Goal: Task Accomplishment & Management: Use online tool/utility

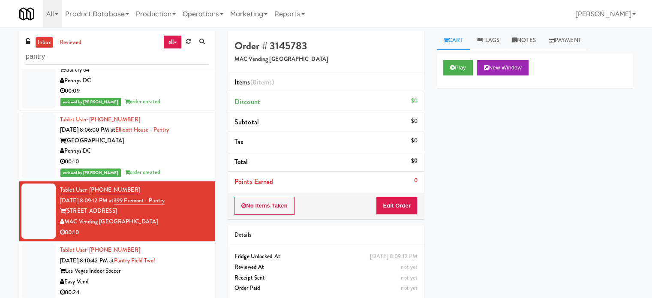
scroll to position [721, 0]
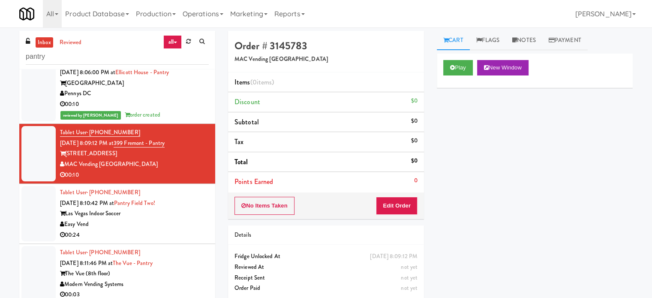
click at [190, 209] on div "Las Vegas Indoor Soccer" at bounding box center [134, 213] width 149 height 11
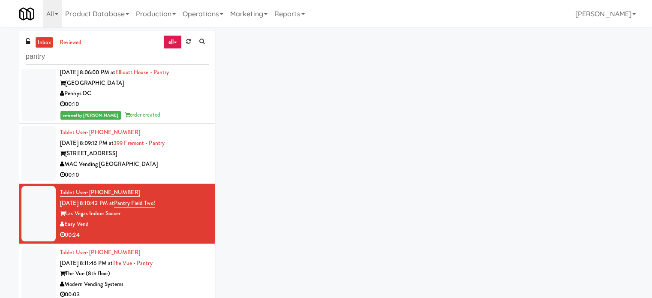
click at [190, 173] on div "00:10" at bounding box center [134, 175] width 149 height 11
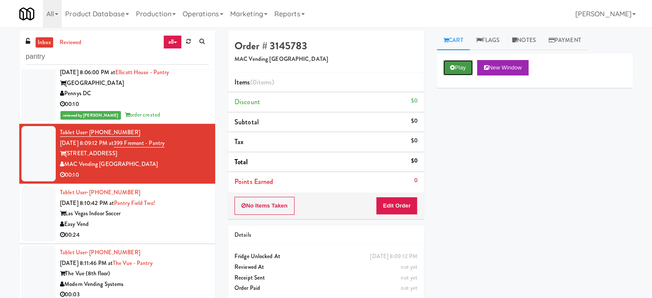
click at [463, 67] on button "Play" at bounding box center [458, 67] width 30 height 15
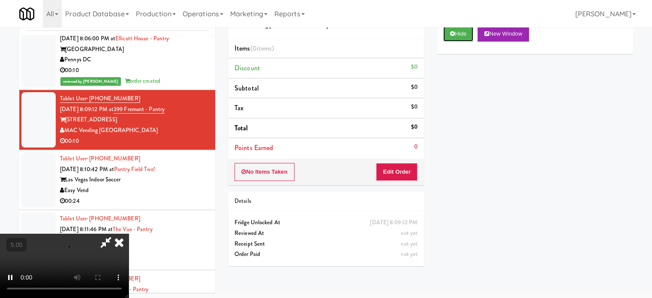
scroll to position [35, 0]
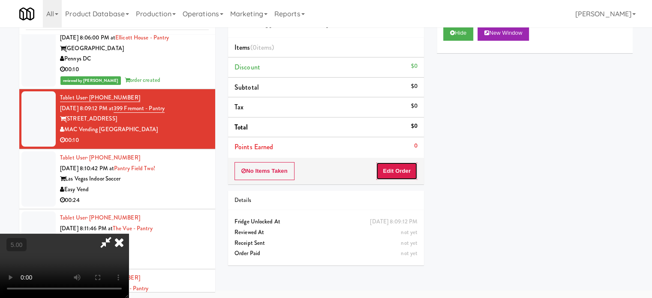
click at [391, 172] on button "Edit Order" at bounding box center [397, 171] width 42 height 18
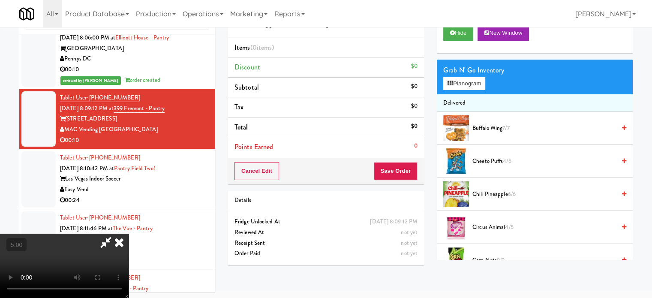
click at [129, 233] on video at bounding box center [64, 265] width 129 height 64
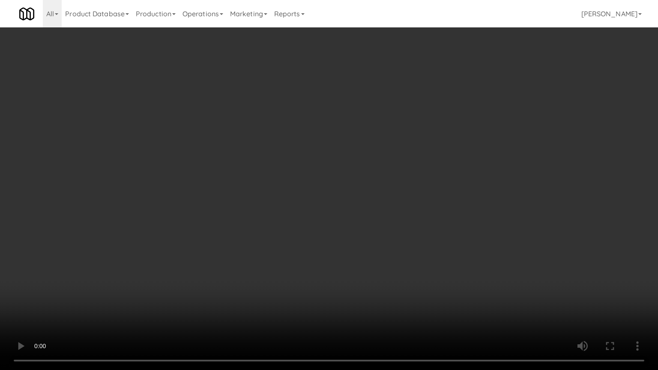
drag, startPoint x: 134, startPoint y: 287, endPoint x: 151, endPoint y: 248, distance: 41.8
click at [135, 287] on video at bounding box center [329, 185] width 658 height 370
click at [356, 194] on video at bounding box center [329, 185] width 658 height 370
click at [358, 191] on video at bounding box center [329, 185] width 658 height 370
click at [366, 177] on video at bounding box center [329, 185] width 658 height 370
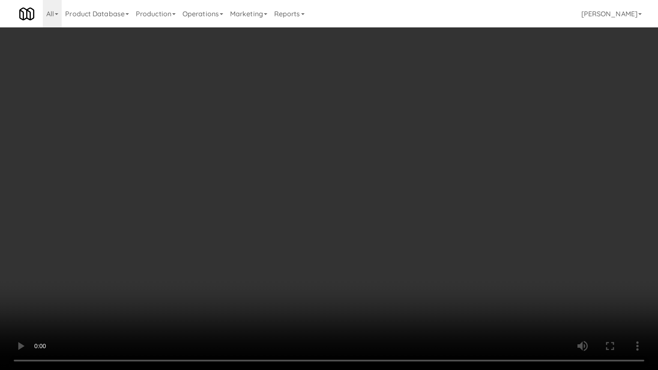
click at [366, 177] on video at bounding box center [329, 185] width 658 height 370
click at [414, 188] on video at bounding box center [329, 185] width 658 height 370
click at [362, 188] on video at bounding box center [329, 185] width 658 height 370
click at [274, 209] on video at bounding box center [329, 185] width 658 height 370
drag, startPoint x: 370, startPoint y: 246, endPoint x: 380, endPoint y: 242, distance: 10.9
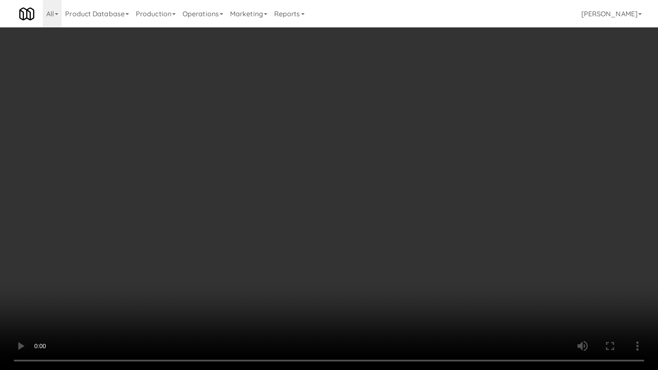
click at [373, 244] on video at bounding box center [329, 185] width 658 height 370
click at [392, 240] on video at bounding box center [329, 185] width 658 height 370
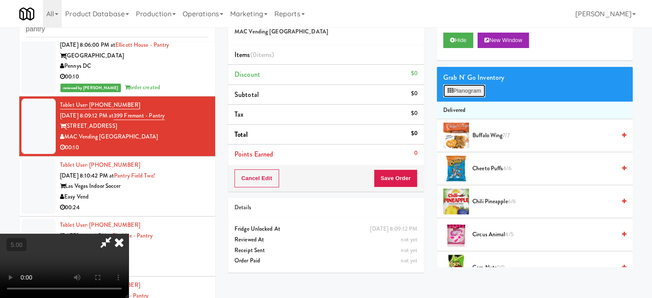
click at [473, 90] on button "Planogram" at bounding box center [464, 90] width 42 height 13
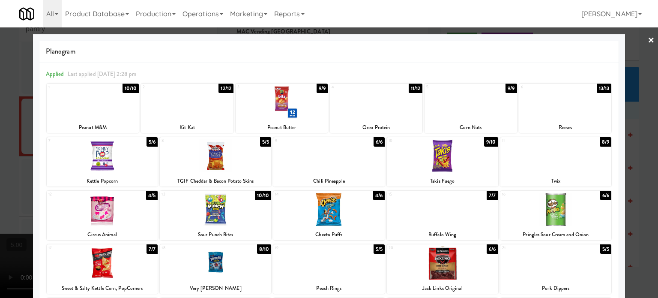
click at [601, 90] on div "13/13" at bounding box center [604, 88] width 15 height 9
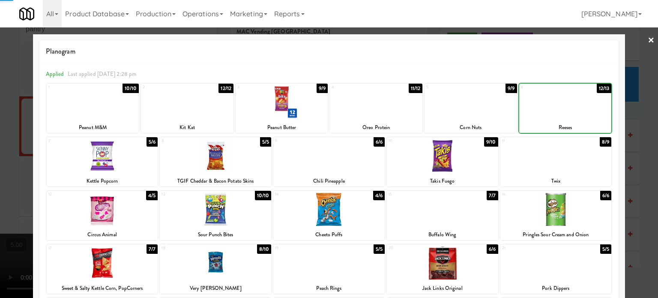
click at [632, 118] on div at bounding box center [329, 149] width 658 height 298
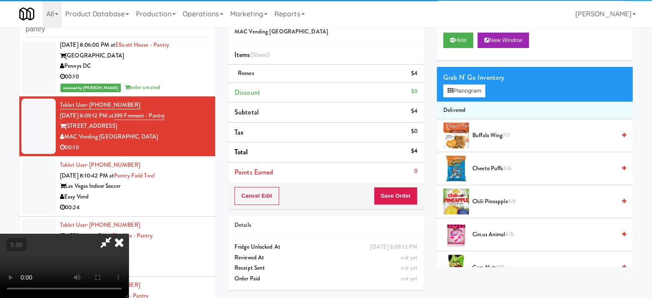
click at [129, 233] on video at bounding box center [64, 265] width 129 height 64
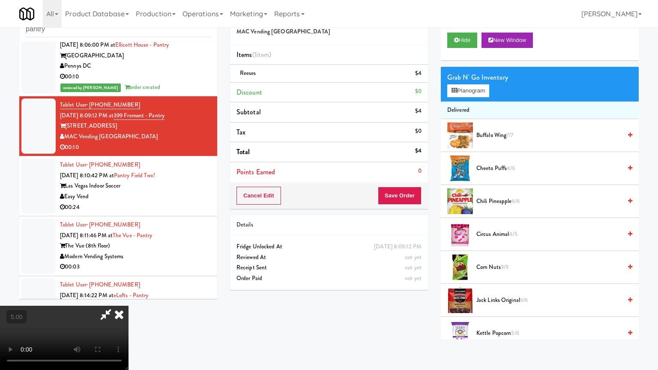
click at [129, 297] on video at bounding box center [64, 338] width 129 height 64
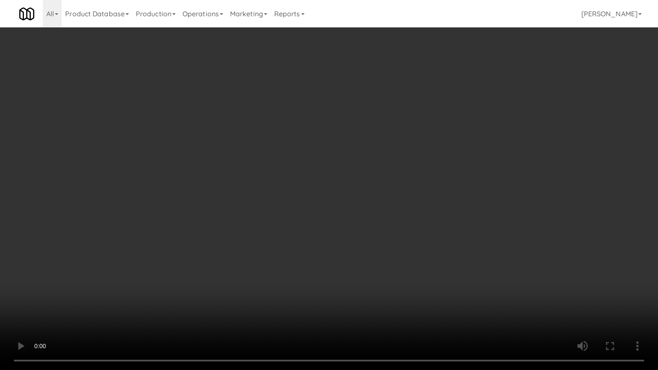
drag, startPoint x: 276, startPoint y: 243, endPoint x: 290, endPoint y: 231, distance: 18.5
click at [281, 239] on video at bounding box center [329, 185] width 658 height 370
drag, startPoint x: 290, startPoint y: 231, endPoint x: 312, endPoint y: 135, distance: 98.8
click at [293, 226] on video at bounding box center [329, 185] width 658 height 370
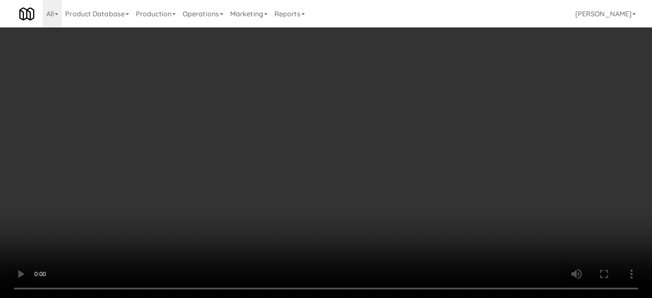
click at [247, 149] on video at bounding box center [326, 149] width 652 height 298
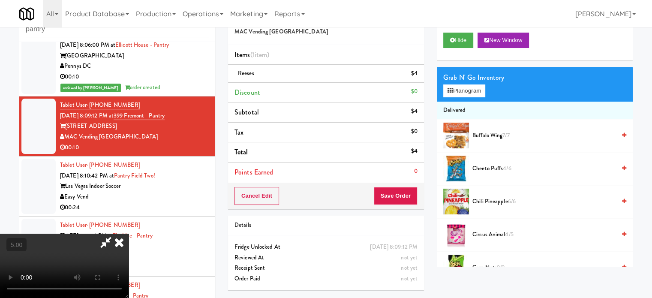
click at [129, 233] on video at bounding box center [64, 265] width 129 height 64
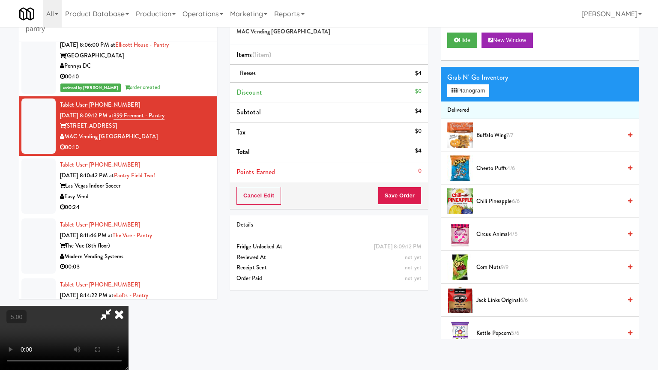
click at [129, 297] on video at bounding box center [64, 338] width 129 height 64
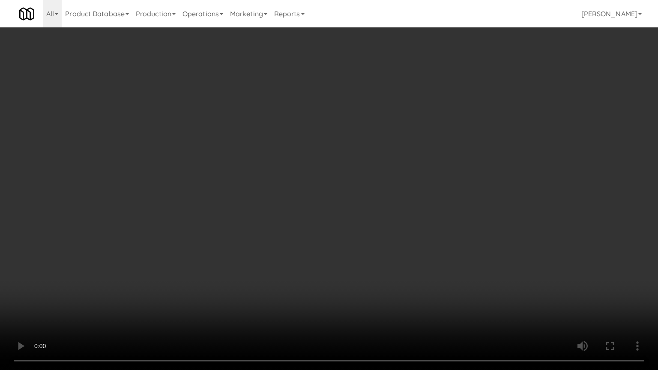
click at [281, 165] on video at bounding box center [329, 185] width 658 height 370
click at [281, 168] on video at bounding box center [329, 185] width 658 height 370
click at [288, 172] on video at bounding box center [329, 185] width 658 height 370
click at [328, 162] on video at bounding box center [329, 185] width 658 height 370
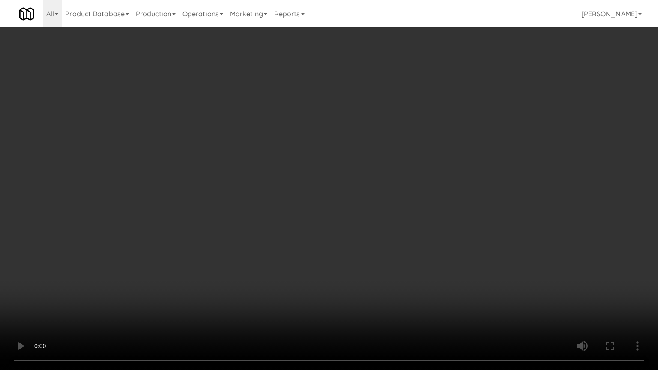
drag, startPoint x: 329, startPoint y: 162, endPoint x: 347, endPoint y: 90, distance: 73.3
click at [331, 161] on video at bounding box center [329, 185] width 658 height 370
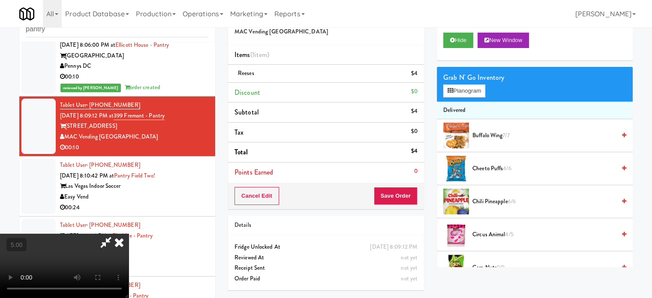
click at [129, 233] on icon at bounding box center [119, 241] width 19 height 17
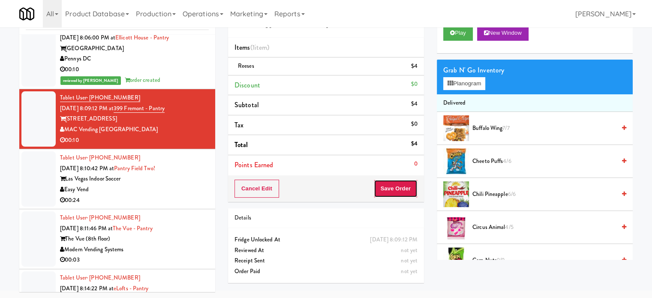
click at [390, 181] on button "Save Order" at bounding box center [396, 188] width 44 height 18
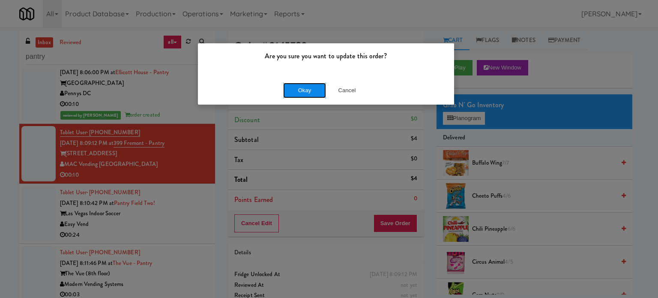
click at [303, 94] on button "Okay" at bounding box center [304, 90] width 43 height 15
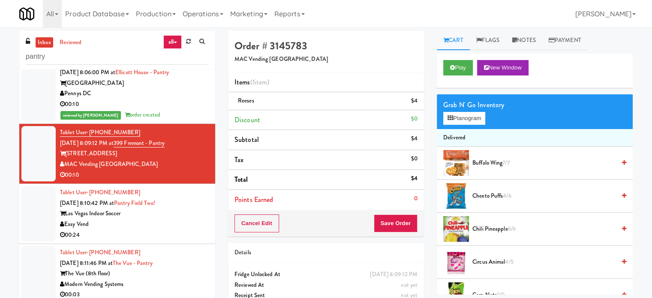
drag, startPoint x: 163, startPoint y: 216, endPoint x: 381, endPoint y: 118, distance: 239.5
click at [165, 215] on div "Las Vegas Indoor Soccer" at bounding box center [134, 213] width 149 height 11
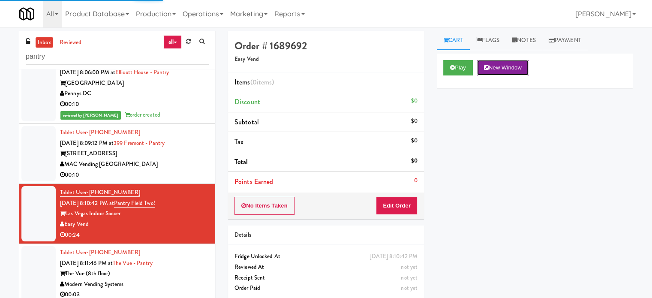
click at [480, 66] on button "New Window" at bounding box center [502, 67] width 51 height 15
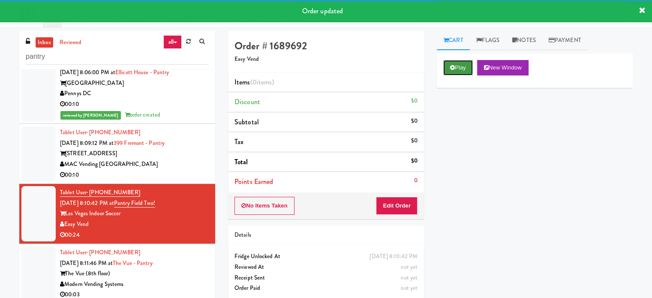
click at [466, 66] on button "Play" at bounding box center [458, 67] width 30 height 15
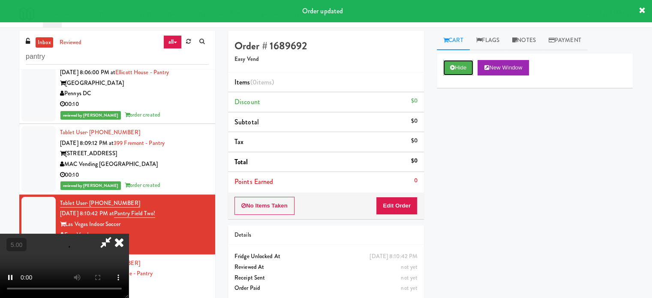
scroll to position [35, 0]
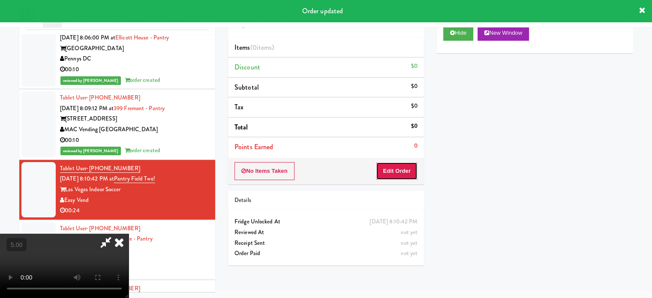
click at [401, 176] on button "Edit Order" at bounding box center [397, 171] width 42 height 18
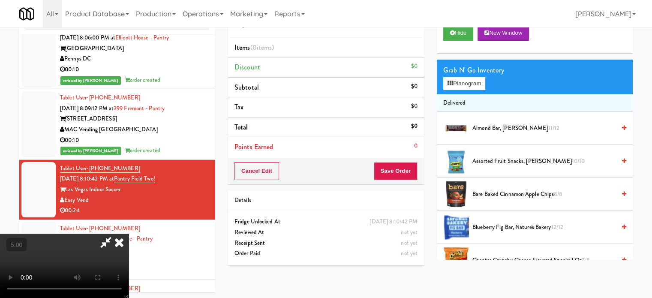
click at [129, 233] on video at bounding box center [64, 265] width 129 height 64
drag, startPoint x: 308, startPoint y: 159, endPoint x: 322, endPoint y: 147, distance: 18.9
click at [129, 233] on video at bounding box center [64, 265] width 129 height 64
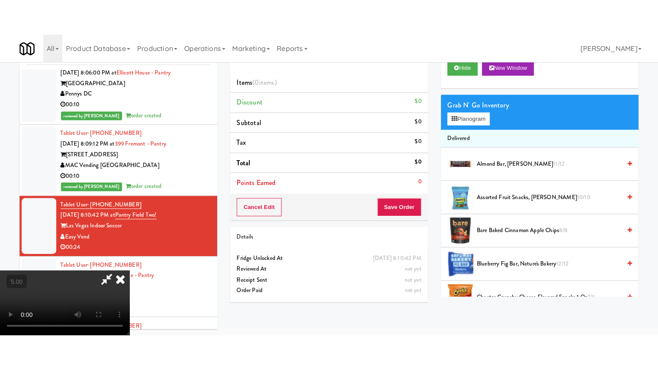
scroll to position [27, 0]
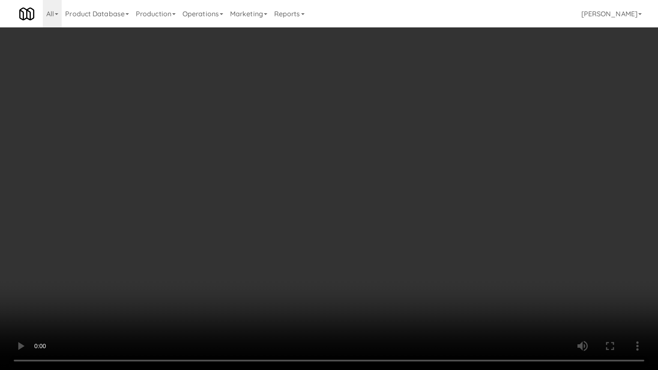
click at [328, 153] on video at bounding box center [329, 185] width 658 height 370
click at [332, 152] on video at bounding box center [329, 185] width 658 height 370
click at [357, 162] on video at bounding box center [329, 185] width 658 height 370
click at [334, 163] on video at bounding box center [329, 185] width 658 height 370
click at [354, 163] on video at bounding box center [329, 185] width 658 height 370
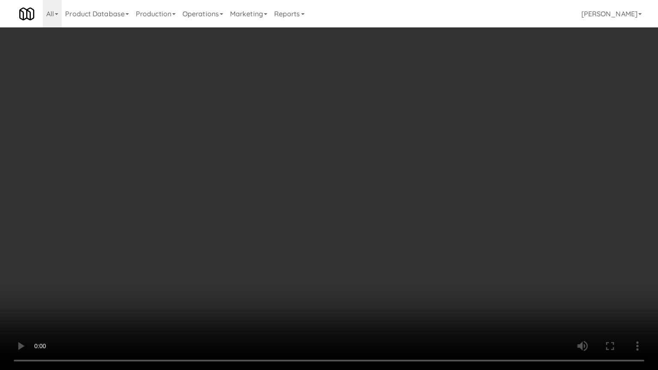
click at [347, 164] on video at bounding box center [329, 185] width 658 height 370
click at [368, 161] on video at bounding box center [329, 185] width 658 height 370
drag, startPoint x: 369, startPoint y: 162, endPoint x: 374, endPoint y: 159, distance: 5.4
click at [370, 161] on video at bounding box center [329, 185] width 658 height 370
click at [387, 162] on video at bounding box center [329, 185] width 658 height 370
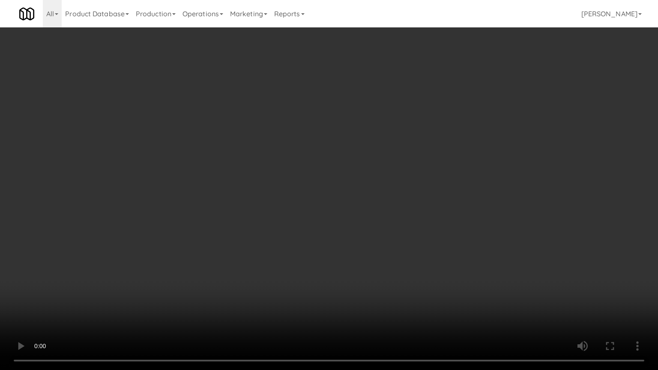
click at [380, 164] on video at bounding box center [329, 185] width 658 height 370
click at [394, 155] on video at bounding box center [329, 185] width 658 height 370
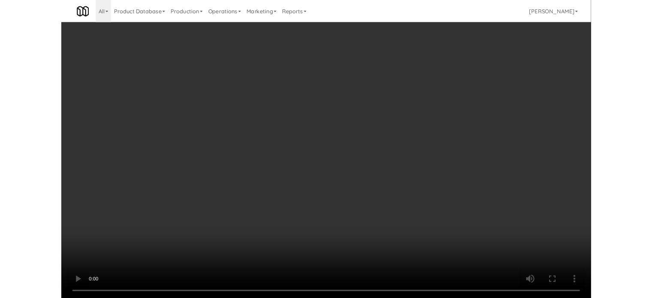
scroll to position [35, 0]
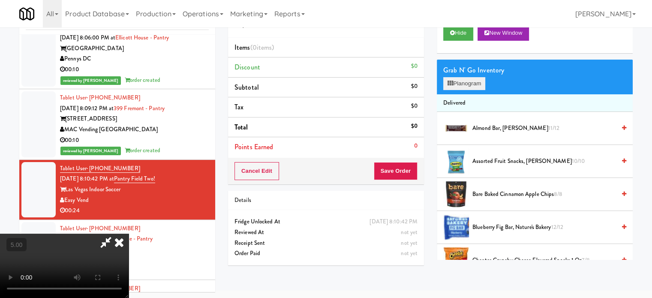
drag, startPoint x: 461, startPoint y: 91, endPoint x: 461, endPoint y: 85, distance: 6.4
click at [462, 89] on div "Grab N' Go Inventory Planogram" at bounding box center [535, 77] width 196 height 35
click at [460, 84] on button "Planogram" at bounding box center [464, 83] width 42 height 13
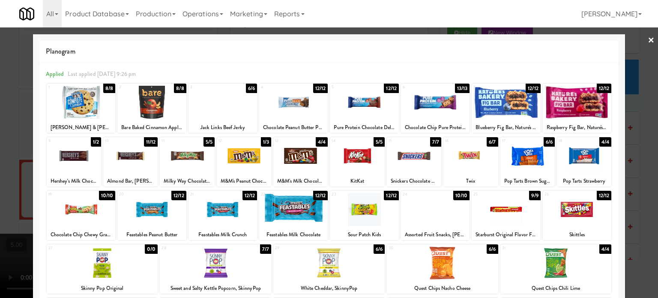
click at [252, 86] on div "6/6" at bounding box center [251, 88] width 11 height 9
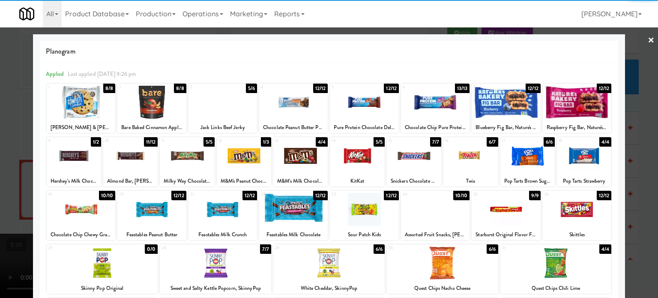
click at [636, 126] on div at bounding box center [329, 149] width 658 height 298
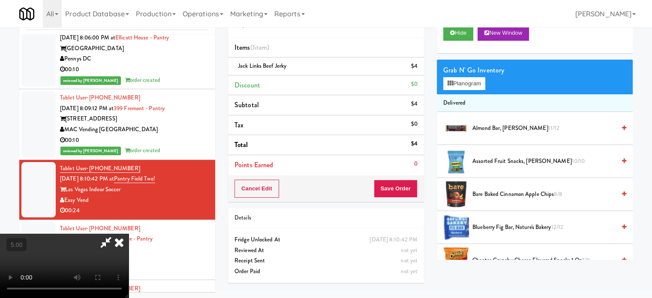
drag, startPoint x: 218, startPoint y: 162, endPoint x: 223, endPoint y: 156, distance: 7.7
click at [129, 233] on video at bounding box center [64, 265] width 129 height 64
drag, startPoint x: 223, startPoint y: 156, endPoint x: 237, endPoint y: 189, distance: 36.5
click at [129, 233] on video at bounding box center [64, 265] width 129 height 64
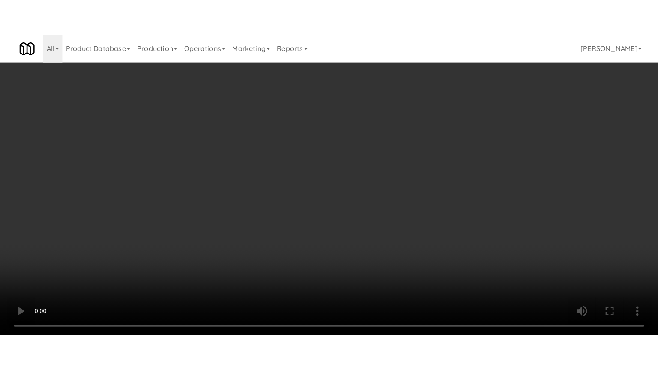
scroll to position [27, 0]
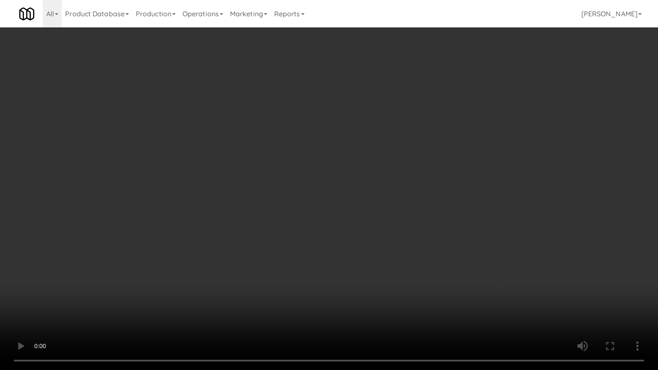
click at [296, 183] on video at bounding box center [329, 185] width 658 height 370
click at [296, 185] on video at bounding box center [329, 185] width 658 height 370
click at [307, 186] on video at bounding box center [329, 185] width 658 height 370
click at [308, 191] on video at bounding box center [329, 185] width 658 height 370
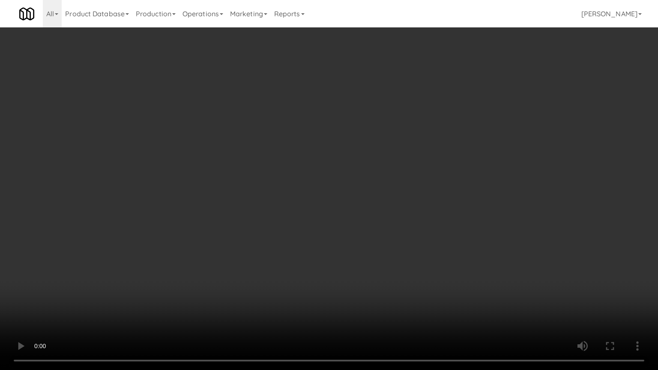
click at [317, 189] on video at bounding box center [329, 185] width 658 height 370
click at [317, 187] on video at bounding box center [329, 185] width 658 height 370
click at [348, 189] on video at bounding box center [329, 185] width 658 height 370
drag, startPoint x: 352, startPoint y: 187, endPoint x: 368, endPoint y: 111, distance: 77.9
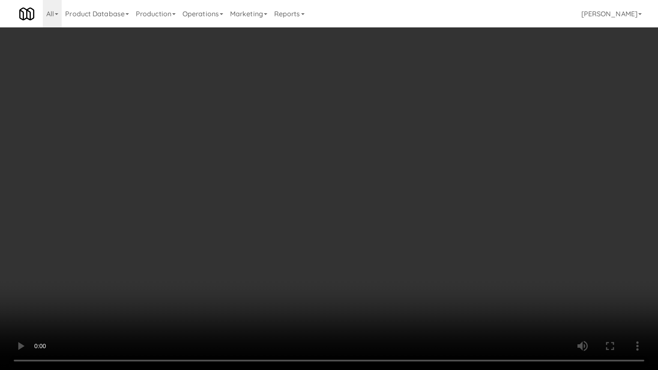
click at [353, 186] on video at bounding box center [329, 185] width 658 height 370
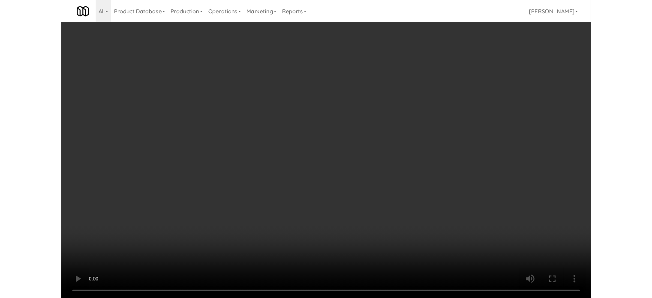
scroll to position [35, 0]
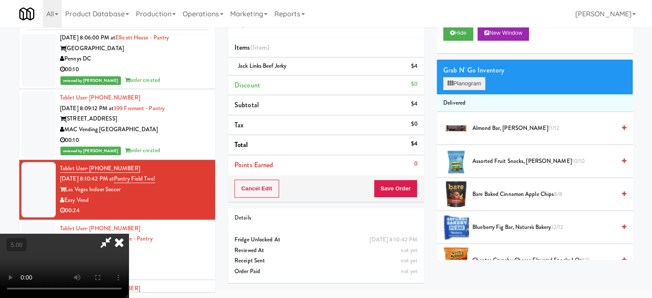
drag, startPoint x: 417, startPoint y: 68, endPoint x: 456, endPoint y: 80, distance: 41.2
click at [418, 69] on icon at bounding box center [418, 69] width 4 height 6
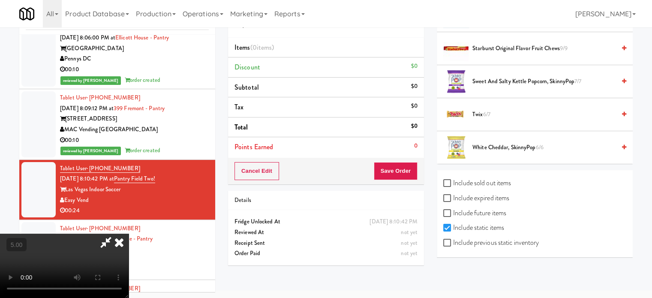
scroll to position [855, 0]
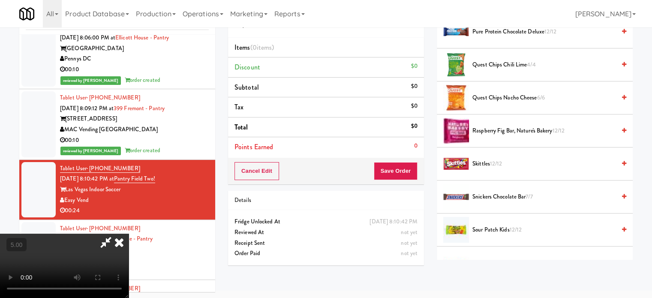
click at [481, 194] on span "Snickers Chocolate Bar 7/7" at bounding box center [543, 196] width 143 height 11
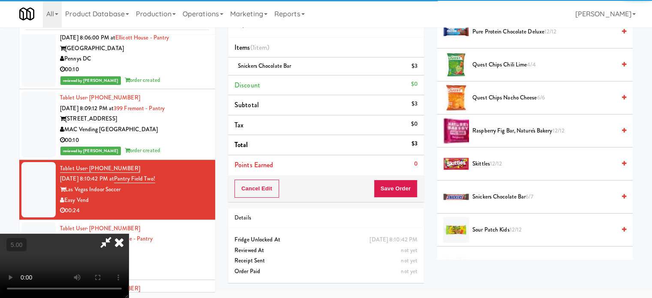
drag, startPoint x: 374, startPoint y: 36, endPoint x: 377, endPoint y: 44, distance: 8.5
click at [129, 233] on icon at bounding box center [119, 241] width 19 height 17
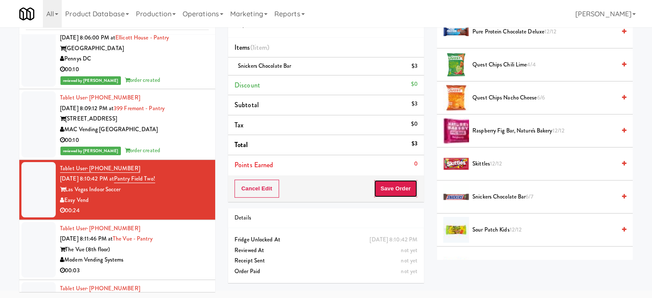
click at [404, 186] on button "Save Order" at bounding box center [396, 188] width 44 height 18
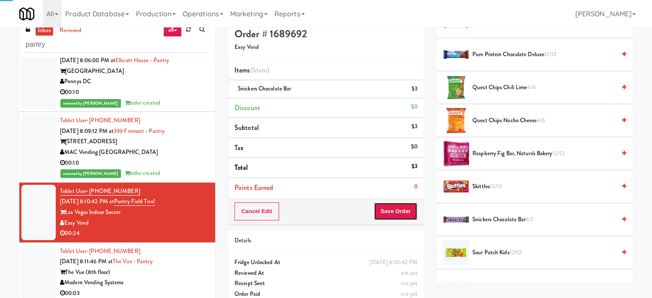
scroll to position [0, 0]
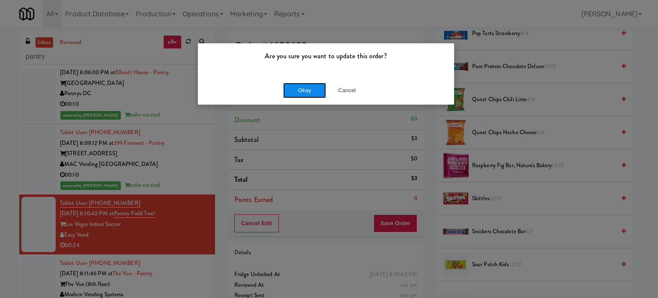
click at [303, 92] on button "Okay" at bounding box center [304, 90] width 43 height 15
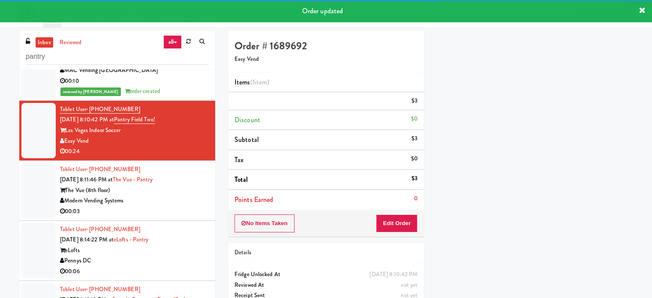
scroll to position [858, 0]
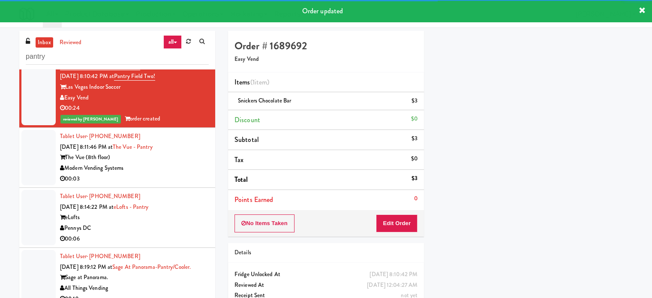
click at [189, 165] on div "Modern Vending Systems" at bounding box center [134, 168] width 149 height 11
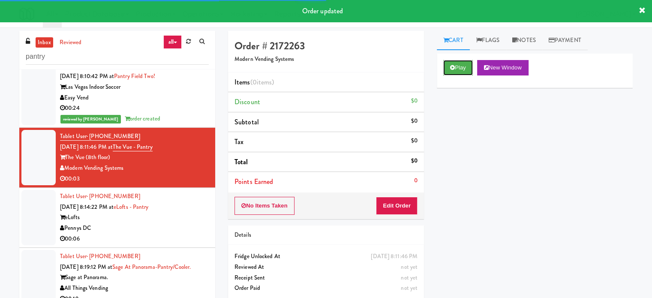
drag, startPoint x: 457, startPoint y: 66, endPoint x: 449, endPoint y: 82, distance: 17.8
click at [457, 66] on button "Play" at bounding box center [458, 67] width 30 height 15
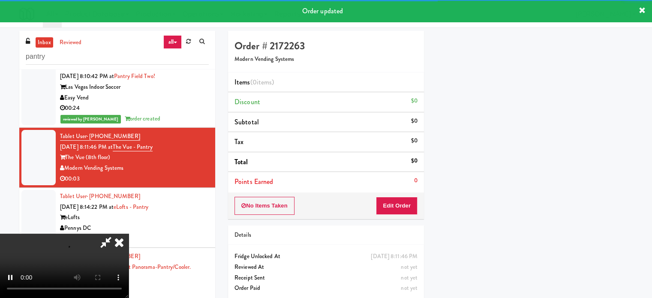
scroll to position [80, 0]
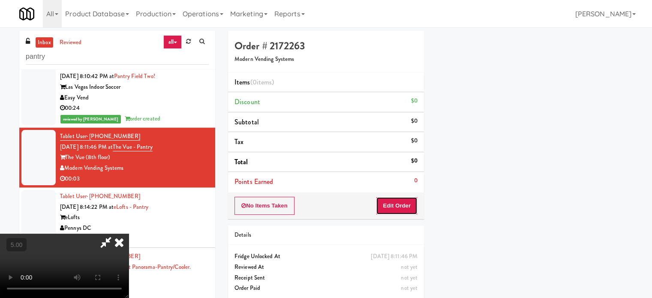
click at [398, 200] on button "Edit Order" at bounding box center [397, 206] width 42 height 18
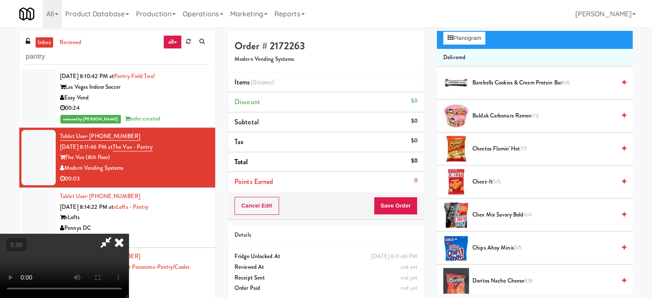
drag, startPoint x: 253, startPoint y: 191, endPoint x: 266, endPoint y: 182, distance: 15.7
click at [129, 233] on video at bounding box center [64, 265] width 129 height 64
drag, startPoint x: 266, startPoint y: 182, endPoint x: 269, endPoint y: 176, distance: 7.1
click at [129, 233] on video at bounding box center [64, 265] width 129 height 64
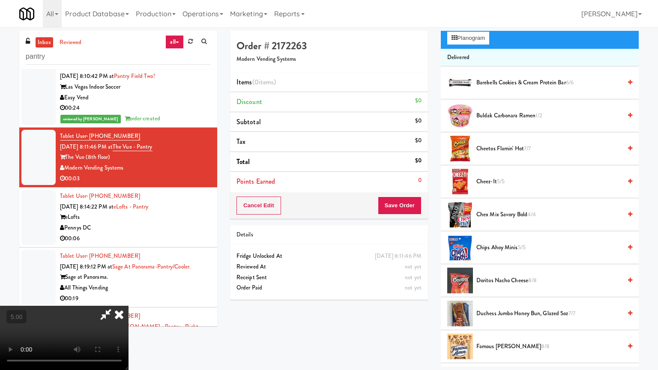
click at [129, 297] on video at bounding box center [64, 338] width 129 height 64
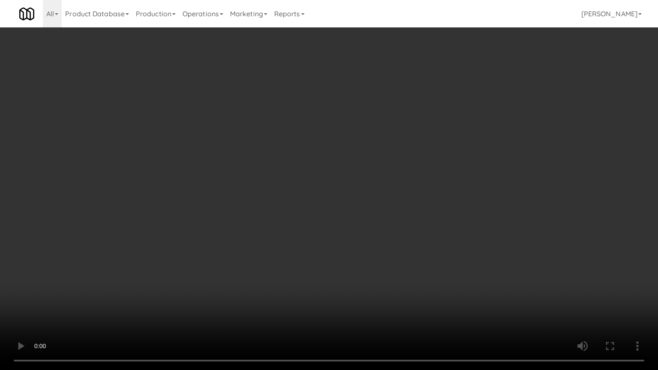
click at [154, 256] on video at bounding box center [329, 185] width 658 height 370
click at [322, 144] on video at bounding box center [329, 185] width 658 height 370
click at [329, 156] on video at bounding box center [329, 185] width 658 height 370
click at [342, 176] on video at bounding box center [329, 185] width 658 height 370
click at [327, 178] on video at bounding box center [329, 185] width 658 height 370
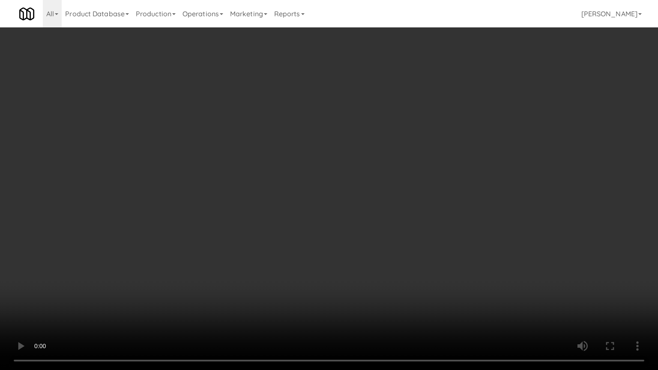
click at [340, 112] on video at bounding box center [329, 185] width 658 height 370
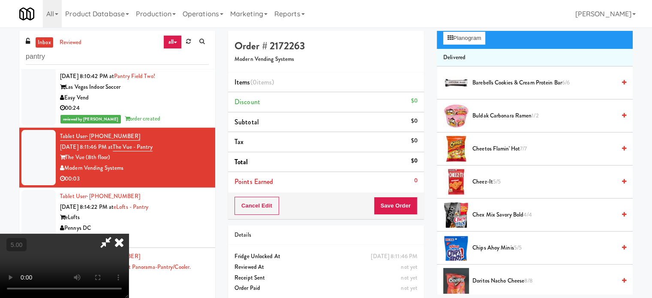
drag, startPoint x: 493, startPoint y: 181, endPoint x: 254, endPoint y: 168, distance: 238.5
click at [493, 180] on span "Cheez-It 5/5" at bounding box center [543, 181] width 143 height 11
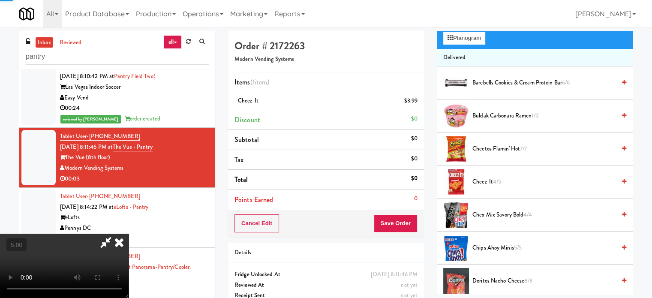
drag, startPoint x: 254, startPoint y: 168, endPoint x: 255, endPoint y: 160, distance: 8.2
click at [129, 233] on video at bounding box center [64, 265] width 129 height 64
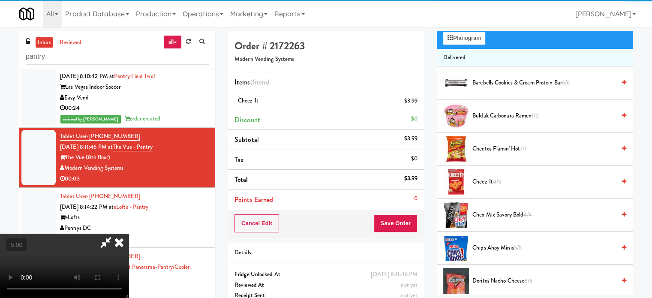
drag, startPoint x: 255, startPoint y: 160, endPoint x: 203, endPoint y: 257, distance: 110.4
click at [129, 233] on video at bounding box center [64, 265] width 129 height 64
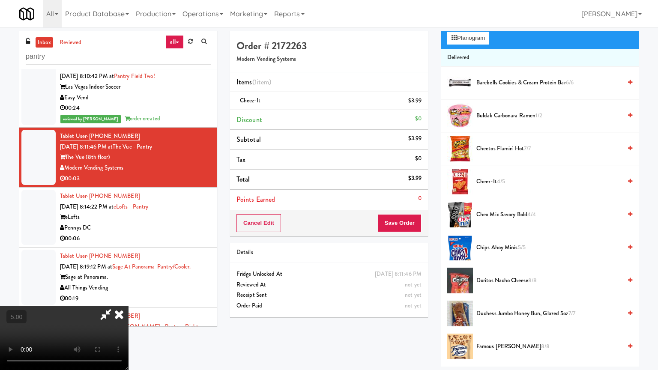
drag, startPoint x: 218, startPoint y: 248, endPoint x: 230, endPoint y: 232, distance: 20.2
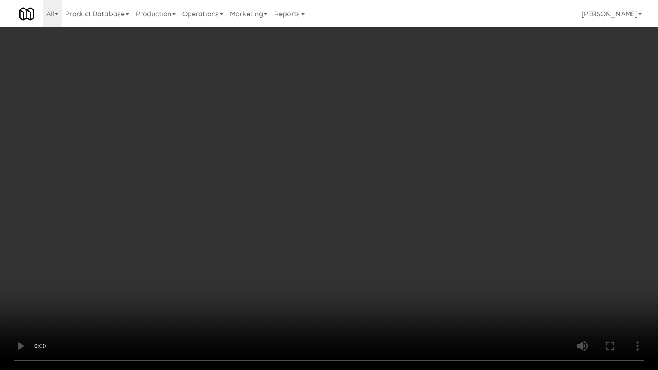
click at [219, 247] on video at bounding box center [329, 185] width 658 height 370
drag, startPoint x: 280, startPoint y: 159, endPoint x: 286, endPoint y: 163, distance: 6.5
click at [282, 162] on video at bounding box center [329, 185] width 658 height 370
drag, startPoint x: 292, startPoint y: 165, endPoint x: 330, endPoint y: 165, distance: 37.7
click at [293, 165] on video at bounding box center [329, 185] width 658 height 370
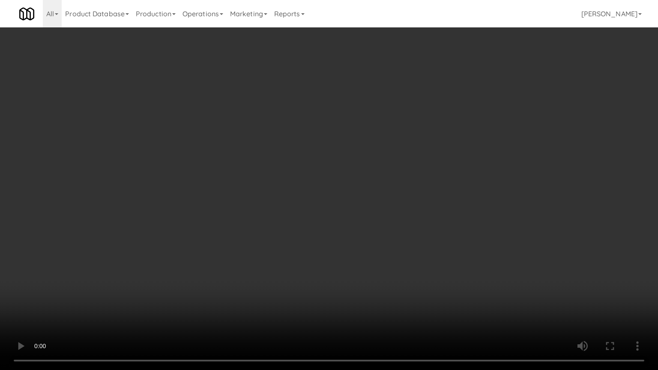
click at [389, 161] on video at bounding box center [329, 185] width 658 height 370
click at [393, 161] on video at bounding box center [329, 185] width 658 height 370
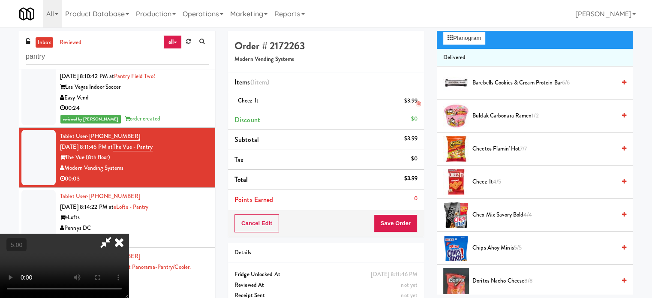
click at [129, 233] on icon at bounding box center [119, 241] width 19 height 17
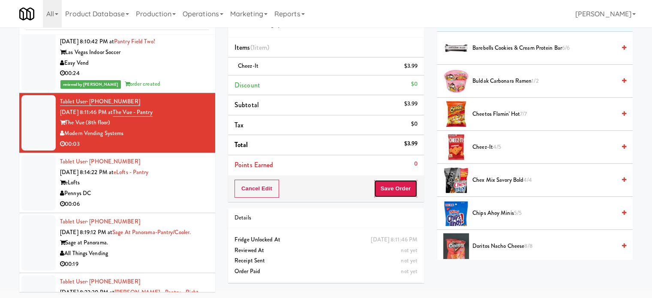
drag, startPoint x: 398, startPoint y: 194, endPoint x: 383, endPoint y: 173, distance: 25.7
click at [399, 193] on button "Save Order" at bounding box center [396, 188] width 44 height 18
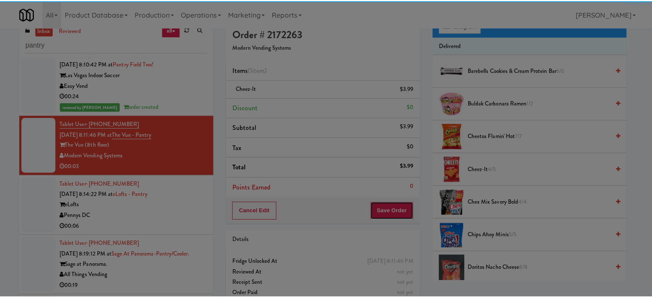
scroll to position [0, 0]
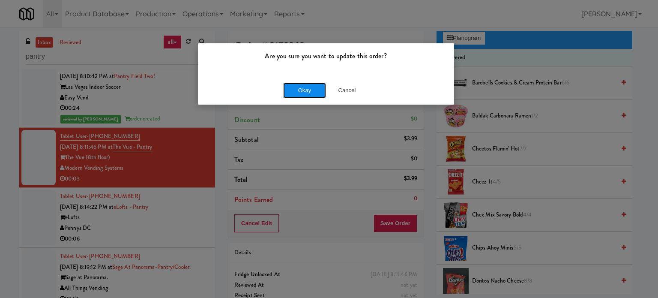
click at [298, 94] on button "Okay" at bounding box center [304, 90] width 43 height 15
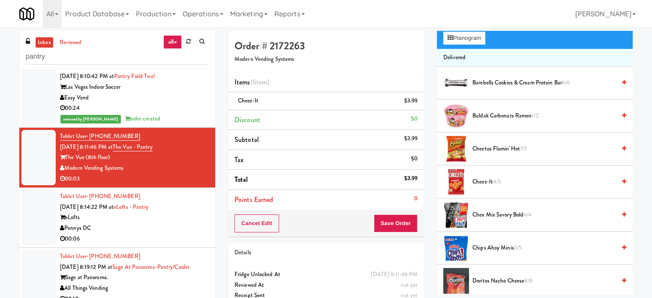
click at [159, 221] on div "Tablet User · (917) 309-9458 Sep 8, 2025 8:14:22 PM at eLofts - Pantry eLofts P…" at bounding box center [134, 217] width 149 height 53
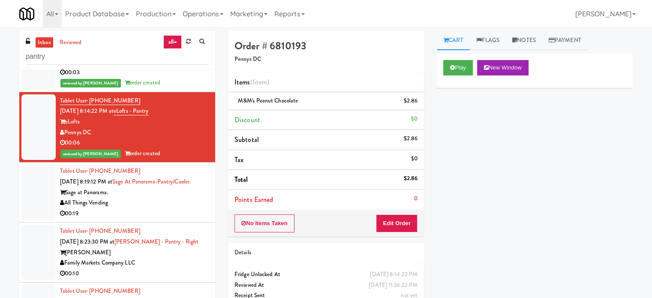
scroll to position [972, 0]
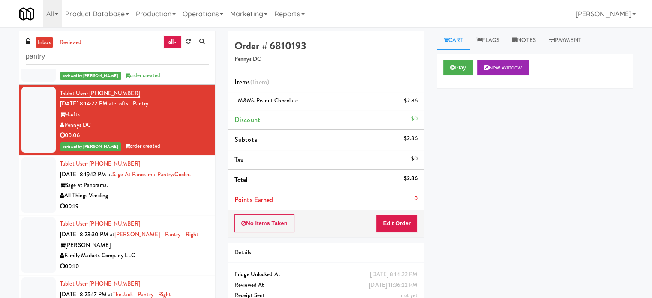
click at [169, 203] on div "00:19" at bounding box center [134, 206] width 149 height 11
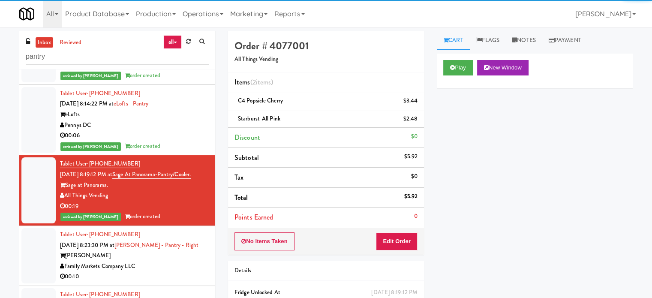
click at [185, 253] on div "Rigby" at bounding box center [134, 255] width 149 height 11
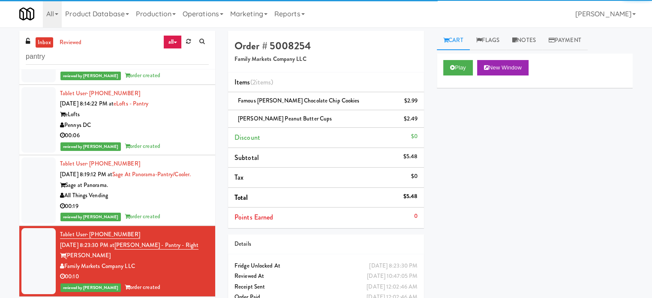
scroll to position [1186, 0]
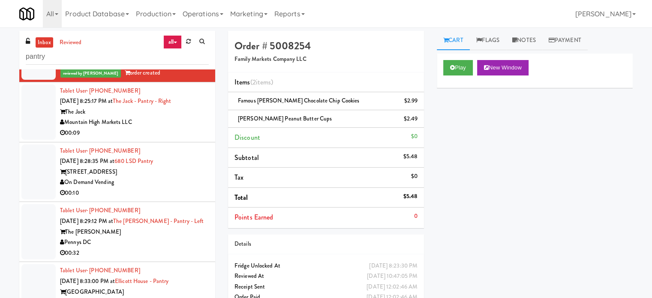
click at [173, 124] on div "Mountain High Markets LLC" at bounding box center [134, 122] width 149 height 11
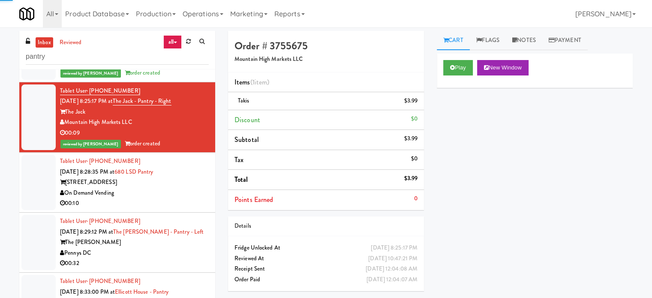
click at [179, 177] on div "Tablet User · (847) 951-5177 Sep 8, 2025 8:28:35 PM at 680 LSD Pantry 680 N. La…" at bounding box center [134, 182] width 149 height 53
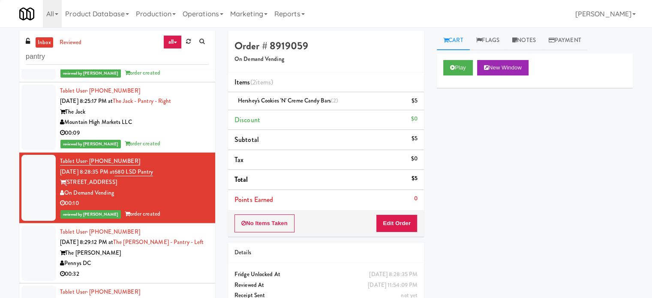
click at [175, 253] on div "The Whitmore" at bounding box center [134, 253] width 149 height 11
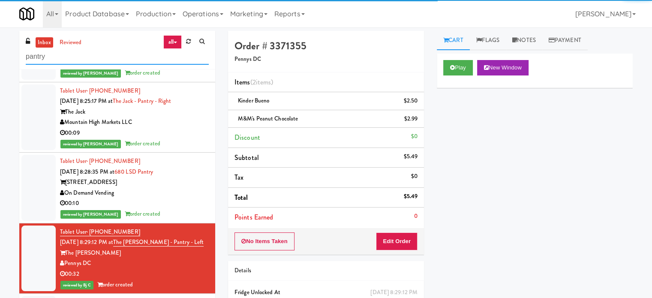
click at [101, 53] on input "pantry" at bounding box center [117, 57] width 183 height 16
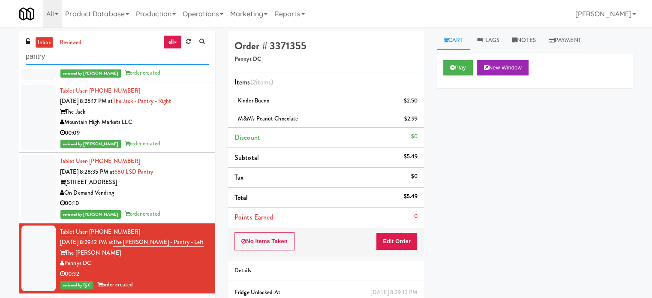
click at [101, 53] on input "pantry" at bounding box center [117, 57] width 183 height 16
paste input "700 Penn-Fridge"
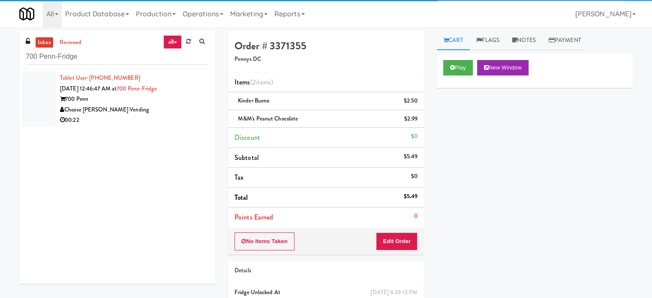
click at [156, 116] on div "00:22" at bounding box center [134, 120] width 149 height 11
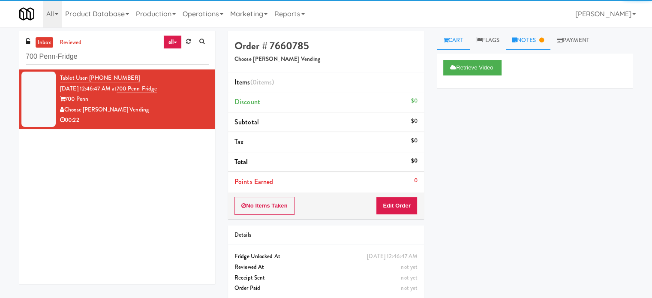
click at [533, 42] on link "Notes" at bounding box center [528, 40] width 45 height 19
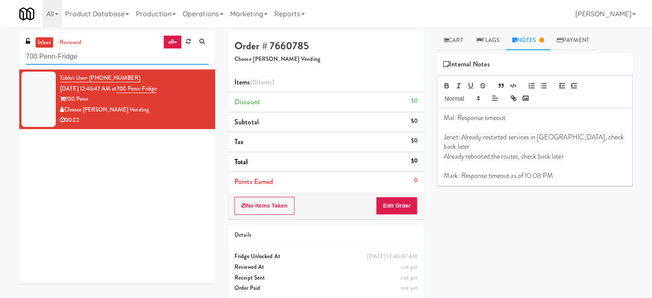
click at [86, 53] on input "700 Penn-Fridge" at bounding box center [117, 57] width 183 height 16
click at [87, 53] on input "700 Penn-Fridge" at bounding box center [117, 57] width 183 height 16
paste input "Central Gardens - Cooler"
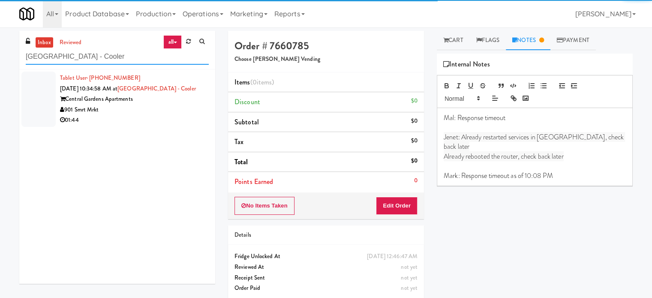
type input "Central Gardens - Cooler"
drag, startPoint x: 171, startPoint y: 99, endPoint x: 175, endPoint y: 102, distance: 4.6
click at [173, 101] on div "Central Gardens Apartments" at bounding box center [134, 99] width 149 height 11
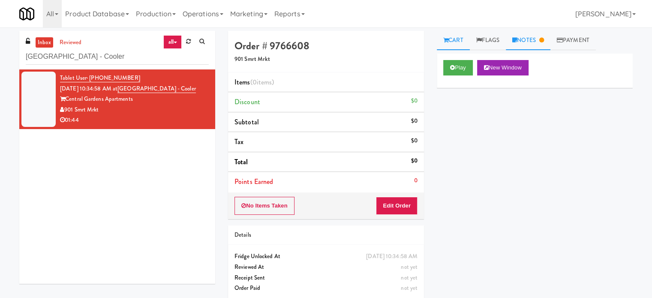
click at [532, 46] on link "Notes" at bounding box center [528, 40] width 45 height 19
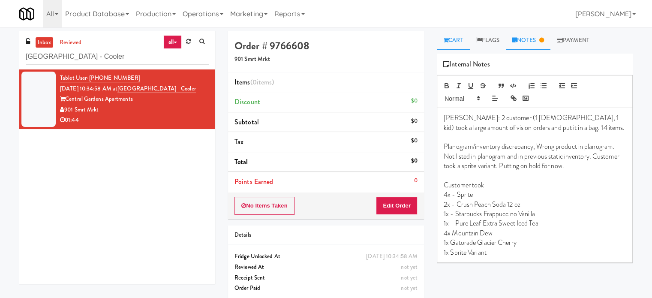
click at [458, 40] on link "Cart" at bounding box center [453, 40] width 33 height 19
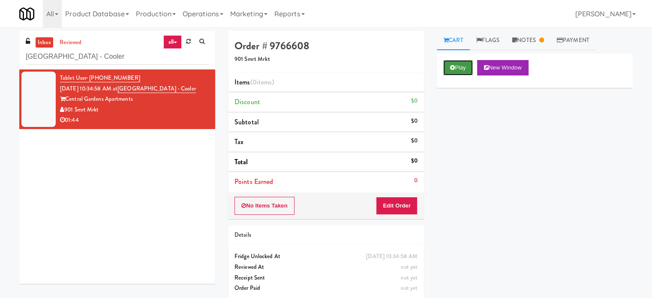
click at [463, 75] on button "Play" at bounding box center [458, 67] width 30 height 15
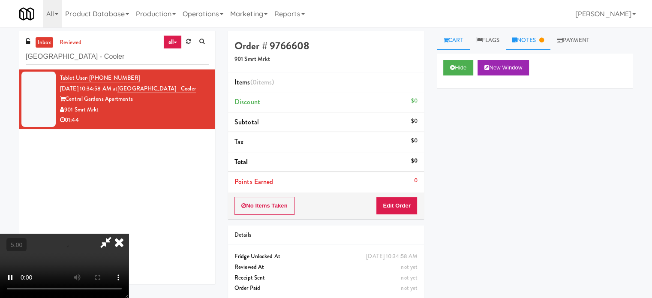
click at [521, 43] on link "Notes" at bounding box center [528, 40] width 45 height 19
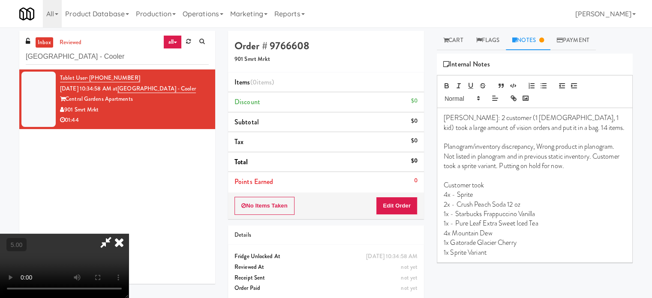
click at [129, 233] on icon at bounding box center [119, 241] width 19 height 17
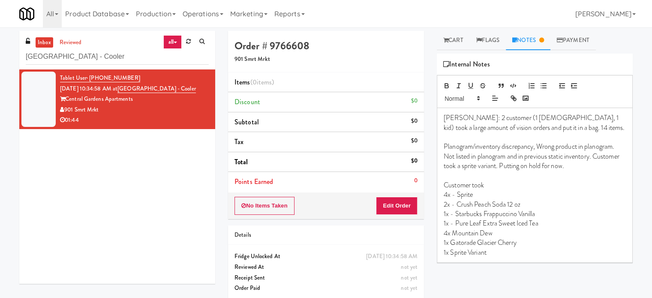
click at [508, 253] on p "1x Sprite Variant" at bounding box center [534, 252] width 182 height 9
click at [402, 206] on button "Edit Order" at bounding box center [397, 206] width 42 height 18
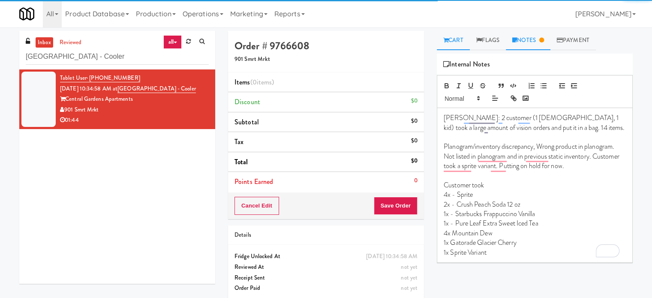
click at [450, 33] on link "Cart" at bounding box center [453, 40] width 33 height 19
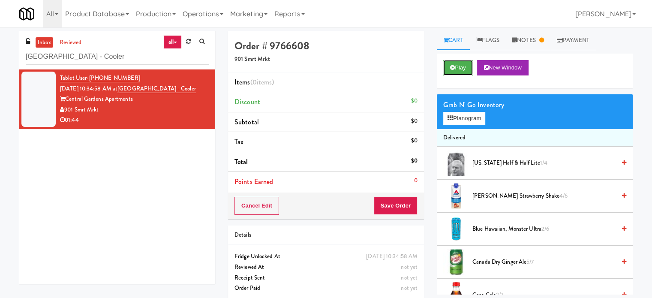
drag, startPoint x: 458, startPoint y: 65, endPoint x: 450, endPoint y: 77, distance: 14.9
click at [458, 65] on button "Play" at bounding box center [458, 67] width 30 height 15
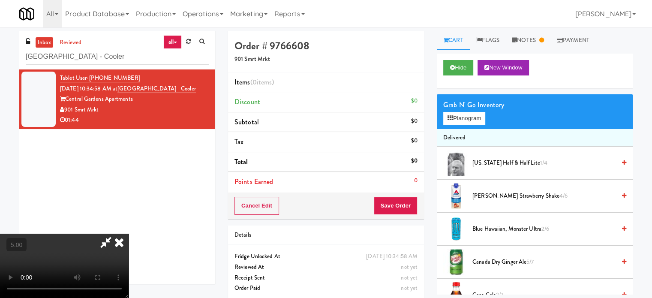
click at [129, 233] on video at bounding box center [64, 265] width 129 height 64
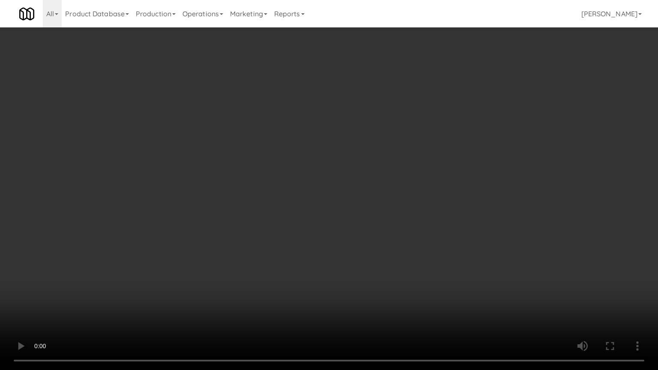
click at [290, 179] on video at bounding box center [329, 185] width 658 height 370
click at [308, 180] on video at bounding box center [329, 185] width 658 height 370
click at [334, 188] on video at bounding box center [329, 185] width 658 height 370
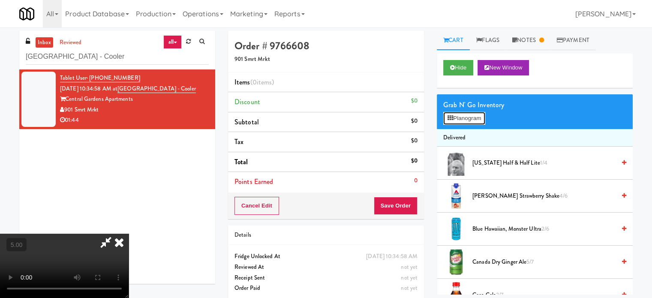
click at [466, 120] on button "Planogram" at bounding box center [464, 118] width 42 height 13
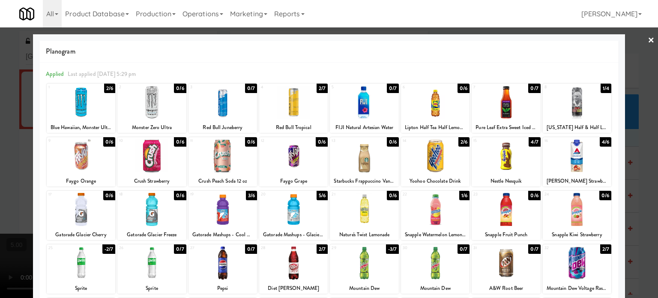
click at [636, 203] on div at bounding box center [329, 149] width 658 height 298
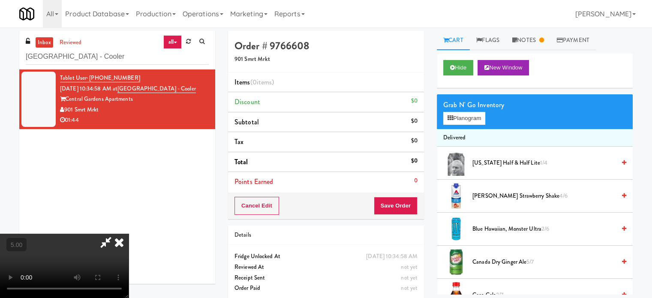
click at [129, 233] on icon at bounding box center [119, 241] width 19 height 17
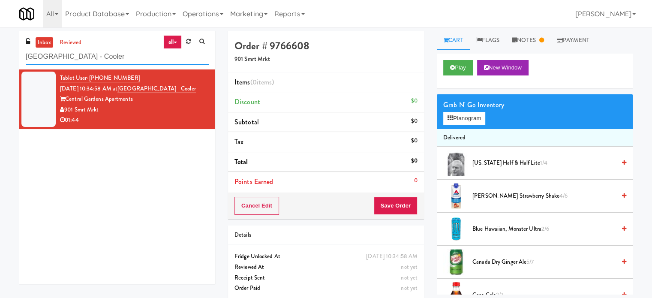
click at [114, 59] on input "Central Gardens - Cooler" at bounding box center [117, 57] width 183 height 16
click at [72, 40] on link "reviewed" at bounding box center [70, 42] width 27 height 11
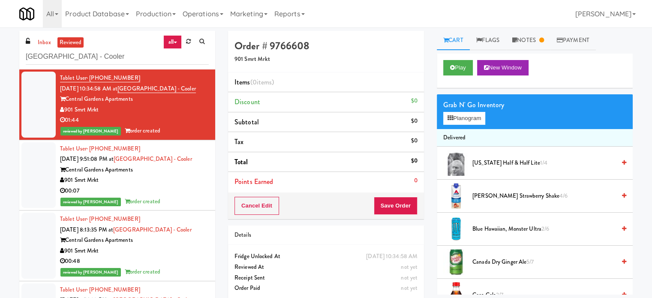
click at [181, 128] on div "reviewed by Francis M order created" at bounding box center [134, 131] width 149 height 11
drag, startPoint x: 200, startPoint y: 180, endPoint x: 199, endPoint y: 148, distance: 31.7
click at [200, 179] on div "901 Smrt Mrkt" at bounding box center [134, 180] width 149 height 11
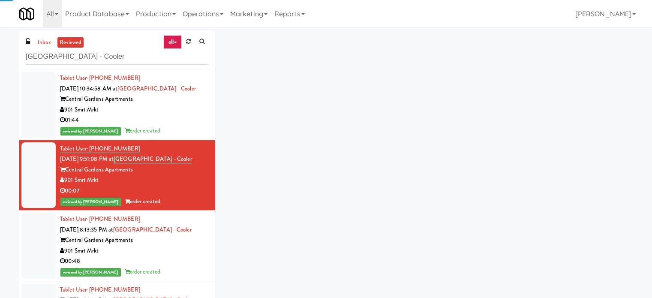
click at [192, 130] on div "reviewed by Francis M order created" at bounding box center [134, 131] width 149 height 11
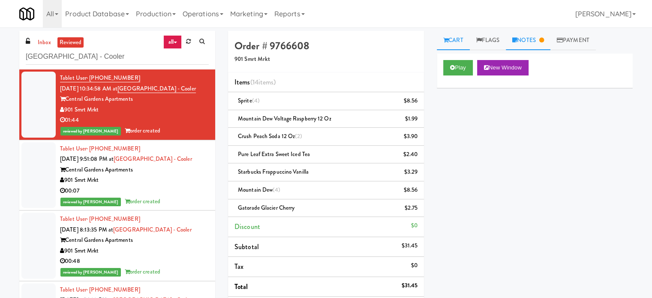
click at [531, 39] on link "Notes" at bounding box center [528, 40] width 45 height 19
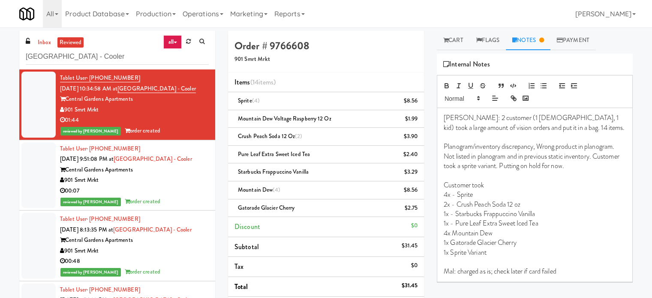
click at [197, 179] on div "901 Smrt Mrkt" at bounding box center [134, 180] width 149 height 11
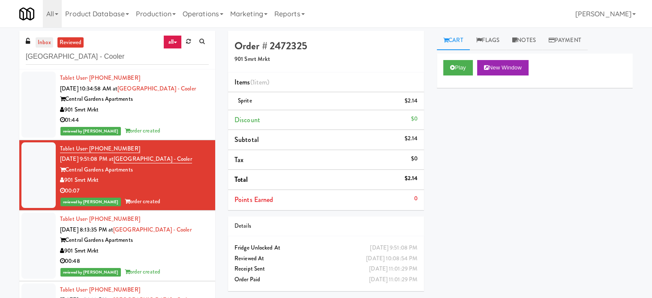
click at [46, 38] on link "inbox" at bounding box center [45, 42] width 18 height 11
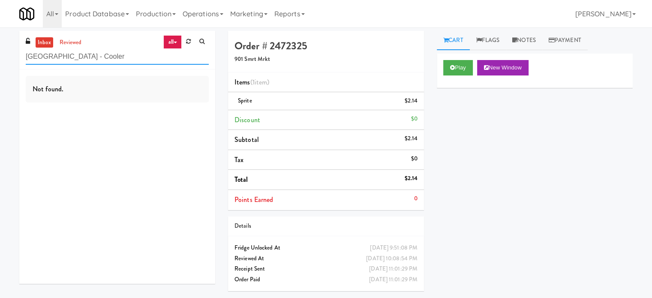
click at [115, 60] on input "Central Gardens - Cooler" at bounding box center [117, 57] width 183 height 16
click at [117, 58] on input "Central Gardens - Cooler" at bounding box center [117, 57] width 183 height 16
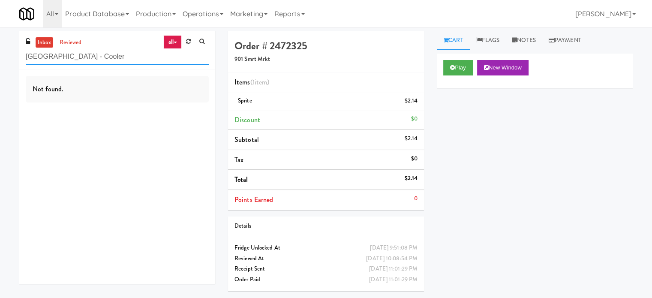
click at [117, 58] on input "Central Gardens - Cooler" at bounding box center [117, 57] width 183 height 16
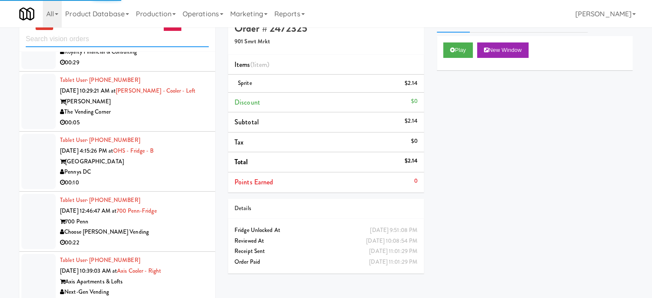
scroll to position [35, 0]
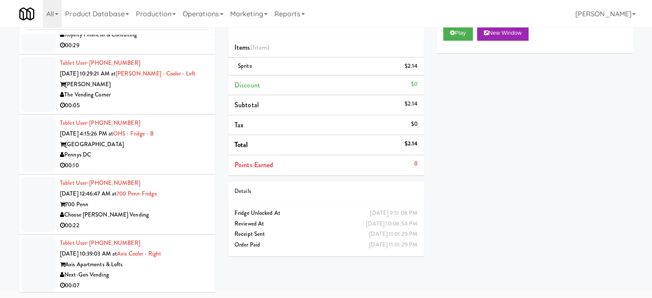
click at [192, 251] on div "Tablet User · (847) 337-8189 Sep 8, 2025 10:39:03 AM at Axis Cooler - Right Axi…" at bounding box center [134, 264] width 149 height 53
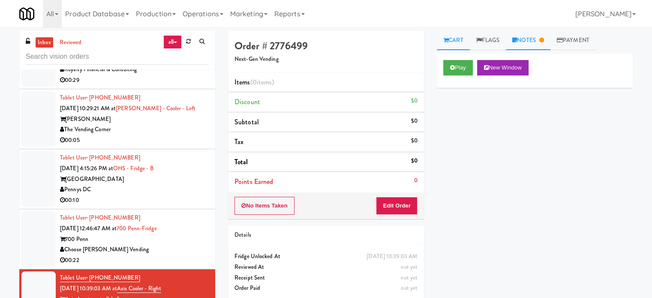
click at [535, 40] on link "Notes" at bounding box center [528, 40] width 45 height 19
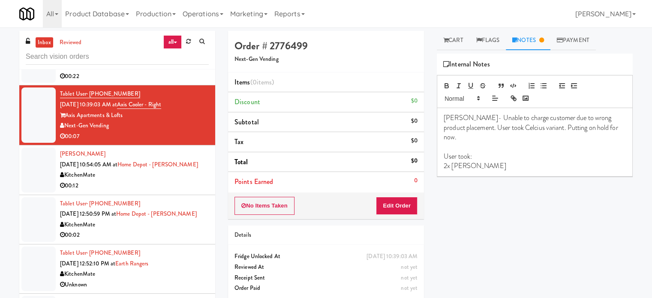
scroll to position [2029, 0]
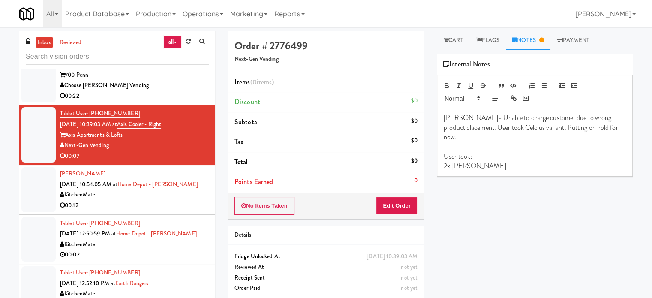
drag, startPoint x: 165, startPoint y: 202, endPoint x: 302, endPoint y: 163, distance: 143.2
click at [171, 200] on div "00:12" at bounding box center [134, 205] width 149 height 11
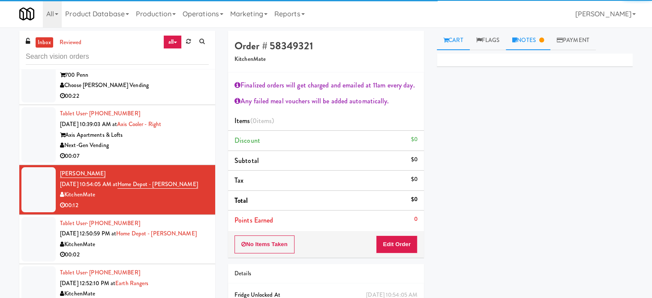
click at [538, 35] on link "Notes" at bounding box center [528, 40] width 45 height 19
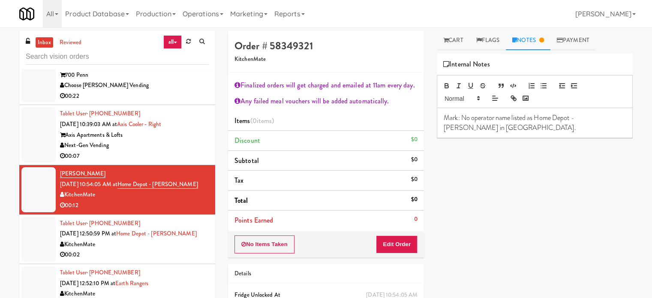
click at [153, 249] on div "00:02" at bounding box center [134, 254] width 149 height 11
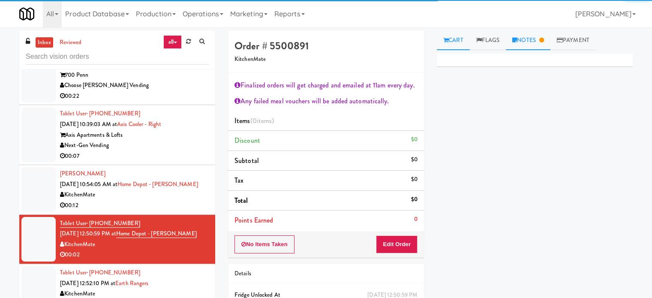
click at [529, 42] on link "Notes" at bounding box center [528, 40] width 45 height 19
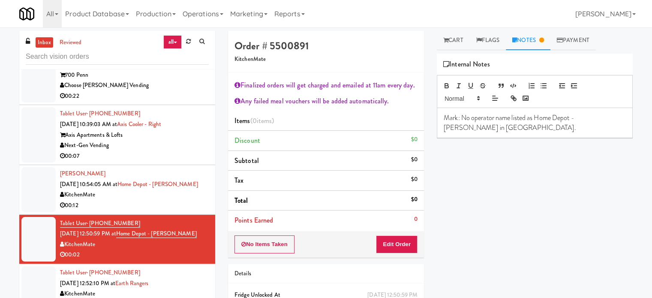
click at [133, 202] on div "00:12" at bounding box center [134, 205] width 149 height 11
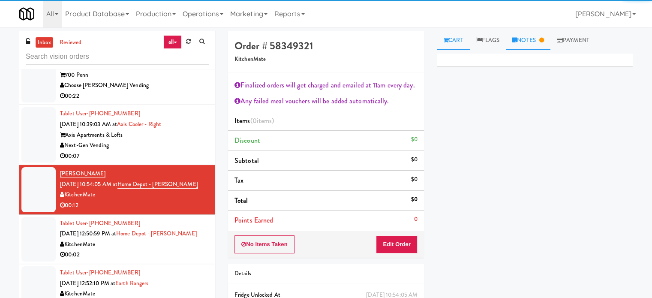
click at [540, 37] on link "Notes" at bounding box center [528, 40] width 45 height 19
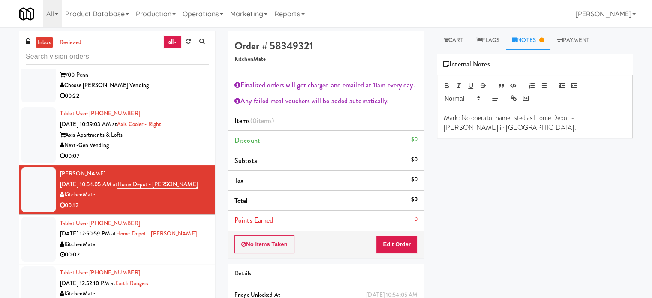
click at [134, 245] on div "KitchenMate" at bounding box center [134, 244] width 149 height 11
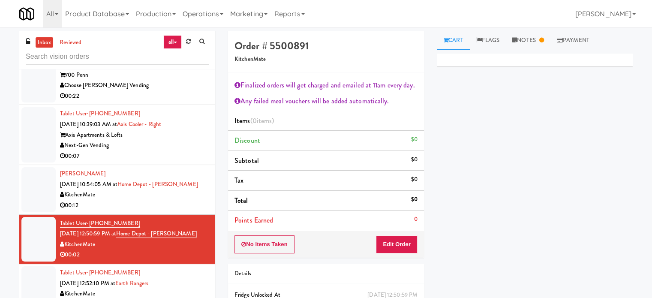
scroll to position [2243, 0]
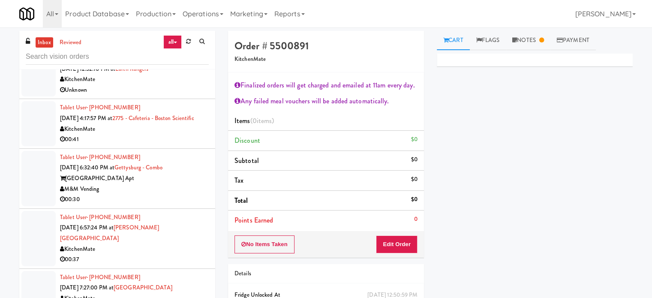
click at [181, 203] on div "00:30" at bounding box center [134, 199] width 149 height 11
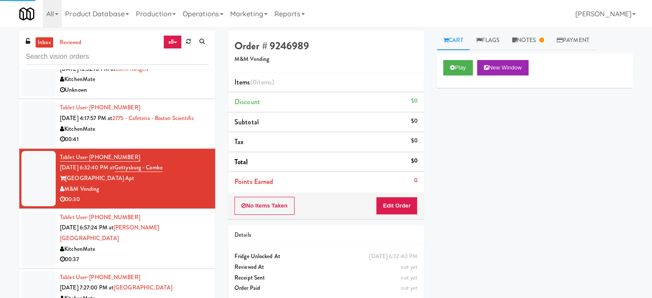
click at [188, 254] on div "00:37" at bounding box center [134, 259] width 149 height 11
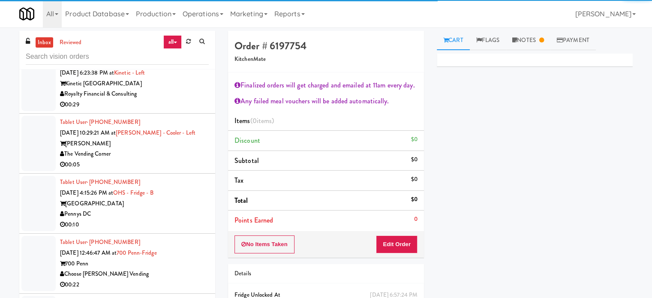
scroll to position [1815, 0]
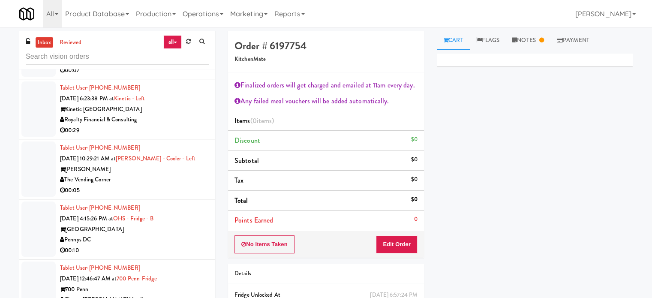
click at [187, 179] on div "The Vending Corner" at bounding box center [134, 179] width 149 height 11
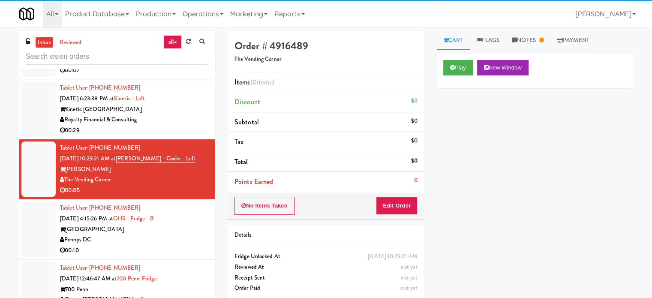
drag, startPoint x: 179, startPoint y: 244, endPoint x: 182, endPoint y: 238, distance: 6.9
click at [180, 245] on div "00:10" at bounding box center [134, 250] width 149 height 11
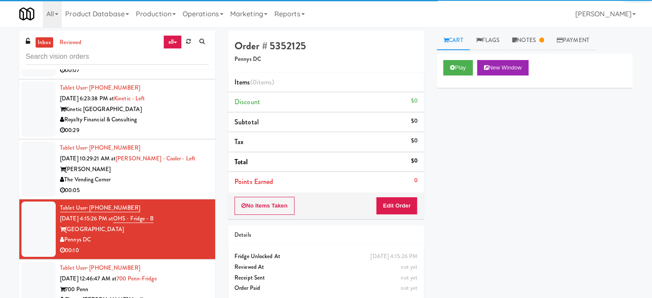
scroll to position [2029, 0]
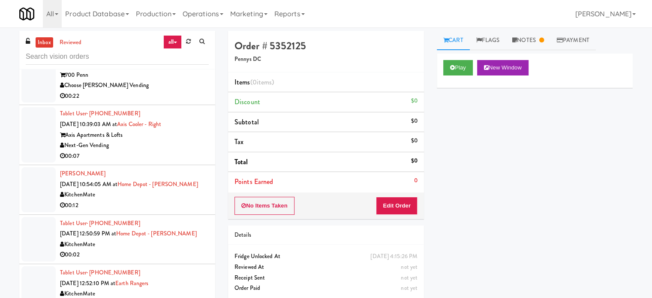
click at [174, 155] on div "00:07" at bounding box center [134, 156] width 149 height 11
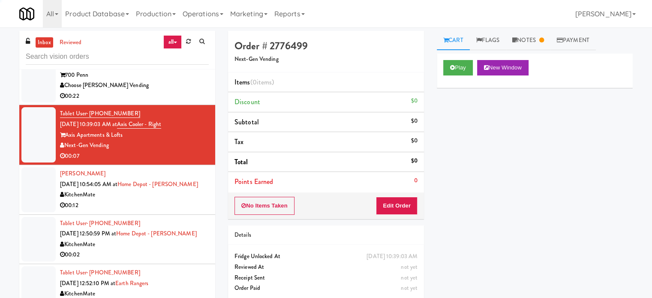
click at [180, 194] on div "KitchenMate" at bounding box center [134, 194] width 149 height 11
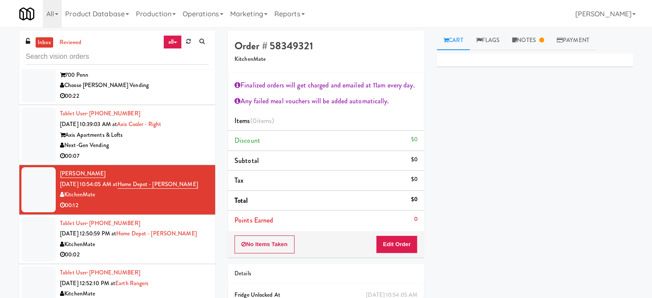
click at [194, 254] on div "00:02" at bounding box center [134, 254] width 149 height 11
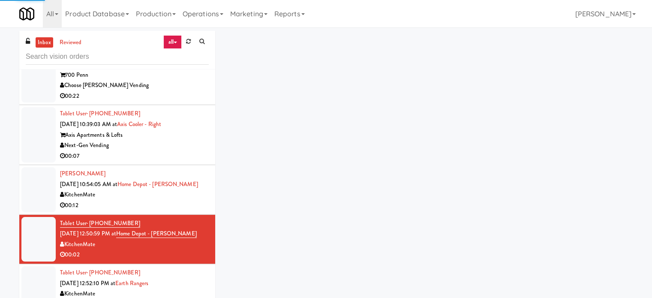
drag, startPoint x: 194, startPoint y: 275, endPoint x: 200, endPoint y: 236, distance: 40.0
click at [194, 274] on div "Tablet User · (647) 686-2653 Sep 8, 2025 12:52:10 PM at Earth Rangers KitchenMa…" at bounding box center [134, 288] width 149 height 42
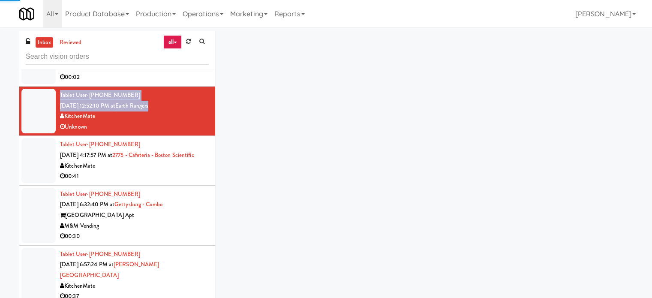
scroll to position [2212, 0]
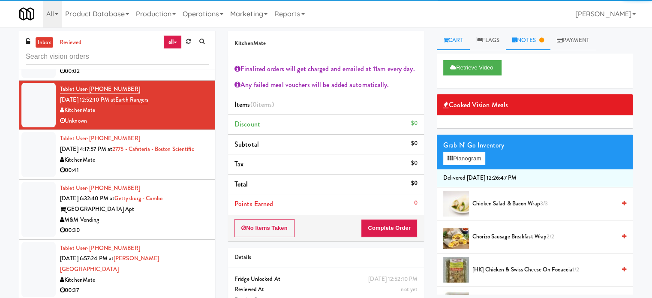
click at [535, 39] on link "Notes" at bounding box center [528, 40] width 45 height 19
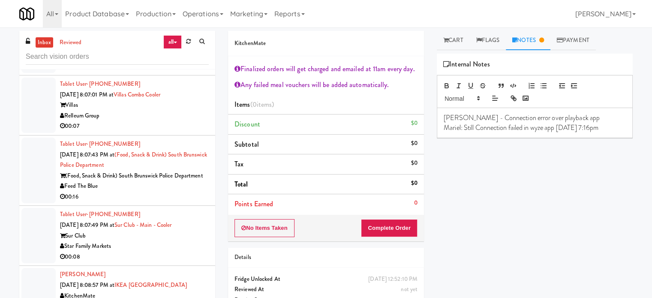
scroll to position [3069, 0]
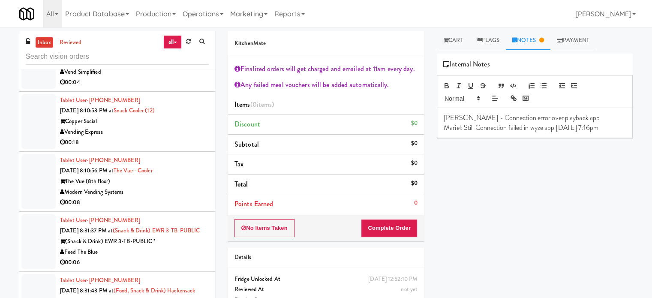
click at [175, 204] on div "00:08" at bounding box center [134, 202] width 149 height 11
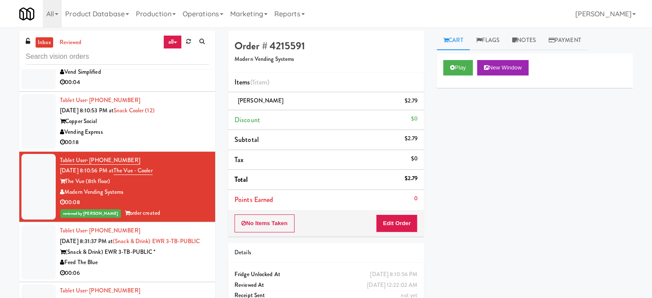
click at [171, 138] on div "Vending Express" at bounding box center [134, 132] width 149 height 11
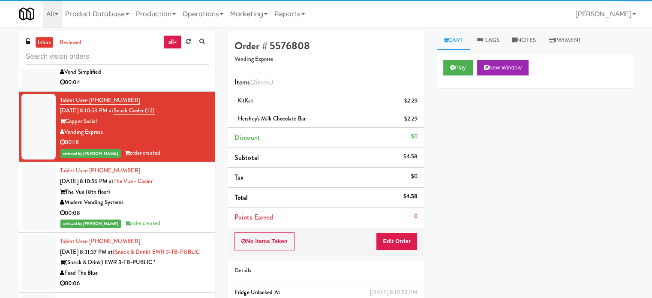
click at [173, 92] on li "Tablet User · (206) 551-4243 Sep 8, 2025 8:09:15 PM at Alley 111 Alley 111 Apar…" at bounding box center [117, 62] width 196 height 60
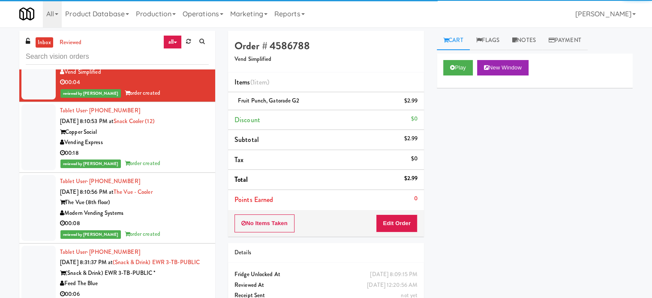
scroll to position [2855, 0]
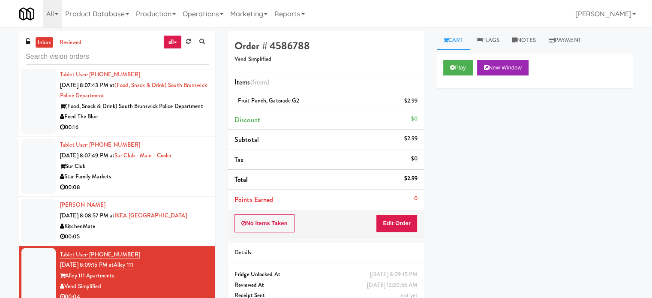
click at [179, 239] on div "00:05" at bounding box center [134, 236] width 149 height 11
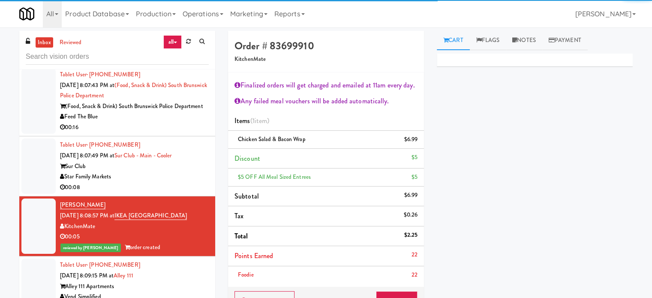
click at [199, 193] on div "00:08" at bounding box center [134, 187] width 149 height 11
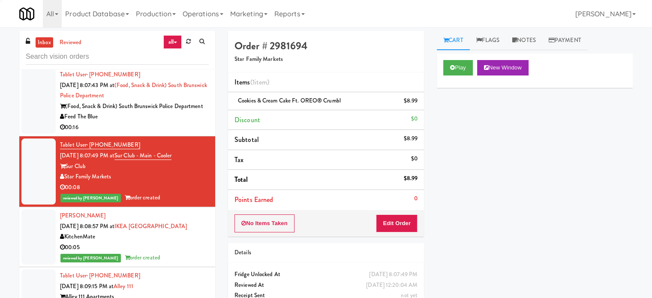
click at [191, 121] on div "Feed The Blue" at bounding box center [134, 116] width 149 height 11
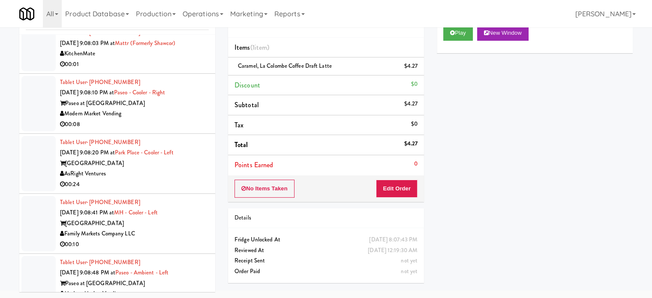
scroll to position [6784, 0]
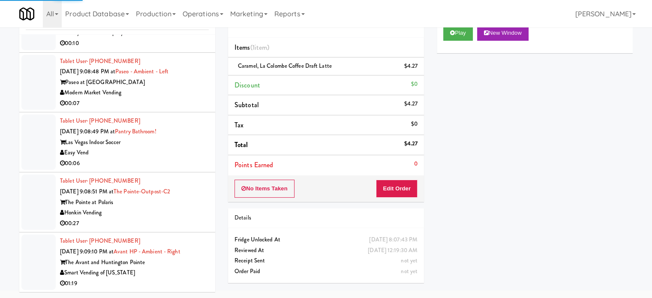
click at [175, 274] on div "Smart Vending of [US_STATE]" at bounding box center [134, 272] width 149 height 11
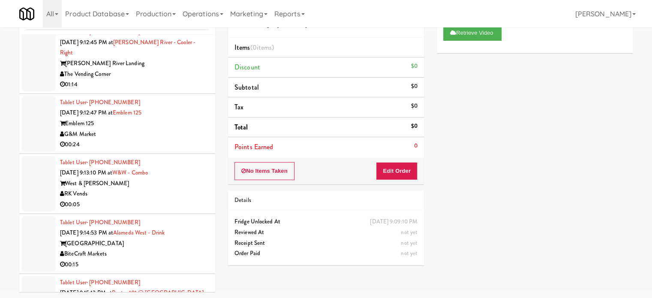
scroll to position [7855, 0]
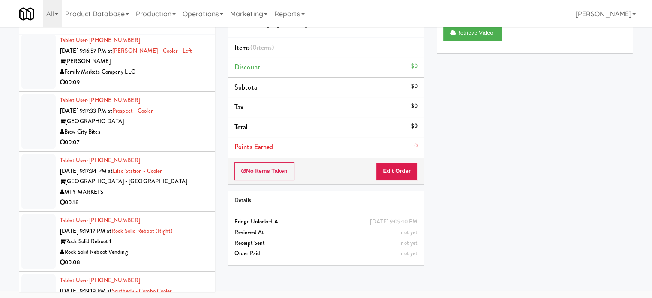
click at [180, 127] on div "Prospect Towers" at bounding box center [134, 121] width 149 height 11
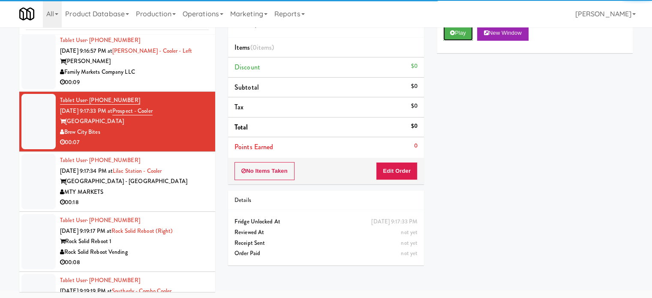
drag, startPoint x: 456, startPoint y: 31, endPoint x: 449, endPoint y: 41, distance: 11.7
click at [456, 31] on button "Play" at bounding box center [458, 32] width 30 height 15
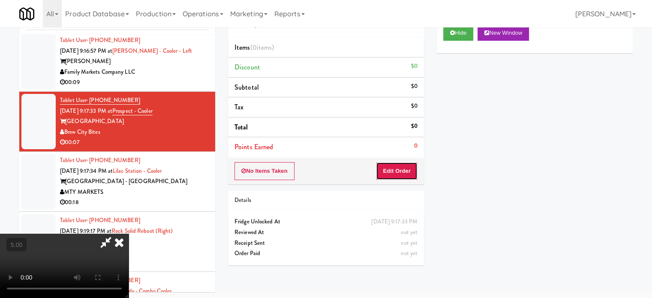
click at [390, 172] on button "Edit Order" at bounding box center [397, 171] width 42 height 18
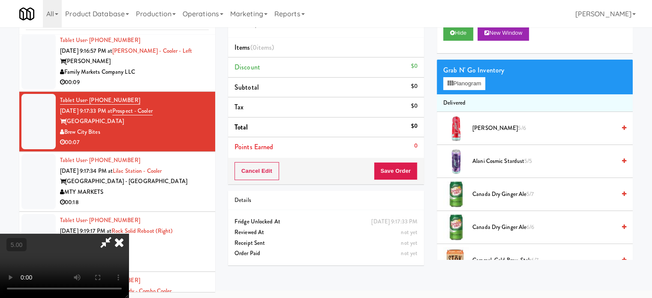
click at [129, 233] on video at bounding box center [64, 265] width 129 height 64
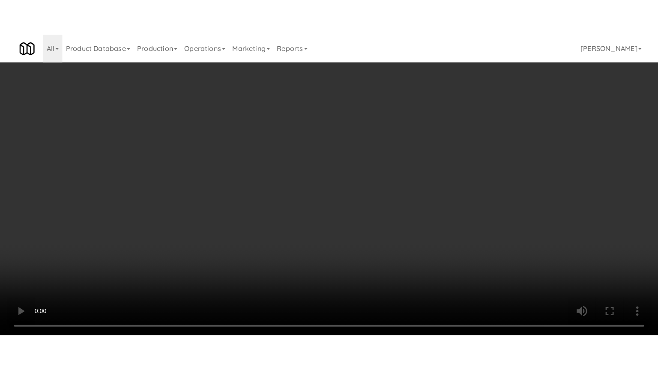
scroll to position [7834, 0]
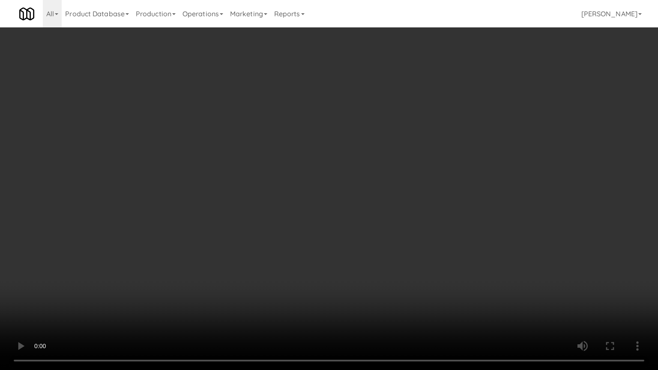
click at [284, 207] on video at bounding box center [329, 185] width 658 height 370
click at [288, 212] on video at bounding box center [329, 185] width 658 height 370
click at [359, 216] on video at bounding box center [329, 185] width 658 height 370
drag, startPoint x: 311, startPoint y: 212, endPoint x: 327, endPoint y: 206, distance: 17.2
click at [314, 211] on video at bounding box center [329, 185] width 658 height 370
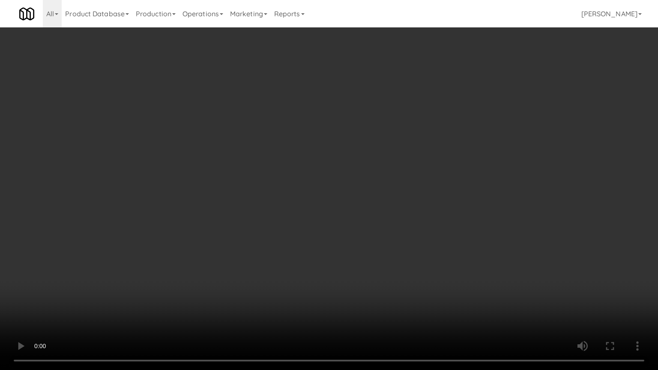
click at [327, 206] on video at bounding box center [329, 185] width 658 height 370
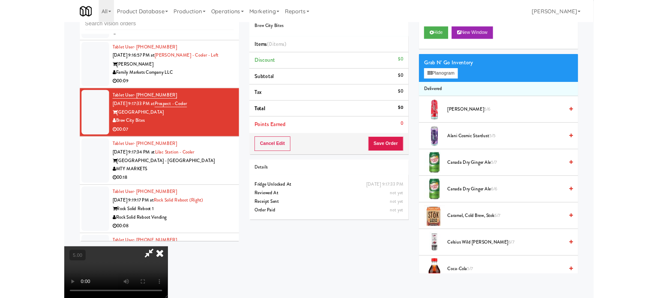
scroll to position [7855, 0]
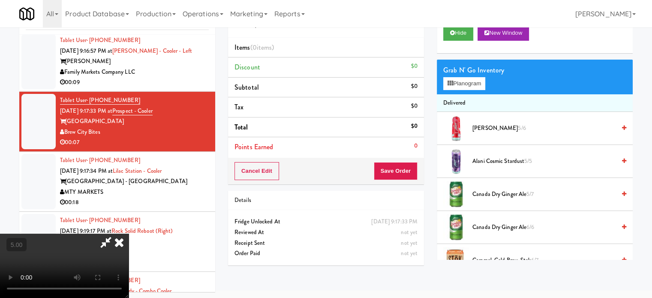
click at [467, 89] on div "Grab N' Go Inventory Planogram" at bounding box center [535, 77] width 196 height 35
click at [485, 83] on button "Planogram" at bounding box center [464, 83] width 42 height 13
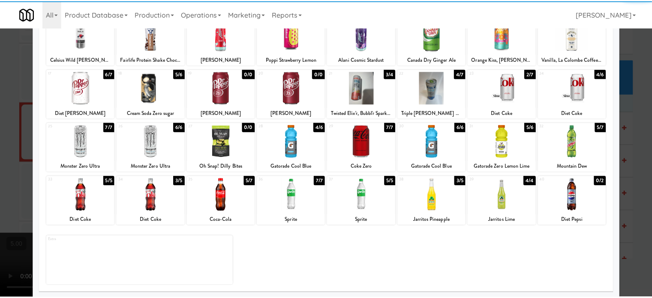
scroll to position [123, 0]
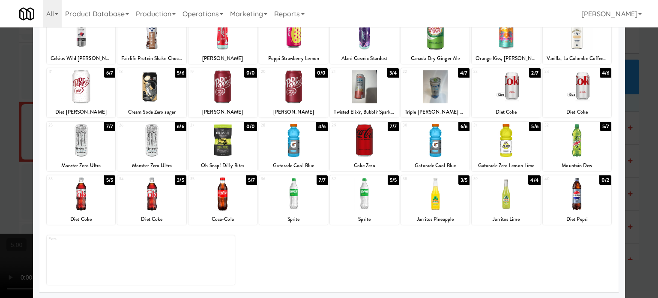
drag, startPoint x: 597, startPoint y: 125, endPoint x: 601, endPoint y: 127, distance: 5.0
click at [600, 126] on div "5/7" at bounding box center [605, 126] width 11 height 9
click at [629, 132] on div at bounding box center [329, 149] width 658 height 298
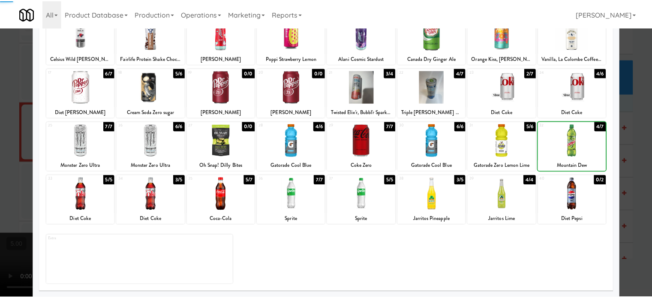
scroll to position [7855, 0]
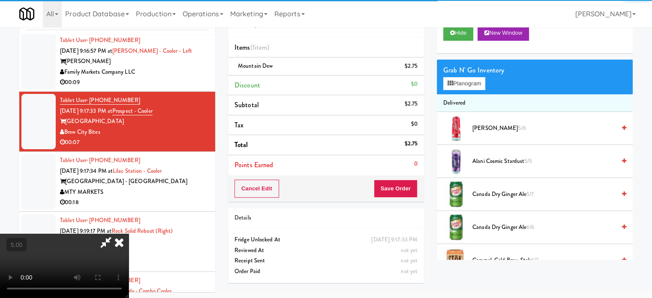
click at [129, 233] on video at bounding box center [64, 265] width 129 height 64
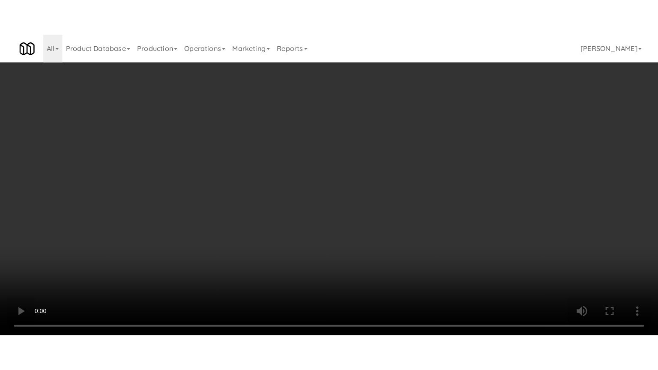
scroll to position [7834, 0]
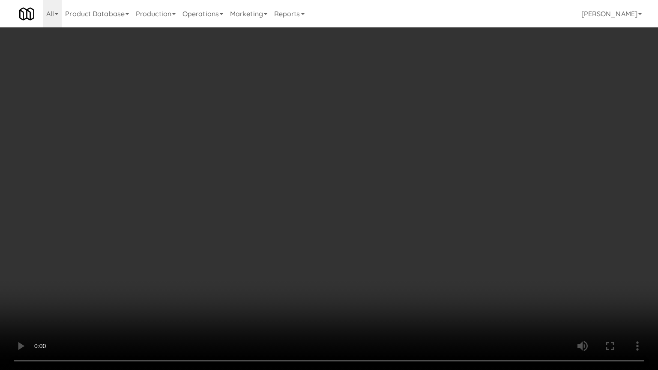
click at [386, 171] on video at bounding box center [329, 185] width 658 height 370
drag, startPoint x: 398, startPoint y: 171, endPoint x: 447, endPoint y: 95, distance: 90.3
click at [398, 171] on video at bounding box center [329, 185] width 658 height 370
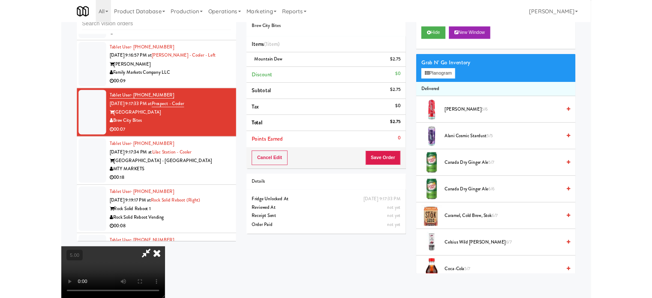
scroll to position [7855, 0]
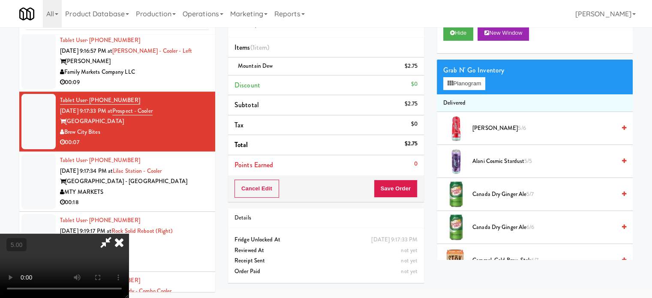
click at [129, 233] on video at bounding box center [64, 265] width 129 height 64
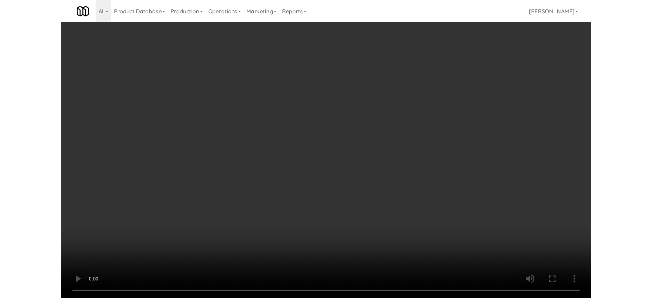
scroll to position [7834, 0]
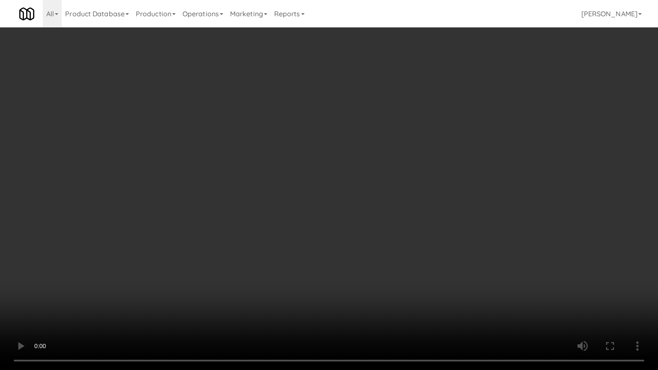
drag, startPoint x: 305, startPoint y: 163, endPoint x: 345, endPoint y: 151, distance: 41.7
click at [305, 164] on video at bounding box center [329, 185] width 658 height 370
drag, startPoint x: 189, startPoint y: 256, endPoint x: 338, endPoint y: 179, distance: 167.3
click at [192, 256] on video at bounding box center [329, 185] width 658 height 370
click at [323, 191] on video at bounding box center [329, 185] width 658 height 370
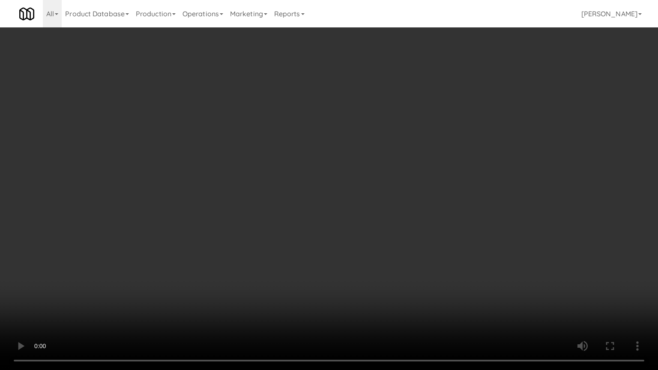
click at [324, 182] on video at bounding box center [329, 185] width 658 height 370
click at [331, 188] on video at bounding box center [329, 185] width 658 height 370
drag, startPoint x: 333, startPoint y: 186, endPoint x: 372, endPoint y: 89, distance: 104.8
click at [334, 186] on video at bounding box center [329, 185] width 658 height 370
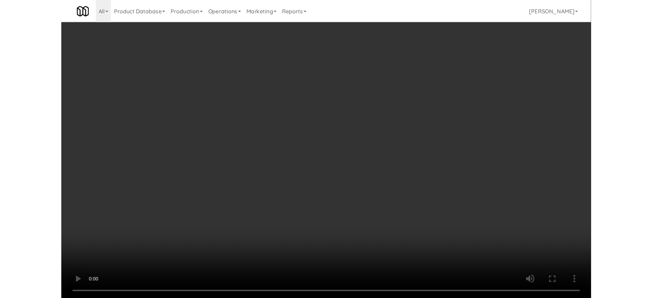
scroll to position [7855, 0]
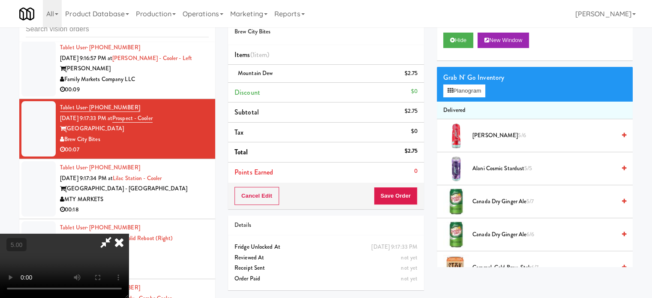
click at [129, 233] on icon at bounding box center [119, 241] width 19 height 17
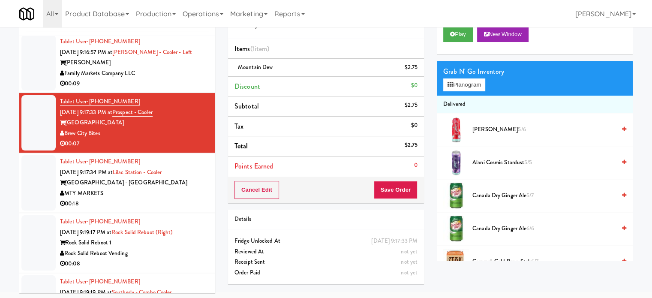
scroll to position [35, 0]
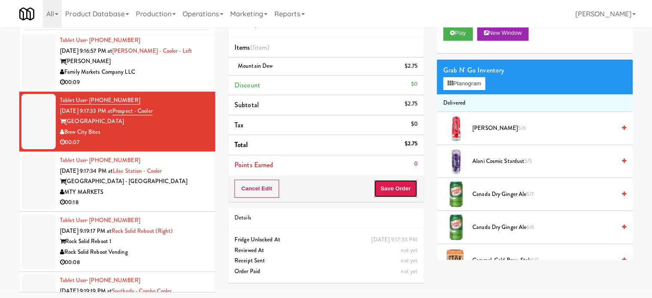
click at [399, 186] on button "Save Order" at bounding box center [396, 188] width 44 height 18
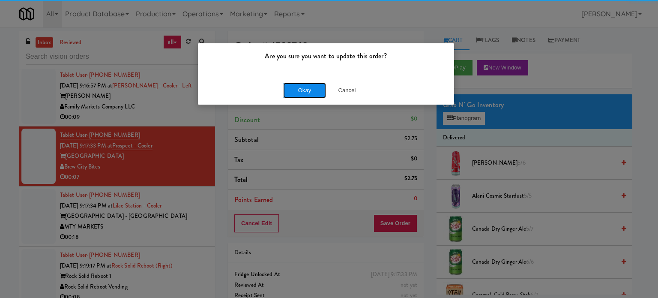
click at [296, 87] on button "Okay" at bounding box center [304, 90] width 43 height 15
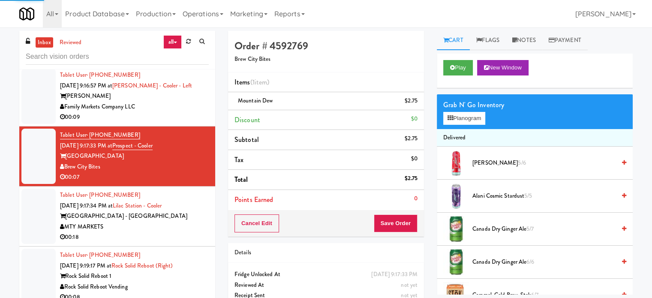
drag, startPoint x: 175, startPoint y: 222, endPoint x: 466, endPoint y: 130, distance: 305.2
click at [177, 123] on div "00:09" at bounding box center [134, 117] width 149 height 11
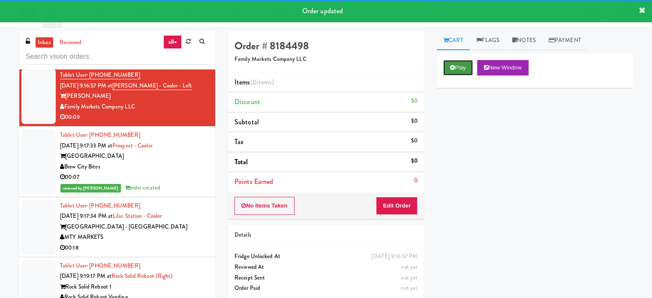
click at [449, 69] on button "Play" at bounding box center [458, 67] width 30 height 15
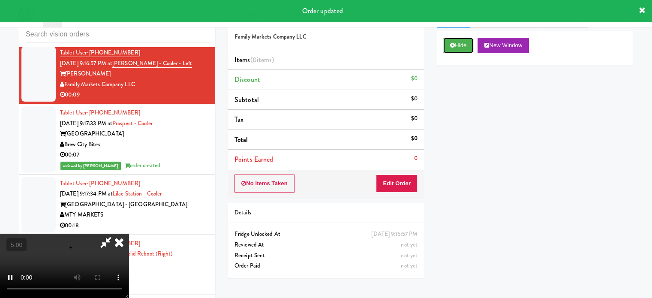
scroll to position [35, 0]
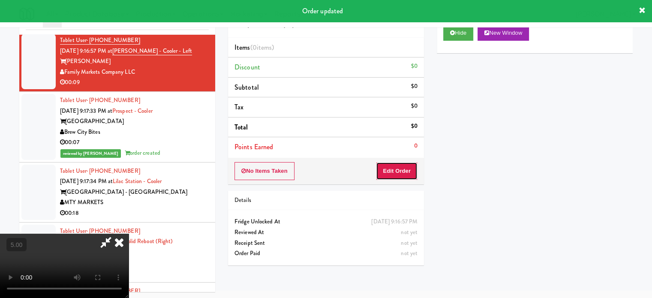
click at [407, 170] on button "Edit Order" at bounding box center [397, 171] width 42 height 18
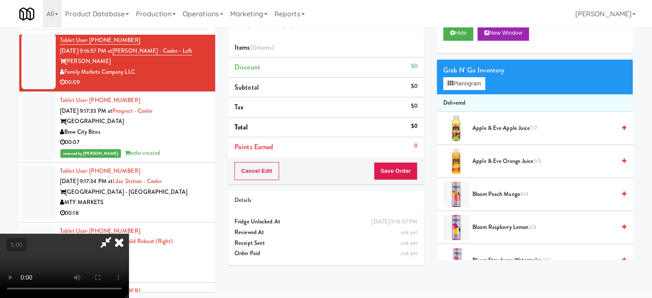
click at [129, 233] on video at bounding box center [64, 265] width 129 height 64
click at [129, 233] on icon at bounding box center [119, 241] width 19 height 17
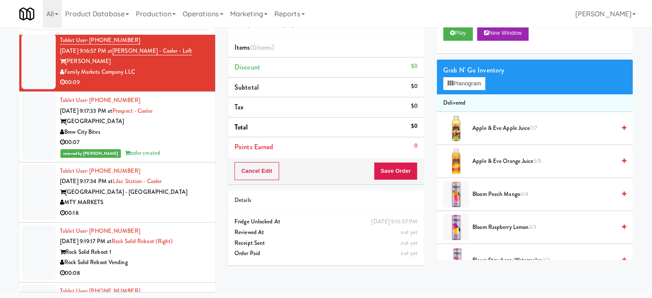
click at [456, 20] on div "All 325 Vending https://classic.micromart.com/vision-orders?operator_id=503 901…" at bounding box center [325, 13] width 613 height 27
click at [470, 32] on button "Play" at bounding box center [458, 32] width 30 height 15
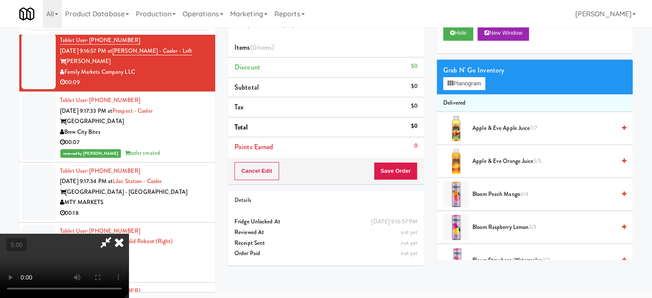
drag, startPoint x: 214, startPoint y: 212, endPoint x: 221, endPoint y: 191, distance: 23.0
click at [129, 233] on video at bounding box center [64, 265] width 129 height 64
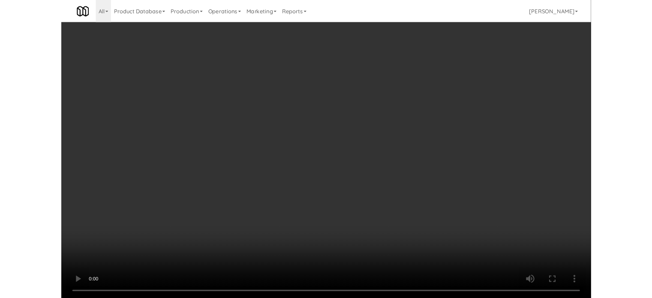
scroll to position [7834, 0]
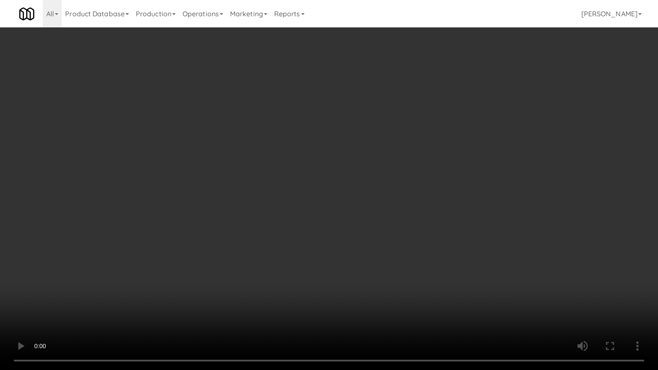
drag, startPoint x: 173, startPoint y: 296, endPoint x: 209, endPoint y: 228, distance: 76.7
click at [175, 293] on video at bounding box center [329, 185] width 658 height 370
click at [278, 226] on video at bounding box center [329, 185] width 658 height 370
click at [279, 228] on video at bounding box center [329, 185] width 658 height 370
click at [284, 226] on video at bounding box center [329, 185] width 658 height 370
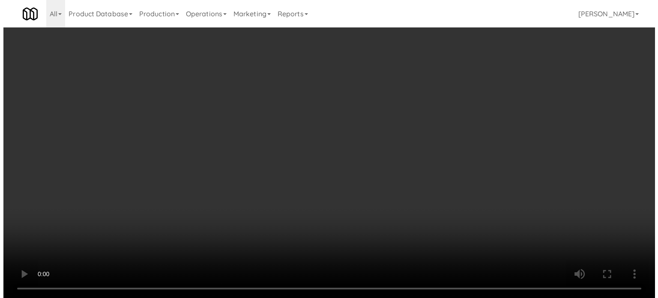
scroll to position [7855, 0]
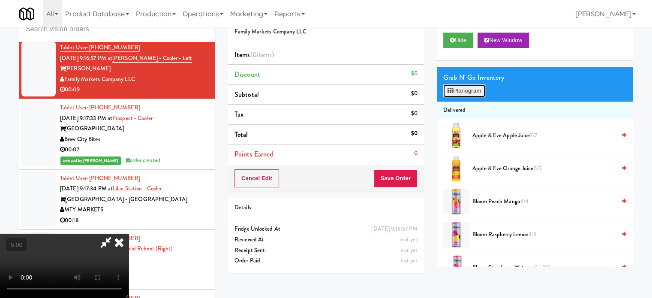
click at [459, 96] on button "Planogram" at bounding box center [464, 90] width 42 height 13
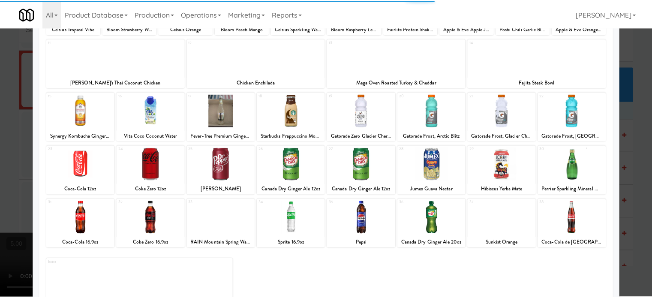
scroll to position [123, 0]
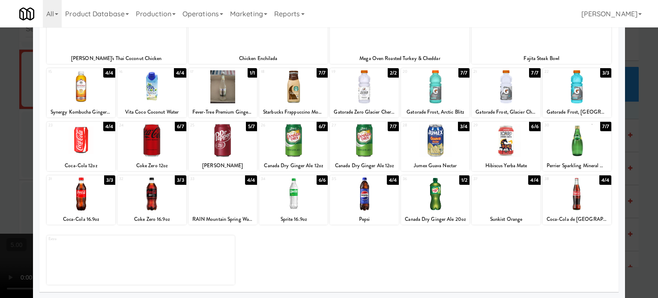
click at [459, 126] on div "3/4" at bounding box center [464, 126] width 12 height 9
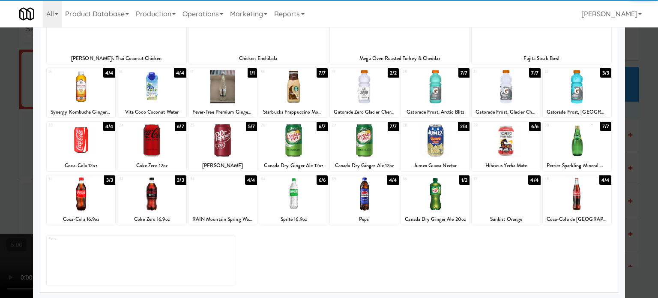
click at [631, 161] on div at bounding box center [329, 149] width 658 height 298
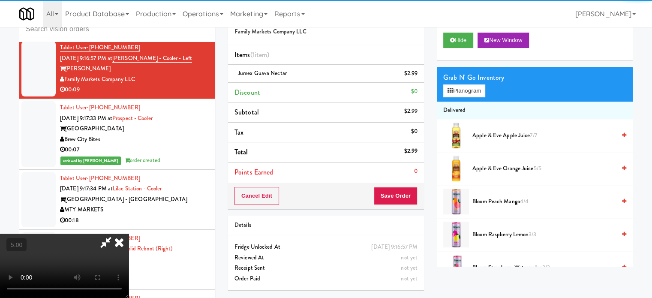
click at [129, 233] on video at bounding box center [64, 265] width 129 height 64
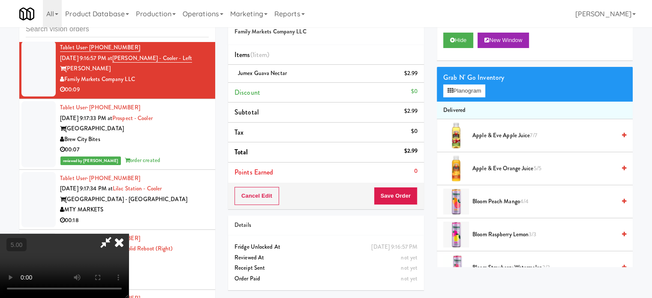
click at [129, 233] on video at bounding box center [64, 265] width 129 height 64
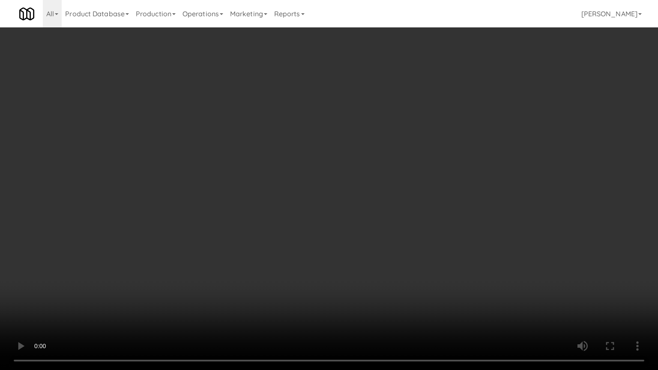
drag, startPoint x: 183, startPoint y: 283, endPoint x: 197, endPoint y: 270, distance: 18.5
click at [187, 281] on video at bounding box center [329, 185] width 658 height 370
click at [231, 224] on video at bounding box center [329, 185] width 658 height 370
drag, startPoint x: 267, startPoint y: 228, endPoint x: 274, endPoint y: 228, distance: 6.9
click at [268, 228] on video at bounding box center [329, 185] width 658 height 370
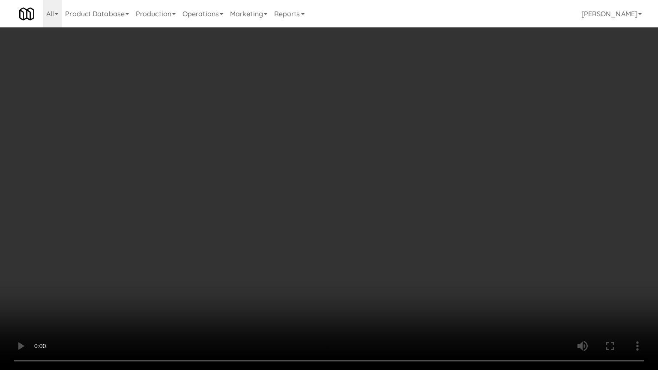
click at [302, 246] on video at bounding box center [329, 185] width 658 height 370
click at [299, 240] on video at bounding box center [329, 185] width 658 height 370
click at [337, 204] on video at bounding box center [329, 185] width 658 height 370
drag, startPoint x: 340, startPoint y: 202, endPoint x: 376, endPoint y: 119, distance: 90.2
click at [341, 201] on video at bounding box center [329, 185] width 658 height 370
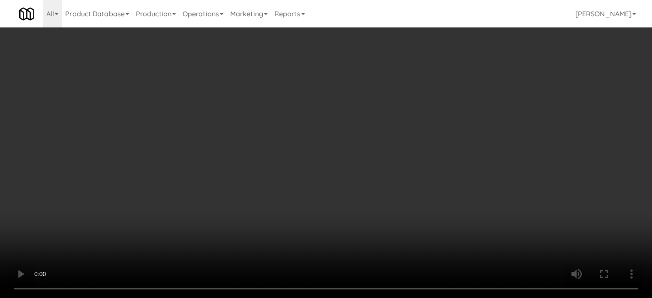
click at [320, 158] on video at bounding box center [326, 149] width 652 height 298
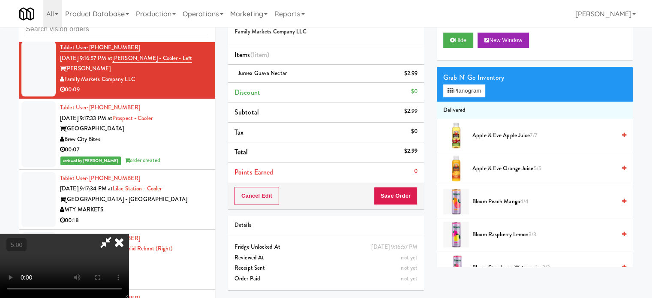
drag, startPoint x: 298, startPoint y: 165, endPoint x: 303, endPoint y: 213, distance: 49.1
click at [129, 233] on video at bounding box center [64, 265] width 129 height 64
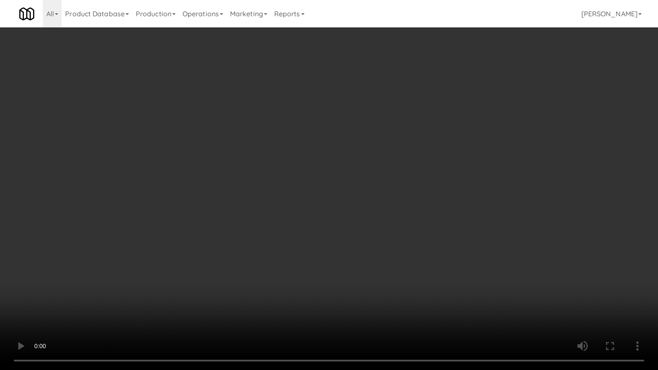
drag, startPoint x: 190, startPoint y: 271, endPoint x: 236, endPoint y: 243, distance: 54.0
click at [197, 268] on video at bounding box center [329, 185] width 658 height 370
click at [266, 188] on video at bounding box center [329, 185] width 658 height 370
drag, startPoint x: 268, startPoint y: 188, endPoint x: 278, endPoint y: 187, distance: 9.9
click at [269, 188] on video at bounding box center [329, 185] width 658 height 370
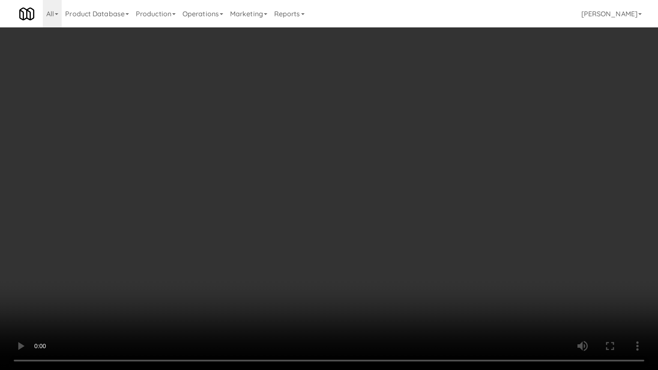
click at [283, 184] on video at bounding box center [329, 185] width 658 height 370
drag, startPoint x: 408, startPoint y: 314, endPoint x: 410, endPoint y: 293, distance: 21.6
click at [409, 297] on video at bounding box center [329, 185] width 658 height 370
click at [375, 264] on video at bounding box center [329, 185] width 658 height 370
click at [328, 275] on video at bounding box center [329, 185] width 658 height 370
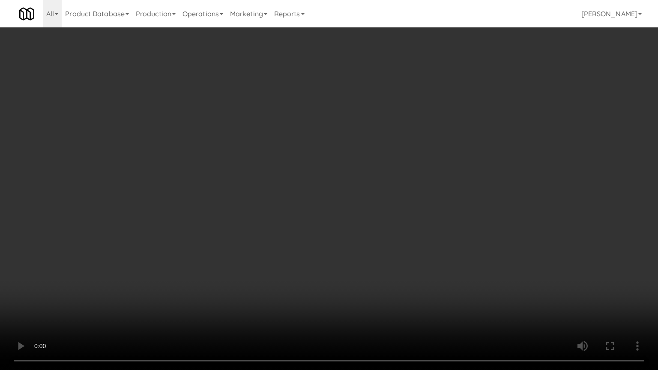
click at [332, 246] on video at bounding box center [329, 185] width 658 height 370
click at [331, 243] on video at bounding box center [329, 185] width 658 height 370
click at [331, 244] on video at bounding box center [329, 185] width 658 height 370
drag, startPoint x: 331, startPoint y: 243, endPoint x: 335, endPoint y: 242, distance: 4.4
click at [332, 245] on video at bounding box center [329, 185] width 658 height 370
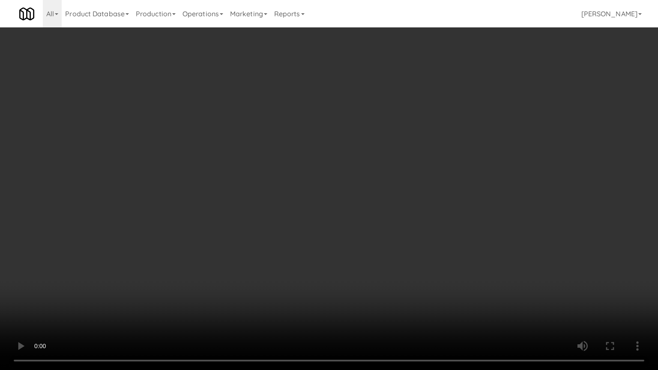
drag, startPoint x: 368, startPoint y: 246, endPoint x: 362, endPoint y: 247, distance: 6.0
click at [368, 247] on video at bounding box center [329, 185] width 658 height 370
drag, startPoint x: 341, startPoint y: 244, endPoint x: 351, endPoint y: 241, distance: 11.1
click at [341, 244] on video at bounding box center [329, 185] width 658 height 370
drag, startPoint x: 351, startPoint y: 241, endPoint x: 471, endPoint y: 146, distance: 153.0
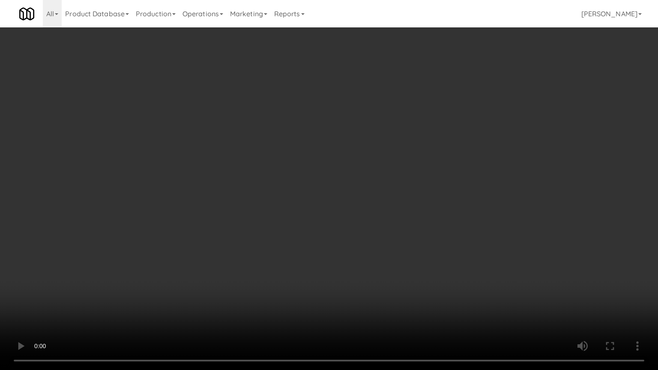
click at [355, 240] on video at bounding box center [329, 185] width 658 height 370
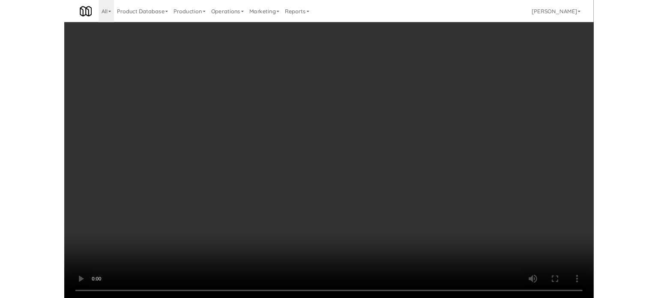
scroll to position [7855, 0]
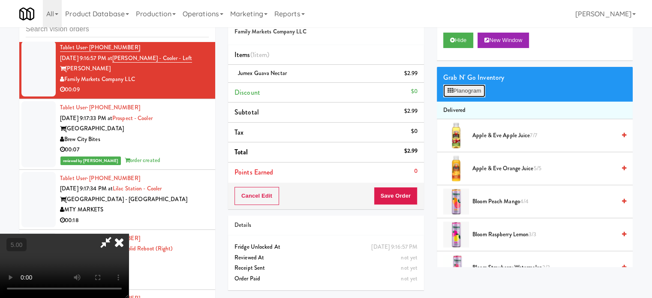
click at [468, 86] on button "Planogram" at bounding box center [464, 90] width 42 height 13
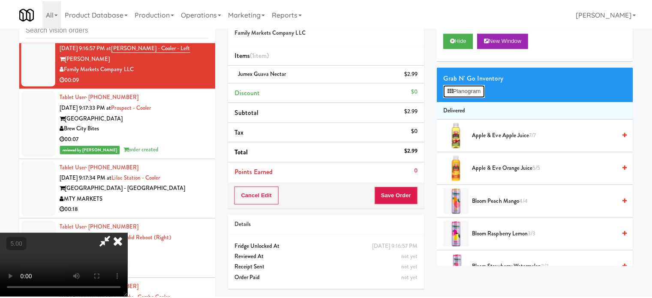
scroll to position [7834, 0]
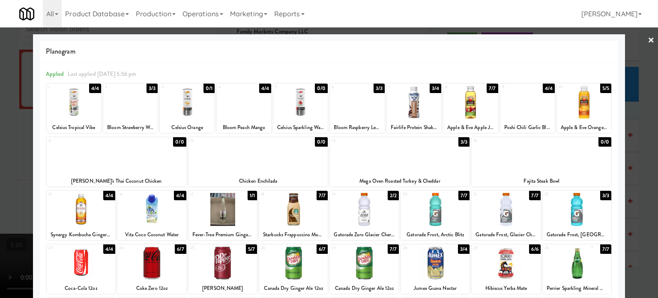
click at [600, 195] on div "3/3" at bounding box center [605, 195] width 11 height 9
click at [632, 207] on div at bounding box center [329, 149] width 658 height 298
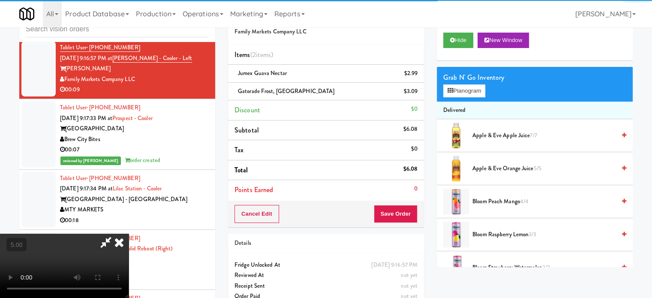
click at [129, 233] on video at bounding box center [64, 265] width 129 height 64
drag, startPoint x: 214, startPoint y: 149, endPoint x: 259, endPoint y: 168, distance: 49.1
click at [129, 233] on video at bounding box center [64, 265] width 129 height 64
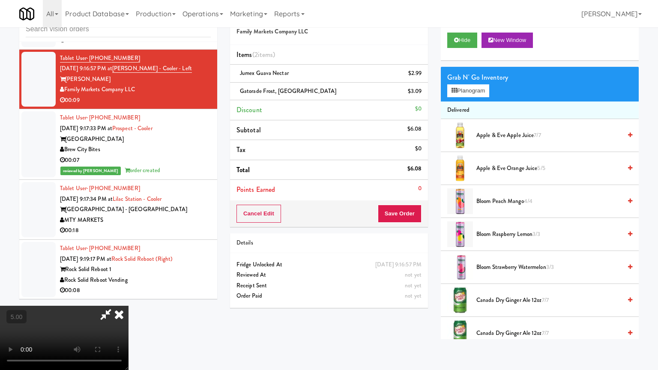
drag, startPoint x: 262, startPoint y: 167, endPoint x: 269, endPoint y: 162, distance: 7.7
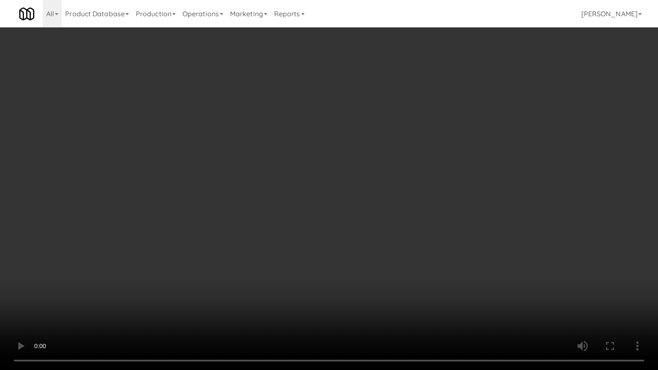
click at [262, 167] on video at bounding box center [329, 185] width 658 height 370
click at [301, 165] on video at bounding box center [329, 185] width 658 height 370
click at [311, 165] on video at bounding box center [329, 185] width 658 height 370
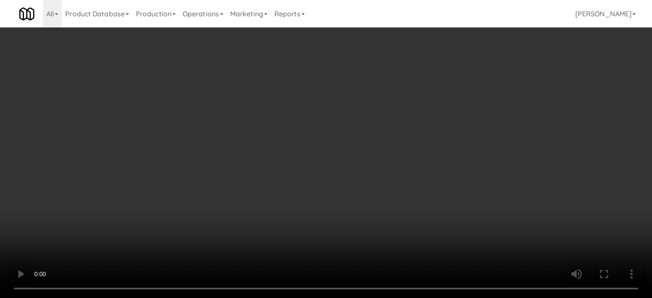
scroll to position [7855, 0]
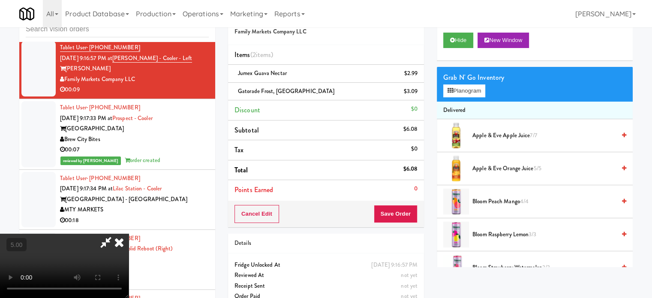
click at [129, 233] on icon at bounding box center [119, 241] width 19 height 17
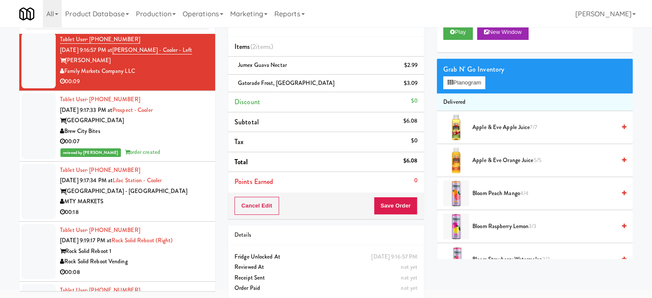
scroll to position [43, 0]
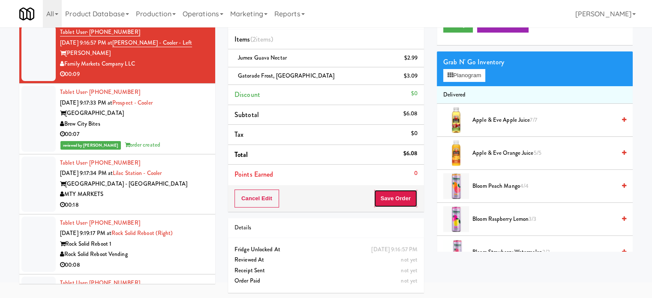
click at [394, 203] on button "Save Order" at bounding box center [396, 198] width 44 height 18
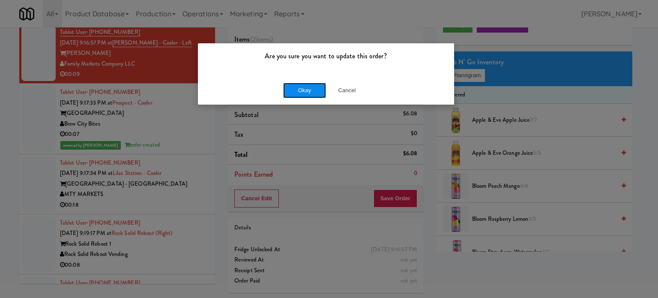
click at [305, 88] on button "Okay" at bounding box center [304, 90] width 43 height 15
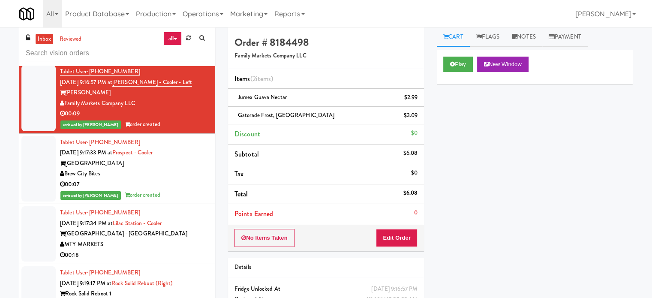
scroll to position [0, 0]
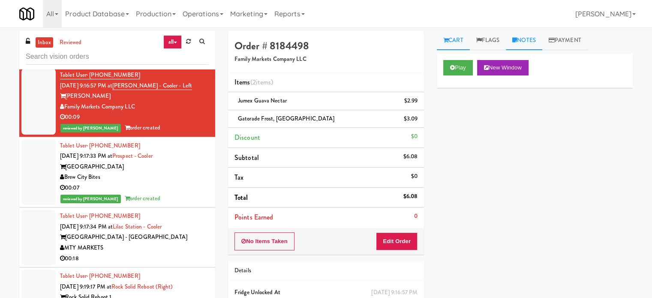
click at [517, 40] on icon at bounding box center [514, 40] width 5 height 6
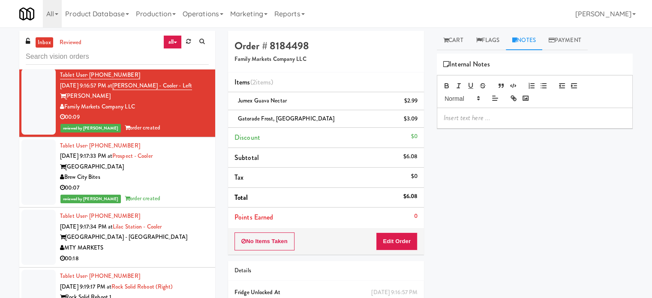
click at [492, 120] on p at bounding box center [534, 117] width 182 height 9
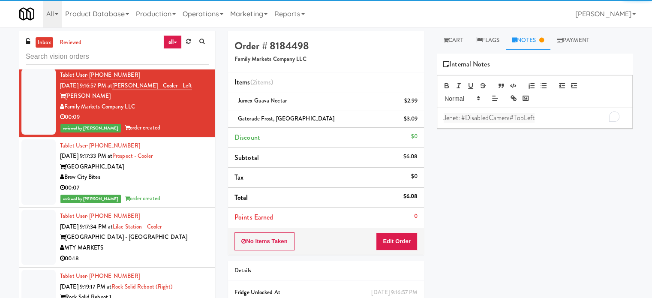
drag, startPoint x: 185, startPoint y: 163, endPoint x: 331, endPoint y: 117, distance: 153.5
click at [189, 63] on div "Tablet User · (647) 525-4583 Sep 8, 2025 9:15:37 PM at Cortellucci Vaughan Hosp…" at bounding box center [134, 36] width 149 height 53
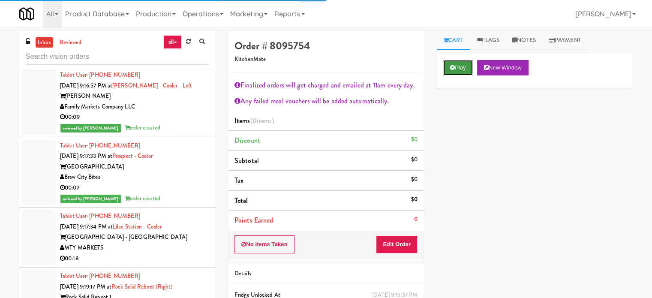
click at [464, 69] on button "Play" at bounding box center [458, 67] width 30 height 15
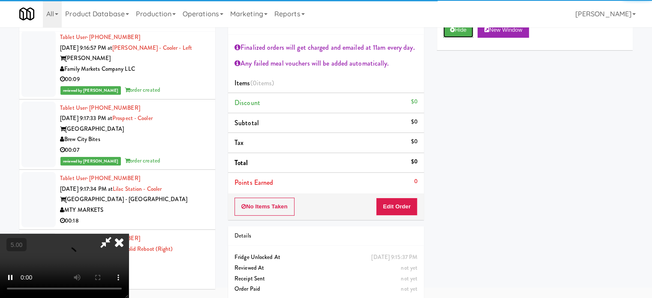
scroll to position [46, 0]
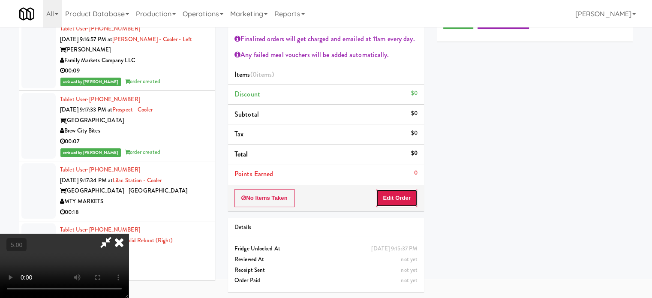
click at [394, 200] on button "Edit Order" at bounding box center [397, 198] width 42 height 18
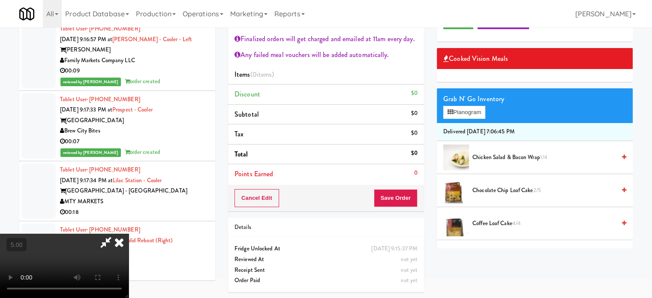
click at [129, 233] on video at bounding box center [64, 265] width 129 height 64
drag, startPoint x: 269, startPoint y: 188, endPoint x: 268, endPoint y: 175, distance: 13.3
click at [129, 233] on video at bounding box center [64, 265] width 129 height 64
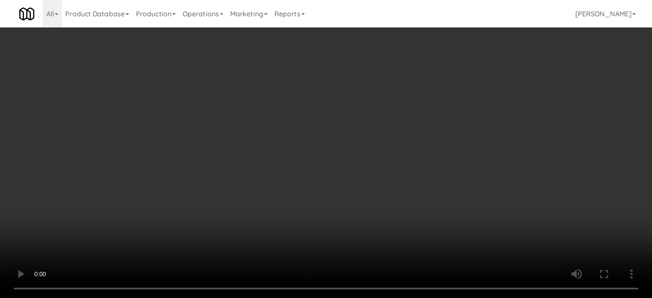
scroll to position [7834, 0]
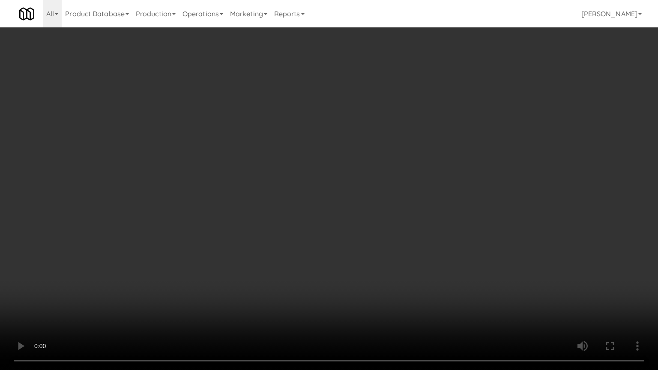
click at [318, 189] on video at bounding box center [329, 185] width 658 height 370
click at [143, 230] on video at bounding box center [329, 185] width 658 height 370
click at [239, 190] on video at bounding box center [329, 185] width 658 height 370
click at [242, 186] on video at bounding box center [329, 185] width 658 height 370
click at [262, 197] on video at bounding box center [329, 185] width 658 height 370
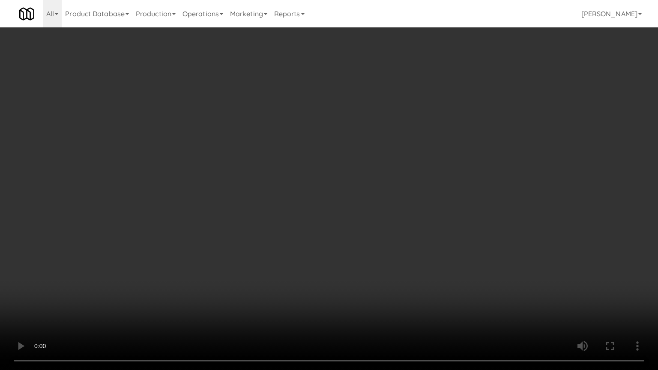
drag, startPoint x: 258, startPoint y: 193, endPoint x: 272, endPoint y: 185, distance: 16.3
click at [259, 192] on video at bounding box center [329, 185] width 658 height 370
click at [279, 188] on video at bounding box center [329, 185] width 658 height 370
click at [271, 189] on video at bounding box center [329, 185] width 658 height 370
click at [303, 185] on video at bounding box center [329, 185] width 658 height 370
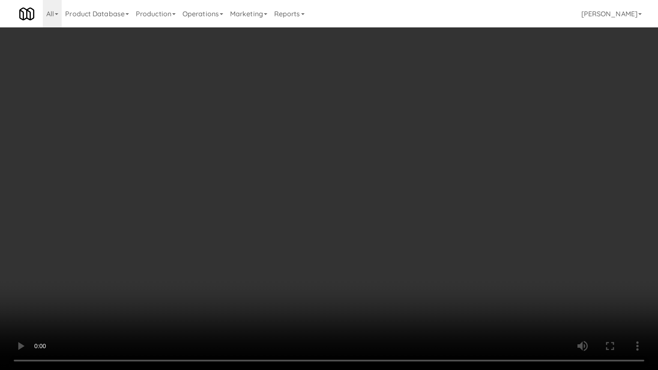
click at [306, 187] on video at bounding box center [329, 185] width 658 height 370
click at [296, 179] on video at bounding box center [329, 185] width 658 height 370
click at [356, 194] on video at bounding box center [329, 185] width 658 height 370
click at [348, 178] on video at bounding box center [329, 185] width 658 height 370
drag, startPoint x: 351, startPoint y: 176, endPoint x: 383, endPoint y: 116, distance: 67.5
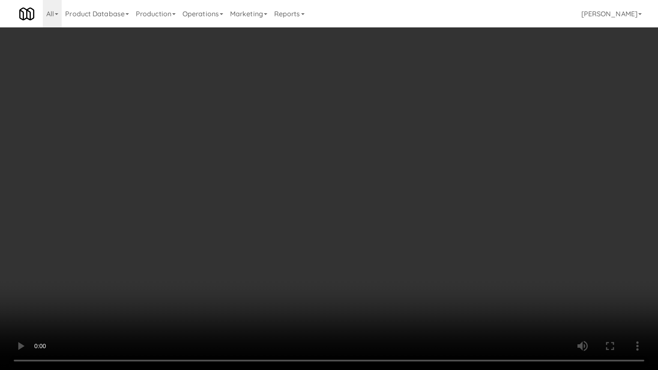
click at [352, 175] on video at bounding box center [329, 185] width 658 height 370
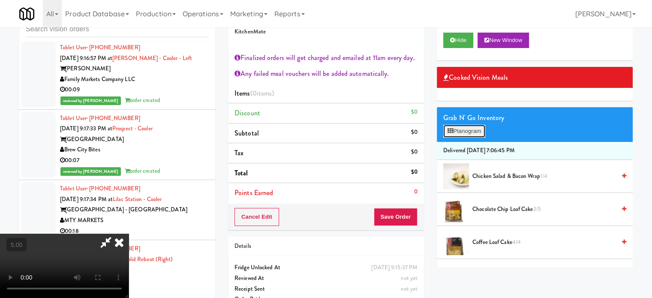
click at [479, 130] on button "Planogram" at bounding box center [464, 131] width 42 height 13
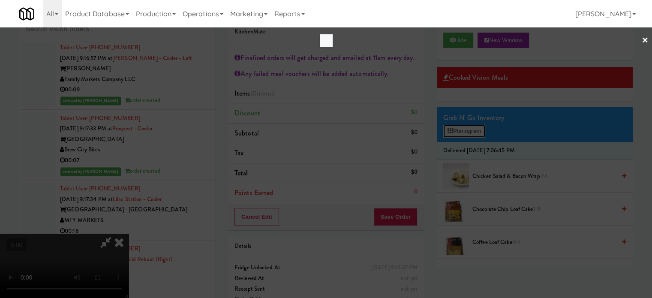
scroll to position [7834, 0]
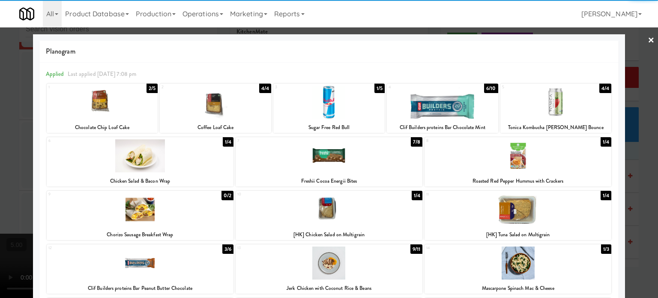
click at [379, 90] on div "1/5" at bounding box center [379, 88] width 10 height 9
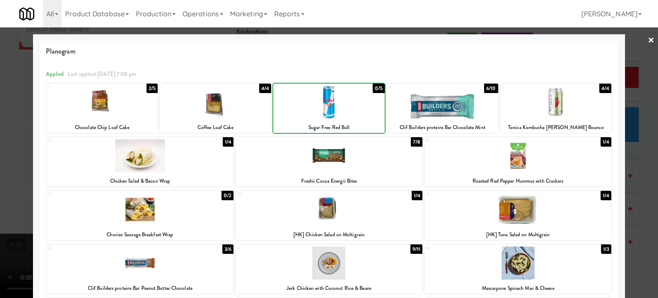
click at [379, 90] on div "0/5" at bounding box center [379, 88] width 12 height 9
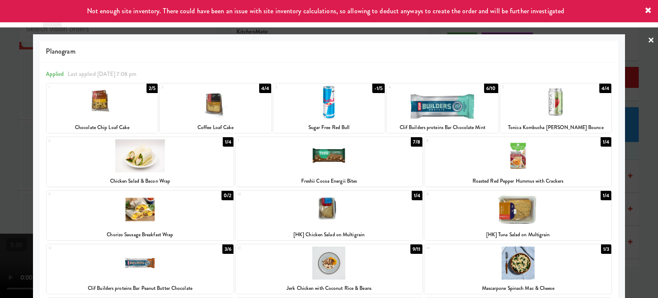
click at [643, 131] on div at bounding box center [329, 149] width 658 height 298
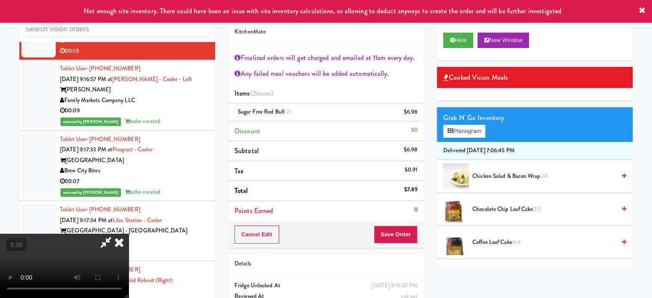
scroll to position [7855, 0]
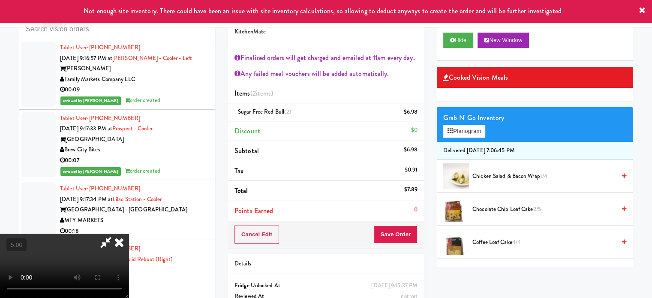
drag, startPoint x: 376, startPoint y: 37, endPoint x: 374, endPoint y: 49, distance: 12.1
click at [129, 233] on icon at bounding box center [119, 241] width 19 height 17
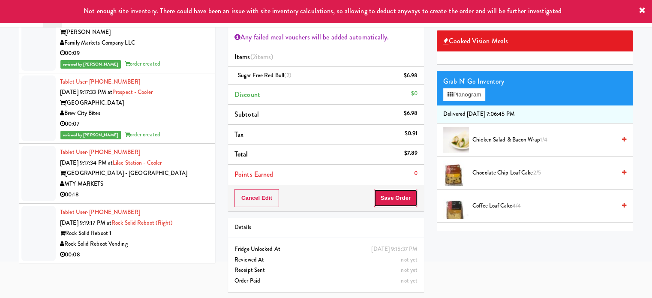
click at [401, 191] on button "Save Order" at bounding box center [396, 198] width 44 height 18
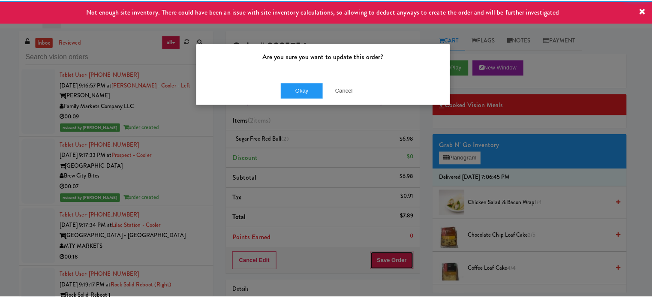
scroll to position [0, 0]
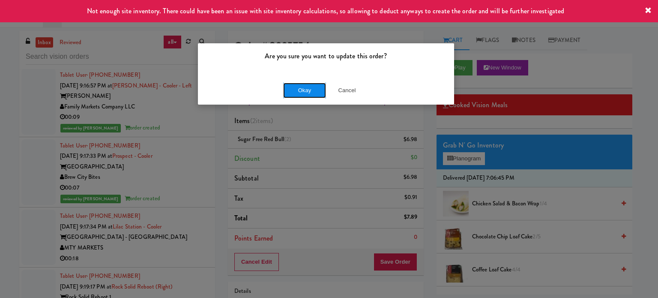
click at [305, 89] on button "Okay" at bounding box center [304, 90] width 43 height 15
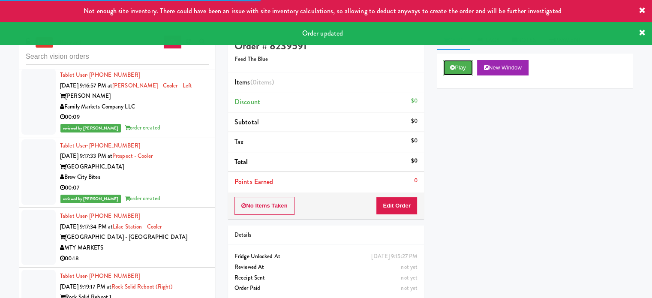
click at [467, 64] on button "Play" at bounding box center [458, 67] width 30 height 15
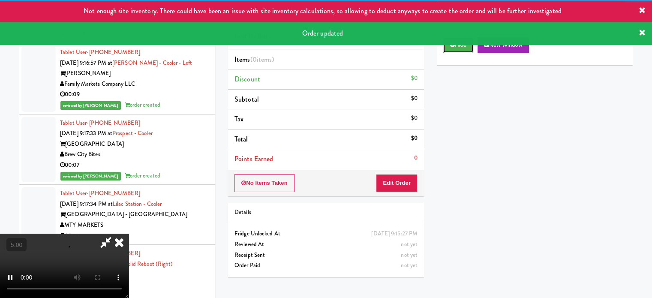
scroll to position [35, 0]
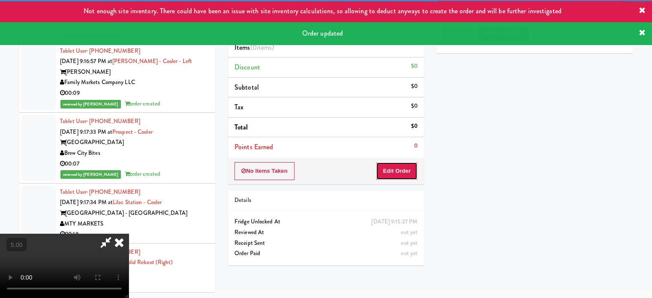
click at [398, 176] on button "Edit Order" at bounding box center [397, 171] width 42 height 18
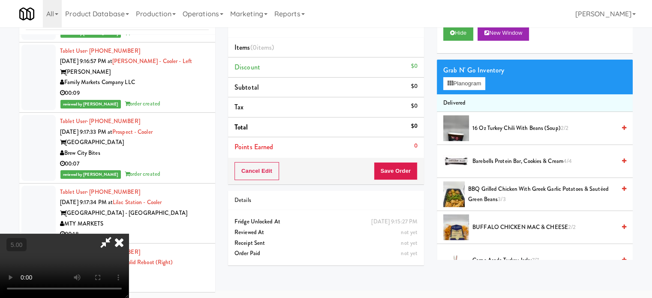
drag, startPoint x: 280, startPoint y: 178, endPoint x: 286, endPoint y: 178, distance: 6.4
click at [129, 233] on video at bounding box center [64, 265] width 129 height 64
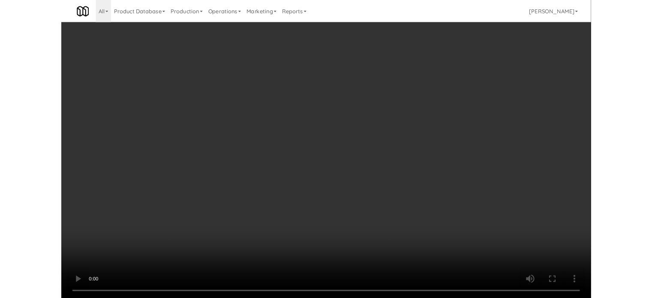
scroll to position [7834, 0]
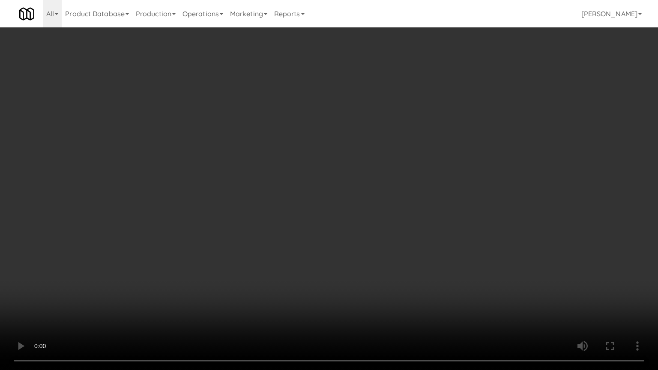
click at [144, 235] on video at bounding box center [329, 185] width 658 height 370
click at [342, 126] on video at bounding box center [329, 185] width 658 height 370
click at [380, 132] on video at bounding box center [329, 185] width 658 height 370
click at [382, 131] on video at bounding box center [329, 185] width 658 height 370
click at [381, 156] on video at bounding box center [329, 185] width 658 height 370
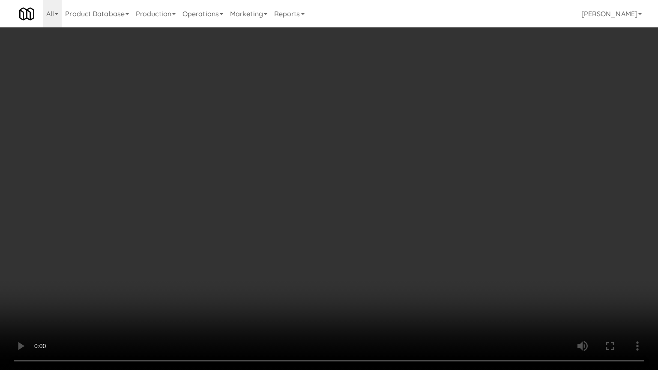
click at [399, 160] on video at bounding box center [329, 185] width 658 height 370
drag, startPoint x: 410, startPoint y: 161, endPoint x: 426, endPoint y: 162, distance: 15.9
click at [426, 162] on video at bounding box center [329, 185] width 658 height 370
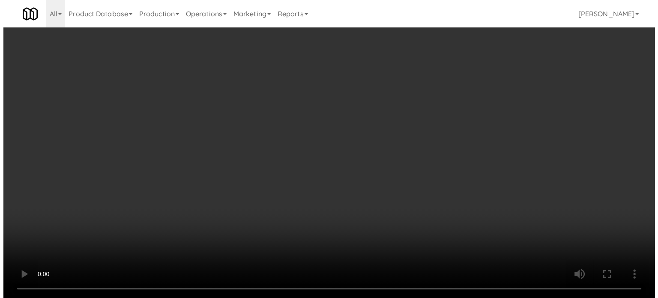
scroll to position [7855, 0]
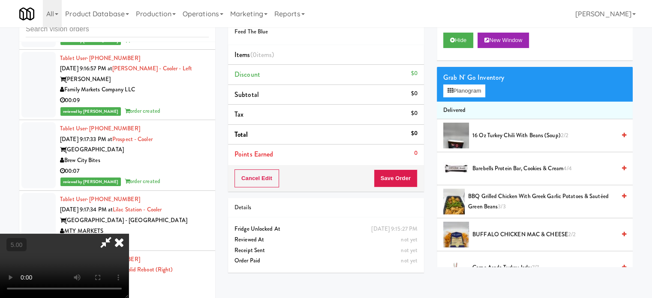
click at [487, 90] on div "Grab N' Go Inventory Planogram" at bounding box center [535, 84] width 196 height 35
click at [482, 94] on button "Planogram" at bounding box center [464, 90] width 42 height 13
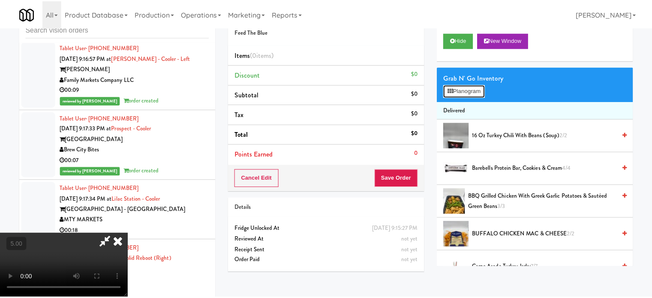
scroll to position [7834, 0]
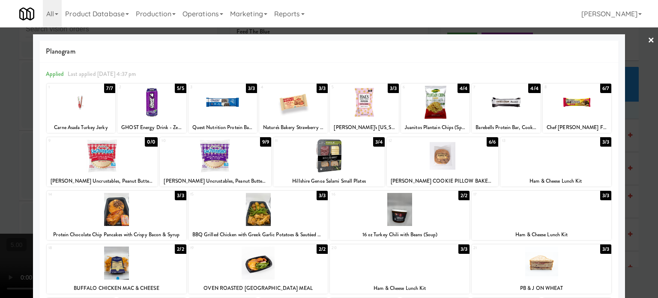
click at [373, 142] on div "3/4" at bounding box center [379, 141] width 12 height 9
click at [637, 179] on div at bounding box center [329, 149] width 658 height 298
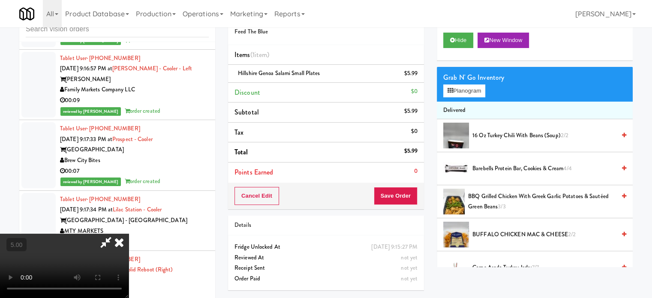
click at [129, 245] on video at bounding box center [64, 265] width 129 height 64
drag, startPoint x: 297, startPoint y: 226, endPoint x: 308, endPoint y: 200, distance: 28.2
click at [129, 233] on video at bounding box center [64, 265] width 129 height 64
click at [129, 238] on video at bounding box center [64, 265] width 129 height 64
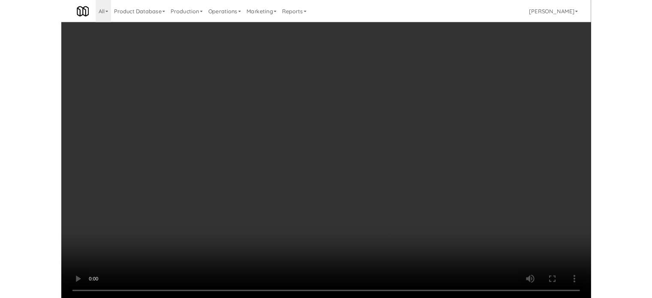
scroll to position [7834, 0]
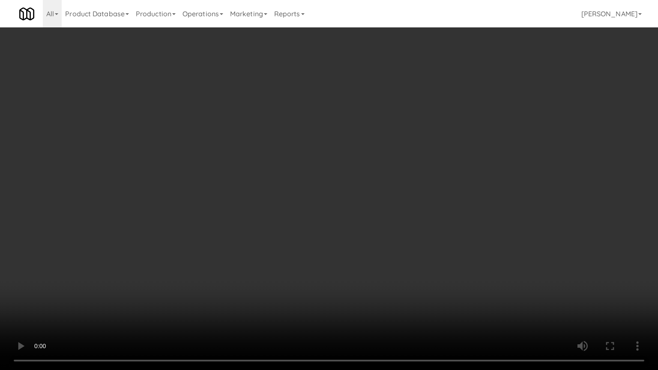
click at [334, 180] on video at bounding box center [329, 185] width 658 height 370
click at [331, 177] on video at bounding box center [329, 185] width 658 height 370
click at [334, 183] on video at bounding box center [329, 185] width 658 height 370
click at [292, 187] on video at bounding box center [329, 185] width 658 height 370
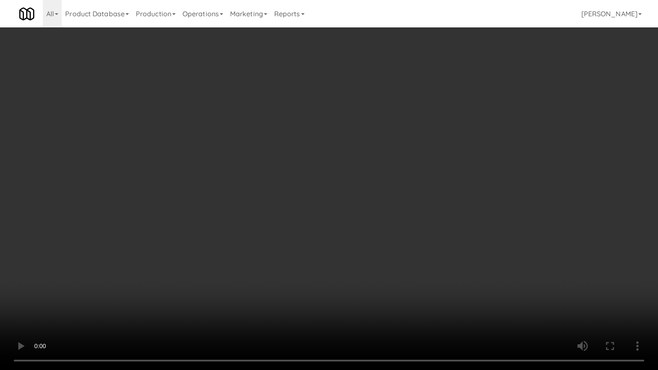
click at [298, 183] on video at bounding box center [329, 185] width 658 height 370
click at [300, 180] on video at bounding box center [329, 185] width 658 height 370
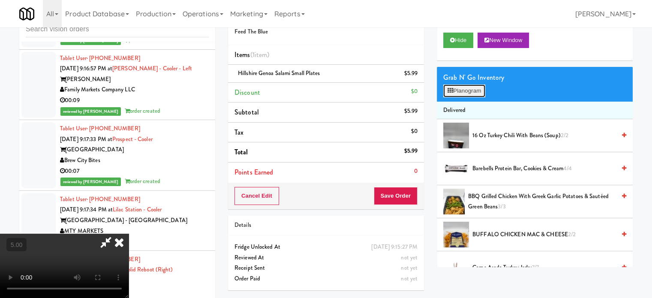
click at [456, 90] on button "Planogram" at bounding box center [464, 90] width 42 height 13
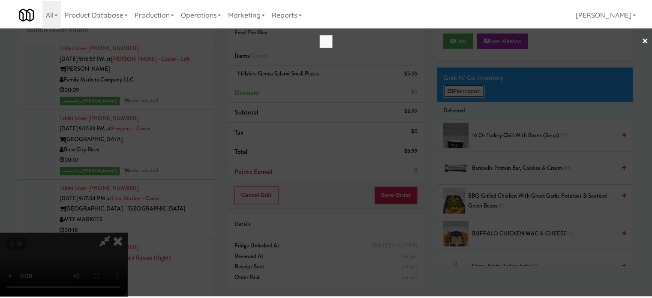
scroll to position [7834, 0]
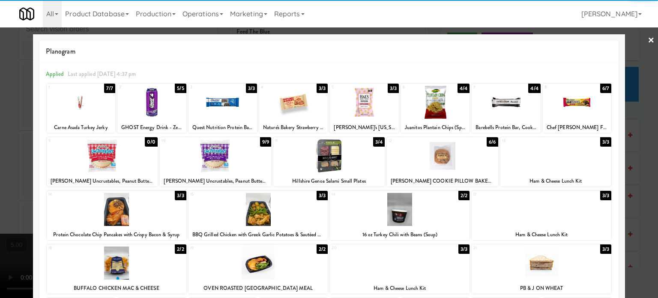
click at [151, 145] on div "0/0" at bounding box center [151, 141] width 13 height 9
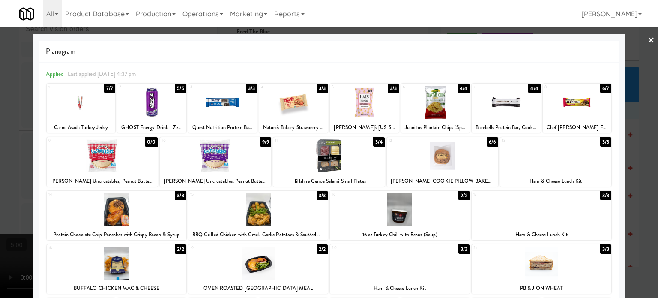
click at [148, 142] on div "0/0" at bounding box center [151, 141] width 13 height 9
click at [644, 152] on div at bounding box center [329, 149] width 658 height 298
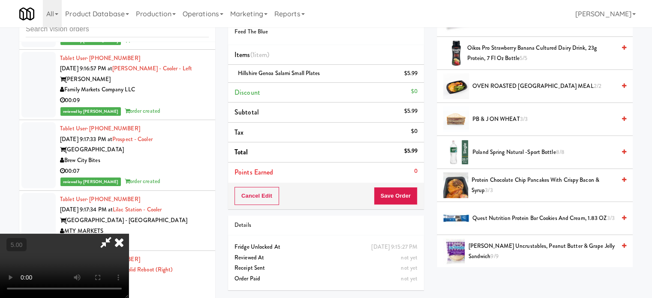
scroll to position [872, 0]
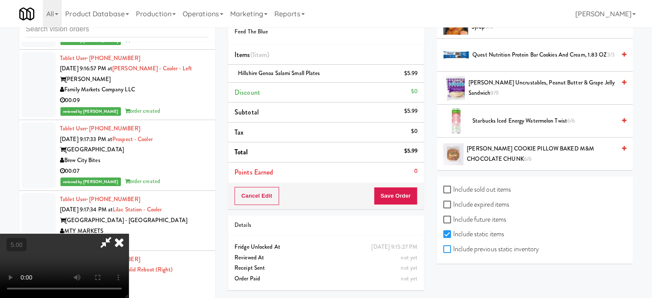
click at [451, 246] on input "Include previous static inventory" at bounding box center [448, 249] width 10 height 7
checkbox input "true"
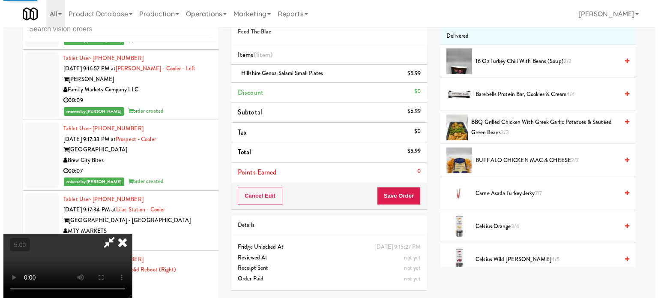
scroll to position [0, 0]
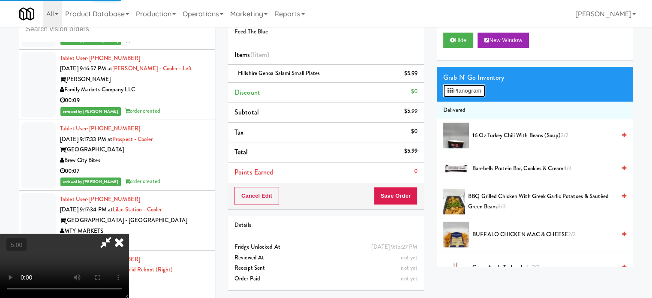
click at [472, 93] on button "Planogram" at bounding box center [464, 90] width 42 height 13
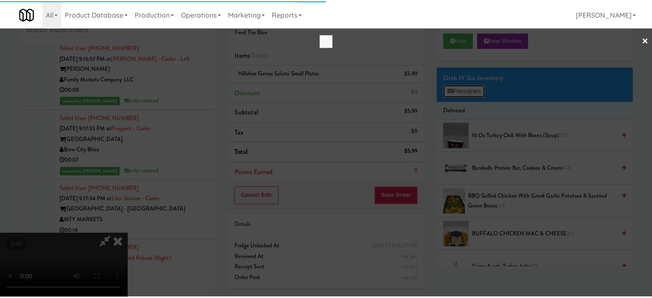
scroll to position [7834, 0]
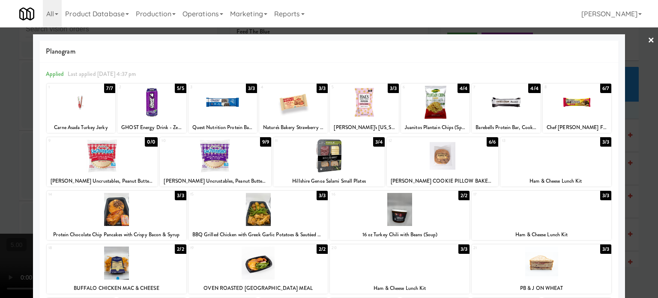
click at [146, 144] on div "0/0" at bounding box center [151, 141] width 13 height 9
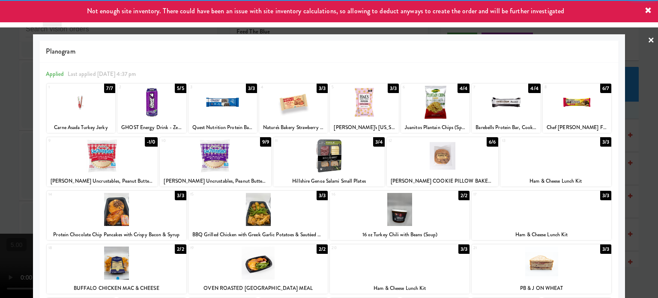
click at [637, 157] on div at bounding box center [329, 149] width 658 height 298
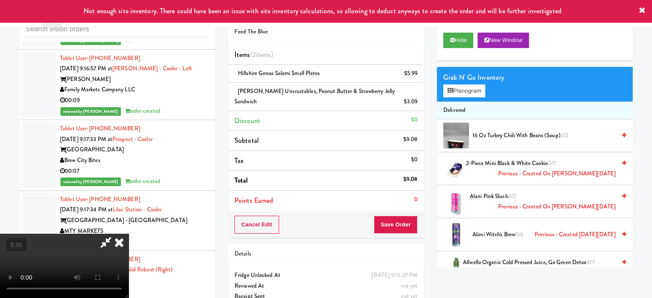
click at [129, 233] on video at bounding box center [64, 265] width 129 height 64
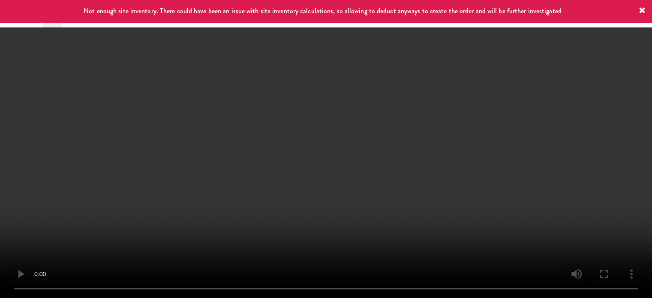
scroll to position [7834, 0]
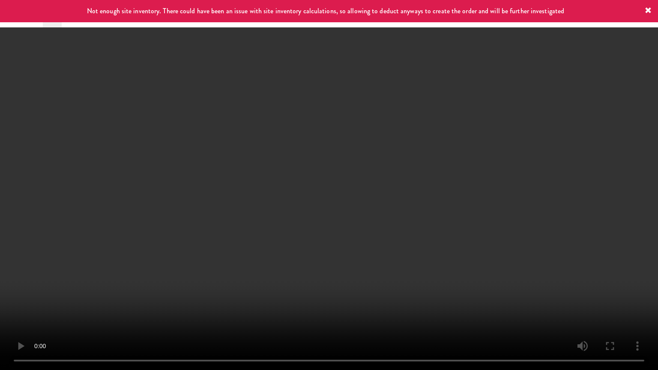
click at [390, 167] on video at bounding box center [329, 185] width 658 height 370
click at [406, 161] on video at bounding box center [329, 185] width 658 height 370
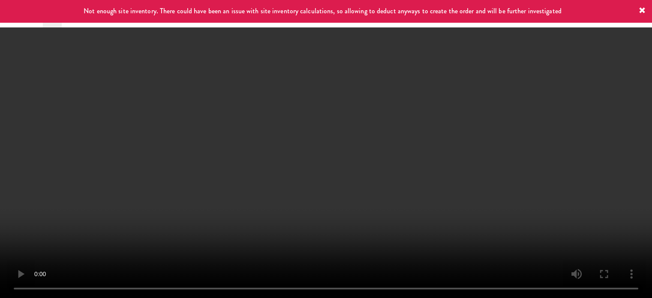
scroll to position [7855, 0]
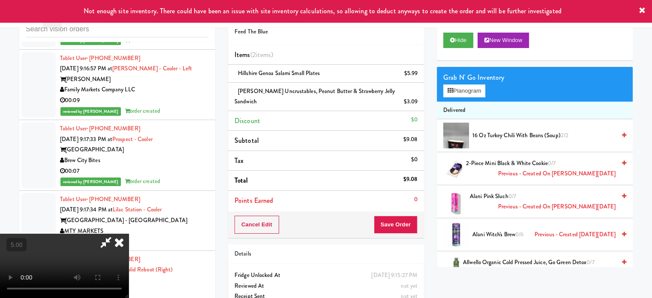
click at [129, 233] on icon at bounding box center [119, 241] width 19 height 17
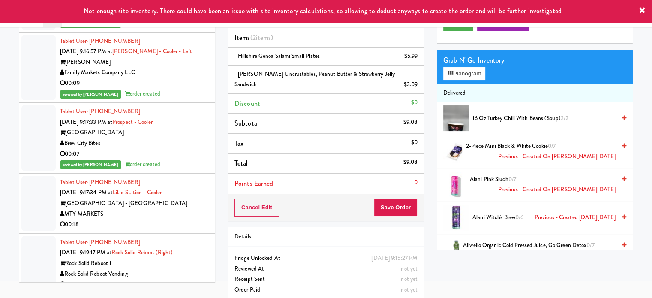
scroll to position [54, 0]
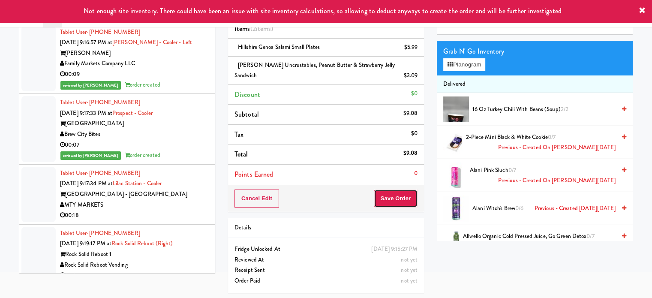
click at [391, 195] on button "Save Order" at bounding box center [396, 198] width 44 height 18
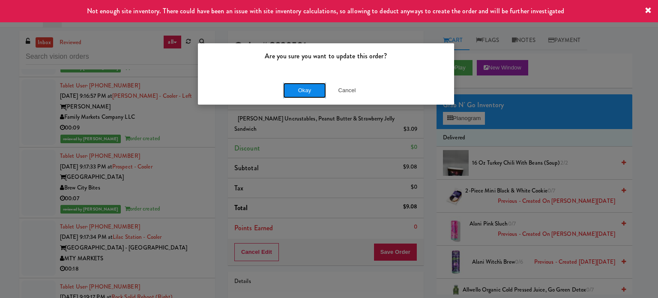
click at [305, 87] on button "Okay" at bounding box center [304, 90] width 43 height 15
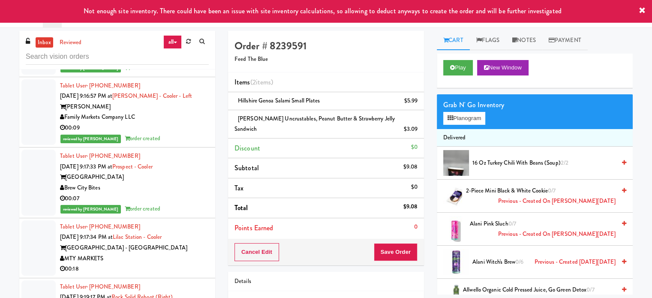
scroll to position [7641, 0]
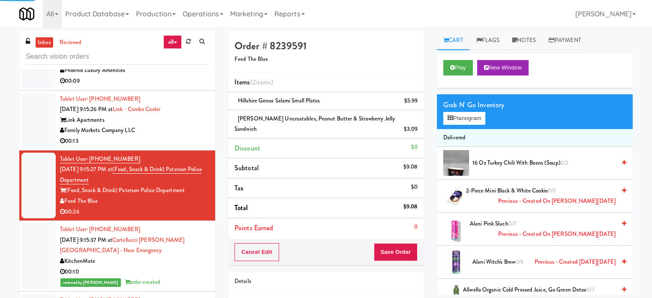
click at [179, 147] on div "00:13" at bounding box center [134, 141] width 149 height 11
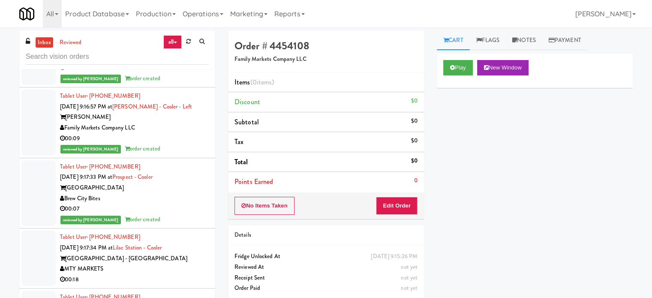
scroll to position [7641, 0]
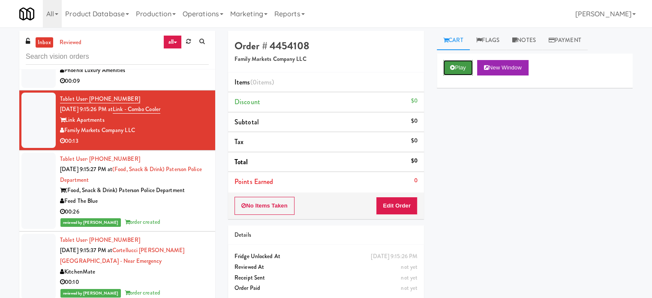
click at [464, 63] on button "Play" at bounding box center [458, 67] width 30 height 15
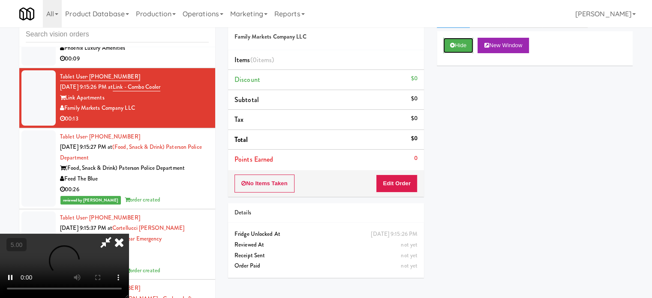
scroll to position [35, 0]
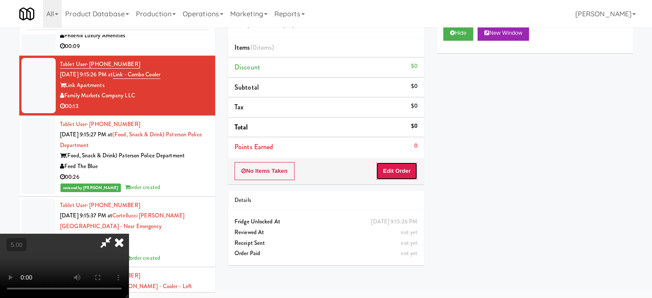
click at [395, 173] on button "Edit Order" at bounding box center [397, 171] width 42 height 18
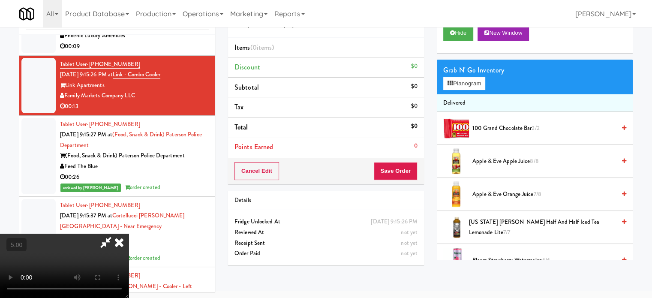
click at [129, 233] on video at bounding box center [64, 265] width 129 height 64
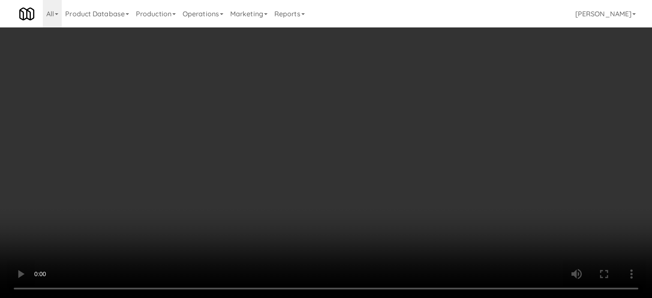
scroll to position [7620, 0]
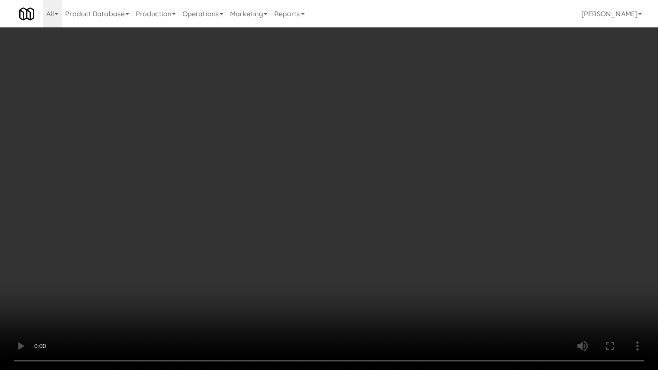
click at [180, 238] on video at bounding box center [329, 185] width 658 height 370
click at [231, 207] on video at bounding box center [329, 185] width 658 height 370
click at [198, 240] on video at bounding box center [329, 185] width 658 height 370
click at [342, 157] on video at bounding box center [329, 185] width 658 height 370
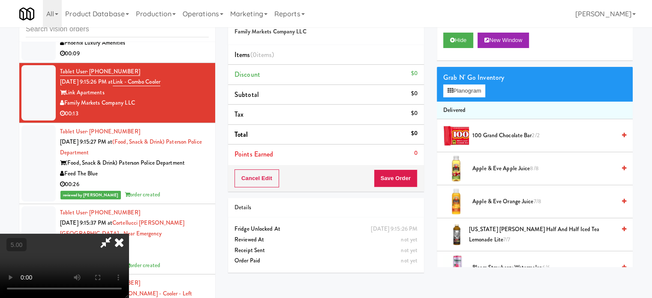
drag, startPoint x: 280, startPoint y: 164, endPoint x: 282, endPoint y: 160, distance: 4.4
click at [129, 233] on video at bounding box center [64, 265] width 129 height 64
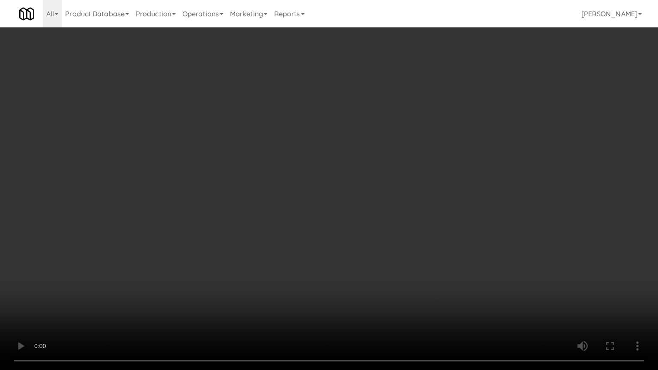
click at [287, 191] on video at bounding box center [329, 185] width 658 height 370
click at [286, 201] on video at bounding box center [329, 185] width 658 height 370
drag, startPoint x: 369, startPoint y: 234, endPoint x: 340, endPoint y: 231, distance: 29.2
click at [370, 235] on video at bounding box center [329, 185] width 658 height 370
click at [247, 222] on video at bounding box center [329, 185] width 658 height 370
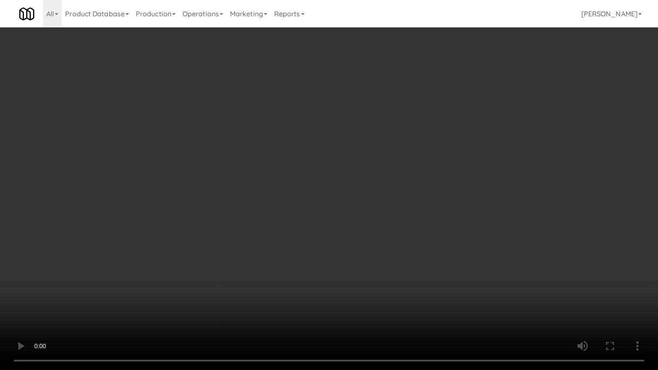
drag, startPoint x: 290, startPoint y: 231, endPoint x: 299, endPoint y: 228, distance: 9.6
click at [291, 231] on video at bounding box center [329, 185] width 658 height 370
click at [318, 221] on video at bounding box center [329, 185] width 658 height 370
drag, startPoint x: 326, startPoint y: 219, endPoint x: 332, endPoint y: 218, distance: 6.7
click at [332, 218] on video at bounding box center [329, 185] width 658 height 370
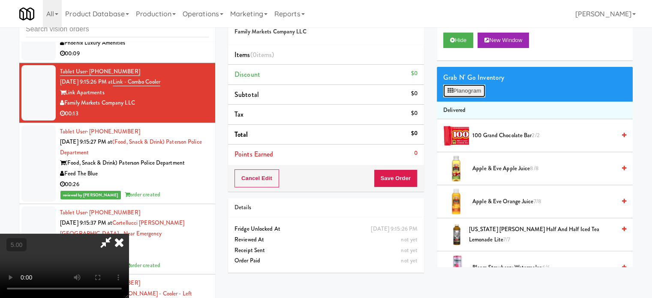
click at [469, 94] on button "Planogram" at bounding box center [464, 90] width 42 height 13
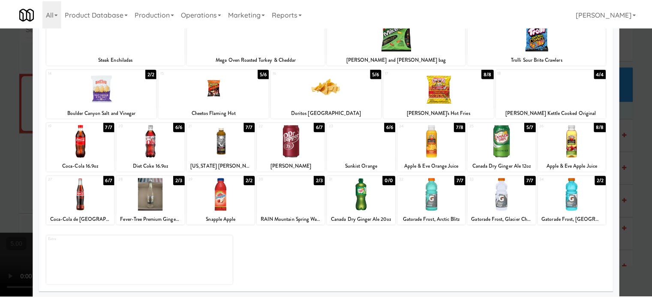
scroll to position [123, 0]
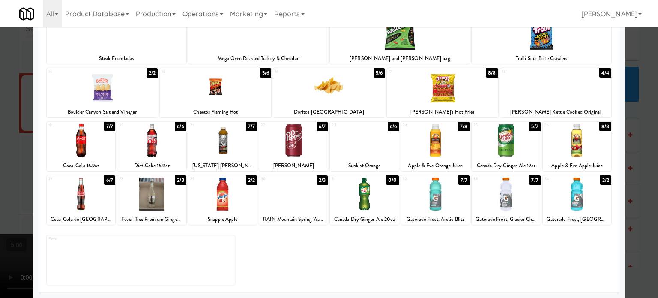
click at [248, 125] on div "7/7" at bounding box center [251, 126] width 11 height 9
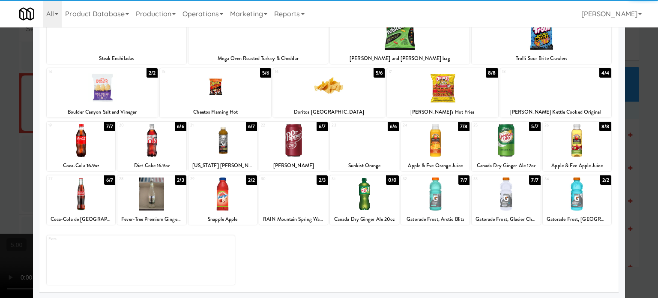
click at [639, 174] on div at bounding box center [329, 149] width 658 height 298
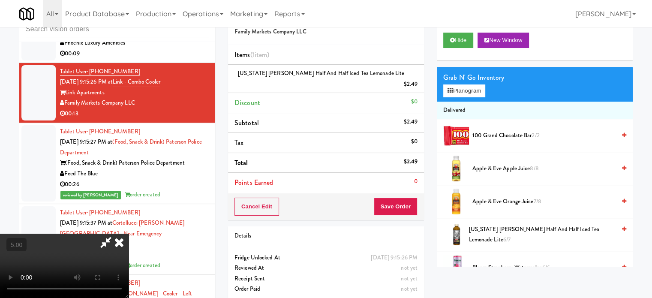
drag, startPoint x: 245, startPoint y: 165, endPoint x: 249, endPoint y: 158, distance: 7.9
click at [129, 233] on video at bounding box center [64, 265] width 129 height 64
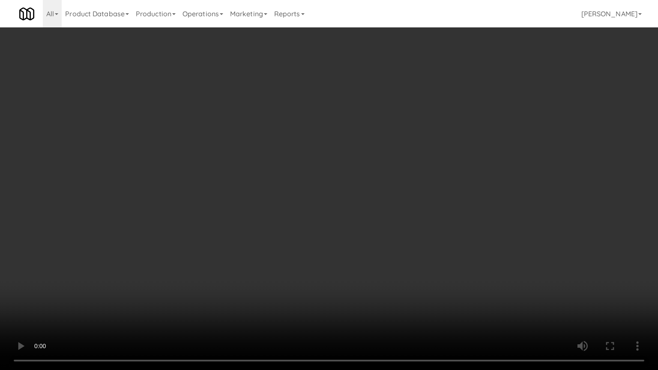
click at [198, 271] on video at bounding box center [329, 185] width 658 height 370
click at [313, 194] on video at bounding box center [329, 185] width 658 height 370
click at [314, 195] on video at bounding box center [329, 185] width 658 height 370
click at [321, 197] on video at bounding box center [329, 185] width 658 height 370
click at [291, 203] on video at bounding box center [329, 185] width 658 height 370
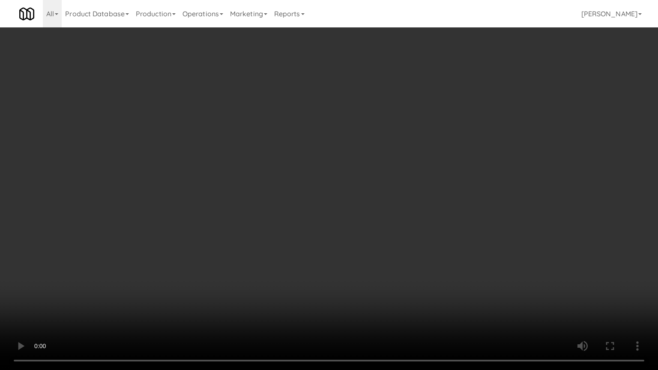
click at [335, 200] on video at bounding box center [329, 185] width 658 height 370
click at [318, 206] on video at bounding box center [329, 185] width 658 height 370
drag, startPoint x: 395, startPoint y: 195, endPoint x: 423, endPoint y: 190, distance: 28.2
click at [413, 192] on video at bounding box center [329, 185] width 658 height 370
click at [439, 185] on video at bounding box center [329, 185] width 658 height 370
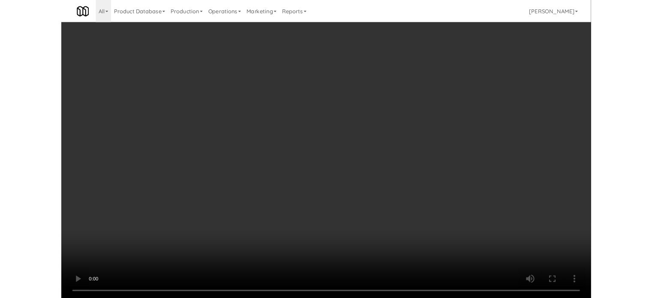
scroll to position [7641, 0]
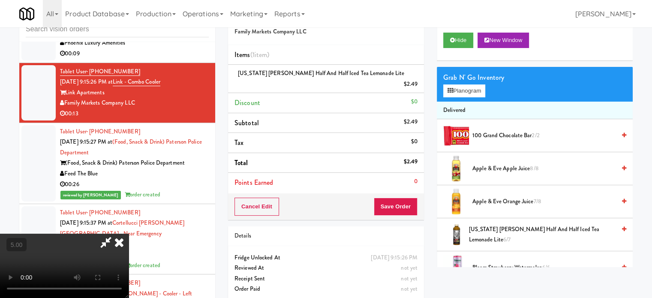
click at [129, 233] on icon at bounding box center [119, 241] width 19 height 17
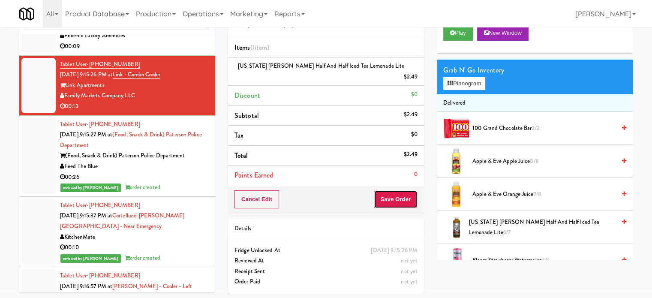
click at [409, 191] on button "Save Order" at bounding box center [396, 199] width 44 height 18
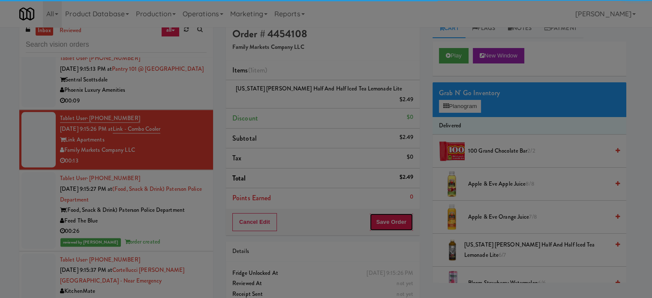
scroll to position [0, 0]
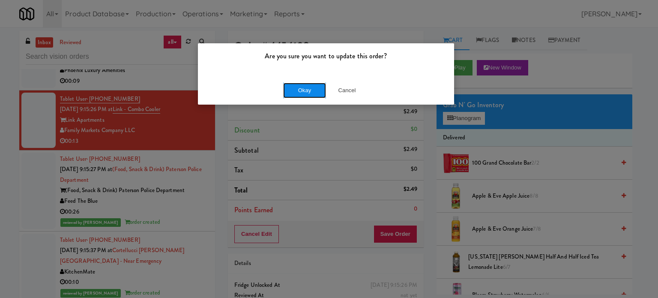
click at [306, 90] on button "Okay" at bounding box center [304, 90] width 43 height 15
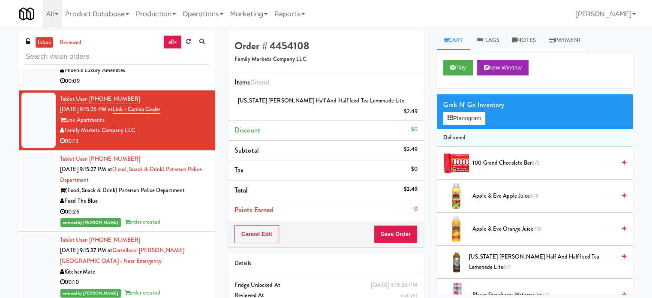
click at [190, 76] on div "Phoenix Luxury Amenities" at bounding box center [134, 70] width 149 height 11
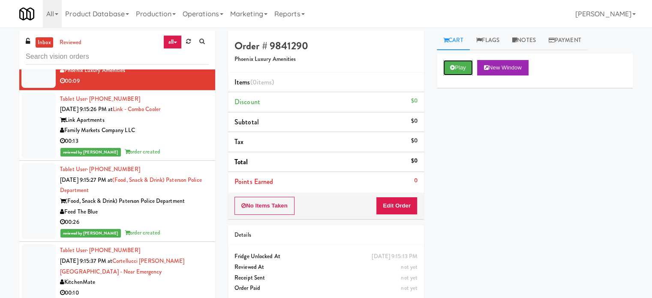
drag, startPoint x: 468, startPoint y: 66, endPoint x: 433, endPoint y: 93, distance: 44.2
click at [468, 66] on button "Play" at bounding box center [458, 67] width 30 height 15
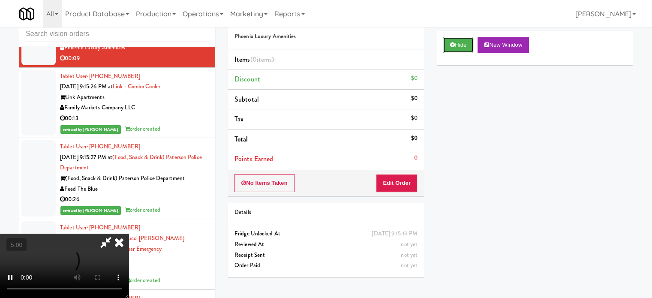
scroll to position [35, 0]
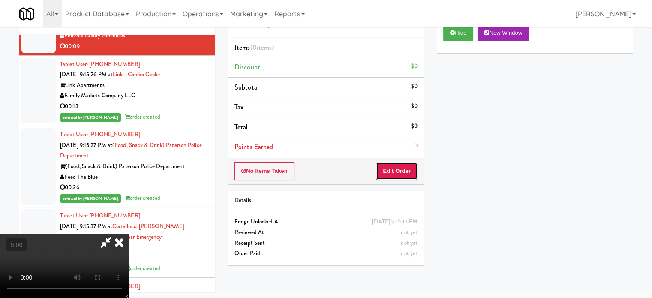
click at [406, 168] on button "Edit Order" at bounding box center [397, 171] width 42 height 18
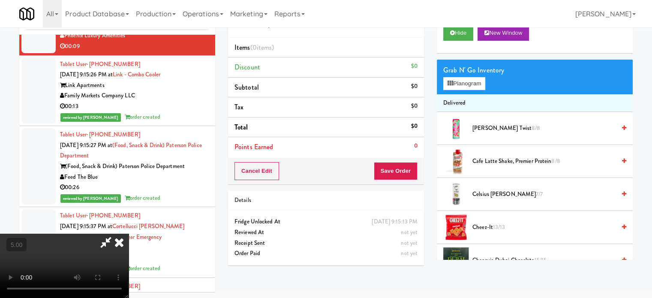
click at [129, 233] on video at bounding box center [64, 265] width 129 height 64
drag, startPoint x: 318, startPoint y: 190, endPoint x: 326, endPoint y: 130, distance: 60.0
click at [129, 233] on video at bounding box center [64, 265] width 129 height 64
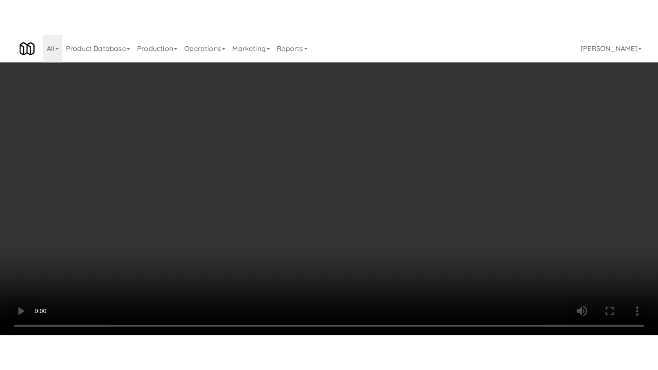
scroll to position [7620, 0]
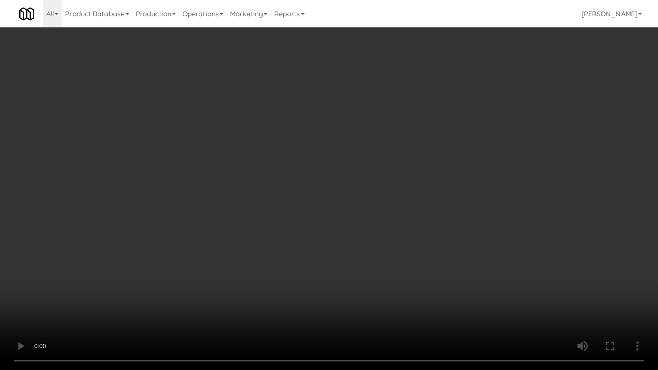
drag, startPoint x: 347, startPoint y: 118, endPoint x: 353, endPoint y: 111, distance: 9.4
click at [347, 118] on video at bounding box center [329, 185] width 658 height 370
click at [381, 106] on video at bounding box center [329, 185] width 658 height 370
click at [437, 114] on video at bounding box center [329, 185] width 658 height 370
click at [341, 114] on video at bounding box center [329, 185] width 658 height 370
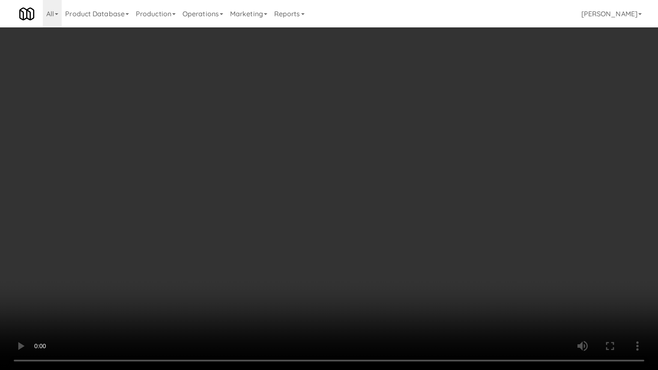
click at [410, 150] on video at bounding box center [329, 185] width 658 height 370
drag, startPoint x: 295, startPoint y: 145, endPoint x: 308, endPoint y: 140, distance: 14.0
click at [298, 145] on video at bounding box center [329, 185] width 658 height 370
click at [308, 140] on video at bounding box center [329, 185] width 658 height 370
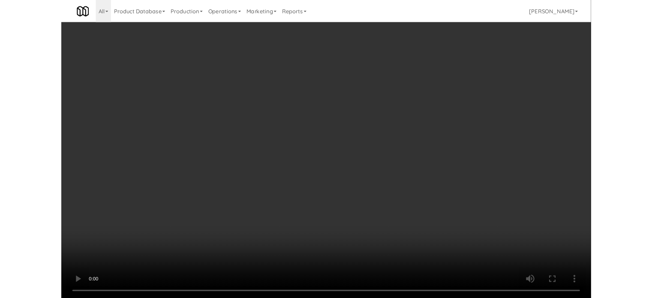
scroll to position [35, 0]
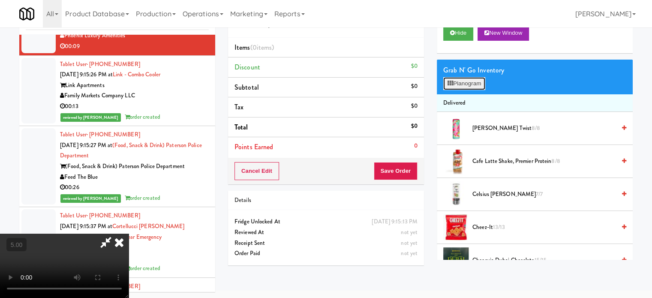
click at [473, 80] on button "Planogram" at bounding box center [464, 83] width 42 height 13
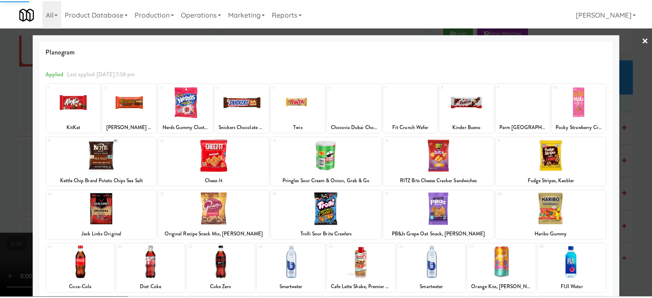
scroll to position [123, 0]
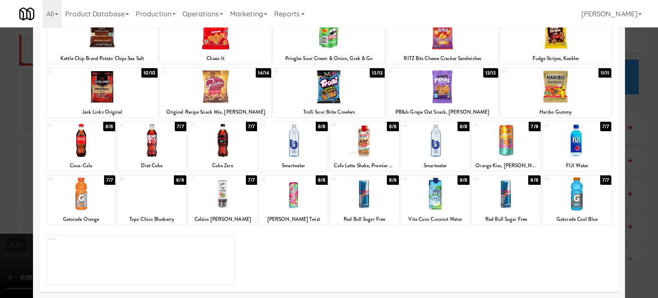
click at [531, 127] on div "7/8" at bounding box center [535, 126] width 12 height 9
drag, startPoint x: 641, startPoint y: 141, endPoint x: 552, endPoint y: 124, distance: 90.6
click at [641, 141] on div at bounding box center [329, 149] width 658 height 298
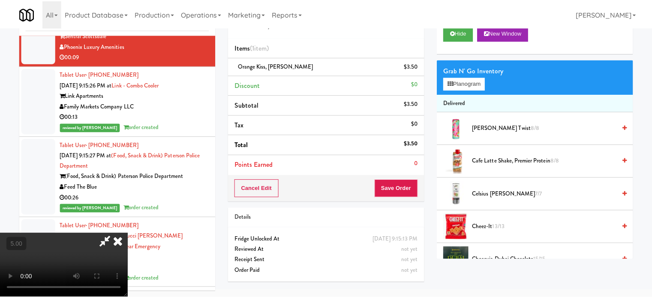
scroll to position [7641, 0]
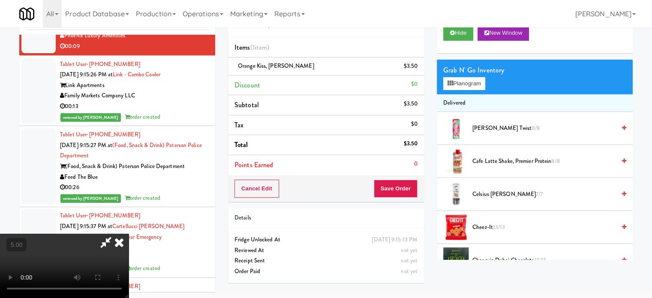
drag, startPoint x: 114, startPoint y: 122, endPoint x: 123, endPoint y: 114, distance: 12.5
click at [120, 233] on video at bounding box center [64, 265] width 129 height 64
drag, startPoint x: 123, startPoint y: 113, endPoint x: 159, endPoint y: 140, distance: 44.3
click at [126, 233] on video at bounding box center [64, 265] width 129 height 64
drag, startPoint x: 159, startPoint y: 140, endPoint x: 202, endPoint y: 105, distance: 56.0
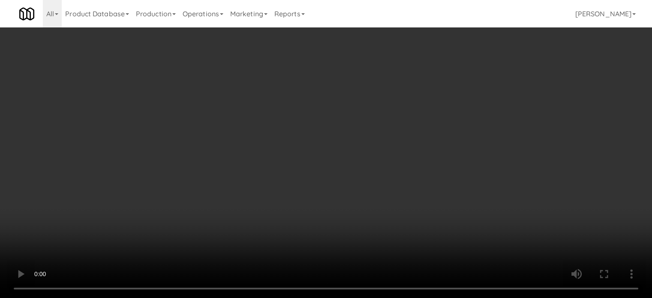
click at [161, 139] on video at bounding box center [326, 149] width 652 height 298
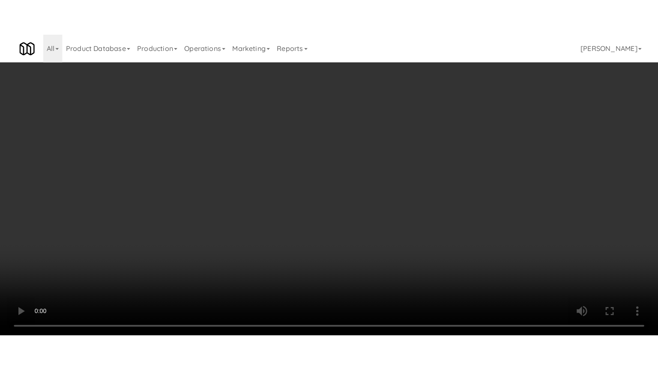
scroll to position [7620, 0]
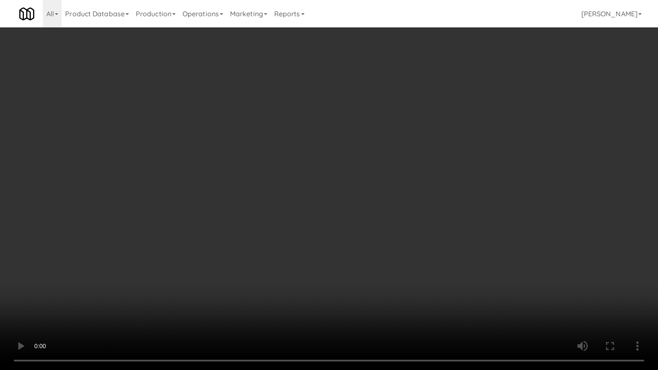
click at [401, 140] on video at bounding box center [329, 185] width 658 height 370
drag, startPoint x: 430, startPoint y: 165, endPoint x: 432, endPoint y: 161, distance: 4.8
click at [431, 163] on video at bounding box center [329, 185] width 658 height 370
click at [434, 160] on video at bounding box center [329, 185] width 658 height 370
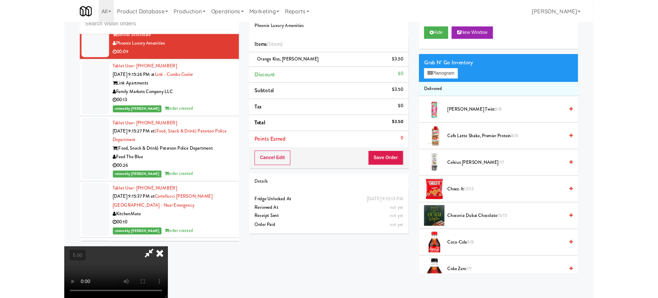
scroll to position [7641, 0]
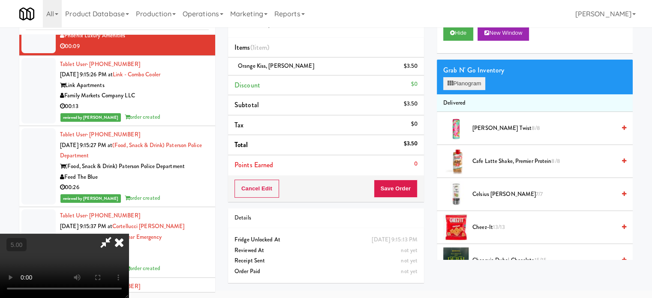
click at [470, 89] on div "Grab N' Go Inventory Planogram" at bounding box center [535, 77] width 196 height 35
click at [469, 83] on button "Planogram" at bounding box center [464, 83] width 42 height 13
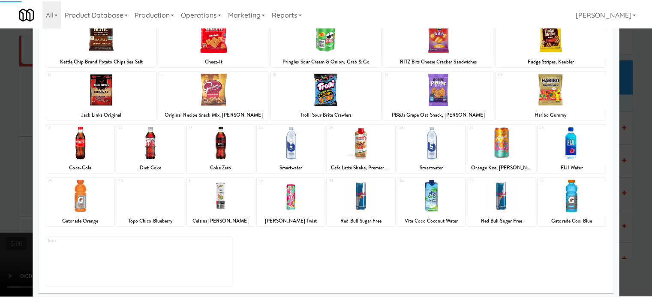
scroll to position [123, 0]
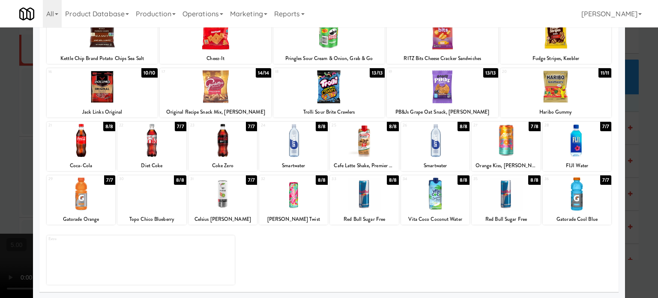
drag, startPoint x: 317, startPoint y: 125, endPoint x: 334, endPoint y: 123, distance: 16.8
click at [317, 126] on div "8/8" at bounding box center [322, 126] width 12 height 9
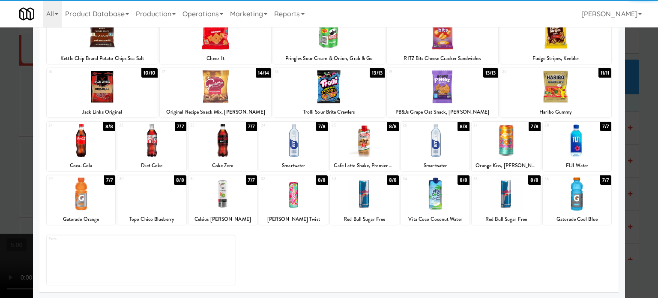
click at [641, 167] on div at bounding box center [329, 149] width 658 height 298
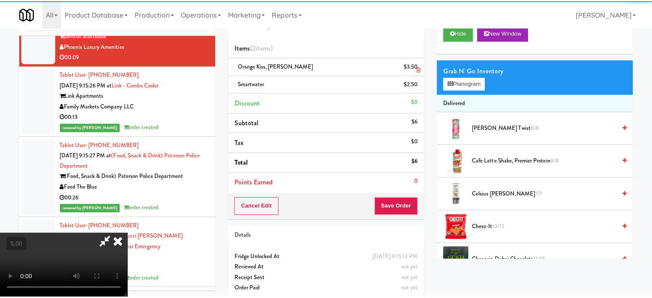
scroll to position [7641, 0]
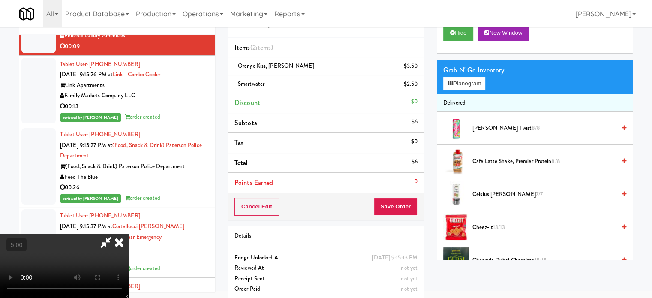
drag, startPoint x: 364, startPoint y: 65, endPoint x: 387, endPoint y: 36, distance: 37.3
click at [129, 233] on video at bounding box center [64, 265] width 129 height 64
click at [129, 233] on icon at bounding box center [119, 241] width 19 height 17
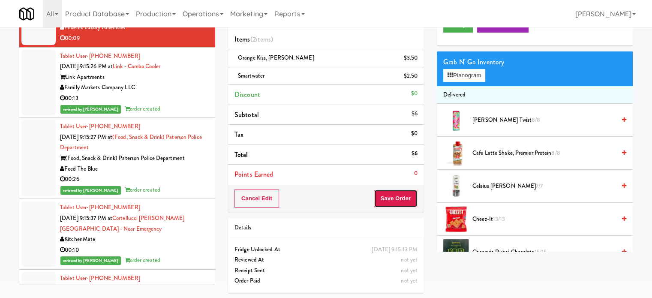
click at [387, 196] on button "Save Order" at bounding box center [396, 198] width 44 height 18
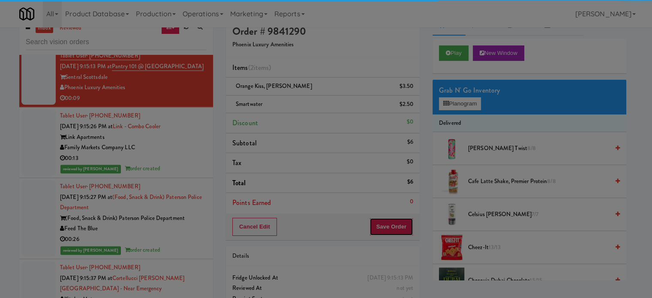
scroll to position [0, 0]
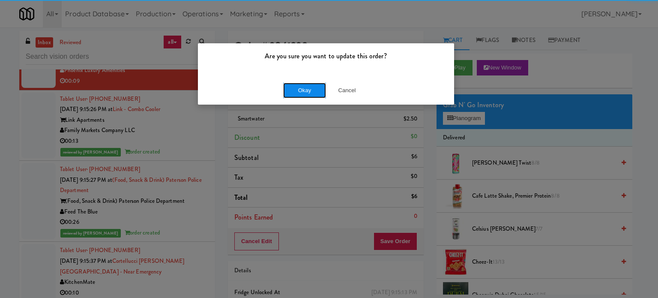
click at [313, 88] on button "Okay" at bounding box center [304, 90] width 43 height 15
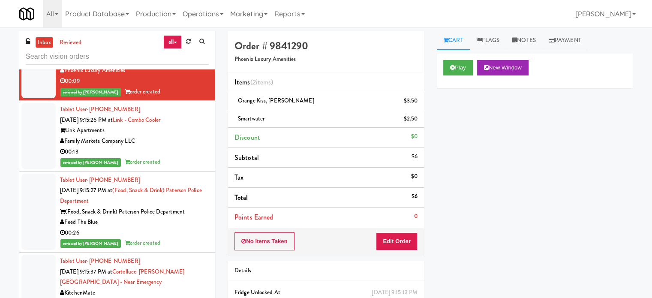
click at [568, 132] on div "Play New Window Primary Flag Clear Flag if unable to determine what was taken o…" at bounding box center [535, 214] width 196 height 321
click at [172, 16] on div "BiteCraft Markets" at bounding box center [134, 10] width 149 height 11
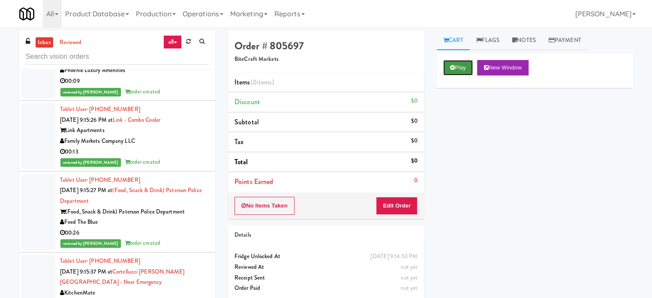
click at [467, 62] on button "Play" at bounding box center [458, 67] width 30 height 15
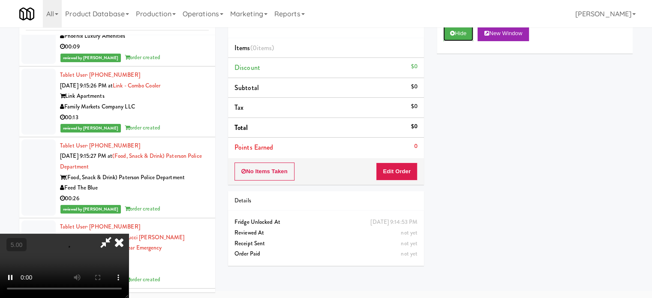
scroll to position [35, 0]
click at [396, 173] on button "Edit Order" at bounding box center [397, 171] width 42 height 18
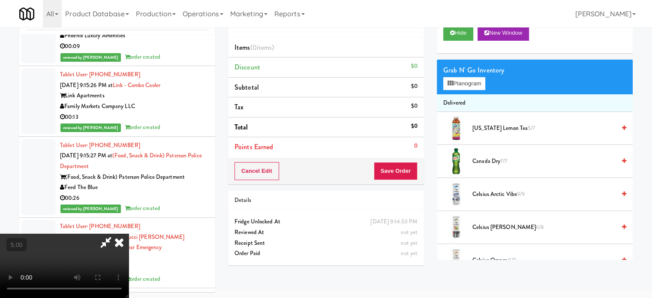
click at [129, 233] on video at bounding box center [64, 265] width 129 height 64
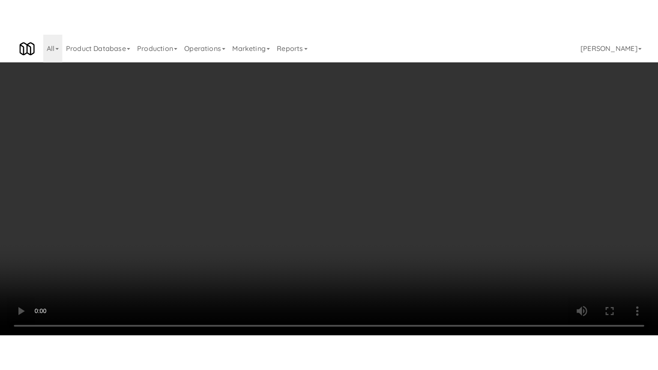
scroll to position [7620, 0]
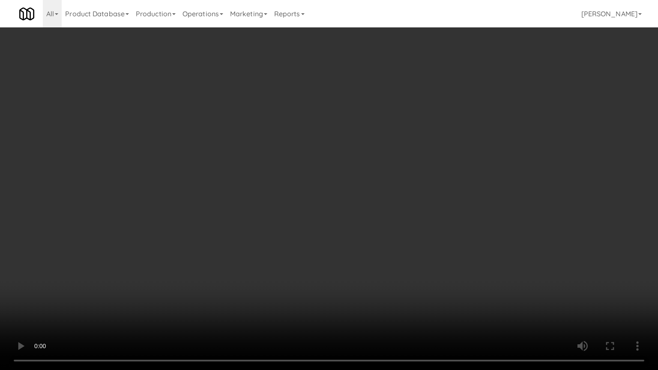
click at [266, 175] on video at bounding box center [329, 185] width 658 height 370
click at [287, 175] on video at bounding box center [329, 185] width 658 height 370
drag, startPoint x: 328, startPoint y: 183, endPoint x: 332, endPoint y: 183, distance: 4.7
click at [330, 185] on video at bounding box center [329, 185] width 658 height 370
click at [317, 190] on video at bounding box center [329, 185] width 658 height 370
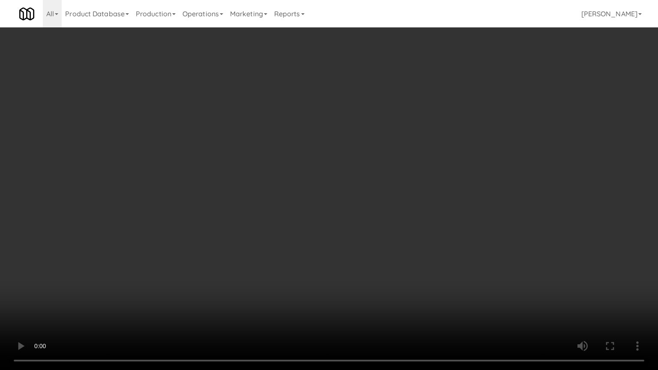
click at [318, 189] on video at bounding box center [329, 185] width 658 height 370
click at [311, 200] on video at bounding box center [329, 185] width 658 height 370
click at [313, 203] on video at bounding box center [329, 185] width 658 height 370
drag, startPoint x: 315, startPoint y: 197, endPoint x: 343, endPoint y: 173, distance: 36.2
click at [315, 197] on video at bounding box center [329, 185] width 658 height 370
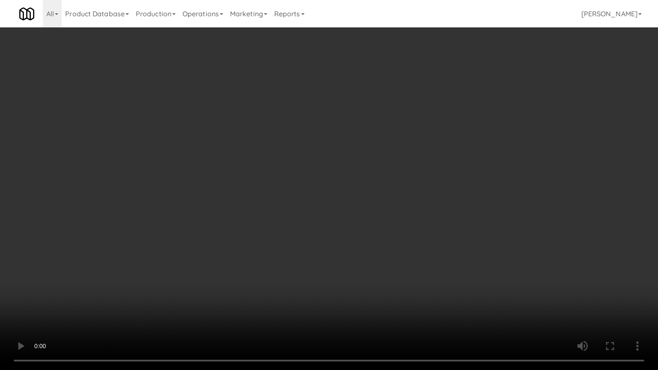
click at [339, 185] on video at bounding box center [329, 185] width 658 height 370
drag, startPoint x: 329, startPoint y: 194, endPoint x: 338, endPoint y: 192, distance: 10.1
click at [331, 194] on video at bounding box center [329, 185] width 658 height 370
drag, startPoint x: 341, startPoint y: 190, endPoint x: 355, endPoint y: 188, distance: 14.7
click at [344, 191] on video at bounding box center [329, 185] width 658 height 370
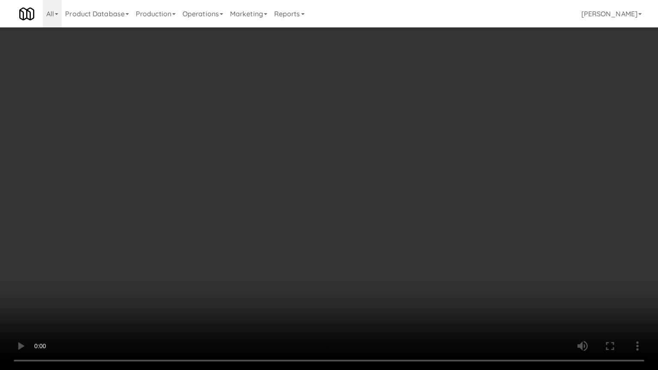
click at [357, 188] on video at bounding box center [329, 185] width 658 height 370
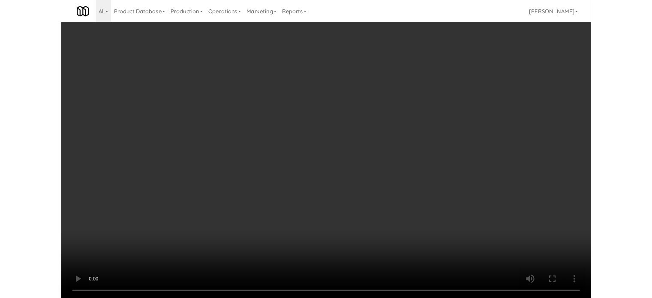
scroll to position [35, 0]
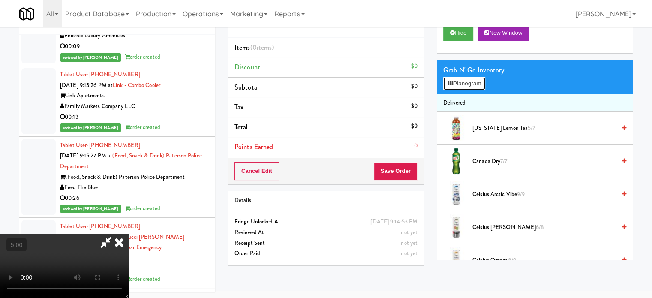
click at [471, 79] on button "Planogram" at bounding box center [464, 83] width 42 height 13
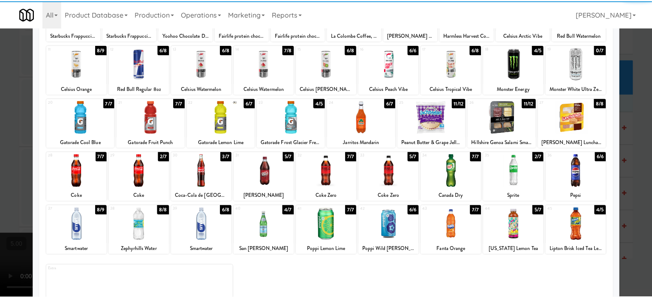
scroll to position [123, 0]
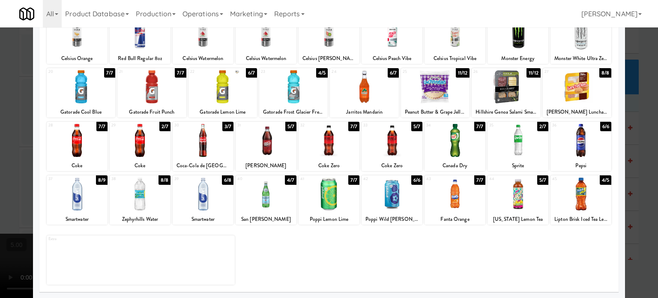
click at [159, 181] on div "8/8" at bounding box center [165, 179] width 12 height 9
click at [637, 187] on div at bounding box center [329, 149] width 658 height 298
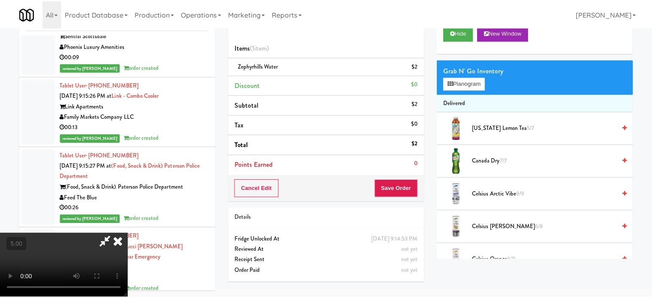
scroll to position [7641, 0]
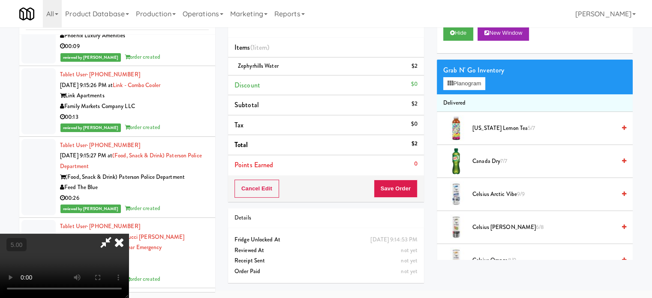
click at [129, 233] on video at bounding box center [64, 265] width 129 height 64
drag, startPoint x: 226, startPoint y: 162, endPoint x: 231, endPoint y: 199, distance: 38.0
click at [129, 233] on video at bounding box center [64, 265] width 129 height 64
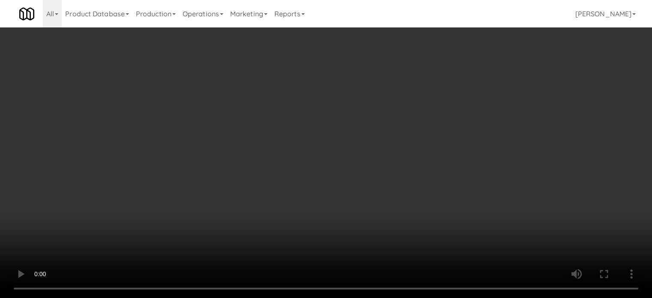
scroll to position [7620, 0]
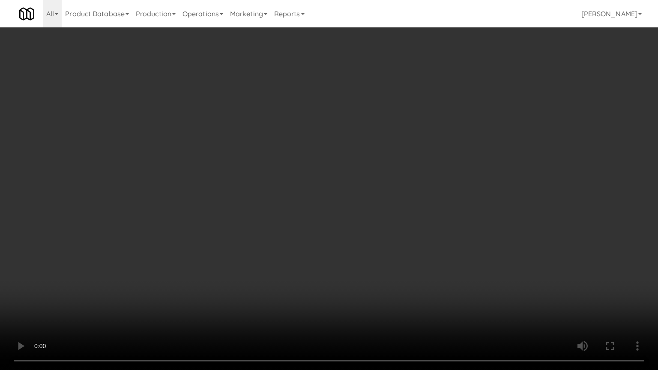
drag, startPoint x: 180, startPoint y: 216, endPoint x: 242, endPoint y: 166, distance: 79.2
click at [183, 215] on video at bounding box center [329, 185] width 658 height 370
drag, startPoint x: 312, startPoint y: 200, endPoint x: 324, endPoint y: 197, distance: 12.3
click at [316, 200] on video at bounding box center [329, 185] width 658 height 370
drag, startPoint x: 324, startPoint y: 197, endPoint x: 352, endPoint y: 80, distance: 120.1
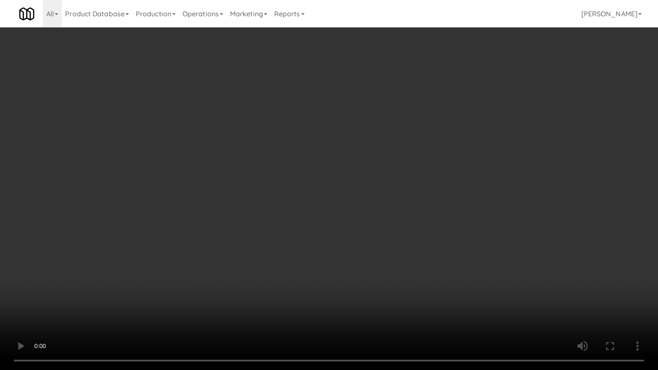
click at [327, 192] on video at bounding box center [329, 185] width 658 height 370
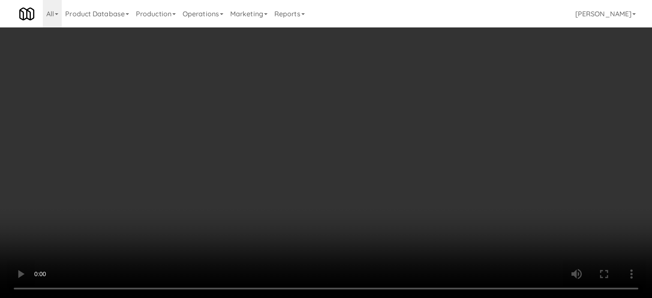
scroll to position [7641, 0]
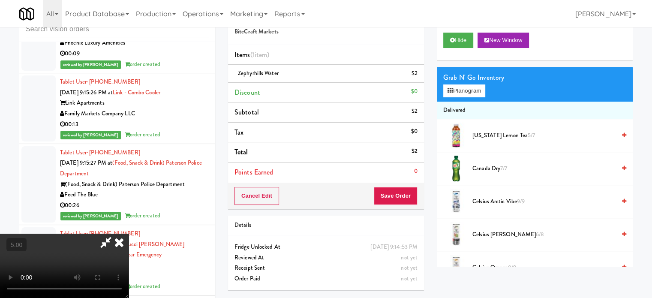
click at [129, 233] on icon at bounding box center [119, 241] width 19 height 17
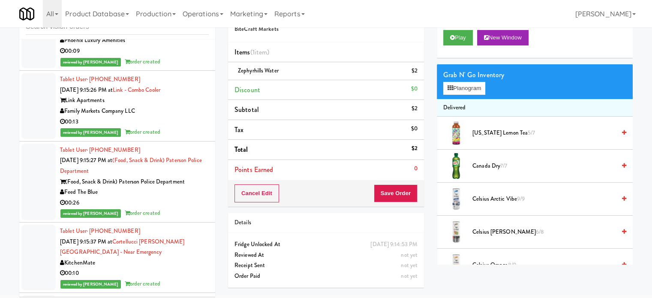
scroll to position [35, 0]
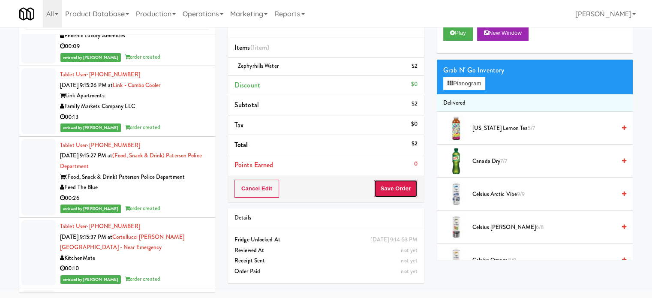
click at [391, 179] on button "Save Order" at bounding box center [396, 188] width 44 height 18
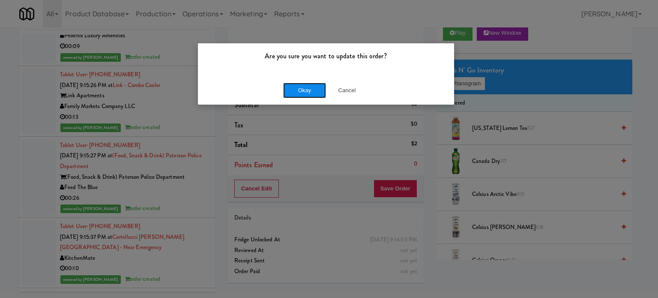
click at [305, 88] on button "Okay" at bounding box center [304, 90] width 43 height 15
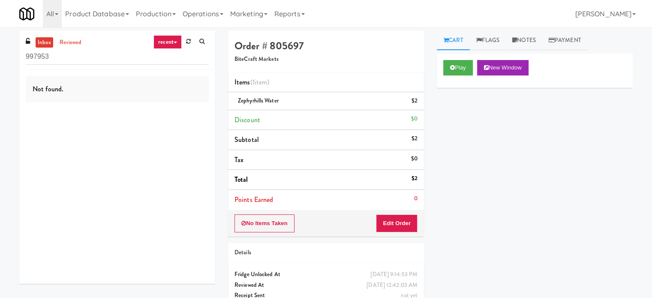
click at [171, 43] on link "recent" at bounding box center [167, 42] width 28 height 14
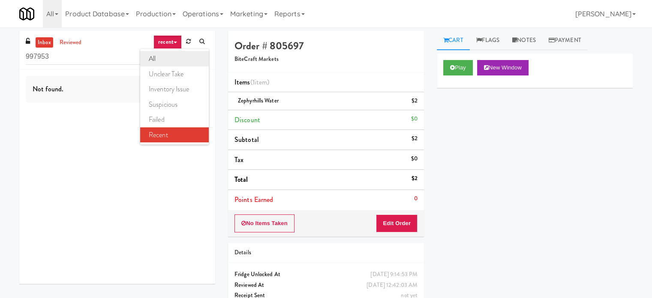
click at [166, 59] on link "all" at bounding box center [174, 58] width 69 height 15
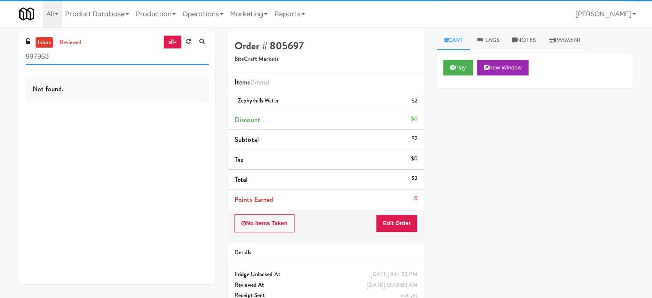
click at [65, 54] on input "997953" at bounding box center [117, 57] width 183 height 16
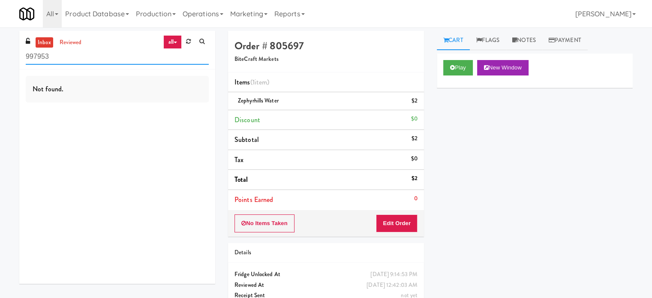
click at [65, 54] on input "997953" at bounding box center [117, 57] width 183 height 16
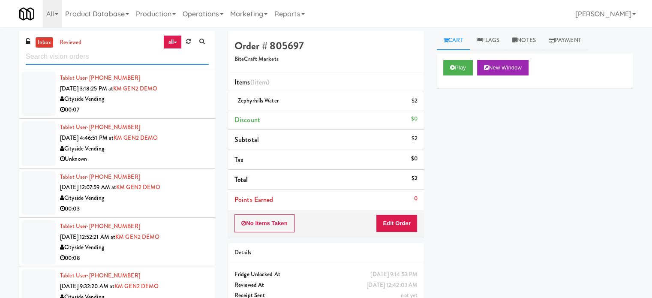
click at [120, 56] on input "text" at bounding box center [117, 57] width 183 height 16
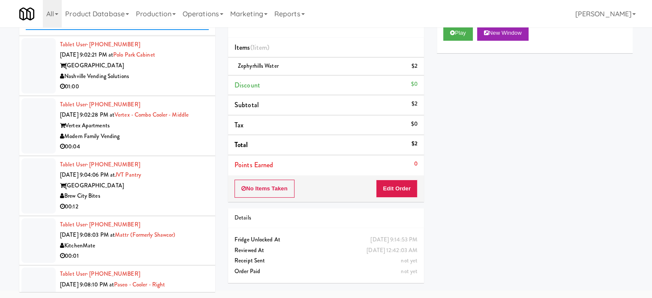
scroll to position [3364, 0]
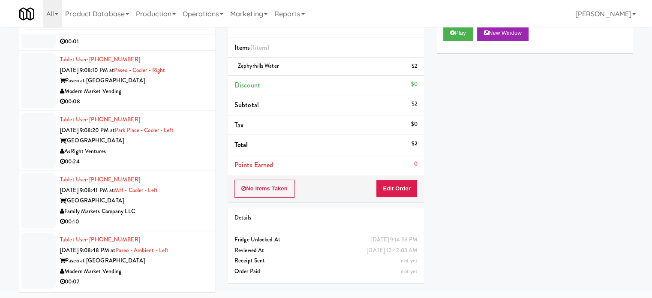
click at [195, 107] on div "00:08" at bounding box center [134, 101] width 149 height 11
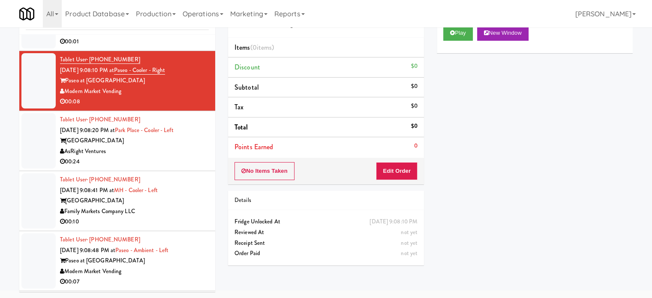
scroll to position [3150, 0]
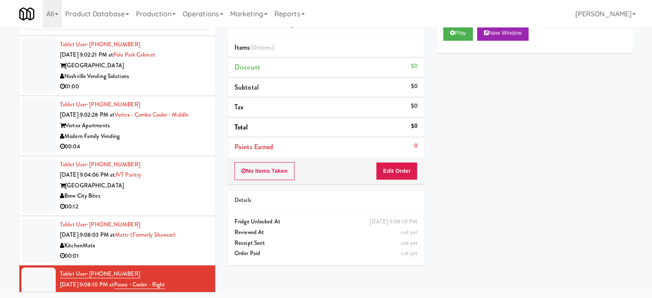
click at [190, 92] on div "01:00" at bounding box center [134, 86] width 149 height 11
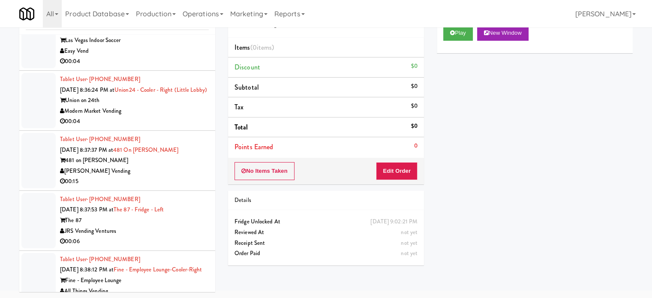
scroll to position [2722, 0]
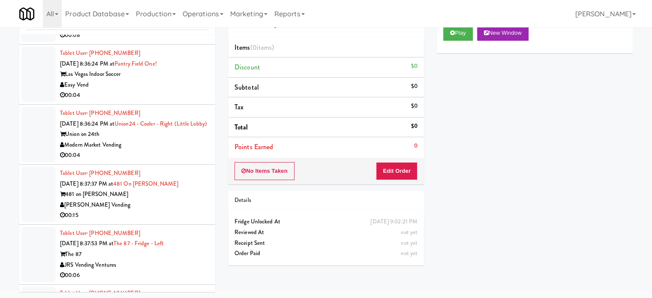
click at [171, 95] on div "00:04" at bounding box center [134, 95] width 149 height 11
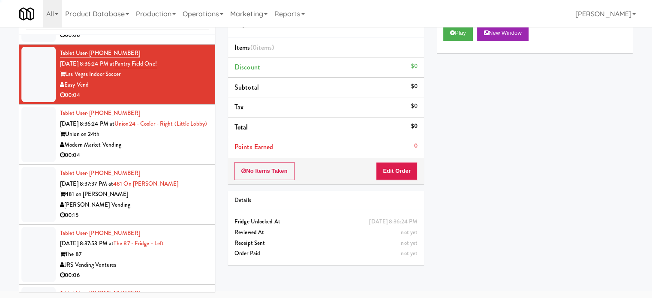
scroll to position [2507, 0]
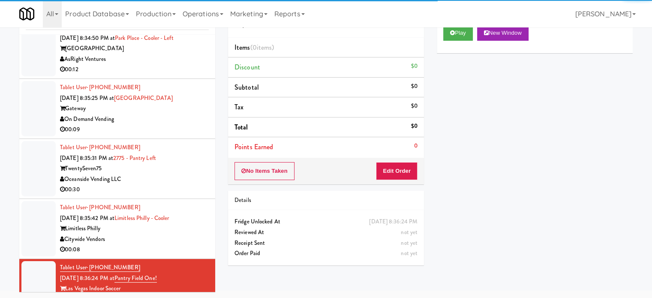
click at [174, 132] on li "Tablet User · (307) 250-9193 Sep 8, 2025 8:35:25 PM at Gateway west loop Gatewa…" at bounding box center [117, 109] width 196 height 60
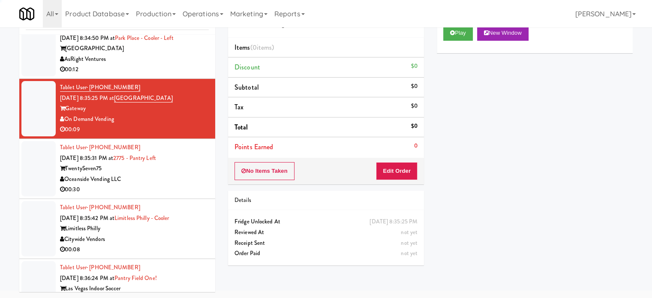
drag, startPoint x: 168, startPoint y: 68, endPoint x: 171, endPoint y: 65, distance: 4.6
click at [170, 66] on div "00:12" at bounding box center [134, 69] width 149 height 11
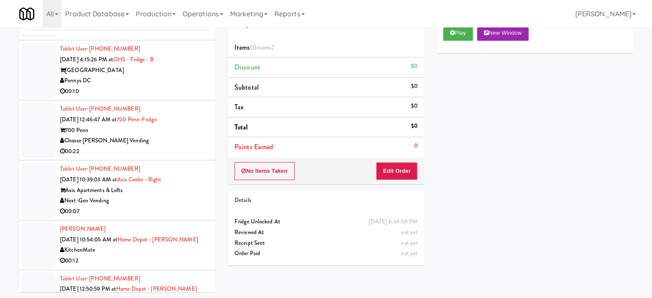
scroll to position [1865, 0]
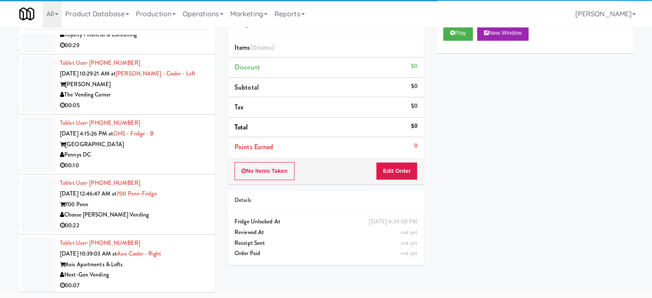
click at [174, 96] on div "The Vending Corner" at bounding box center [134, 95] width 149 height 11
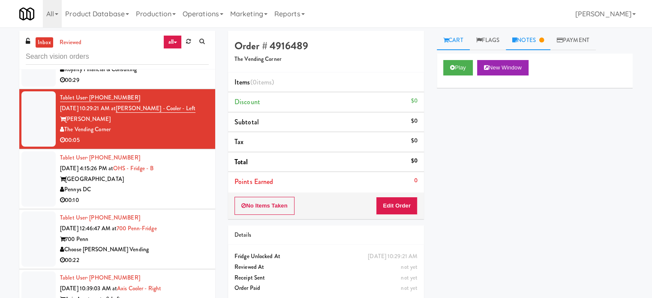
drag, startPoint x: 535, startPoint y: 39, endPoint x: 528, endPoint y: 57, distance: 19.2
click at [535, 39] on link "Notes" at bounding box center [528, 40] width 45 height 19
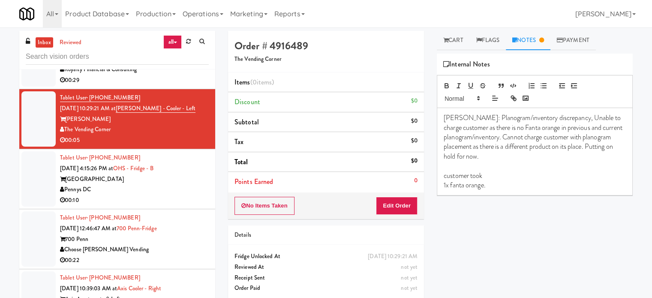
drag, startPoint x: 190, startPoint y: 199, endPoint x: 203, endPoint y: 179, distance: 24.1
click at [190, 198] on div "00:10" at bounding box center [134, 200] width 149 height 11
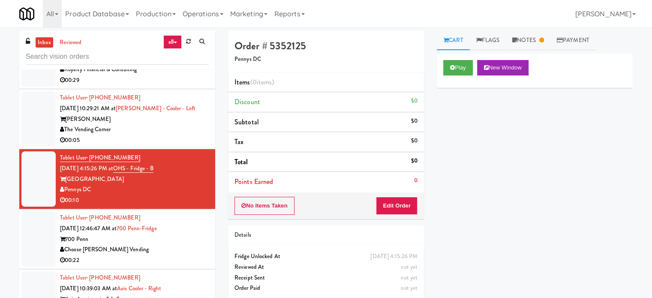
click at [175, 238] on div "700 Penn" at bounding box center [134, 239] width 149 height 11
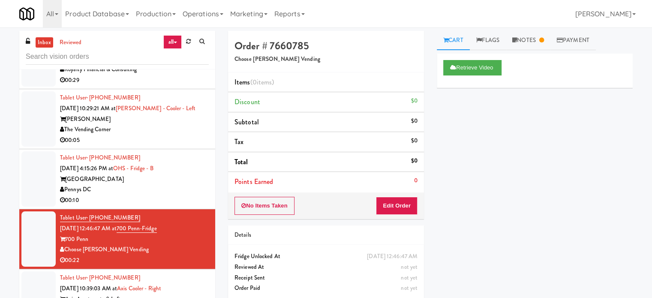
drag, startPoint x: 183, startPoint y: 190, endPoint x: 190, endPoint y: 162, distance: 28.3
click at [186, 188] on div "Pennys DC" at bounding box center [134, 189] width 149 height 11
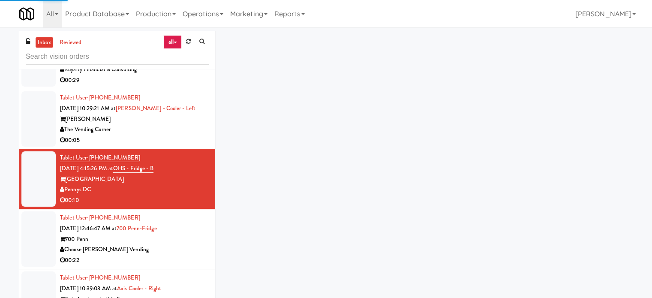
drag, startPoint x: 192, startPoint y: 238, endPoint x: 194, endPoint y: 234, distance: 4.4
click at [193, 236] on div "700 Penn" at bounding box center [134, 239] width 149 height 11
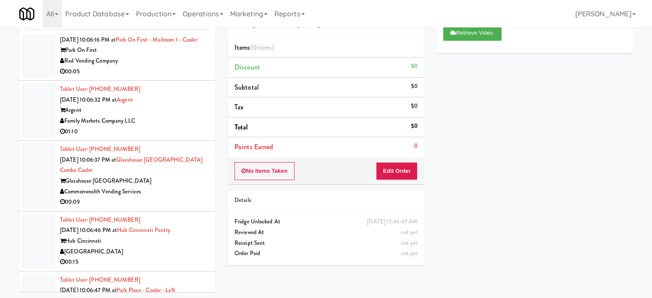
scroll to position [11239, 0]
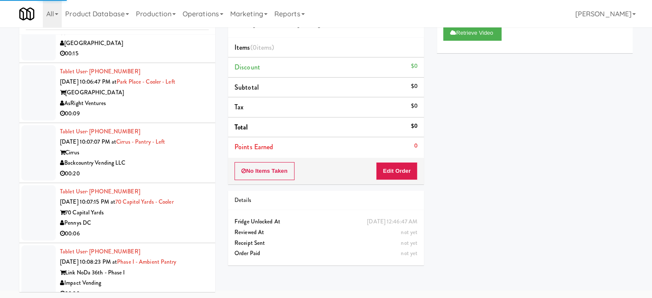
click at [168, 109] on div "AsRight Ventures" at bounding box center [134, 103] width 149 height 11
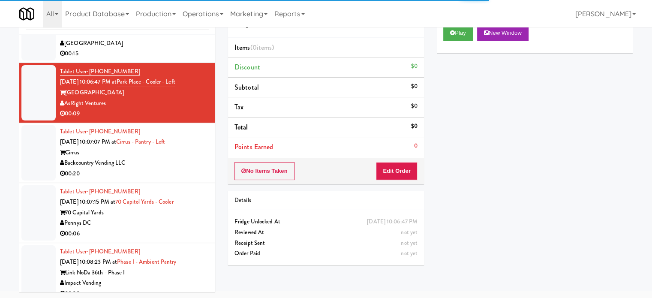
click at [179, 49] on div "[GEOGRAPHIC_DATA]" at bounding box center [134, 43] width 149 height 11
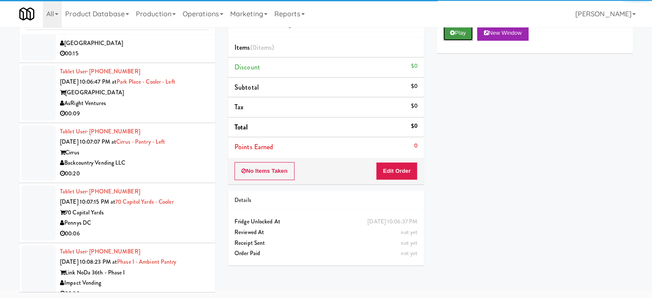
click at [458, 30] on button "Play" at bounding box center [458, 32] width 30 height 15
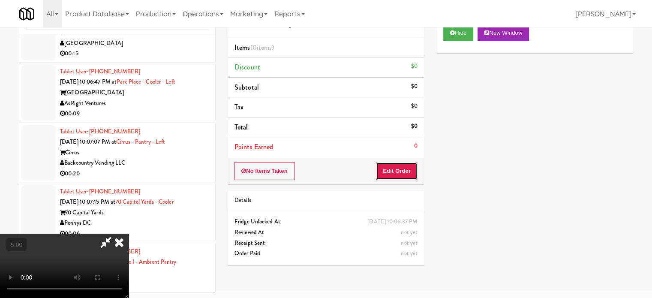
click at [401, 165] on button "Edit Order" at bounding box center [397, 171] width 42 height 18
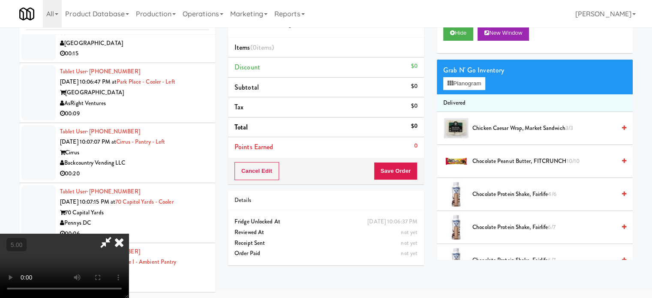
click at [129, 233] on video at bounding box center [64, 265] width 129 height 64
drag, startPoint x: 297, startPoint y: 200, endPoint x: 287, endPoint y: 77, distance: 123.3
click at [129, 233] on video at bounding box center [64, 265] width 129 height 64
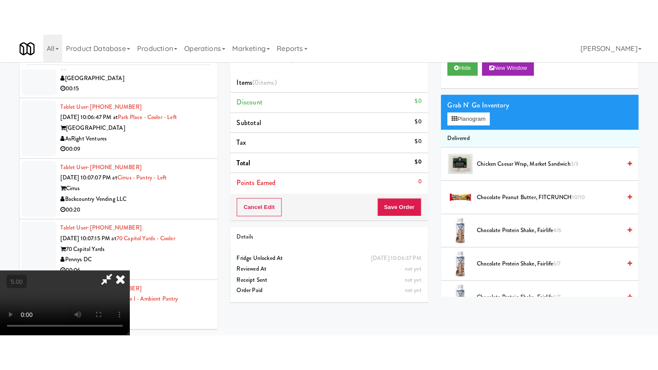
scroll to position [27, 0]
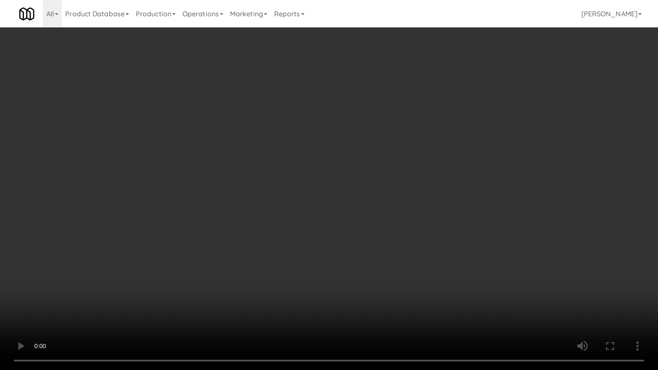
click at [351, 140] on video at bounding box center [329, 185] width 658 height 370
click at [342, 134] on video at bounding box center [329, 185] width 658 height 370
click at [355, 132] on video at bounding box center [329, 185] width 658 height 370
click at [353, 139] on video at bounding box center [329, 185] width 658 height 370
click at [423, 157] on video at bounding box center [329, 185] width 658 height 370
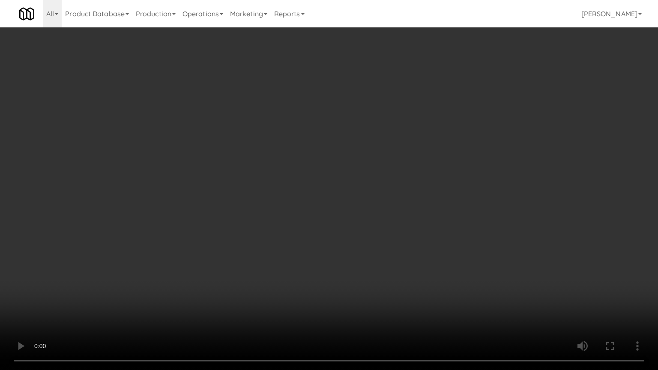
click at [391, 162] on video at bounding box center [329, 185] width 658 height 370
click at [467, 182] on video at bounding box center [329, 185] width 658 height 370
drag, startPoint x: 435, startPoint y: 182, endPoint x: 454, endPoint y: 175, distance: 19.7
click at [435, 182] on video at bounding box center [329, 185] width 658 height 370
drag, startPoint x: 478, startPoint y: 188, endPoint x: 473, endPoint y: 189, distance: 4.7
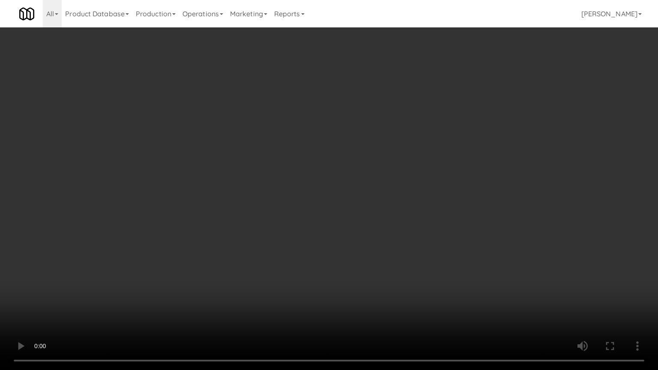
click at [479, 189] on video at bounding box center [329, 185] width 658 height 370
click at [450, 187] on video at bounding box center [329, 185] width 658 height 370
click at [451, 177] on video at bounding box center [329, 185] width 658 height 370
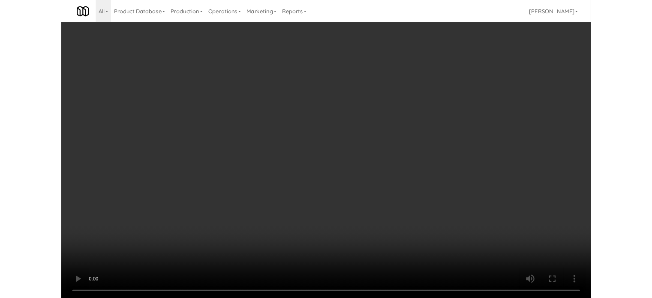
scroll to position [35, 0]
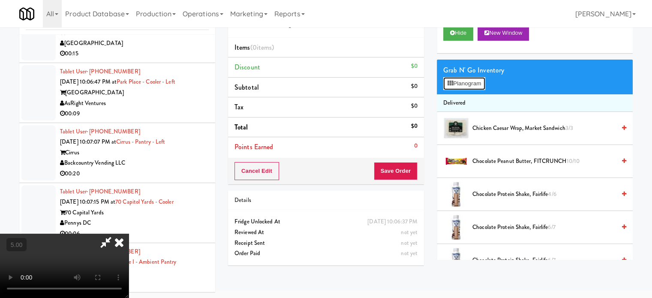
click at [472, 84] on button "Planogram" at bounding box center [464, 83] width 42 height 13
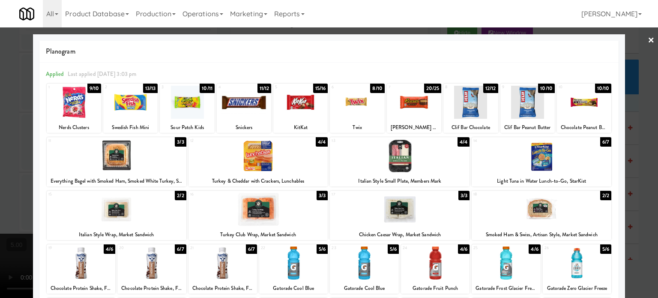
click at [429, 85] on div "20/25" at bounding box center [433, 88] width 18 height 9
click at [429, 85] on div "19/25" at bounding box center [434, 88] width 16 height 9
click at [429, 85] on div "18/25" at bounding box center [433, 88] width 16 height 9
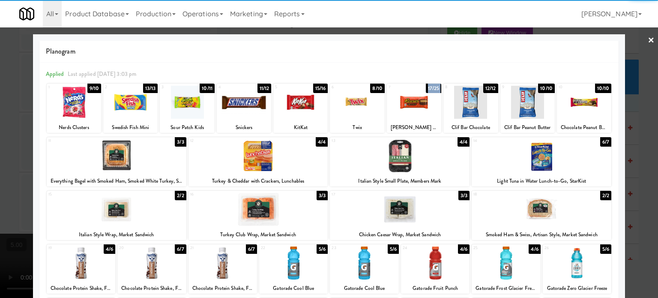
drag, startPoint x: 429, startPoint y: 85, endPoint x: 658, endPoint y: 135, distance: 234.0
click at [430, 87] on div "17/25" at bounding box center [434, 88] width 16 height 9
click at [641, 150] on div at bounding box center [329, 149] width 658 height 298
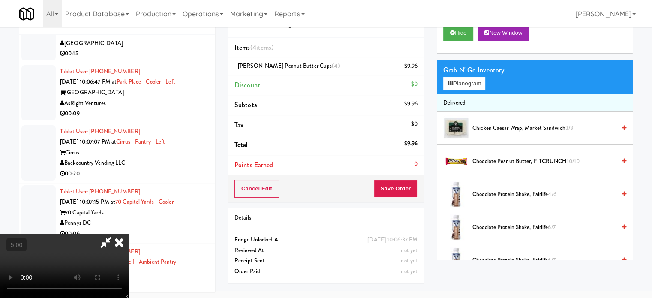
drag, startPoint x: 295, startPoint y: 197, endPoint x: 277, endPoint y: 177, distance: 27.3
click at [129, 233] on video at bounding box center [64, 265] width 129 height 64
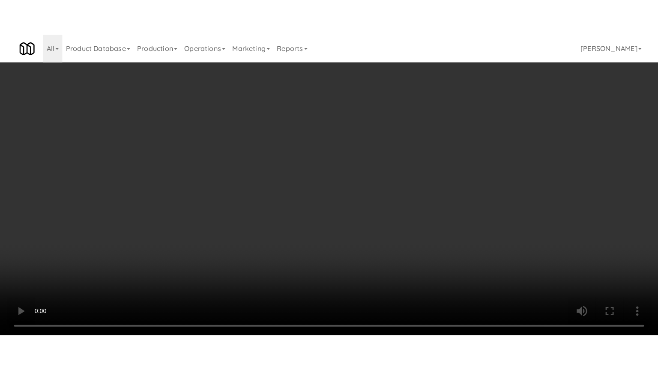
scroll to position [27, 0]
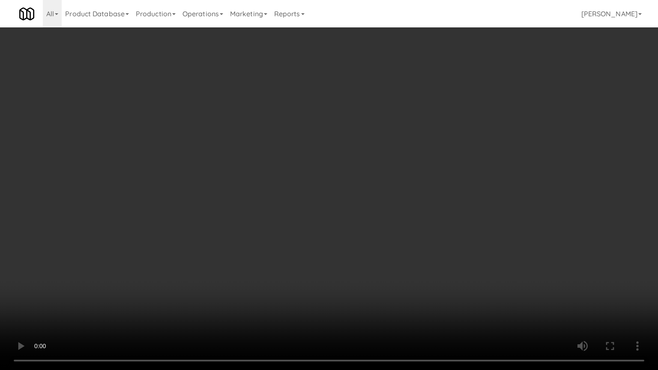
click at [291, 158] on video at bounding box center [329, 185] width 658 height 370
click at [303, 162] on video at bounding box center [329, 185] width 658 height 370
click at [336, 200] on video at bounding box center [329, 185] width 658 height 370
click at [331, 204] on video at bounding box center [329, 185] width 658 height 370
drag, startPoint x: 382, startPoint y: 218, endPoint x: 376, endPoint y: 214, distance: 6.9
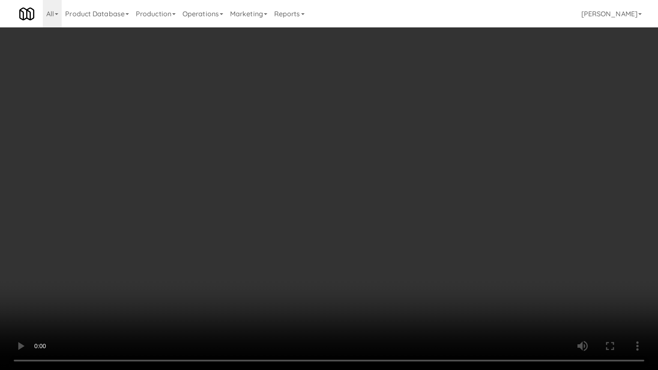
click at [382, 218] on video at bounding box center [329, 185] width 658 height 370
click at [348, 213] on video at bounding box center [329, 185] width 658 height 370
drag, startPoint x: 348, startPoint y: 212, endPoint x: 427, endPoint y: 135, distance: 110.3
click at [349, 208] on video at bounding box center [329, 185] width 658 height 370
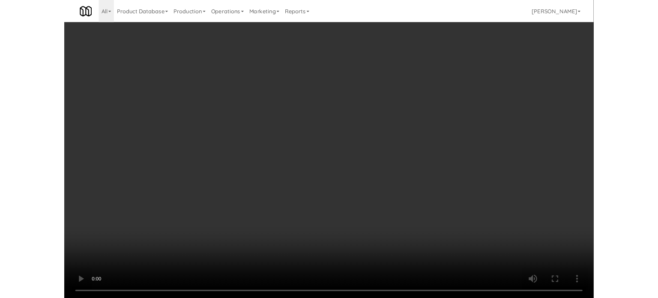
scroll to position [35, 0]
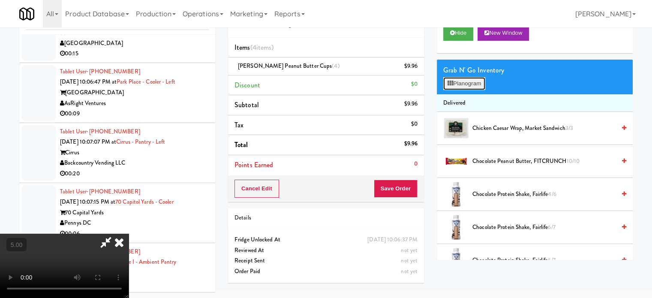
click at [471, 78] on button "Planogram" at bounding box center [464, 83] width 42 height 13
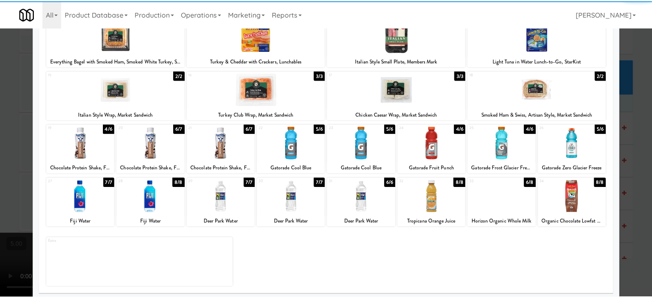
scroll to position [123, 0]
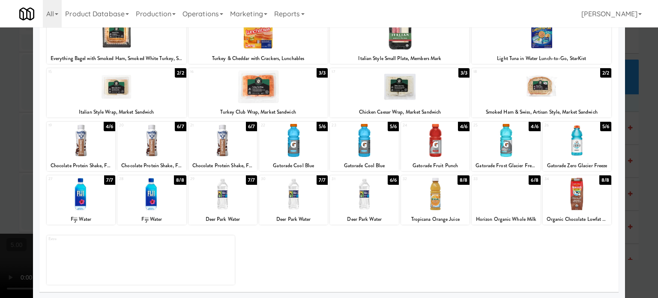
click at [250, 180] on div "7/7" at bounding box center [251, 179] width 11 height 9
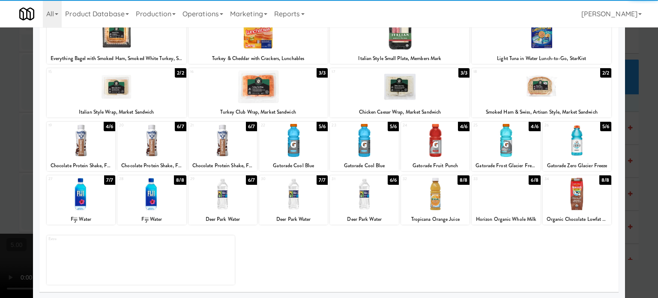
click at [639, 185] on div at bounding box center [329, 149] width 658 height 298
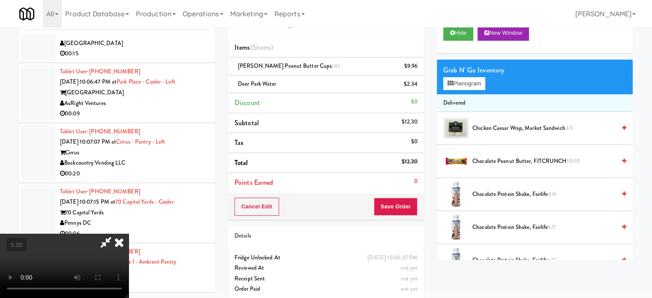
drag, startPoint x: 234, startPoint y: 161, endPoint x: 234, endPoint y: 149, distance: 12.4
click at [129, 233] on video at bounding box center [64, 265] width 129 height 64
drag, startPoint x: 234, startPoint y: 149, endPoint x: 283, endPoint y: 163, distance: 51.3
click at [129, 233] on video at bounding box center [64, 265] width 129 height 64
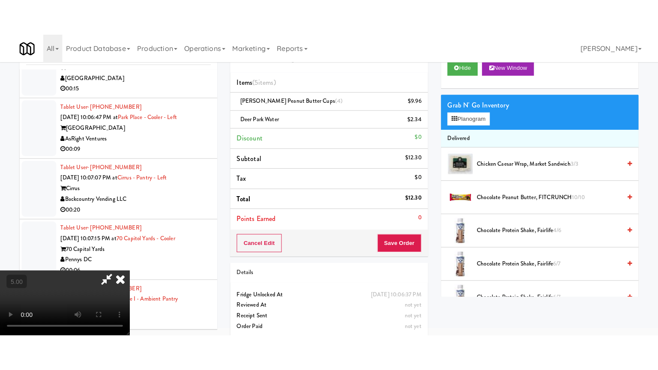
scroll to position [27, 0]
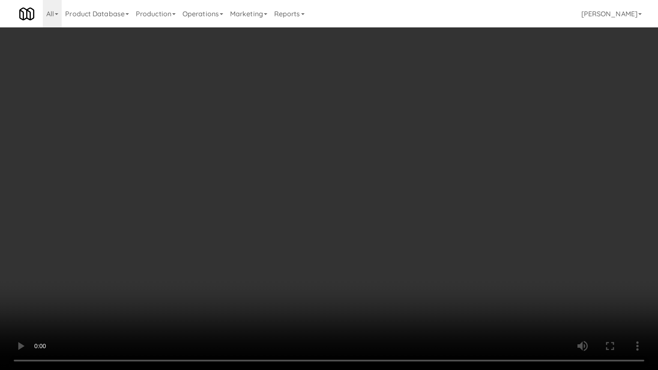
click at [300, 158] on video at bounding box center [329, 185] width 658 height 370
drag, startPoint x: 416, startPoint y: 167, endPoint x: 418, endPoint y: 161, distance: 6.0
click at [416, 167] on video at bounding box center [329, 185] width 658 height 370
click at [418, 157] on video at bounding box center [329, 185] width 658 height 370
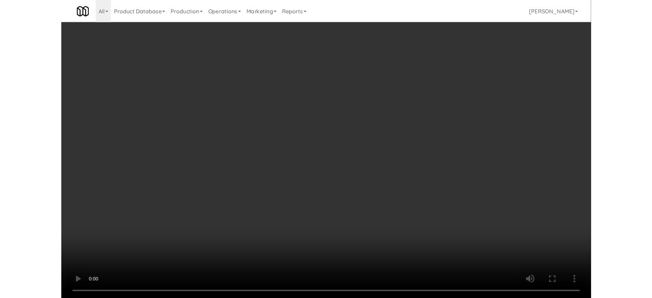
scroll to position [35, 0]
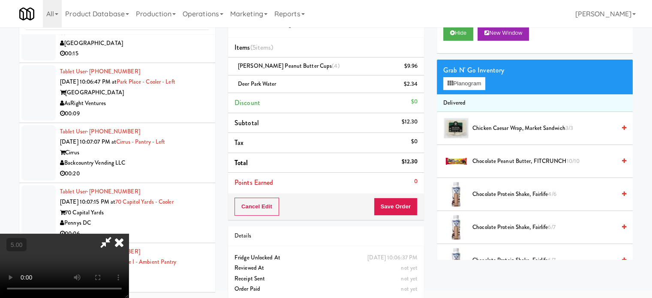
click at [129, 233] on icon at bounding box center [119, 241] width 19 height 17
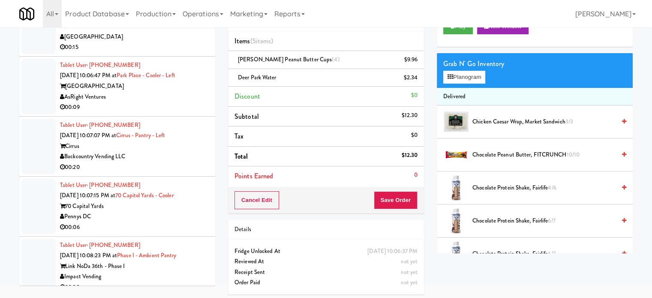
scroll to position [43, 0]
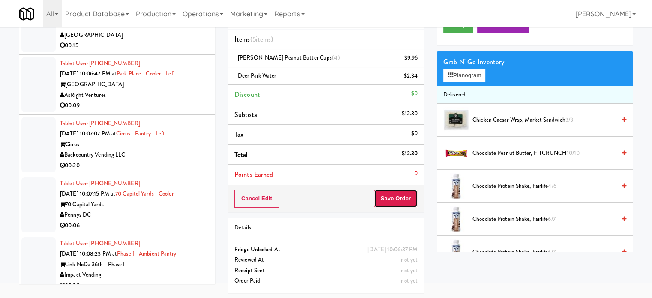
click at [396, 195] on button "Save Order" at bounding box center [396, 198] width 44 height 18
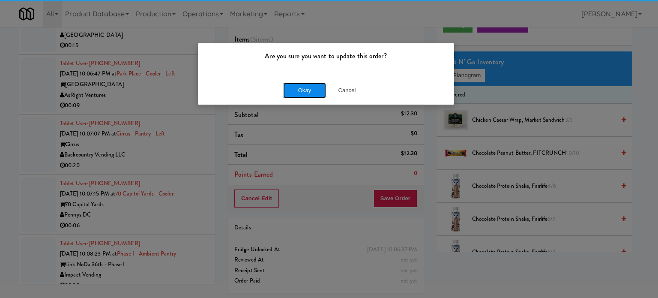
click at [292, 88] on button "Okay" at bounding box center [304, 90] width 43 height 15
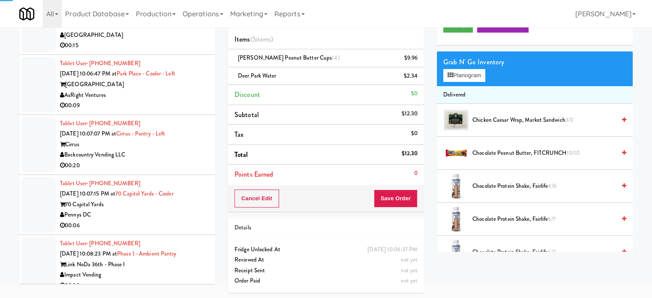
drag, startPoint x: 187, startPoint y: 145, endPoint x: 234, endPoint y: 116, distance: 55.5
click at [191, 41] on div "[GEOGRAPHIC_DATA]" at bounding box center [134, 35] width 149 height 11
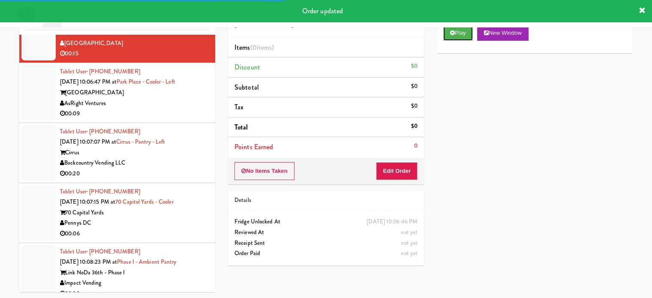
click at [463, 32] on button "Play" at bounding box center [458, 32] width 30 height 15
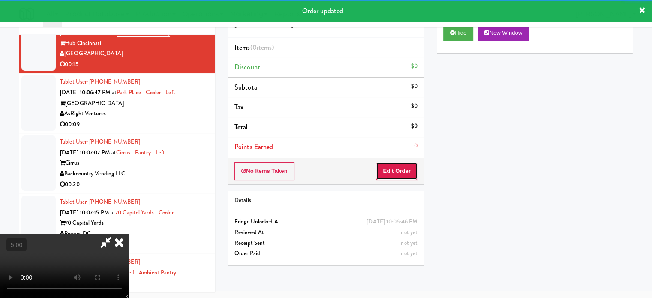
click at [387, 168] on button "Edit Order" at bounding box center [397, 171] width 42 height 18
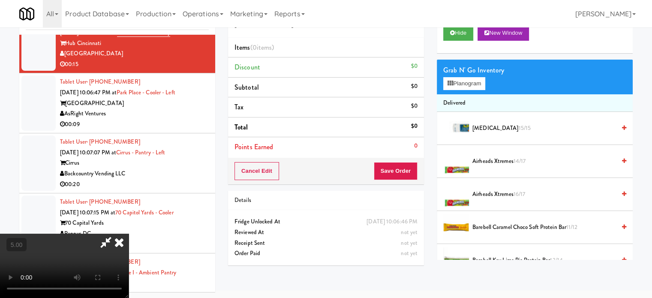
click at [129, 233] on video at bounding box center [64, 265] width 129 height 64
drag, startPoint x: 273, startPoint y: 173, endPoint x: 284, endPoint y: 70, distance: 103.0
click at [129, 233] on video at bounding box center [64, 265] width 129 height 64
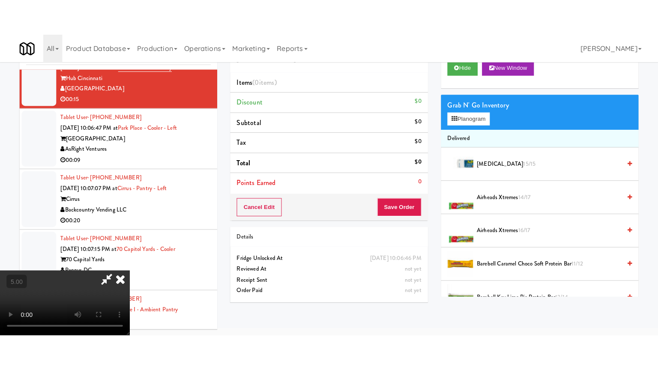
scroll to position [27, 0]
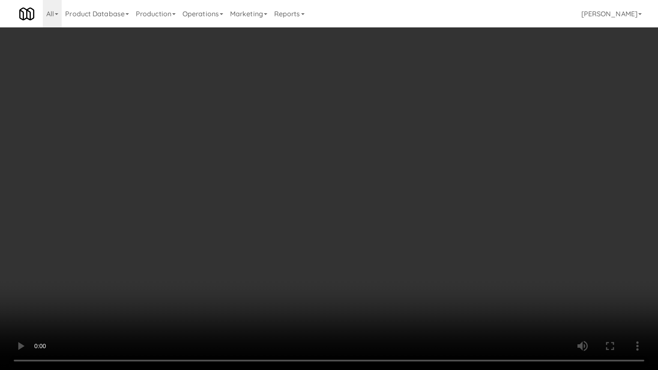
click at [292, 133] on video at bounding box center [329, 185] width 658 height 370
click at [305, 139] on video at bounding box center [329, 185] width 658 height 370
click at [356, 141] on video at bounding box center [329, 185] width 658 height 370
click at [356, 160] on video at bounding box center [329, 185] width 658 height 370
click at [421, 171] on video at bounding box center [329, 185] width 658 height 370
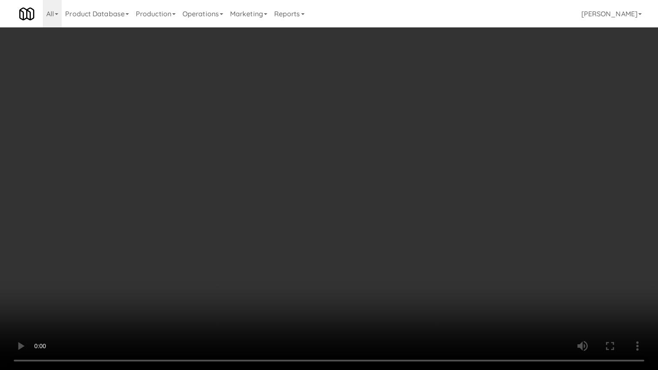
click at [417, 168] on video at bounding box center [329, 185] width 658 height 370
drag, startPoint x: 417, startPoint y: 167, endPoint x: 460, endPoint y: 65, distance: 110.2
click at [420, 162] on video at bounding box center [329, 185] width 658 height 370
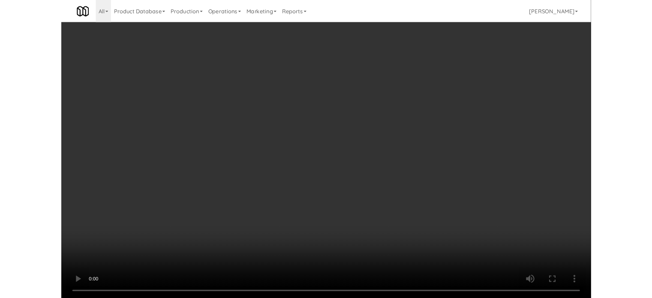
scroll to position [35, 0]
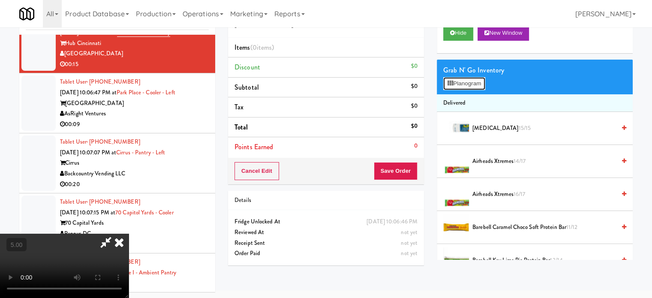
click at [478, 83] on button "Planogram" at bounding box center [464, 83] width 42 height 13
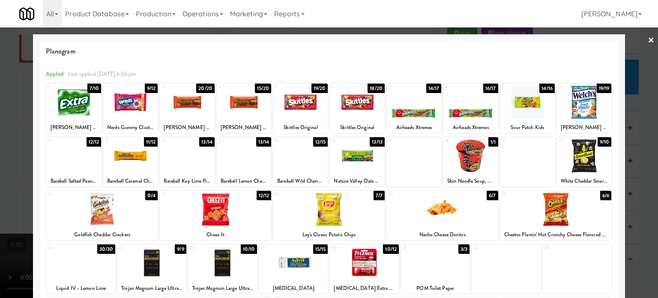
click at [258, 88] on div "15/20" at bounding box center [263, 88] width 17 height 9
click at [259, 89] on div "15/20" at bounding box center [263, 88] width 17 height 9
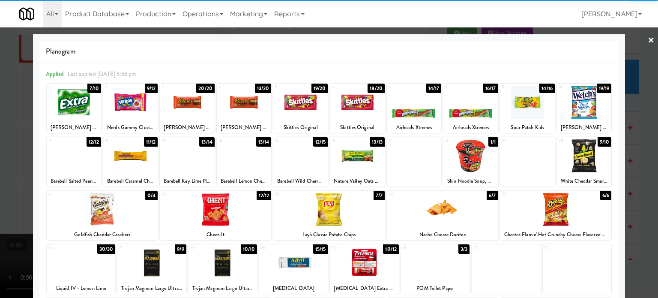
click at [643, 165] on div at bounding box center [329, 149] width 658 height 298
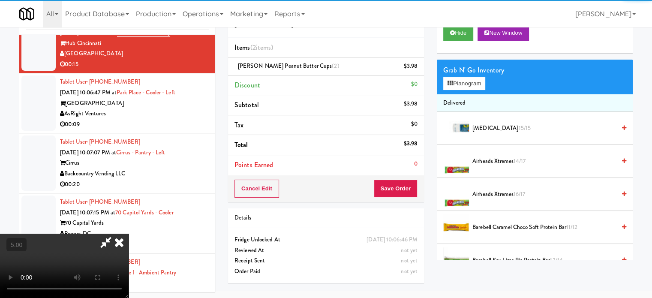
click at [129, 233] on video at bounding box center [64, 265] width 129 height 64
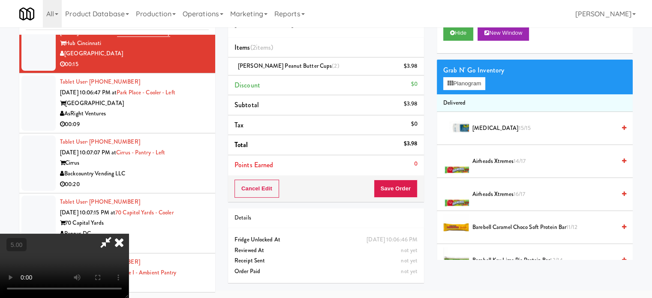
drag, startPoint x: 249, startPoint y: 162, endPoint x: 258, endPoint y: 199, distance: 38.0
click at [129, 233] on video at bounding box center [64, 265] width 129 height 64
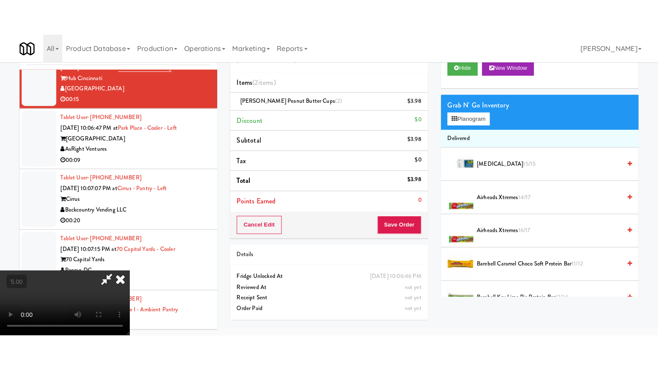
scroll to position [27, 0]
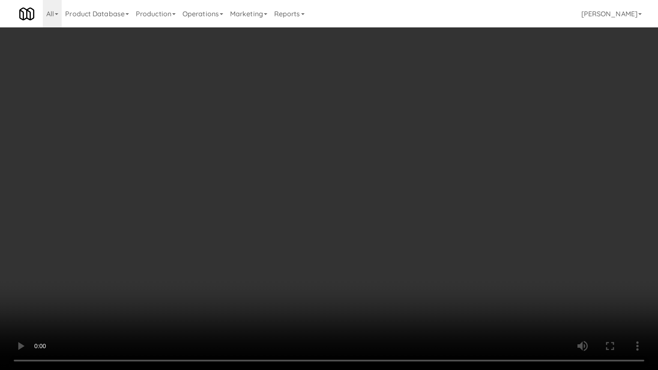
drag, startPoint x: 258, startPoint y: 199, endPoint x: 284, endPoint y: 156, distance: 50.0
click at [260, 194] on video at bounding box center [329, 185] width 658 height 370
click at [315, 154] on video at bounding box center [329, 185] width 658 height 370
drag, startPoint x: 361, startPoint y: 151, endPoint x: 371, endPoint y: 149, distance: 10.9
click at [361, 151] on video at bounding box center [329, 185] width 658 height 370
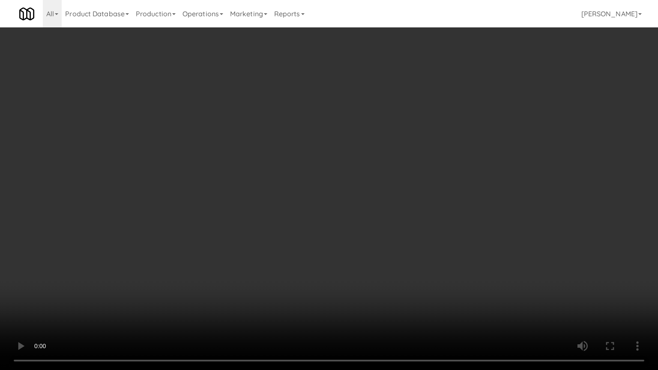
click at [357, 160] on video at bounding box center [329, 185] width 658 height 370
drag, startPoint x: 358, startPoint y: 159, endPoint x: 348, endPoint y: 81, distance: 78.6
click at [359, 157] on video at bounding box center [329, 185] width 658 height 370
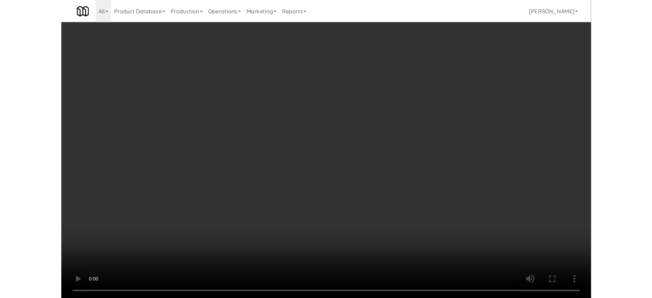
scroll to position [35, 0]
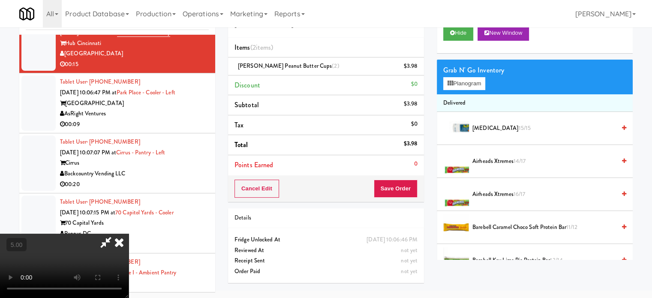
click at [129, 233] on icon at bounding box center [119, 241] width 19 height 17
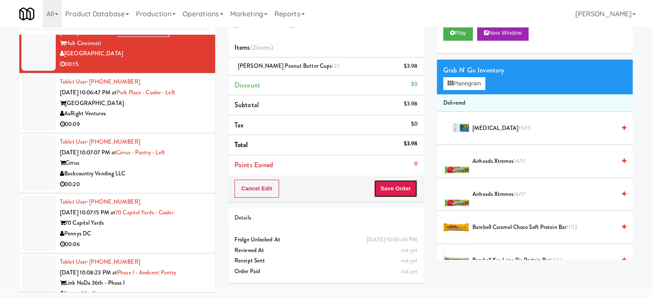
drag, startPoint x: 391, startPoint y: 195, endPoint x: 383, endPoint y: 180, distance: 16.9
click at [392, 194] on button "Save Order" at bounding box center [396, 188] width 44 height 18
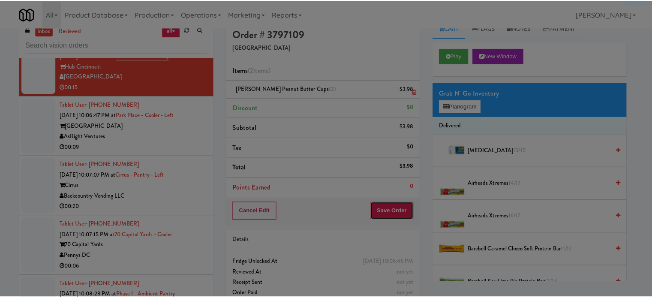
scroll to position [0, 0]
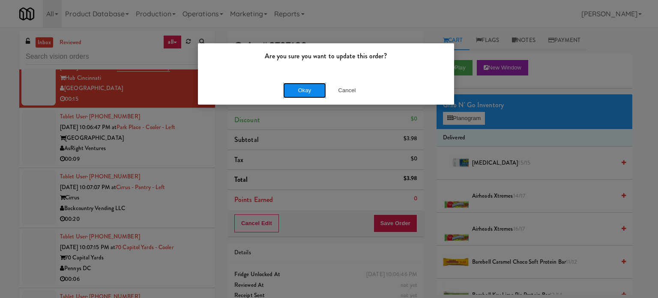
click at [314, 93] on button "Okay" at bounding box center [304, 90] width 43 height 15
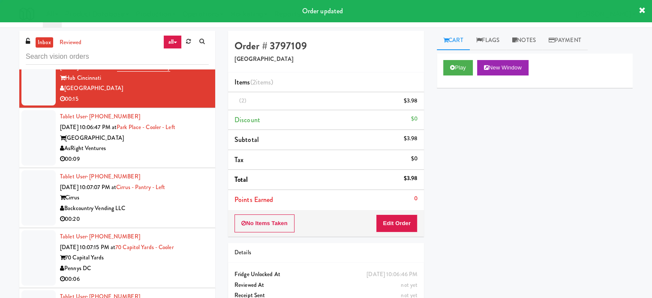
drag, startPoint x: 172, startPoint y: 263, endPoint x: 288, endPoint y: 200, distance: 132.2
click at [180, 165] on div "00:09" at bounding box center [134, 159] width 149 height 11
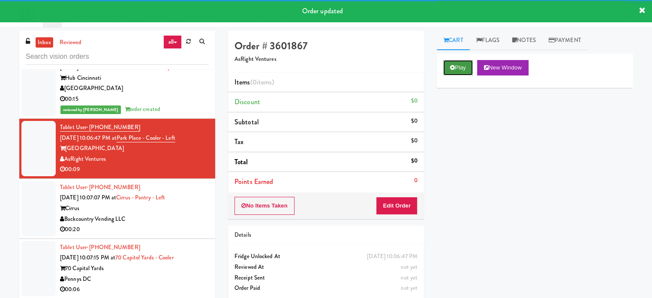
click at [466, 68] on button "Play" at bounding box center [458, 67] width 30 height 15
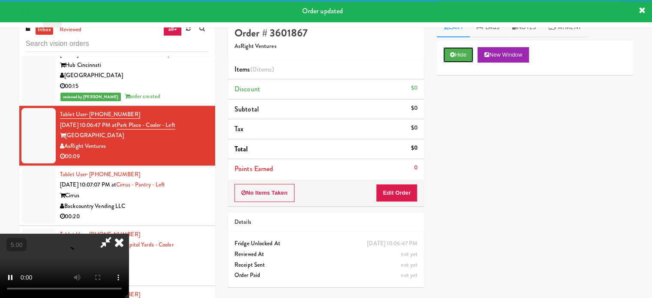
scroll to position [35, 0]
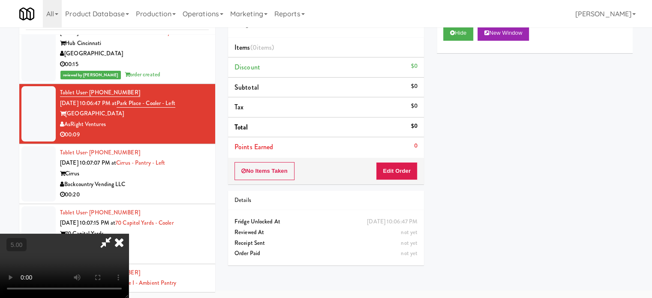
drag, startPoint x: 236, startPoint y: 196, endPoint x: 238, endPoint y: 181, distance: 15.1
click at [129, 233] on video at bounding box center [64, 265] width 129 height 64
drag, startPoint x: 238, startPoint y: 181, endPoint x: 268, endPoint y: 174, distance: 30.9
click at [129, 233] on video at bounding box center [64, 265] width 129 height 64
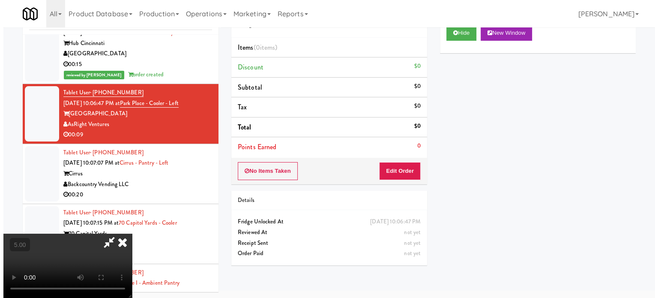
scroll to position [27, 0]
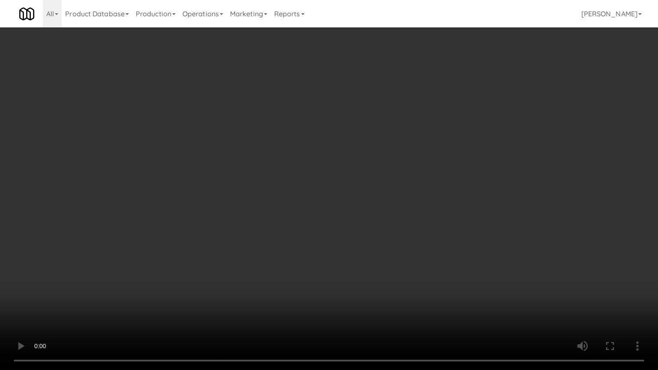
drag, startPoint x: 274, startPoint y: 175, endPoint x: 280, endPoint y: 173, distance: 6.1
click at [275, 175] on video at bounding box center [329, 185] width 658 height 370
click at [326, 179] on video at bounding box center [329, 185] width 658 height 370
click at [326, 178] on video at bounding box center [329, 185] width 658 height 370
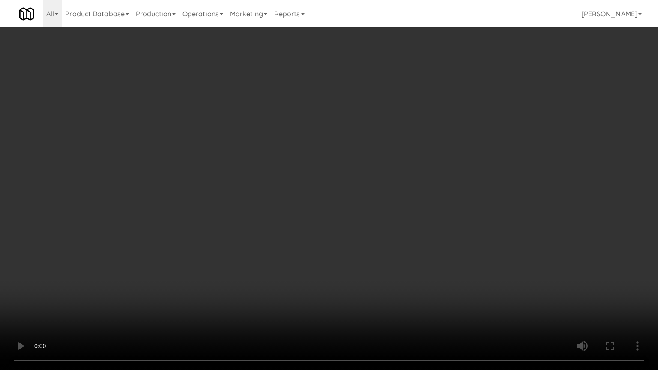
click at [326, 178] on video at bounding box center [329, 185] width 658 height 370
click at [332, 176] on video at bounding box center [329, 185] width 658 height 370
click at [331, 171] on video at bounding box center [329, 185] width 658 height 370
click at [238, 202] on video at bounding box center [329, 185] width 658 height 370
click at [297, 239] on video at bounding box center [329, 185] width 658 height 370
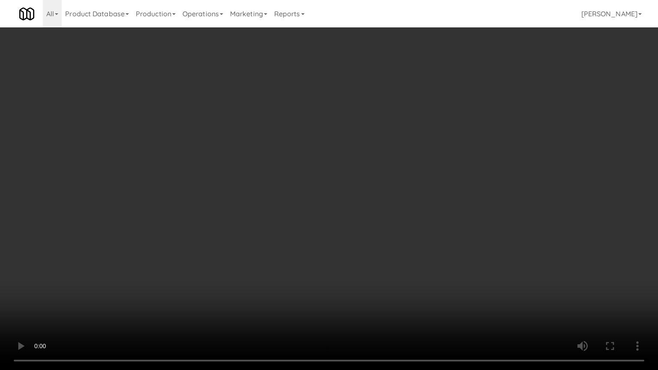
click at [395, 168] on video at bounding box center [329, 185] width 658 height 370
click at [179, 278] on video at bounding box center [329, 185] width 658 height 370
drag, startPoint x: 355, startPoint y: 196, endPoint x: 374, endPoint y: 194, distance: 19.4
click at [355, 196] on video at bounding box center [329, 185] width 658 height 370
click at [384, 197] on video at bounding box center [329, 185] width 658 height 370
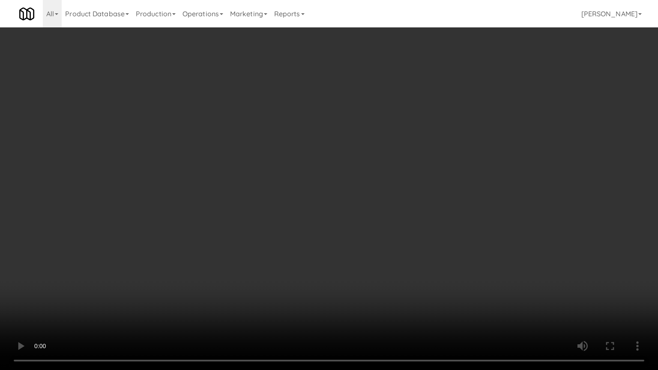
click at [392, 202] on video at bounding box center [329, 185] width 658 height 370
click at [385, 205] on video at bounding box center [329, 185] width 658 height 370
drag, startPoint x: 386, startPoint y: 200, endPoint x: 390, endPoint y: 198, distance: 5.0
click at [390, 199] on video at bounding box center [329, 185] width 658 height 370
drag, startPoint x: 390, startPoint y: 198, endPoint x: 484, endPoint y: 104, distance: 132.7
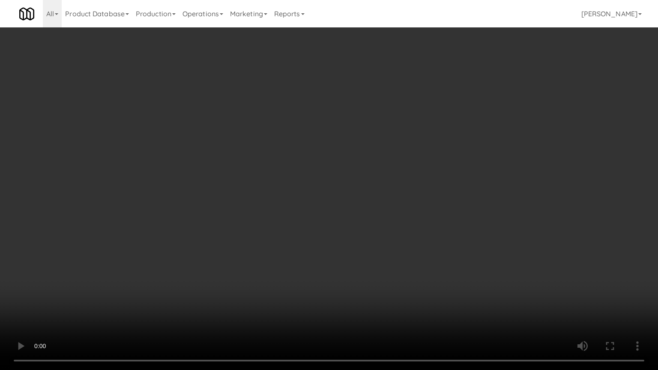
click at [397, 197] on video at bounding box center [329, 185] width 658 height 370
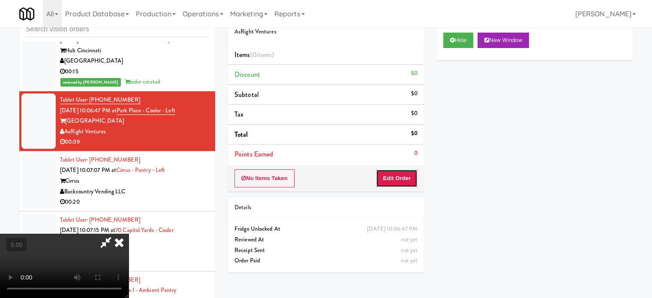
click at [401, 181] on button "Edit Order" at bounding box center [397, 178] width 42 height 18
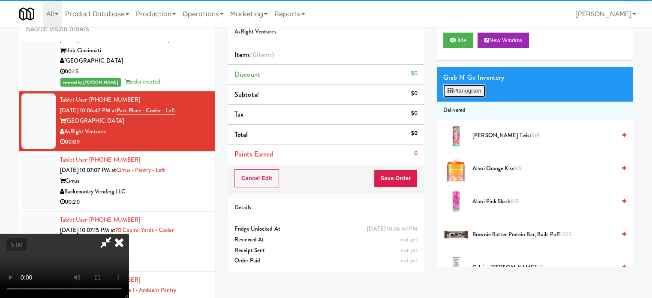
click at [474, 94] on button "Planogram" at bounding box center [464, 90] width 42 height 13
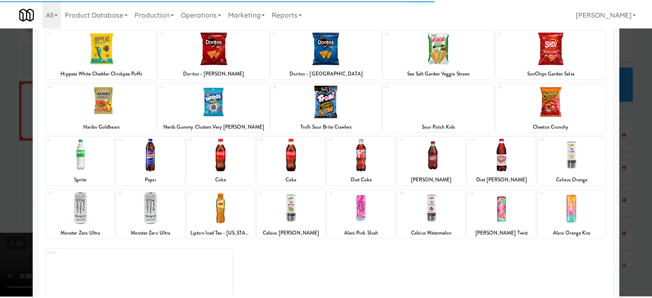
scroll to position [123, 0]
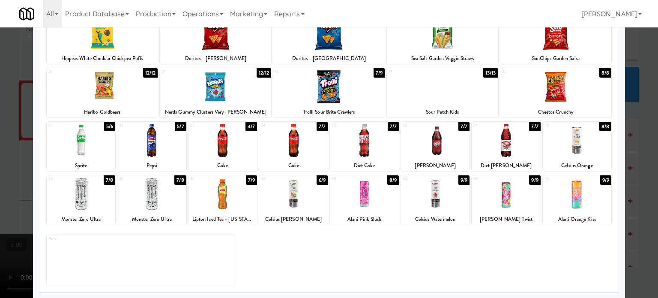
click at [247, 179] on div "7/9" at bounding box center [251, 179] width 11 height 9
click at [248, 179] on div "6/9" at bounding box center [251, 179] width 11 height 9
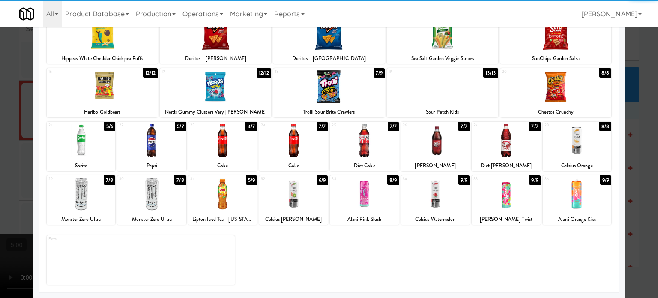
click at [640, 178] on div at bounding box center [329, 149] width 658 height 298
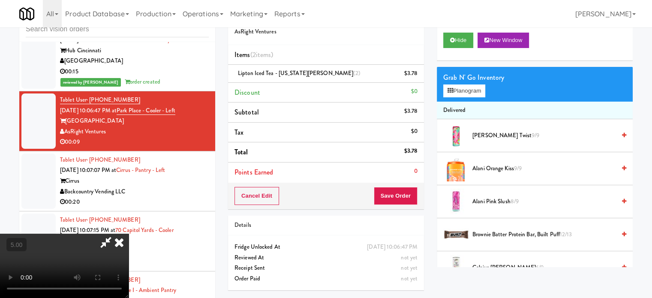
click at [129, 233] on video at bounding box center [64, 265] width 129 height 64
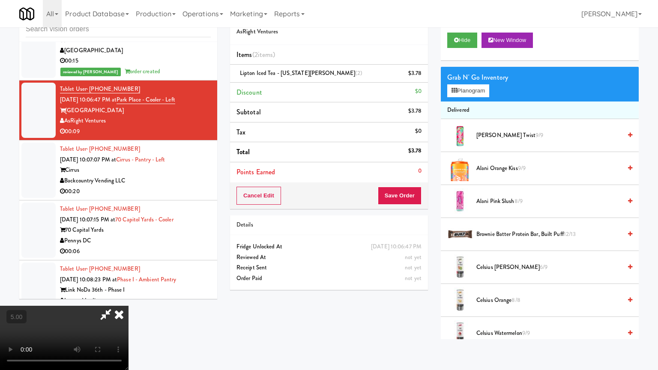
drag, startPoint x: 175, startPoint y: 255, endPoint x: 224, endPoint y: 204, distance: 71.2
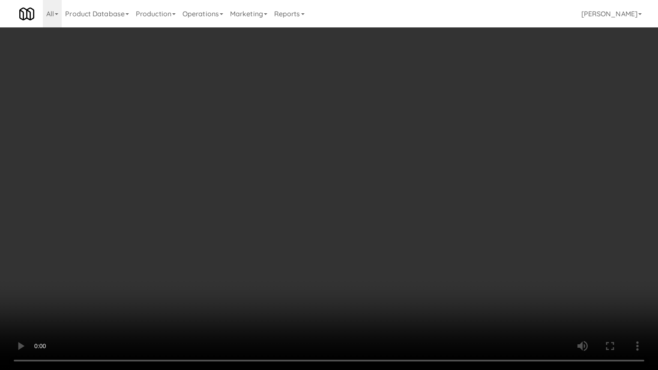
click at [177, 254] on video at bounding box center [329, 185] width 658 height 370
click at [282, 197] on video at bounding box center [329, 185] width 658 height 370
click at [288, 206] on video at bounding box center [329, 185] width 658 height 370
drag, startPoint x: 171, startPoint y: 258, endPoint x: 231, endPoint y: 232, distance: 65.6
click at [173, 259] on video at bounding box center [329, 185] width 658 height 370
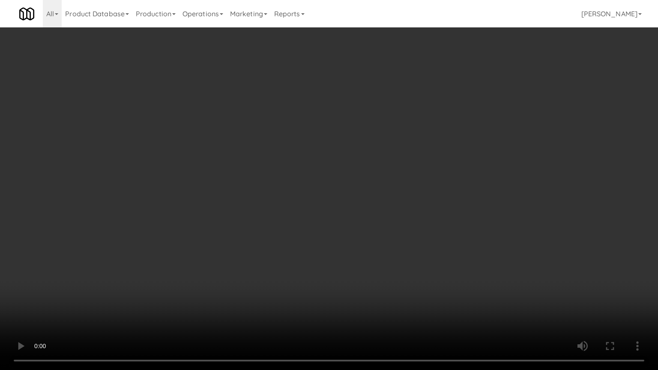
click at [257, 223] on video at bounding box center [329, 185] width 658 height 370
click at [343, 189] on video at bounding box center [329, 185] width 658 height 370
click at [349, 188] on video at bounding box center [329, 185] width 658 height 370
click at [384, 194] on video at bounding box center [329, 185] width 658 height 370
click at [386, 192] on video at bounding box center [329, 185] width 658 height 370
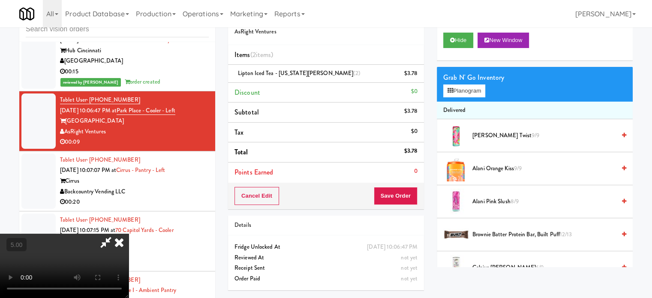
click at [129, 233] on icon at bounding box center [119, 241] width 19 height 17
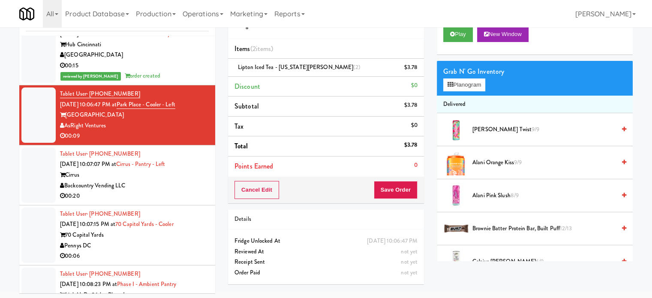
scroll to position [35, 0]
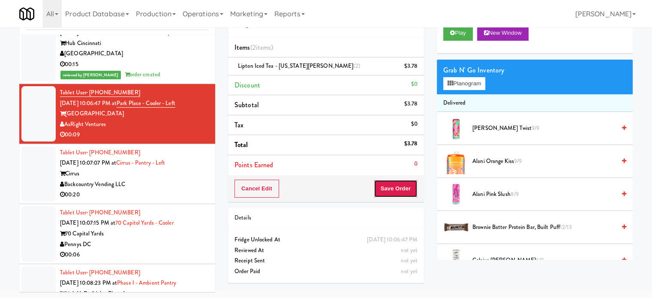
click at [410, 191] on button "Save Order" at bounding box center [396, 188] width 44 height 18
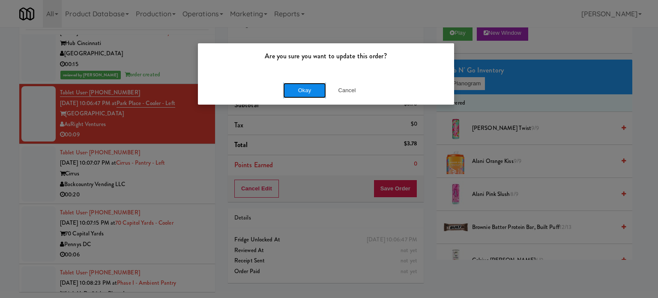
click at [304, 84] on button "Okay" at bounding box center [304, 90] width 43 height 15
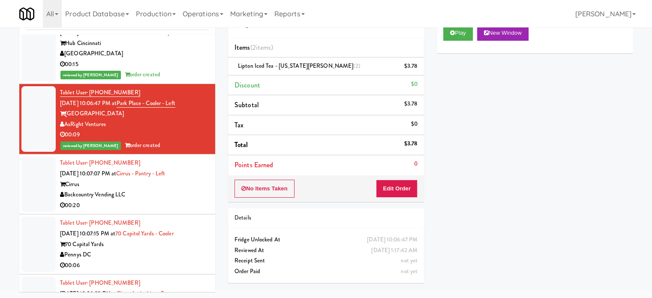
scroll to position [11326, 0]
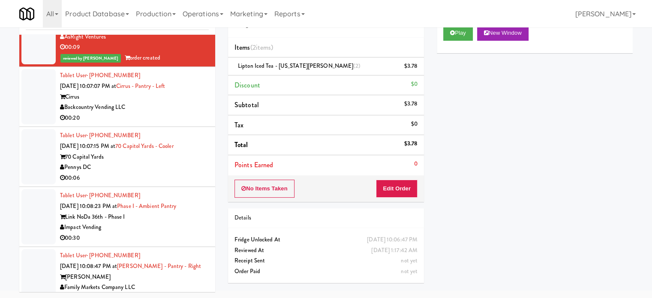
drag, startPoint x: 183, startPoint y: 230, endPoint x: 292, endPoint y: 182, distance: 118.4
click at [183, 127] on li "Tablet User · (315) 576-1012 Sep 8, 2025 10:07:07 PM at Cirrus - Pantry - Left …" at bounding box center [117, 97] width 196 height 60
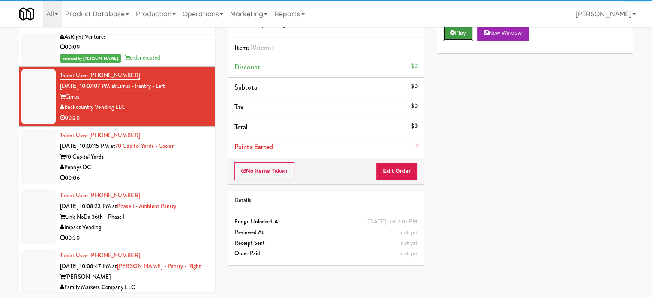
click at [470, 31] on button "Play" at bounding box center [458, 32] width 30 height 15
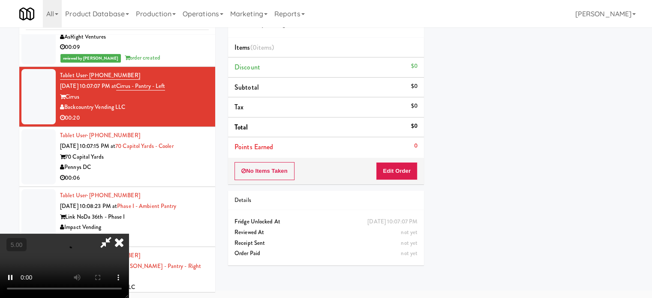
scroll to position [80, 0]
click at [408, 166] on button "Edit Order" at bounding box center [397, 171] width 42 height 18
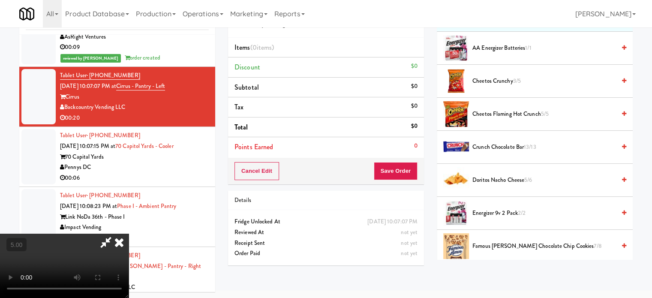
drag, startPoint x: 275, startPoint y: 195, endPoint x: 276, endPoint y: 180, distance: 14.7
click at [129, 233] on video at bounding box center [64, 265] width 129 height 64
drag, startPoint x: 276, startPoint y: 180, endPoint x: 349, endPoint y: 147, distance: 80.1
click at [129, 233] on video at bounding box center [64, 265] width 129 height 64
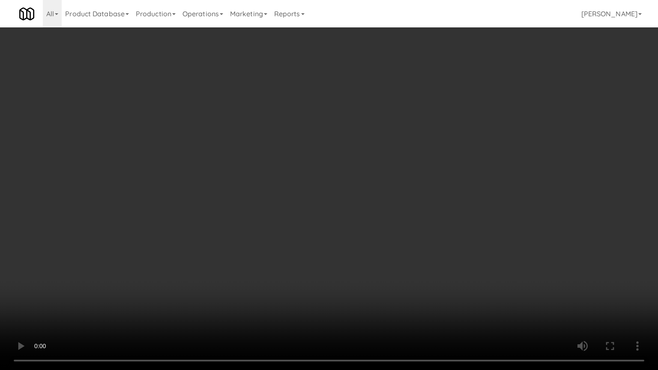
click at [348, 166] on video at bounding box center [329, 185] width 658 height 370
click at [339, 164] on video at bounding box center [329, 185] width 658 height 370
click at [339, 165] on video at bounding box center [329, 185] width 658 height 370
click at [344, 188] on video at bounding box center [329, 185] width 658 height 370
click at [344, 176] on video at bounding box center [329, 185] width 658 height 370
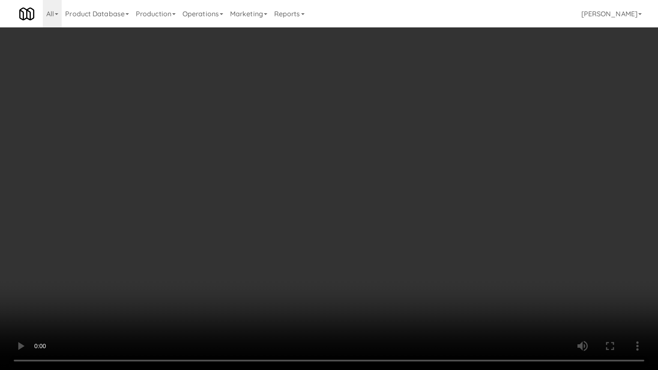
click at [343, 182] on video at bounding box center [329, 185] width 658 height 370
click at [344, 175] on video at bounding box center [329, 185] width 658 height 370
click at [344, 173] on video at bounding box center [329, 185] width 658 height 370
click at [362, 176] on video at bounding box center [329, 185] width 658 height 370
drag, startPoint x: 359, startPoint y: 176, endPoint x: 368, endPoint y: 175, distance: 9.0
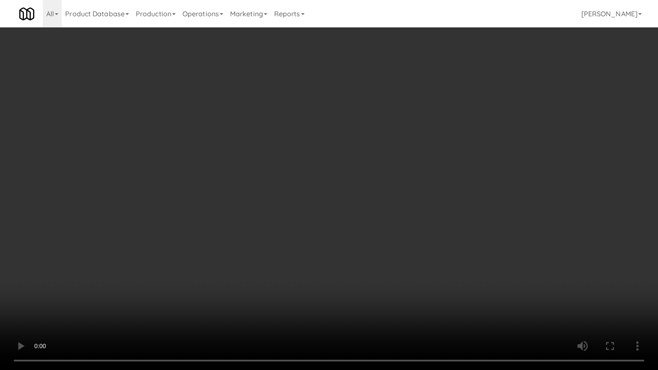
click at [366, 176] on video at bounding box center [329, 185] width 658 height 370
drag, startPoint x: 368, startPoint y: 175, endPoint x: 508, endPoint y: 114, distance: 152.9
click at [376, 175] on video at bounding box center [329, 185] width 658 height 370
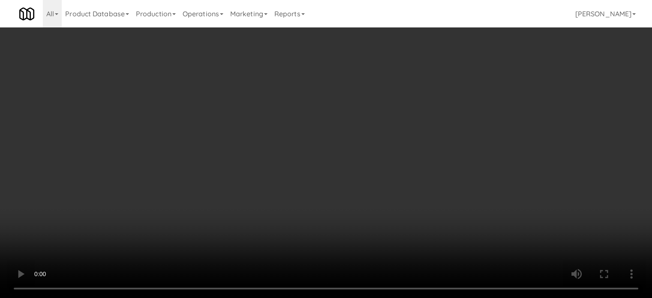
click at [158, 156] on video at bounding box center [326, 149] width 652 height 298
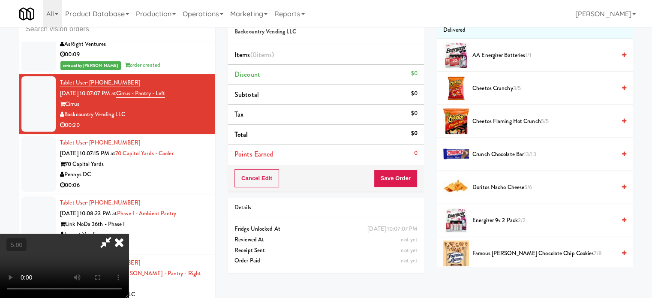
click at [129, 233] on video at bounding box center [64, 265] width 129 height 64
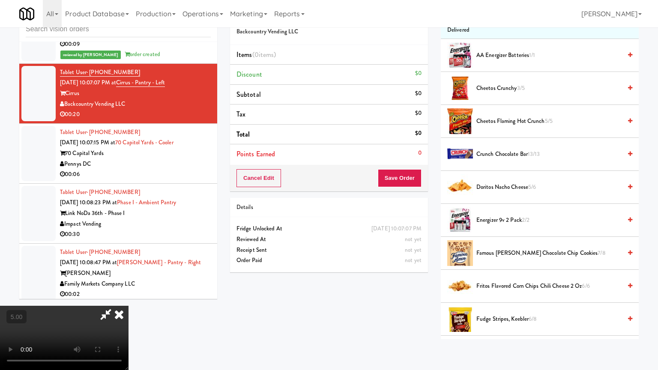
drag, startPoint x: 205, startPoint y: 277, endPoint x: 232, endPoint y: 247, distance: 40.4
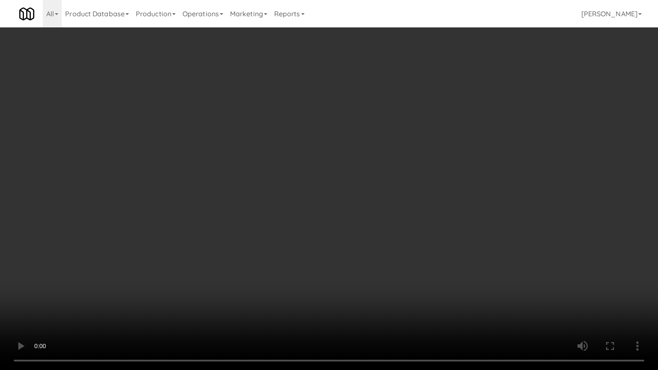
click at [207, 275] on video at bounding box center [329, 185] width 658 height 370
click at [326, 185] on video at bounding box center [329, 185] width 658 height 370
drag, startPoint x: 220, startPoint y: 289, endPoint x: 273, endPoint y: 271, distance: 56.6
click at [223, 289] on video at bounding box center [329, 185] width 658 height 370
click at [383, 207] on video at bounding box center [329, 185] width 658 height 370
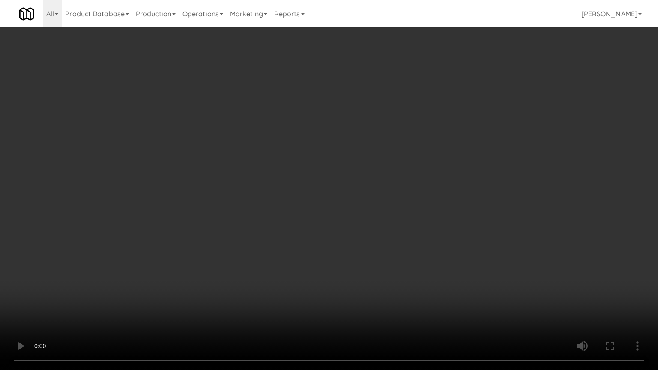
click at [425, 171] on video at bounding box center [329, 185] width 658 height 370
click at [445, 138] on video at bounding box center [329, 185] width 658 height 370
click at [445, 139] on video at bounding box center [329, 185] width 658 height 370
click at [451, 142] on video at bounding box center [329, 185] width 658 height 370
drag, startPoint x: 452, startPoint y: 148, endPoint x: 578, endPoint y: 66, distance: 150.2
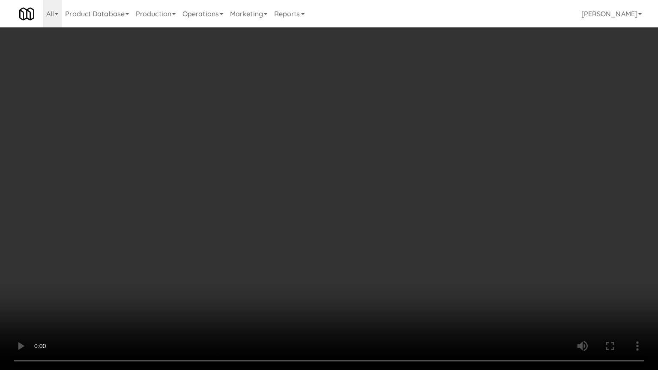
click at [454, 148] on video at bounding box center [329, 185] width 658 height 370
click at [470, 145] on video at bounding box center [329, 185] width 658 height 370
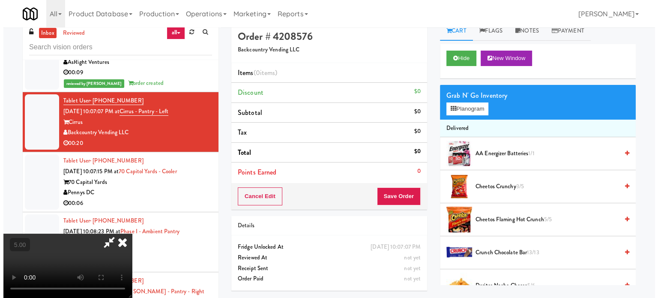
scroll to position [0, 0]
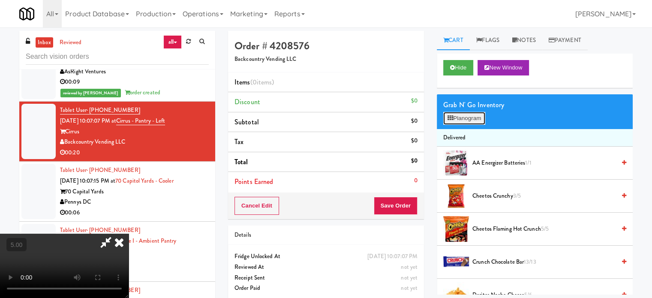
click at [456, 117] on button "Planogram" at bounding box center [464, 118] width 42 height 13
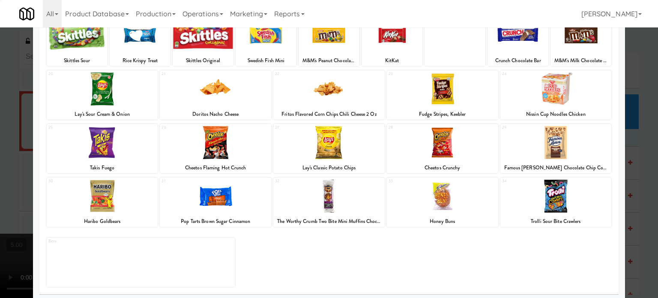
scroll to position [123, 0]
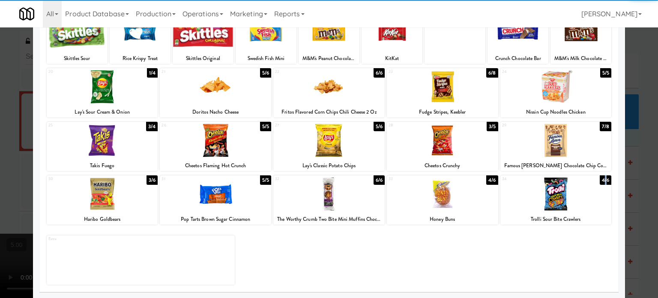
drag, startPoint x: 599, startPoint y: 183, endPoint x: 607, endPoint y: 175, distance: 11.2
click at [600, 183] on div "4/6" at bounding box center [606, 179] width 12 height 9
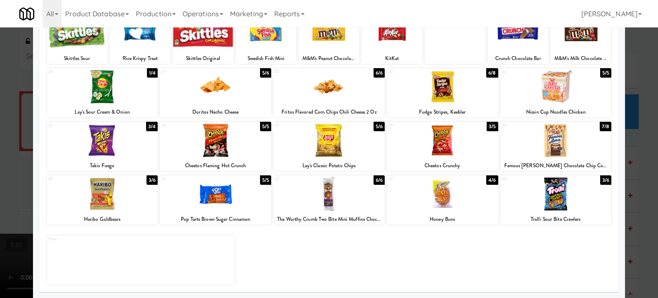
click at [621, 183] on div at bounding box center [329, 149] width 658 height 298
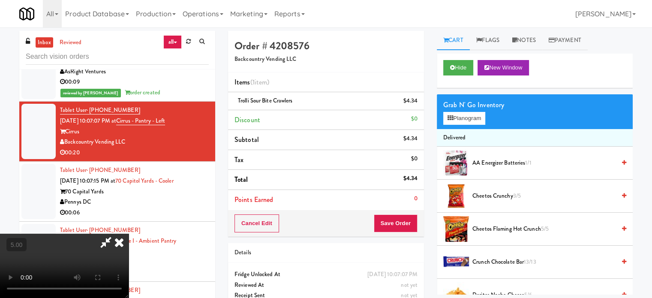
click at [129, 233] on video at bounding box center [64, 265] width 129 height 64
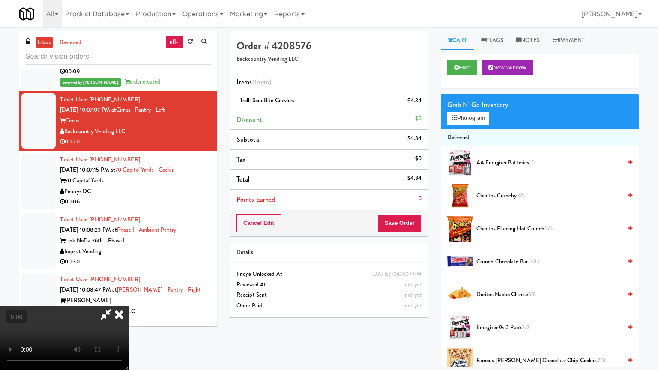
drag, startPoint x: 246, startPoint y: 212, endPoint x: 306, endPoint y: 173, distance: 71.5
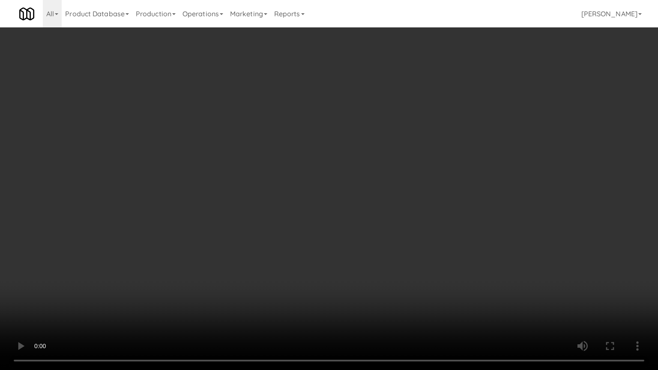
click at [247, 212] on video at bounding box center [329, 185] width 658 height 370
click at [144, 277] on video at bounding box center [329, 185] width 658 height 370
click at [310, 207] on video at bounding box center [329, 185] width 658 height 370
click at [330, 180] on video at bounding box center [329, 185] width 658 height 370
click at [330, 182] on video at bounding box center [329, 185] width 658 height 370
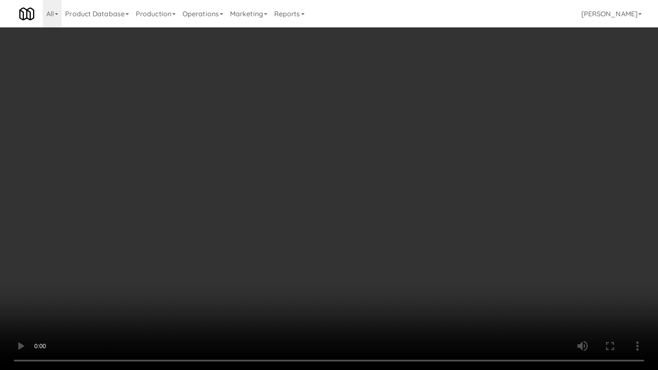
click at [328, 188] on video at bounding box center [329, 185] width 658 height 370
click at [327, 186] on video at bounding box center [329, 185] width 658 height 370
drag, startPoint x: 335, startPoint y: 162, endPoint x: 339, endPoint y: 159, distance: 4.9
click at [336, 162] on video at bounding box center [329, 185] width 658 height 370
click at [344, 158] on video at bounding box center [329, 185] width 658 height 370
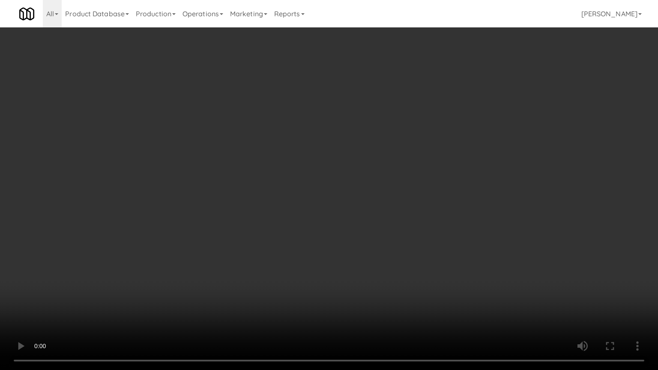
click at [345, 153] on video at bounding box center [329, 185] width 658 height 370
click at [346, 152] on video at bounding box center [329, 185] width 658 height 370
click at [347, 143] on video at bounding box center [329, 185] width 658 height 370
click at [347, 145] on video at bounding box center [329, 185] width 658 height 370
click at [398, 156] on video at bounding box center [329, 185] width 658 height 370
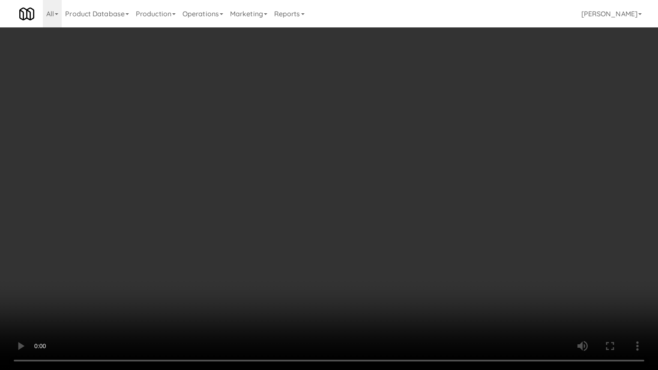
drag, startPoint x: 406, startPoint y: 151, endPoint x: 515, endPoint y: 99, distance: 120.7
click at [410, 151] on video at bounding box center [329, 185] width 658 height 370
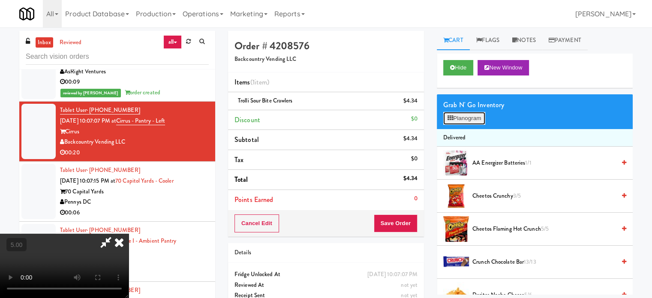
click at [467, 120] on button "Planogram" at bounding box center [464, 118] width 42 height 13
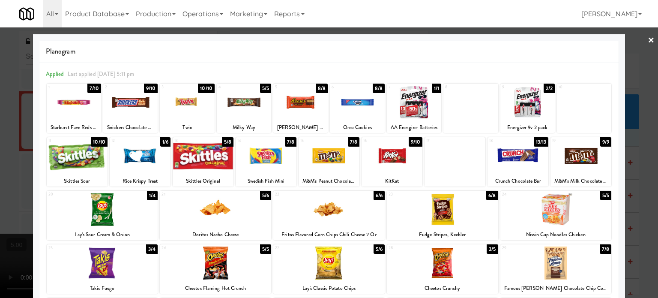
click at [149, 192] on div "1/4" at bounding box center [152, 195] width 11 height 9
drag, startPoint x: 317, startPoint y: 87, endPoint x: 539, endPoint y: 95, distance: 222.5
click at [318, 87] on div "8/8" at bounding box center [322, 88] width 12 height 9
click at [642, 166] on div at bounding box center [329, 149] width 658 height 298
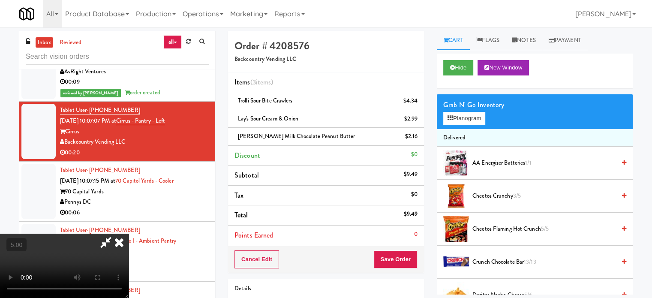
drag, startPoint x: 197, startPoint y: 212, endPoint x: 198, endPoint y: 206, distance: 5.8
click at [129, 233] on video at bounding box center [64, 265] width 129 height 64
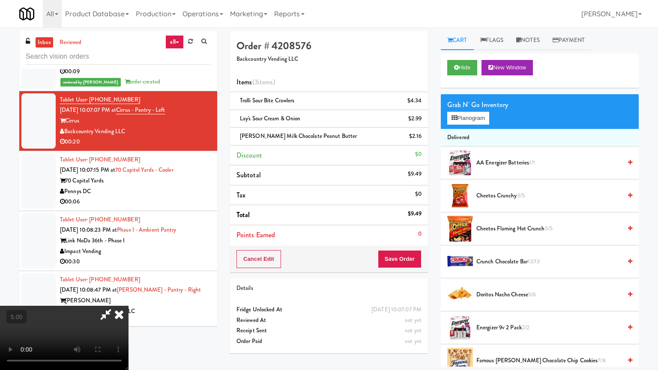
click at [129, 297] on video at bounding box center [64, 338] width 129 height 64
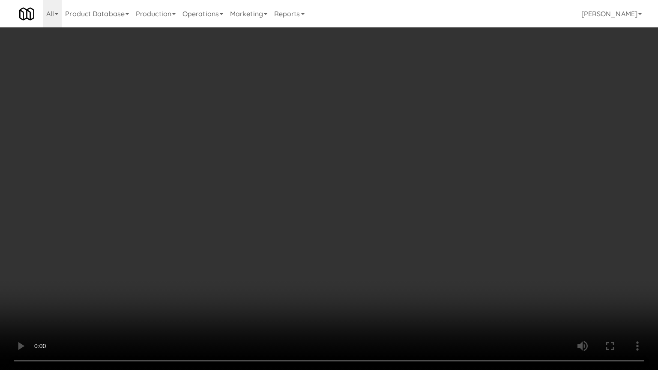
click at [354, 170] on video at bounding box center [329, 185] width 658 height 370
drag, startPoint x: 340, startPoint y: 157, endPoint x: 357, endPoint y: 147, distance: 19.8
click at [343, 156] on video at bounding box center [329, 185] width 658 height 370
drag, startPoint x: 357, startPoint y: 147, endPoint x: 370, endPoint y: 86, distance: 62.5
click at [358, 147] on video at bounding box center [329, 185] width 658 height 370
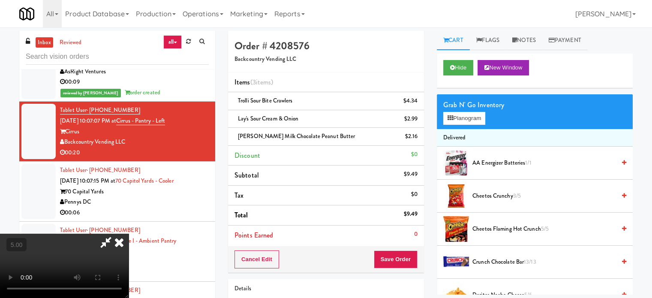
click at [129, 233] on icon at bounding box center [119, 241] width 19 height 17
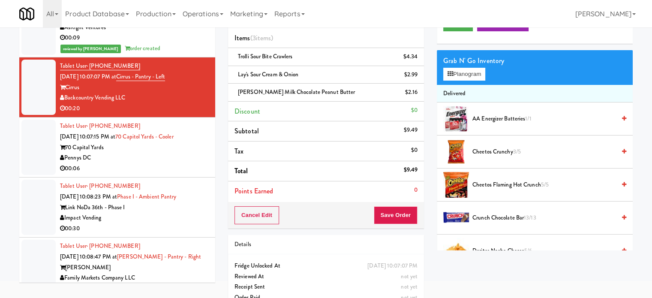
scroll to position [61, 0]
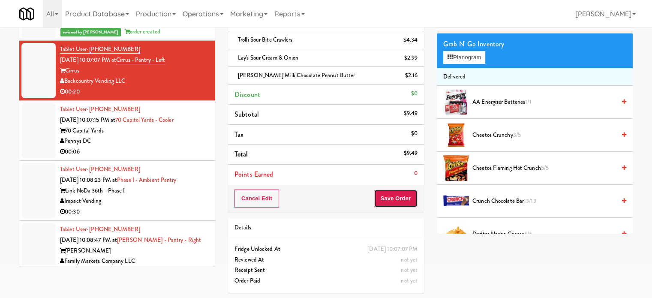
drag, startPoint x: 403, startPoint y: 197, endPoint x: 332, endPoint y: 150, distance: 84.1
click at [403, 196] on button "Save Order" at bounding box center [396, 198] width 44 height 18
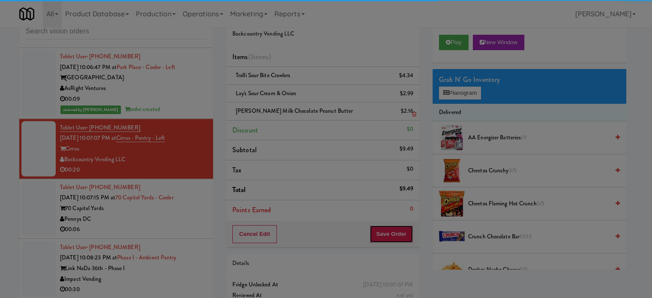
scroll to position [0, 0]
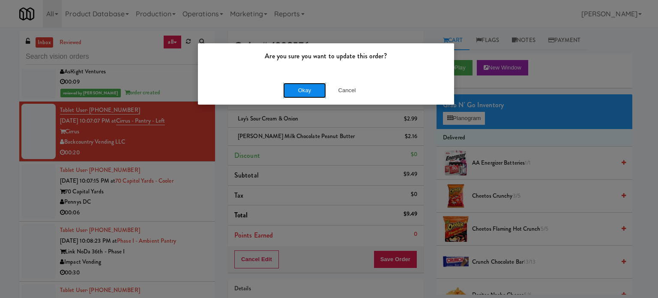
click at [293, 84] on button "Okay" at bounding box center [304, 90] width 43 height 15
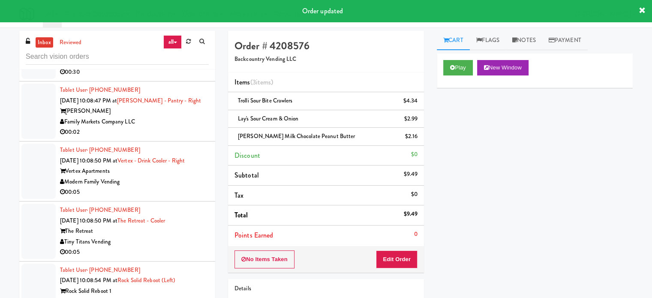
scroll to position [11516, 0]
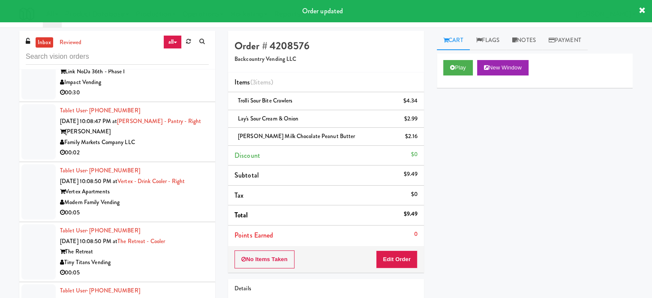
click at [185, 38] on div "00:06" at bounding box center [134, 32] width 149 height 11
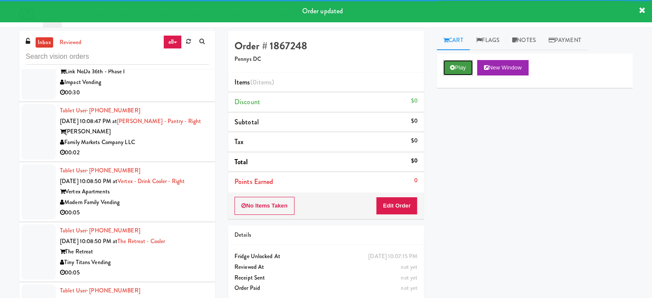
click at [468, 67] on button "Play" at bounding box center [458, 67] width 30 height 15
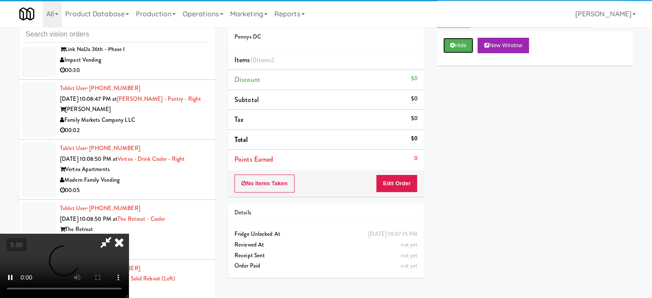
scroll to position [35, 0]
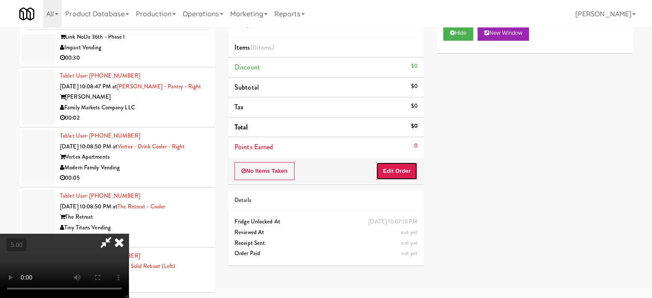
click at [401, 171] on button "Edit Order" at bounding box center [397, 171] width 42 height 18
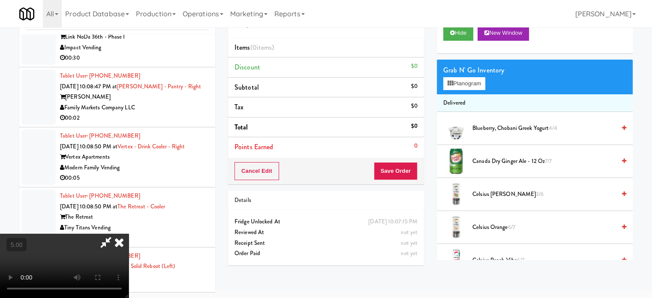
click at [129, 233] on video at bounding box center [64, 265] width 129 height 64
drag, startPoint x: 185, startPoint y: 163, endPoint x: 187, endPoint y: 157, distance: 6.4
click at [129, 233] on video at bounding box center [64, 265] width 129 height 64
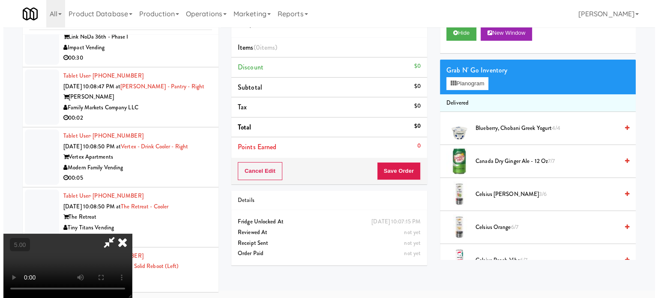
scroll to position [27, 0]
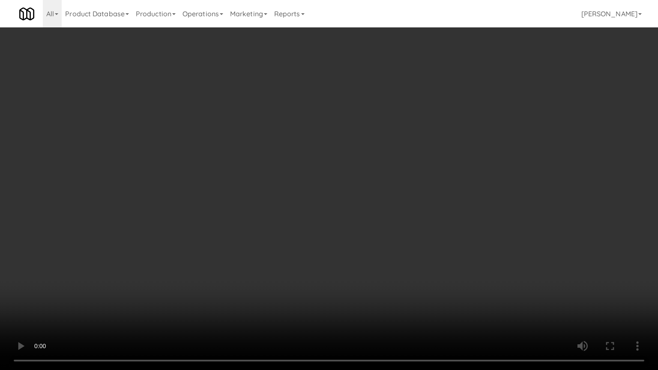
drag, startPoint x: 189, startPoint y: 253, endPoint x: 225, endPoint y: 209, distance: 56.9
click at [198, 245] on video at bounding box center [329, 185] width 658 height 370
click at [237, 206] on video at bounding box center [329, 185] width 658 height 370
click at [243, 206] on video at bounding box center [329, 185] width 658 height 370
drag, startPoint x: 260, startPoint y: 201, endPoint x: 269, endPoint y: 195, distance: 11.4
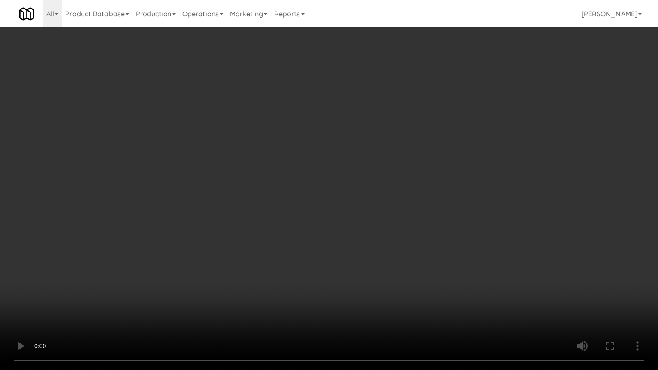
click at [262, 200] on video at bounding box center [329, 185] width 658 height 370
click at [270, 186] on video at bounding box center [329, 185] width 658 height 370
click at [347, 156] on video at bounding box center [329, 185] width 658 height 370
click at [353, 166] on video at bounding box center [329, 185] width 658 height 370
drag, startPoint x: 404, startPoint y: 183, endPoint x: 397, endPoint y: 184, distance: 6.5
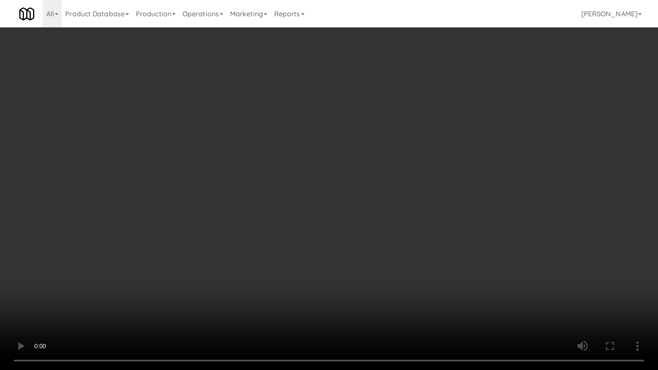
click at [404, 183] on video at bounding box center [329, 185] width 658 height 370
drag, startPoint x: 378, startPoint y: 186, endPoint x: 383, endPoint y: 181, distance: 7.3
click at [381, 184] on video at bounding box center [329, 185] width 658 height 370
drag, startPoint x: 383, startPoint y: 181, endPoint x: 469, endPoint y: 104, distance: 115.0
click at [390, 179] on video at bounding box center [329, 185] width 658 height 370
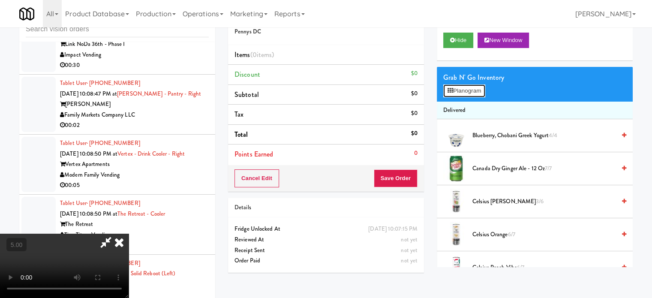
click at [473, 88] on button "Planogram" at bounding box center [464, 90] width 42 height 13
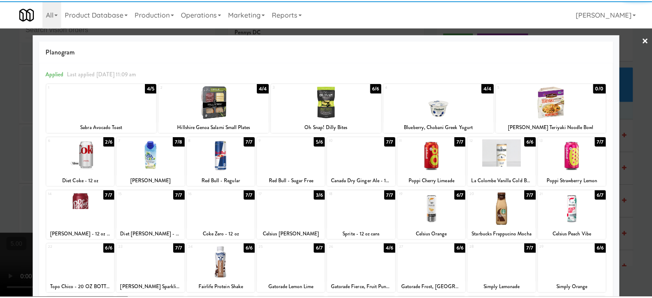
scroll to position [123, 0]
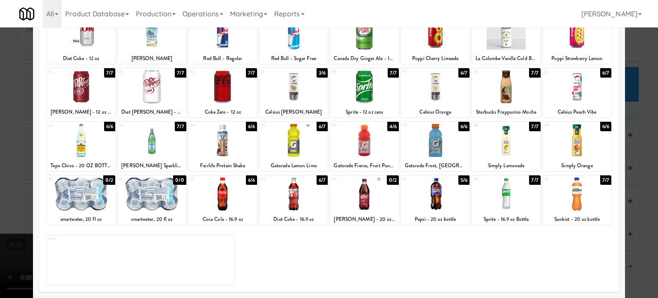
click at [248, 69] on div "7/7" at bounding box center [251, 72] width 11 height 9
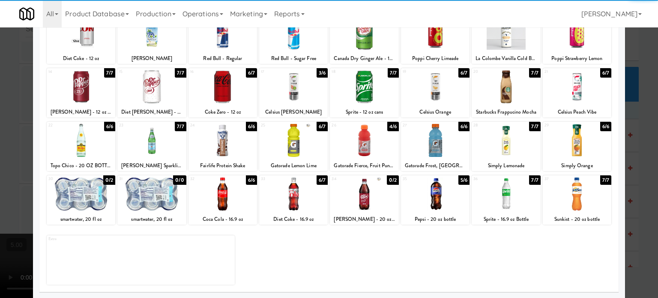
click at [638, 145] on div at bounding box center [329, 149] width 658 height 298
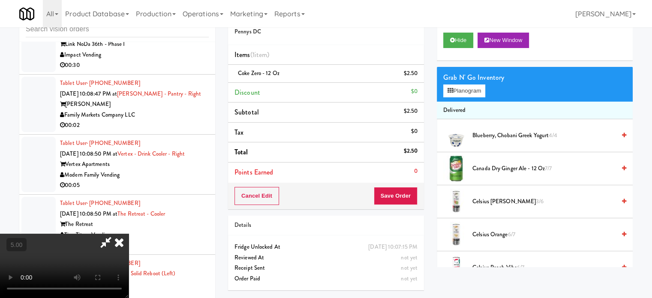
drag, startPoint x: 206, startPoint y: 176, endPoint x: 209, endPoint y: 169, distance: 7.7
click at [129, 233] on video at bounding box center [64, 265] width 129 height 64
drag, startPoint x: 209, startPoint y: 169, endPoint x: 216, endPoint y: 199, distance: 30.9
click at [129, 233] on video at bounding box center [64, 265] width 129 height 64
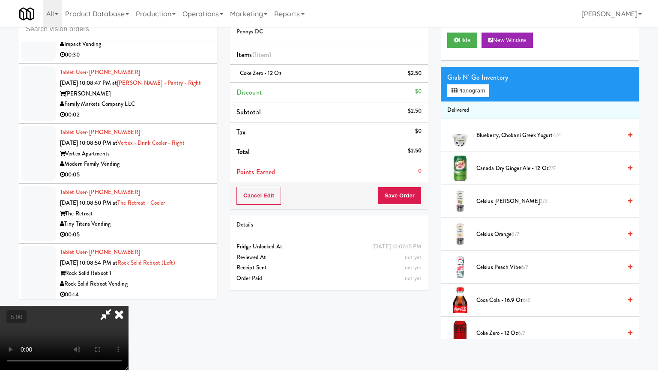
drag, startPoint x: 216, startPoint y: 199, endPoint x: 315, endPoint y: 140, distance: 115.5
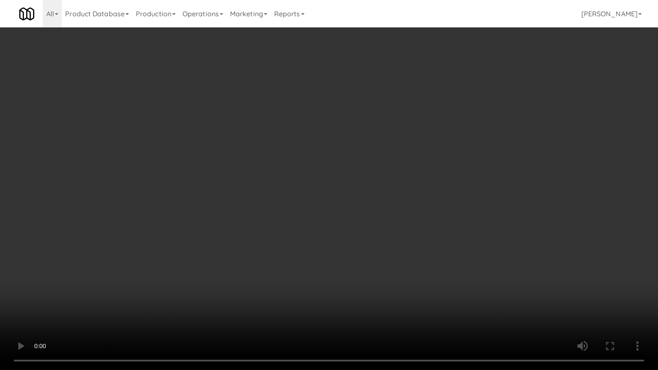
click at [224, 191] on video at bounding box center [329, 185] width 658 height 370
drag, startPoint x: 320, startPoint y: 154, endPoint x: 346, endPoint y: 151, distance: 26.4
click at [324, 154] on video at bounding box center [329, 185] width 658 height 370
click at [346, 150] on video at bounding box center [329, 185] width 658 height 370
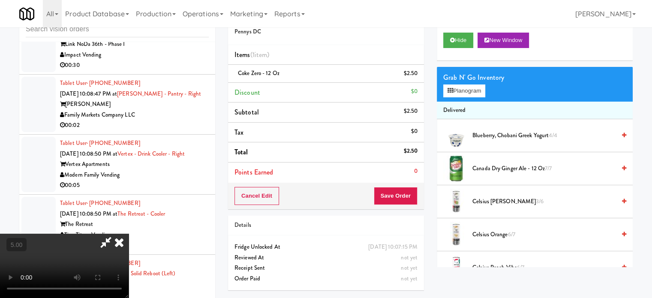
click at [129, 233] on icon at bounding box center [119, 241] width 19 height 17
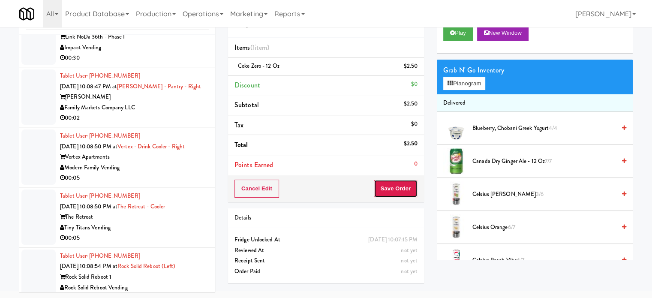
drag, startPoint x: 392, startPoint y: 186, endPoint x: 378, endPoint y: 160, distance: 30.1
click at [394, 184] on button "Save Order" at bounding box center [396, 188] width 44 height 18
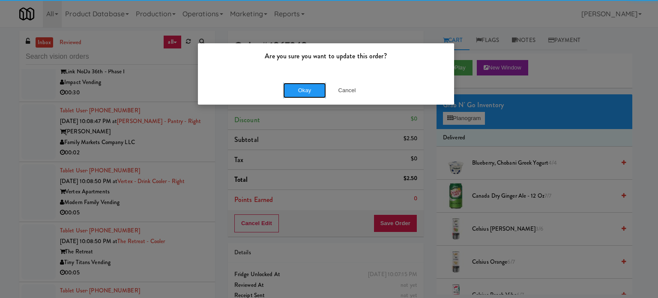
drag, startPoint x: 310, startPoint y: 85, endPoint x: 248, endPoint y: 149, distance: 88.5
click at [310, 85] on button "Okay" at bounding box center [304, 90] width 43 height 15
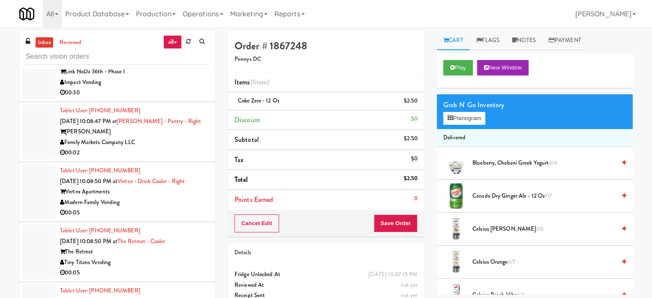
click at [175, 88] on div "Impact Vending" at bounding box center [134, 82] width 149 height 11
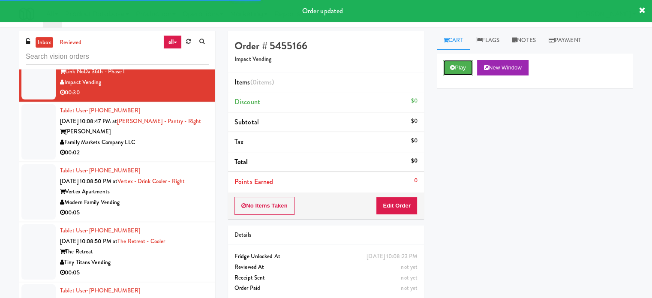
drag, startPoint x: 471, startPoint y: 66, endPoint x: 441, endPoint y: 79, distance: 32.5
click at [471, 67] on button "Play" at bounding box center [458, 67] width 30 height 15
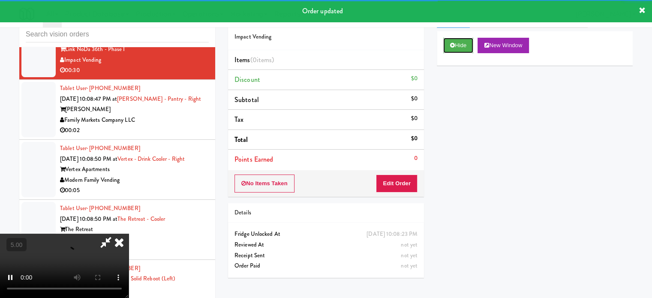
scroll to position [35, 0]
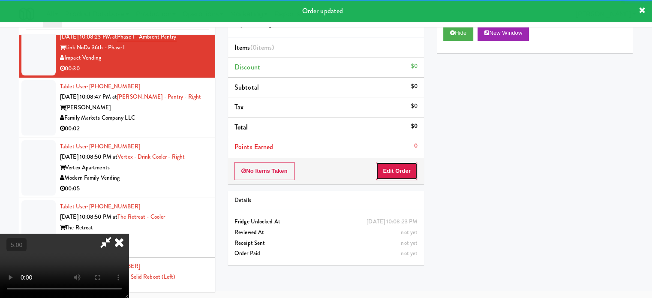
click at [404, 175] on button "Edit Order" at bounding box center [397, 171] width 42 height 18
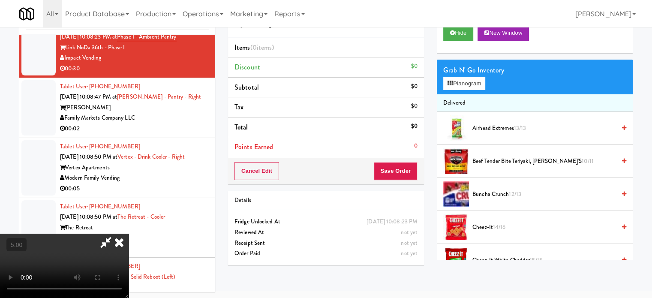
drag, startPoint x: 233, startPoint y: 171, endPoint x: 240, endPoint y: 154, distance: 18.5
click at [129, 233] on video at bounding box center [64, 265] width 129 height 64
drag, startPoint x: 240, startPoint y: 154, endPoint x: 240, endPoint y: 144, distance: 9.4
click at [129, 233] on video at bounding box center [64, 265] width 129 height 64
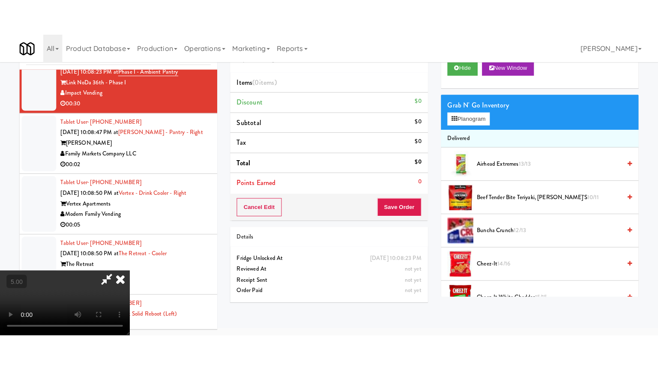
scroll to position [27, 0]
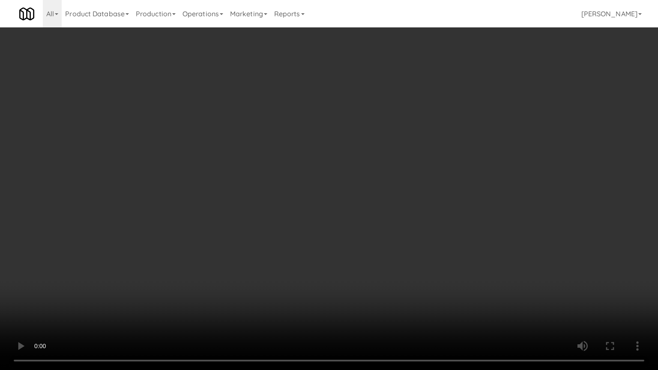
drag, startPoint x: 260, startPoint y: 107, endPoint x: 284, endPoint y: 115, distance: 25.3
click at [266, 115] on video at bounding box center [329, 185] width 658 height 370
click at [345, 144] on video at bounding box center [329, 185] width 658 height 370
click at [351, 147] on video at bounding box center [329, 185] width 658 height 370
drag, startPoint x: 370, startPoint y: 171, endPoint x: 368, endPoint y: 167, distance: 4.5
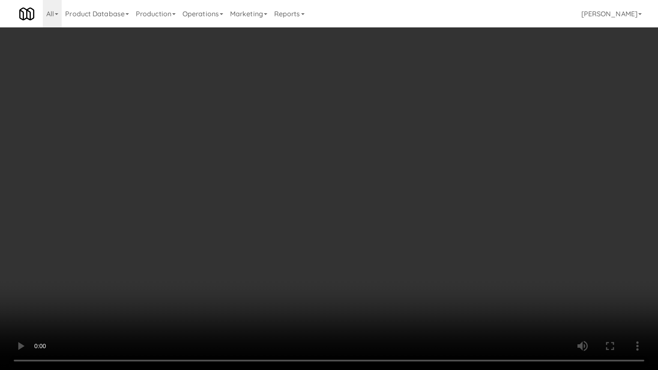
click at [370, 171] on video at bounding box center [329, 185] width 658 height 370
click at [379, 177] on video at bounding box center [329, 185] width 658 height 370
click at [401, 176] on video at bounding box center [329, 185] width 658 height 370
click at [374, 174] on video at bounding box center [329, 185] width 658 height 370
drag, startPoint x: 389, startPoint y: 175, endPoint x: 392, endPoint y: 173, distance: 4.4
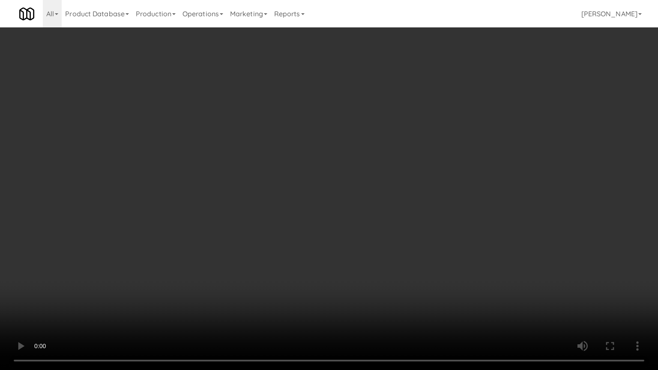
click at [389, 175] on video at bounding box center [329, 185] width 658 height 370
click at [387, 176] on video at bounding box center [329, 185] width 658 height 370
drag, startPoint x: 385, startPoint y: 182, endPoint x: 389, endPoint y: 166, distance: 17.2
click at [386, 180] on video at bounding box center [329, 185] width 658 height 370
click at [360, 181] on video at bounding box center [329, 185] width 658 height 370
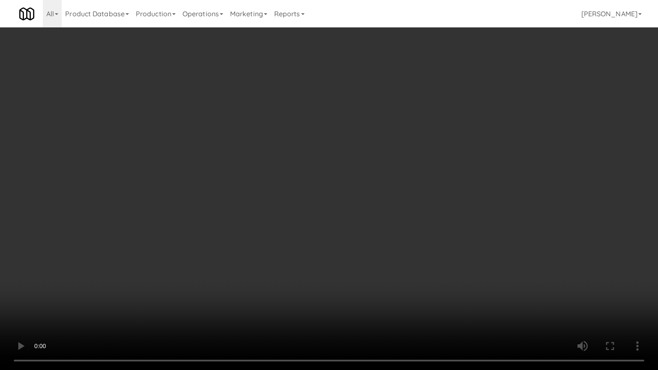
click at [363, 180] on video at bounding box center [329, 185] width 658 height 370
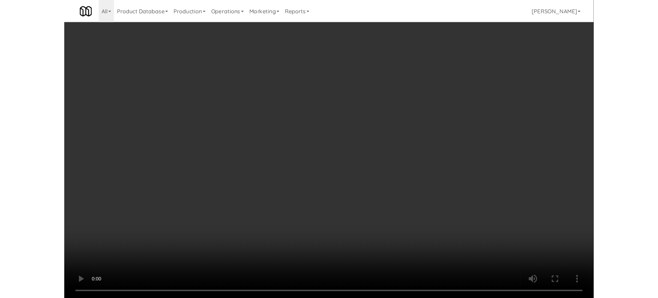
scroll to position [35, 0]
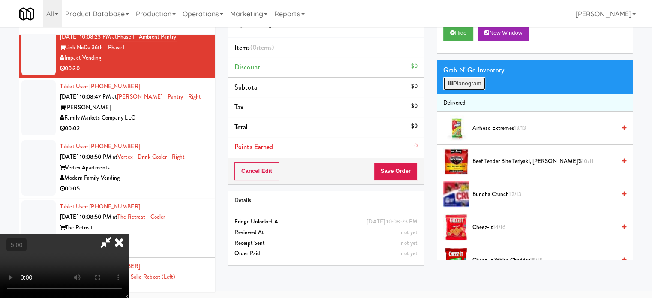
click at [458, 84] on button "Planogram" at bounding box center [464, 83] width 42 height 13
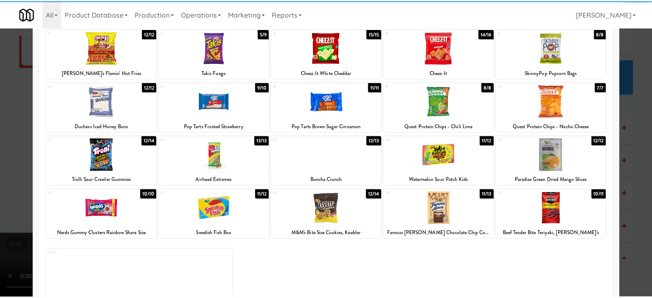
scroll to position [123, 0]
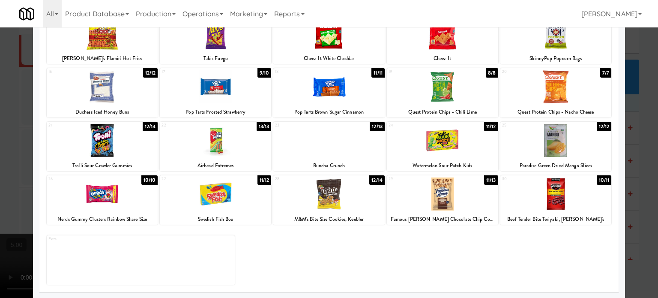
click at [147, 185] on div at bounding box center [102, 193] width 111 height 33
click at [638, 156] on div at bounding box center [329, 149] width 658 height 298
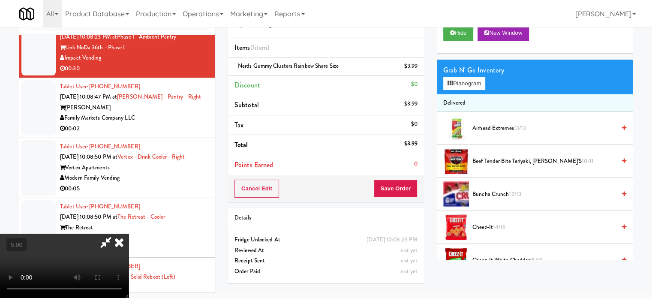
drag, startPoint x: 236, startPoint y: 170, endPoint x: 234, endPoint y: 159, distance: 10.9
click at [129, 233] on video at bounding box center [64, 265] width 129 height 64
drag, startPoint x: 234, startPoint y: 159, endPoint x: 211, endPoint y: 245, distance: 88.9
click at [129, 233] on video at bounding box center [64, 265] width 129 height 64
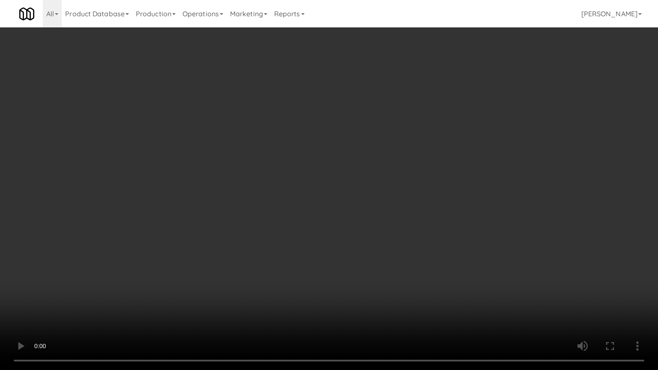
drag, startPoint x: 165, startPoint y: 241, endPoint x: 317, endPoint y: 175, distance: 166.2
click at [183, 230] on video at bounding box center [329, 185] width 658 height 370
click at [377, 214] on video at bounding box center [329, 185] width 658 height 370
click at [398, 197] on video at bounding box center [329, 185] width 658 height 370
click at [383, 197] on video at bounding box center [329, 185] width 658 height 370
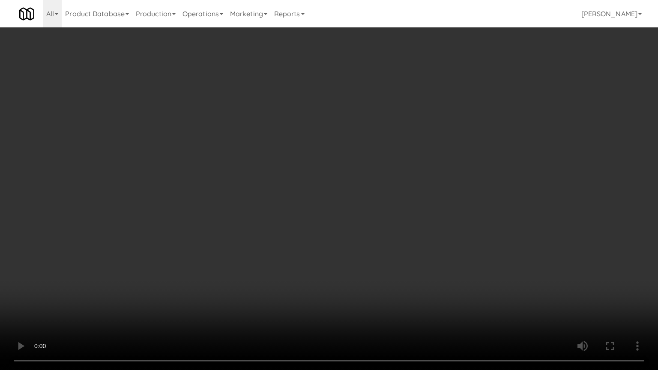
drag, startPoint x: 377, startPoint y: 159, endPoint x: 391, endPoint y: 142, distance: 21.9
click at [379, 158] on video at bounding box center [329, 185] width 658 height 370
click at [416, 162] on video at bounding box center [329, 185] width 658 height 370
drag, startPoint x: 428, startPoint y: 163, endPoint x: 432, endPoint y: 163, distance: 4.3
click at [432, 163] on video at bounding box center [329, 185] width 658 height 370
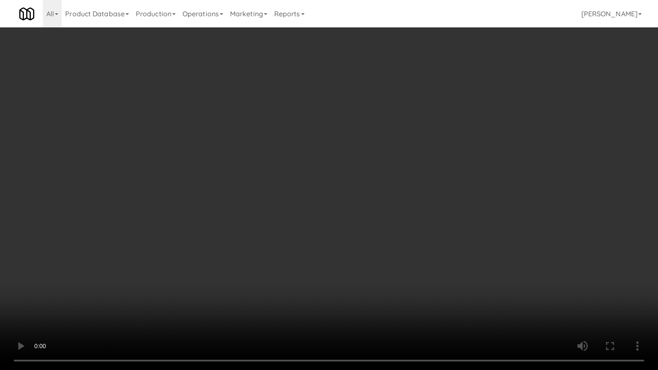
drag, startPoint x: 417, startPoint y: 179, endPoint x: 420, endPoint y: 168, distance: 11.5
click at [419, 175] on video at bounding box center [329, 185] width 658 height 370
drag, startPoint x: 420, startPoint y: 168, endPoint x: 419, endPoint y: 158, distance: 9.9
click at [420, 166] on video at bounding box center [329, 185] width 658 height 370
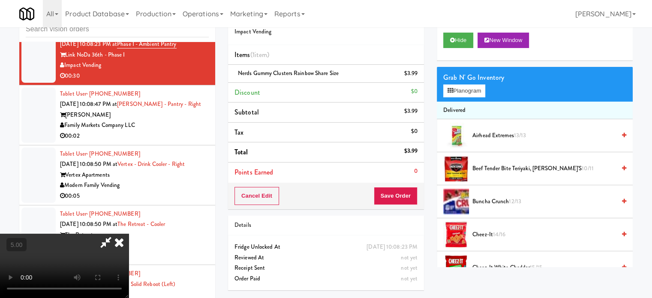
drag, startPoint x: 377, startPoint y: 38, endPoint x: 377, endPoint y: 53, distance: 15.0
click at [129, 233] on icon at bounding box center [119, 241] width 19 height 17
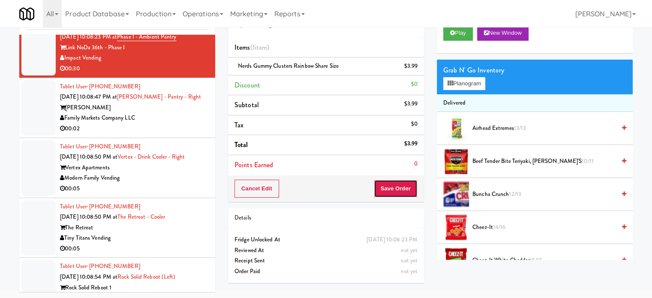
drag, startPoint x: 402, startPoint y: 192, endPoint x: 360, endPoint y: 155, distance: 55.9
click at [402, 191] on button "Save Order" at bounding box center [396, 188] width 44 height 18
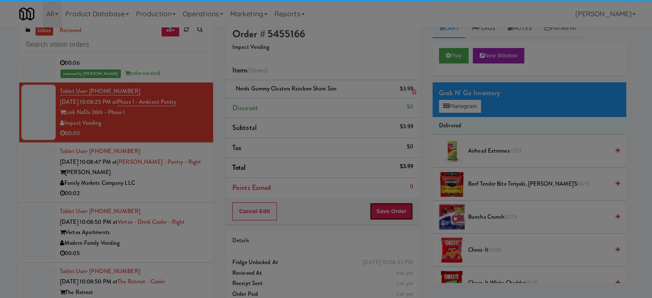
scroll to position [0, 0]
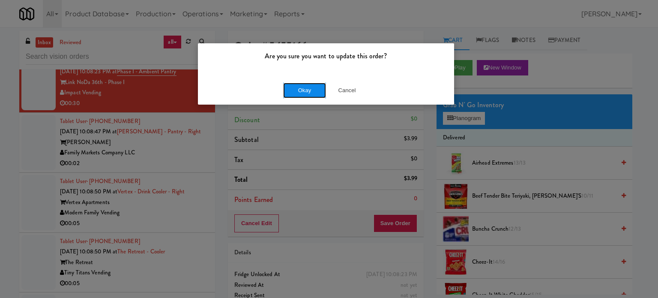
click at [310, 88] on button "Okay" at bounding box center [304, 90] width 43 height 15
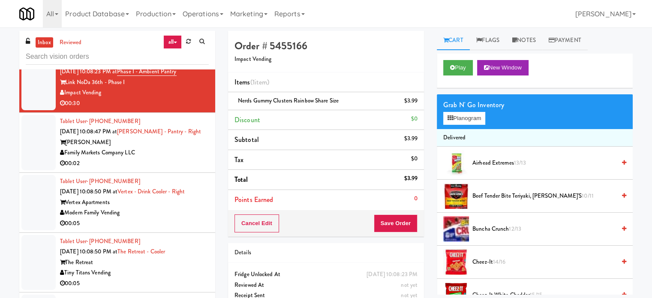
drag, startPoint x: 180, startPoint y: 252, endPoint x: 327, endPoint y: 189, distance: 159.7
click at [182, 148] on div "Rigby" at bounding box center [134, 142] width 149 height 11
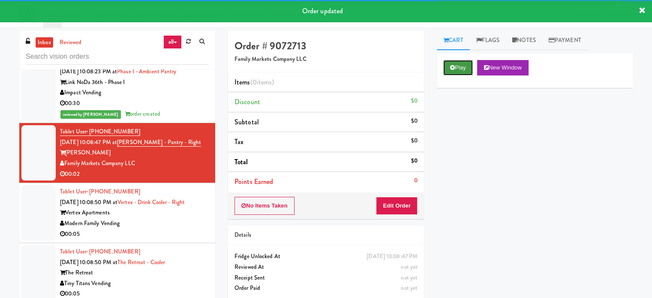
click at [469, 69] on button "Play" at bounding box center [458, 67] width 30 height 15
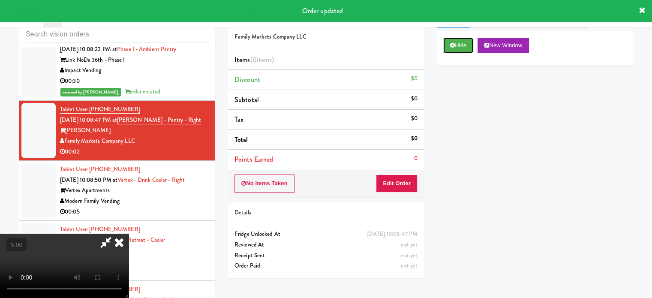
scroll to position [35, 0]
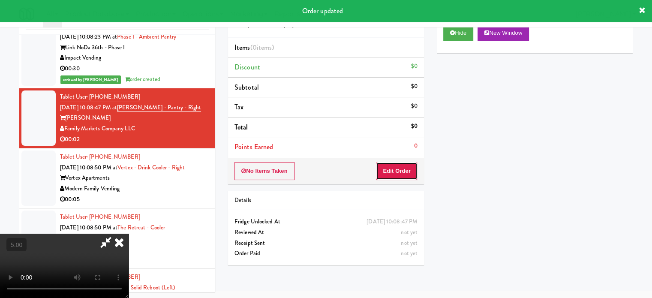
click at [392, 167] on button "Edit Order" at bounding box center [397, 171] width 42 height 18
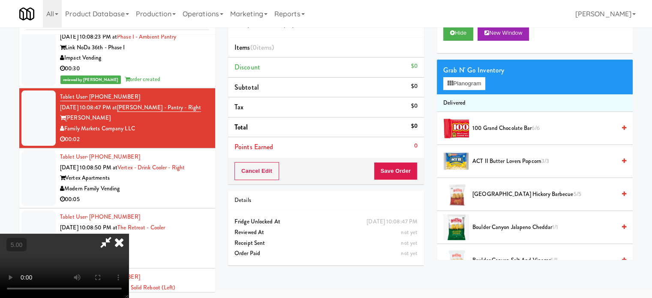
click at [129, 233] on video at bounding box center [64, 265] width 129 height 64
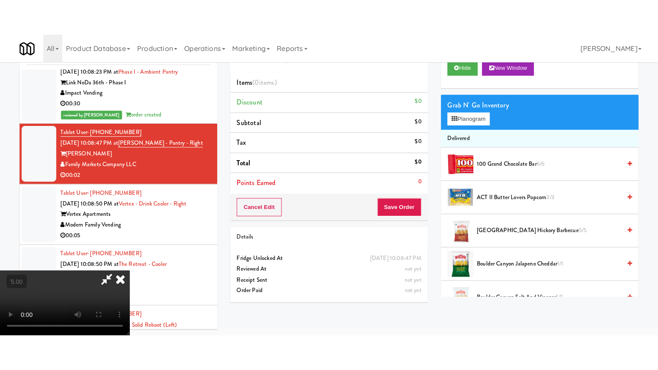
scroll to position [27, 0]
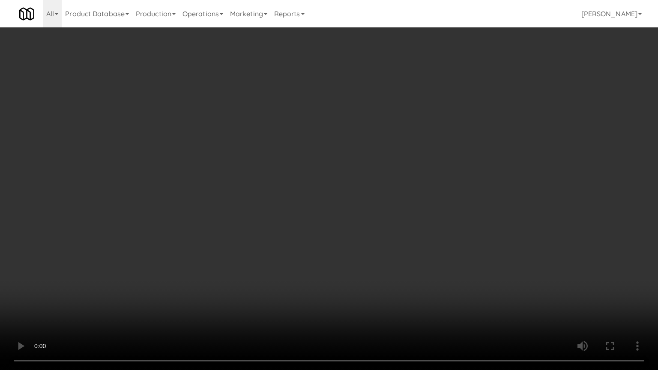
click at [363, 173] on video at bounding box center [329, 185] width 658 height 370
click at [377, 177] on video at bounding box center [329, 185] width 658 height 370
click at [401, 205] on video at bounding box center [329, 185] width 658 height 370
drag, startPoint x: 343, startPoint y: 207, endPoint x: 367, endPoint y: 196, distance: 26.6
click at [344, 206] on video at bounding box center [329, 185] width 658 height 370
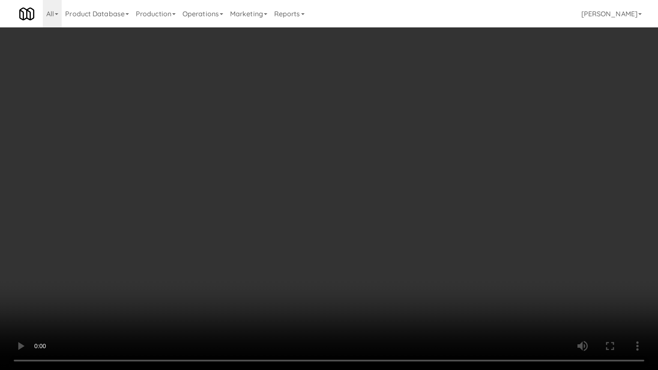
drag
click at [392, 208] on video at bounding box center [329, 185] width 658 height 370
click at [316, 205] on video at bounding box center [329, 185] width 658 height 370
click at [321, 204] on video at bounding box center [329, 185] width 658 height 370
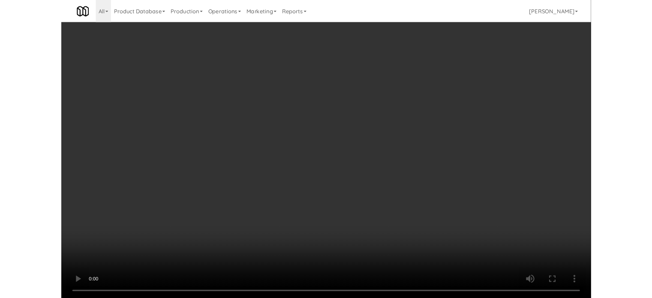
scroll to position [35, 0]
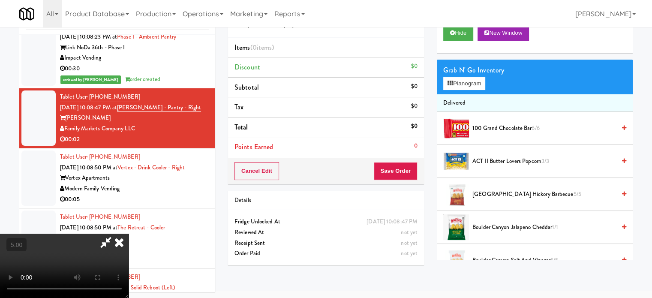
drag, startPoint x: 200, startPoint y: 215, endPoint x: 211, endPoint y: 208, distance: 12.9
click at [129, 233] on video at bounding box center [64, 265] width 129 height 64
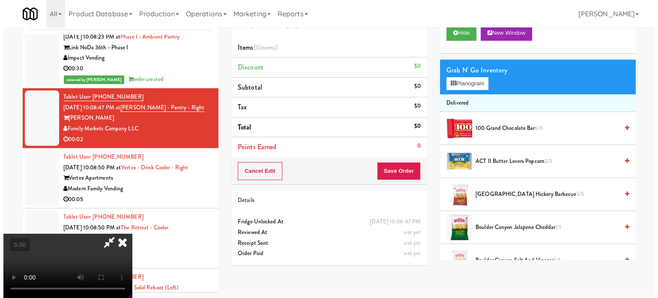
scroll to position [27, 0]
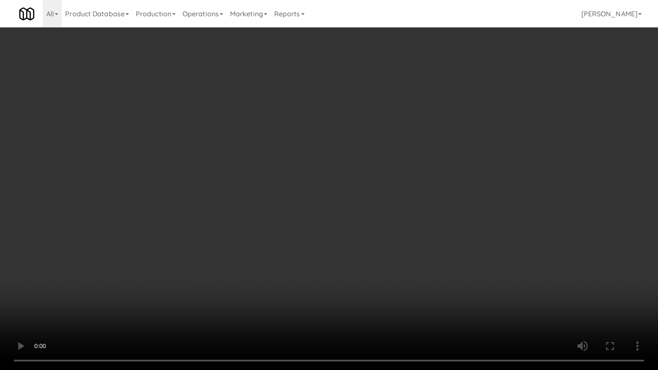
click at [293, 142] on video at bounding box center [329, 185] width 658 height 370
click at [401, 186] on video at bounding box center [329, 185] width 658 height 370
click at [385, 210] on video at bounding box center [329, 185] width 658 height 370
click at [401, 201] on video at bounding box center [329, 185] width 658 height 370
drag, startPoint x: 416, startPoint y: 206, endPoint x: 432, endPoint y: 199, distance: 17.4
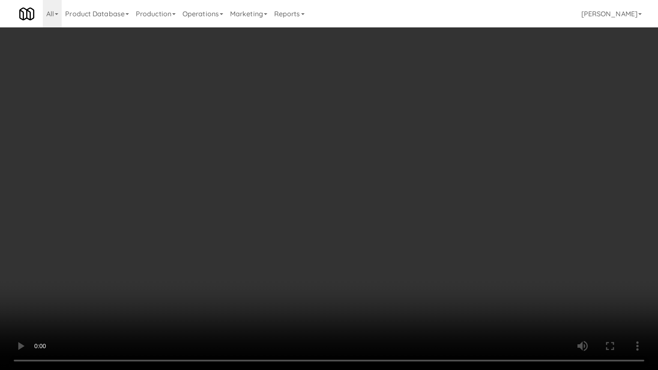
click at [420, 209] on video at bounding box center [329, 185] width 658 height 370
drag, startPoint x: 227, startPoint y: 271, endPoint x: 334, endPoint y: 191, distance: 133.5
click at [230, 269] on video at bounding box center [329, 185] width 658 height 370
drag, startPoint x: 381, startPoint y: 196, endPoint x: 351, endPoint y: 137, distance: 66.7
click at [380, 194] on video at bounding box center [329, 185] width 658 height 370
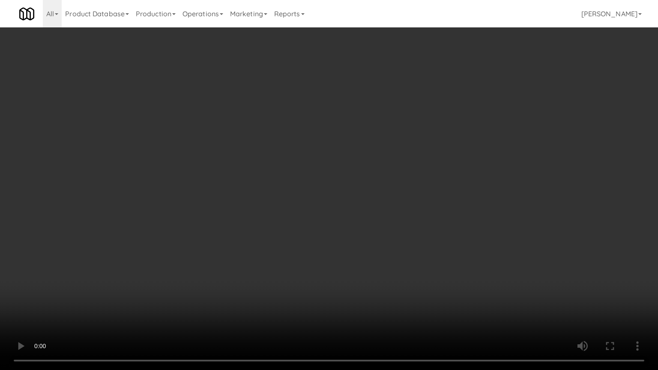
click at [378, 179] on video at bounding box center [329, 185] width 658 height 370
click at [403, 183] on video at bounding box center [329, 185] width 658 height 370
click at [445, 173] on video at bounding box center [329, 185] width 658 height 370
click at [276, 220] on video at bounding box center [329, 185] width 658 height 370
click at [470, 185] on video at bounding box center [329, 185] width 658 height 370
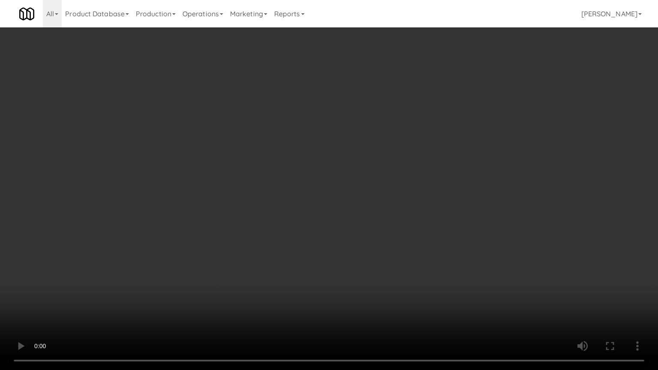
click at [470, 186] on video at bounding box center [329, 185] width 658 height 370
drag, startPoint x: 490, startPoint y: 172, endPoint x: 478, endPoint y: 161, distance: 16.4
click at [489, 170] on video at bounding box center [329, 185] width 658 height 370
drag, startPoint x: 478, startPoint y: 161, endPoint x: 469, endPoint y: 104, distance: 57.8
click at [478, 159] on video at bounding box center [329, 185] width 658 height 370
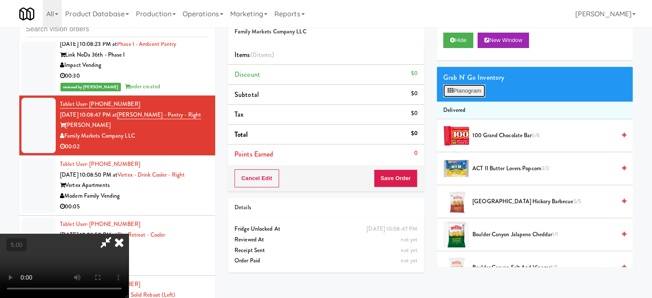
click at [473, 93] on button "Planogram" at bounding box center [464, 90] width 42 height 13
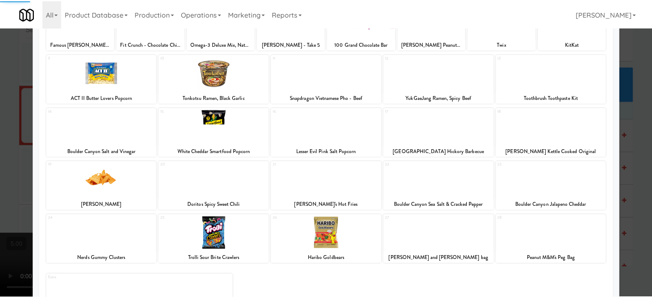
scroll to position [123, 0]
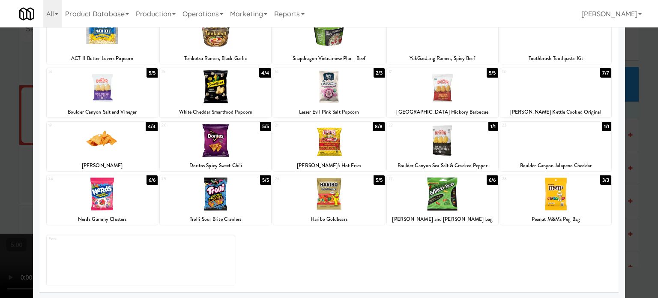
click at [375, 180] on div "5/5" at bounding box center [379, 179] width 11 height 9
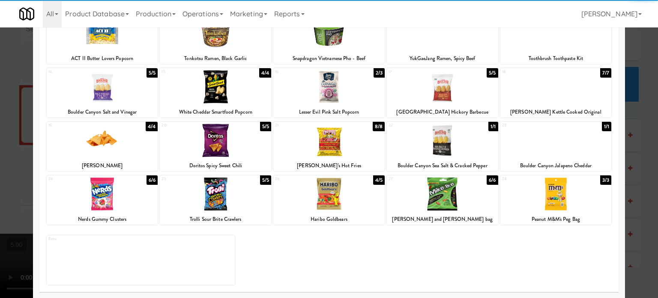
click at [644, 185] on div at bounding box center [329, 149] width 658 height 298
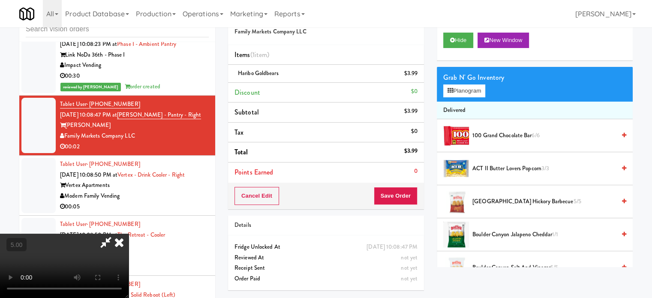
click at [129, 233] on icon at bounding box center [119, 241] width 19 height 17
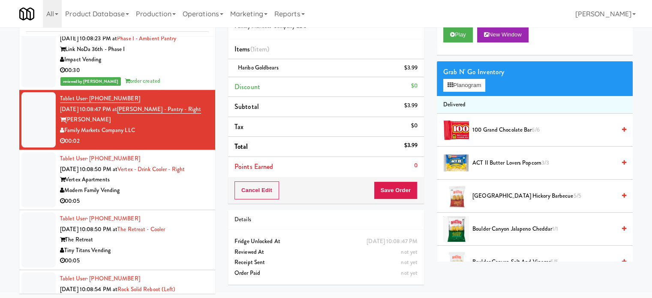
scroll to position [35, 0]
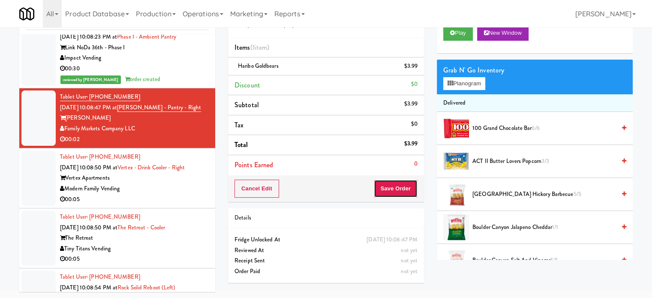
click at [392, 185] on button "Save Order" at bounding box center [396, 188] width 44 height 18
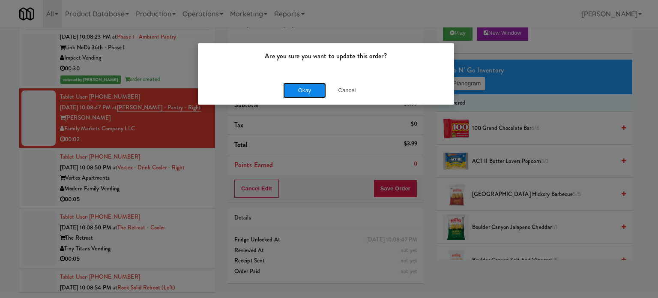
click at [308, 90] on button "Okay" at bounding box center [304, 90] width 43 height 15
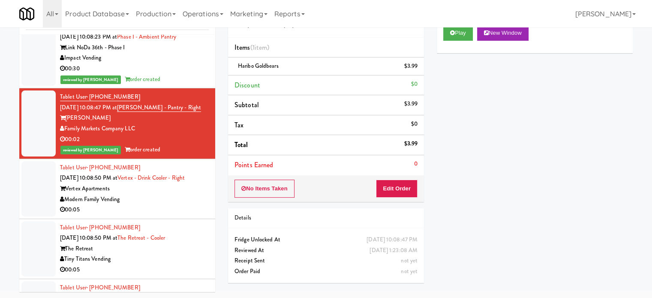
scroll to position [11731, 0]
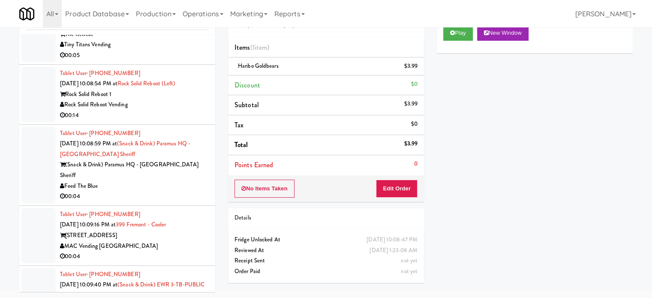
drag, startPoint x: 181, startPoint y: 98, endPoint x: 190, endPoint y: 99, distance: 9.0
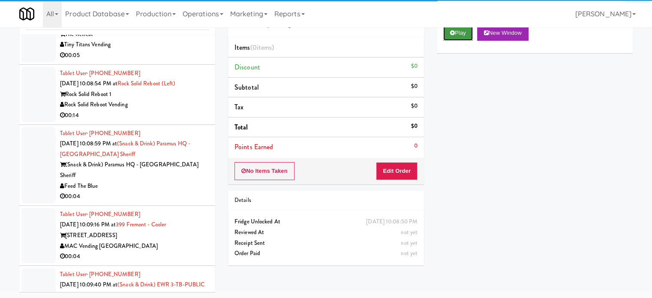
click at [450, 35] on button "Play" at bounding box center [458, 32] width 30 height 15
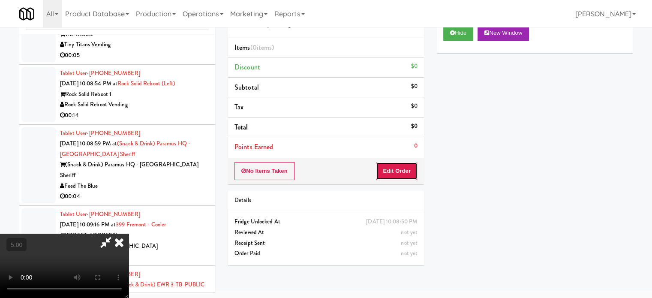
click at [404, 171] on button "Edit Order" at bounding box center [397, 171] width 42 height 18
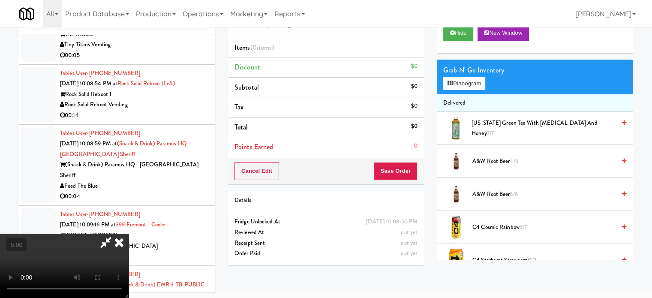
click at [129, 233] on video at bounding box center [64, 265] width 129 height 64
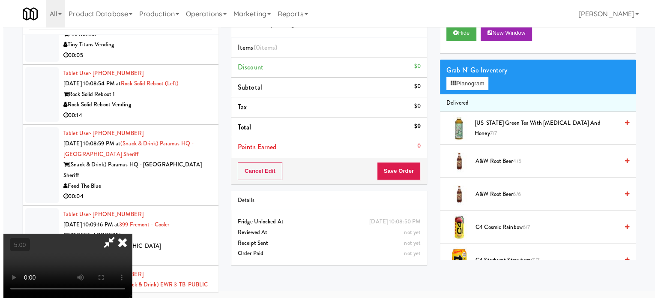
scroll to position [27, 0]
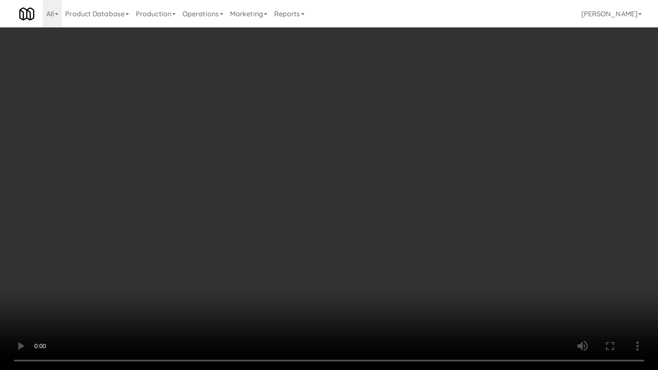
drag, startPoint x: 368, startPoint y: 191, endPoint x: 375, endPoint y: 188, distance: 7.5
click at [371, 191] on video at bounding box center [329, 185] width 658 height 370
click at [341, 209] on video at bounding box center [329, 185] width 658 height 370
click at [369, 214] on video at bounding box center [329, 185] width 658 height 370
drag, startPoint x: 255, startPoint y: 251, endPoint x: 324, endPoint y: 187, distance: 93.7
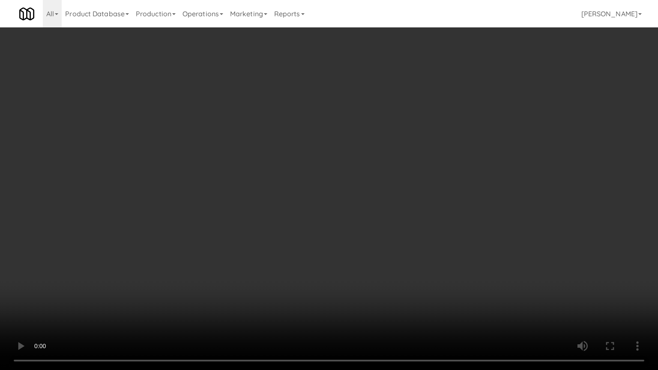
click at [263, 243] on video at bounding box center [329, 185] width 658 height 370
click at [375, 202] on video at bounding box center [329, 185] width 658 height 370
drag, startPoint x: 338, startPoint y: 247, endPoint x: 344, endPoint y: 240, distance: 8.5
click at [339, 245] on video at bounding box center [329, 185] width 658 height 370
click at [379, 218] on video at bounding box center [329, 185] width 658 height 370
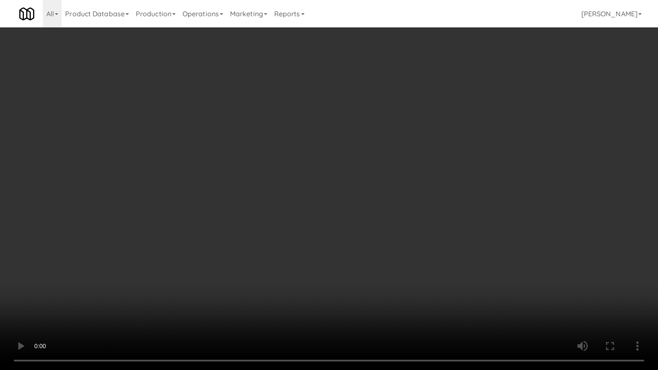
click at [379, 199] on video at bounding box center [329, 185] width 658 height 370
drag, startPoint x: 353, startPoint y: 182, endPoint x: 359, endPoint y: 179, distance: 6.7
click at [353, 182] on video at bounding box center [329, 185] width 658 height 370
click at [360, 179] on video at bounding box center [329, 185] width 658 height 370
click at [382, 191] on video at bounding box center [329, 185] width 658 height 370
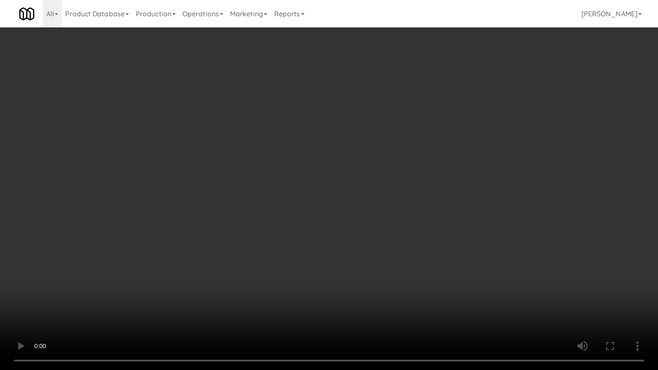
drag, startPoint x: 368, startPoint y: 192, endPoint x: 378, endPoint y: 185, distance: 11.9
click at [371, 191] on video at bounding box center [329, 185] width 658 height 370
click at [378, 185] on video at bounding box center [329, 185] width 658 height 370
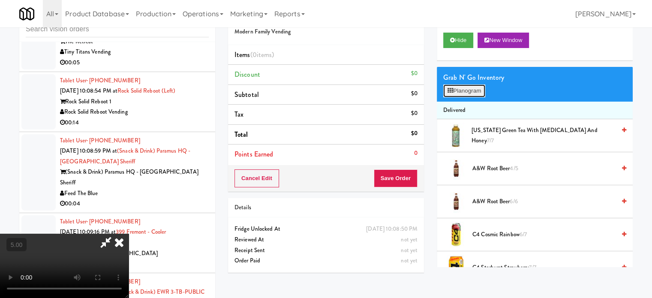
click at [480, 93] on button "Planogram" at bounding box center [464, 90] width 42 height 13
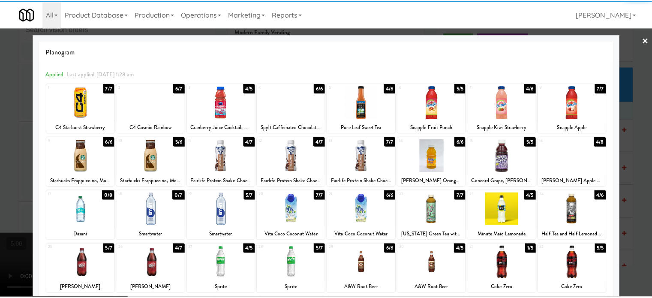
scroll to position [123, 0]
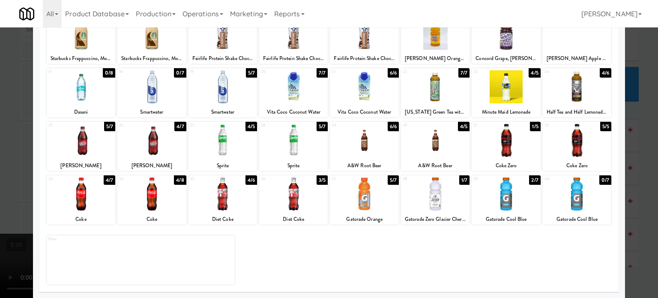
click at [529, 183] on div "2/7" at bounding box center [534, 179] width 11 height 9
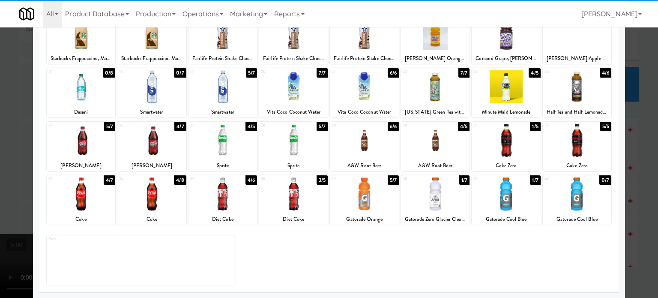
click at [631, 176] on div at bounding box center [329, 149] width 658 height 298
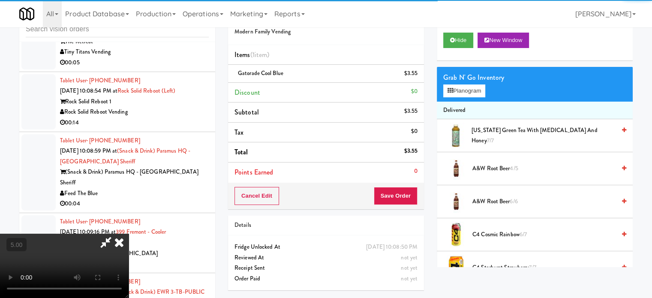
drag, startPoint x: 126, startPoint y: 226, endPoint x: 147, endPoint y: 209, distance: 27.1
click at [129, 233] on video at bounding box center [64, 265] width 129 height 64
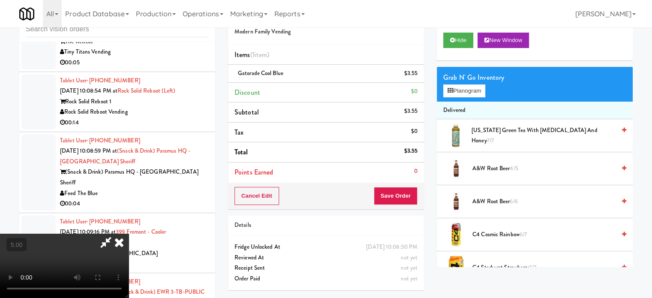
drag, startPoint x: 147, startPoint y: 209, endPoint x: 175, endPoint y: 211, distance: 27.9
click at [129, 233] on video at bounding box center [64, 265] width 129 height 64
drag, startPoint x: 175, startPoint y: 211, endPoint x: 220, endPoint y: 169, distance: 61.2
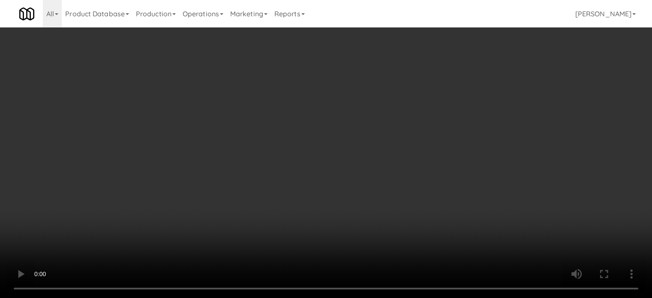
click at [179, 207] on video at bounding box center [326, 149] width 652 height 298
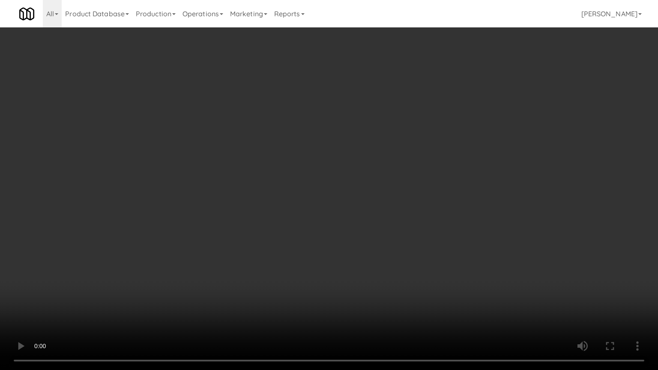
click at [305, 176] on video at bounding box center [329, 185] width 658 height 370
click at [319, 165] on video at bounding box center [329, 185] width 658 height 370
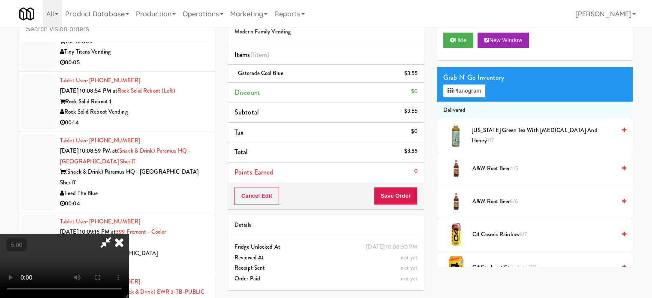
drag, startPoint x: 386, startPoint y: 86, endPoint x: 352, endPoint y: 129, distance: 55.3
click at [129, 233] on icon at bounding box center [119, 241] width 19 height 17
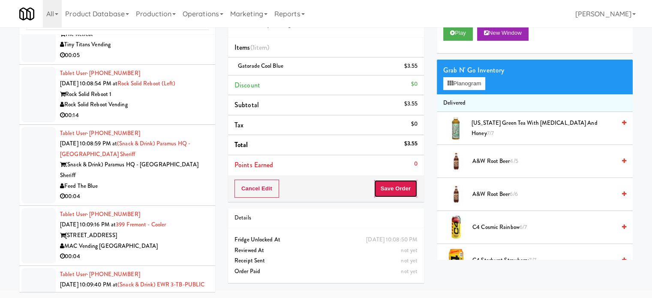
drag, startPoint x: 409, startPoint y: 190, endPoint x: 407, endPoint y: 172, distance: 17.7
click at [410, 190] on button "Save Order" at bounding box center [396, 188] width 44 height 18
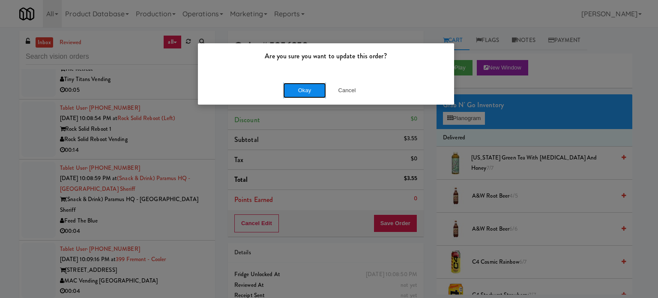
drag, startPoint x: 311, startPoint y: 88, endPoint x: 300, endPoint y: 101, distance: 17.6
click at [311, 89] on button "Okay" at bounding box center [304, 90] width 43 height 15
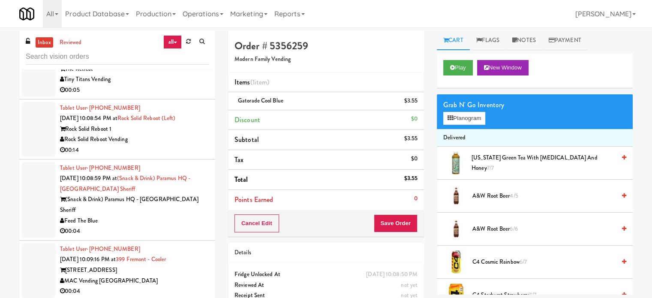
click at [183, 75] on div "The Retreat" at bounding box center [134, 69] width 149 height 11
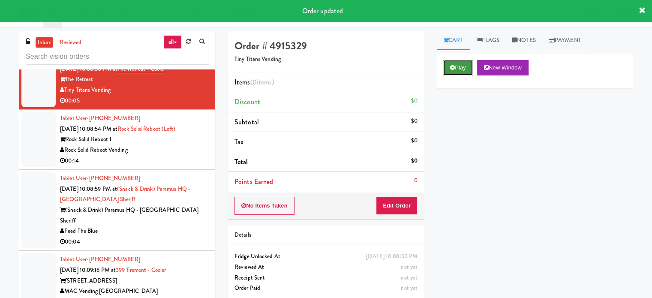
drag, startPoint x: 458, startPoint y: 73, endPoint x: 448, endPoint y: 66, distance: 11.4
click at [458, 72] on button "Play" at bounding box center [458, 67] width 30 height 15
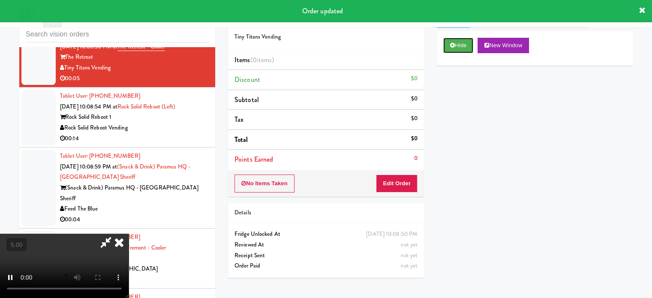
scroll to position [35, 0]
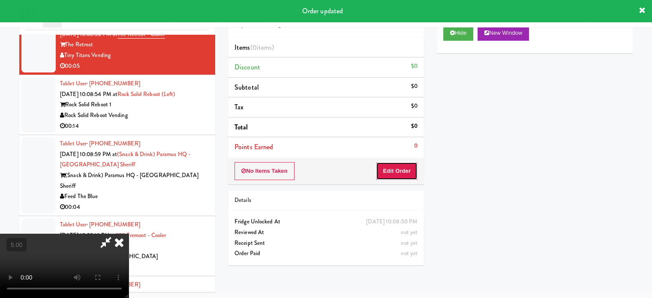
click at [394, 175] on button "Edit Order" at bounding box center [397, 171] width 42 height 18
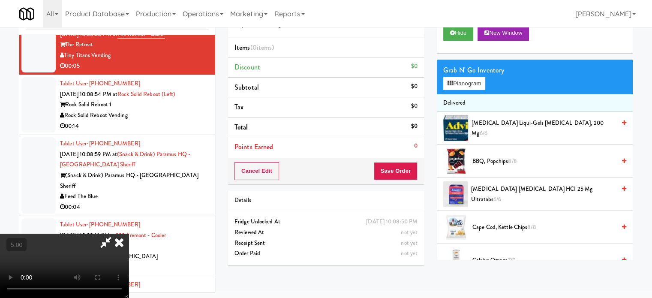
click at [129, 233] on video at bounding box center [64, 265] width 129 height 64
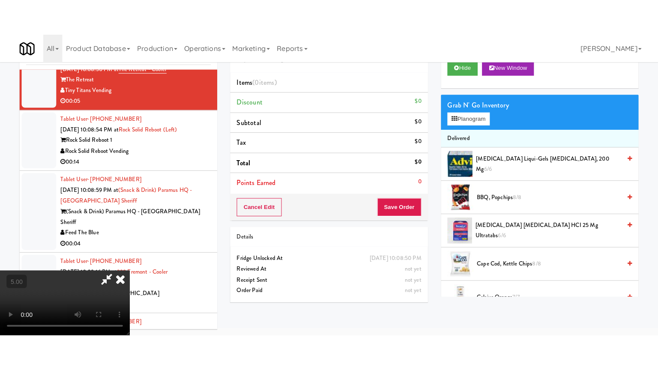
scroll to position [27, 0]
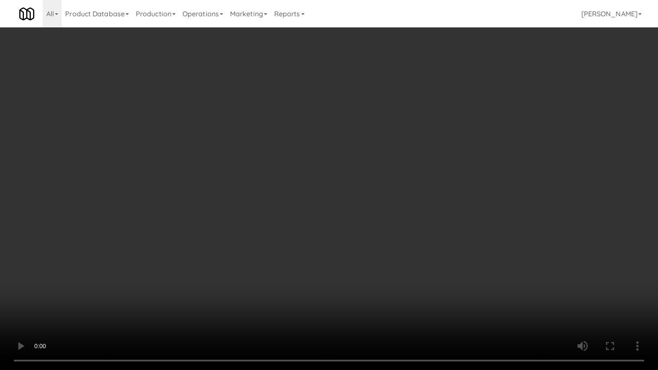
click at [332, 171] on video at bounding box center [329, 185] width 658 height 370
click at [356, 173] on video at bounding box center [329, 185] width 658 height 370
click at [360, 175] on video at bounding box center [329, 185] width 658 height 370
click at [404, 188] on video at bounding box center [329, 185] width 658 height 370
drag, startPoint x: 356, startPoint y: 188, endPoint x: 360, endPoint y: 186, distance: 4.8
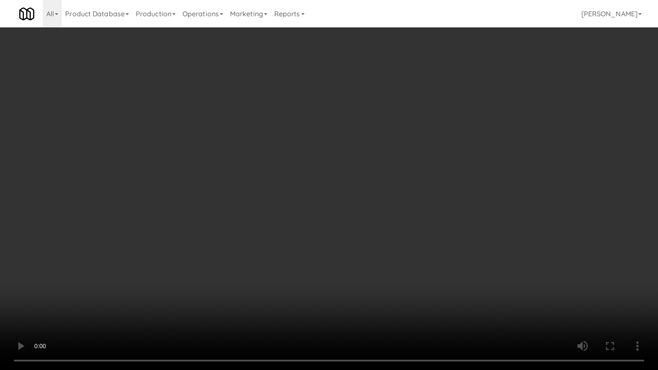
click at [357, 188] on video at bounding box center [329, 185] width 658 height 370
drag, startPoint x: 360, startPoint y: 186, endPoint x: 427, endPoint y: 116, distance: 97.0
click at [362, 185] on video at bounding box center [329, 185] width 658 height 370
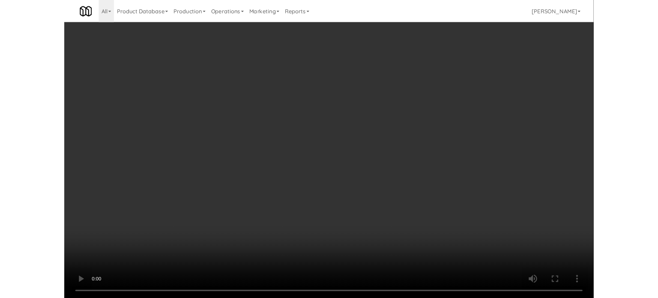
scroll to position [35, 0]
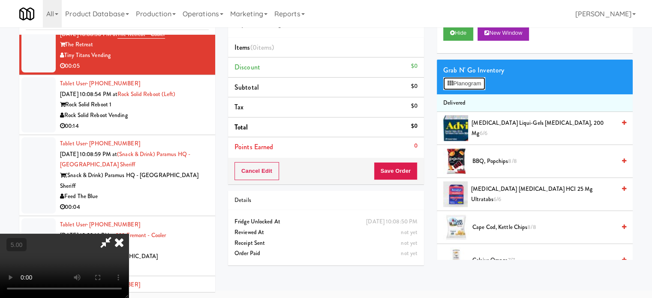
click at [472, 78] on button "Planogram" at bounding box center [464, 83] width 42 height 13
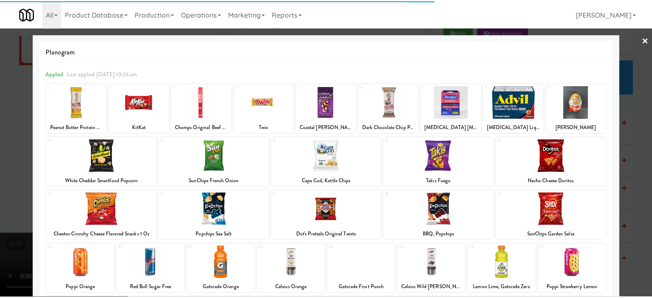
scroll to position [123, 0]
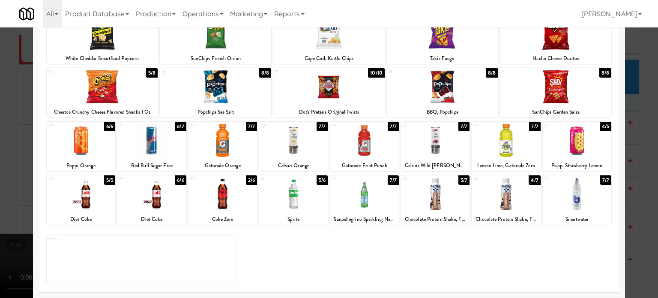
click at [529, 181] on div "4/7" at bounding box center [535, 179] width 12 height 9
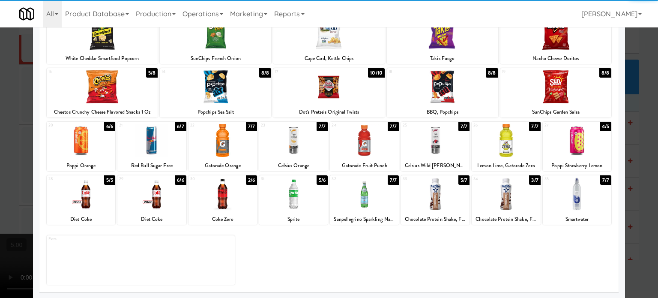
drag, startPoint x: 644, startPoint y: 162, endPoint x: 197, endPoint y: 183, distance: 447.7
click at [643, 162] on div at bounding box center [329, 149] width 658 height 298
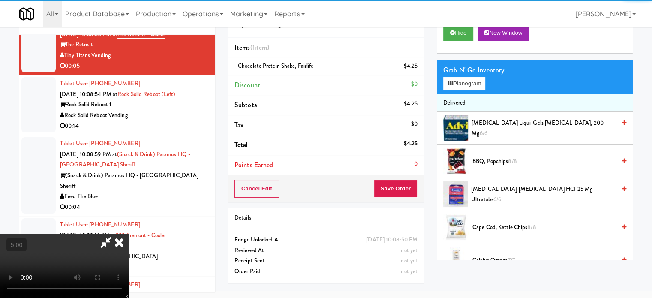
click at [129, 233] on video at bounding box center [64, 265] width 129 height 64
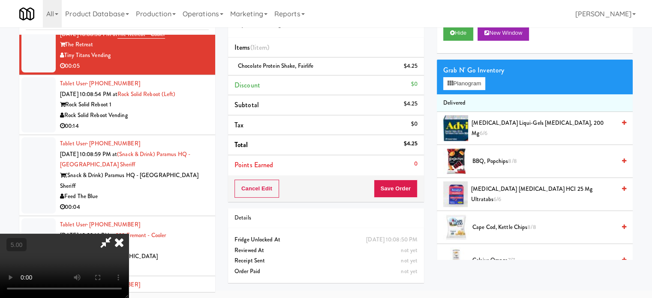
drag, startPoint x: 158, startPoint y: 181, endPoint x: 168, endPoint y: 205, distance: 26.1
click at [129, 233] on video at bounding box center [64, 265] width 129 height 64
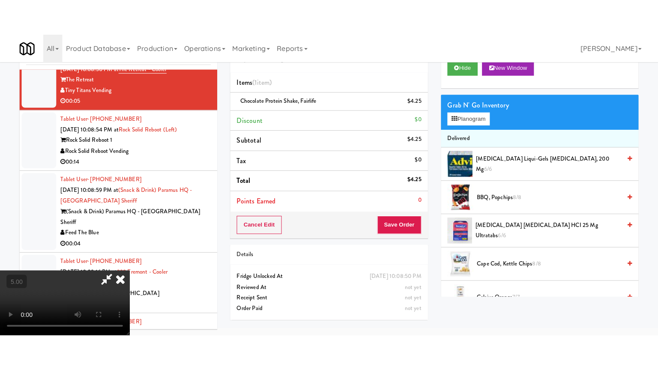
scroll to position [27, 0]
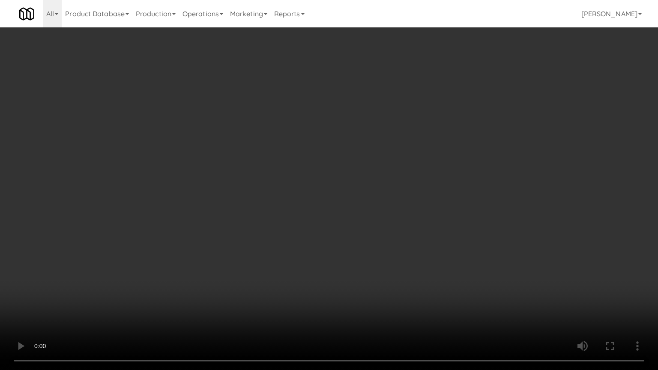
drag, startPoint x: 168, startPoint y: 205, endPoint x: 341, endPoint y: 45, distance: 235.6
click at [181, 185] on video at bounding box center [329, 185] width 658 height 370
drag, startPoint x: 393, startPoint y: 141, endPoint x: 404, endPoint y: 135, distance: 11.9
click at [395, 141] on video at bounding box center [329, 185] width 658 height 370
drag, startPoint x: 404, startPoint y: 135, endPoint x: 419, endPoint y: 32, distance: 104.3
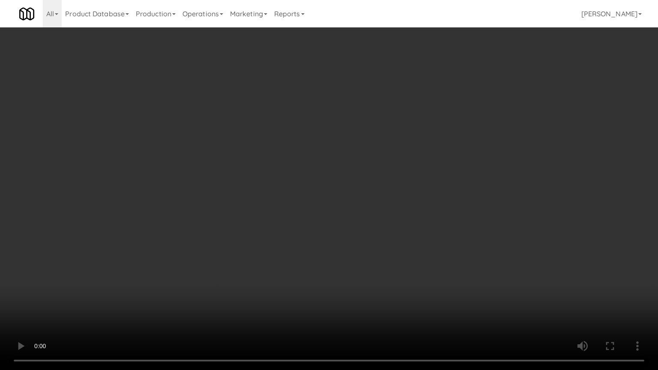
click at [405, 134] on video at bounding box center [329, 185] width 658 height 370
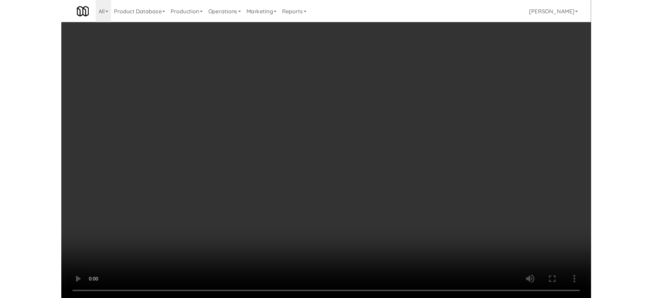
scroll to position [35, 0]
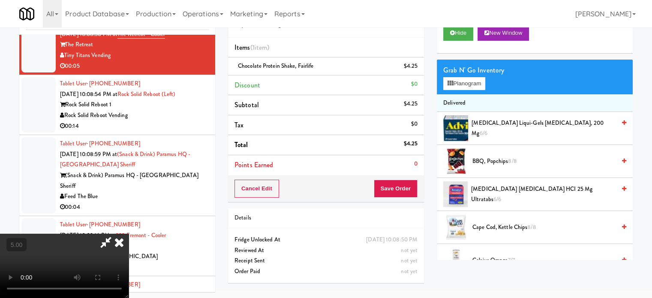
drag, startPoint x: 377, startPoint y: 36, endPoint x: 374, endPoint y: 46, distance: 10.8
click at [129, 233] on icon at bounding box center [119, 241] width 19 height 17
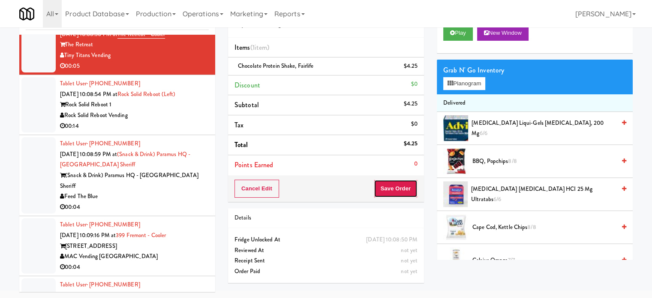
click at [398, 187] on button "Save Order" at bounding box center [396, 188] width 44 height 18
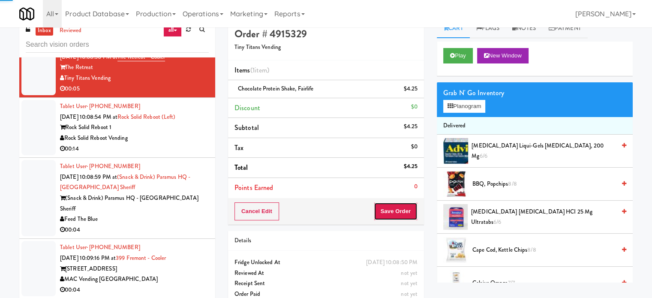
scroll to position [0, 0]
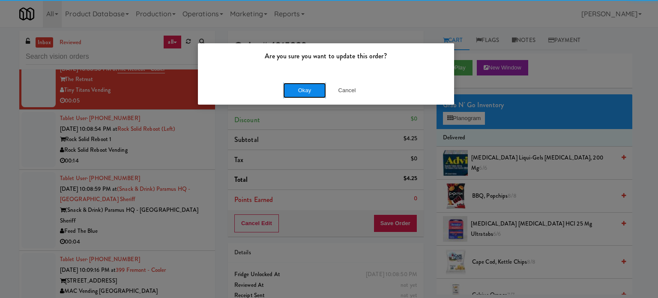
click at [308, 90] on button "Okay" at bounding box center [304, 90] width 43 height 15
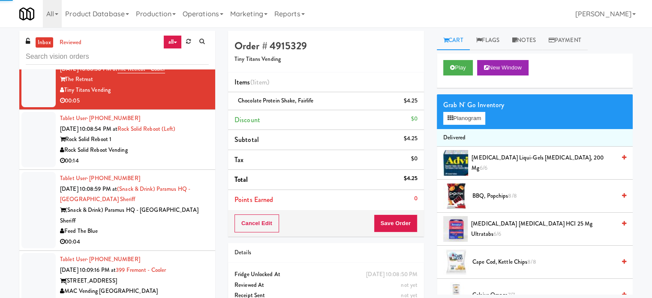
click at [168, 156] on div "Rock Solid Reboot Vending" at bounding box center [134, 150] width 149 height 11
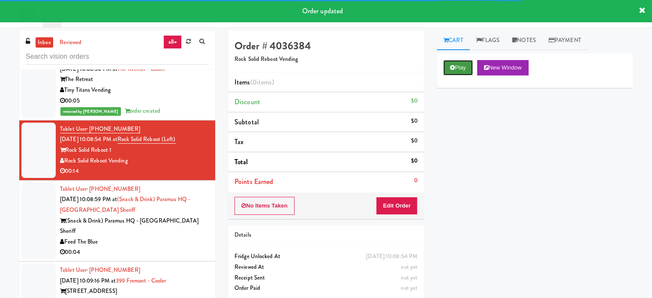
click at [457, 67] on button "Play" at bounding box center [458, 67] width 30 height 15
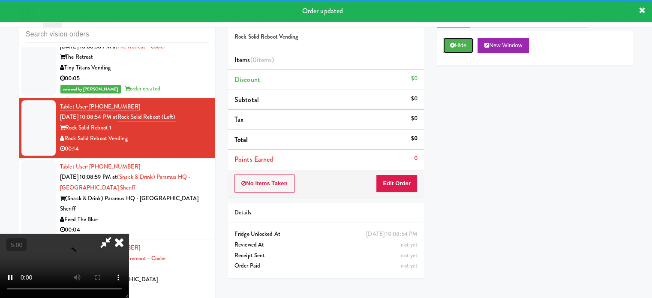
scroll to position [35, 0]
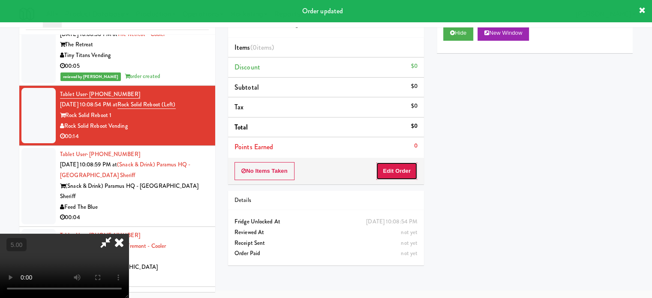
click at [410, 173] on button "Edit Order" at bounding box center [397, 171] width 42 height 18
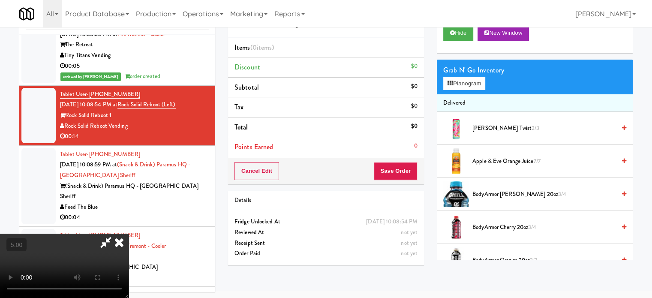
click at [129, 233] on video at bounding box center [64, 265] width 129 height 64
drag, startPoint x: 285, startPoint y: 151, endPoint x: 305, endPoint y: 171, distance: 28.2
click at [129, 233] on video at bounding box center [64, 265] width 129 height 64
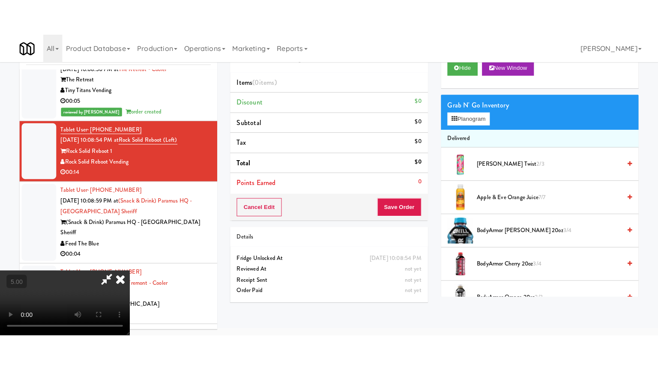
scroll to position [27, 0]
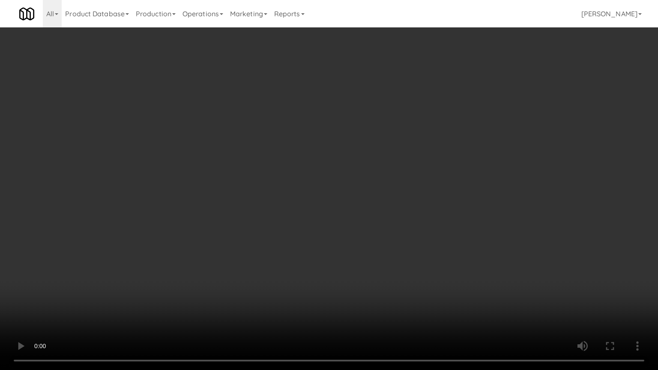
click at [305, 173] on video at bounding box center [329, 185] width 658 height 370
click at [308, 178] on video at bounding box center [329, 185] width 658 height 370
click at [334, 187] on video at bounding box center [329, 185] width 658 height 370
drag, startPoint x: 263, startPoint y: 190, endPoint x: 391, endPoint y: 86, distance: 164.7
click at [266, 188] on video at bounding box center [329, 185] width 658 height 370
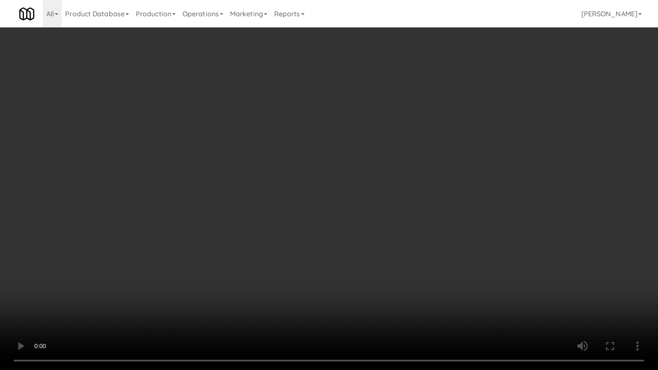
click at [386, 159] on video at bounding box center [329, 185] width 658 height 370
click at [396, 130] on video at bounding box center [329, 185] width 658 height 370
click at [481, 161] on video at bounding box center [329, 185] width 658 height 370
drag, startPoint x: 384, startPoint y: 207, endPoint x: 385, endPoint y: 202, distance: 5.7
click at [384, 206] on video at bounding box center [329, 185] width 658 height 370
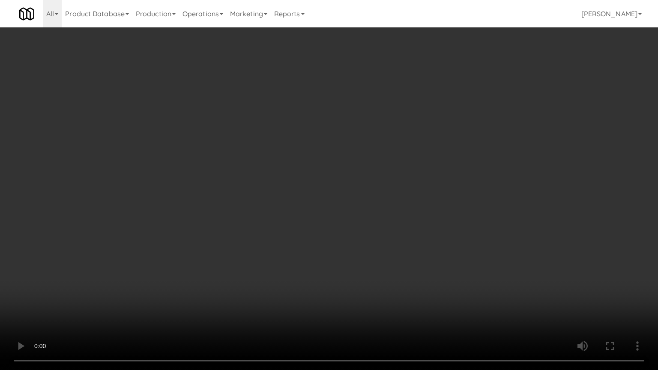
drag, startPoint x: 385, startPoint y: 202, endPoint x: 430, endPoint y: 100, distance: 111.4
click at [386, 199] on video at bounding box center [329, 185] width 658 height 370
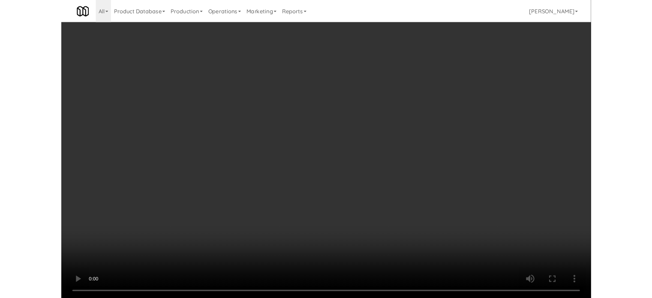
scroll to position [35, 0]
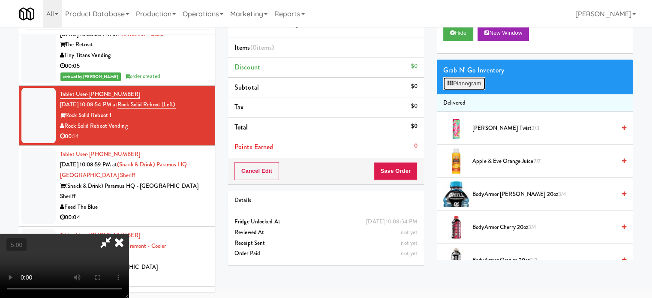
drag, startPoint x: 473, startPoint y: 85, endPoint x: 490, endPoint y: 74, distance: 20.1
click at [475, 84] on button "Planogram" at bounding box center [464, 83] width 42 height 13
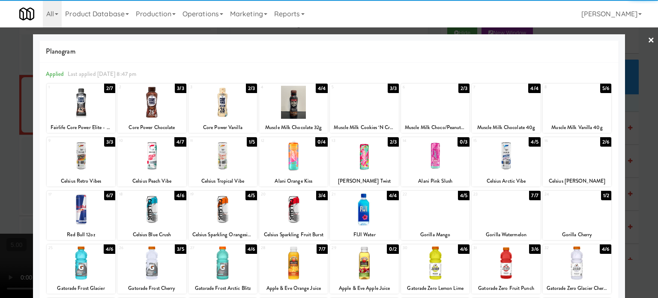
drag, startPoint x: 176, startPoint y: 88, endPoint x: 189, endPoint y: 81, distance: 14.6
click at [177, 88] on div "3/3" at bounding box center [180, 88] width 11 height 9
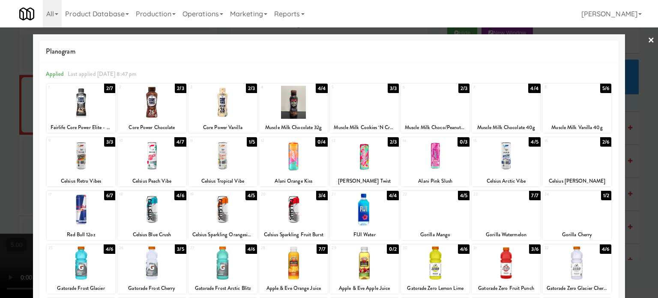
drag, startPoint x: 651, startPoint y: 159, endPoint x: 640, endPoint y: 146, distance: 16.7
click at [651, 159] on div at bounding box center [329, 149] width 658 height 298
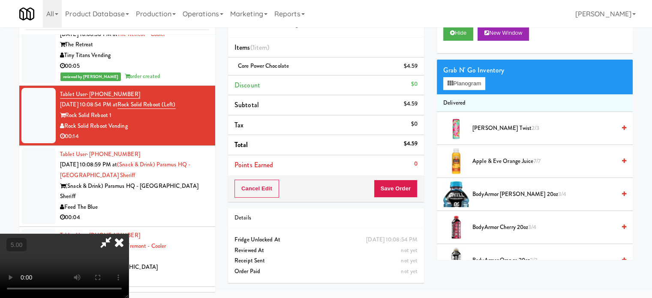
click at [129, 233] on video at bounding box center [64, 265] width 129 height 64
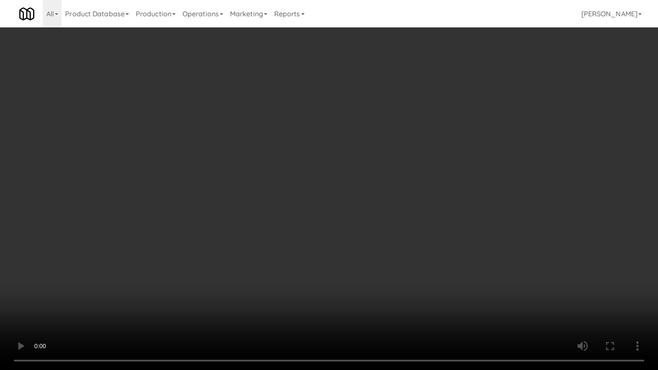
click at [234, 182] on video at bounding box center [329, 185] width 658 height 370
click at [344, 153] on video at bounding box center [329, 185] width 658 height 370
drag, startPoint x: 384, startPoint y: 161, endPoint x: 521, endPoint y: 126, distance: 141.2
click at [386, 161] on video at bounding box center [329, 185] width 658 height 370
click at [428, 183] on video at bounding box center [329, 185] width 658 height 370
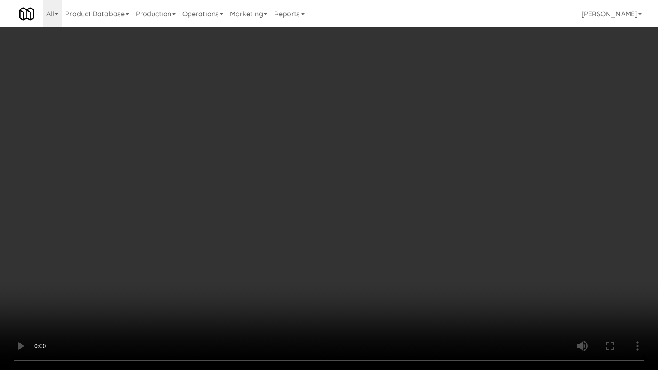
click at [369, 194] on video at bounding box center [329, 185] width 658 height 370
click at [425, 192] on video at bounding box center [329, 185] width 658 height 370
click at [210, 249] on video at bounding box center [329, 185] width 658 height 370
drag, startPoint x: 356, startPoint y: 139, endPoint x: 359, endPoint y: 132, distance: 7.9
click at [356, 139] on video at bounding box center [329, 185] width 658 height 370
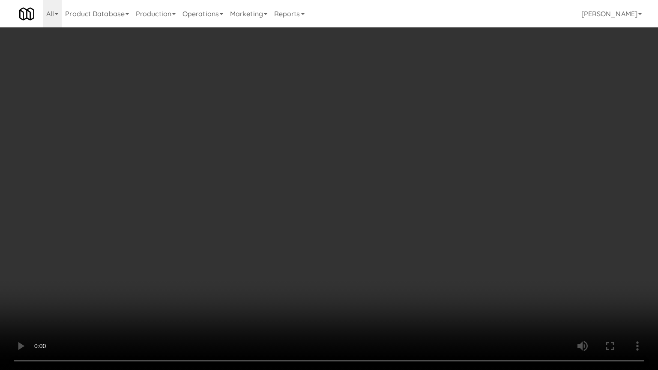
click at [359, 138] on video at bounding box center [329, 185] width 658 height 370
drag, startPoint x: 347, startPoint y: 166, endPoint x: 367, endPoint y: 152, distance: 24.6
click at [347, 166] on video at bounding box center [329, 185] width 658 height 370
drag, startPoint x: 381, startPoint y: 157, endPoint x: 386, endPoint y: 149, distance: 9.6
click at [382, 156] on video at bounding box center [329, 185] width 658 height 370
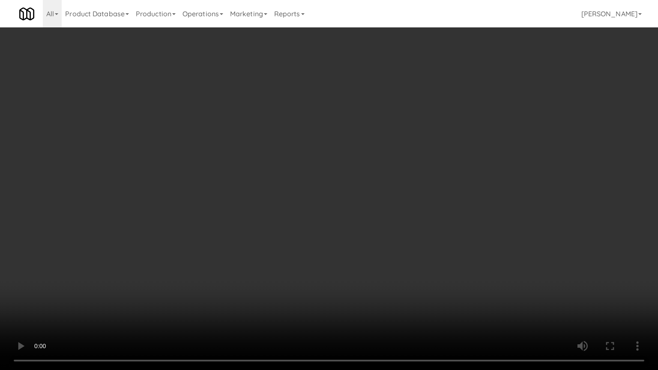
drag, startPoint x: 400, startPoint y: 156, endPoint x: 410, endPoint y: 156, distance: 9.9
click at [401, 156] on video at bounding box center [329, 185] width 658 height 370
drag, startPoint x: 410, startPoint y: 156, endPoint x: 416, endPoint y: 80, distance: 76.6
click at [411, 155] on video at bounding box center [329, 185] width 658 height 370
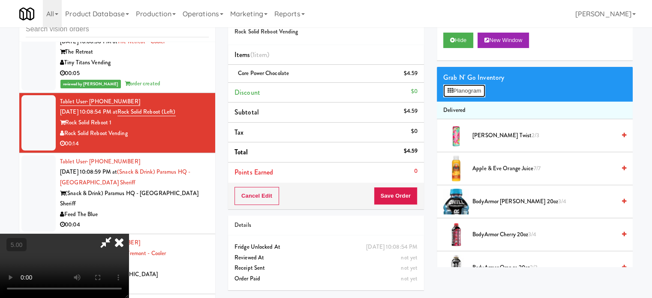
click at [474, 91] on button "Planogram" at bounding box center [464, 90] width 42 height 13
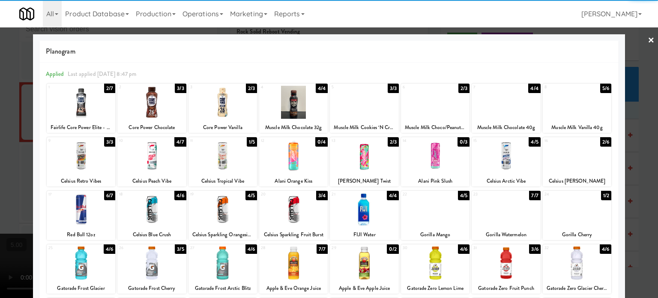
click at [180, 89] on div "3/3" at bounding box center [180, 88] width 11 height 9
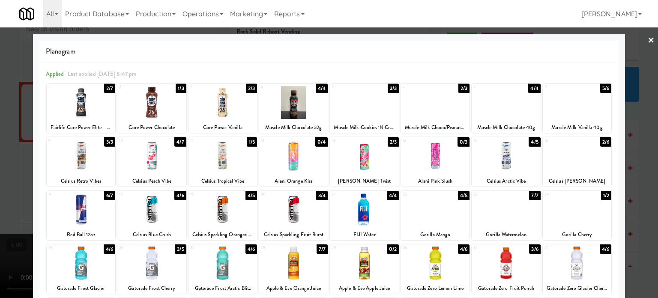
click at [642, 155] on div at bounding box center [329, 149] width 658 height 298
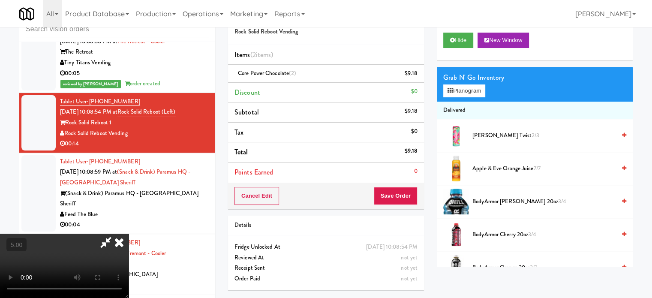
click at [129, 233] on video at bounding box center [64, 265] width 129 height 64
click at [129, 233] on icon at bounding box center [119, 241] width 19 height 17
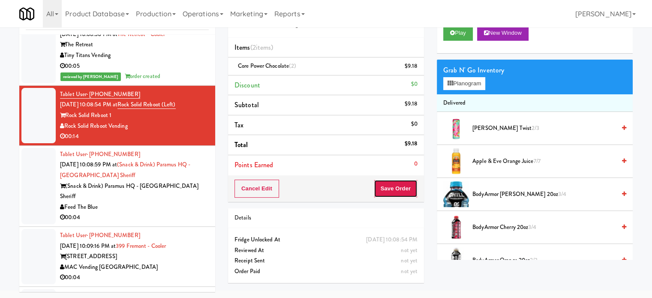
drag, startPoint x: 392, startPoint y: 186, endPoint x: 364, endPoint y: 142, distance: 52.4
click at [392, 179] on button "Save Order" at bounding box center [396, 188] width 44 height 18
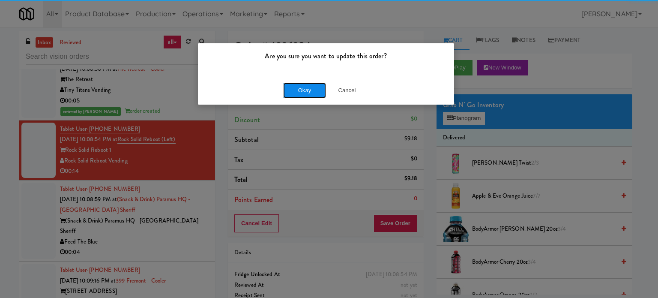
click at [313, 88] on button "Okay" at bounding box center [304, 90] width 43 height 15
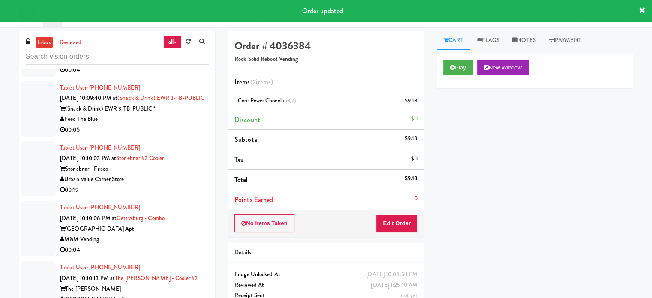
scroll to position [11942, 0]
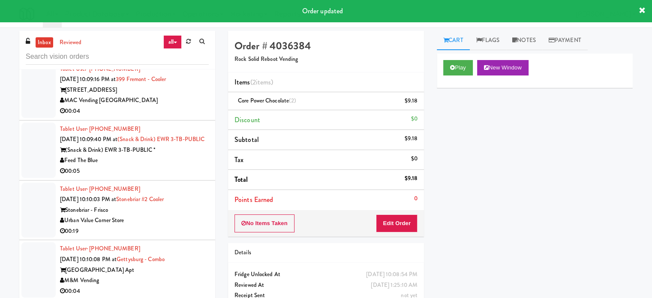
click at [158, 46] on div "Feed The Blue" at bounding box center [134, 40] width 149 height 11
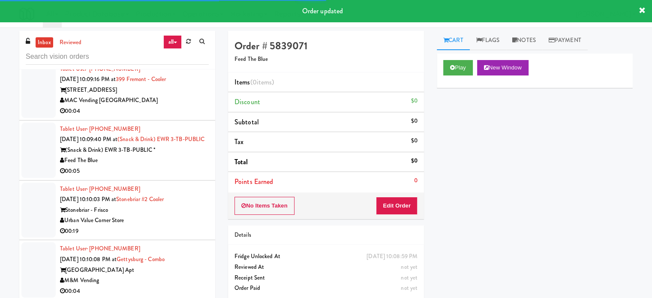
click at [476, 64] on div "Play New Window" at bounding box center [534, 67] width 183 height 15
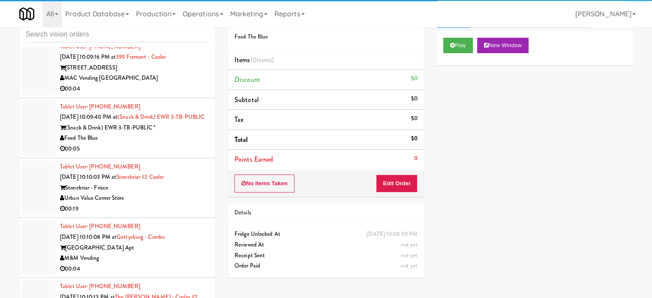
scroll to position [35, 0]
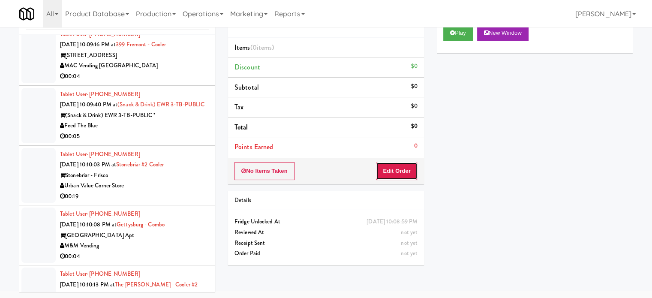
click at [392, 174] on button "Edit Order" at bounding box center [397, 171] width 42 height 18
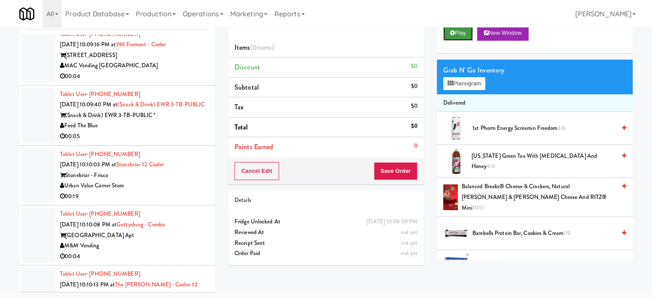
click at [458, 30] on button "Play" at bounding box center [458, 32] width 30 height 15
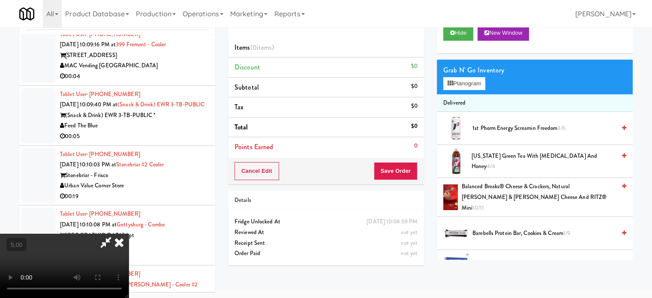
drag, startPoint x: 304, startPoint y: 156, endPoint x: 310, endPoint y: 120, distance: 36.1
click at [129, 233] on video at bounding box center [64, 265] width 129 height 64
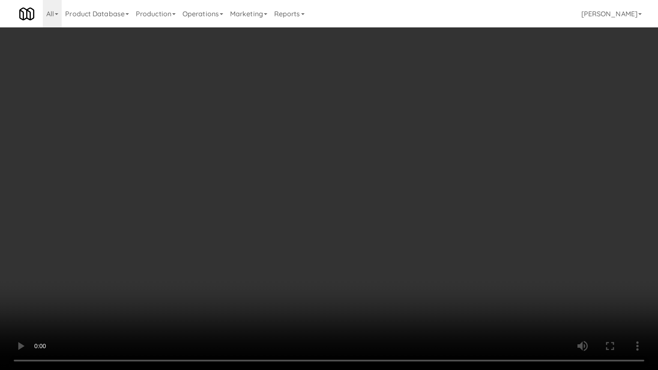
click at [411, 122] on video at bounding box center [329, 185] width 658 height 370
click at [250, 231] on video at bounding box center [329, 185] width 658 height 370
click at [347, 179] on video at bounding box center [329, 185] width 658 height 370
click at [362, 187] on video at bounding box center [329, 185] width 658 height 370
drag, startPoint x: 467, startPoint y: 209, endPoint x: 411, endPoint y: 202, distance: 56.5
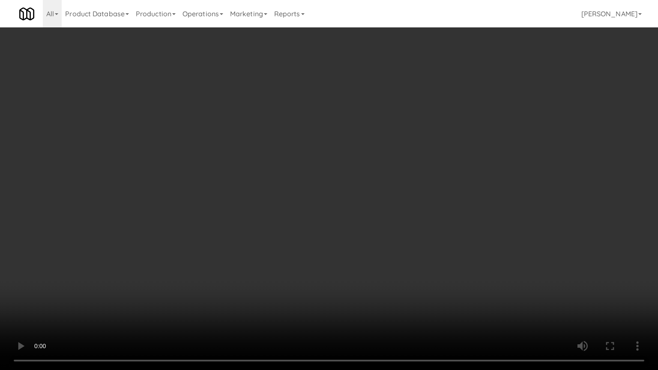
click at [467, 209] on video at bounding box center [329, 185] width 658 height 370
drag, startPoint x: 398, startPoint y: 203, endPoint x: 400, endPoint y: 149, distance: 54.4
click at [398, 203] on video at bounding box center [329, 185] width 658 height 370
drag, startPoint x: 400, startPoint y: 149, endPoint x: 431, endPoint y: 124, distance: 40.5
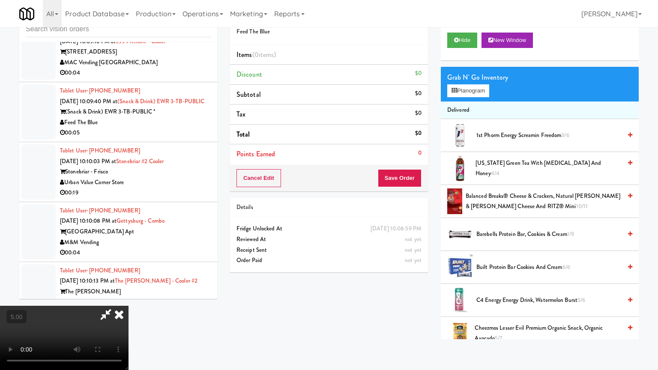
click at [412, 141] on ul "Items (0 items ) Discount $0 Subtotal $0 Tax $0 Total $0 Points Earned 0" at bounding box center [329, 104] width 198 height 119
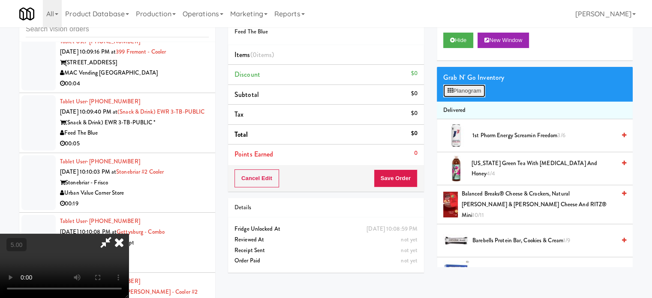
drag, startPoint x: 461, startPoint y: 94, endPoint x: 413, endPoint y: 93, distance: 48.0
click at [461, 94] on button "Planogram" at bounding box center [464, 90] width 42 height 13
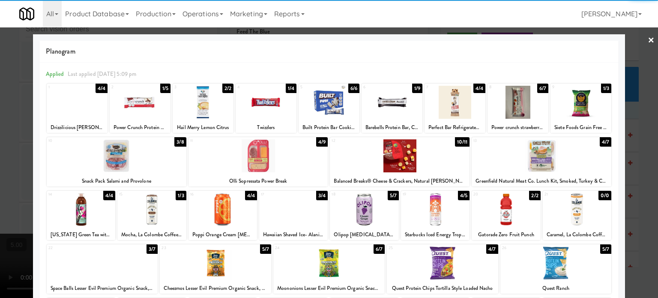
click at [181, 144] on div "3/8" at bounding box center [180, 141] width 12 height 9
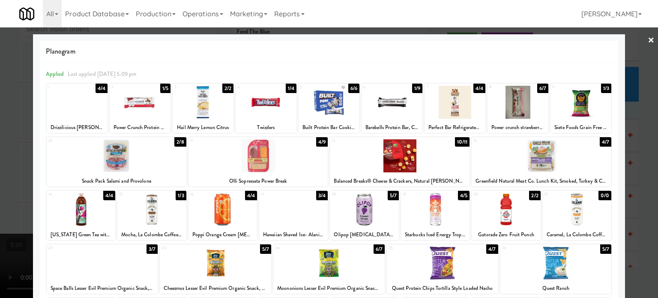
click at [636, 148] on div at bounding box center [329, 149] width 658 height 298
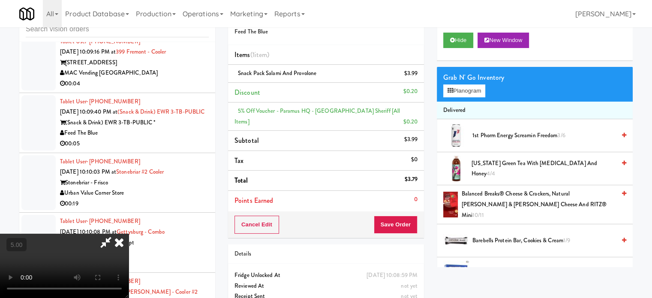
click at [129, 233] on video at bounding box center [64, 265] width 129 height 64
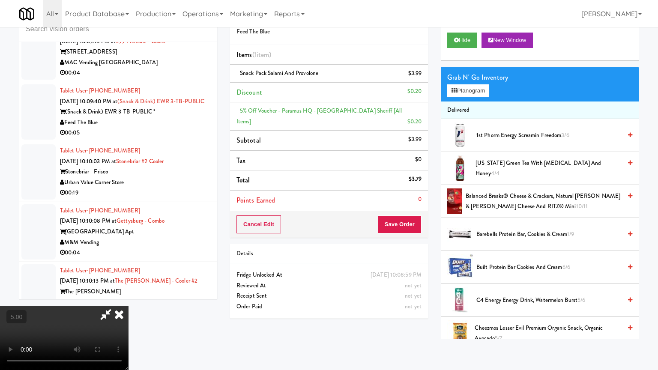
click at [129, 297] on video at bounding box center [64, 338] width 129 height 64
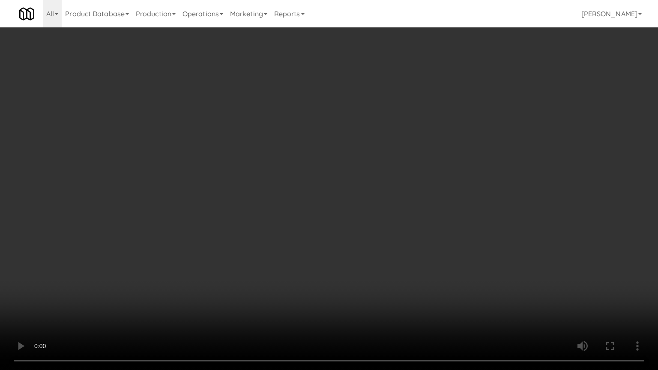
click at [363, 175] on video at bounding box center [329, 185] width 658 height 370
click at [370, 171] on video at bounding box center [329, 185] width 658 height 370
drag, startPoint x: 403, startPoint y: 156, endPoint x: 408, endPoint y: 152, distance: 6.4
click at [405, 154] on video at bounding box center [329, 185] width 658 height 370
click at [408, 152] on video at bounding box center [329, 185] width 658 height 370
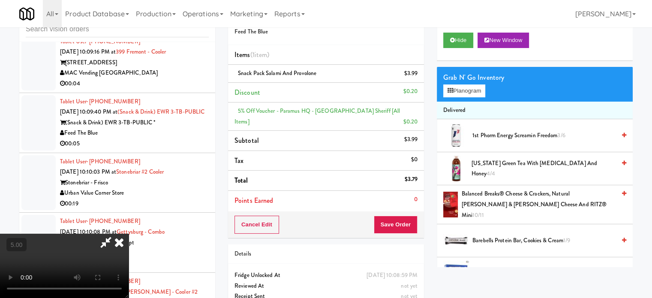
drag, startPoint x: 379, startPoint y: 39, endPoint x: 351, endPoint y: 131, distance: 96.2
click at [129, 233] on icon at bounding box center [119, 241] width 19 height 17
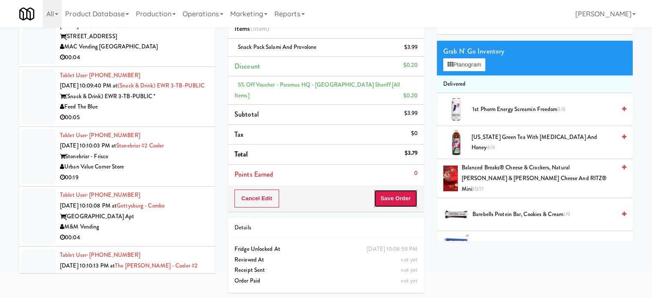
click at [385, 193] on button "Save Order" at bounding box center [396, 198] width 44 height 18
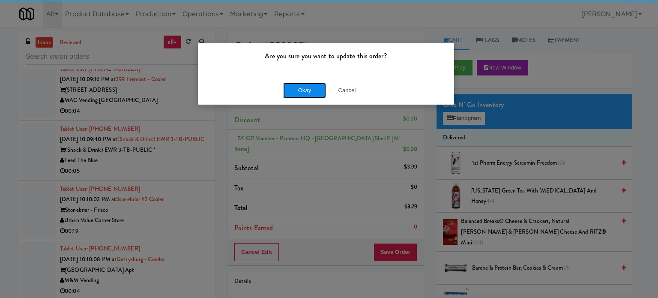
click at [298, 87] on button "Okay" at bounding box center [304, 90] width 43 height 15
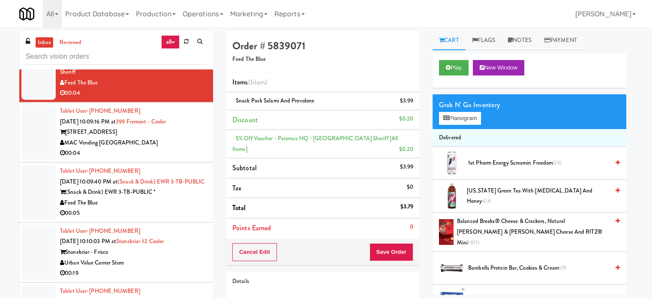
click at [182, 148] on div "MAC Vending [GEOGRAPHIC_DATA]" at bounding box center [133, 143] width 147 height 11
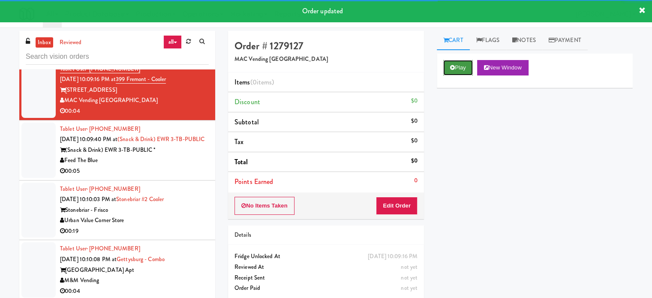
click at [466, 67] on button "Play" at bounding box center [458, 67] width 30 height 15
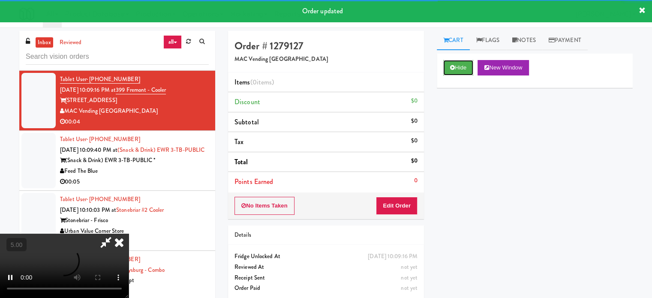
scroll to position [35, 0]
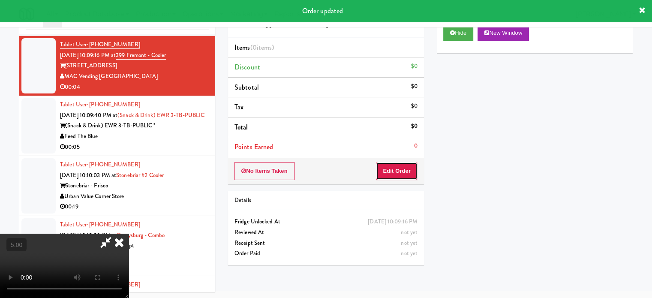
drag, startPoint x: 392, startPoint y: 173, endPoint x: 359, endPoint y: 156, distance: 37.2
click at [392, 173] on button "Edit Order" at bounding box center [397, 171] width 42 height 18
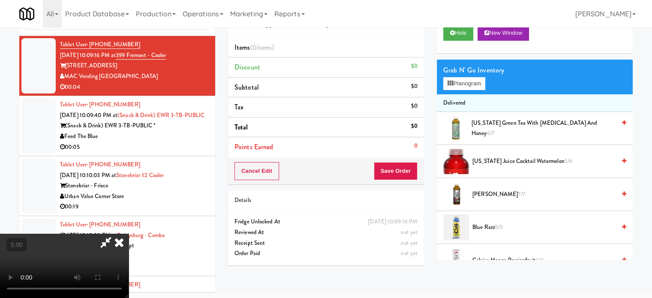
drag, startPoint x: 340, startPoint y: 156, endPoint x: 338, endPoint y: 146, distance: 10.1
click at [129, 233] on video at bounding box center [64, 265] width 129 height 64
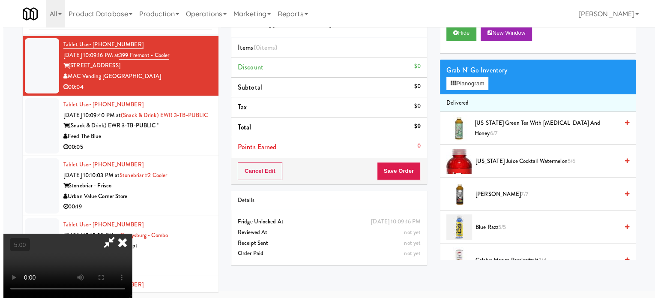
scroll to position [27, 0]
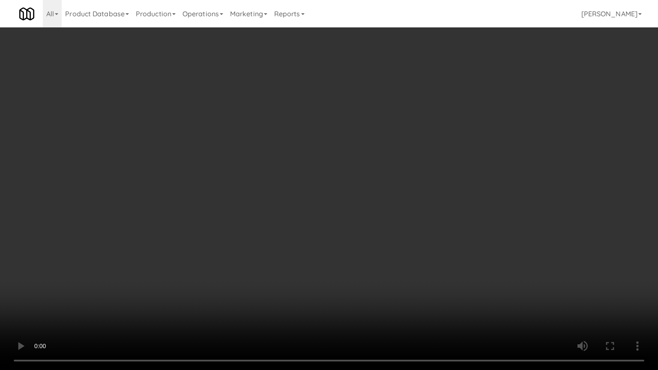
click at [336, 168] on video at bounding box center [329, 185] width 658 height 370
drag, startPoint x: 234, startPoint y: 263, endPoint x: 405, endPoint y: 130, distance: 215.9
click at [242, 257] on video at bounding box center [329, 185] width 658 height 370
click at [430, 189] on video at bounding box center [329, 185] width 658 height 370
click at [428, 190] on video at bounding box center [329, 185] width 658 height 370
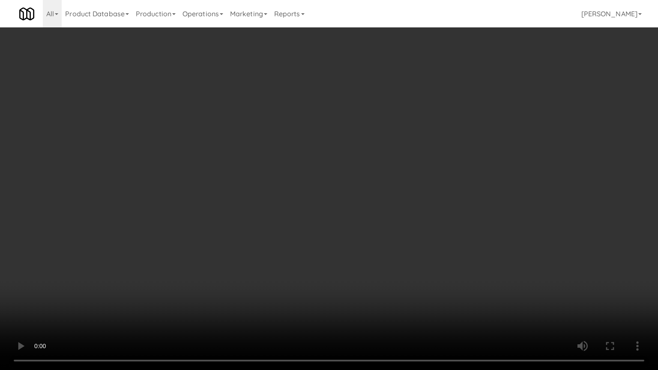
click at [488, 199] on video at bounding box center [329, 185] width 658 height 370
drag, startPoint x: 445, startPoint y: 187, endPoint x: 444, endPoint y: 165, distance: 21.9
click at [445, 182] on video at bounding box center [329, 185] width 658 height 370
click at [444, 165] on video at bounding box center [329, 185] width 658 height 370
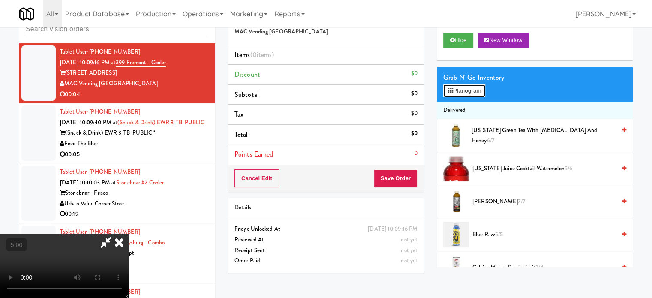
click at [464, 94] on button "Planogram" at bounding box center [464, 90] width 42 height 13
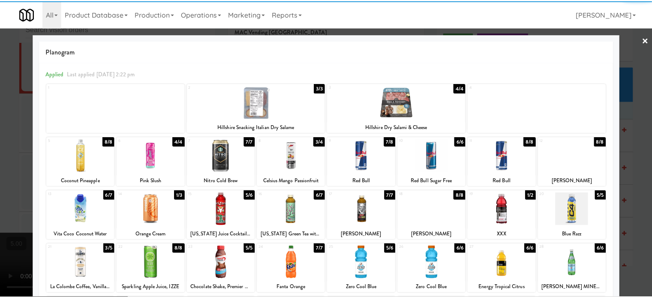
scroll to position [123, 0]
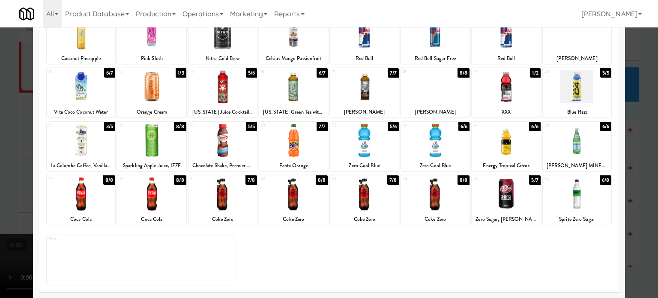
click at [388, 178] on div "7/8" at bounding box center [393, 179] width 12 height 9
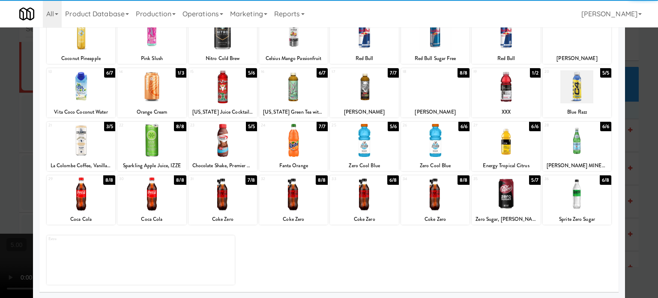
click at [634, 205] on div at bounding box center [329, 149] width 658 height 298
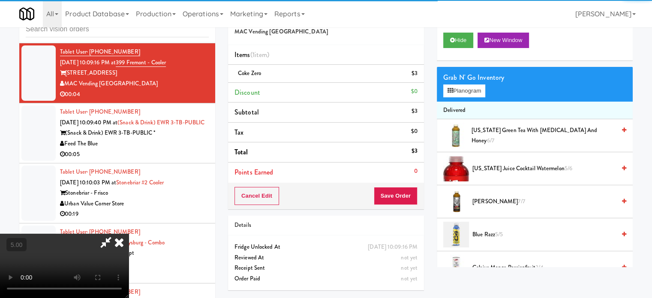
drag, startPoint x: 227, startPoint y: 200, endPoint x: 227, endPoint y: 190, distance: 9.9
click at [129, 233] on video at bounding box center [64, 265] width 129 height 64
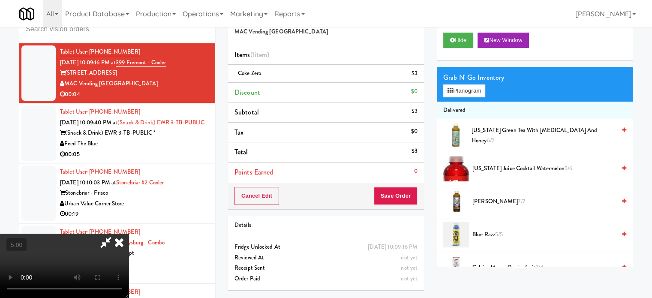
drag, startPoint x: 228, startPoint y: 184, endPoint x: 259, endPoint y: 192, distance: 31.9
click at [129, 233] on video at bounding box center [64, 265] width 129 height 64
drag, startPoint x: 259, startPoint y: 192, endPoint x: 362, endPoint y: 126, distance: 122.7
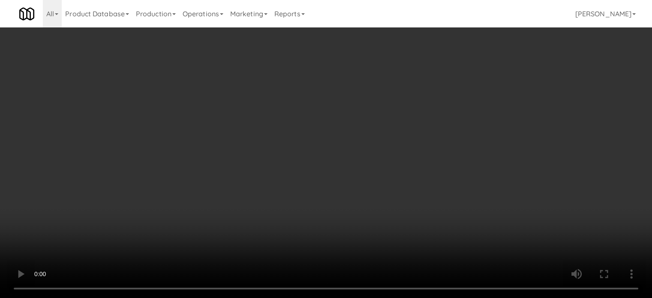
click at [275, 183] on video at bounding box center [326, 149] width 652 height 298
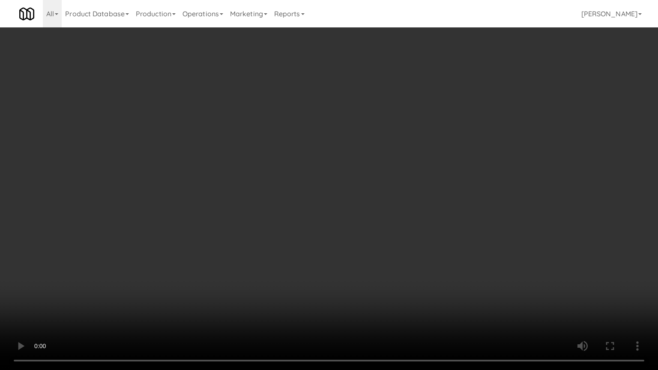
click at [353, 166] on video at bounding box center [329, 185] width 658 height 370
drag, startPoint x: 369, startPoint y: 162, endPoint x: 403, endPoint y: 70, distance: 97.3
click at [371, 160] on video at bounding box center [329, 185] width 658 height 370
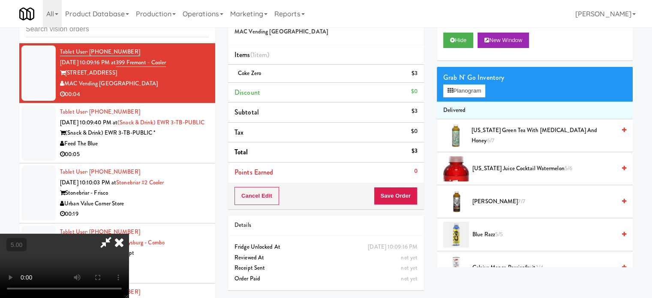
click at [129, 233] on icon at bounding box center [119, 241] width 19 height 17
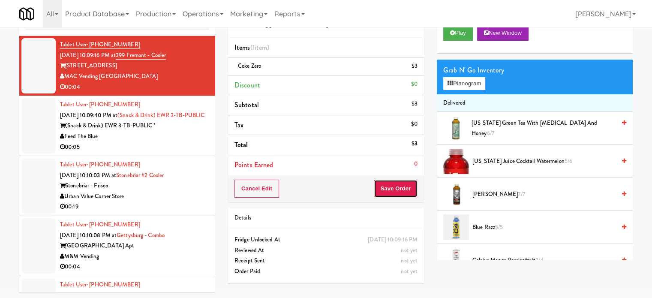
drag, startPoint x: 397, startPoint y: 191, endPoint x: 362, endPoint y: 160, distance: 46.7
click at [396, 191] on button "Save Order" at bounding box center [396, 188] width 44 height 18
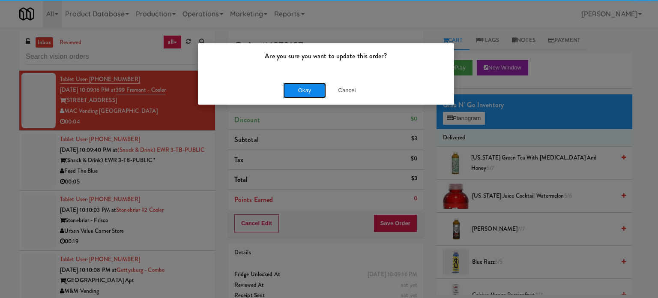
click at [310, 89] on button "Okay" at bounding box center [304, 90] width 43 height 15
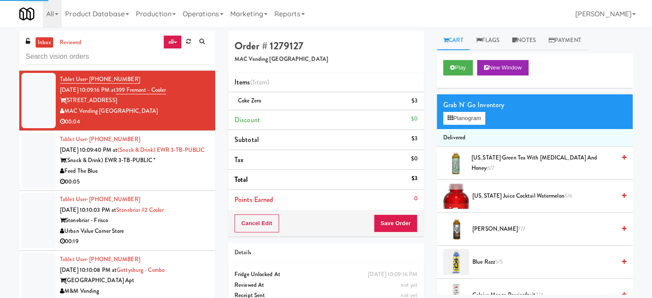
drag, startPoint x: 194, startPoint y: 278, endPoint x: 271, endPoint y: 169, distance: 133.7
click at [194, 176] on div "Feed The Blue" at bounding box center [134, 171] width 149 height 11
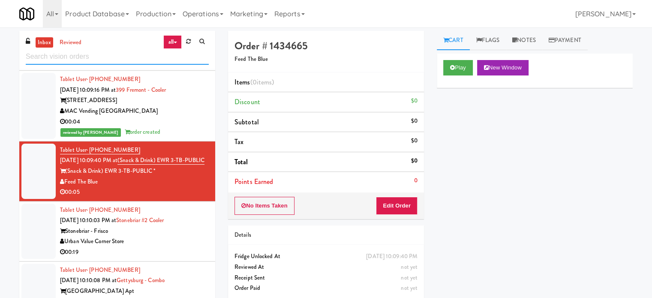
click at [117, 60] on input "text" at bounding box center [117, 57] width 183 height 16
click at [117, 61] on input "text" at bounding box center [117, 57] width 183 height 16
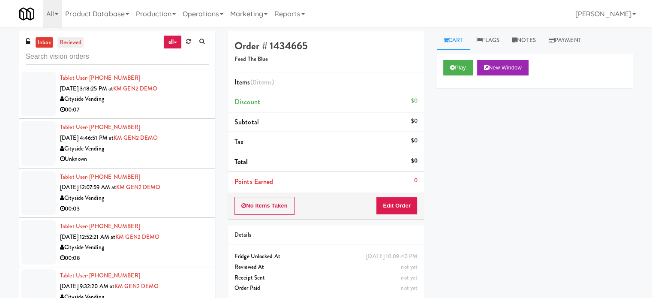
click at [72, 46] on link "reviewed" at bounding box center [70, 42] width 27 height 11
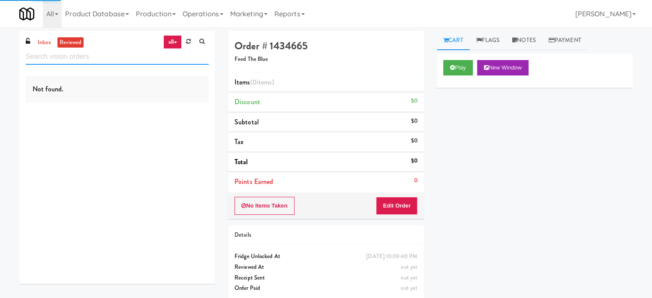
click at [102, 55] on input "text" at bounding box center [117, 57] width 183 height 16
click at [102, 57] on input "text" at bounding box center [117, 57] width 183 height 16
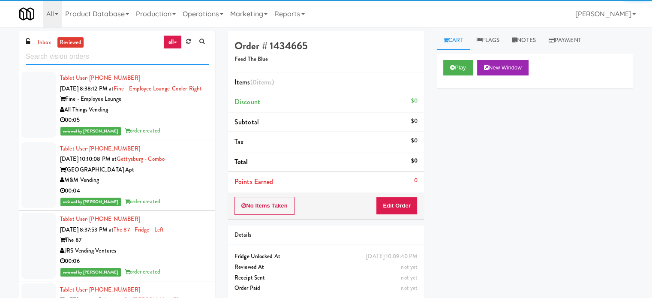
click at [102, 57] on input "text" at bounding box center [117, 57] width 183 height 16
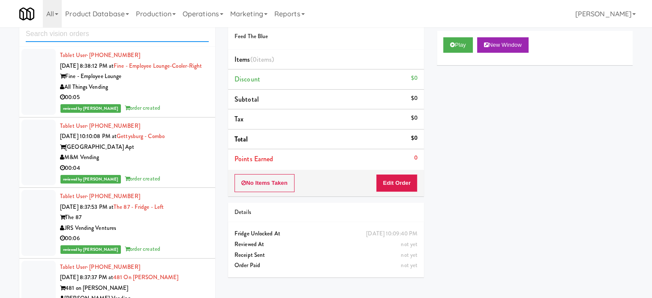
scroll to position [35, 0]
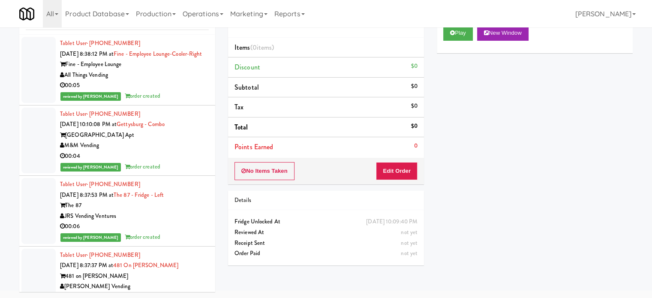
click at [168, 91] on div "00:05" at bounding box center [134, 85] width 149 height 11
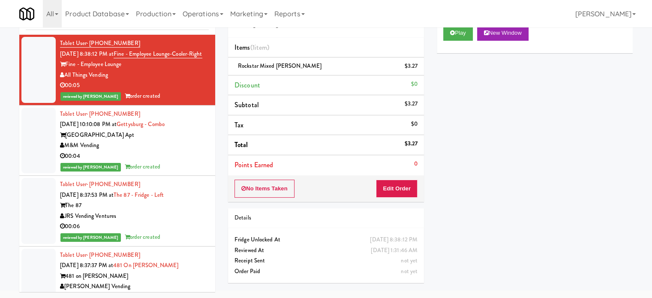
click at [189, 161] on div "00:04" at bounding box center [134, 156] width 149 height 11
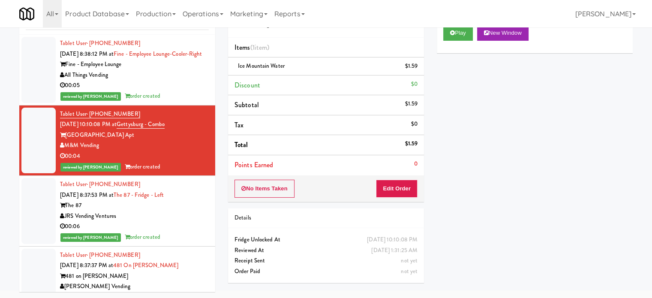
click at [161, 242] on div "reviewed by Jomari Y order created" at bounding box center [134, 237] width 149 height 11
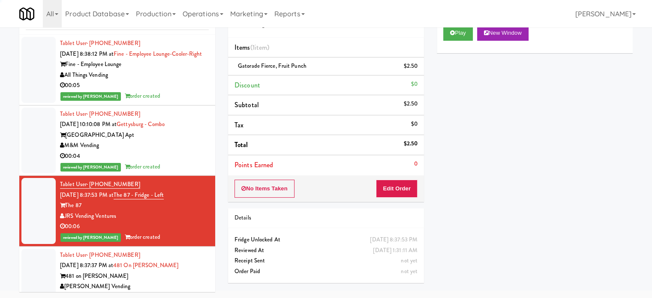
scroll to position [214, 0]
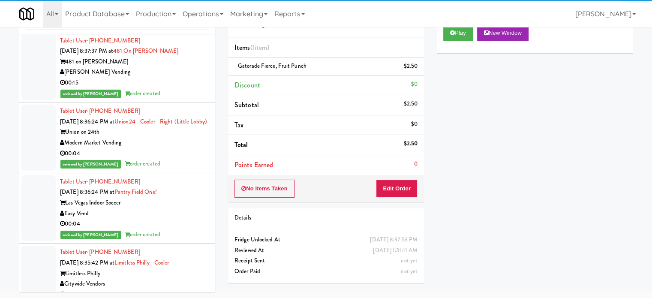
click at [168, 88] on div "00:15" at bounding box center [134, 83] width 149 height 11
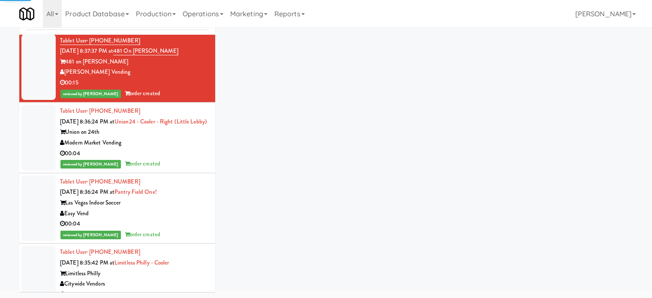
click at [184, 159] on div "00:04" at bounding box center [134, 153] width 149 height 11
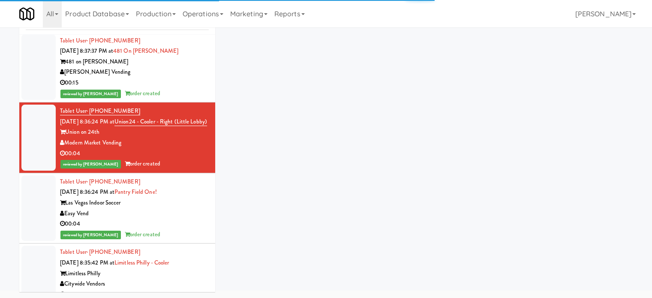
click at [185, 219] on div "Easy Vend" at bounding box center [134, 213] width 149 height 11
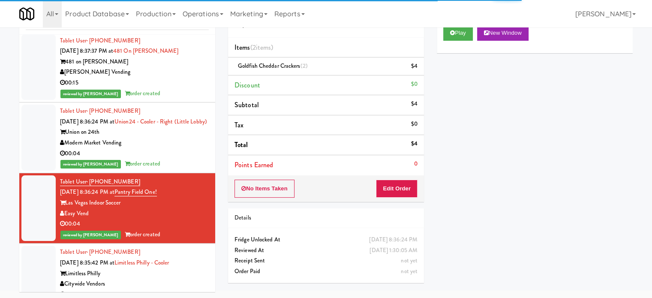
scroll to position [428, 0]
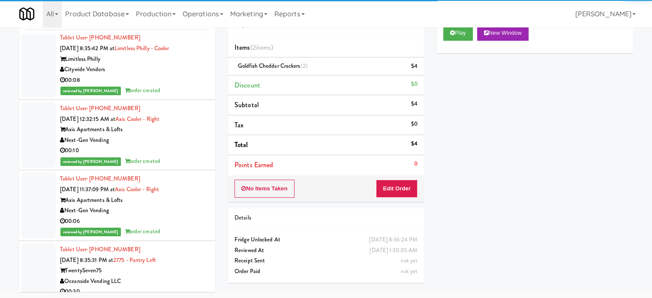
click at [175, 86] on div "00:08" at bounding box center [134, 80] width 149 height 11
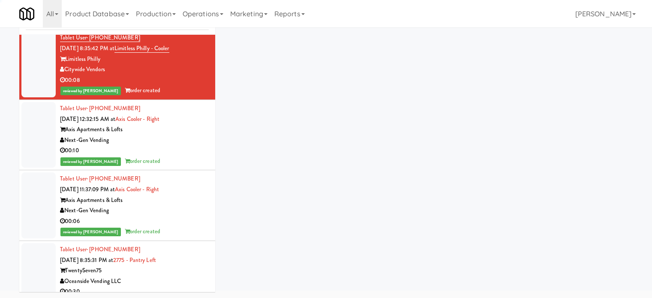
click at [188, 156] on div "00:10" at bounding box center [134, 150] width 149 height 11
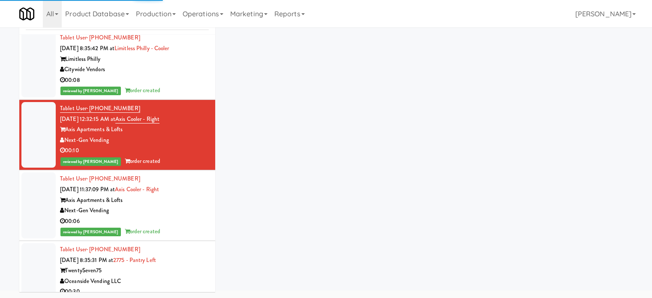
click at [181, 206] on div "Axis Apartments & Lofts" at bounding box center [134, 200] width 149 height 11
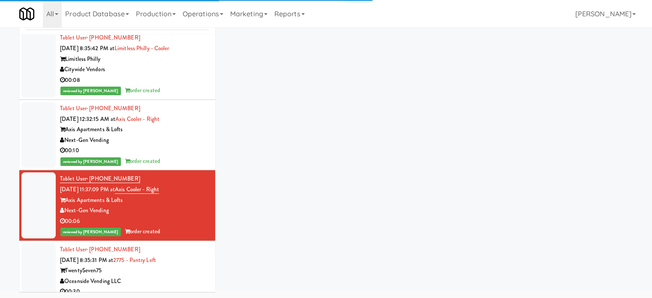
scroll to position [643, 0]
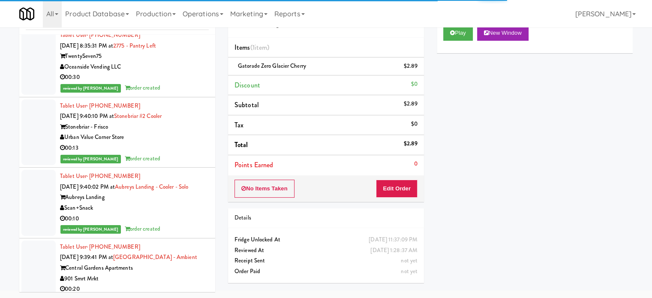
click at [161, 72] on div "Oceanside Vending LLC" at bounding box center [134, 67] width 149 height 11
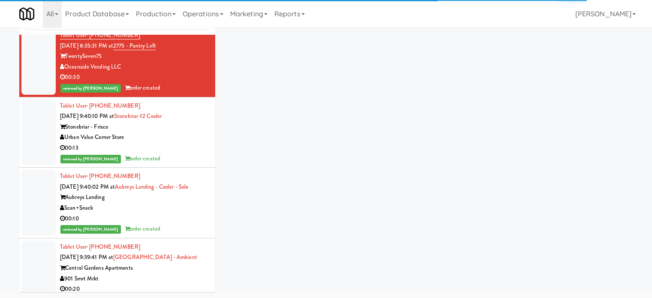
drag, startPoint x: 169, startPoint y: 160, endPoint x: 171, endPoint y: 164, distance: 5.0
click at [170, 143] on div "Urban Value Corner Store" at bounding box center [134, 137] width 149 height 11
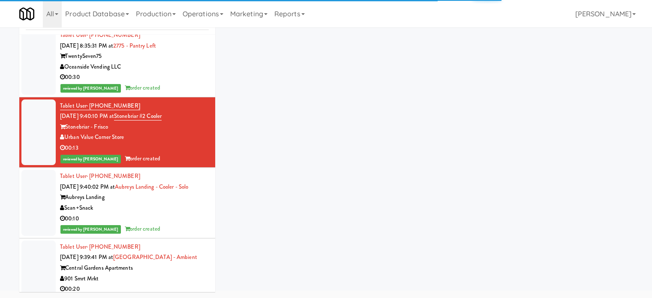
click at [190, 213] on div "Scan+Snack" at bounding box center [134, 208] width 149 height 11
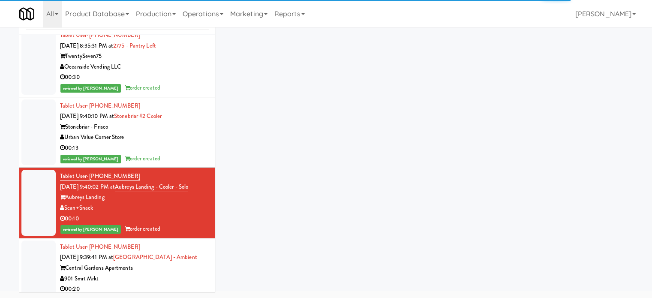
scroll to position [857, 0]
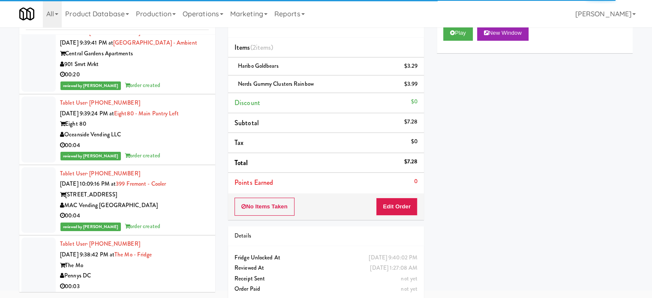
click at [177, 91] on div "Tablet User · (662) 806-3566 Sep 8, 2025 9:39:41 PM at Central Gardens - Ambien…" at bounding box center [134, 58] width 149 height 63
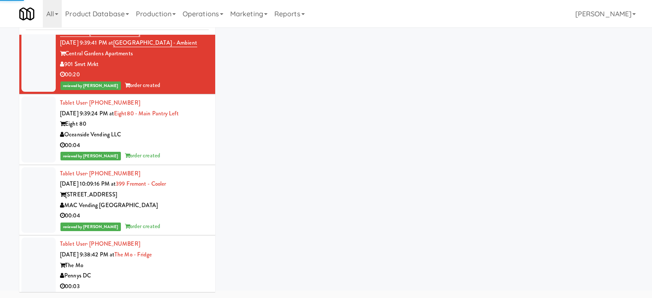
click at [178, 151] on div "00:04" at bounding box center [134, 145] width 149 height 11
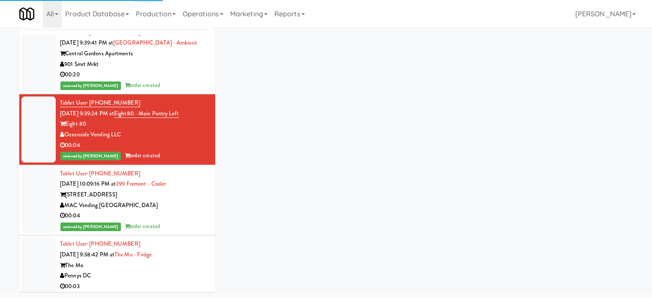
click at [186, 221] on div "00:04" at bounding box center [134, 215] width 149 height 11
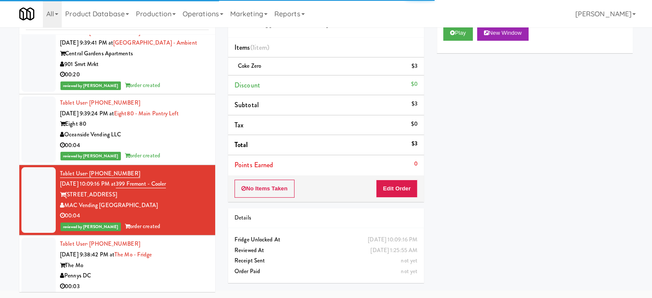
scroll to position [1071, 0]
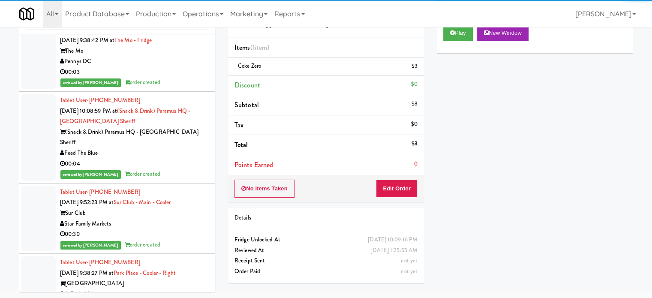
drag, startPoint x: 168, startPoint y: 92, endPoint x: 173, endPoint y: 96, distance: 7.0
click at [168, 78] on div "00:03" at bounding box center [134, 72] width 149 height 11
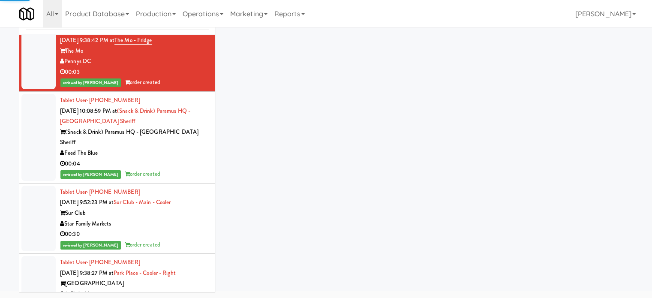
click at [178, 179] on div "reviewed by Jenet R order created" at bounding box center [134, 174] width 149 height 11
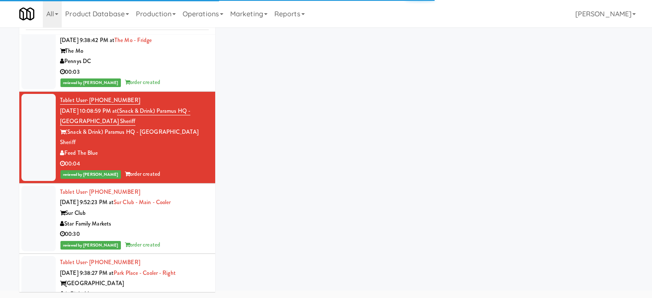
click at [193, 239] on div "00:30" at bounding box center [134, 234] width 149 height 11
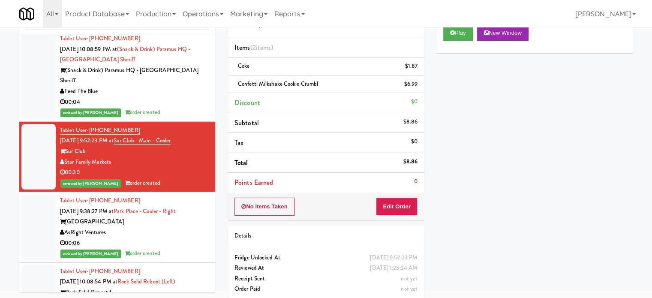
scroll to position [1174, 0]
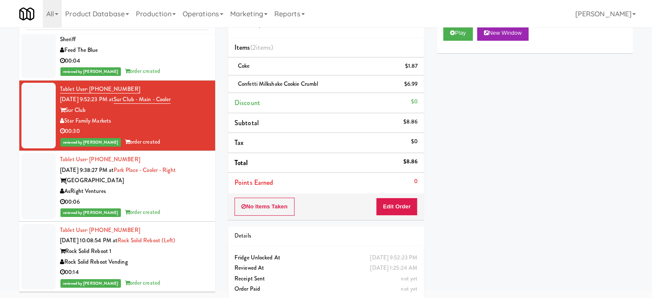
click at [196, 186] on div "Park Place Tampa" at bounding box center [134, 180] width 149 height 11
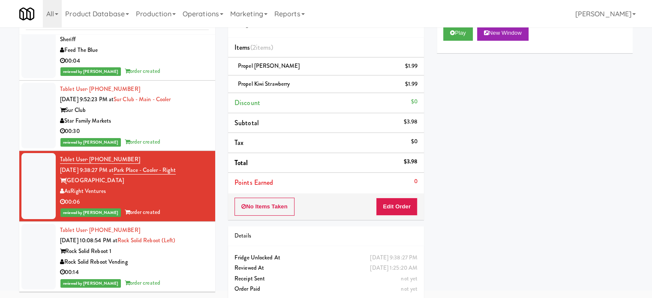
click at [177, 266] on div "Tablet User · (301) 442-3765 Sep 8, 2025 10:08:54 PM at Rock Solid Reboot (Left…" at bounding box center [134, 256] width 149 height 63
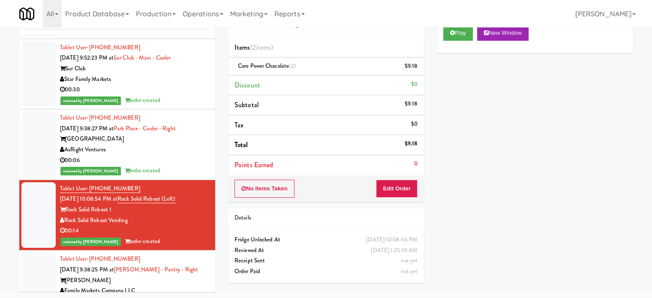
scroll to position [1305, 0]
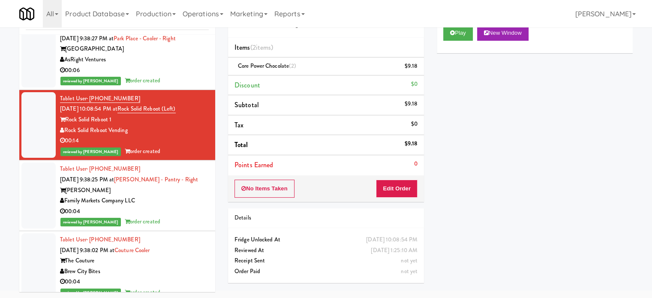
click at [192, 217] on div "00:04" at bounding box center [134, 211] width 149 height 11
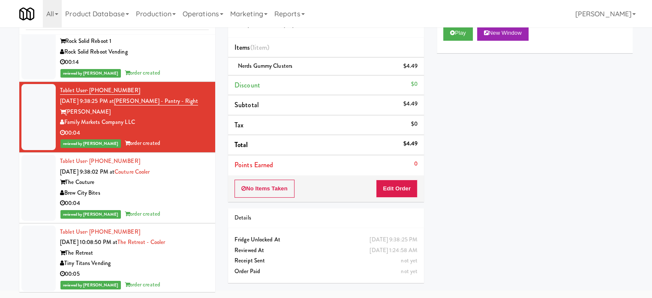
scroll to position [1502, 0]
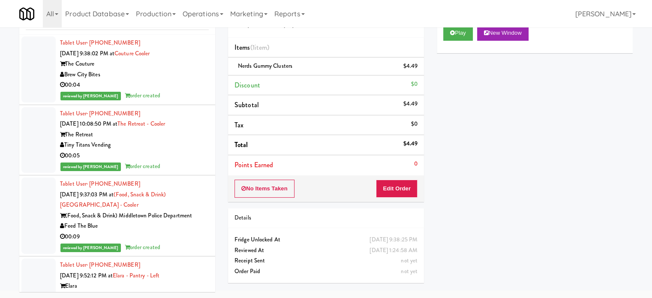
click at [187, 89] on div "Tablet User · (424) 703-8907 Sep 8, 2025 9:38:02 PM at Couture Cooler The Coutu…" at bounding box center [134, 69] width 149 height 63
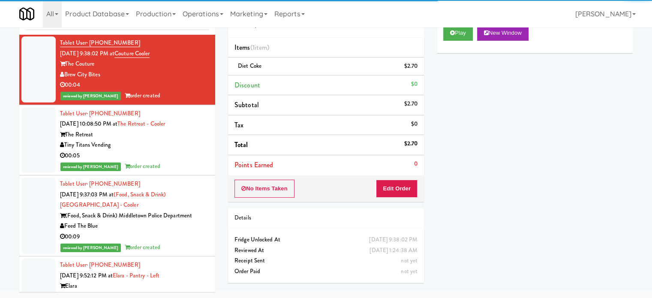
click at [183, 161] on div "00:05" at bounding box center [134, 155] width 149 height 11
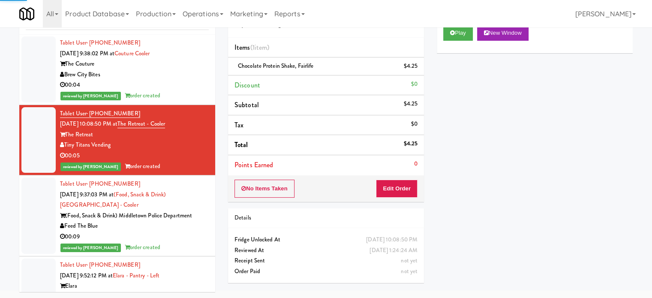
drag, startPoint x: 198, startPoint y: 265, endPoint x: 197, endPoint y: 257, distance: 8.6
click at [198, 265] on li "Tablet User · (928) 899-6281 Sep 8, 2025 9:52:12 PM at Elara - Pantry - Left El…" at bounding box center [117, 291] width 196 height 71
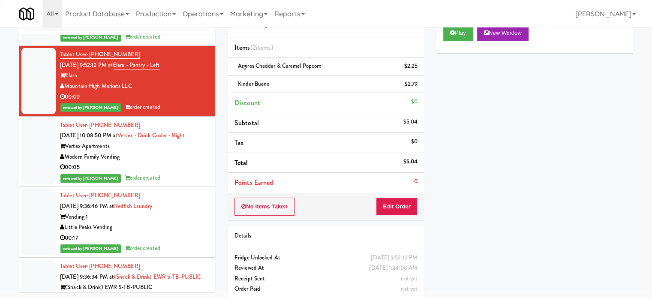
scroll to position [1724, 0]
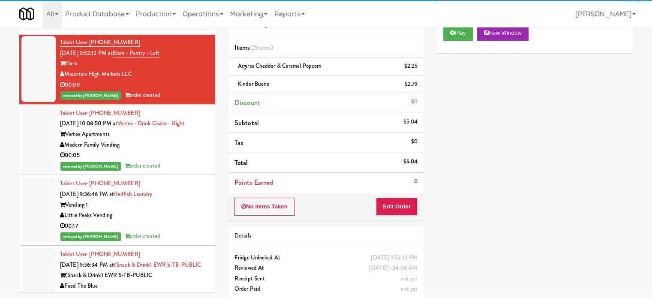
click at [186, 161] on div "00:05" at bounding box center [134, 155] width 149 height 11
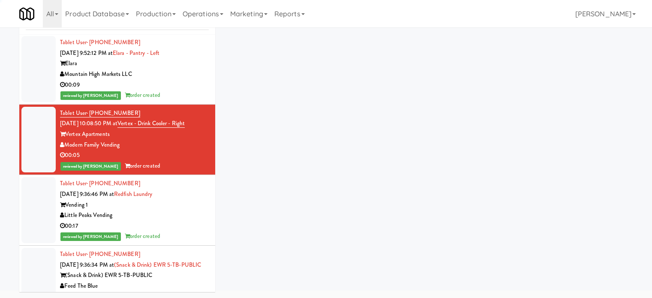
click at [184, 204] on div "Tablet User · (919) 830-2755 Sep 8, 2025 9:36:46 PM at Redfish Laundry Vending …" at bounding box center [134, 209] width 149 height 63
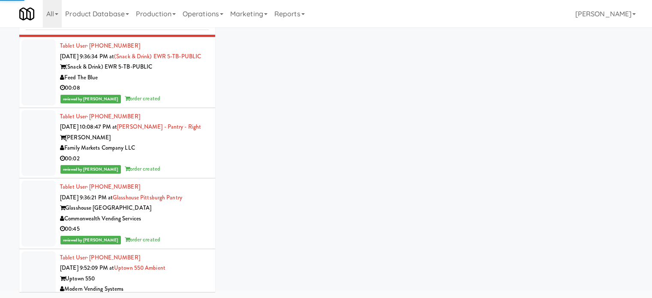
scroll to position [1938, 0]
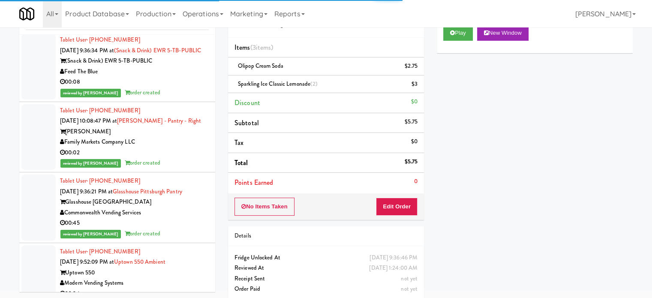
click at [192, 102] on li "Tablet User · (609) 915-5074 Sep 8, 2025 9:36:34 PM at (Snack & Drink) EWR 5-TB…" at bounding box center [117, 66] width 196 height 71
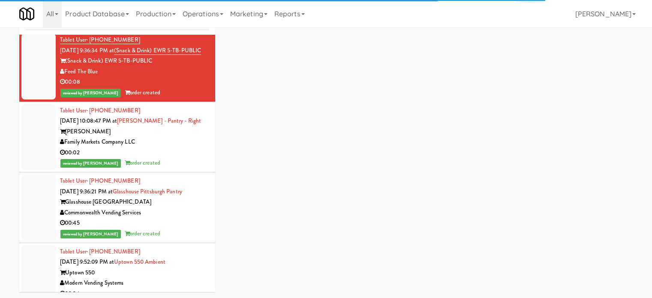
click at [190, 158] on div "00:02" at bounding box center [134, 152] width 149 height 11
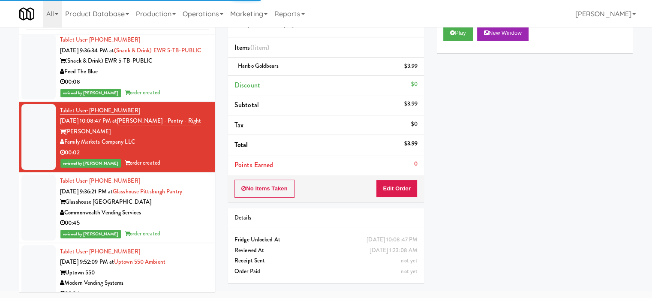
click at [200, 228] on div "00:45" at bounding box center [134, 223] width 149 height 11
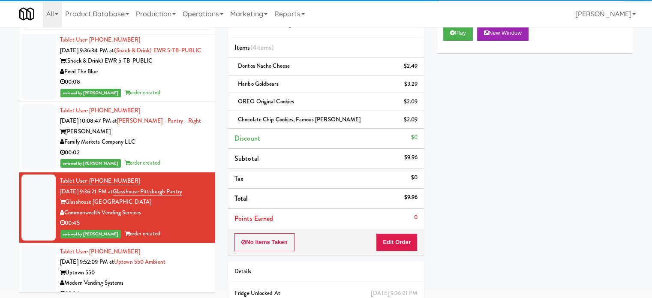
scroll to position [2153, 0]
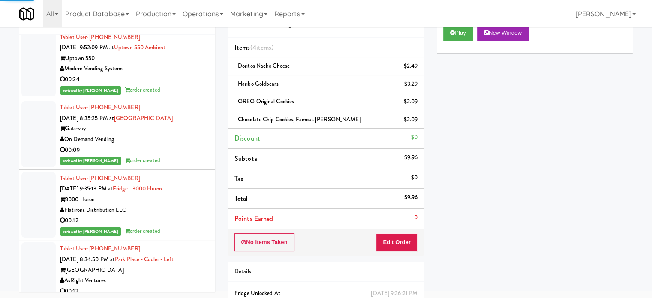
click at [187, 96] on div "reviewed by Sophia N order created" at bounding box center [134, 90] width 149 height 11
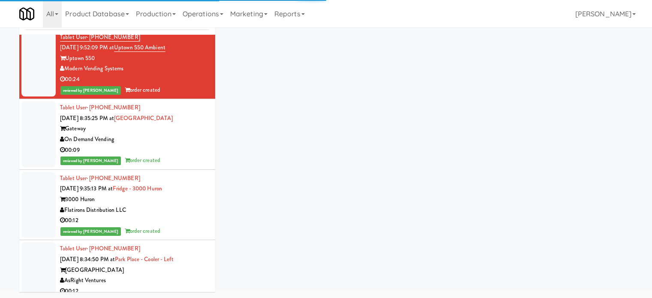
click at [192, 145] on div "On Demand Vending" at bounding box center [134, 139] width 149 height 11
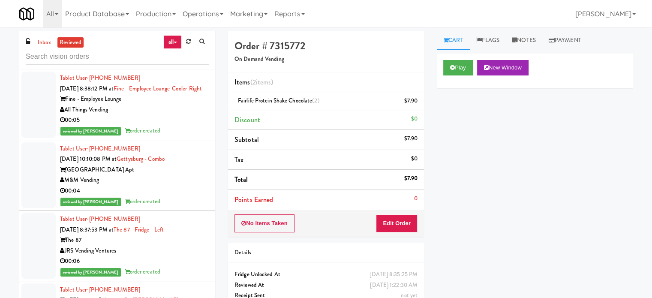
drag, startPoint x: 190, startPoint y: 144, endPoint x: 187, endPoint y: 130, distance: 14.5
click at [190, 136] on div "reviewed by Jomari Y order created" at bounding box center [134, 131] width 149 height 11
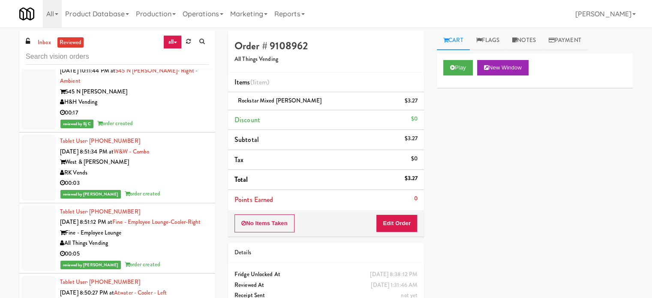
scroll to position [8902, 0]
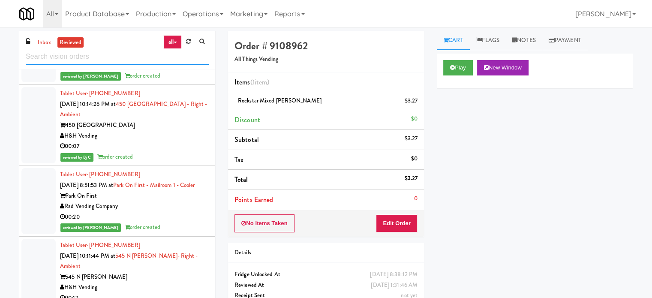
click at [91, 52] on input "text" at bounding box center [117, 57] width 183 height 16
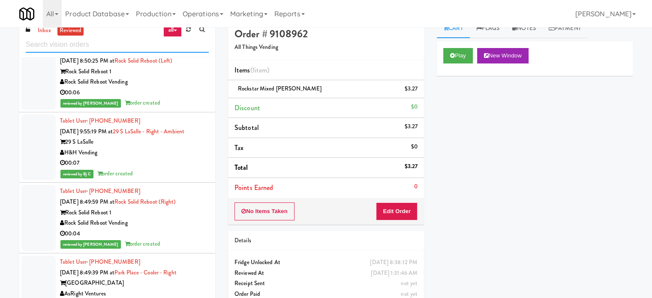
scroll to position [0, 0]
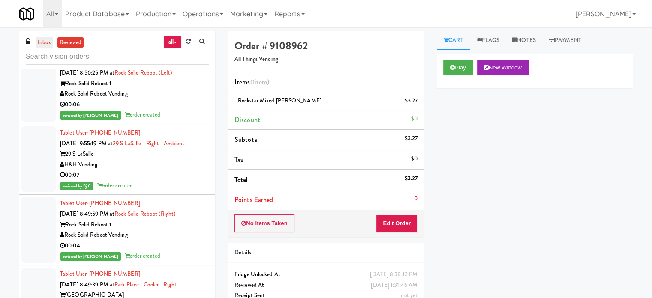
click at [45, 40] on link "inbox" at bounding box center [45, 42] width 18 height 11
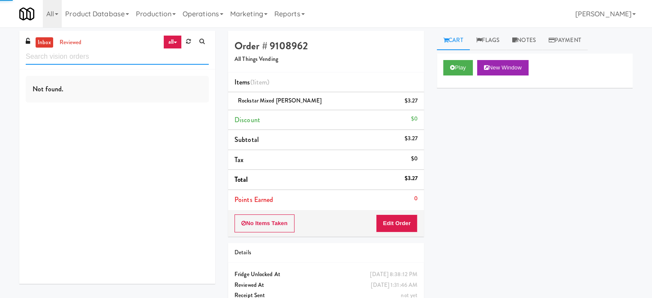
click at [103, 55] on input "text" at bounding box center [117, 57] width 183 height 16
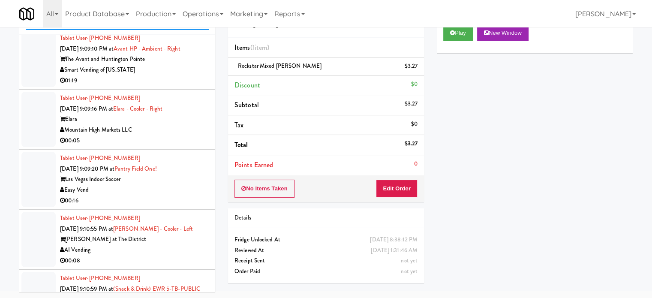
scroll to position [2936, 0]
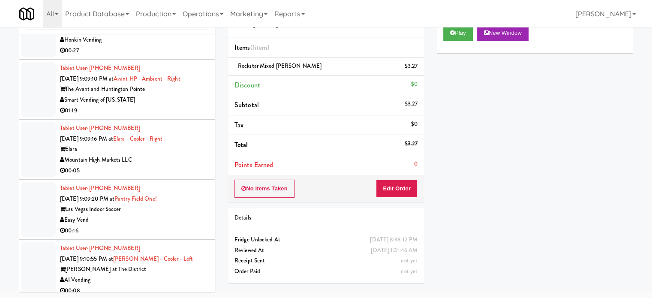
click at [186, 108] on div "01:19" at bounding box center [134, 110] width 149 height 11
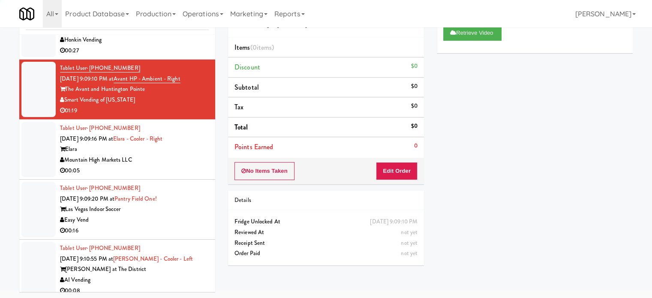
click at [192, 159] on div "Mountain High Markets LLC" at bounding box center [134, 160] width 149 height 11
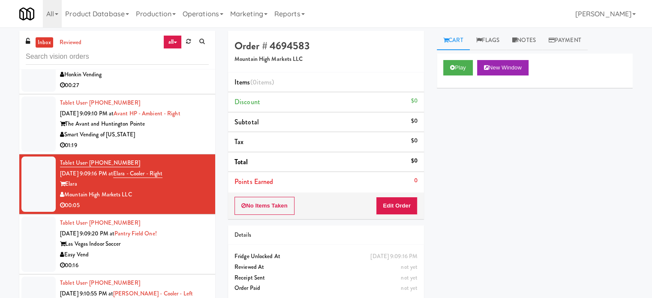
click at [159, 129] on div "Smart Vending of [US_STATE]" at bounding box center [134, 134] width 149 height 11
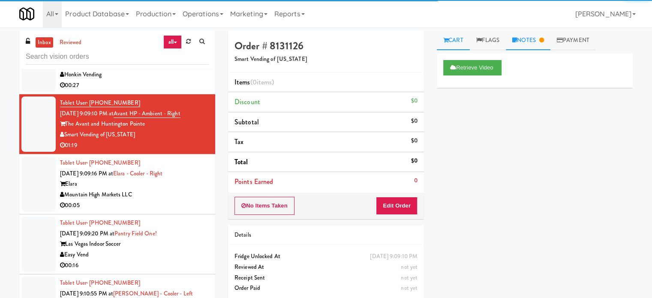
click at [543, 43] on link "Notes" at bounding box center [528, 40] width 45 height 19
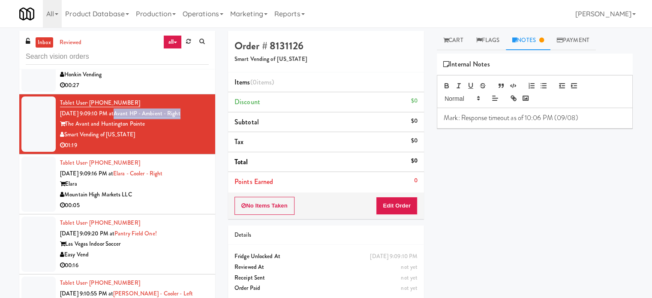
drag, startPoint x: 193, startPoint y: 106, endPoint x: 126, endPoint y: 114, distance: 67.3
click at [126, 114] on div "Tablet User · (346) 364-2720 Sep 8, 2025 9:09:10 PM at Avant HP - Ambient - Rig…" at bounding box center [134, 124] width 149 height 53
copy link "Avant HP - Ambient - Right"
click at [462, 36] on link "Cart" at bounding box center [453, 40] width 33 height 19
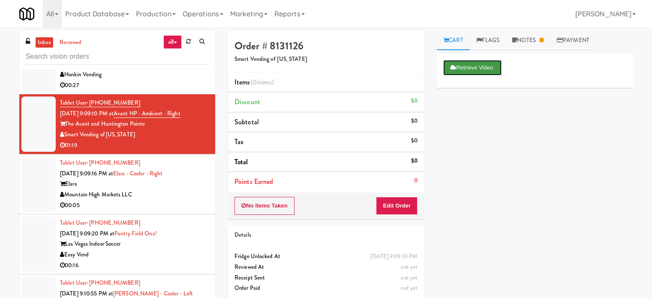
drag, startPoint x: 471, startPoint y: 68, endPoint x: 473, endPoint y: 61, distance: 6.7
click at [471, 67] on button "Retrieve Video" at bounding box center [472, 67] width 58 height 15
click at [189, 189] on div "Mountain High Markets LLC" at bounding box center [134, 194] width 149 height 11
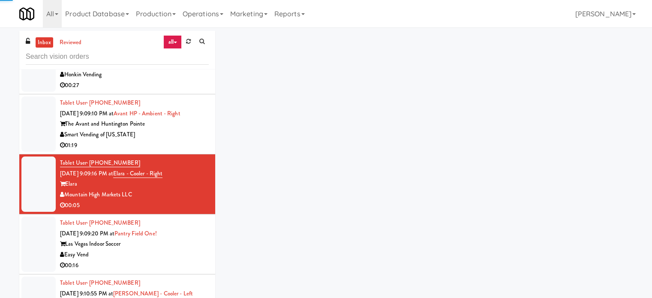
click at [187, 144] on div "01:19" at bounding box center [134, 145] width 149 height 11
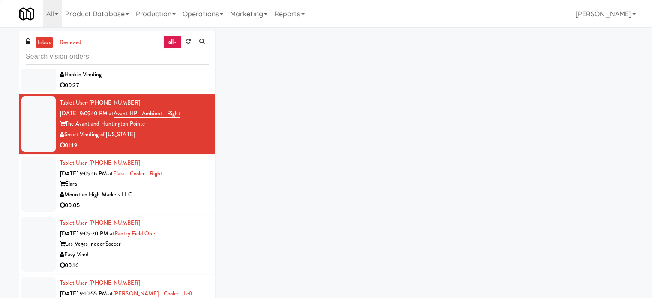
click at [183, 182] on div "Elara" at bounding box center [134, 184] width 149 height 11
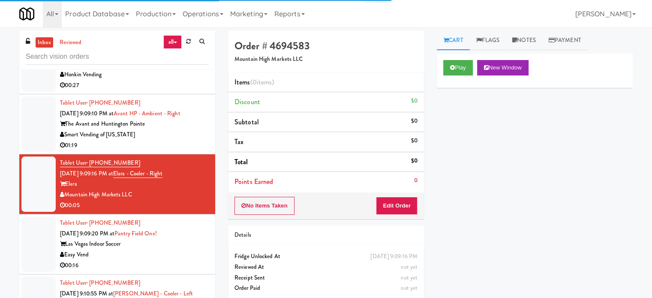
click at [179, 144] on div "01:19" at bounding box center [134, 145] width 149 height 11
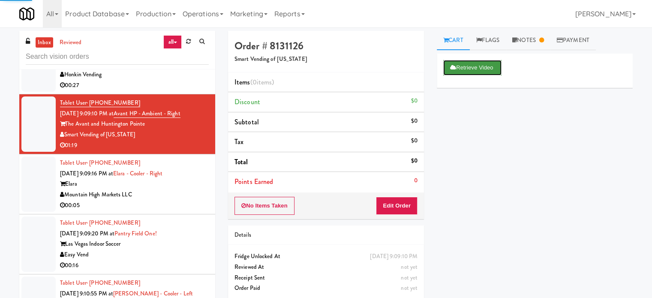
click at [473, 68] on button "Retrieve Video" at bounding box center [472, 67] width 58 height 15
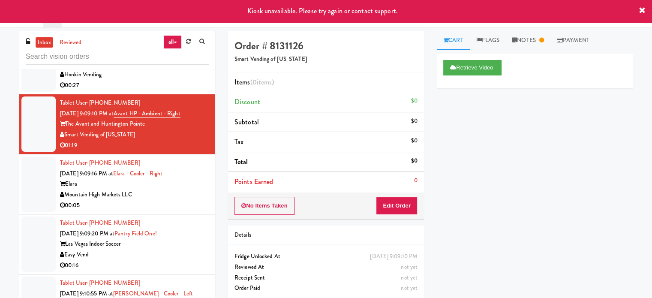
drag, startPoint x: 145, startPoint y: 200, endPoint x: 253, endPoint y: 148, distance: 119.9
click at [145, 200] on div "00:05" at bounding box center [134, 205] width 149 height 11
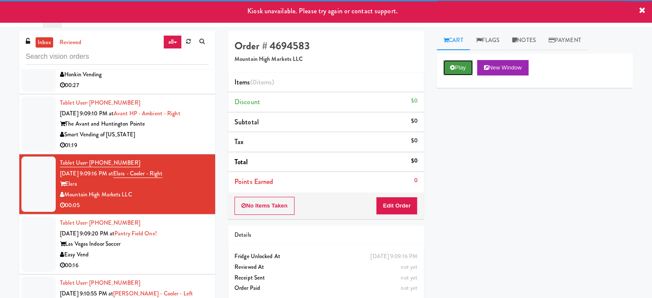
click at [463, 68] on button "Play" at bounding box center [458, 67] width 30 height 15
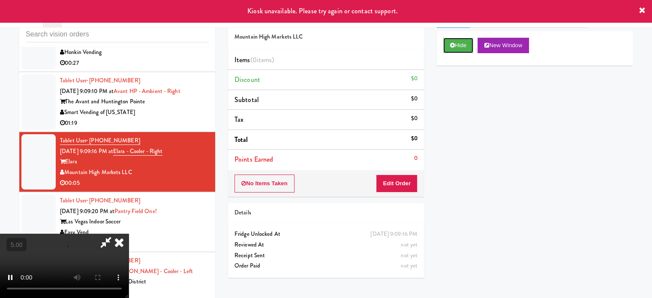
scroll to position [35, 0]
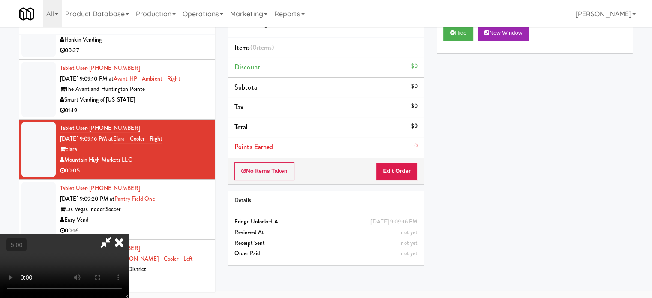
click at [129, 233] on video at bounding box center [64, 265] width 129 height 64
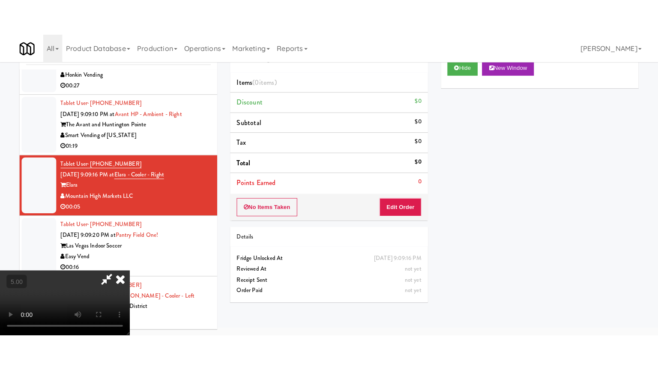
scroll to position [27, 0]
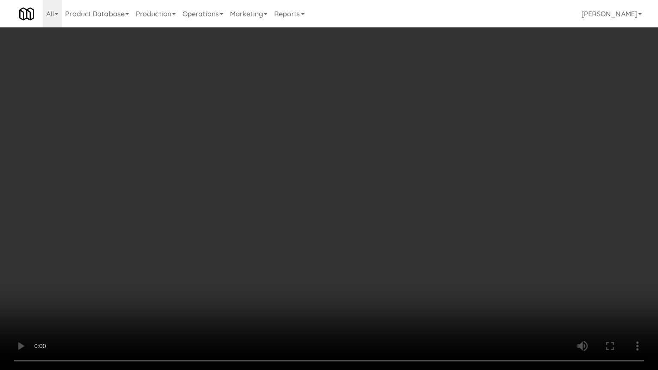
click at [328, 175] on video at bounding box center [329, 185] width 658 height 370
click at [320, 173] on video at bounding box center [329, 185] width 658 height 370
click at [361, 189] on video at bounding box center [329, 185] width 658 height 370
click at [266, 194] on video at bounding box center [329, 185] width 658 height 370
click at [368, 220] on video at bounding box center [329, 185] width 658 height 370
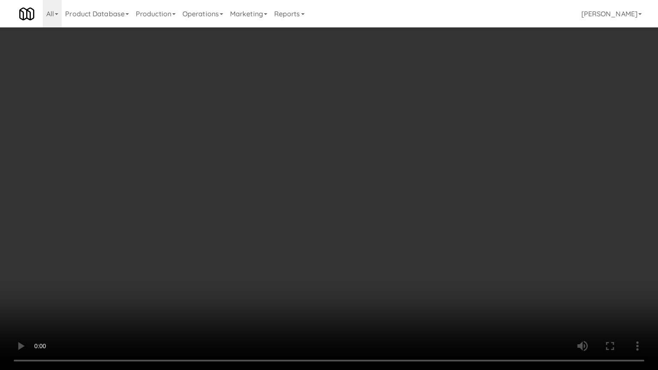
click at [254, 217] on video at bounding box center [329, 185] width 658 height 370
click at [258, 221] on video at bounding box center [329, 185] width 658 height 370
click at [275, 214] on video at bounding box center [329, 185] width 658 height 370
click at [299, 199] on video at bounding box center [329, 185] width 658 height 370
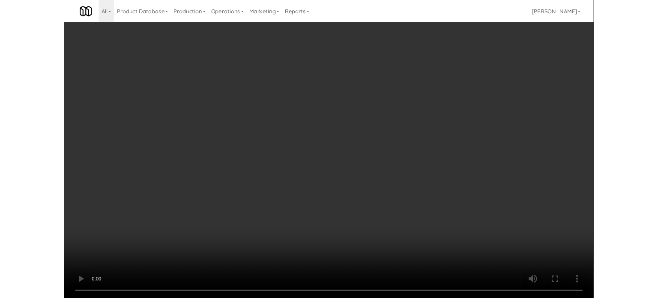
scroll to position [35, 0]
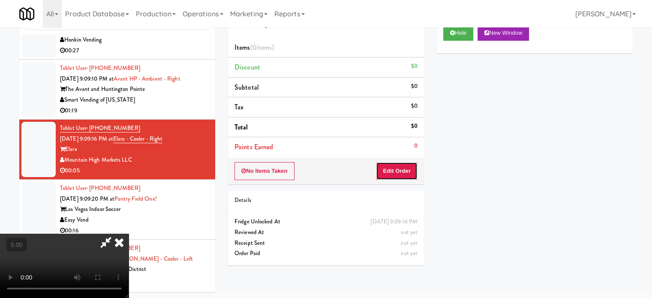
drag, startPoint x: 407, startPoint y: 173, endPoint x: 435, endPoint y: 133, distance: 48.4
click at [407, 173] on button "Edit Order" at bounding box center [397, 171] width 42 height 18
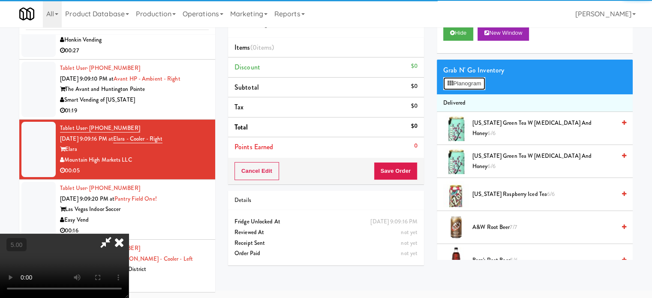
click at [462, 87] on button "Planogram" at bounding box center [464, 83] width 42 height 13
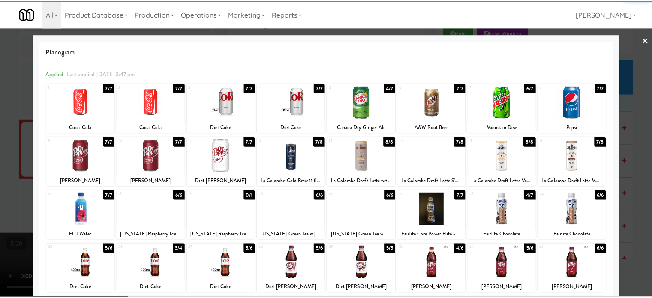
scroll to position [123, 0]
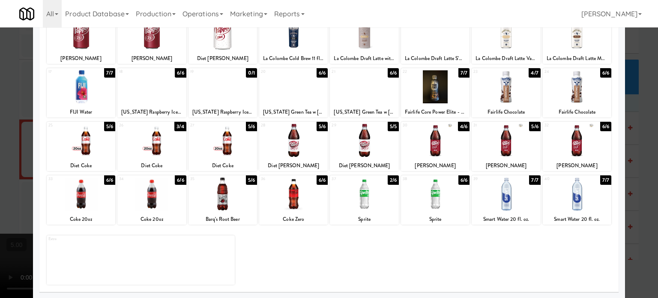
click at [246, 181] on div "5/6" at bounding box center [251, 179] width 11 height 9
click at [637, 177] on div at bounding box center [329, 149] width 658 height 298
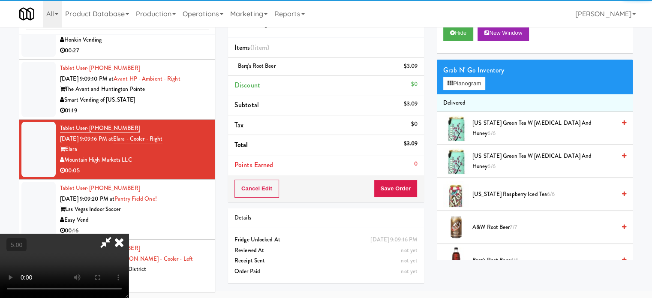
click at [129, 233] on video at bounding box center [64, 265] width 129 height 64
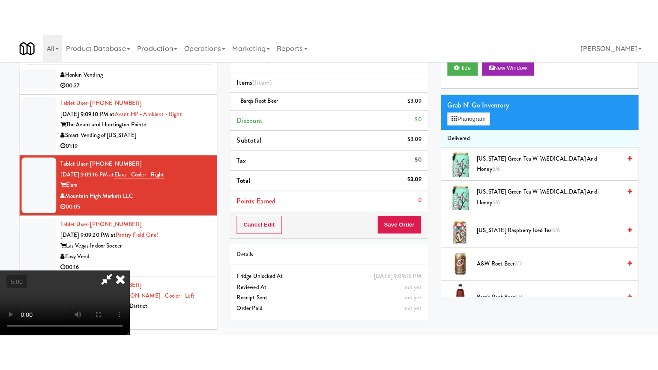
scroll to position [27, 0]
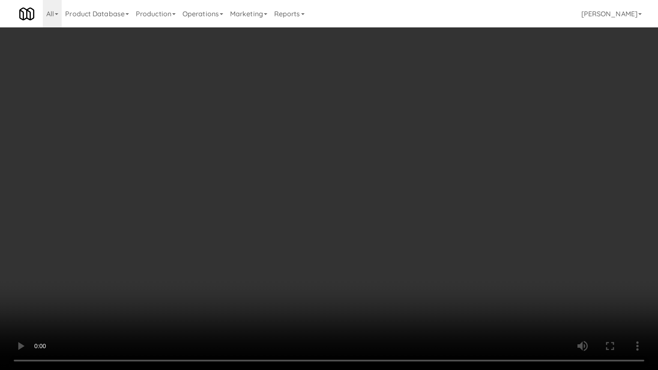
drag, startPoint x: 311, startPoint y: 180, endPoint x: 383, endPoint y: 134, distance: 86.1
click at [311, 180] on video at bounding box center [329, 185] width 658 height 370
click at [380, 156] on video at bounding box center [329, 185] width 658 height 370
drag, startPoint x: 389, startPoint y: 156, endPoint x: 392, endPoint y: 135, distance: 20.7
click at [390, 156] on video at bounding box center [329, 185] width 658 height 370
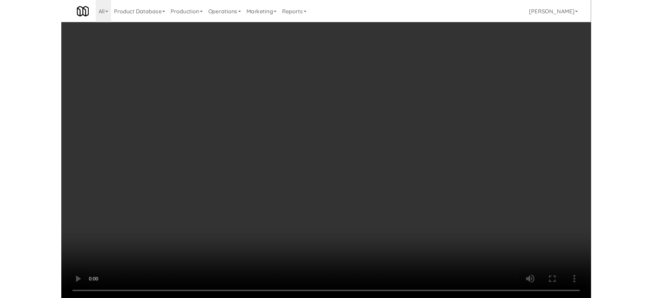
scroll to position [35, 0]
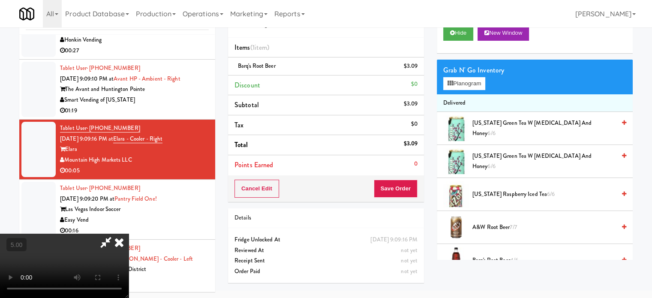
click at [129, 233] on icon at bounding box center [119, 241] width 19 height 17
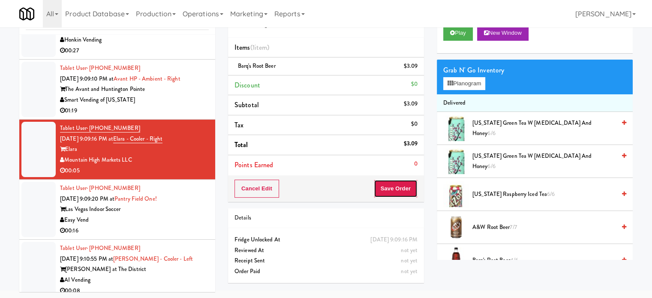
click at [388, 184] on button "Save Order" at bounding box center [396, 188] width 44 height 18
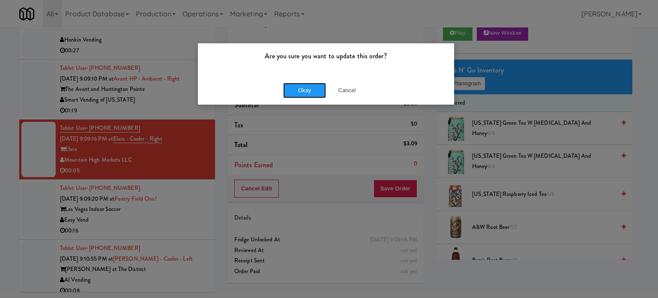
click at [299, 90] on button "Okay" at bounding box center [304, 90] width 43 height 15
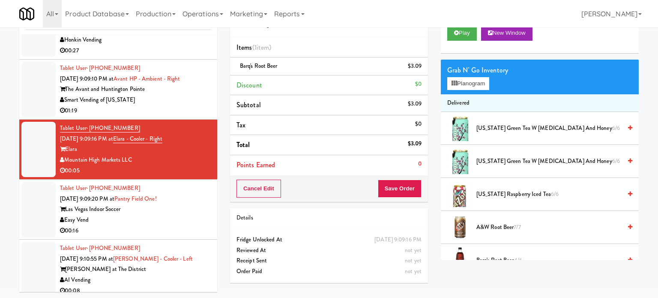
click at [176, 215] on div "Easy Vend" at bounding box center [135, 220] width 151 height 11
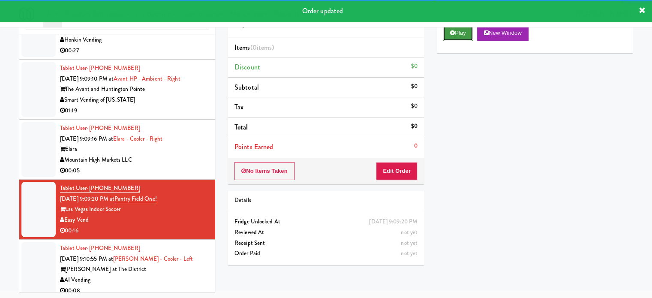
click at [463, 37] on button "Play" at bounding box center [458, 32] width 30 height 15
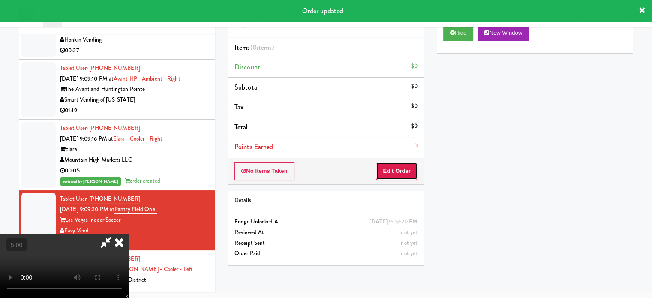
click at [385, 164] on button "Edit Order" at bounding box center [397, 171] width 42 height 18
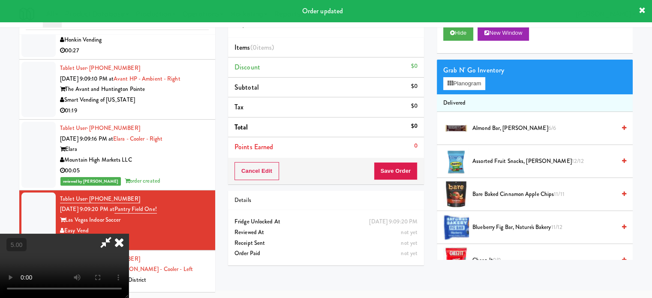
click at [129, 233] on video at bounding box center [64, 265] width 129 height 64
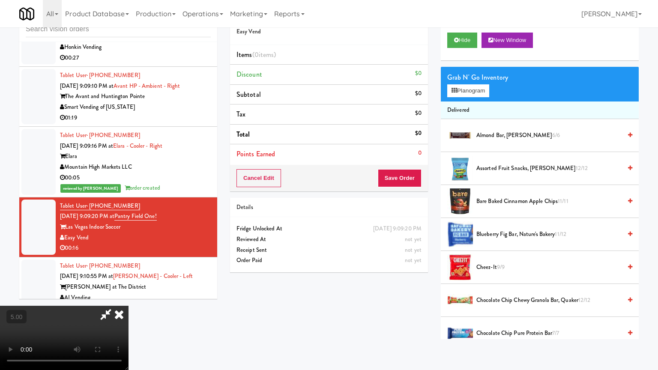
click at [129, 297] on video at bounding box center [64, 338] width 129 height 64
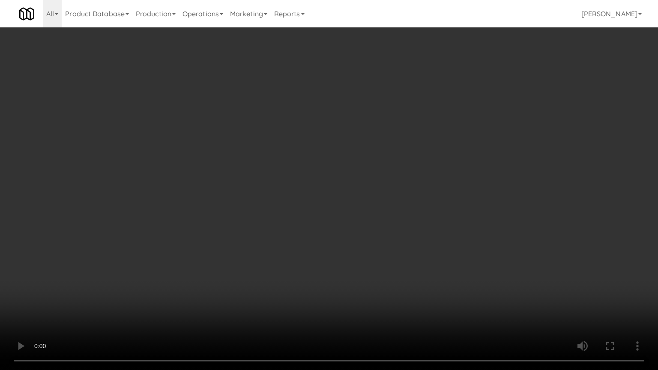
click at [520, 129] on video at bounding box center [329, 185] width 658 height 370
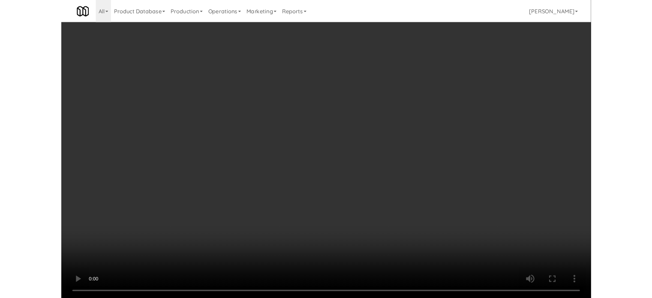
scroll to position [35, 0]
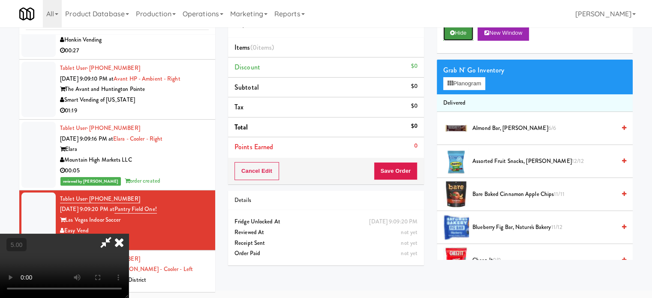
click at [466, 35] on button "Hide" at bounding box center [458, 32] width 30 height 15
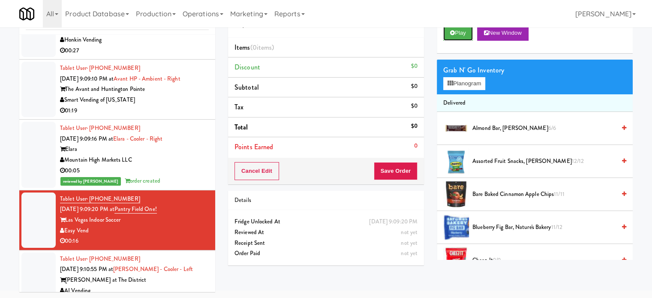
drag, startPoint x: 464, startPoint y: 33, endPoint x: 440, endPoint y: 32, distance: 23.1
click at [464, 33] on button "Play" at bounding box center [458, 32] width 30 height 15
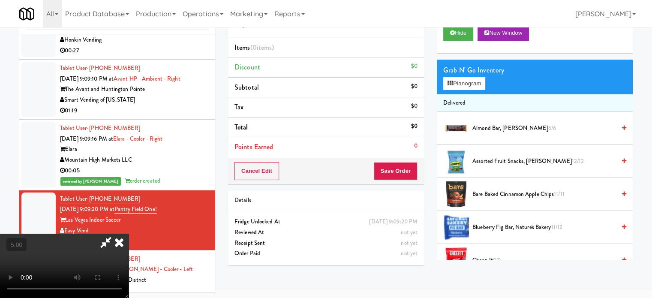
drag, startPoint x: 264, startPoint y: 190, endPoint x: 270, endPoint y: 185, distance: 8.0
click at [129, 233] on video at bounding box center [64, 265] width 129 height 64
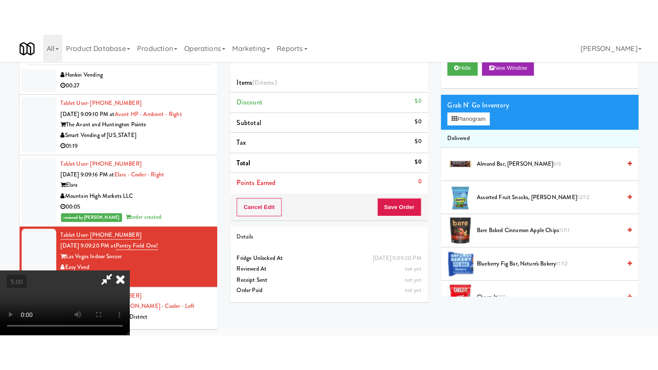
scroll to position [27, 0]
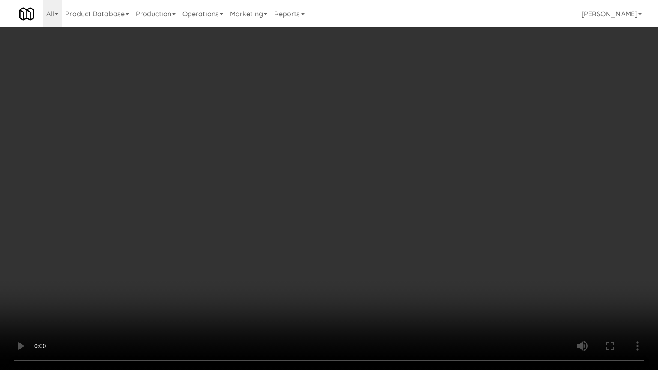
click at [250, 194] on video at bounding box center [329, 185] width 658 height 370
drag, startPoint x: 309, startPoint y: 195, endPoint x: 358, endPoint y: 185, distance: 50.2
click at [310, 195] on video at bounding box center [329, 185] width 658 height 370
click at [392, 194] on video at bounding box center [329, 185] width 658 height 370
click at [365, 192] on video at bounding box center [329, 185] width 658 height 370
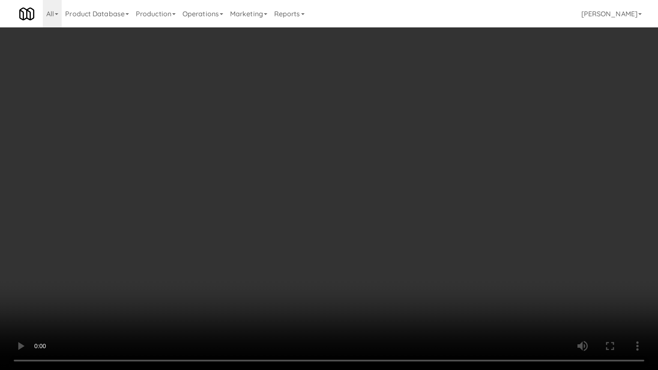
click at [365, 192] on video at bounding box center [329, 185] width 658 height 370
drag, startPoint x: 394, startPoint y: 192, endPoint x: 390, endPoint y: 187, distance: 6.4
click at [394, 192] on video at bounding box center [329, 185] width 658 height 370
click at [378, 179] on video at bounding box center [329, 185] width 658 height 370
drag, startPoint x: 365, startPoint y: 194, endPoint x: 399, endPoint y: 179, distance: 37.4
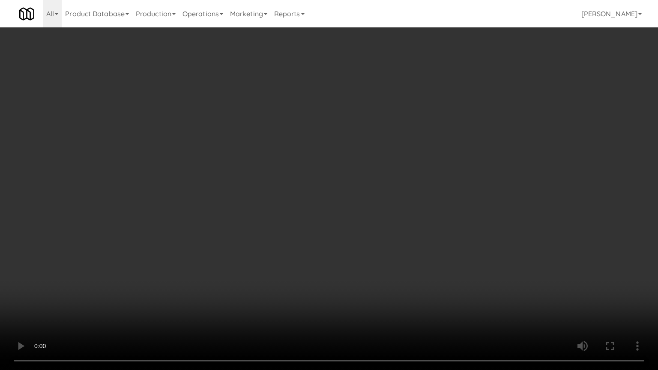
click at [365, 194] on video at bounding box center [329, 185] width 658 height 370
click at [425, 197] on video at bounding box center [329, 185] width 658 height 370
drag, startPoint x: 374, startPoint y: 193, endPoint x: 431, endPoint y: 173, distance: 59.6
click at [376, 193] on video at bounding box center [329, 185] width 658 height 370
click at [440, 170] on video at bounding box center [329, 185] width 658 height 370
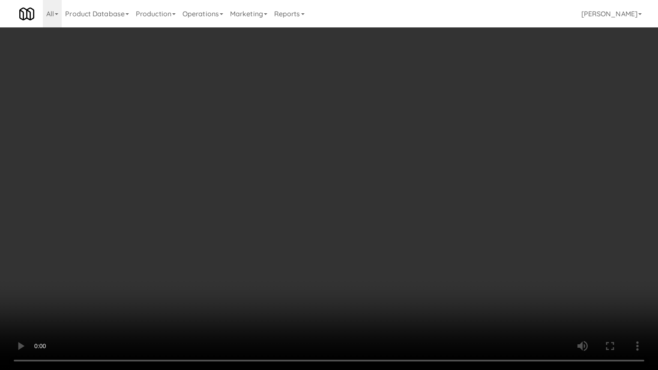
click at [403, 188] on video at bounding box center [329, 185] width 658 height 370
click at [447, 188] on video at bounding box center [329, 185] width 658 height 370
click at [363, 200] on video at bounding box center [329, 185] width 658 height 370
click at [365, 197] on video at bounding box center [329, 185] width 658 height 370
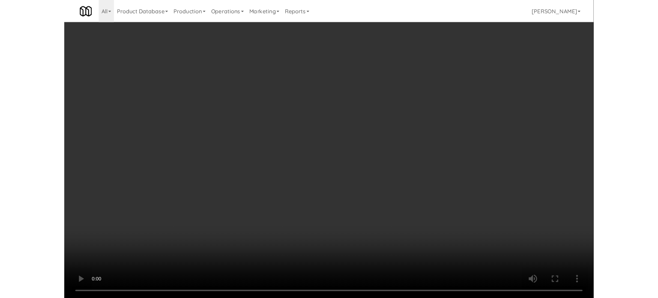
scroll to position [35, 0]
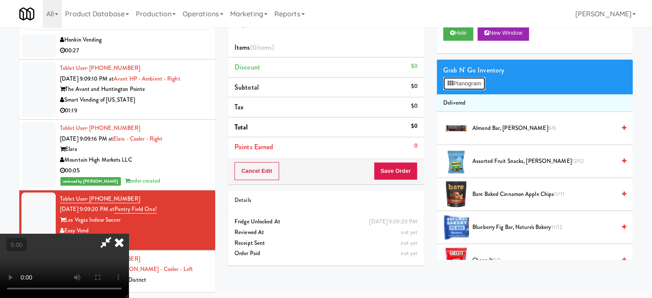
drag, startPoint x: 472, startPoint y: 81, endPoint x: 455, endPoint y: 82, distance: 17.2
click at [471, 81] on button "Planogram" at bounding box center [464, 83] width 42 height 13
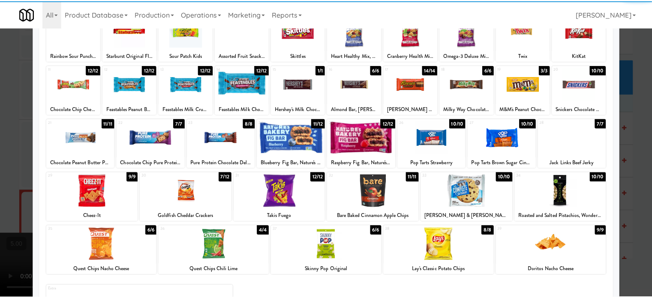
scroll to position [123, 0]
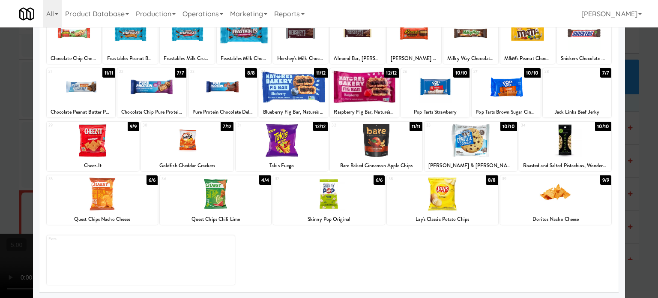
click at [314, 125] on div "12/12" at bounding box center [320, 126] width 15 height 9
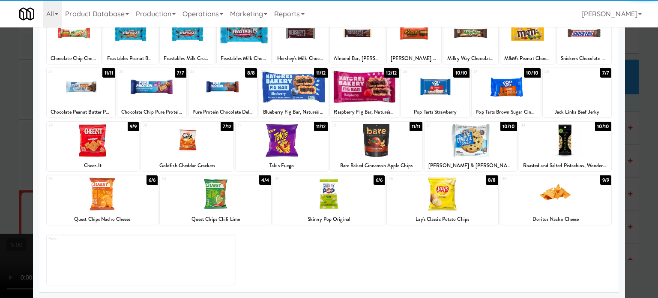
click at [637, 142] on div at bounding box center [329, 149] width 658 height 298
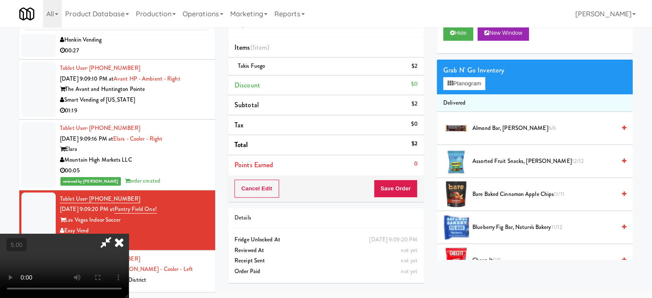
click at [129, 233] on video at bounding box center [64, 265] width 129 height 64
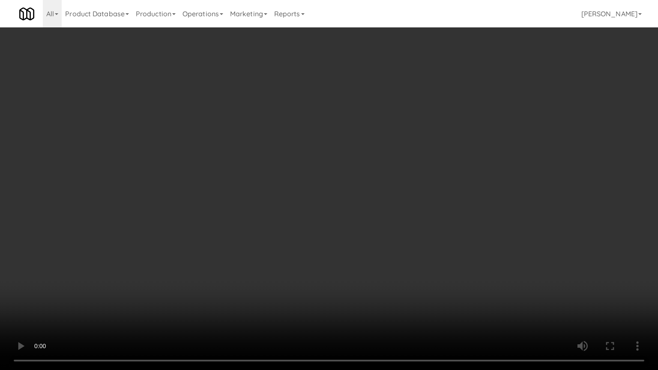
click at [286, 239] on video at bounding box center [329, 185] width 658 height 370
click at [325, 188] on video at bounding box center [329, 185] width 658 height 370
click at [293, 239] on video at bounding box center [329, 185] width 658 height 370
click at [150, 291] on video at bounding box center [329, 185] width 658 height 370
click at [357, 215] on video at bounding box center [329, 185] width 658 height 370
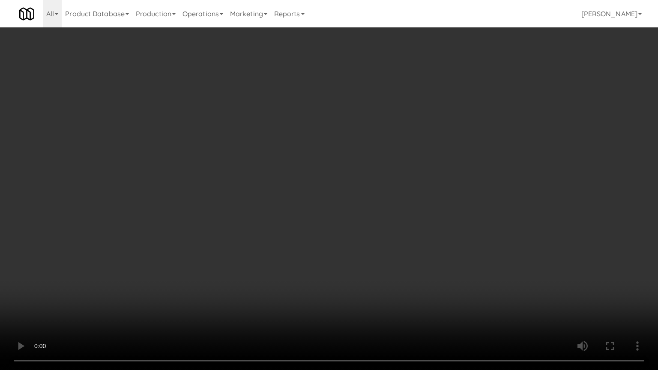
click at [348, 218] on video at bounding box center [329, 185] width 658 height 370
click at [382, 224] on video at bounding box center [329, 185] width 658 height 370
click at [279, 224] on video at bounding box center [329, 185] width 658 height 370
click at [337, 235] on video at bounding box center [329, 185] width 658 height 370
drag, startPoint x: 274, startPoint y: 237, endPoint x: 279, endPoint y: 231, distance: 8.2
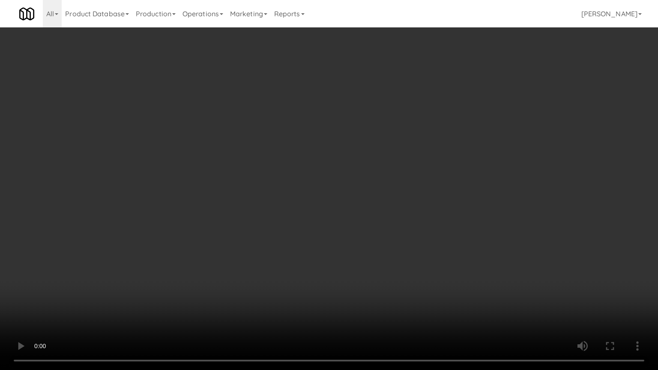
click at [273, 237] on video at bounding box center [329, 185] width 658 height 370
click at [354, 230] on video at bounding box center [329, 185] width 658 height 370
click at [299, 230] on video at bounding box center [329, 185] width 658 height 370
click at [338, 233] on video at bounding box center [329, 185] width 658 height 370
click at [285, 234] on video at bounding box center [329, 185] width 658 height 370
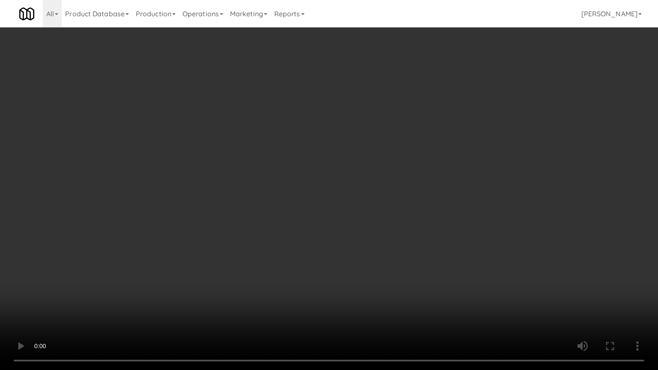
click at [324, 236] on video at bounding box center [329, 185] width 658 height 370
click at [288, 236] on video at bounding box center [329, 185] width 658 height 370
click at [327, 231] on video at bounding box center [329, 185] width 658 height 370
click at [288, 232] on video at bounding box center [329, 185] width 658 height 370
click at [323, 233] on video at bounding box center [329, 185] width 658 height 370
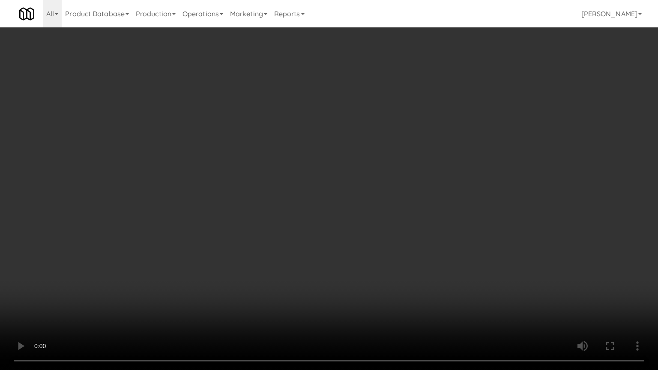
click at [315, 235] on video at bounding box center [329, 185] width 658 height 370
click at [350, 217] on video at bounding box center [329, 185] width 658 height 370
click at [350, 218] on video at bounding box center [329, 185] width 658 height 370
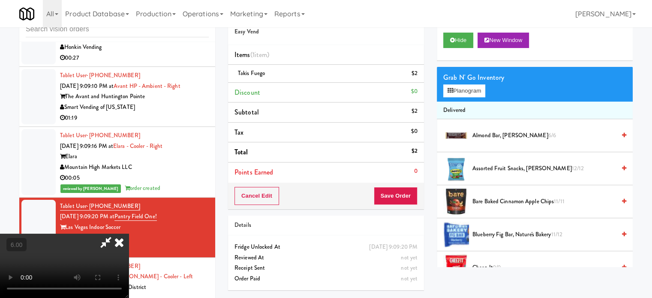
click at [129, 233] on icon at bounding box center [119, 241] width 19 height 17
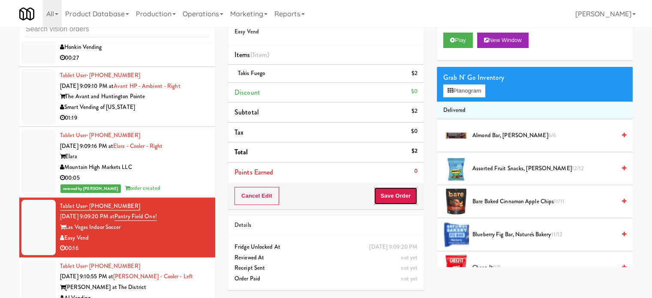
click at [403, 193] on button "Save Order" at bounding box center [396, 196] width 44 height 18
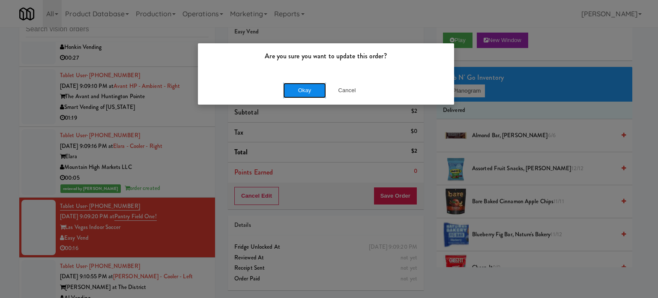
click at [305, 87] on button "Okay" at bounding box center [304, 90] width 43 height 15
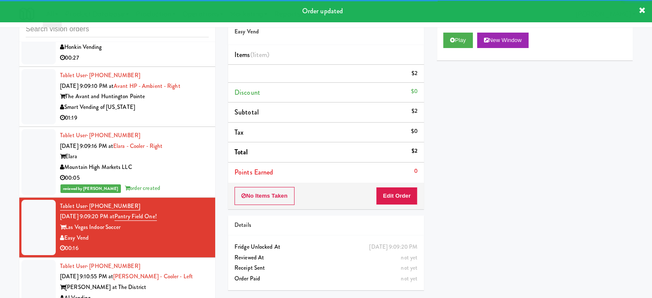
scroll to position [3020, 0]
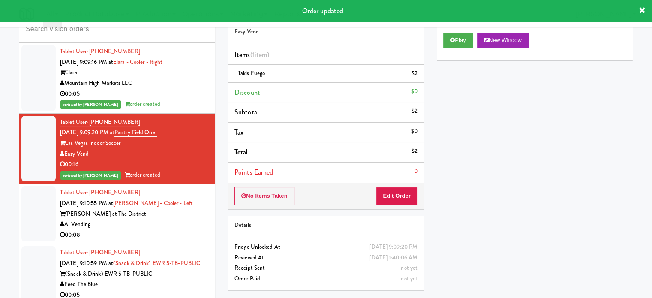
click at [178, 226] on div "AI Vending" at bounding box center [134, 224] width 149 height 11
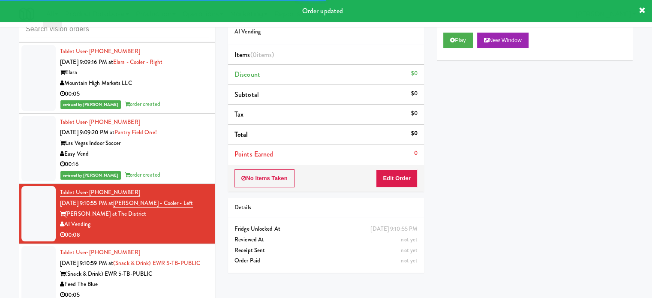
click at [446, 29] on div "Play New Window" at bounding box center [535, 43] width 196 height 34
click at [451, 37] on icon at bounding box center [452, 40] width 5 height 6
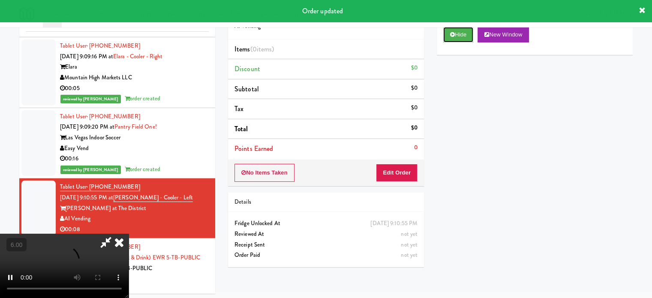
scroll to position [35, 0]
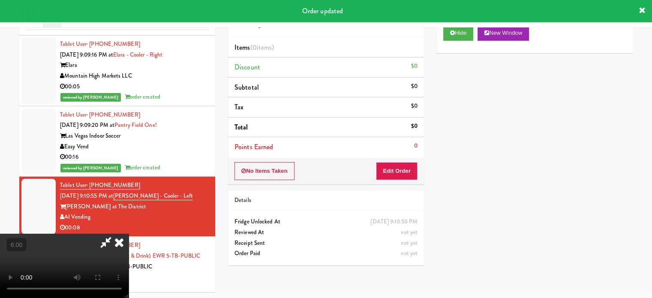
click at [406, 155] on li "Points Earned 0" at bounding box center [326, 147] width 196 height 20
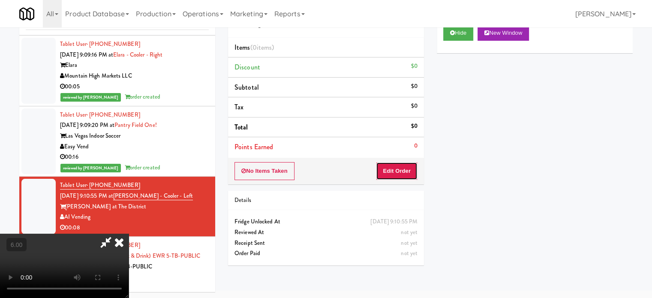
click at [401, 174] on button "Edit Order" at bounding box center [397, 171] width 42 height 18
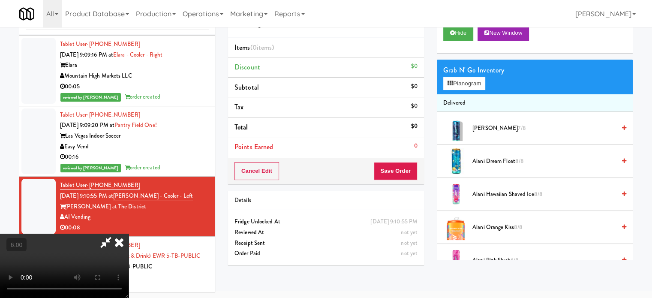
click at [129, 233] on video at bounding box center [64, 265] width 129 height 64
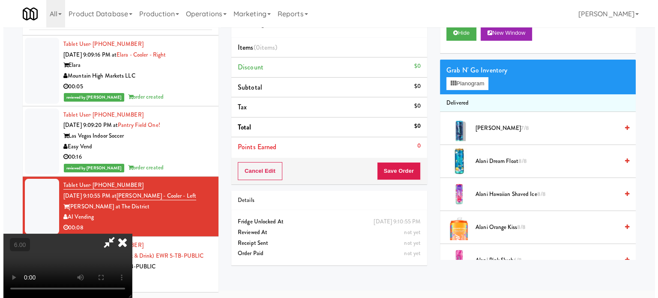
scroll to position [27, 0]
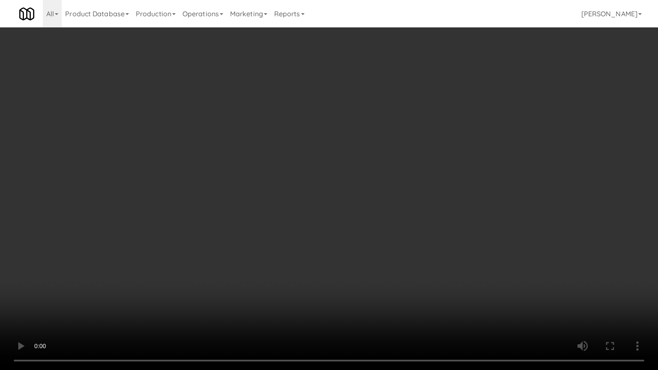
click at [190, 219] on video at bounding box center [329, 185] width 658 height 370
click at [363, 209] on video at bounding box center [329, 185] width 658 height 370
click at [378, 199] on video at bounding box center [329, 185] width 658 height 370
click at [380, 193] on video at bounding box center [329, 185] width 658 height 370
click at [285, 229] on video at bounding box center [329, 185] width 658 height 370
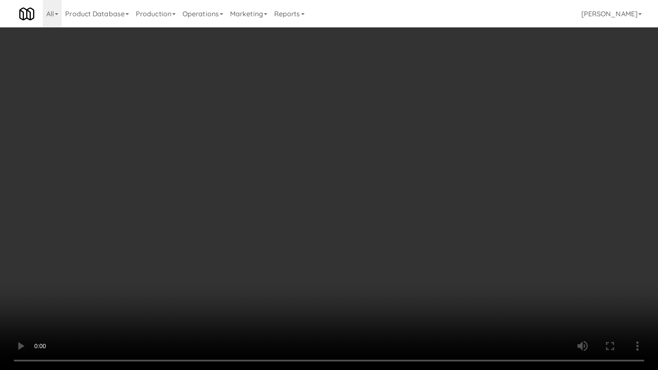
click at [360, 173] on video at bounding box center [329, 185] width 658 height 370
click at [359, 158] on video at bounding box center [329, 185] width 658 height 370
click at [362, 158] on video at bounding box center [329, 185] width 658 height 370
click at [364, 160] on video at bounding box center [329, 185] width 658 height 370
click at [407, 186] on video at bounding box center [329, 185] width 658 height 370
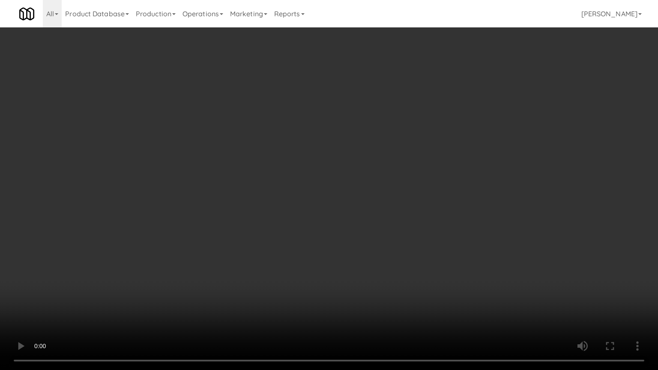
drag, startPoint x: 261, startPoint y: 185, endPoint x: 273, endPoint y: 182, distance: 12.5
click at [273, 182] on video at bounding box center [329, 185] width 658 height 370
click at [283, 177] on video at bounding box center [329, 185] width 658 height 370
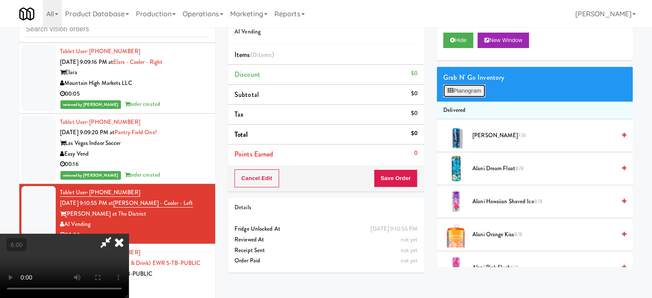
click at [476, 94] on button "Planogram" at bounding box center [464, 90] width 42 height 13
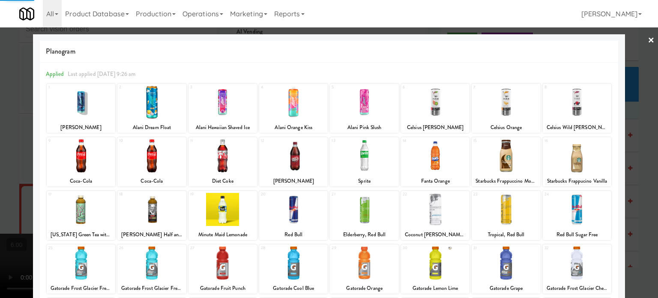
scroll to position [123, 0]
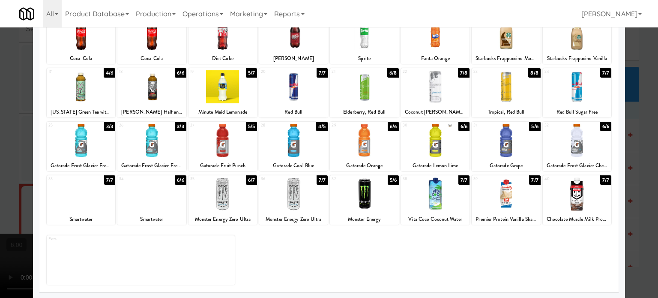
click at [251, 130] on div "5/5" at bounding box center [251, 126] width 11 height 9
drag, startPoint x: 637, startPoint y: 142, endPoint x: 613, endPoint y: 142, distance: 23.1
click at [637, 143] on div at bounding box center [329, 149] width 658 height 298
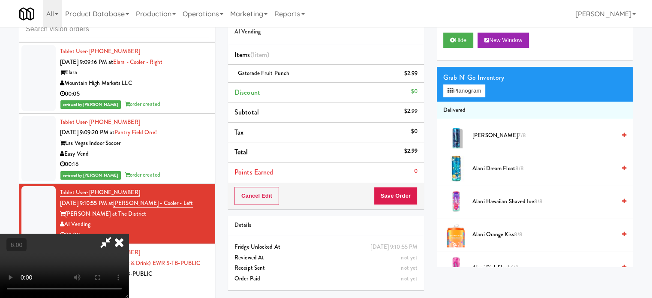
click at [129, 233] on video at bounding box center [64, 265] width 129 height 64
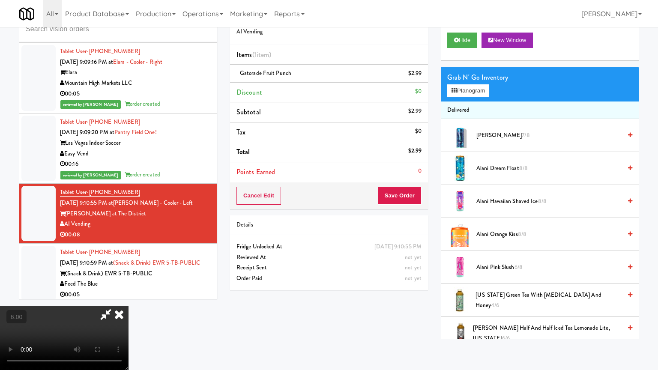
click at [129, 297] on video at bounding box center [64, 338] width 129 height 64
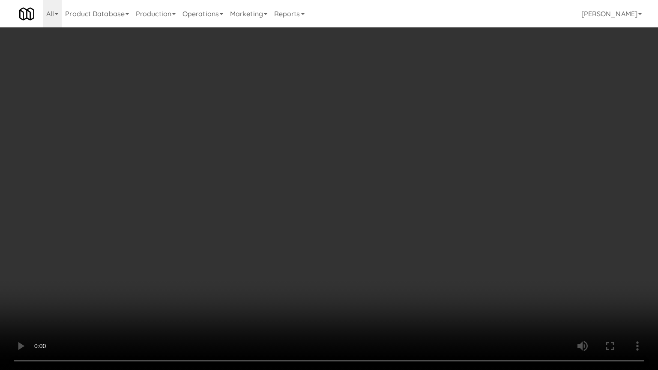
click at [333, 213] on video at bounding box center [329, 185] width 658 height 370
click at [389, 297] on video at bounding box center [329, 185] width 658 height 370
click at [332, 223] on video at bounding box center [329, 185] width 658 height 370
click at [338, 217] on video at bounding box center [329, 185] width 658 height 370
drag, startPoint x: 354, startPoint y: 188, endPoint x: 363, endPoint y: 122, distance: 66.6
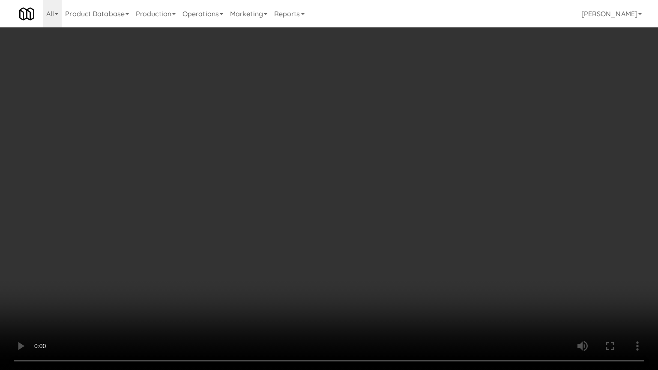
click at [356, 187] on video at bounding box center [329, 185] width 658 height 370
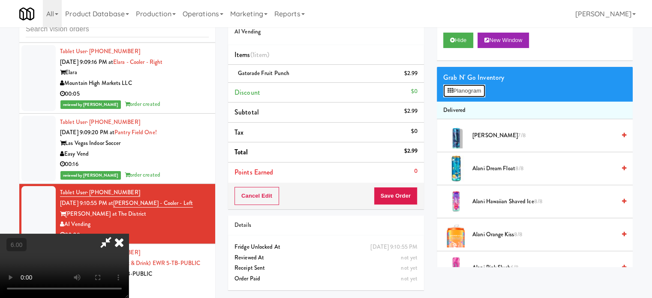
click at [480, 87] on button "Planogram" at bounding box center [464, 90] width 42 height 13
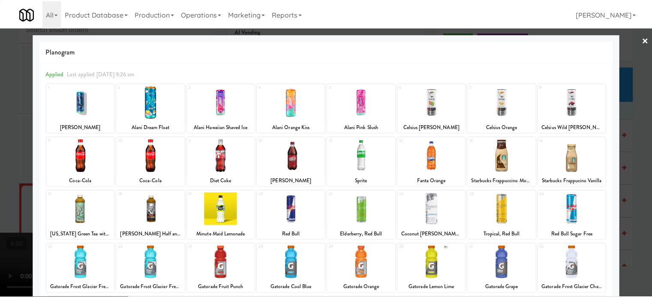
scroll to position [123, 0]
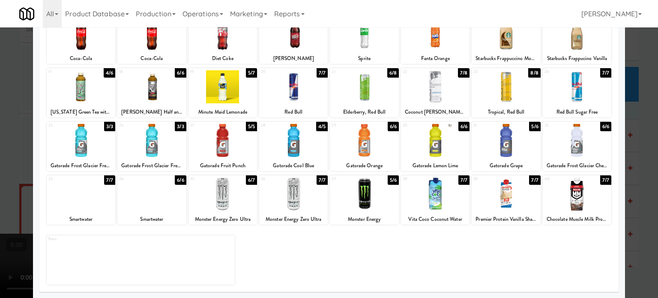
drag, startPoint x: 461, startPoint y: 126, endPoint x: 565, endPoint y: 124, distance: 104.6
click at [461, 127] on div "6/6" at bounding box center [463, 126] width 11 height 9
click at [637, 143] on div at bounding box center [329, 149] width 658 height 298
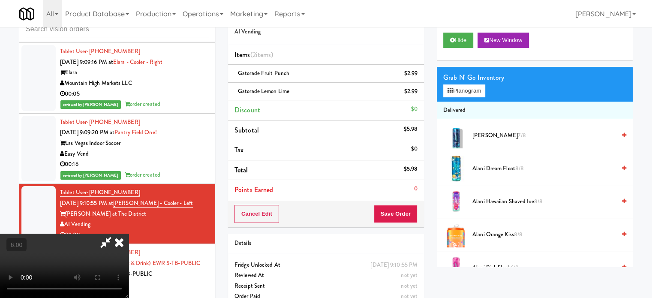
click at [129, 233] on video at bounding box center [64, 265] width 129 height 64
drag, startPoint x: 233, startPoint y: 158, endPoint x: 240, endPoint y: 200, distance: 42.6
click at [129, 233] on video at bounding box center [64, 265] width 129 height 64
drag, startPoint x: 240, startPoint y: 200, endPoint x: 258, endPoint y: 166, distance: 38.3
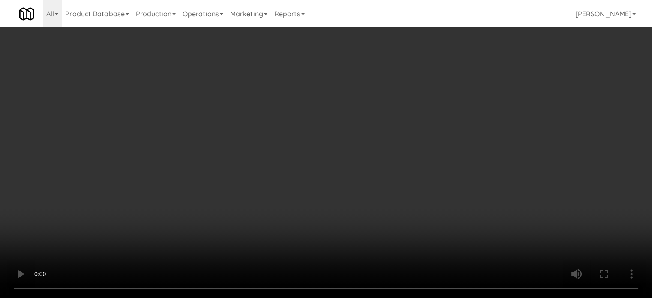
click at [243, 197] on video at bounding box center [326, 149] width 652 height 298
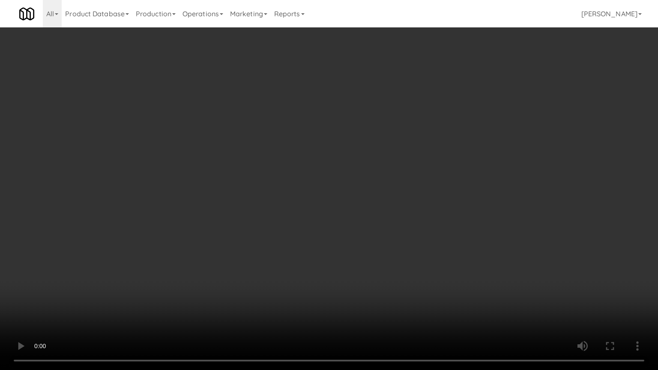
drag, startPoint x: 326, startPoint y: 250, endPoint x: 330, endPoint y: 240, distance: 10.6
click at [328, 248] on video at bounding box center [329, 185] width 658 height 370
drag, startPoint x: 330, startPoint y: 240, endPoint x: 324, endPoint y: 111, distance: 129.5
click at [331, 230] on video at bounding box center [329, 185] width 658 height 370
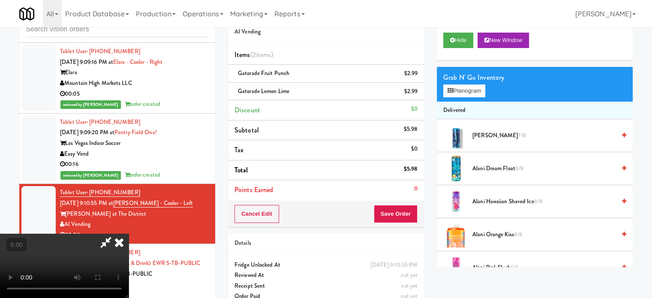
click at [129, 233] on icon at bounding box center [119, 241] width 19 height 17
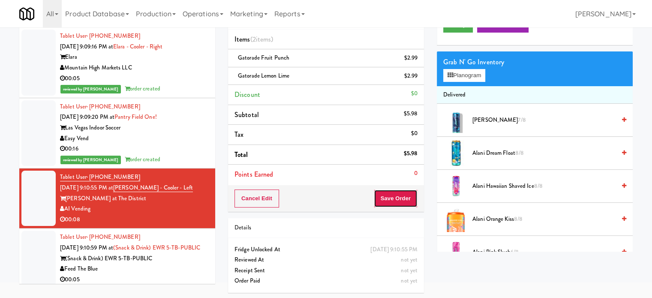
drag, startPoint x: 378, startPoint y: 199, endPoint x: 386, endPoint y: 191, distance: 10.9
click at [379, 198] on button "Save Order" at bounding box center [396, 198] width 44 height 18
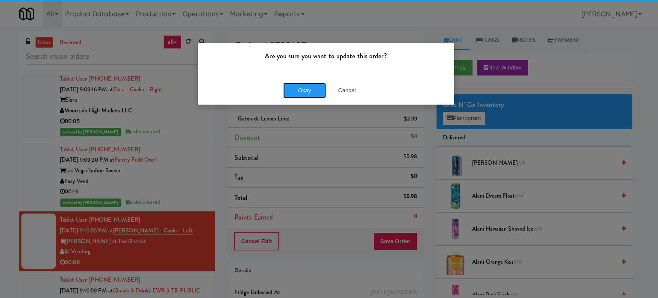
click at [306, 93] on button "Okay" at bounding box center [304, 90] width 43 height 15
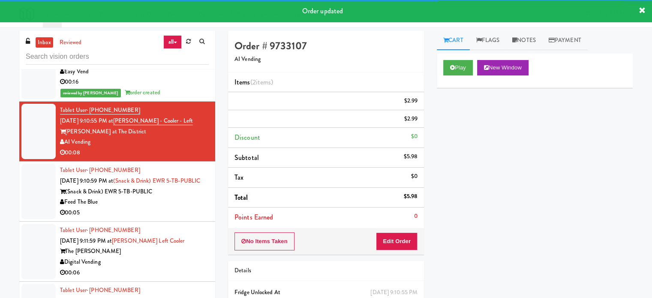
scroll to position [3155, 0]
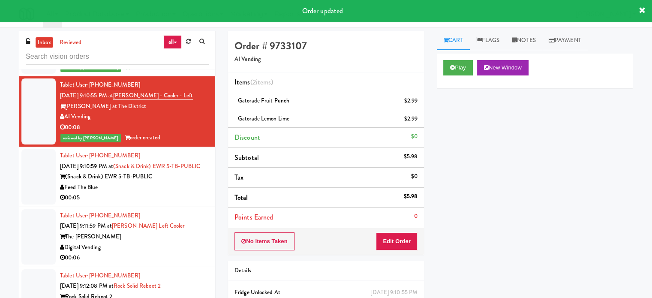
drag, startPoint x: 165, startPoint y: 190, endPoint x: 226, endPoint y: 181, distance: 61.4
click at [180, 190] on div "Feed The Blue" at bounding box center [134, 187] width 149 height 11
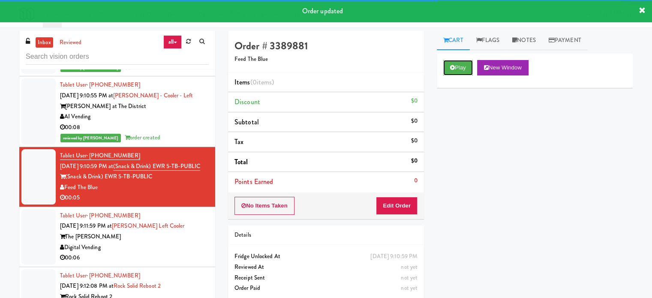
click at [460, 76] on div "Play New Window" at bounding box center [535, 71] width 196 height 34
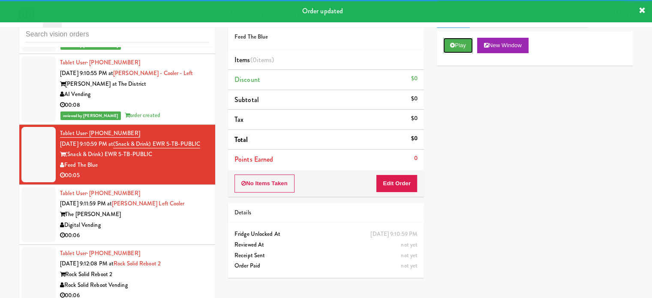
scroll to position [35, 0]
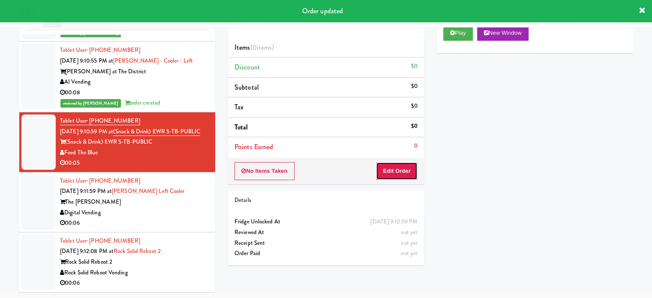
click at [403, 168] on button "Edit Order" at bounding box center [397, 171] width 42 height 18
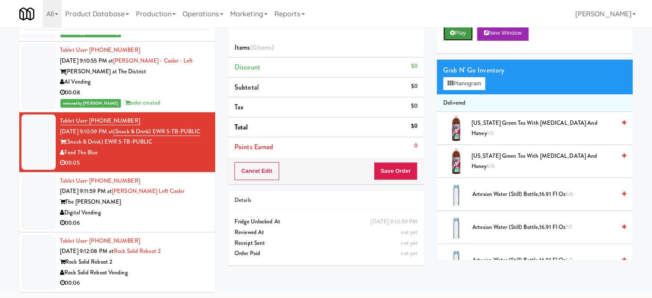
click at [463, 33] on button "Play" at bounding box center [458, 32] width 30 height 15
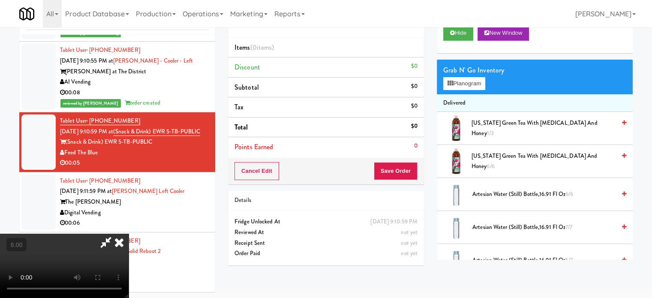
click at [129, 233] on video at bounding box center [64, 265] width 129 height 64
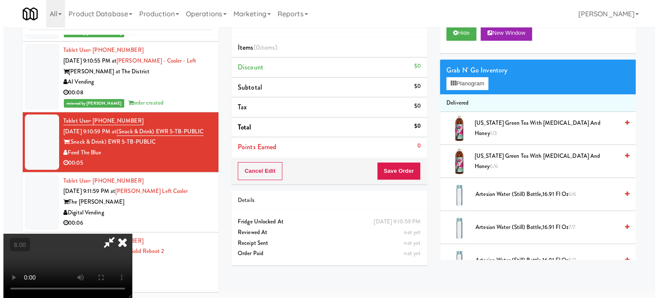
scroll to position [27, 0]
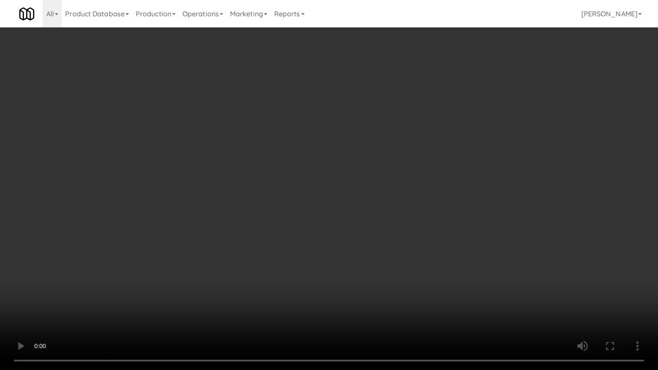
drag, startPoint x: 278, startPoint y: 198, endPoint x: 295, endPoint y: 185, distance: 20.7
click at [278, 198] on video at bounding box center [329, 185] width 658 height 370
click at [342, 186] on video at bounding box center [329, 185] width 658 height 370
drag, startPoint x: 187, startPoint y: 262, endPoint x: 318, endPoint y: 164, distance: 163.7
click at [188, 262] on video at bounding box center [329, 185] width 658 height 370
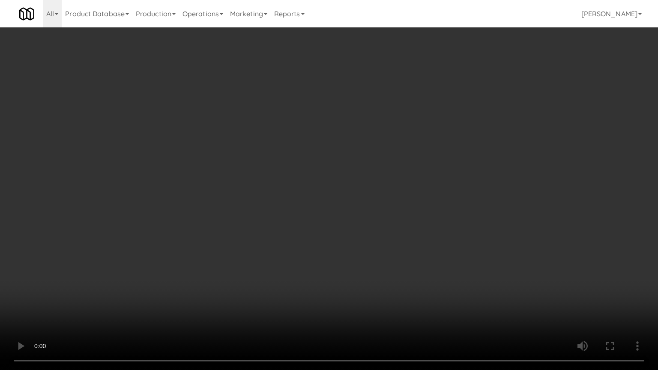
drag, startPoint x: 319, startPoint y: 206, endPoint x: 335, endPoint y: 201, distance: 16.8
click at [320, 207] on video at bounding box center [329, 185] width 658 height 370
click at [344, 206] on video at bounding box center [329, 185] width 658 height 370
drag, startPoint x: 145, startPoint y: 266, endPoint x: 228, endPoint y: 211, distance: 99.6
click at [146, 265] on video at bounding box center [329, 185] width 658 height 370
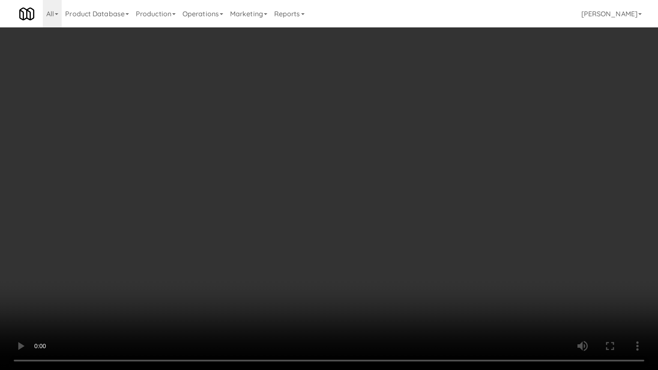
drag, startPoint x: 238, startPoint y: 219, endPoint x: 243, endPoint y: 218, distance: 5.3
click at [240, 219] on video at bounding box center [329, 185] width 658 height 370
click at [249, 223] on video at bounding box center [329, 185] width 658 height 370
click at [308, 226] on video at bounding box center [329, 185] width 658 height 370
click at [285, 216] on video at bounding box center [329, 185] width 658 height 370
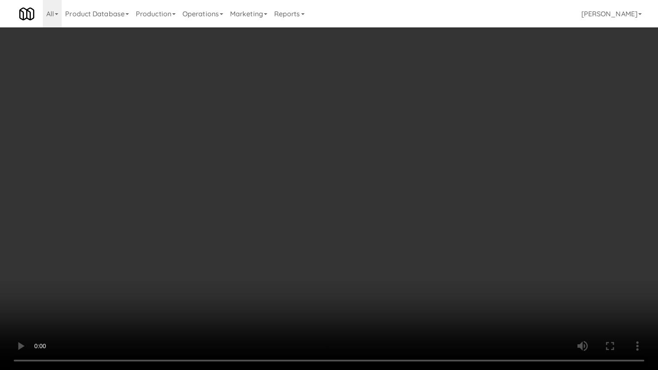
click at [292, 206] on video at bounding box center [329, 185] width 658 height 370
click at [308, 206] on video at bounding box center [329, 185] width 658 height 370
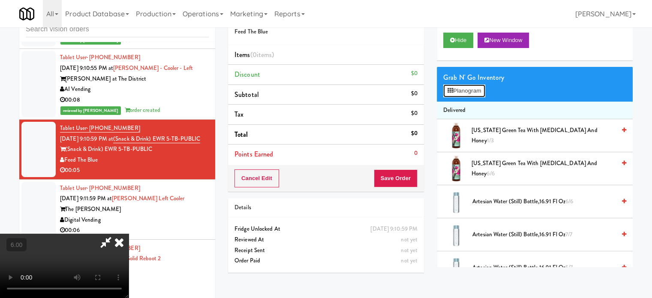
click at [454, 93] on button "Planogram" at bounding box center [464, 90] width 42 height 13
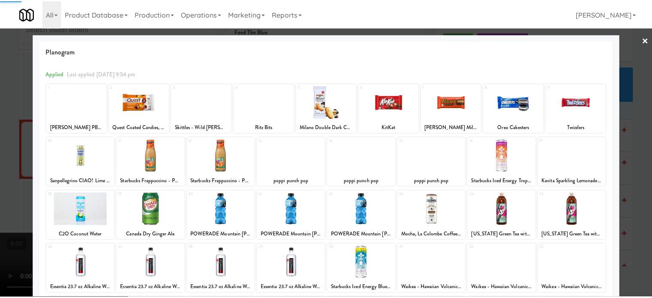
scroll to position [123, 0]
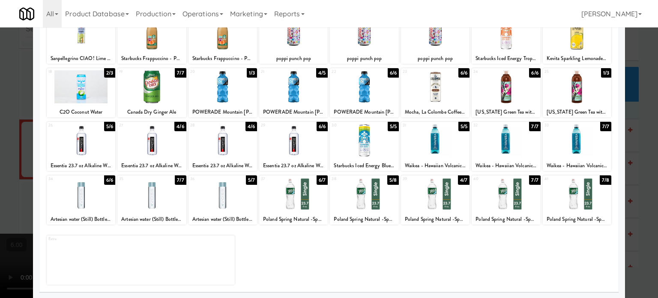
click at [389, 179] on div "5/8" at bounding box center [393, 179] width 12 height 9
click at [637, 183] on div at bounding box center [329, 149] width 658 height 298
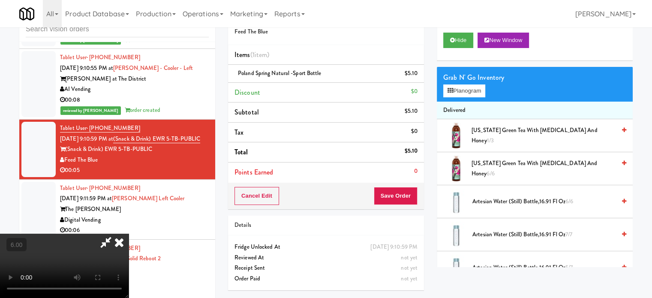
drag, startPoint x: 378, startPoint y: 36, endPoint x: 295, endPoint y: 111, distance: 112.5
click at [129, 233] on icon at bounding box center [119, 241] width 19 height 17
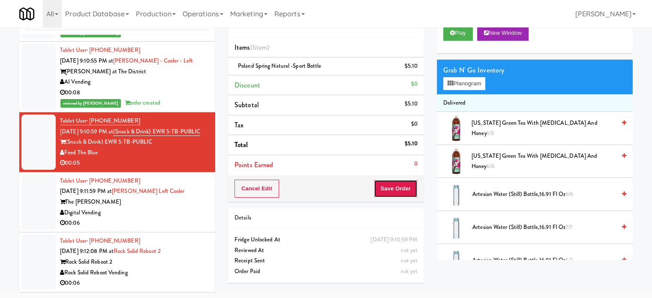
click at [396, 191] on button "Save Order" at bounding box center [396, 188] width 44 height 18
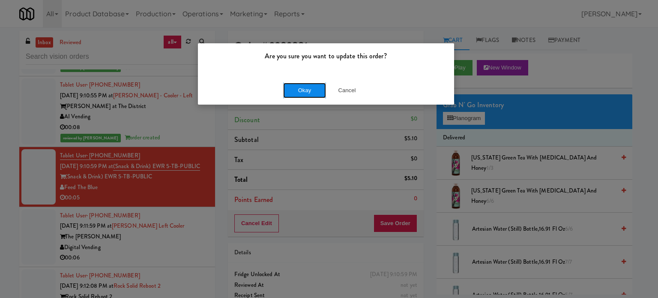
click at [307, 89] on button "Okay" at bounding box center [304, 90] width 43 height 15
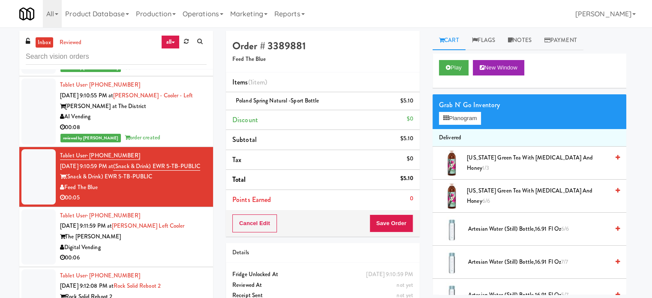
click at [188, 241] on div "The Lindley" at bounding box center [133, 236] width 147 height 11
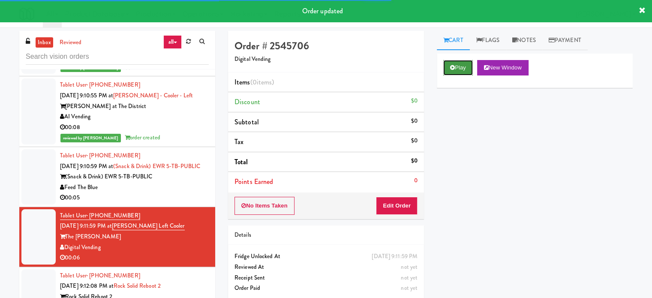
click at [468, 65] on button "Play" at bounding box center [458, 67] width 30 height 15
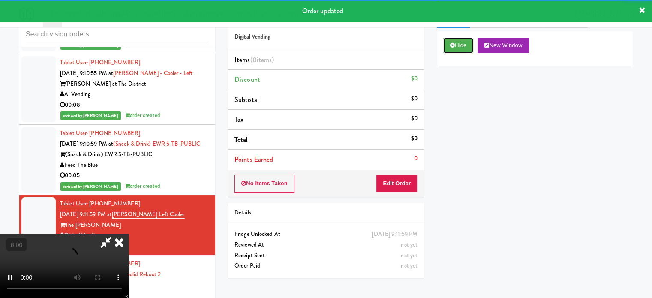
scroll to position [35, 0]
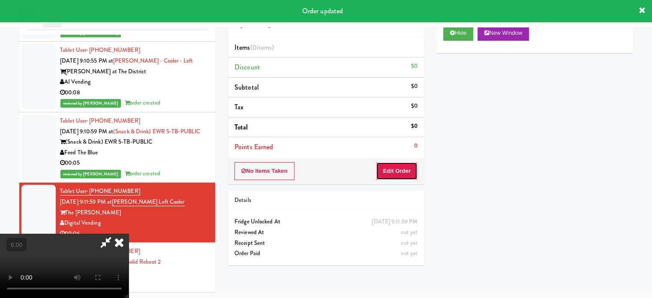
click at [400, 176] on button "Edit Order" at bounding box center [397, 171] width 42 height 18
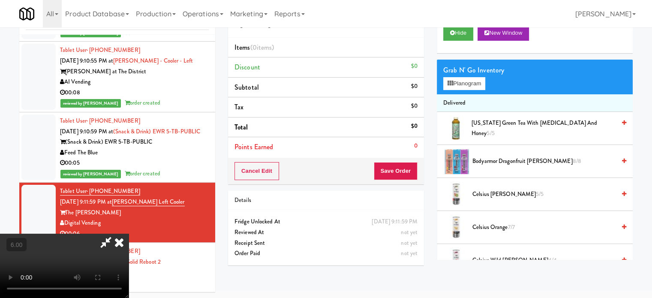
click at [129, 233] on video at bounding box center [64, 265] width 129 height 64
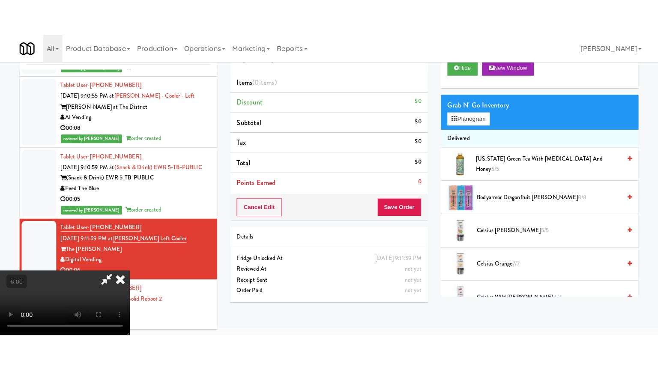
scroll to position [27, 0]
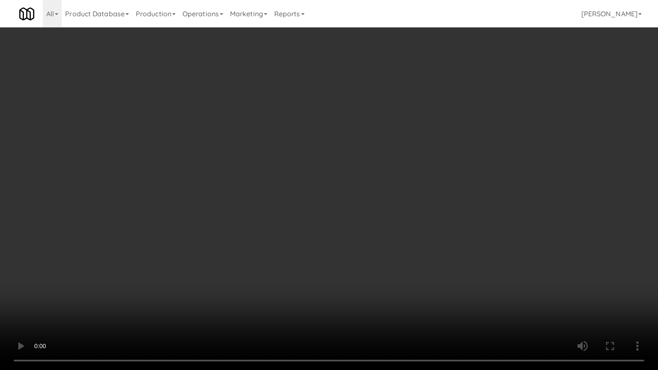
click at [329, 189] on video at bounding box center [329, 185] width 658 height 370
click at [325, 194] on video at bounding box center [329, 185] width 658 height 370
click at [421, 219] on video at bounding box center [329, 185] width 658 height 370
click at [362, 218] on video at bounding box center [329, 185] width 658 height 370
click at [312, 220] on video at bounding box center [329, 185] width 658 height 370
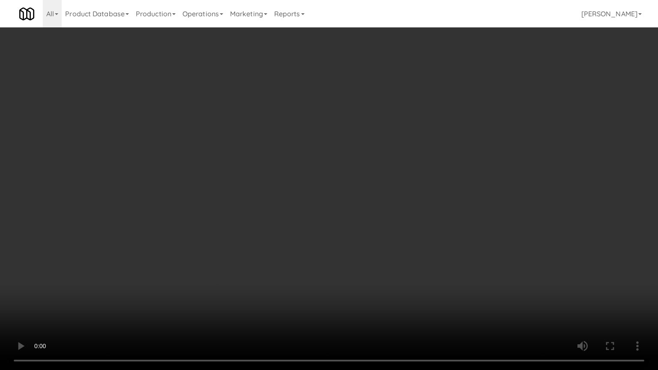
drag, startPoint x: 307, startPoint y: 218, endPoint x: 391, endPoint y: 156, distance: 104.2
click at [311, 216] on video at bounding box center [329, 185] width 658 height 370
click at [379, 174] on video at bounding box center [329, 185] width 658 height 370
drag, startPoint x: 380, startPoint y: 172, endPoint x: 400, endPoint y: 106, distance: 69.3
click at [380, 171] on video at bounding box center [329, 185] width 658 height 370
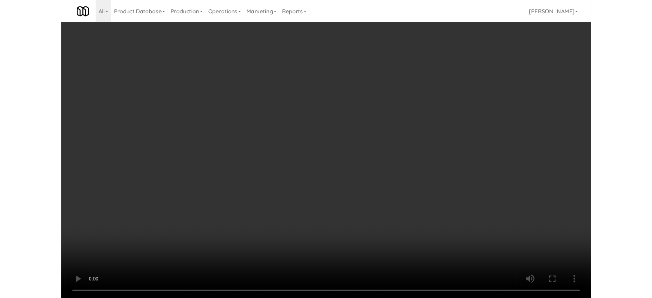
scroll to position [35, 0]
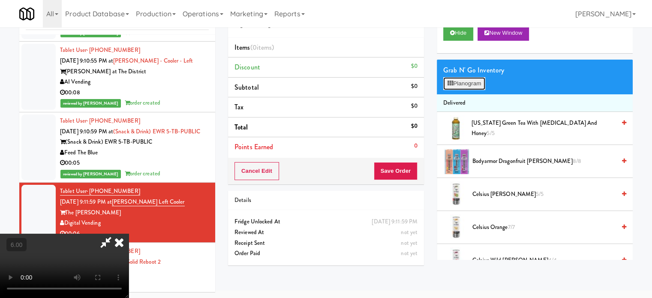
click at [471, 85] on button "Planogram" at bounding box center [464, 83] width 42 height 13
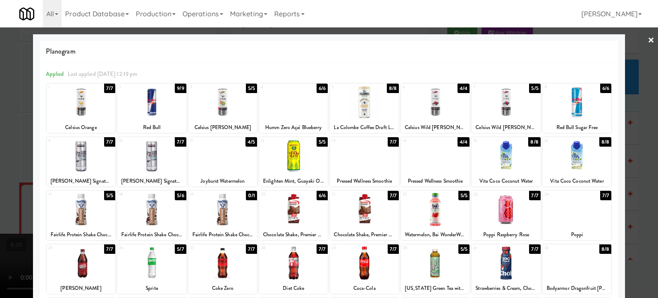
click at [179, 197] on div "5/6" at bounding box center [180, 195] width 11 height 9
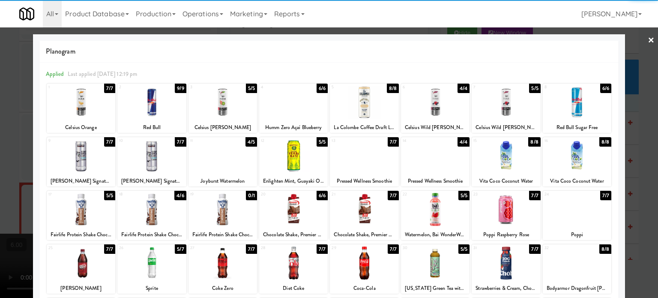
click at [628, 200] on div at bounding box center [329, 149] width 658 height 298
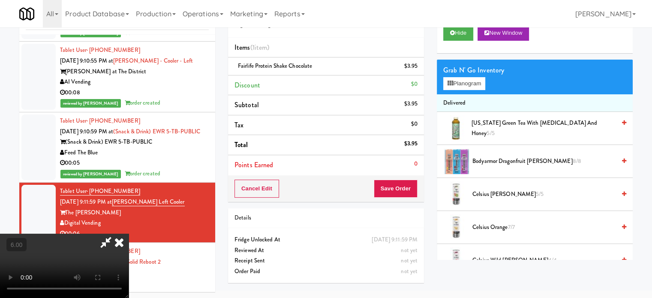
click at [129, 233] on icon at bounding box center [119, 241] width 19 height 17
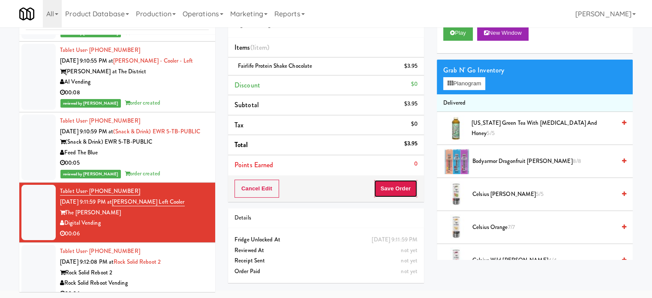
drag, startPoint x: 401, startPoint y: 191, endPoint x: 375, endPoint y: 181, distance: 28.2
click at [402, 191] on button "Save Order" at bounding box center [396, 188] width 44 height 18
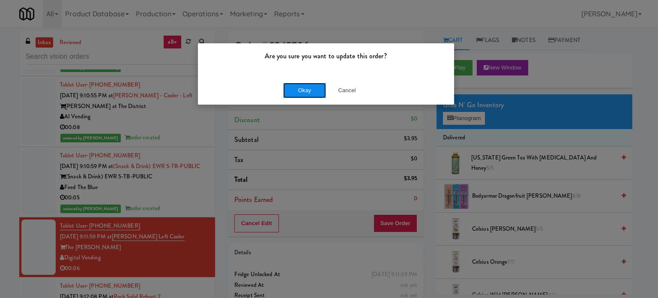
click at [294, 90] on button "Okay" at bounding box center [304, 90] width 43 height 15
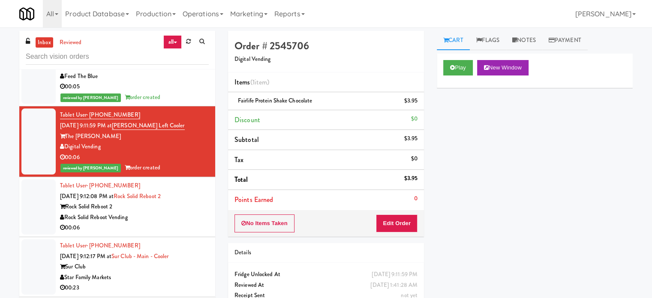
scroll to position [3272, 0]
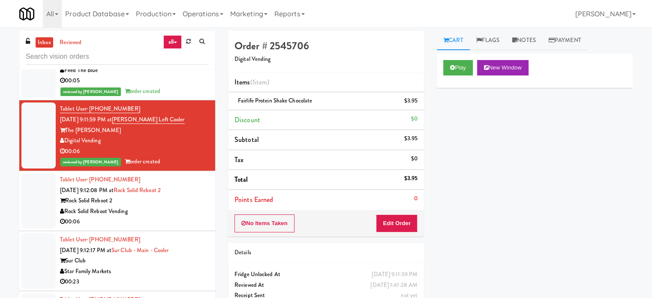
click at [179, 224] on div "00:06" at bounding box center [134, 221] width 149 height 11
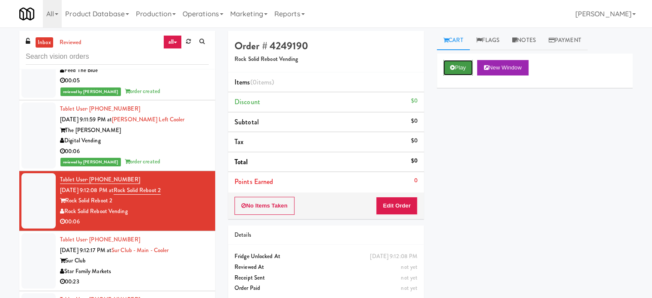
click at [459, 65] on button "Play" at bounding box center [458, 67] width 30 height 15
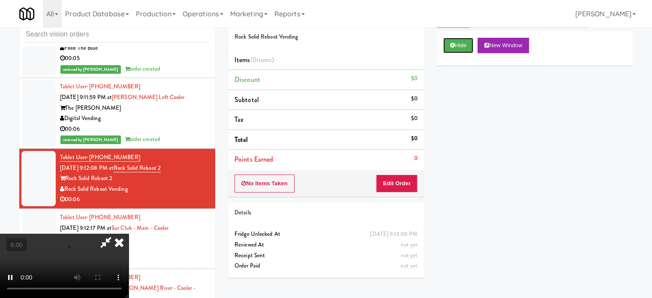
scroll to position [35, 0]
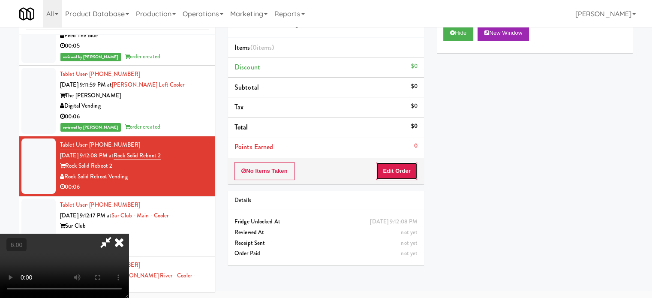
click at [392, 167] on button "Edit Order" at bounding box center [397, 171] width 42 height 18
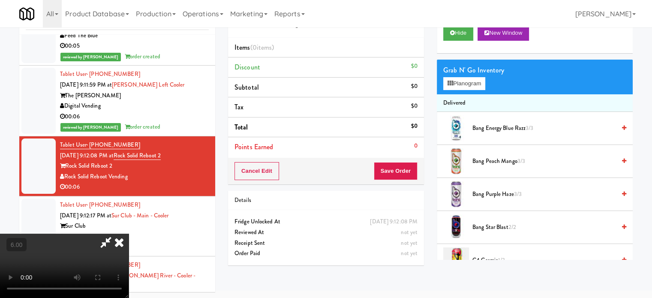
click at [129, 233] on video at bounding box center [64, 265] width 129 height 64
drag, startPoint x: 224, startPoint y: 173, endPoint x: 294, endPoint y: 144, distance: 75.7
click at [129, 233] on video at bounding box center [64, 265] width 129 height 64
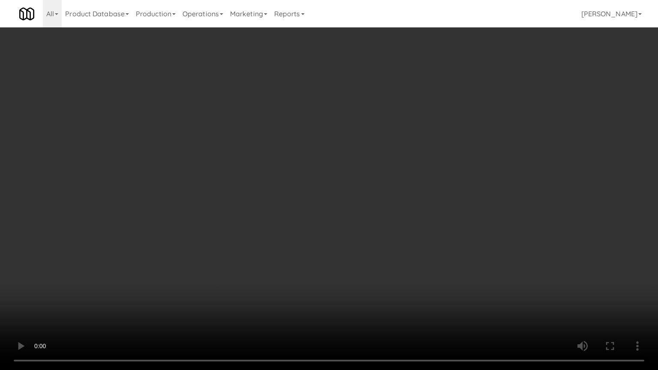
click at [319, 165] on video at bounding box center [329, 185] width 658 height 370
click at [252, 212] on video at bounding box center [329, 185] width 658 height 370
drag, startPoint x: 244, startPoint y: 242, endPoint x: 295, endPoint y: 216, distance: 57.1
click at [247, 241] on video at bounding box center [329, 185] width 658 height 370
drag, startPoint x: 316, startPoint y: 196, endPoint x: 477, endPoint y: 118, distance: 178.8
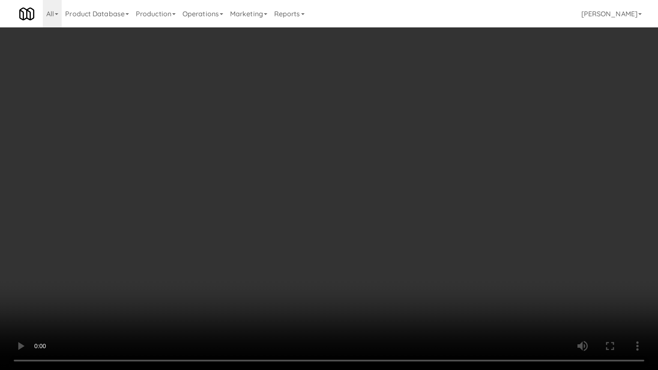
click at [332, 190] on video at bounding box center [329, 185] width 658 height 370
click at [397, 151] on video at bounding box center [329, 185] width 658 height 370
click at [406, 156] on video at bounding box center [329, 185] width 658 height 370
click at [429, 161] on video at bounding box center [329, 185] width 658 height 370
click at [279, 218] on video at bounding box center [329, 185] width 658 height 370
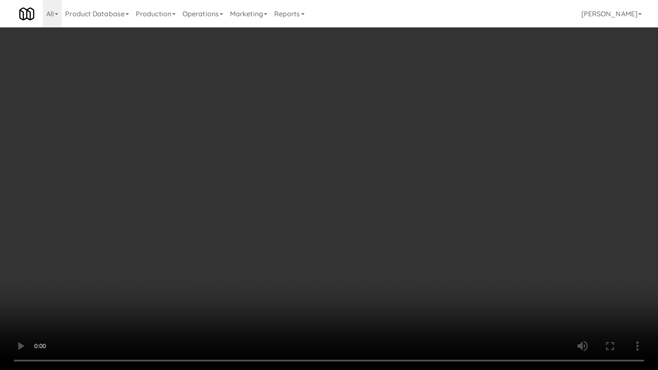
click at [377, 206] on video at bounding box center [329, 185] width 658 height 370
click at [374, 190] on video at bounding box center [329, 185] width 658 height 370
click at [398, 205] on video at bounding box center [329, 185] width 658 height 370
click at [412, 209] on video at bounding box center [329, 185] width 658 height 370
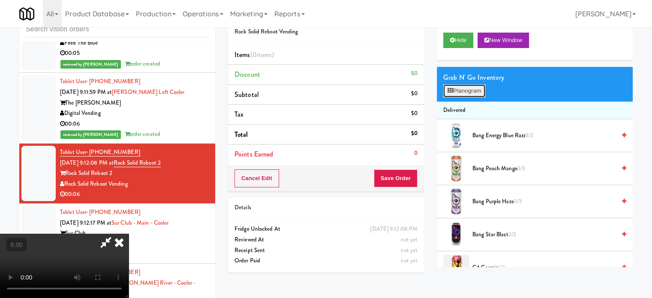
click at [482, 91] on button "Planogram" at bounding box center [464, 90] width 42 height 13
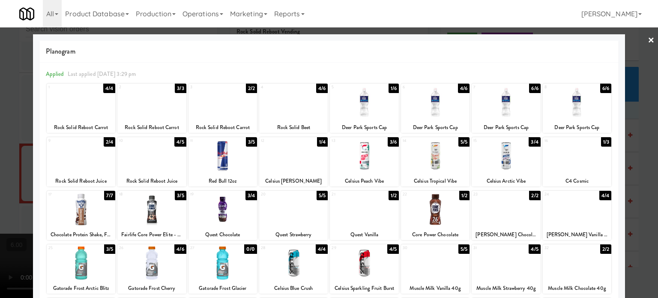
click at [389, 87] on div "1/6" at bounding box center [394, 88] width 10 height 9
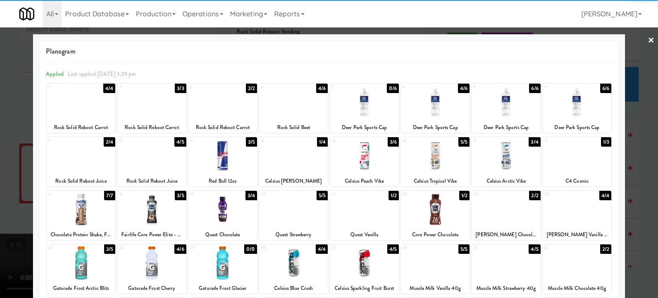
click at [641, 129] on div at bounding box center [329, 149] width 658 height 298
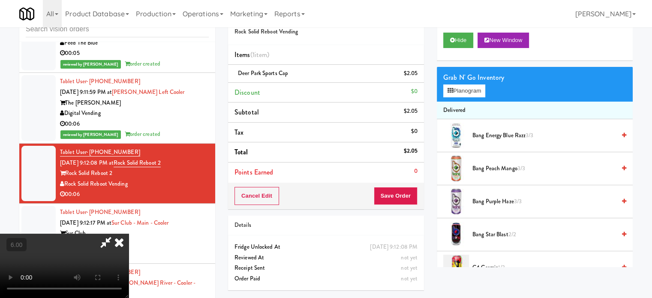
click at [129, 233] on video at bounding box center [64, 265] width 129 height 64
drag, startPoint x: 376, startPoint y: 36, endPoint x: 290, endPoint y: 159, distance: 149.5
click at [129, 233] on icon at bounding box center [119, 241] width 19 height 17
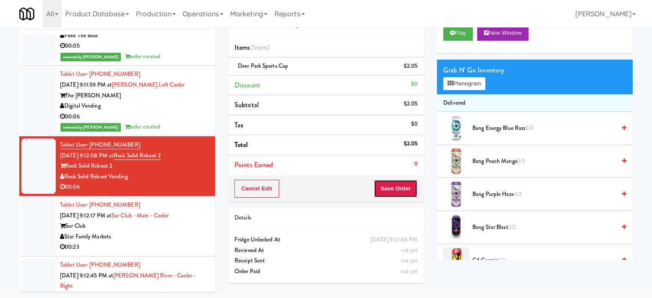
click at [380, 182] on button "Save Order" at bounding box center [396, 188] width 44 height 18
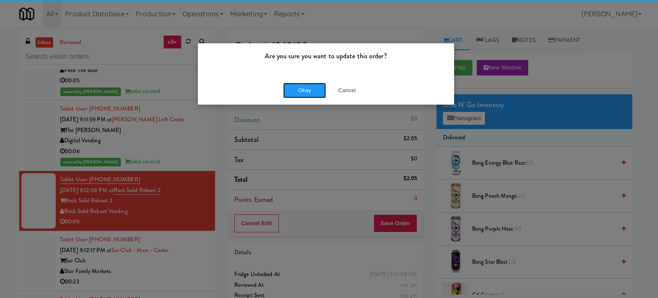
click at [297, 86] on button "Okay" at bounding box center [304, 90] width 43 height 15
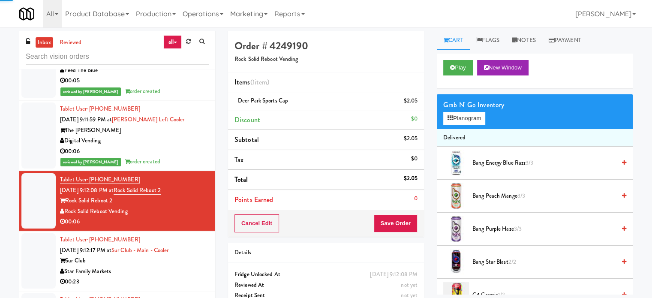
drag, startPoint x: 204, startPoint y: 263, endPoint x: 199, endPoint y: 250, distance: 14.4
click at [204, 263] on li "Tablet User · (603) 562-9718 Sep 8, 2025 9:12:17 PM at Sur Club - Main - Cooler…" at bounding box center [117, 261] width 196 height 60
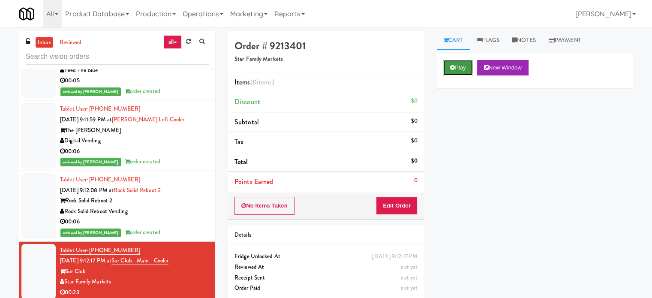
click at [457, 67] on button "Play" at bounding box center [458, 67] width 30 height 15
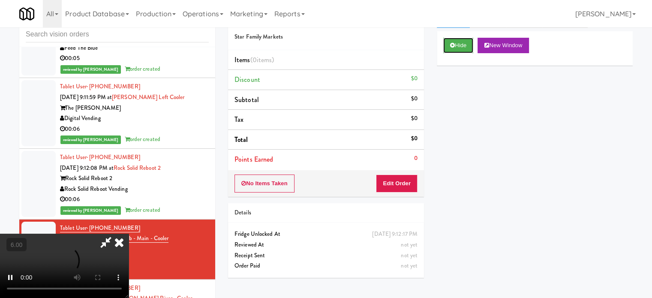
scroll to position [35, 0]
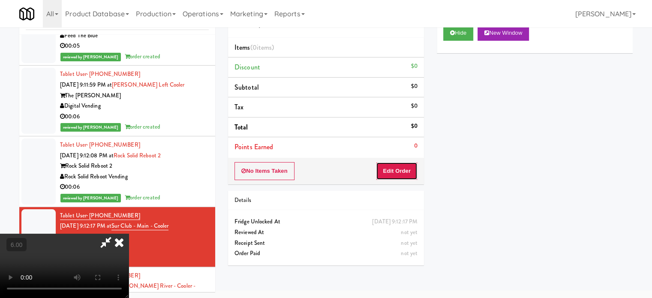
click at [388, 175] on button "Edit Order" at bounding box center [397, 171] width 42 height 18
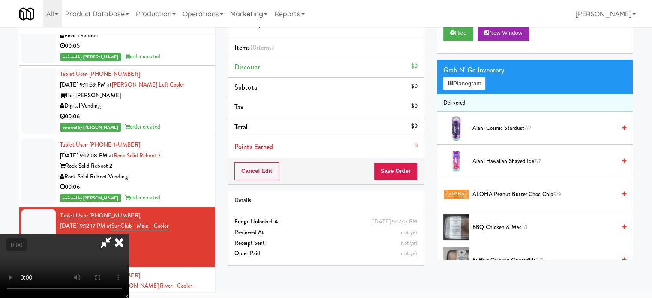
drag, startPoint x: 229, startPoint y: 212, endPoint x: 242, endPoint y: 207, distance: 13.8
click at [129, 233] on video at bounding box center [64, 265] width 129 height 64
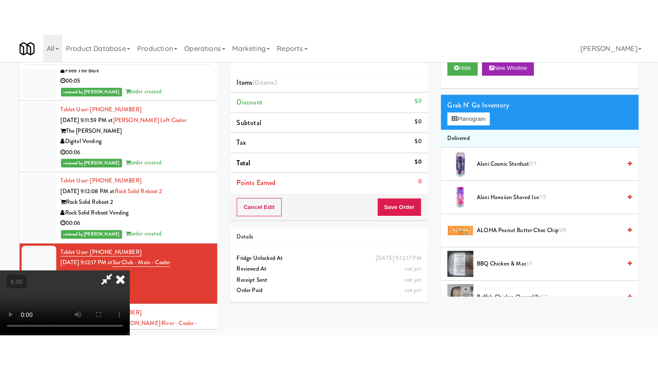
scroll to position [27, 0]
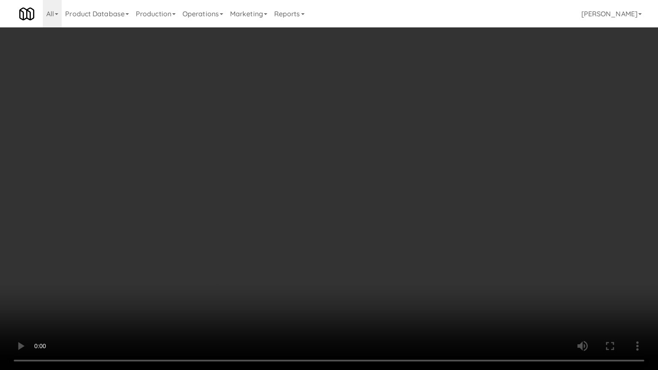
click at [334, 194] on video at bounding box center [329, 185] width 658 height 370
click at [392, 211] on video at bounding box center [329, 185] width 658 height 370
click at [339, 224] on video at bounding box center [329, 185] width 658 height 370
click at [416, 235] on video at bounding box center [329, 185] width 658 height 370
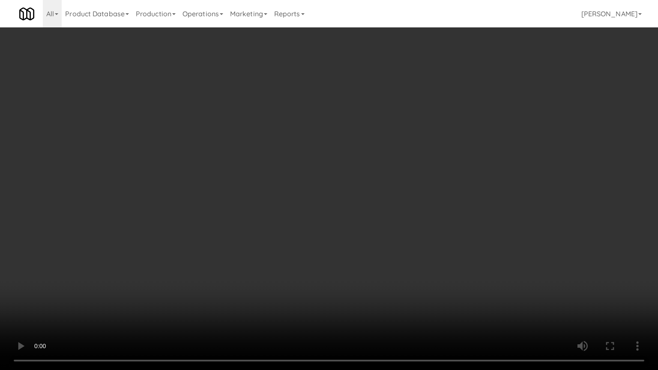
click at [351, 253] on video at bounding box center [329, 185] width 658 height 370
click at [422, 252] on video at bounding box center [329, 185] width 658 height 370
click at [387, 257] on video at bounding box center [329, 185] width 658 height 370
click at [547, 227] on video at bounding box center [329, 185] width 658 height 370
click at [409, 192] on video at bounding box center [329, 185] width 658 height 370
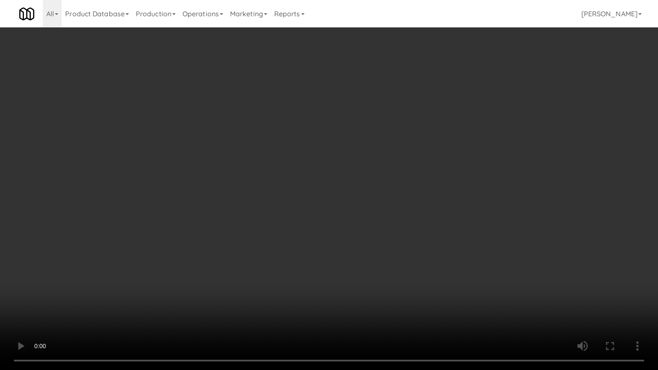
click at [423, 203] on video at bounding box center [329, 185] width 658 height 370
click at [401, 185] on video at bounding box center [329, 185] width 658 height 370
click at [402, 186] on video at bounding box center [329, 185] width 658 height 370
click at [376, 188] on video at bounding box center [329, 185] width 658 height 370
click at [371, 197] on video at bounding box center [329, 185] width 658 height 370
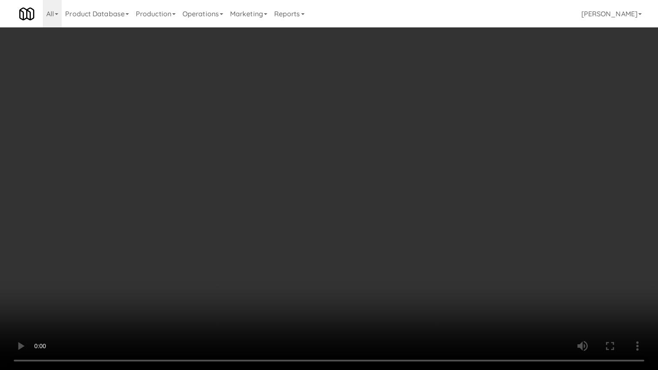
click at [394, 208] on video at bounding box center [329, 185] width 658 height 370
click at [370, 218] on video at bounding box center [329, 185] width 658 height 370
drag, startPoint x: 328, startPoint y: 217, endPoint x: 385, endPoint y: 218, distance: 57.0
click at [328, 218] on video at bounding box center [329, 185] width 658 height 370
drag, startPoint x: 415, startPoint y: 221, endPoint x: 408, endPoint y: 223, distance: 7.1
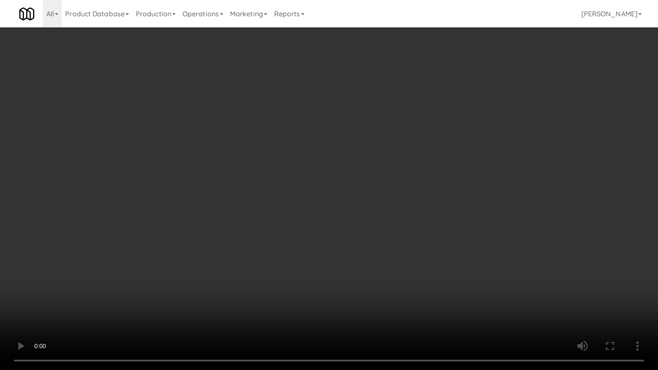
click at [415, 222] on video at bounding box center [329, 185] width 658 height 370
click at [345, 226] on video at bounding box center [329, 185] width 658 height 370
click at [400, 221] on video at bounding box center [329, 185] width 658 height 370
drag, startPoint x: 377, startPoint y: 223, endPoint x: 380, endPoint y: 218, distance: 5.8
click at [376, 223] on video at bounding box center [329, 185] width 658 height 370
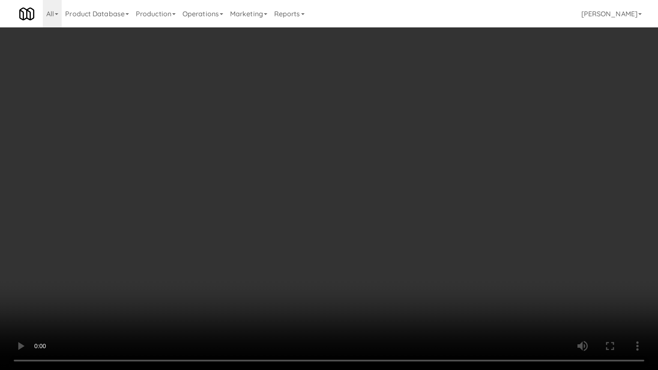
click at [406, 228] on video at bounding box center [329, 185] width 658 height 370
click at [362, 234] on video at bounding box center [329, 185] width 658 height 370
click at [410, 229] on video at bounding box center [329, 185] width 658 height 370
drag, startPoint x: 386, startPoint y: 218, endPoint x: 402, endPoint y: 206, distance: 20.6
click at [396, 216] on video at bounding box center [329, 185] width 658 height 370
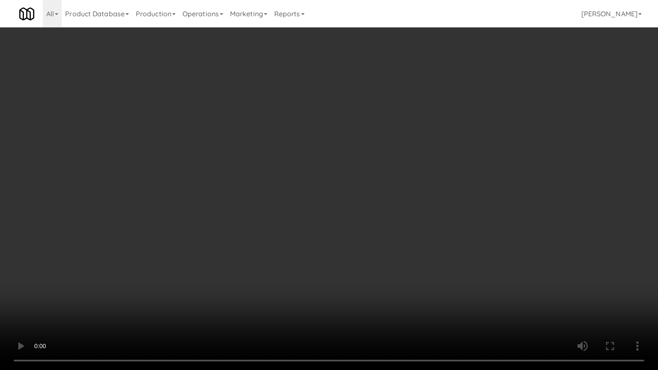
drag, startPoint x: 402, startPoint y: 206, endPoint x: 467, endPoint y: 101, distance: 123.7
click at [405, 204] on video at bounding box center [329, 185] width 658 height 370
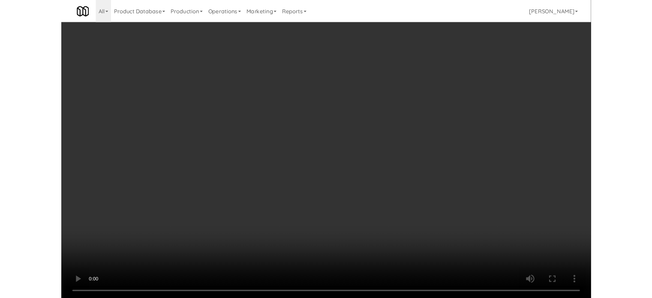
scroll to position [35, 0]
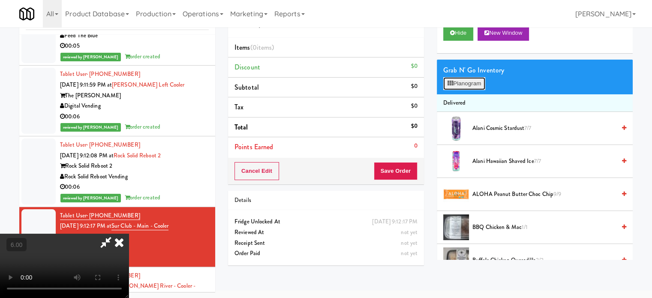
click at [458, 82] on button "Planogram" at bounding box center [464, 83] width 42 height 13
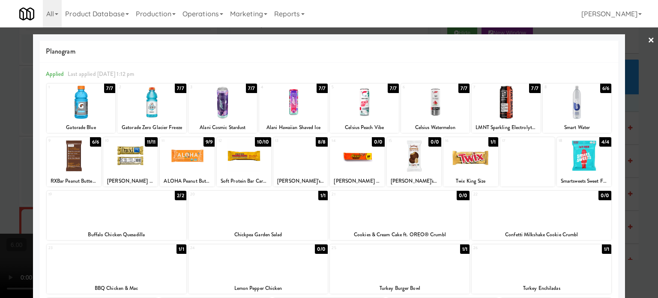
click at [94, 143] on div "6/6" at bounding box center [95, 141] width 11 height 9
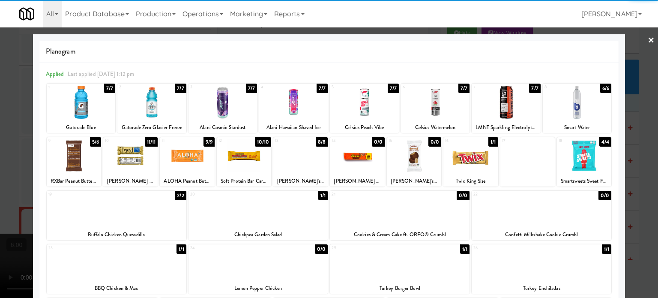
click at [600, 90] on div "6/6" at bounding box center [605, 88] width 11 height 9
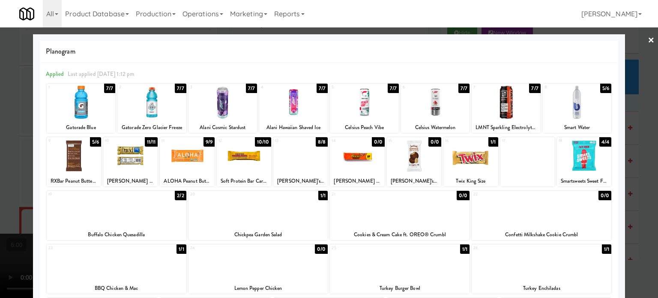
click at [623, 113] on div at bounding box center [329, 149] width 658 height 298
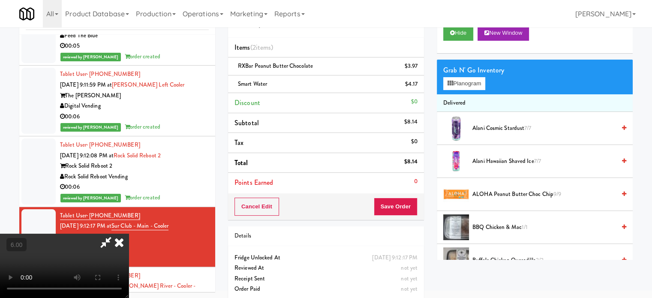
drag, startPoint x: 181, startPoint y: 179, endPoint x: 194, endPoint y: 160, distance: 22.6
click at [129, 233] on video at bounding box center [64, 265] width 129 height 64
drag, startPoint x: 194, startPoint y: 160, endPoint x: 123, endPoint y: 293, distance: 150.3
click at [129, 233] on video at bounding box center [64, 265] width 129 height 64
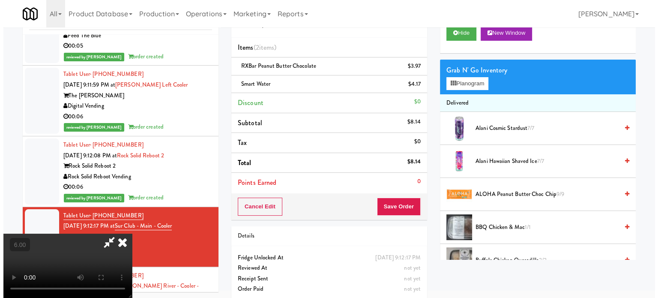
scroll to position [27, 0]
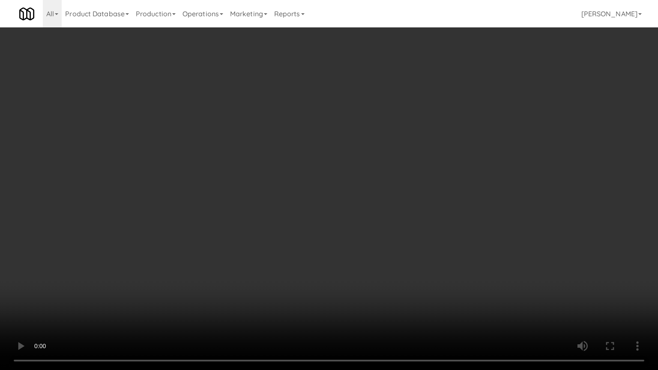
click at [147, 286] on video at bounding box center [329, 185] width 658 height 370
click at [423, 158] on video at bounding box center [329, 185] width 658 height 370
click at [428, 156] on video at bounding box center [329, 185] width 658 height 370
click at [434, 148] on video at bounding box center [329, 185] width 658 height 370
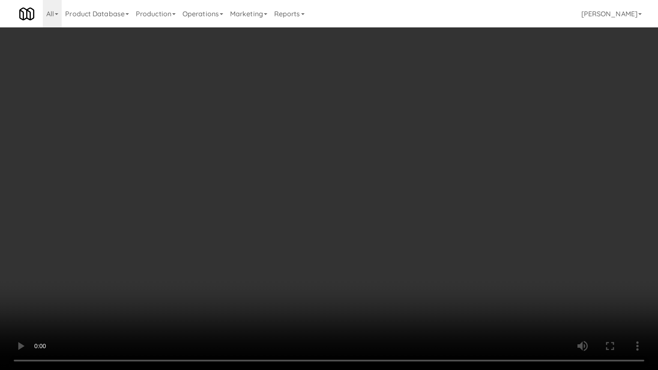
click at [435, 147] on video at bounding box center [329, 185] width 658 height 370
click at [473, 153] on video at bounding box center [329, 185] width 658 height 370
click at [515, 167] on video at bounding box center [329, 185] width 658 height 370
drag, startPoint x: 481, startPoint y: 163, endPoint x: 530, endPoint y: 152, distance: 50.9
click at [484, 163] on video at bounding box center [329, 185] width 658 height 370
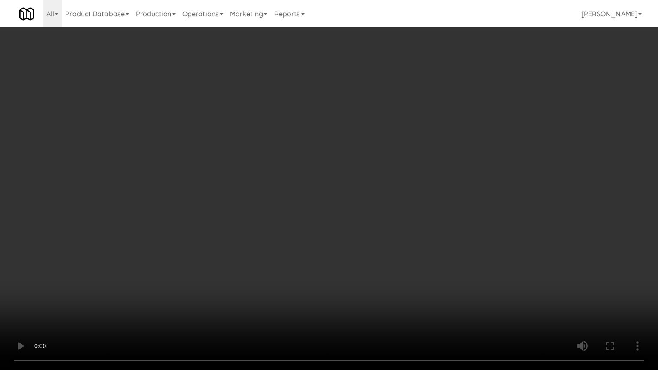
click at [527, 160] on video at bounding box center [329, 185] width 658 height 370
click at [507, 165] on video at bounding box center [329, 185] width 658 height 370
click at [512, 162] on video at bounding box center [329, 185] width 658 height 370
click at [535, 154] on video at bounding box center [329, 185] width 658 height 370
click at [540, 153] on video at bounding box center [329, 185] width 658 height 370
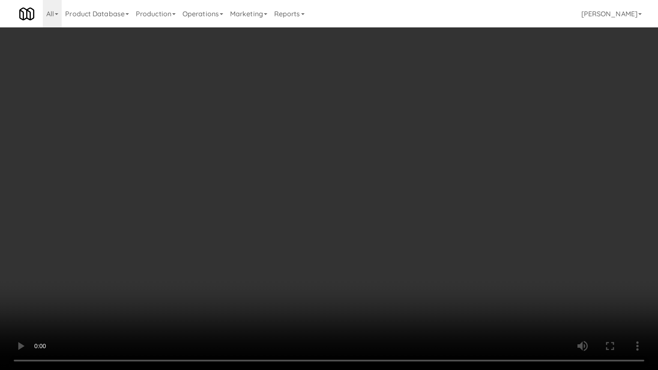
click at [544, 151] on video at bounding box center [329, 185] width 658 height 370
drag, startPoint x: 561, startPoint y: 159, endPoint x: 533, endPoint y: 158, distance: 28.3
click at [561, 160] on video at bounding box center [329, 185] width 658 height 370
click at [501, 159] on video at bounding box center [329, 185] width 658 height 370
click at [503, 158] on video at bounding box center [329, 185] width 658 height 370
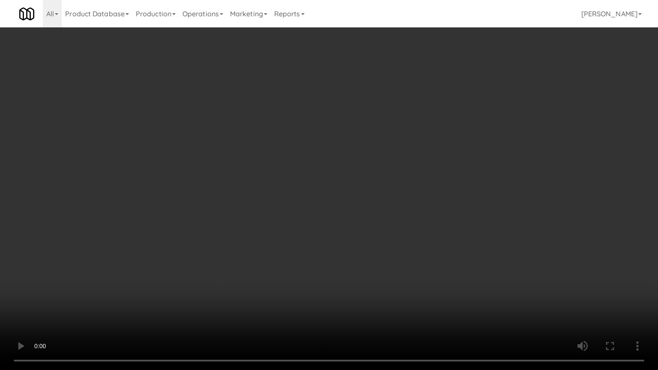
click at [504, 158] on video at bounding box center [329, 185] width 658 height 370
click at [503, 164] on video at bounding box center [329, 185] width 658 height 370
click at [504, 163] on video at bounding box center [329, 185] width 658 height 370
click at [504, 161] on video at bounding box center [329, 185] width 658 height 370
click at [548, 180] on video at bounding box center [329, 185] width 658 height 370
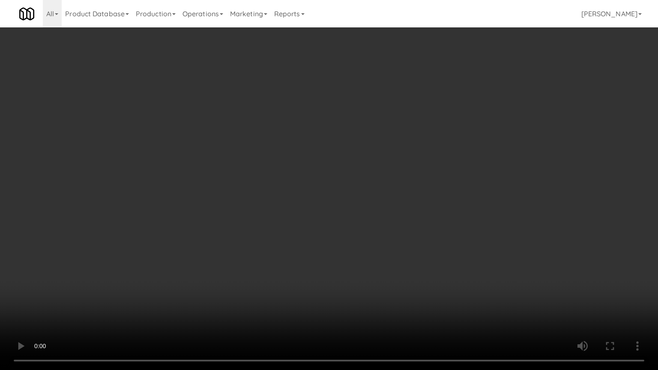
click at [524, 169] on video at bounding box center [329, 185] width 658 height 370
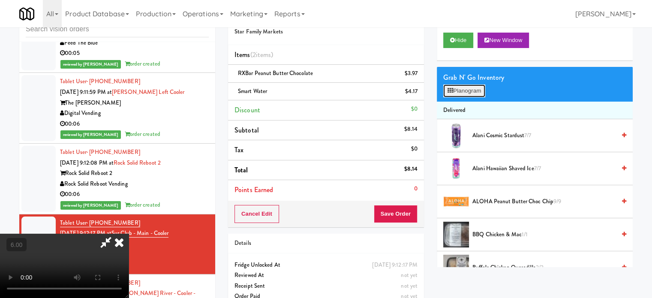
drag, startPoint x: 473, startPoint y: 93, endPoint x: 495, endPoint y: 90, distance: 22.4
click at [473, 93] on button "Planogram" at bounding box center [464, 90] width 42 height 13
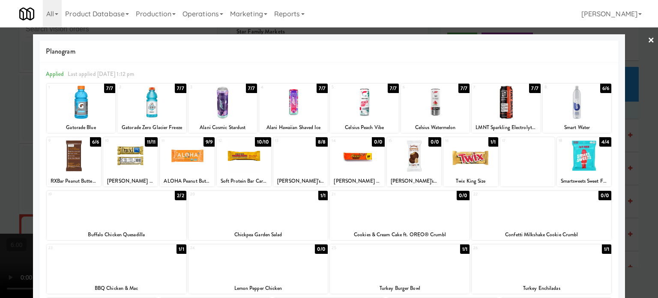
click at [600, 139] on div "4/4" at bounding box center [605, 141] width 12 height 9
click at [642, 201] on div at bounding box center [329, 149] width 658 height 298
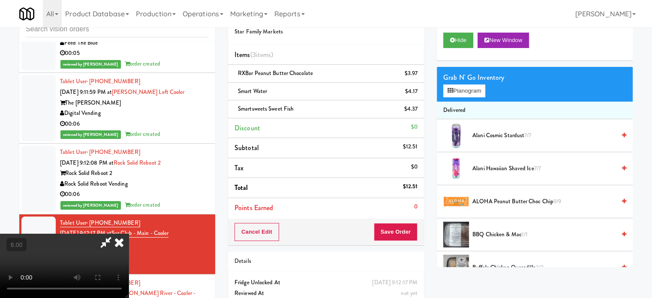
drag, startPoint x: 287, startPoint y: 189, endPoint x: 291, endPoint y: 187, distance: 4.4
click at [129, 233] on video at bounding box center [64, 265] width 129 height 64
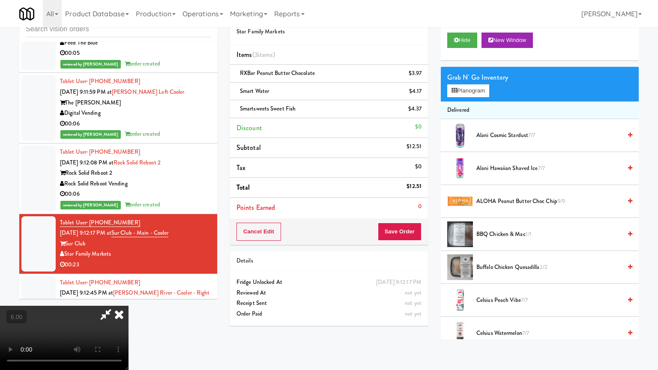
drag, startPoint x: 275, startPoint y: 221, endPoint x: 294, endPoint y: 193, distance: 34.0
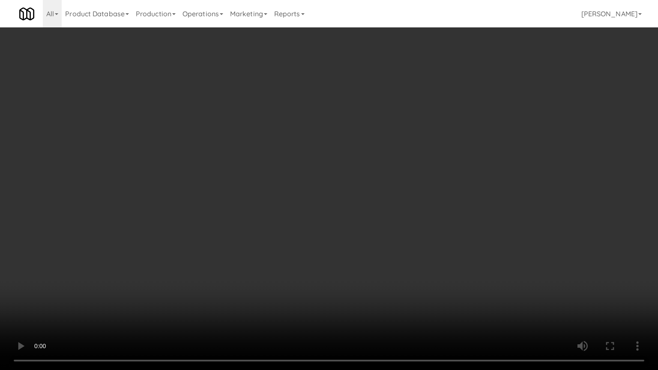
click at [276, 219] on video at bounding box center [329, 185] width 658 height 370
click at [264, 211] on video at bounding box center [329, 185] width 658 height 370
drag, startPoint x: 279, startPoint y: 202, endPoint x: 280, endPoint y: 187, distance: 15.4
click at [280, 202] on video at bounding box center [329, 185] width 658 height 370
click at [289, 178] on video at bounding box center [329, 185] width 658 height 370
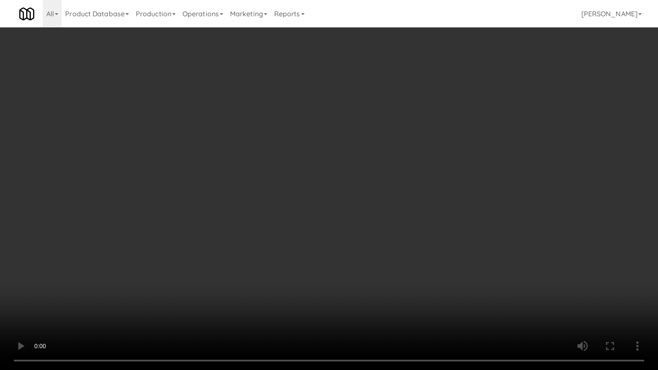
click at [323, 190] on video at bounding box center [329, 185] width 658 height 370
click at [325, 194] on video at bounding box center [329, 185] width 658 height 370
drag, startPoint x: 340, startPoint y: 188, endPoint x: 374, endPoint y: 172, distance: 37.4
click at [347, 188] on video at bounding box center [329, 185] width 658 height 370
click at [356, 163] on video at bounding box center [329, 185] width 658 height 370
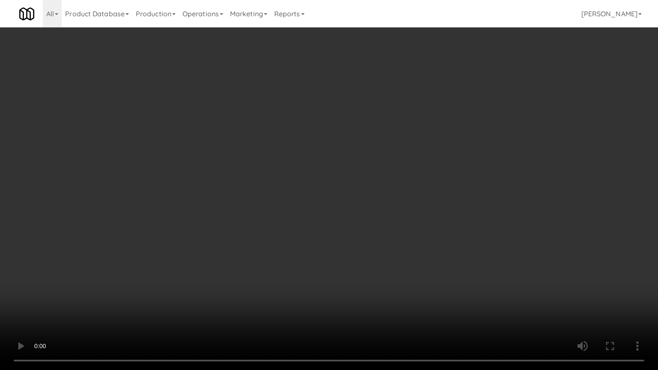
click at [360, 146] on video at bounding box center [329, 185] width 658 height 370
click at [361, 134] on video at bounding box center [329, 185] width 658 height 370
click at [366, 132] on video at bounding box center [329, 185] width 658 height 370
click at [413, 149] on video at bounding box center [329, 185] width 658 height 370
click at [410, 146] on video at bounding box center [329, 185] width 658 height 370
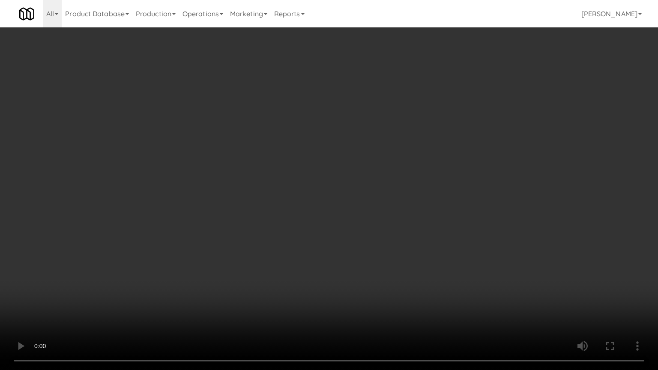
click at [427, 149] on video at bounding box center [329, 185] width 658 height 370
drag, startPoint x: 332, startPoint y: 228, endPoint x: 435, endPoint y: 155, distance: 126.0
click at [333, 227] on video at bounding box center [329, 185] width 658 height 370
click at [429, 209] on video at bounding box center [329, 185] width 658 height 370
click at [431, 208] on video at bounding box center [329, 185] width 658 height 370
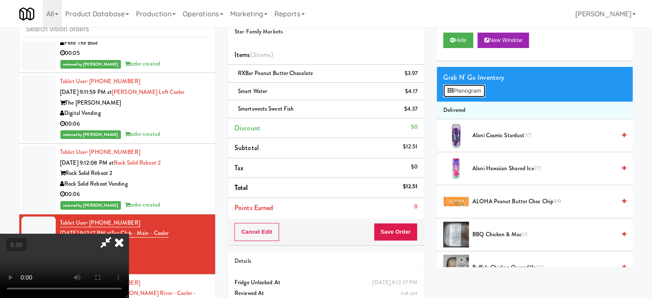
drag, startPoint x: 461, startPoint y: 89, endPoint x: 451, endPoint y: 92, distance: 10.3
click at [460, 89] on button "Planogram" at bounding box center [464, 90] width 42 height 13
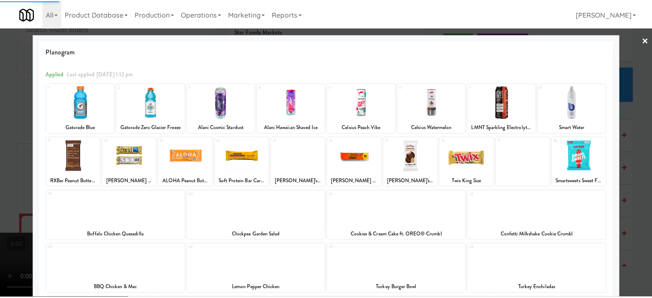
scroll to position [176, 0]
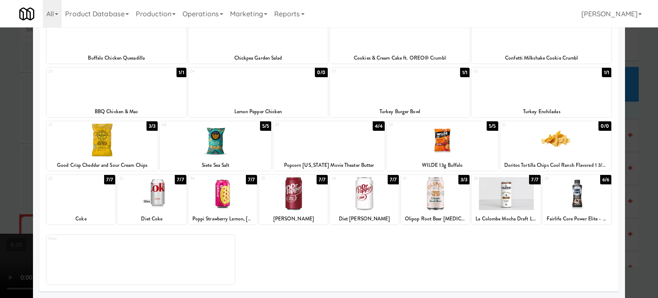
click at [373, 126] on div "4/4" at bounding box center [379, 125] width 12 height 9
click at [644, 150] on div at bounding box center [329, 149] width 658 height 298
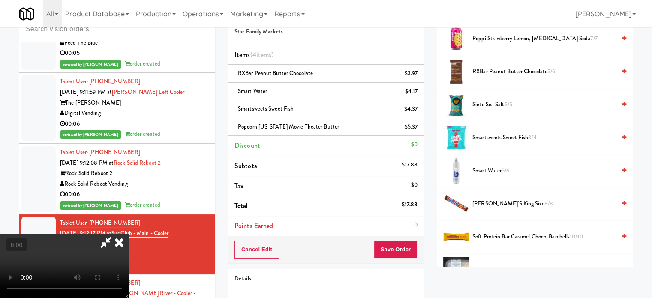
scroll to position [1004, 0]
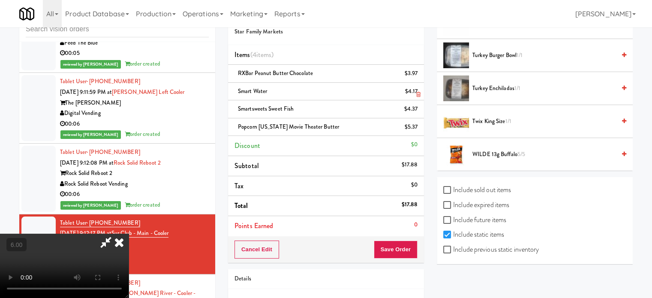
click at [129, 233] on icon at bounding box center [119, 241] width 19 height 17
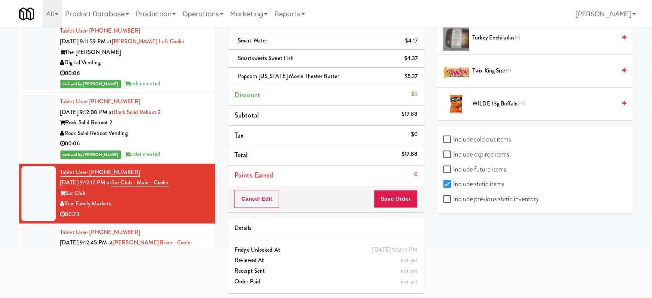
scroll to position [78, 0]
click at [396, 202] on button "Save Order" at bounding box center [396, 198] width 44 height 18
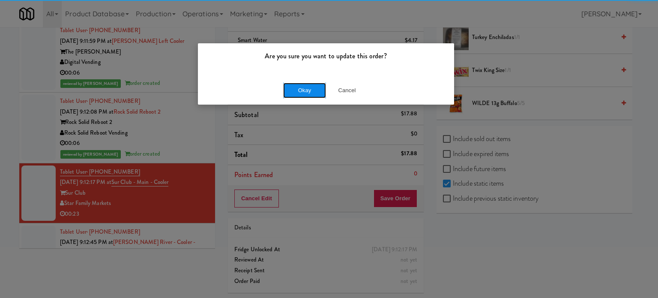
click at [303, 84] on button "Okay" at bounding box center [304, 90] width 43 height 15
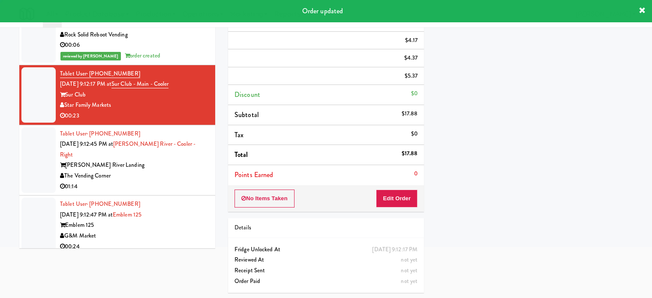
scroll to position [3402, 0]
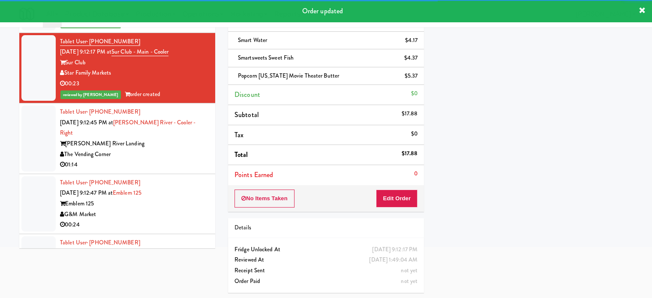
click at [195, 160] on div "01:14" at bounding box center [134, 164] width 149 height 11
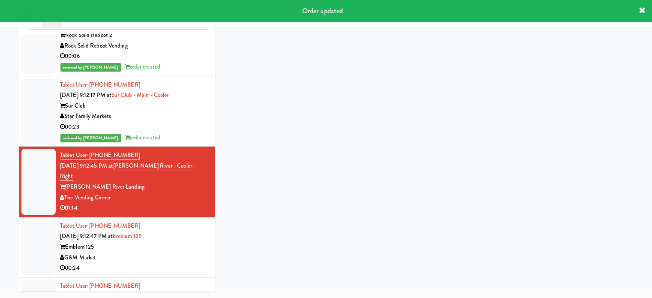
scroll to position [35, 0]
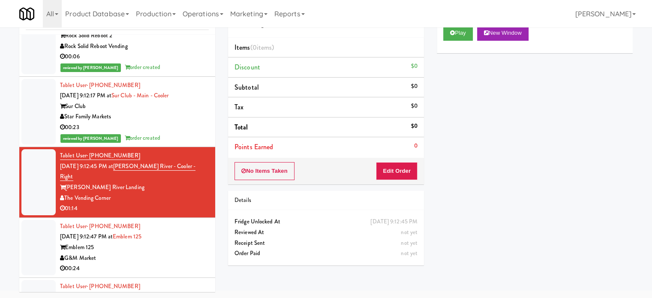
click at [417, 168] on div "No Items Taken Edit Order" at bounding box center [326, 171] width 196 height 27
click at [404, 171] on button "Edit Order" at bounding box center [397, 171] width 42 height 18
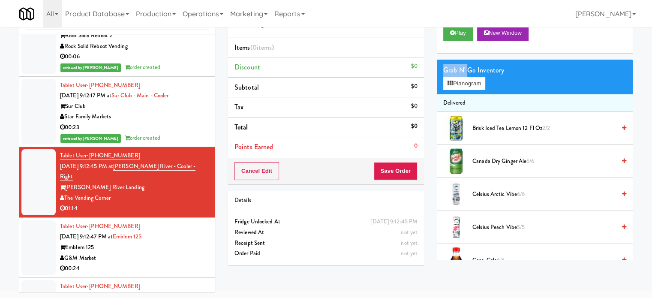
click at [463, 30] on button "Play" at bounding box center [458, 32] width 30 height 15
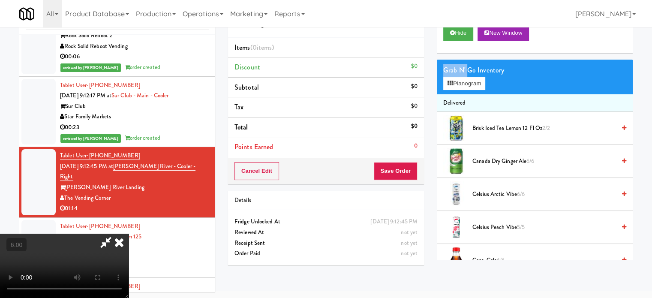
click at [129, 233] on video at bounding box center [64, 265] width 129 height 64
drag, startPoint x: 247, startPoint y: 200, endPoint x: 417, endPoint y: 146, distance: 178.4
click at [129, 233] on video at bounding box center [64, 265] width 129 height 64
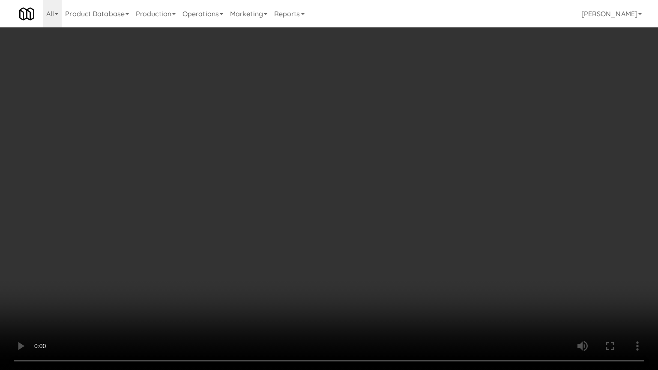
click at [314, 199] on video at bounding box center [329, 185] width 658 height 370
click at [312, 194] on video at bounding box center [329, 185] width 658 height 370
click at [317, 194] on video at bounding box center [329, 185] width 658 height 370
drag, startPoint x: 319, startPoint y: 191, endPoint x: 332, endPoint y: 169, distance: 25.6
click at [323, 183] on video at bounding box center [329, 185] width 658 height 370
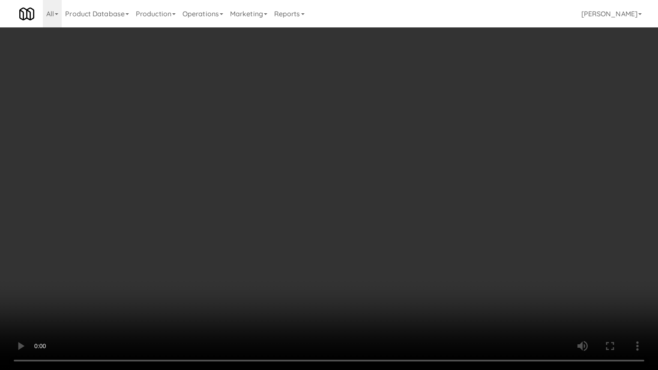
click at [341, 164] on video at bounding box center [329, 185] width 658 height 370
drag, startPoint x: 341, startPoint y: 168, endPoint x: 343, endPoint y: 161, distance: 8.1
click at [343, 161] on video at bounding box center [329, 185] width 658 height 370
click at [321, 170] on video at bounding box center [329, 185] width 658 height 370
click at [323, 171] on video at bounding box center [329, 185] width 658 height 370
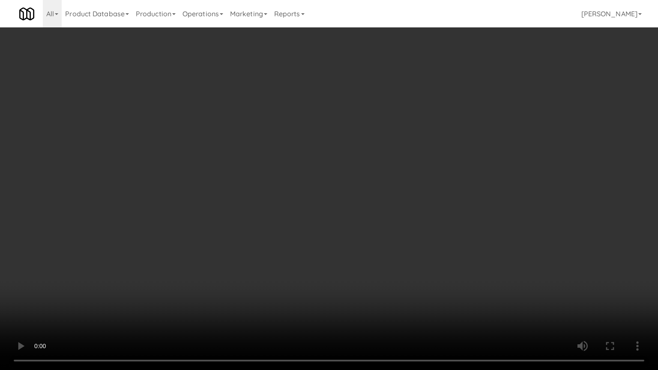
click at [348, 198] on video at bounding box center [329, 185] width 658 height 370
click at [377, 195] on video at bounding box center [329, 185] width 658 height 370
click at [332, 219] on video at bounding box center [329, 185] width 658 height 370
click at [334, 191] on video at bounding box center [329, 185] width 658 height 370
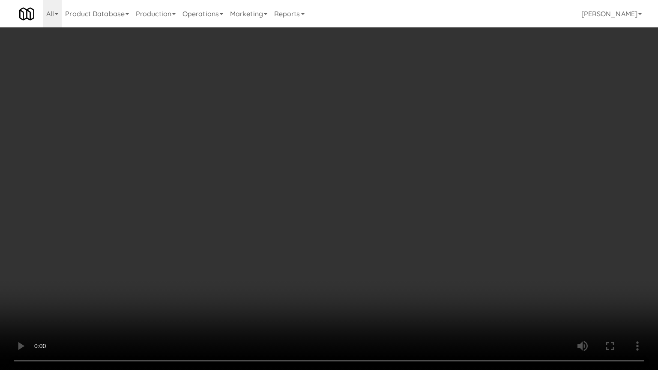
click at [336, 187] on video at bounding box center [329, 185] width 658 height 370
click at [341, 182] on video at bounding box center [329, 185] width 658 height 370
click at [338, 280] on video at bounding box center [329, 185] width 658 height 370
drag, startPoint x: 350, startPoint y: 210, endPoint x: 356, endPoint y: 203, distance: 9.1
click at [350, 209] on video at bounding box center [329, 185] width 658 height 370
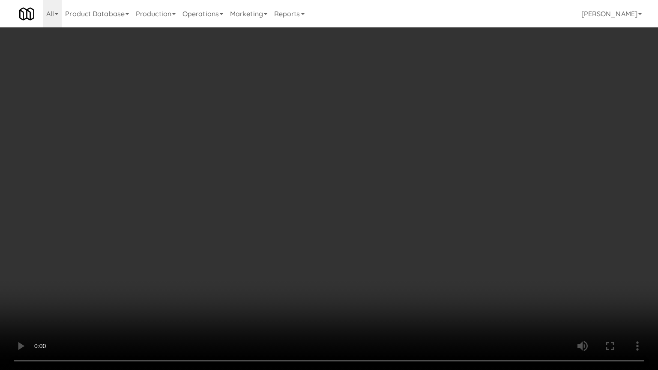
click at [356, 203] on video at bounding box center [329, 185] width 658 height 370
click at [370, 204] on video at bounding box center [329, 185] width 658 height 370
click at [370, 202] on video at bounding box center [329, 185] width 658 height 370
click at [386, 171] on video at bounding box center [329, 185] width 658 height 370
click at [356, 193] on video at bounding box center [329, 185] width 658 height 370
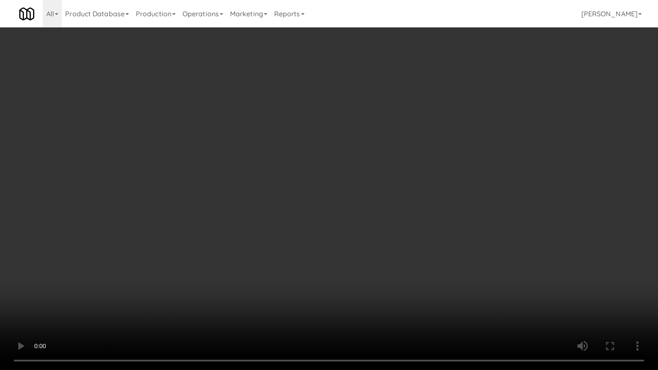
click at [353, 187] on video at bounding box center [329, 185] width 658 height 370
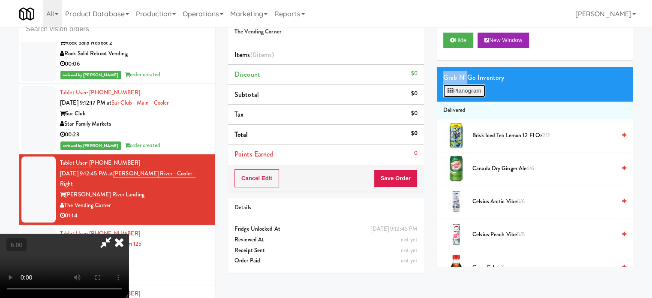
click at [468, 89] on button "Planogram" at bounding box center [464, 90] width 42 height 13
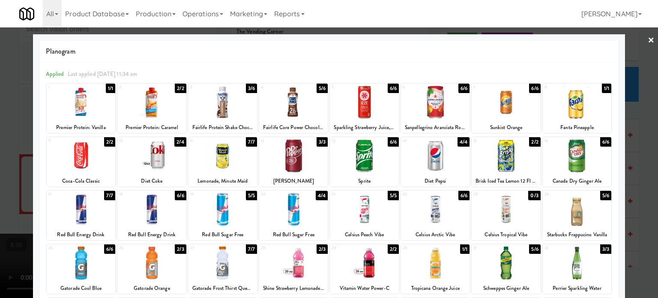
drag, startPoint x: 529, startPoint y: 142, endPoint x: 529, endPoint y: 96, distance: 46.3
click at [529, 142] on div "2/2" at bounding box center [534, 141] width 11 height 9
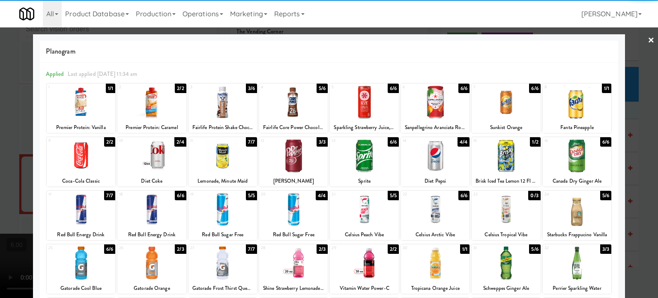
click at [533, 88] on div "6/6" at bounding box center [534, 88] width 11 height 9
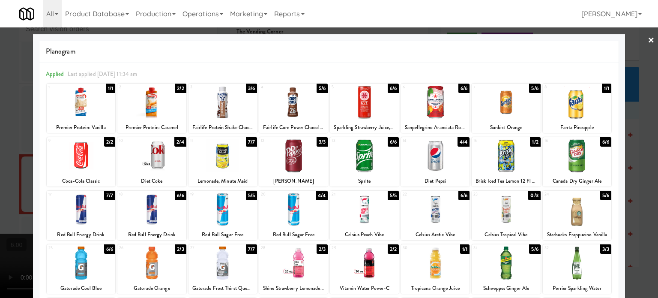
click at [602, 88] on div "1/1" at bounding box center [606, 88] width 9 height 9
click at [651, 135] on div at bounding box center [329, 149] width 658 height 298
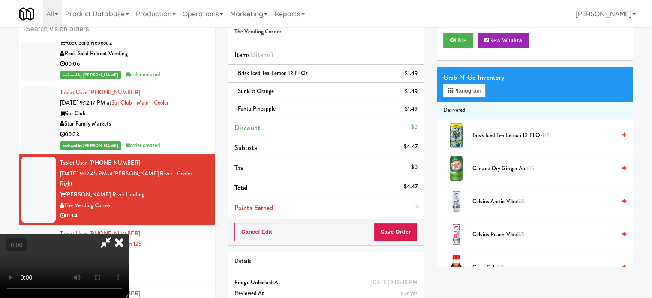
click at [129, 233] on video at bounding box center [64, 265] width 129 height 64
drag, startPoint x: 225, startPoint y: 178, endPoint x: 240, endPoint y: 165, distance: 19.7
click at [129, 233] on video at bounding box center [64, 265] width 129 height 64
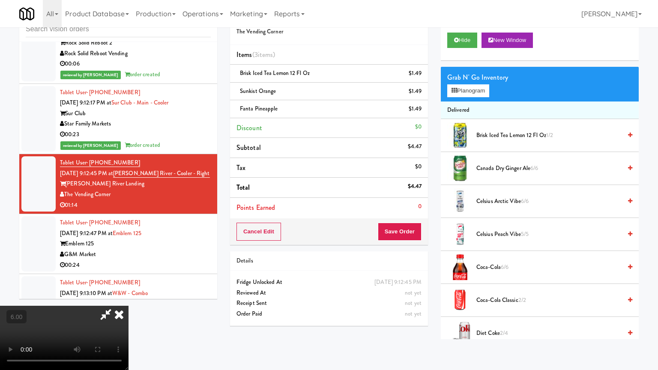
drag, startPoint x: 287, startPoint y: 253, endPoint x: 342, endPoint y: 212, distance: 67.9
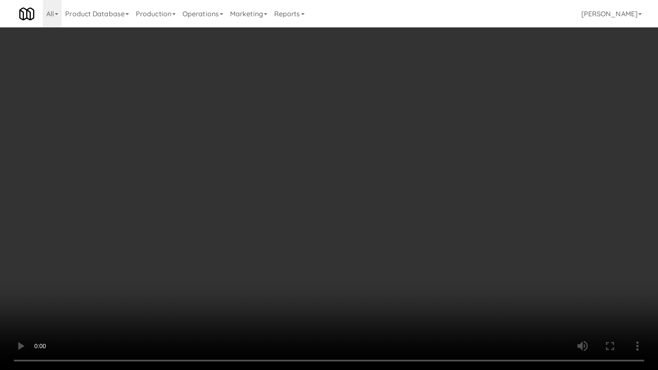
click at [293, 248] on video at bounding box center [329, 185] width 658 height 370
click at [361, 206] on video at bounding box center [329, 185] width 658 height 370
click at [369, 186] on video at bounding box center [329, 185] width 658 height 370
drag, startPoint x: 374, startPoint y: 171, endPoint x: 382, endPoint y: 163, distance: 10.9
click at [377, 166] on video at bounding box center [329, 185] width 658 height 370
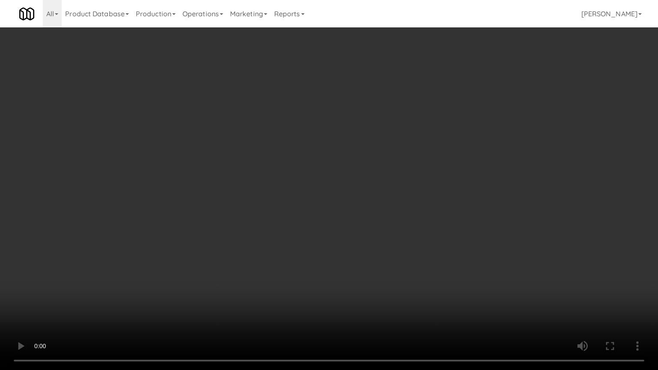
click at [389, 173] on video at bounding box center [329, 185] width 658 height 370
click at [424, 188] on video at bounding box center [329, 185] width 658 height 370
drag, startPoint x: 384, startPoint y: 171, endPoint x: 425, endPoint y: 159, distance: 42.7
click at [386, 171] on video at bounding box center [329, 185] width 658 height 370
click at [411, 140] on video at bounding box center [329, 185] width 658 height 370
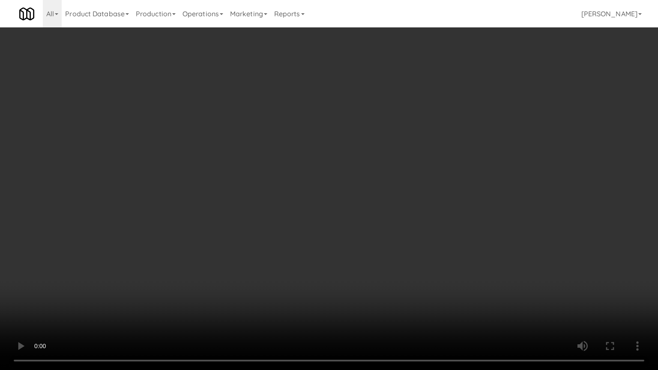
click at [176, 251] on video at bounding box center [329, 185] width 658 height 370
click at [389, 158] on video at bounding box center [329, 185] width 658 height 370
click at [408, 137] on video at bounding box center [329, 185] width 658 height 370
click at [347, 207] on video at bounding box center [329, 185] width 658 height 370
drag, startPoint x: 155, startPoint y: 305, endPoint x: 159, endPoint y: 302, distance: 5.0
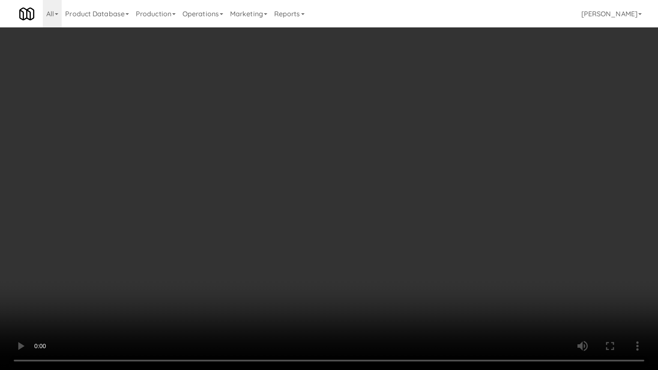
click at [159, 297] on video at bounding box center [329, 185] width 658 height 370
click at [239, 215] on video at bounding box center [329, 185] width 658 height 370
click at [250, 228] on video at bounding box center [329, 185] width 658 height 370
click at [343, 211] on video at bounding box center [329, 185] width 658 height 370
click at [315, 191] on video at bounding box center [329, 185] width 658 height 370
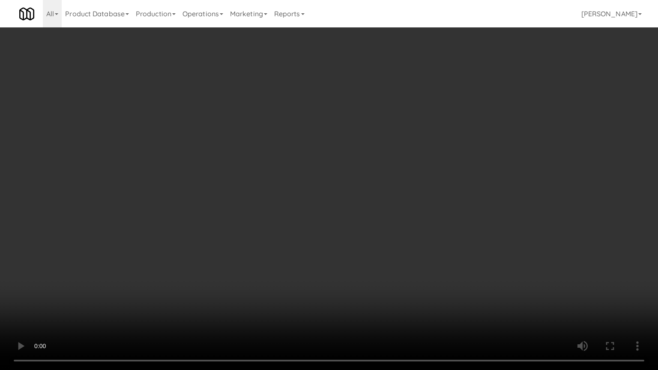
click at [490, 95] on video at bounding box center [329, 185] width 658 height 370
click at [496, 96] on video at bounding box center [329, 185] width 658 height 370
click at [488, 102] on video at bounding box center [329, 185] width 658 height 370
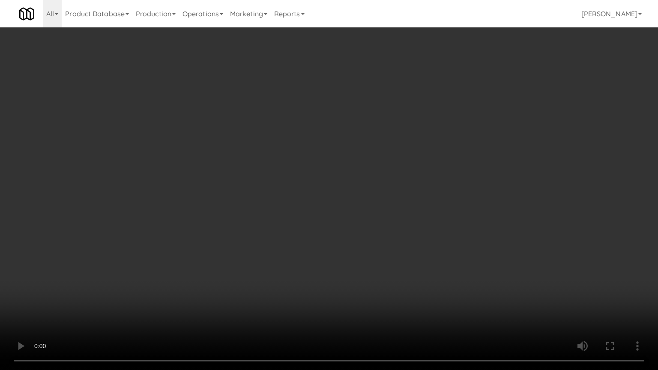
click at [492, 99] on video at bounding box center [329, 185] width 658 height 370
click at [495, 102] on video at bounding box center [329, 185] width 658 height 370
click at [318, 77] on video at bounding box center [329, 185] width 658 height 370
click at [323, 81] on video at bounding box center [329, 185] width 658 height 370
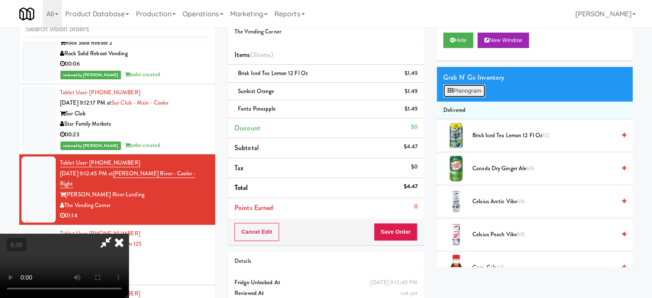
click at [482, 87] on button "Planogram" at bounding box center [464, 90] width 42 height 13
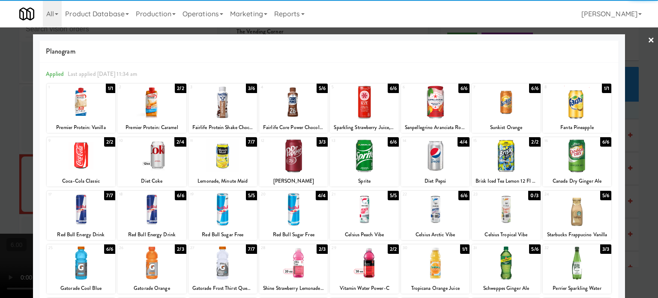
click at [388, 89] on div "6/6" at bounding box center [393, 88] width 11 height 9
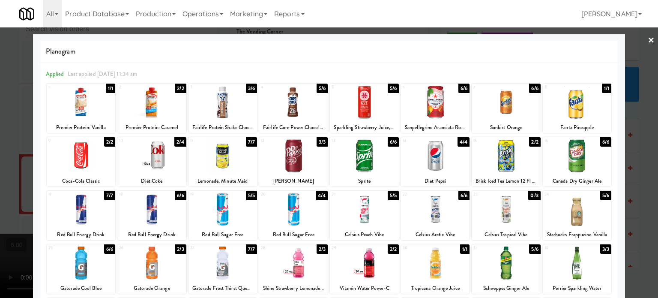
drag, startPoint x: 634, startPoint y: 156, endPoint x: 588, endPoint y: 141, distance: 48.8
click at [634, 156] on div at bounding box center [329, 149] width 658 height 298
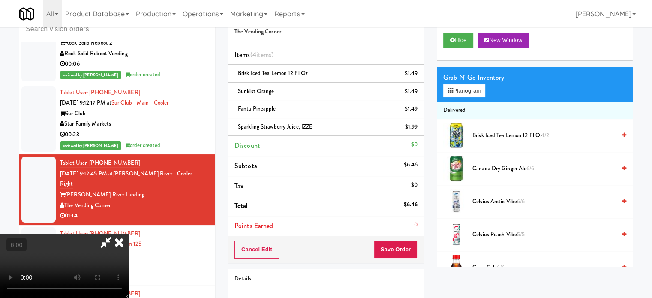
click at [129, 233] on video at bounding box center [64, 265] width 129 height 64
click at [129, 233] on icon at bounding box center [119, 241] width 19 height 17
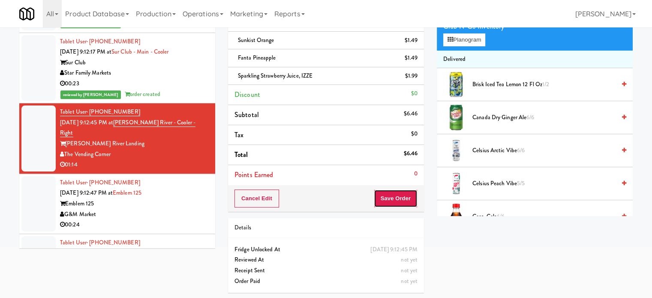
click at [403, 200] on button "Save Order" at bounding box center [396, 198] width 44 height 18
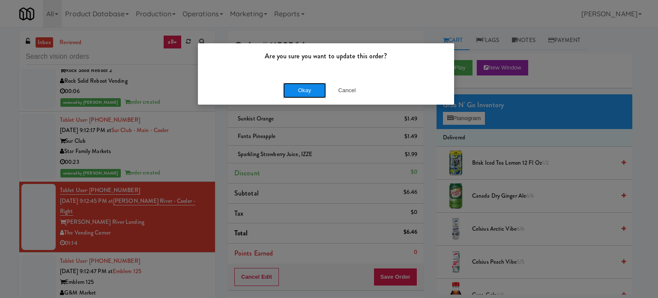
click at [303, 91] on button "Okay" at bounding box center [304, 90] width 43 height 15
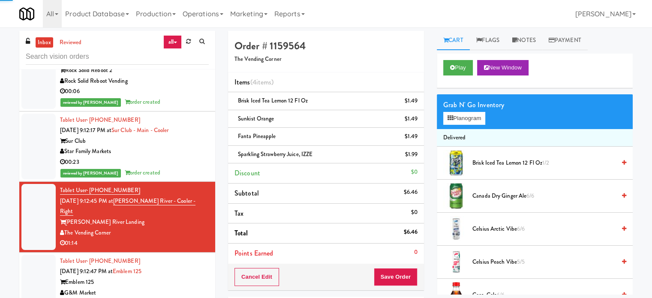
drag, startPoint x: 174, startPoint y: 272, endPoint x: 228, endPoint y: 233, distance: 66.8
click at [174, 272] on div "Tablet User · (401) 418-3930 Sep 8, 2025 9:12:47 PM at Emblem 125 Emblem 125 G&…" at bounding box center [134, 282] width 149 height 53
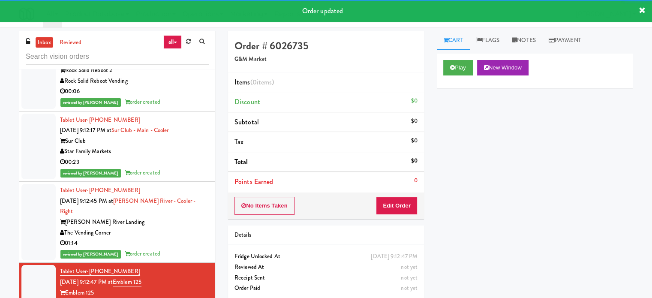
scroll to position [3616, 0]
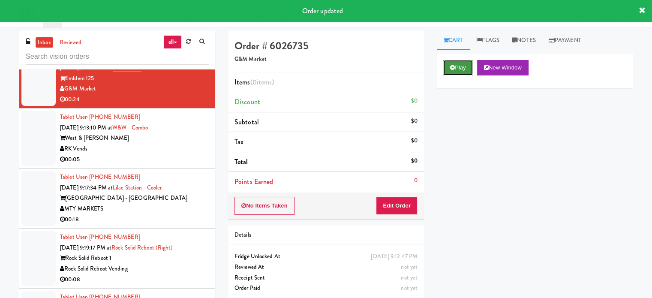
click at [463, 66] on button "Play" at bounding box center [458, 67] width 30 height 15
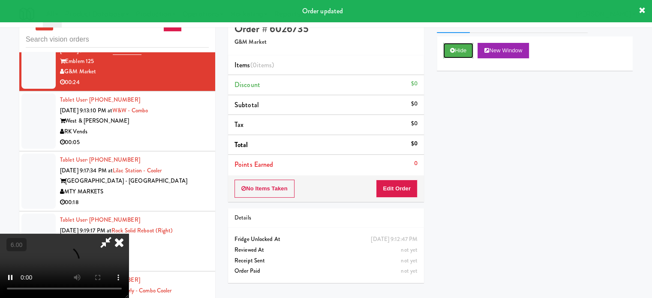
scroll to position [35, 0]
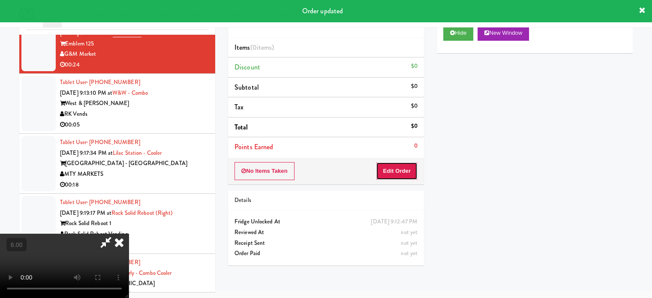
click at [404, 170] on button "Edit Order" at bounding box center [397, 171] width 42 height 18
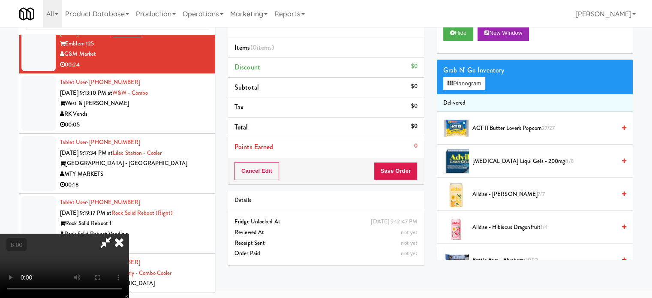
click at [129, 233] on video at bounding box center [64, 265] width 129 height 64
drag, startPoint x: 260, startPoint y: 166, endPoint x: 340, endPoint y: 114, distance: 94.7
click at [129, 233] on video at bounding box center [64, 265] width 129 height 64
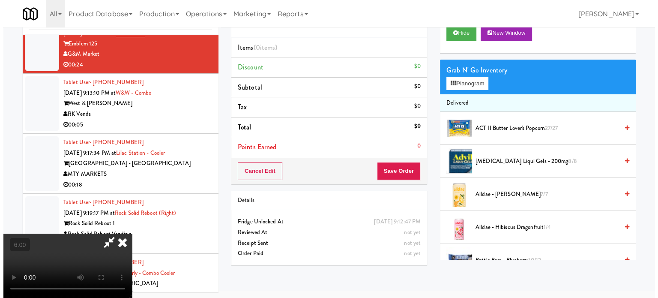
scroll to position [27, 0]
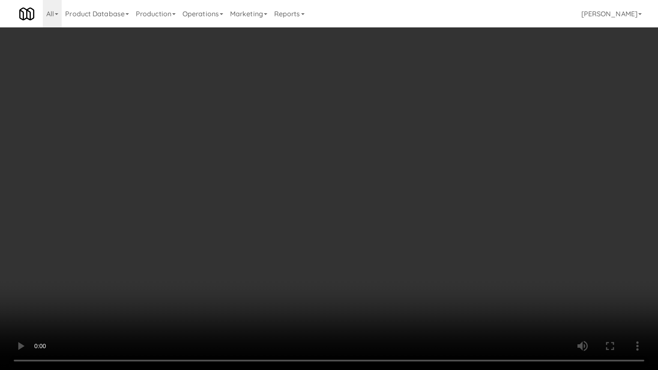
click at [400, 180] on video at bounding box center [329, 185] width 658 height 370
click at [367, 189] on video at bounding box center [329, 185] width 658 height 370
drag, startPoint x: 177, startPoint y: 261, endPoint x: 187, endPoint y: 256, distance: 11.3
click at [178, 260] on video at bounding box center [329, 185] width 658 height 370
click at [302, 189] on video at bounding box center [329, 185] width 658 height 370
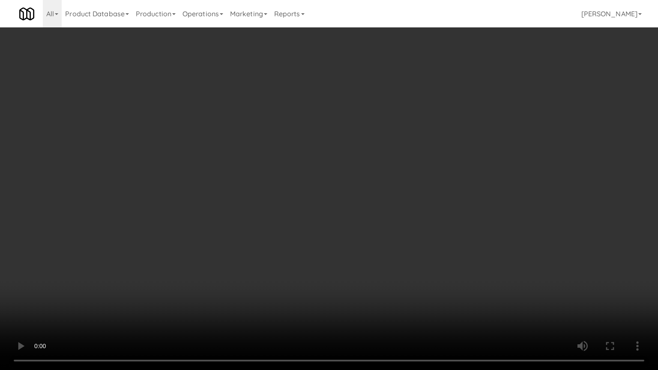
click at [354, 181] on video at bounding box center [329, 185] width 658 height 370
click at [353, 182] on video at bounding box center [329, 185] width 658 height 370
click at [362, 184] on video at bounding box center [329, 185] width 658 height 370
click at [359, 183] on video at bounding box center [329, 185] width 658 height 370
click at [371, 190] on video at bounding box center [329, 185] width 658 height 370
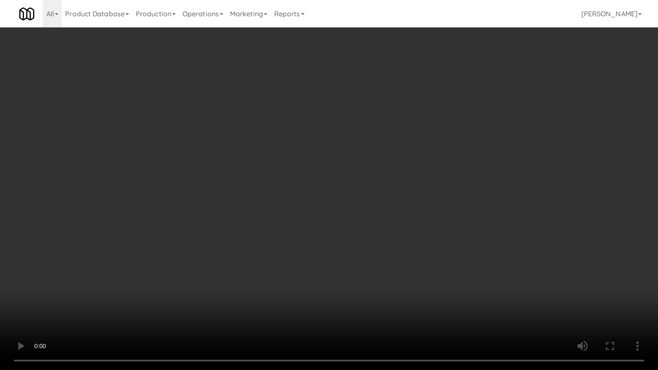
click at [367, 190] on video at bounding box center [329, 185] width 658 height 370
click at [398, 173] on video at bounding box center [329, 185] width 658 height 370
click at [399, 177] on video at bounding box center [329, 185] width 658 height 370
click at [401, 173] on video at bounding box center [329, 185] width 658 height 370
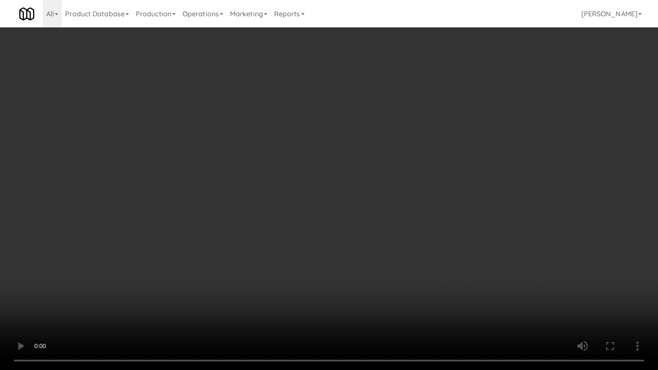
click at [402, 172] on video at bounding box center [329, 185] width 658 height 370
click at [429, 164] on video at bounding box center [329, 185] width 658 height 370
drag, startPoint x: 430, startPoint y: 163, endPoint x: 452, endPoint y: 94, distance: 72.2
click at [430, 159] on video at bounding box center [329, 185] width 658 height 370
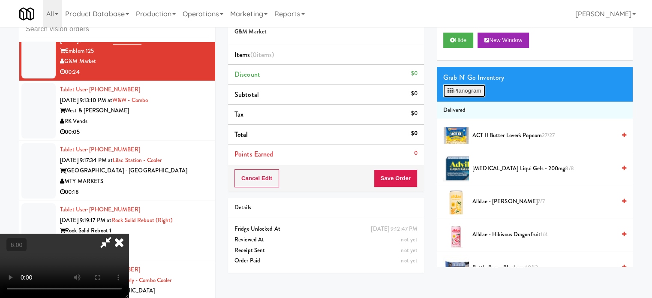
click at [482, 90] on button "Planogram" at bounding box center [464, 90] width 42 height 13
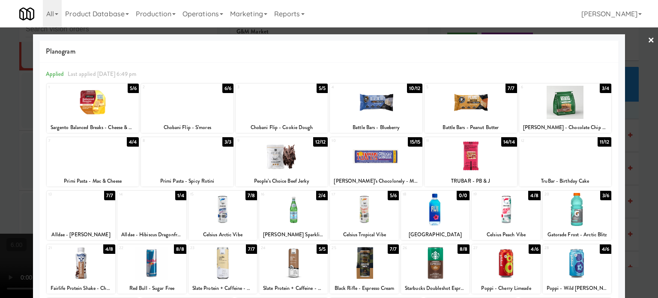
click at [132, 87] on div "5/6" at bounding box center [133, 88] width 11 height 9
click at [228, 86] on div "6/6" at bounding box center [227, 88] width 11 height 9
click at [603, 195] on div "3/6" at bounding box center [605, 195] width 11 height 9
drag, startPoint x: 603, startPoint y: 195, endPoint x: 614, endPoint y: 191, distance: 11.2
click at [603, 195] on div "2/6" at bounding box center [605, 195] width 11 height 9
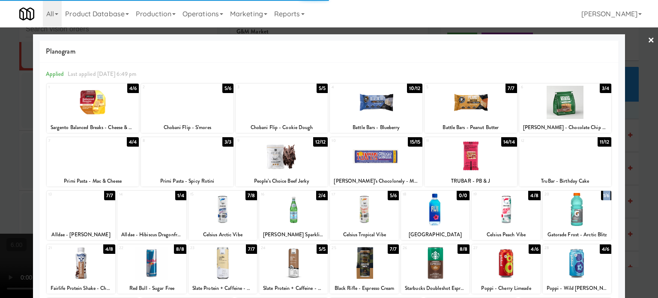
click at [637, 206] on div at bounding box center [329, 149] width 658 height 298
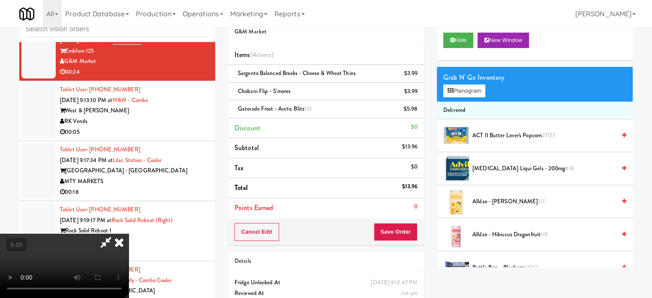
click at [129, 233] on video at bounding box center [64, 265] width 129 height 64
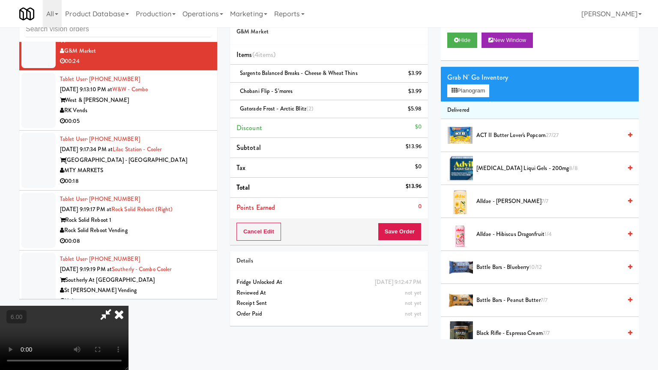
drag, startPoint x: 324, startPoint y: 159, endPoint x: 354, endPoint y: 145, distance: 33.7
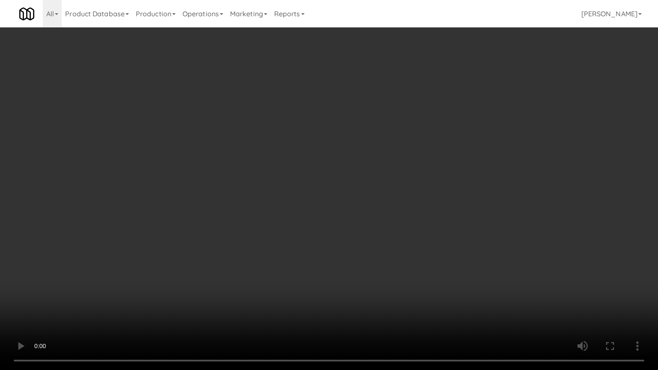
click at [324, 159] on video at bounding box center [329, 185] width 658 height 370
click at [372, 159] on video at bounding box center [329, 185] width 658 height 370
click at [394, 171] on video at bounding box center [329, 185] width 658 height 370
click at [382, 178] on video at bounding box center [329, 185] width 658 height 370
click at [384, 176] on video at bounding box center [329, 185] width 658 height 370
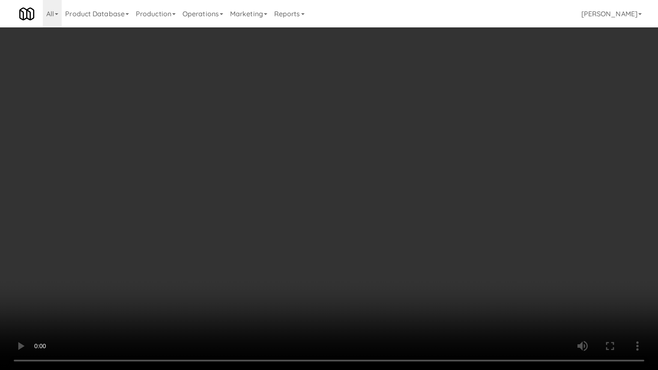
click at [428, 188] on video at bounding box center [329, 185] width 658 height 370
click at [397, 193] on video at bounding box center [329, 185] width 658 height 370
click at [413, 185] on video at bounding box center [329, 185] width 658 height 370
drag, startPoint x: 418, startPoint y: 184, endPoint x: 488, endPoint y: 108, distance: 104.3
click at [419, 183] on video at bounding box center [329, 185] width 658 height 370
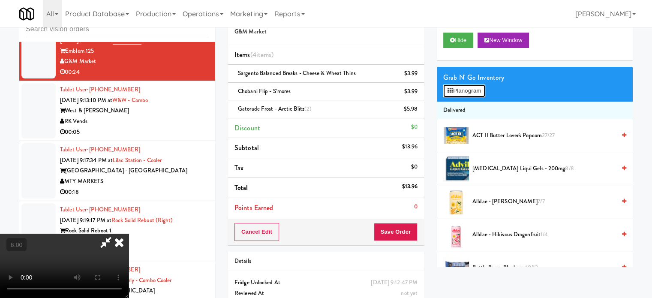
click at [480, 89] on button "Planogram" at bounding box center [464, 90] width 42 height 13
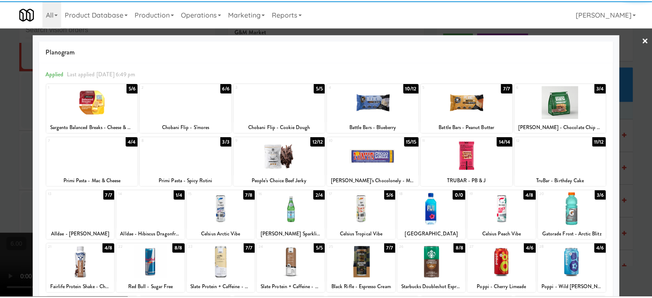
scroll to position [123, 0]
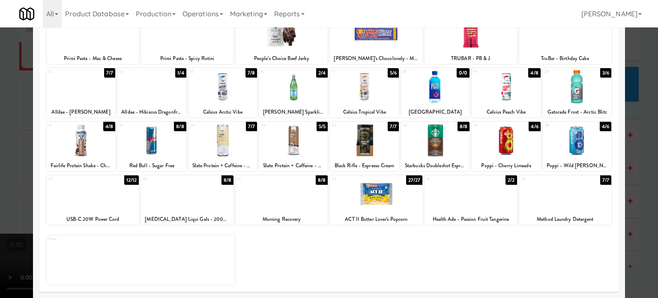
click at [460, 127] on div "8/8" at bounding box center [464, 126] width 12 height 9
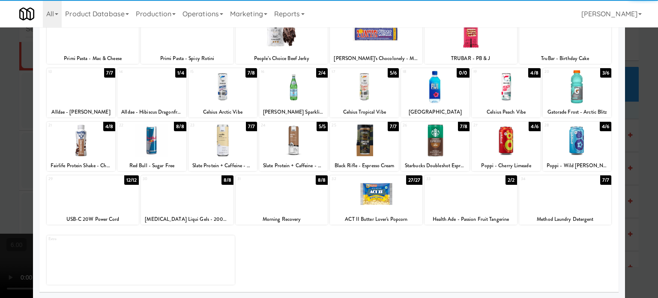
click at [643, 151] on div at bounding box center [329, 149] width 658 height 298
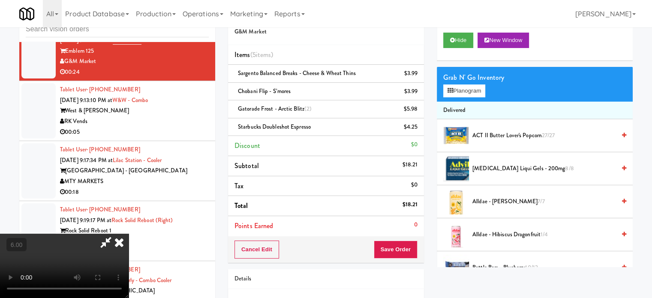
drag, startPoint x: 257, startPoint y: 194, endPoint x: 263, endPoint y: 185, distance: 10.7
click at [129, 233] on video at bounding box center [64, 265] width 129 height 64
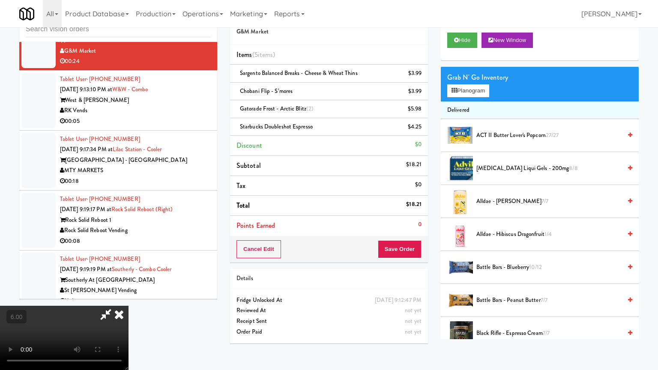
click at [129, 297] on video at bounding box center [64, 338] width 129 height 64
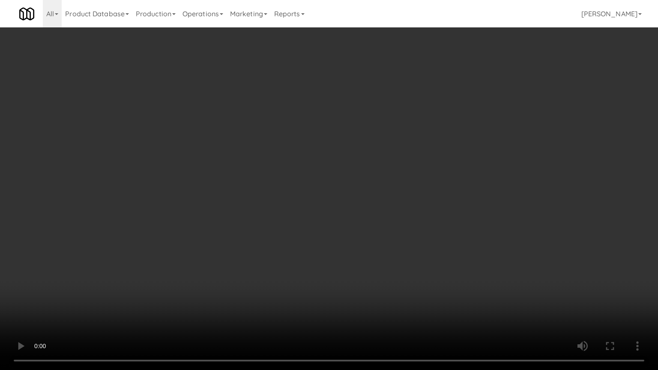
click at [242, 168] on video at bounding box center [329, 185] width 658 height 370
click at [211, 233] on video at bounding box center [329, 185] width 658 height 370
click at [299, 138] on video at bounding box center [329, 185] width 658 height 370
drag, startPoint x: 301, startPoint y: 135, endPoint x: 308, endPoint y: 65, distance: 71.1
click at [301, 135] on video at bounding box center [329, 185] width 658 height 370
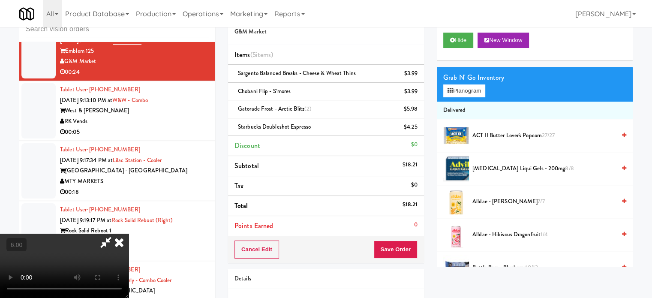
click at [129, 233] on icon at bounding box center [119, 241] width 19 height 17
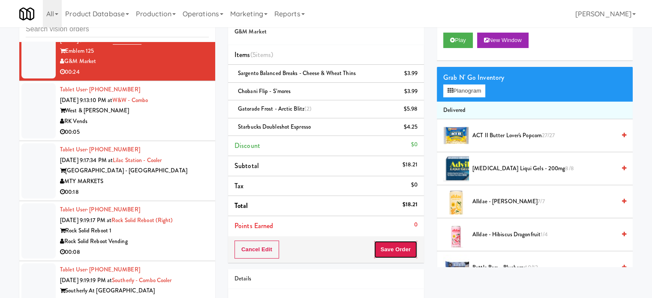
drag, startPoint x: 398, startPoint y: 255, endPoint x: 335, endPoint y: 184, distance: 95.0
click at [398, 254] on button "Save Order" at bounding box center [396, 249] width 44 height 18
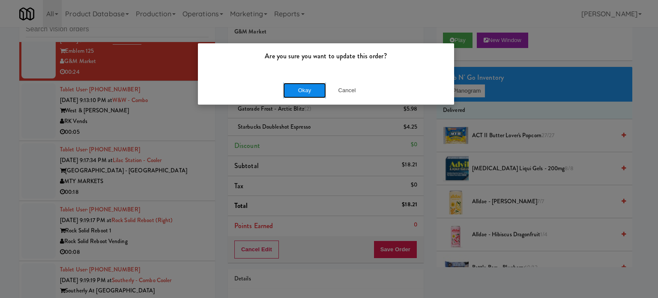
click at [307, 94] on button "Okay" at bounding box center [304, 90] width 43 height 15
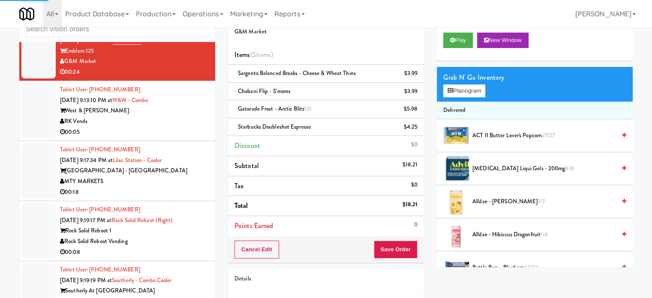
click at [180, 127] on div "00:05" at bounding box center [134, 132] width 149 height 11
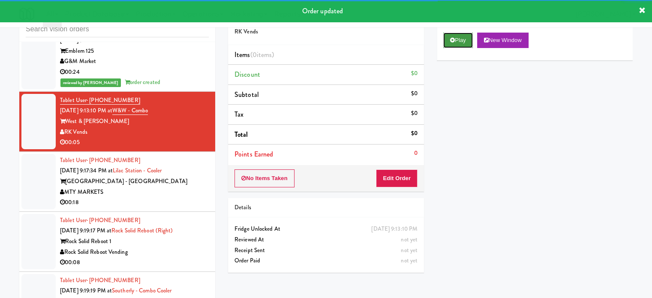
click at [461, 43] on button "Play" at bounding box center [458, 40] width 30 height 15
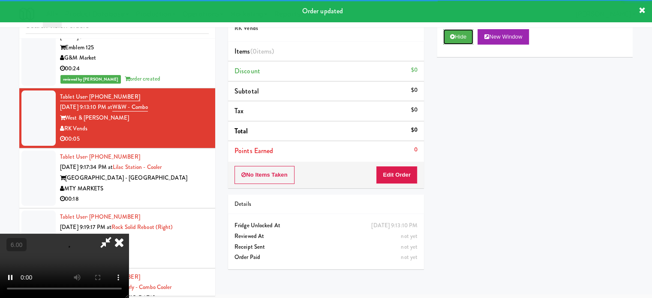
scroll to position [35, 0]
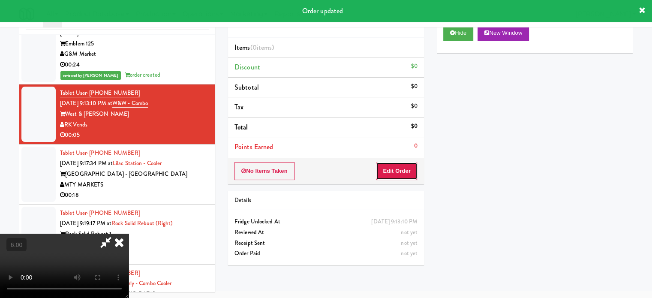
click at [407, 164] on button "Edit Order" at bounding box center [397, 171] width 42 height 18
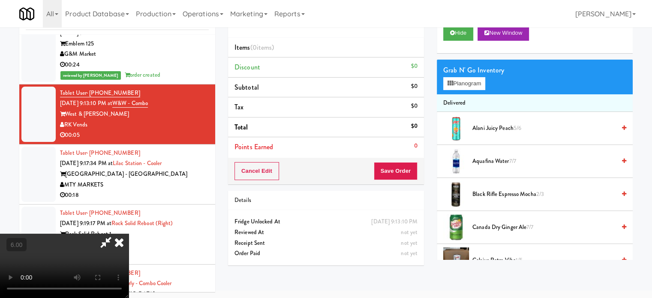
click at [129, 233] on video at bounding box center [64, 265] width 129 height 64
drag, startPoint x: 271, startPoint y: 206, endPoint x: 329, endPoint y: 190, distance: 60.4
click at [129, 233] on video at bounding box center [64, 265] width 129 height 64
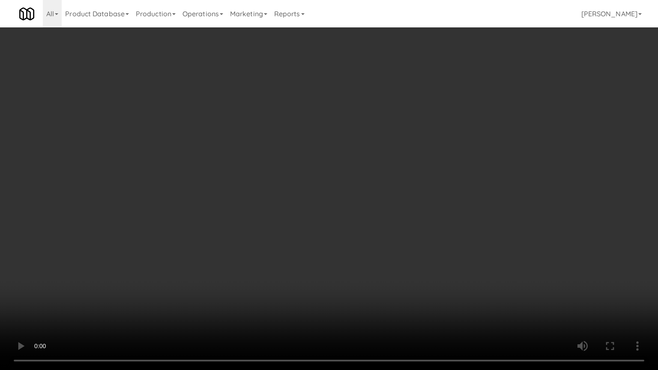
drag, startPoint x: 320, startPoint y: 186, endPoint x: 336, endPoint y: 175, distance: 19.0
click at [320, 186] on video at bounding box center [329, 185] width 658 height 370
click at [336, 174] on video at bounding box center [329, 185] width 658 height 370
click at [408, 197] on video at bounding box center [329, 185] width 658 height 370
click at [328, 192] on video at bounding box center [329, 185] width 658 height 370
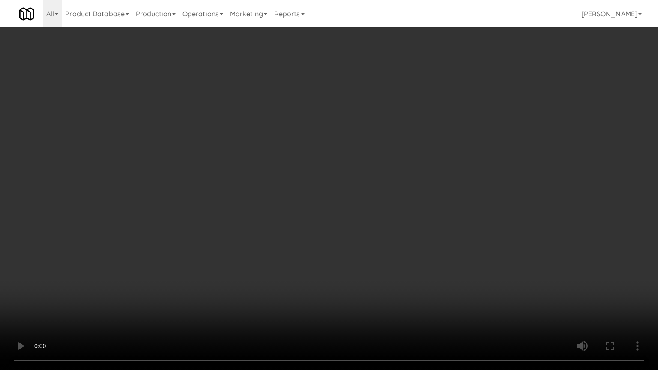
drag, startPoint x: 383, startPoint y: 180, endPoint x: 345, endPoint y: 182, distance: 37.7
click at [384, 181] on video at bounding box center [329, 185] width 658 height 370
click at [334, 181] on video at bounding box center [329, 185] width 658 height 370
drag, startPoint x: 405, startPoint y: 186, endPoint x: 361, endPoint y: 186, distance: 43.7
click at [405, 186] on video at bounding box center [329, 185] width 658 height 370
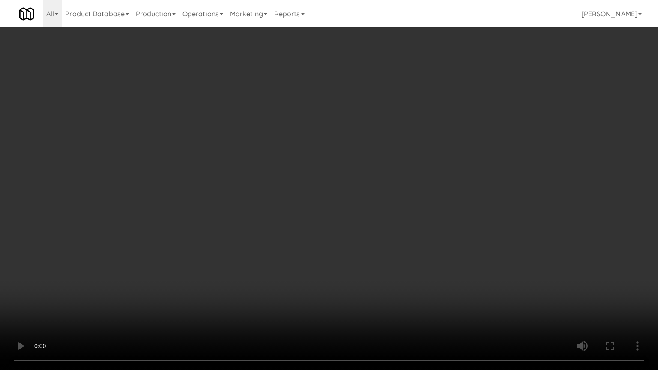
drag, startPoint x: 206, startPoint y: 270, endPoint x: 224, endPoint y: 247, distance: 29.9
click at [209, 267] on video at bounding box center [329, 185] width 658 height 370
click at [280, 165] on video at bounding box center [329, 185] width 658 height 370
drag, startPoint x: 288, startPoint y: 171, endPoint x: 305, endPoint y: 168, distance: 17.5
click at [288, 171] on video at bounding box center [329, 185] width 658 height 370
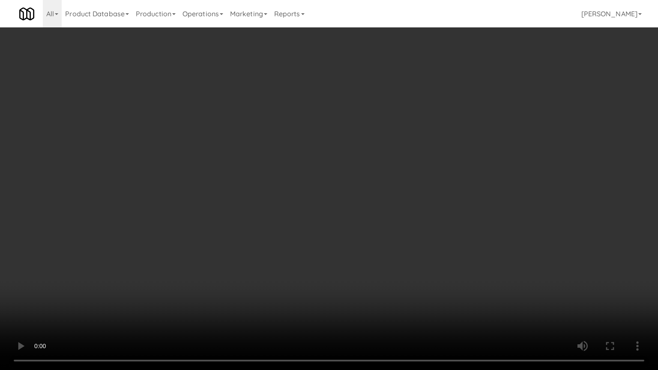
click at [308, 168] on video at bounding box center [329, 185] width 658 height 370
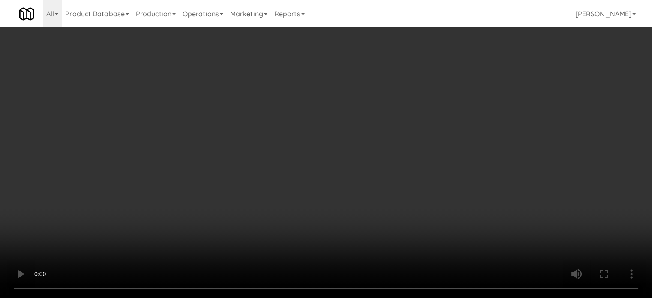
click at [469, 84] on div "Grab N' Go Inventory Planogram" at bounding box center [535, 84] width 196 height 35
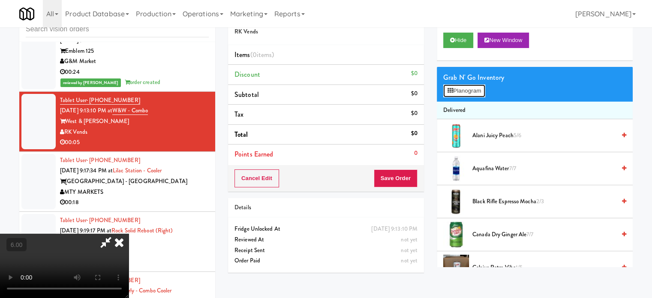
click at [470, 92] on button "Planogram" at bounding box center [464, 90] width 42 height 13
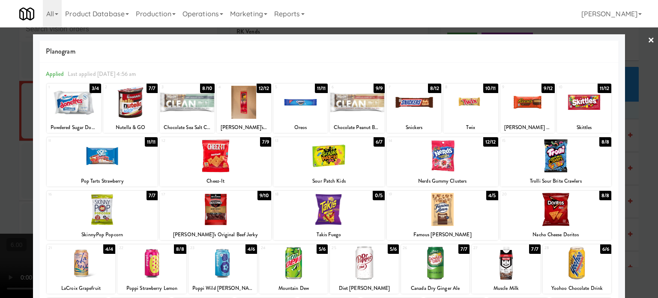
click at [209, 85] on div "8/10" at bounding box center [207, 88] width 14 height 9
drag, startPoint x: 630, startPoint y: 154, endPoint x: 582, endPoint y: 161, distance: 48.0
click at [631, 155] on div at bounding box center [329, 149] width 658 height 298
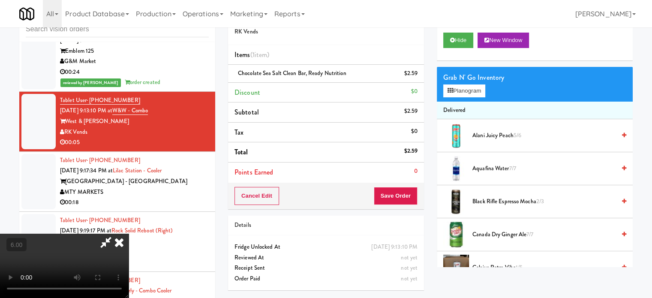
drag, startPoint x: 257, startPoint y: 171, endPoint x: 257, endPoint y: 151, distance: 20.1
click at [129, 233] on video at bounding box center [64, 265] width 129 height 64
drag, startPoint x: 260, startPoint y: 194, endPoint x: 275, endPoint y: 187, distance: 15.9
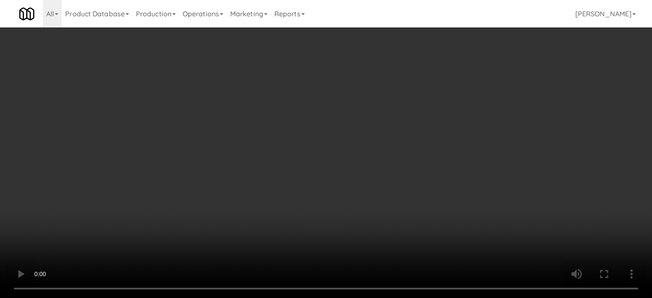
click at [262, 194] on video at bounding box center [326, 149] width 652 height 298
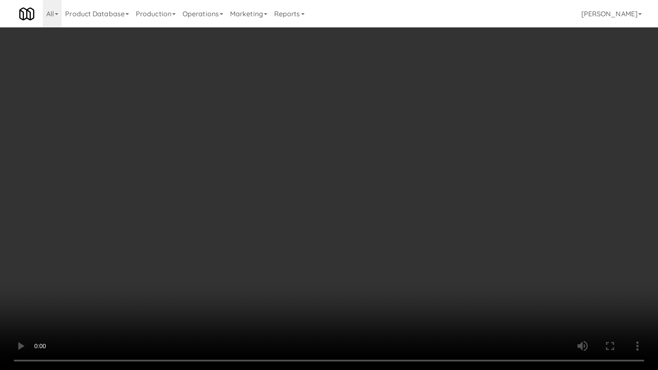
click at [314, 178] on video at bounding box center [329, 185] width 658 height 370
drag, startPoint x: 315, startPoint y: 177, endPoint x: 335, endPoint y: 134, distance: 48.3
click at [317, 175] on video at bounding box center [329, 185] width 658 height 370
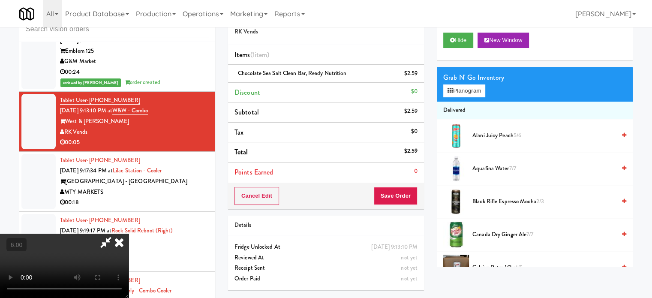
click at [129, 233] on icon at bounding box center [119, 241] width 19 height 17
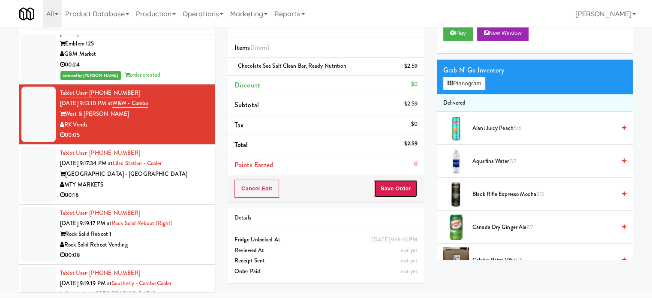
click at [400, 191] on button "Save Order" at bounding box center [396, 188] width 44 height 18
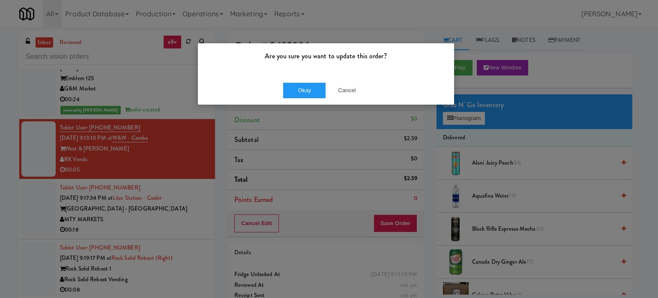
click at [286, 80] on div "Okay Cancel" at bounding box center [326, 90] width 256 height 29
click at [287, 85] on button "Okay" at bounding box center [304, 90] width 43 height 15
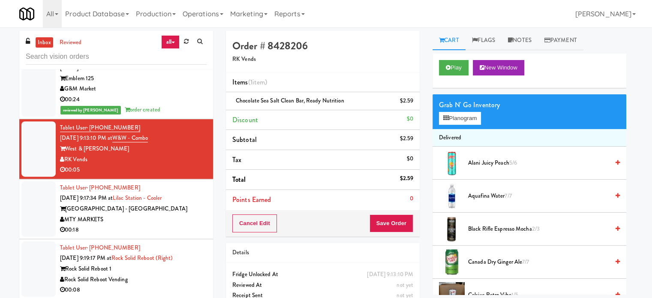
click at [162, 220] on div "Tablet User · (615) 714-0596 Sep 8, 2025 9:17:34 PM at Lilac Station - Cooler L…" at bounding box center [133, 208] width 147 height 53
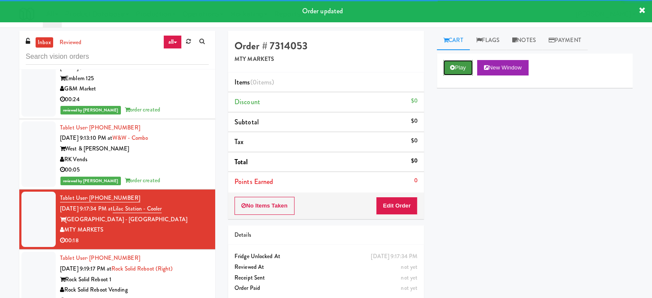
click at [466, 68] on button "Play" at bounding box center [458, 67] width 30 height 15
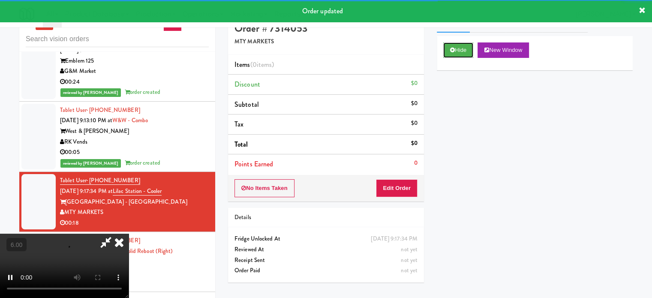
scroll to position [35, 0]
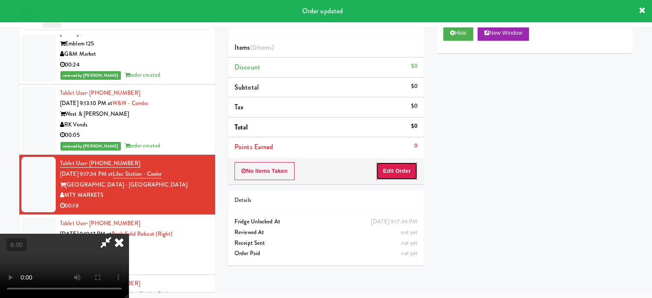
click at [405, 173] on button "Edit Order" at bounding box center [397, 171] width 42 height 18
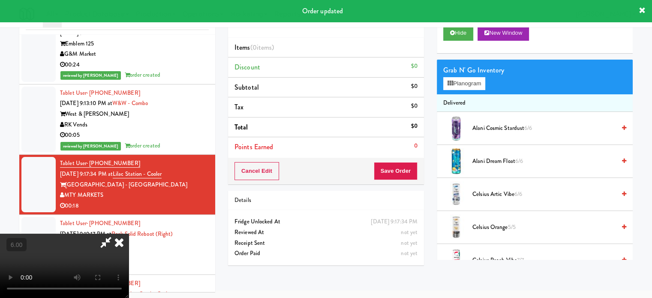
click at [129, 233] on video at bounding box center [64, 265] width 129 height 64
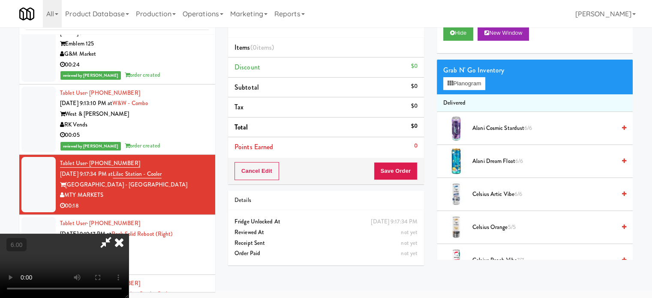
drag, startPoint x: 326, startPoint y: 178, endPoint x: 403, endPoint y: 132, distance: 89.0
click at [129, 233] on video at bounding box center [64, 265] width 129 height 64
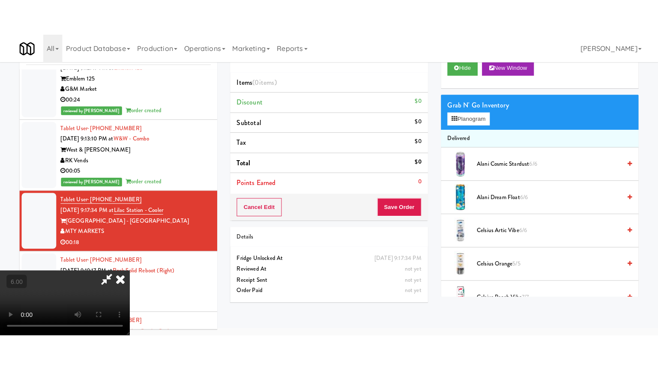
scroll to position [27, 0]
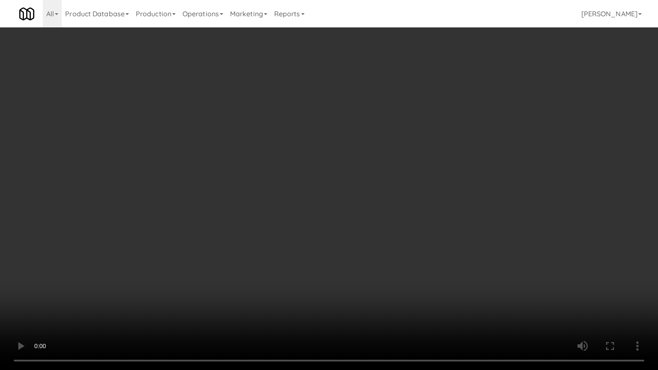
click at [421, 197] on video at bounding box center [329, 185] width 658 height 370
click at [356, 194] on video at bounding box center [329, 185] width 658 height 370
drag, startPoint x: 543, startPoint y: 234, endPoint x: 509, endPoint y: 229, distance: 34.7
click at [544, 235] on video at bounding box center [329, 185] width 658 height 370
click at [357, 207] on video at bounding box center [329, 185] width 658 height 370
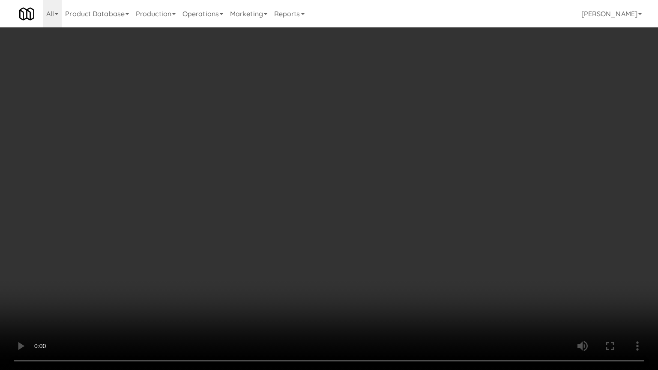
drag, startPoint x: 430, startPoint y: 212, endPoint x: 406, endPoint y: 213, distance: 24.0
click at [430, 213] on video at bounding box center [329, 185] width 658 height 370
drag, startPoint x: 315, startPoint y: 214, endPoint x: 340, endPoint y: 200, distance: 28.0
click at [317, 214] on video at bounding box center [329, 185] width 658 height 370
click at [305, 205] on video at bounding box center [329, 185] width 658 height 370
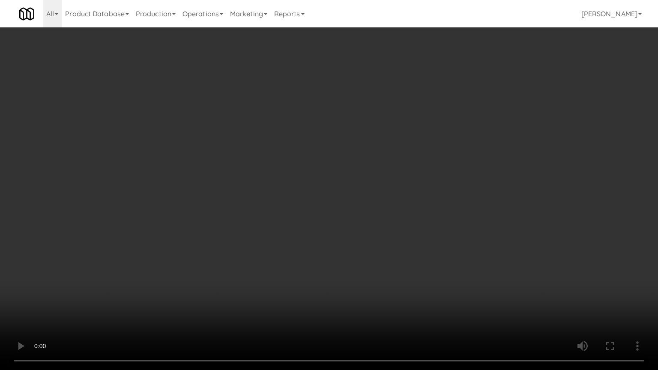
click at [298, 180] on video at bounding box center [329, 185] width 658 height 370
drag, startPoint x: 296, startPoint y: 174, endPoint x: 297, endPoint y: 194, distance: 19.3
click at [296, 180] on video at bounding box center [329, 185] width 658 height 370
drag, startPoint x: 297, startPoint y: 194, endPoint x: 311, endPoint y: 185, distance: 16.3
click at [302, 191] on video at bounding box center [329, 185] width 658 height 370
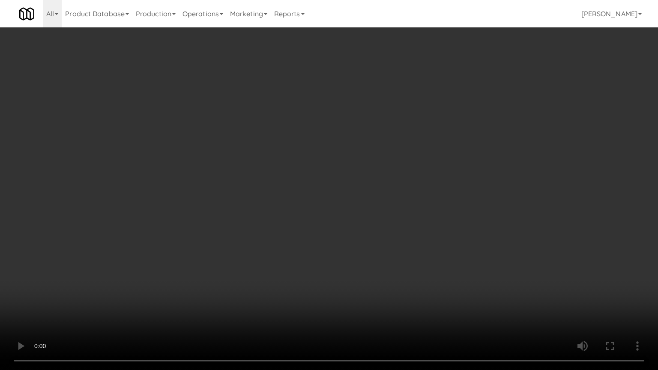
drag, startPoint x: 350, startPoint y: 187, endPoint x: 356, endPoint y: 187, distance: 6.4
click at [353, 187] on video at bounding box center [329, 185] width 658 height 370
click at [356, 186] on video at bounding box center [329, 185] width 658 height 370
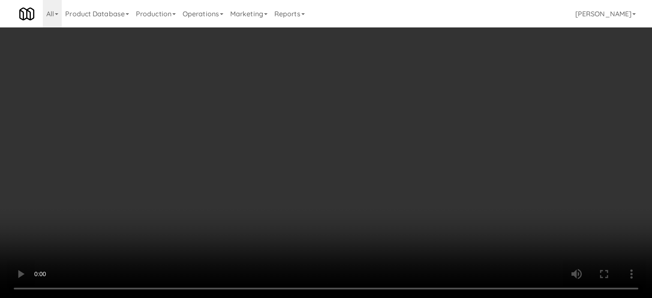
drag, startPoint x: 291, startPoint y: 142, endPoint x: 295, endPoint y: 140, distance: 4.4
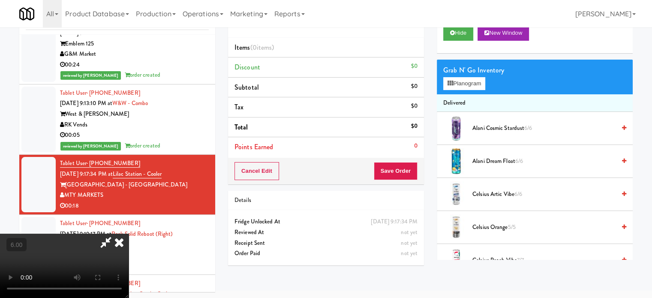
click at [129, 233] on video at bounding box center [64, 265] width 129 height 64
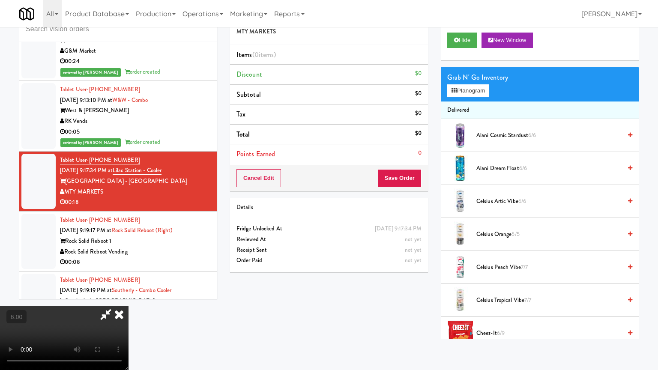
click at [129, 297] on video at bounding box center [64, 338] width 129 height 64
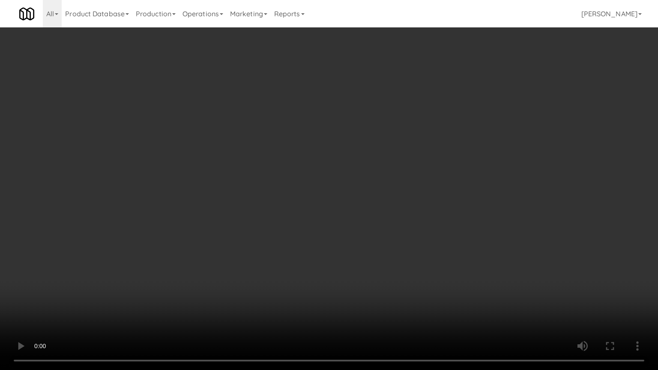
drag, startPoint x: 303, startPoint y: 182, endPoint x: 379, endPoint y: 116, distance: 99.9
click at [304, 181] on video at bounding box center [329, 185] width 658 height 370
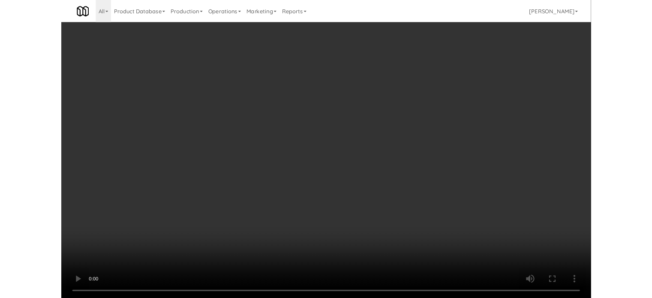
scroll to position [35, 0]
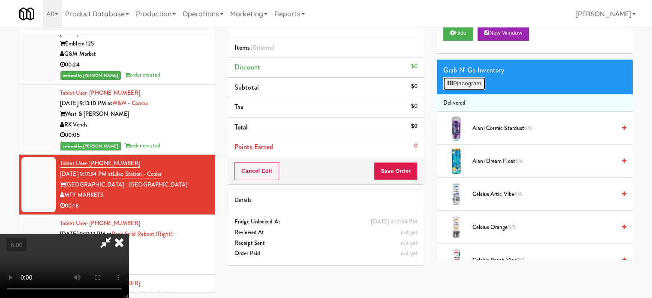
click at [468, 84] on button "Planogram" at bounding box center [464, 83] width 42 height 13
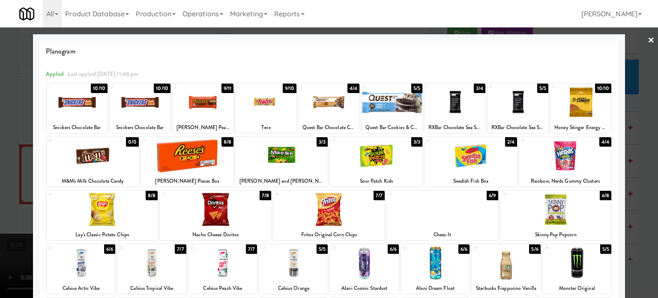
click at [321, 140] on div "3/3" at bounding box center [322, 141] width 11 height 9
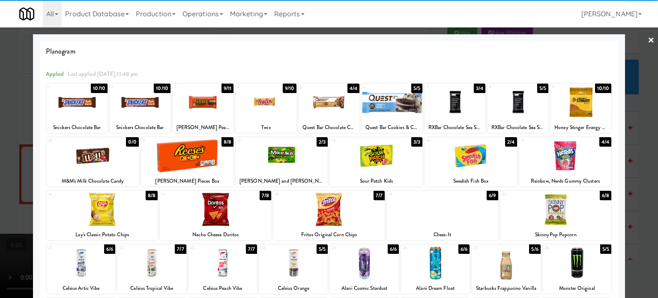
click at [229, 141] on div "8/8" at bounding box center [227, 141] width 12 height 9
drag, startPoint x: 637, startPoint y: 164, endPoint x: 562, endPoint y: 149, distance: 77.3
click at [637, 164] on div at bounding box center [329, 149] width 658 height 298
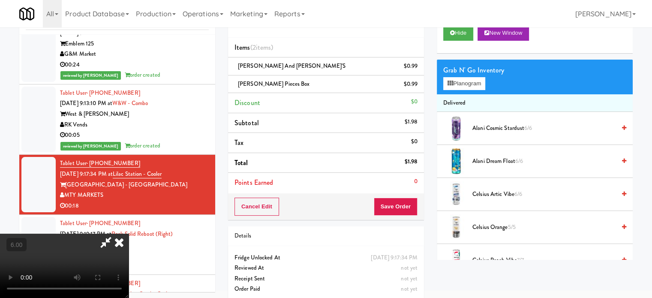
click at [129, 233] on icon at bounding box center [119, 241] width 19 height 17
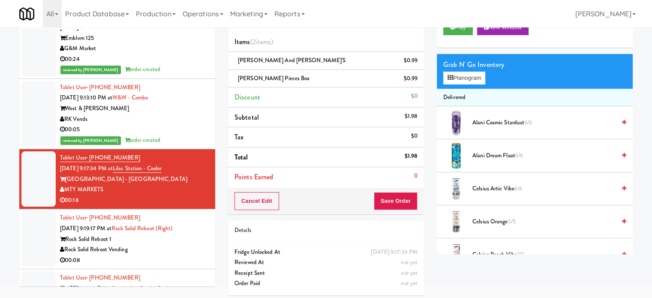
scroll to position [43, 0]
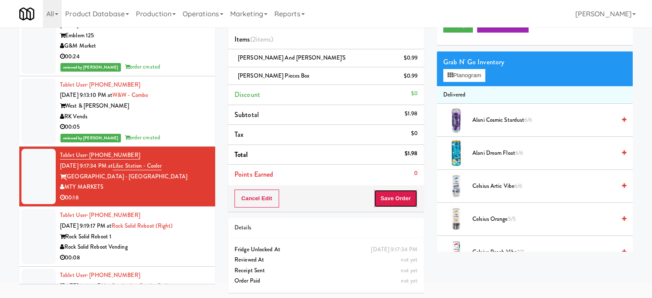
click at [403, 203] on button "Save Order" at bounding box center [396, 198] width 44 height 18
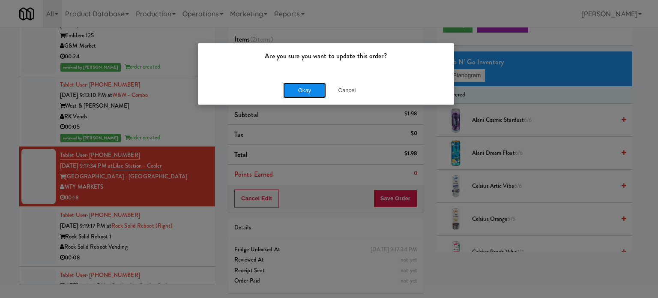
click at [303, 88] on button "Okay" at bounding box center [304, 90] width 43 height 15
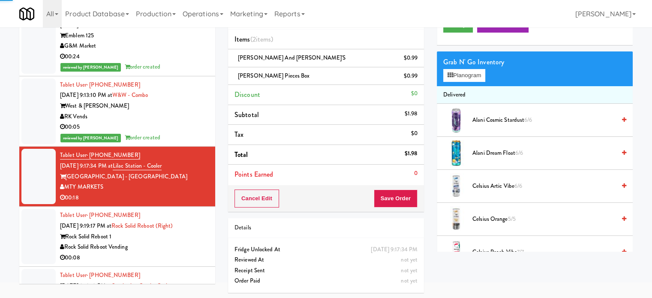
drag, startPoint x: 180, startPoint y: 239, endPoint x: 396, endPoint y: 165, distance: 228.6
click at [182, 237] on div "Tablet User · (240) 853-5498 Sep 8, 2025 9:19:17 PM at Rock Solid Reboot (Right…" at bounding box center [134, 236] width 149 height 53
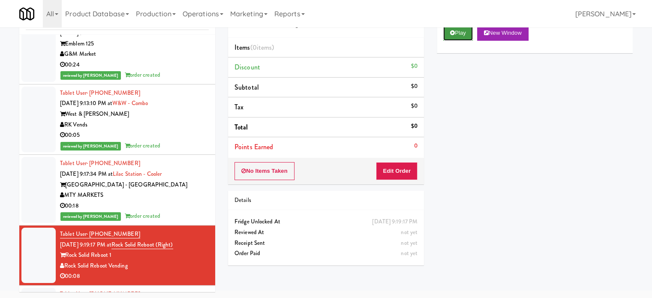
click at [465, 36] on button "Play" at bounding box center [458, 32] width 30 height 15
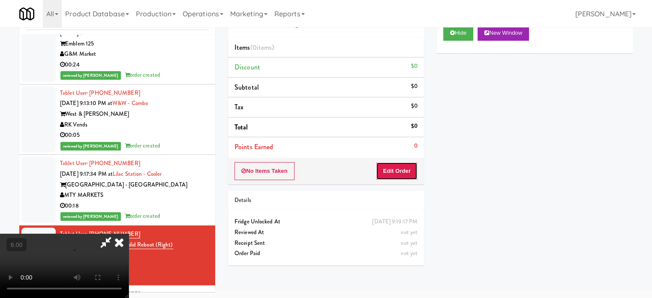
click at [398, 174] on button "Edit Order" at bounding box center [397, 171] width 42 height 18
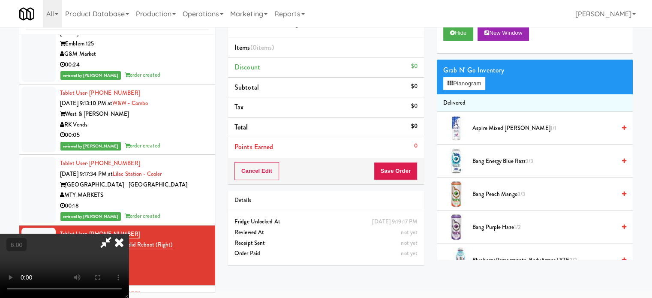
drag, startPoint x: 300, startPoint y: 182, endPoint x: 305, endPoint y: 182, distance: 4.7
click at [129, 233] on video at bounding box center [64, 265] width 129 height 64
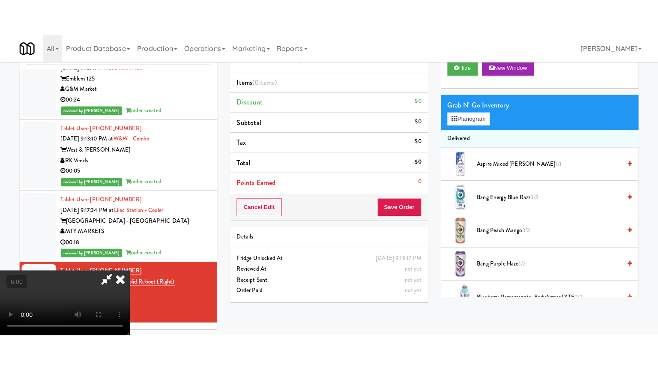
scroll to position [27, 0]
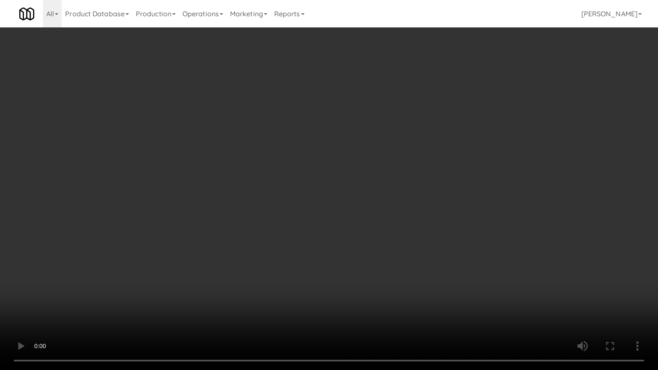
click at [342, 211] on video at bounding box center [329, 185] width 658 height 370
click at [362, 196] on video at bounding box center [329, 185] width 658 height 370
click at [425, 207] on video at bounding box center [329, 185] width 658 height 370
drag, startPoint x: 411, startPoint y: 207, endPoint x: 437, endPoint y: 198, distance: 28.2
click at [411, 207] on video at bounding box center [329, 185] width 658 height 370
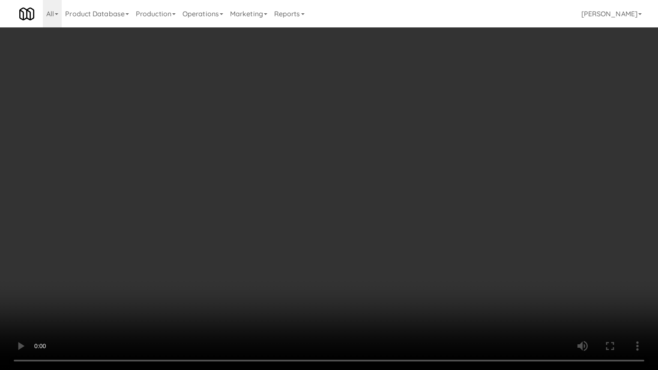
click at [418, 216] on video at bounding box center [329, 185] width 658 height 370
click at [362, 207] on video at bounding box center [329, 185] width 658 height 370
click at [410, 205] on video at bounding box center [329, 185] width 658 height 370
click at [371, 212] on video at bounding box center [329, 185] width 658 height 370
drag, startPoint x: 422, startPoint y: 212, endPoint x: 346, endPoint y: 206, distance: 76.1
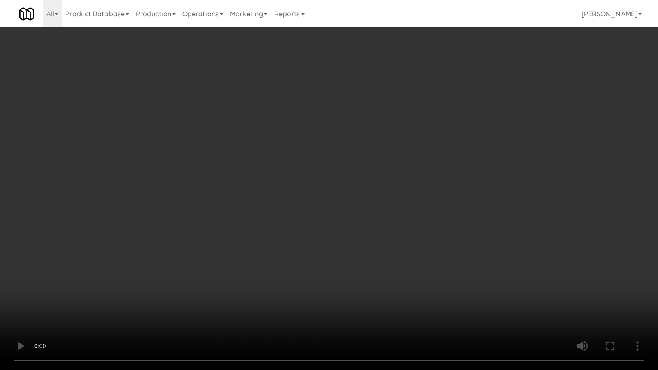
click at [422, 212] on video at bounding box center [329, 185] width 658 height 370
drag, startPoint x: 346, startPoint y: 204, endPoint x: 368, endPoint y: 195, distance: 24.0
click at [352, 202] on video at bounding box center [329, 185] width 658 height 370
click at [368, 195] on video at bounding box center [329, 185] width 658 height 370
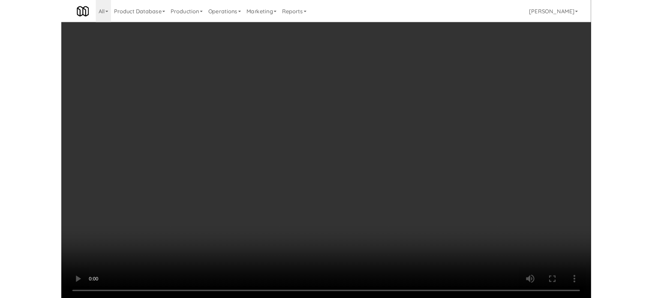
scroll to position [35, 0]
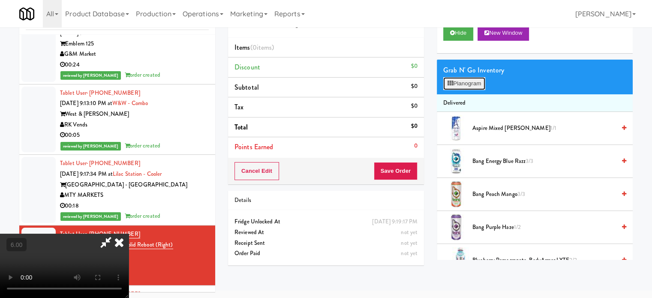
click at [482, 83] on button "Planogram" at bounding box center [464, 83] width 42 height 13
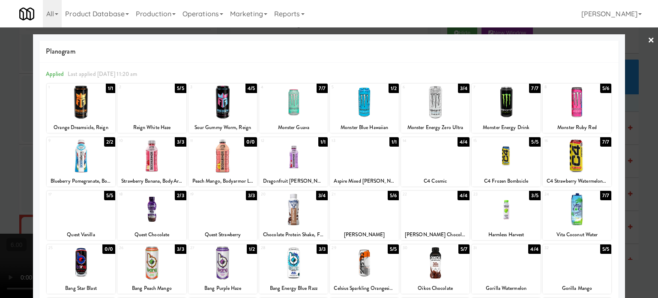
click at [601, 141] on div "7/7" at bounding box center [605, 141] width 11 height 9
click at [641, 153] on div at bounding box center [329, 149] width 658 height 298
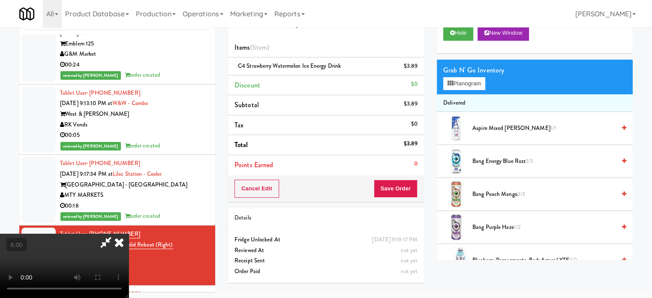
drag, startPoint x: 257, startPoint y: 192, endPoint x: 265, endPoint y: 181, distance: 14.1
click at [129, 233] on video at bounding box center [64, 265] width 129 height 64
drag, startPoint x: 265, startPoint y: 181, endPoint x: 356, endPoint y: 213, distance: 96.7
click at [129, 233] on video at bounding box center [64, 265] width 129 height 64
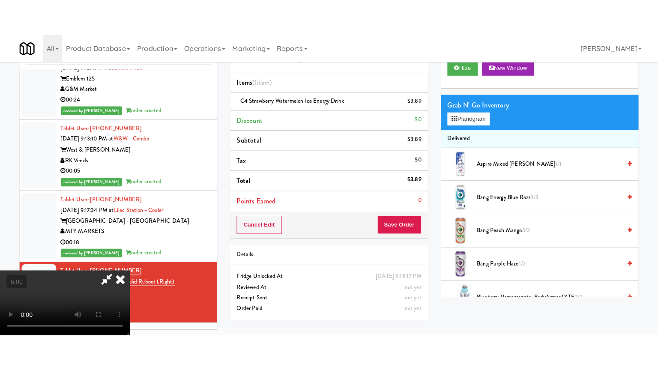
scroll to position [27, 0]
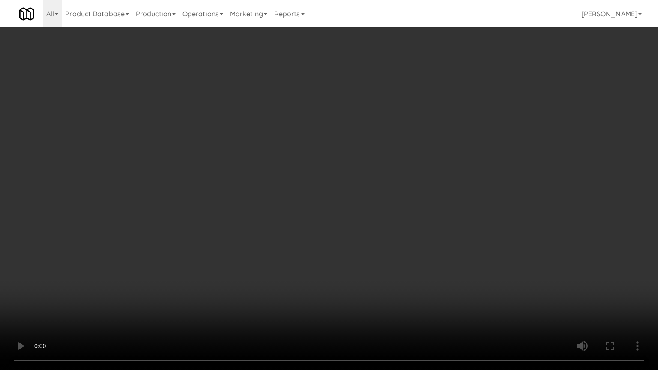
click at [356, 212] on video at bounding box center [329, 185] width 658 height 370
drag, startPoint x: 362, startPoint y: 204, endPoint x: 372, endPoint y: 170, distance: 35.8
click at [365, 199] on video at bounding box center [329, 185] width 658 height 370
click at [372, 170] on video at bounding box center [329, 185] width 658 height 370
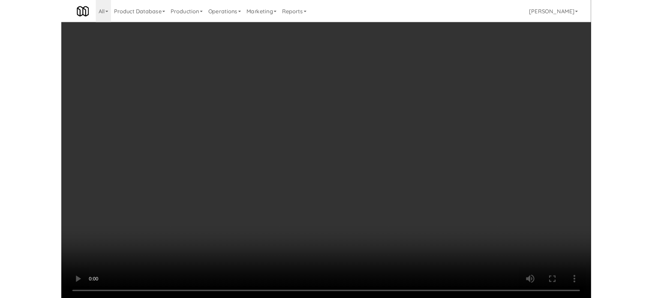
scroll to position [35, 0]
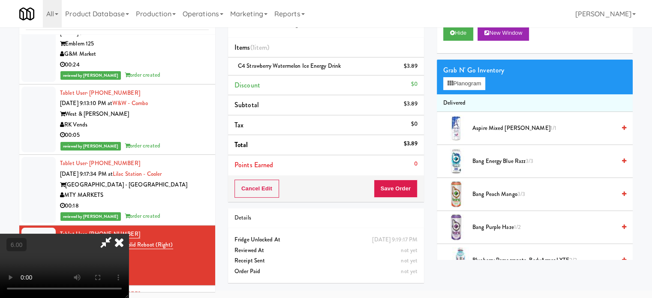
click at [129, 233] on icon at bounding box center [119, 241] width 19 height 17
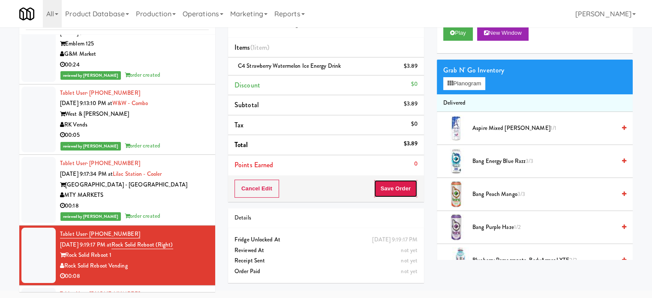
click at [387, 186] on button "Save Order" at bounding box center [396, 188] width 44 height 18
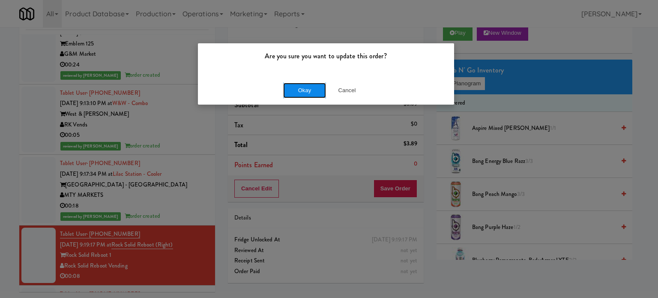
click at [301, 89] on button "Okay" at bounding box center [304, 90] width 43 height 15
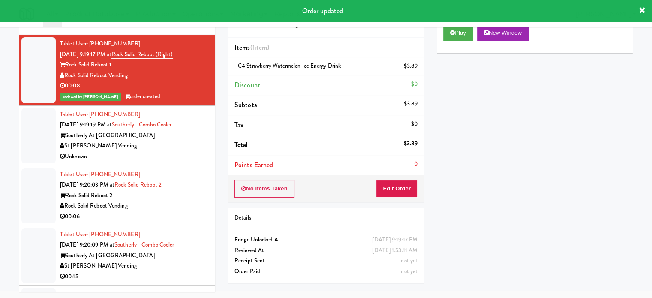
scroll to position [3820, 0]
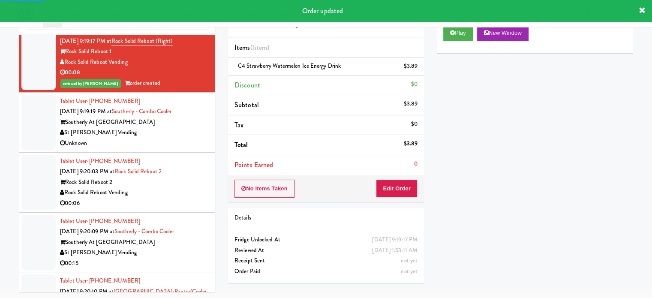
drag, startPoint x: 186, startPoint y: 138, endPoint x: 413, endPoint y: 73, distance: 236.3
click at [186, 139] on div "Unknown" at bounding box center [134, 143] width 149 height 11
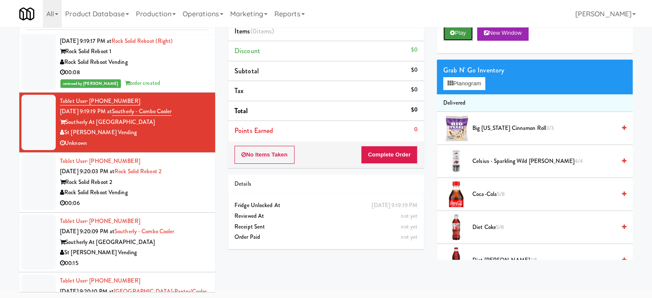
click at [461, 36] on button "Play" at bounding box center [458, 32] width 30 height 15
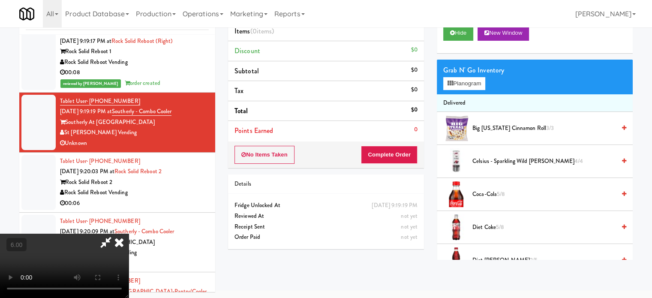
click at [129, 233] on video at bounding box center [64, 265] width 129 height 64
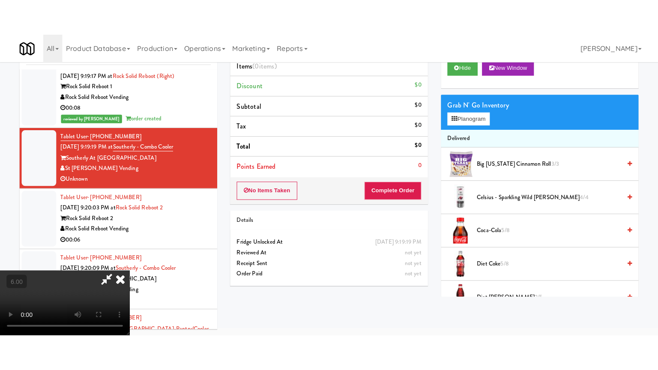
scroll to position [27, 0]
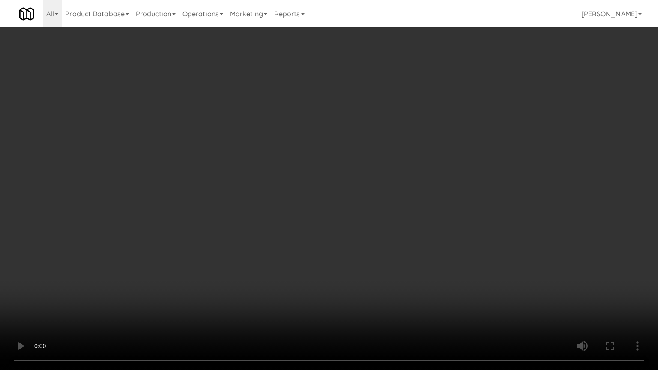
click at [313, 171] on video at bounding box center [329, 185] width 658 height 370
click at [308, 270] on video at bounding box center [329, 185] width 658 height 370
click at [314, 247] on video at bounding box center [329, 185] width 658 height 370
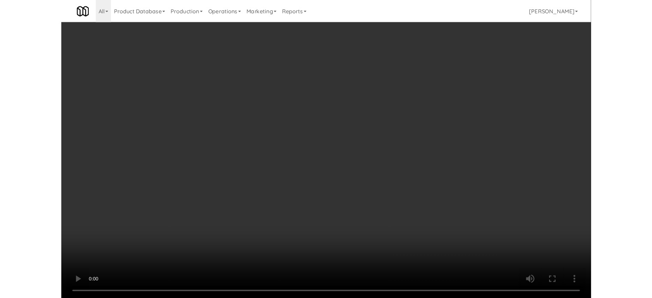
scroll to position [35, 0]
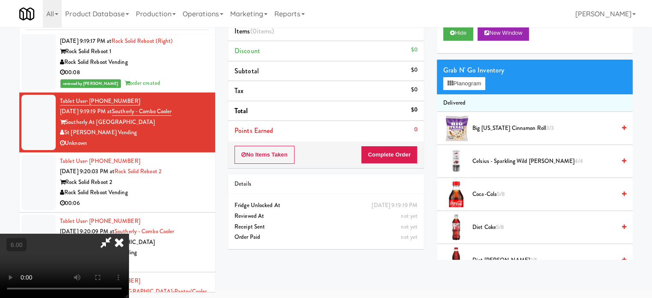
click at [379, 56] on li "Discount $0" at bounding box center [326, 51] width 196 height 20
click at [129, 233] on icon at bounding box center [119, 241] width 19 height 17
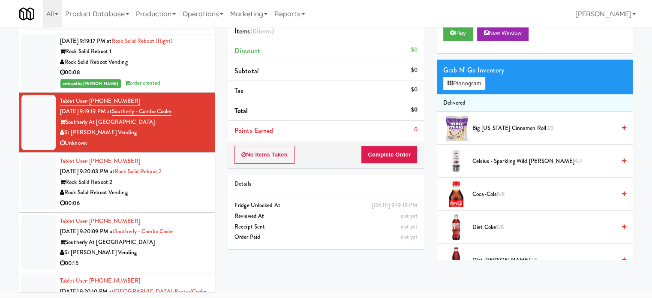
click at [179, 179] on div "Rock Solid Reboot 2" at bounding box center [134, 182] width 149 height 11
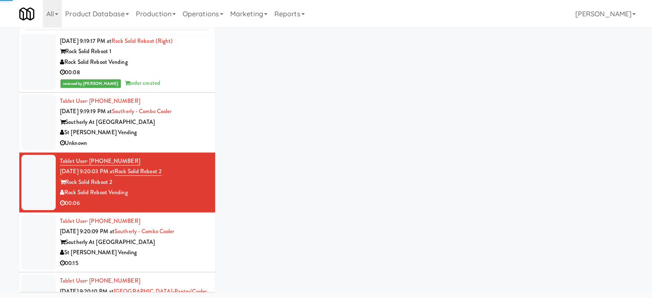
drag, startPoint x: 184, startPoint y: 138, endPoint x: 238, endPoint y: 115, distance: 59.3
click at [185, 138] on div "Unknown" at bounding box center [134, 143] width 149 height 11
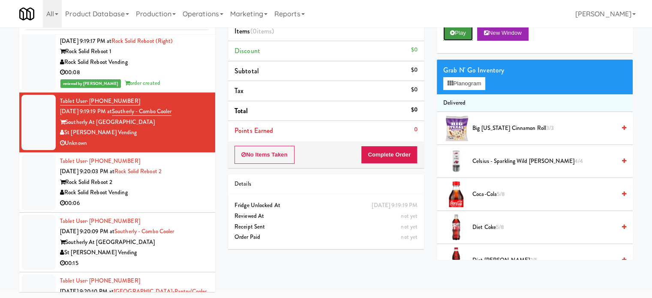
click at [459, 30] on button "Play" at bounding box center [458, 32] width 30 height 15
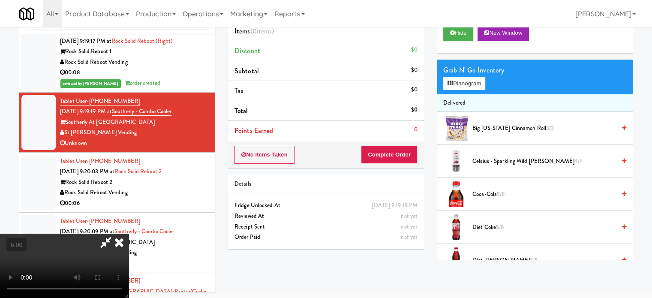
click at [129, 233] on video at bounding box center [64, 265] width 129 height 64
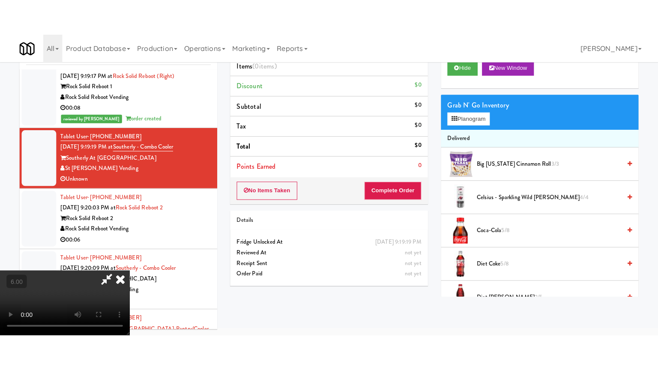
scroll to position [27, 0]
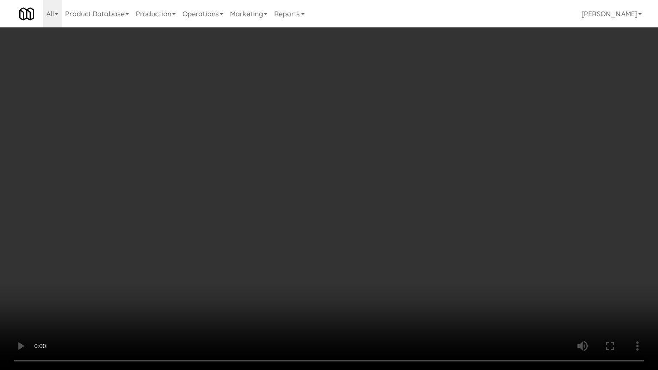
click at [299, 177] on video at bounding box center [329, 185] width 658 height 370
click at [295, 187] on video at bounding box center [329, 185] width 658 height 370
click at [338, 209] on video at bounding box center [329, 185] width 658 height 370
click at [338, 203] on video at bounding box center [329, 185] width 658 height 370
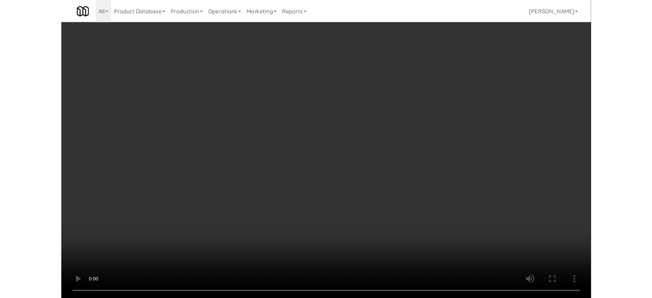
scroll to position [35, 0]
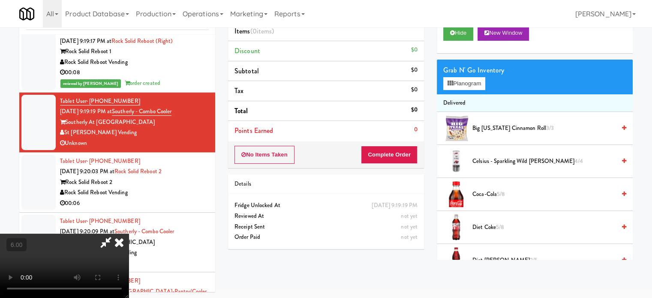
click at [129, 233] on icon at bounding box center [119, 241] width 19 height 17
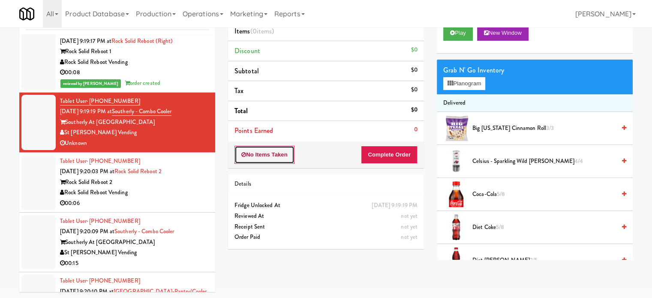
click at [270, 156] on button "No Items Taken" at bounding box center [264, 155] width 60 height 18
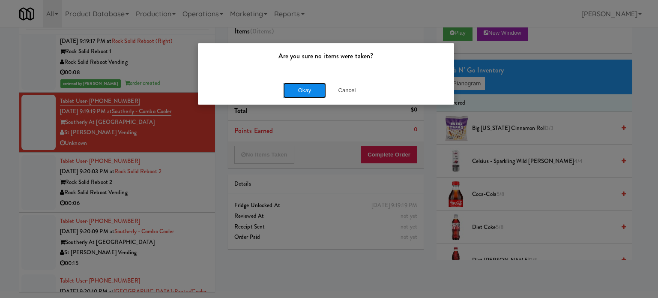
click at [293, 89] on button "Okay" at bounding box center [304, 90] width 43 height 15
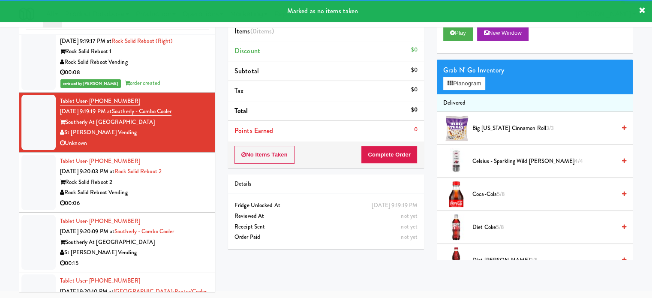
scroll to position [0, 0]
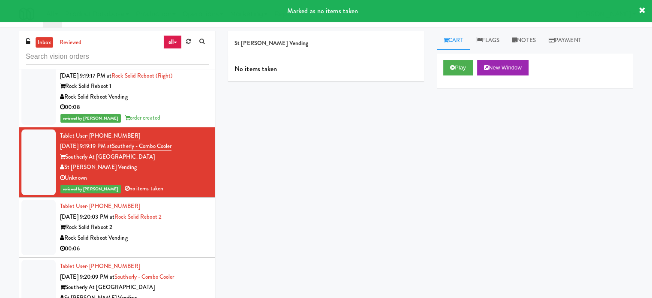
drag, startPoint x: 174, startPoint y: 258, endPoint x: 182, endPoint y: 245, distance: 15.8
click at [174, 257] on li "Tablet User · (904) 248-8778 Sep 8, 2025 9:20:09 PM at Southerly - Combo Cooler…" at bounding box center [117, 287] width 196 height 60
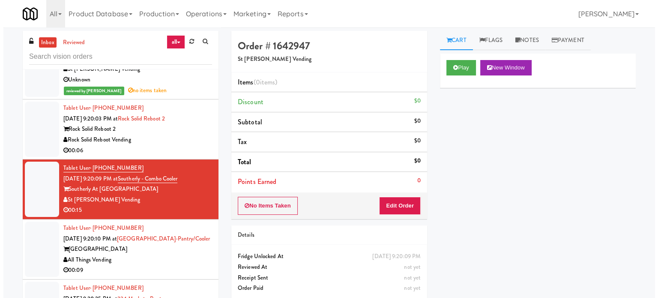
scroll to position [3778, 0]
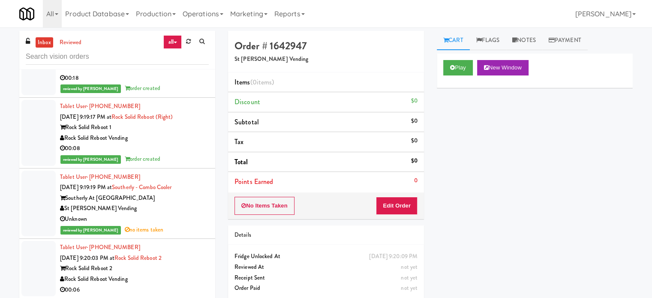
click at [176, 279] on div "Tablet User · (301) 806-9366 Sep 8, 2025 9:20:03 PM at Rock Solid Reboot 2 Rock…" at bounding box center [134, 268] width 149 height 53
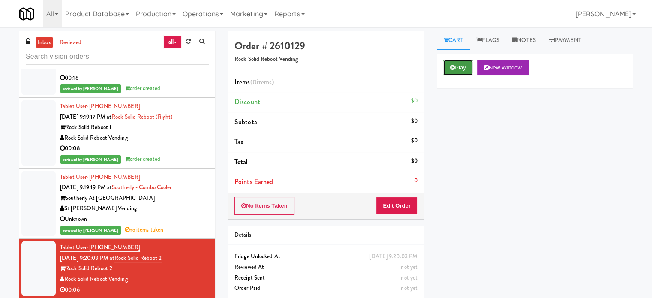
click at [465, 68] on button "Play" at bounding box center [458, 67] width 30 height 15
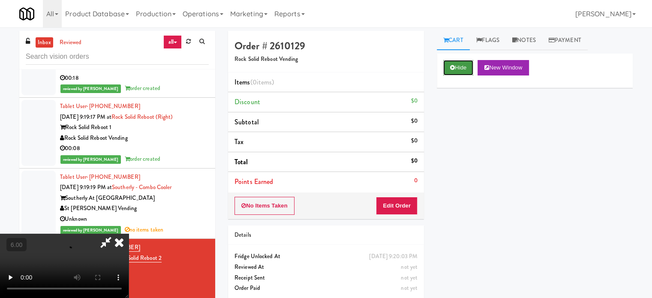
click at [455, 68] on button "Hide" at bounding box center [458, 67] width 30 height 15
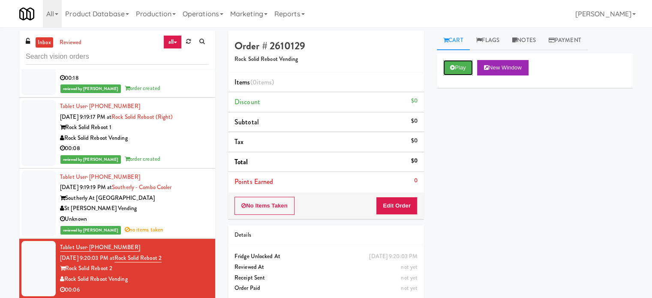
drag, startPoint x: 458, startPoint y: 66, endPoint x: 463, endPoint y: 77, distance: 11.7
click at [458, 66] on button "Play" at bounding box center [458, 67] width 30 height 15
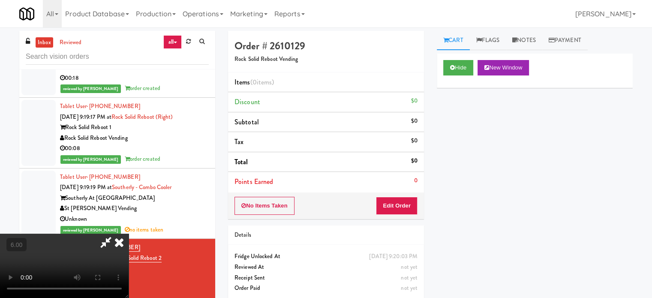
drag, startPoint x: 275, startPoint y: 191, endPoint x: 246, endPoint y: 173, distance: 33.9
click at [129, 233] on video at bounding box center [64, 265] width 129 height 64
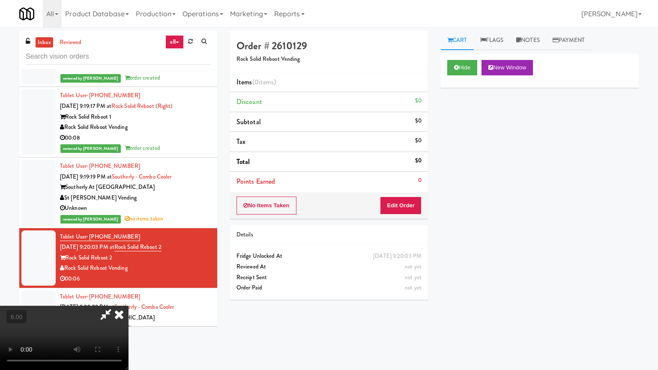
click at [129, 297] on video at bounding box center [64, 338] width 129 height 64
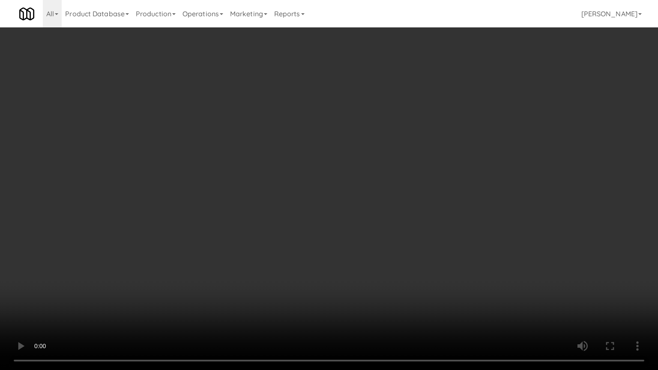
drag, startPoint x: 156, startPoint y: 267, endPoint x: 259, endPoint y: 188, distance: 129.9
click at [160, 264] on video at bounding box center [329, 185] width 658 height 370
click at [290, 192] on video at bounding box center [329, 185] width 658 height 370
click at [299, 190] on video at bounding box center [329, 185] width 658 height 370
click at [304, 194] on video at bounding box center [329, 185] width 658 height 370
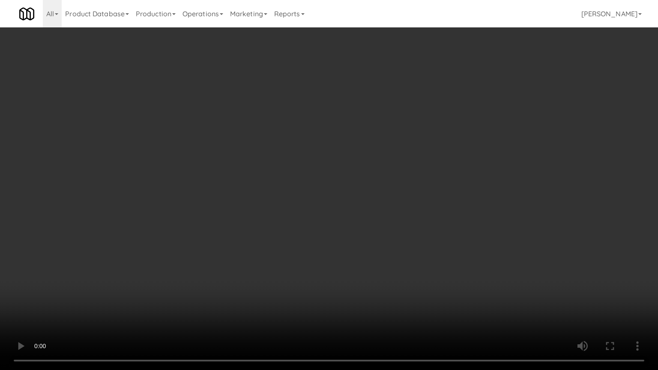
click at [310, 195] on video at bounding box center [329, 185] width 658 height 370
click at [352, 201] on video at bounding box center [329, 185] width 658 height 370
click at [343, 197] on video at bounding box center [329, 185] width 658 height 370
click at [395, 202] on video at bounding box center [329, 185] width 658 height 370
click at [355, 198] on video at bounding box center [329, 185] width 658 height 370
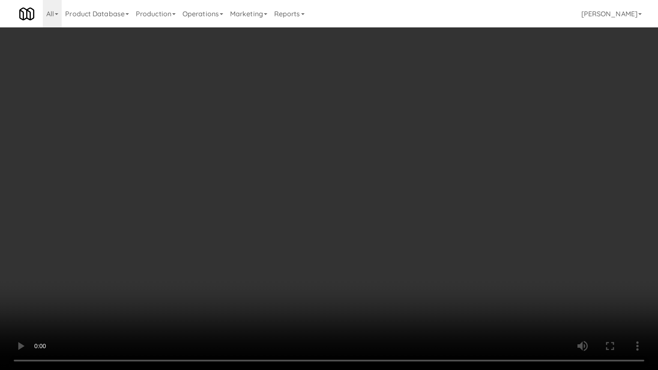
click at [386, 199] on video at bounding box center [329, 185] width 658 height 370
click at [386, 197] on video at bounding box center [329, 185] width 658 height 370
drag, startPoint x: 386, startPoint y: 196, endPoint x: 522, endPoint y: 115, distance: 157.5
click at [396, 192] on video at bounding box center [329, 185] width 658 height 370
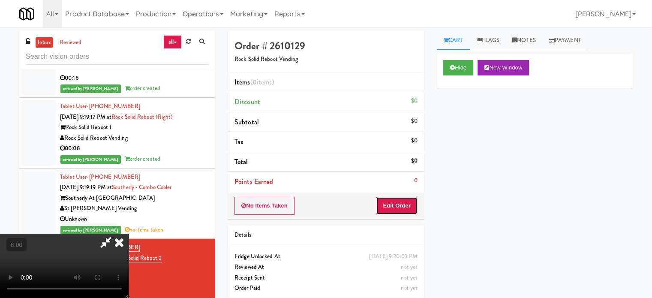
drag, startPoint x: 406, startPoint y: 202, endPoint x: 431, endPoint y: 179, distance: 33.4
click at [406, 202] on button "Edit Order" at bounding box center [397, 206] width 42 height 18
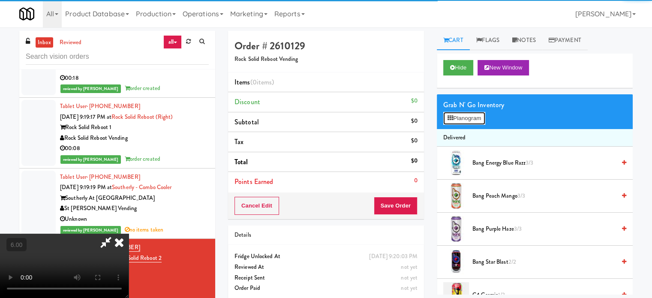
click at [465, 120] on button "Planogram" at bounding box center [464, 118] width 42 height 13
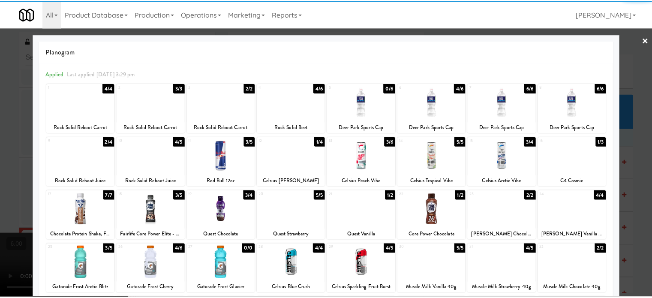
scroll to position [123, 0]
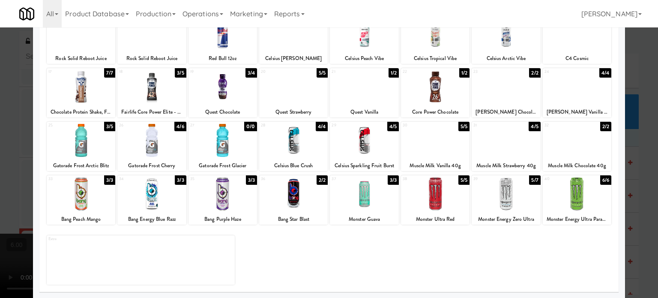
drag, startPoint x: 459, startPoint y: 180, endPoint x: 598, endPoint y: 168, distance: 139.3
click at [459, 179] on div "5/5" at bounding box center [463, 179] width 11 height 9
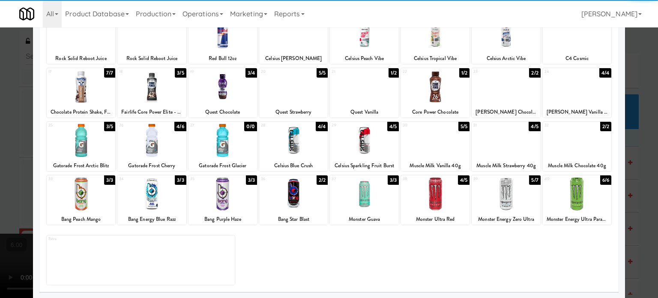
click at [636, 189] on div at bounding box center [329, 149] width 658 height 298
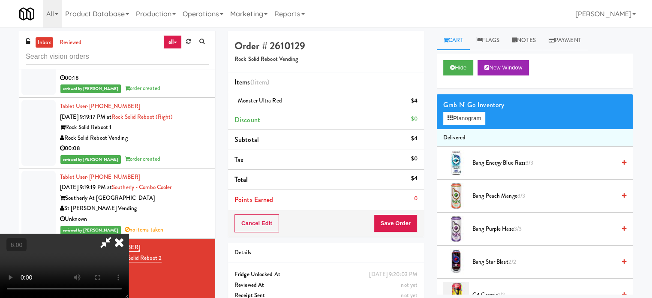
drag, startPoint x: 276, startPoint y: 207, endPoint x: 270, endPoint y: 186, distance: 21.8
click at [129, 233] on video at bounding box center [64, 265] width 129 height 64
drag, startPoint x: 270, startPoint y: 186, endPoint x: 269, endPoint y: 231, distance: 45.4
click at [129, 233] on video at bounding box center [64, 265] width 129 height 64
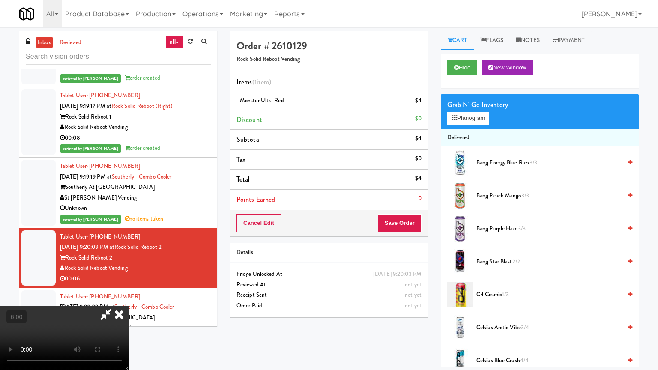
click at [129, 297] on video at bounding box center [64, 338] width 129 height 64
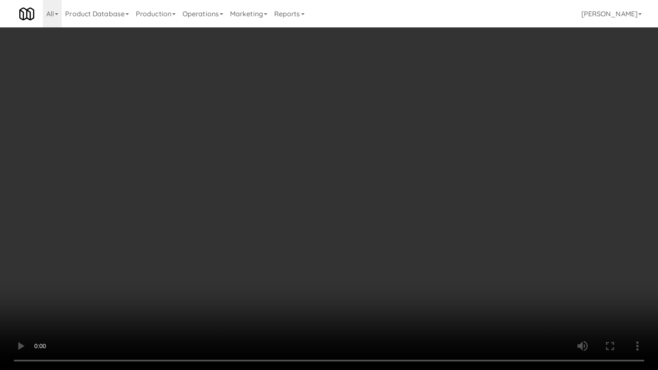
click at [310, 168] on video at bounding box center [329, 185] width 658 height 370
click at [320, 182] on video at bounding box center [329, 185] width 658 height 370
click at [341, 214] on video at bounding box center [329, 185] width 658 height 370
click at [341, 215] on video at bounding box center [329, 185] width 658 height 370
drag, startPoint x: 199, startPoint y: 258, endPoint x: 211, endPoint y: 223, distance: 36.7
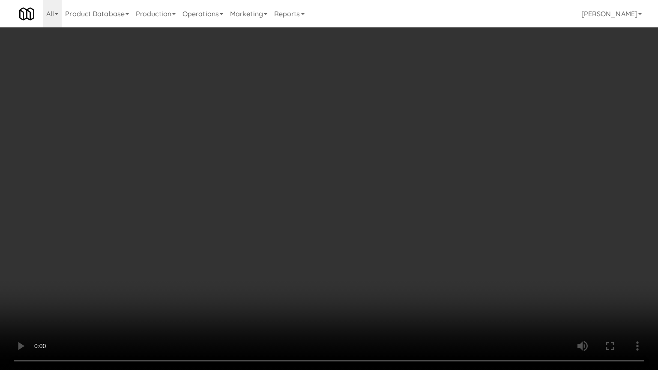
click at [200, 247] on video at bounding box center [329, 185] width 658 height 370
click at [337, 212] on video at bounding box center [329, 185] width 658 height 370
click at [369, 217] on video at bounding box center [329, 185] width 658 height 370
click at [383, 209] on video at bounding box center [329, 185] width 658 height 370
click at [384, 209] on video at bounding box center [329, 185] width 658 height 370
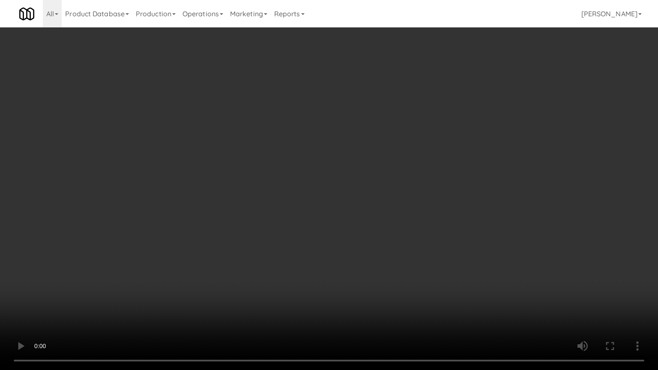
drag, startPoint x: 384, startPoint y: 208, endPoint x: 398, endPoint y: 209, distance: 14.2
click at [385, 208] on video at bounding box center [329, 185] width 658 height 370
click at [420, 221] on video at bounding box center [329, 185] width 658 height 370
click at [407, 217] on video at bounding box center [329, 185] width 658 height 370
click at [407, 223] on video at bounding box center [329, 185] width 658 height 370
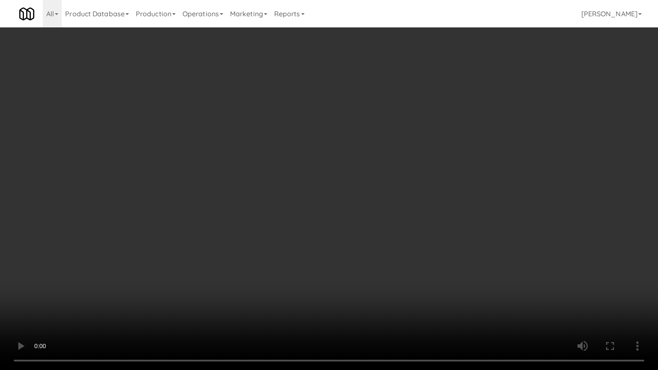
drag, startPoint x: 412, startPoint y: 212, endPoint x: 410, endPoint y: 36, distance: 176.1
click at [414, 209] on video at bounding box center [329, 185] width 658 height 370
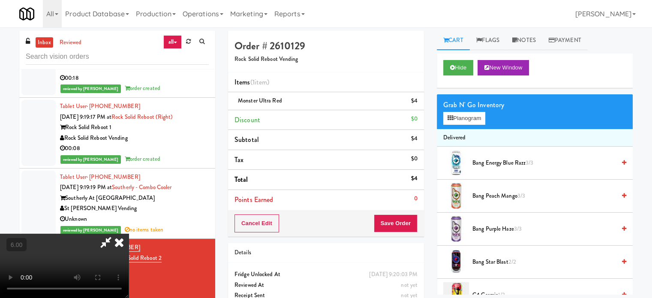
click at [129, 233] on icon at bounding box center [119, 241] width 19 height 17
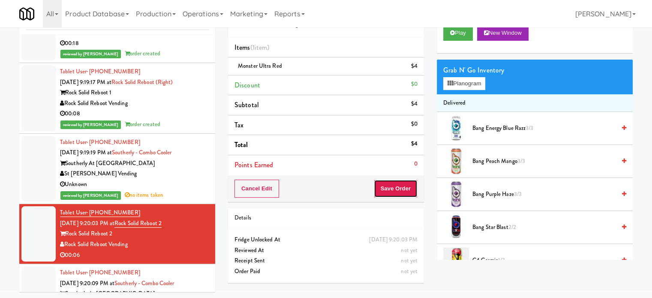
click at [402, 187] on button "Save Order" at bounding box center [396, 188] width 44 height 18
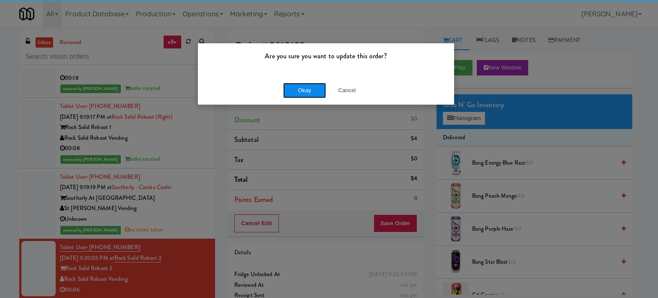
click at [312, 92] on button "Okay" at bounding box center [304, 90] width 43 height 15
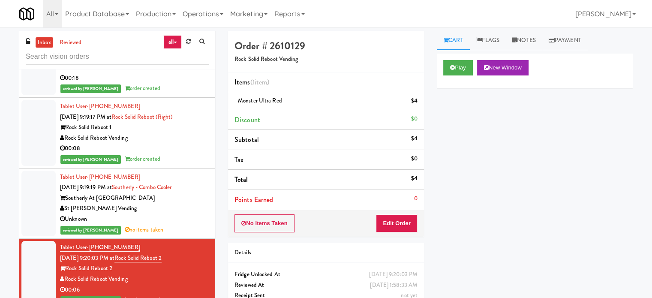
click at [587, 111] on div "Play New Window Primary Flag Clear Flag if unable to determine what was taken o…" at bounding box center [535, 214] width 196 height 321
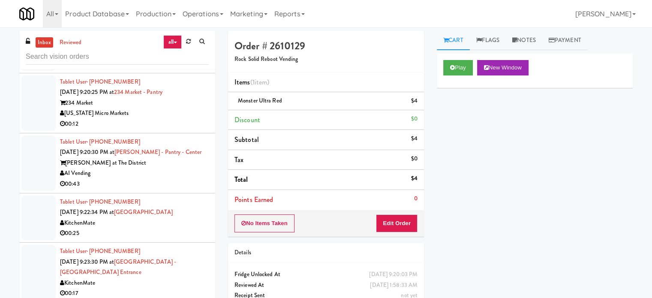
scroll to position [3993, 0]
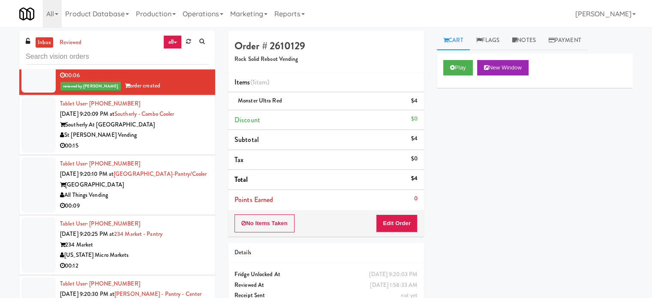
drag, startPoint x: 187, startPoint y: 137, endPoint x: 261, endPoint y: 132, distance: 74.3
click at [191, 136] on div "Tablet User · (904) 248-8778 Sep 8, 2025 9:20:09 PM at Southerly - Combo Cooler…" at bounding box center [134, 125] width 149 height 53
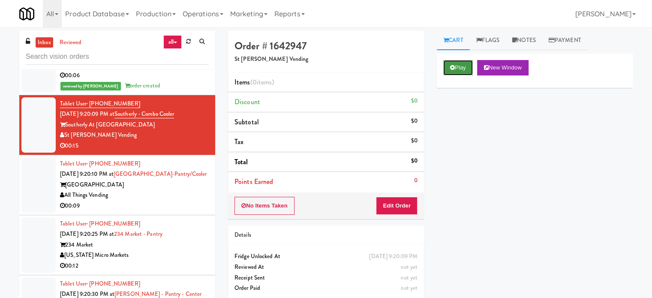
click at [462, 64] on button "Play" at bounding box center [458, 67] width 30 height 15
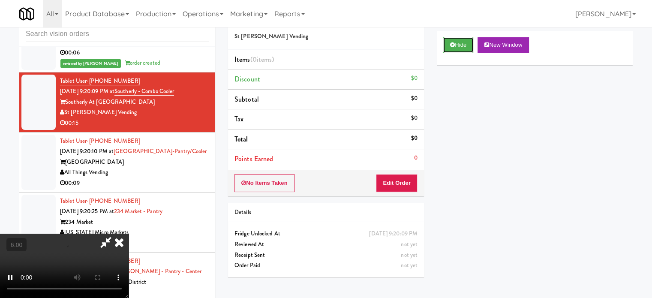
scroll to position [35, 0]
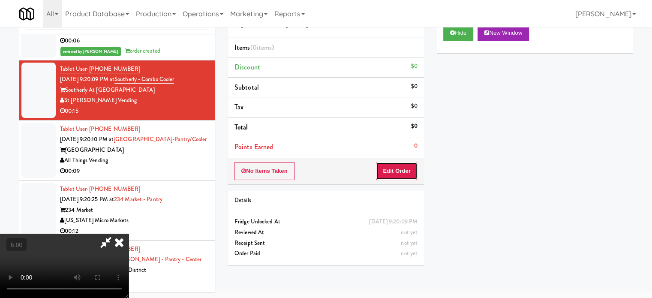
click at [389, 169] on button "Edit Order" at bounding box center [397, 171] width 42 height 18
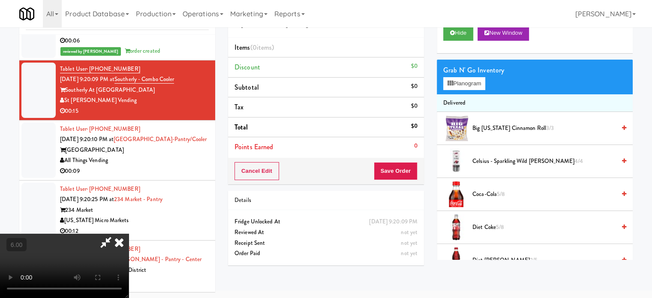
click at [129, 233] on video at bounding box center [64, 265] width 129 height 64
drag, startPoint x: 220, startPoint y: 197, endPoint x: 280, endPoint y: 148, distance: 76.7
click at [129, 233] on video at bounding box center [64, 265] width 129 height 64
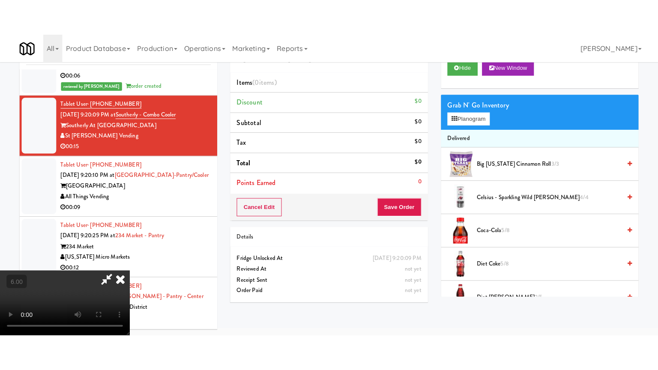
scroll to position [27, 0]
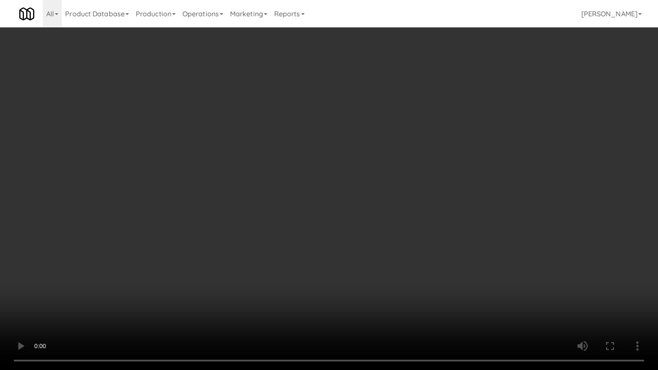
click at [274, 178] on video at bounding box center [329, 185] width 658 height 370
click at [281, 176] on video at bounding box center [329, 185] width 658 height 370
click at [293, 183] on video at bounding box center [329, 185] width 658 height 370
click at [210, 200] on video at bounding box center [329, 185] width 658 height 370
click at [272, 205] on video at bounding box center [329, 185] width 658 height 370
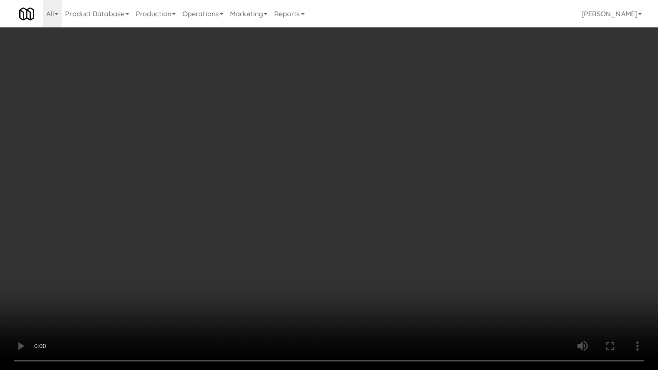
click at [276, 204] on video at bounding box center [329, 185] width 658 height 370
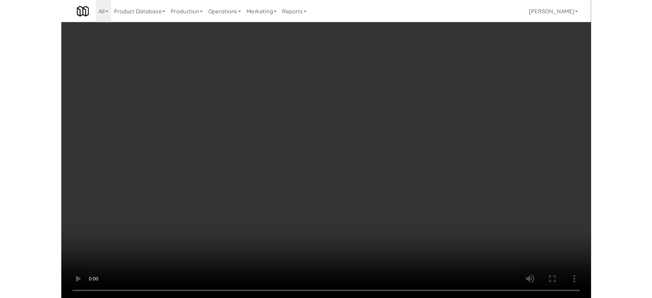
scroll to position [35, 0]
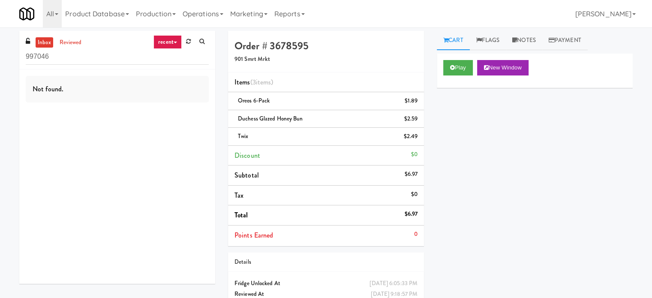
click at [53, 57] on input "997046" at bounding box center [117, 57] width 183 height 16
drag, startPoint x: 173, startPoint y: 40, endPoint x: 175, endPoint y: 50, distance: 9.6
click at [174, 40] on link "recent" at bounding box center [167, 42] width 28 height 14
click at [166, 60] on link "all" at bounding box center [174, 58] width 69 height 15
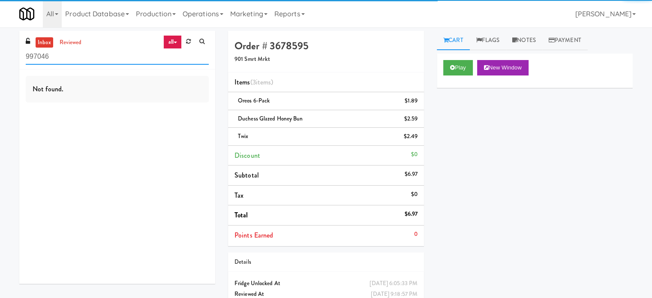
click at [54, 59] on input "997046" at bounding box center [117, 57] width 183 height 16
click at [56, 55] on input "997046" at bounding box center [117, 57] width 183 height 16
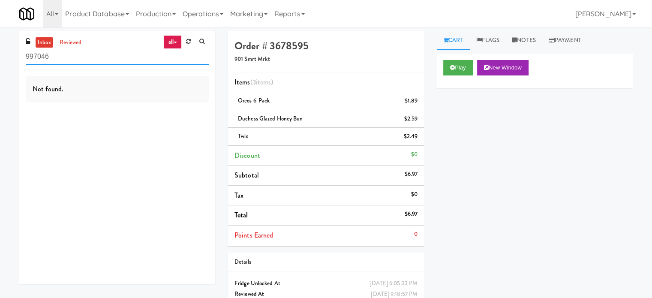
click at [56, 54] on input "997046" at bounding box center [117, 57] width 183 height 16
drag, startPoint x: 60, startPoint y: 55, endPoint x: 62, endPoint y: 61, distance: 5.8
click at [62, 61] on input "997046" at bounding box center [117, 57] width 183 height 16
click at [62, 60] on input "997046" at bounding box center [117, 57] width 183 height 16
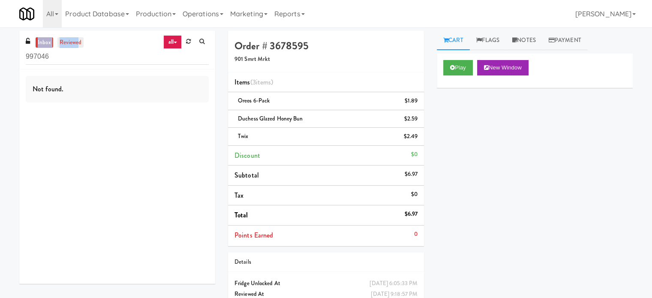
click at [77, 40] on div "inbox reviewed all all unclear take inventory issue suspicious failed recent 99…" at bounding box center [117, 50] width 196 height 39
drag, startPoint x: 76, startPoint y: 43, endPoint x: 81, endPoint y: 48, distance: 6.7
click at [77, 43] on link "reviewed" at bounding box center [70, 42] width 27 height 11
click at [80, 60] on input "997046" at bounding box center [117, 57] width 183 height 16
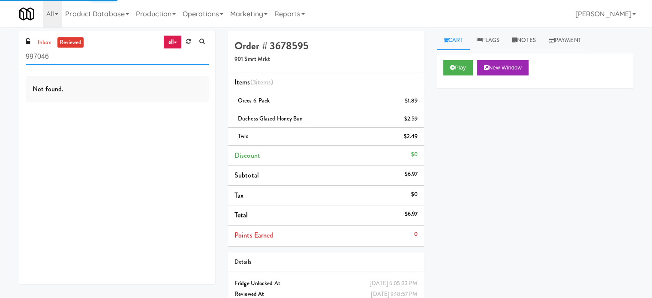
click at [80, 61] on input "997046" at bounding box center [117, 57] width 183 height 16
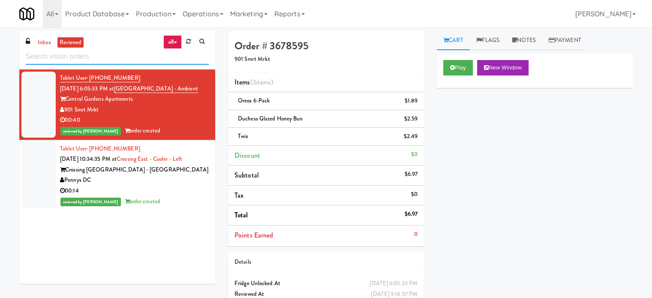
click at [95, 53] on input "text" at bounding box center [117, 57] width 183 height 16
click at [95, 55] on input "text" at bounding box center [117, 57] width 183 height 16
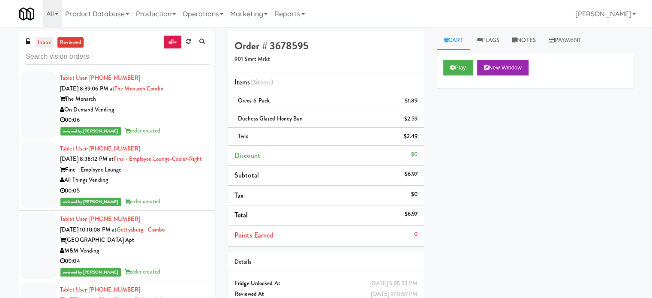
click at [41, 46] on link "inbox" at bounding box center [45, 42] width 18 height 11
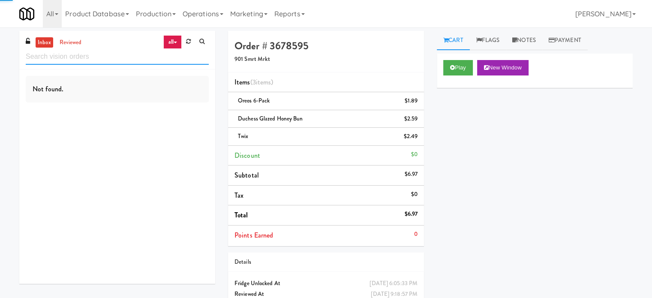
click at [56, 56] on input "text" at bounding box center [117, 57] width 183 height 16
click at [57, 56] on input "text" at bounding box center [117, 57] width 183 height 16
click at [71, 54] on input "penny dc" at bounding box center [117, 57] width 183 height 16
click at [62, 60] on input "penny dc" at bounding box center [117, 57] width 183 height 16
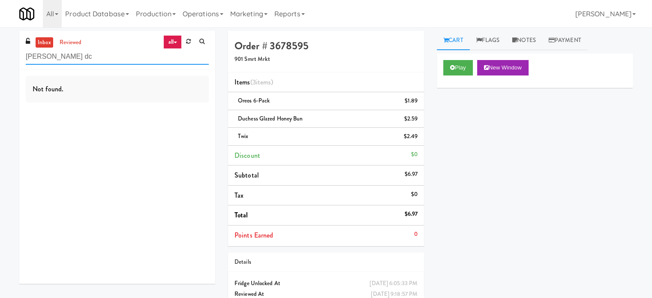
click at [62, 60] on input "penny dc" at bounding box center [117, 57] width 183 height 16
drag, startPoint x: 71, startPoint y: 45, endPoint x: 76, endPoint y: 38, distance: 8.2
click at [71, 44] on link "reviewed" at bounding box center [70, 42] width 27 height 11
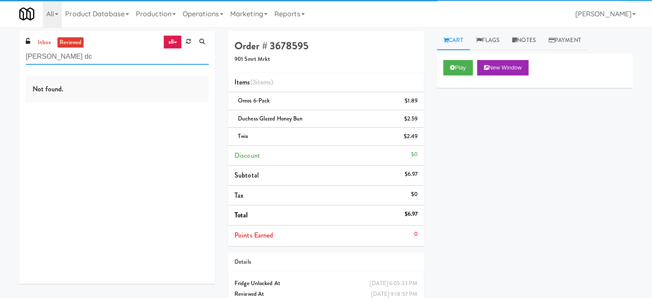
click at [74, 60] on input "penny dc" at bounding box center [117, 57] width 183 height 16
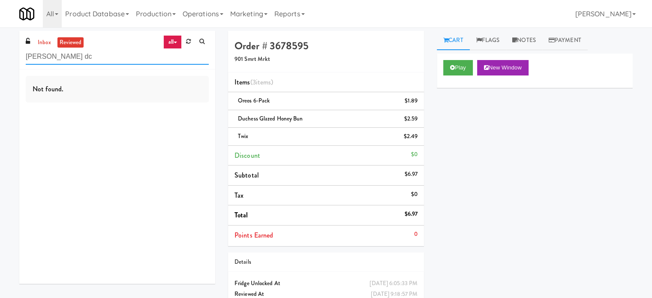
click at [75, 59] on input "penny dc" at bounding box center [117, 57] width 183 height 16
click at [75, 58] on input "penny dc" at bounding box center [117, 57] width 183 height 16
click at [74, 56] on input "penny dc" at bounding box center [117, 57] width 183 height 16
type input "[PERSON_NAME]"
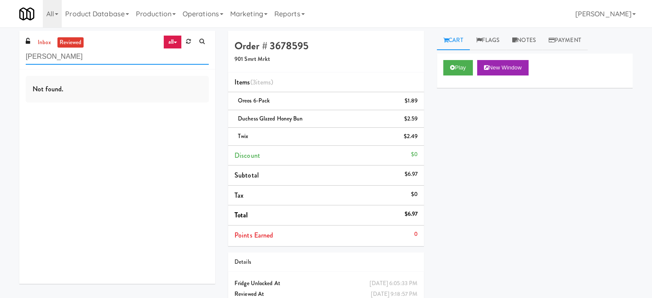
click at [74, 56] on input "[PERSON_NAME]" at bounding box center [117, 57] width 183 height 16
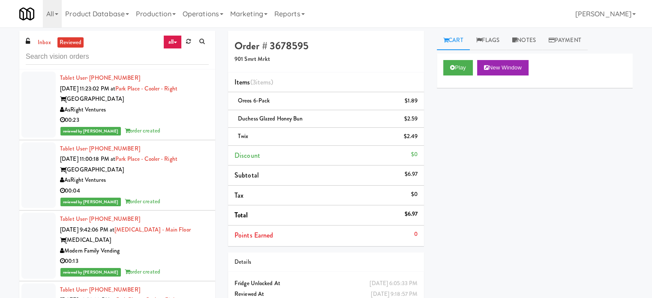
click at [193, 126] on div "reviewed by Francis M order created" at bounding box center [134, 131] width 149 height 11
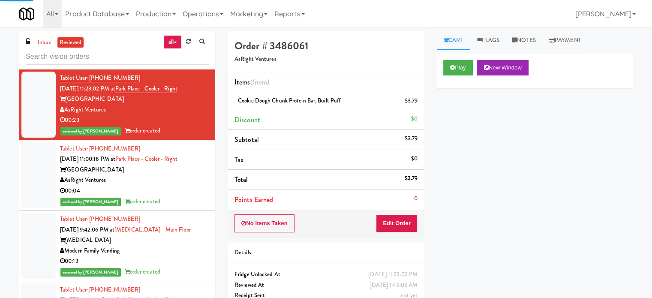
click at [195, 197] on div "reviewed by Francis M order created" at bounding box center [134, 201] width 149 height 11
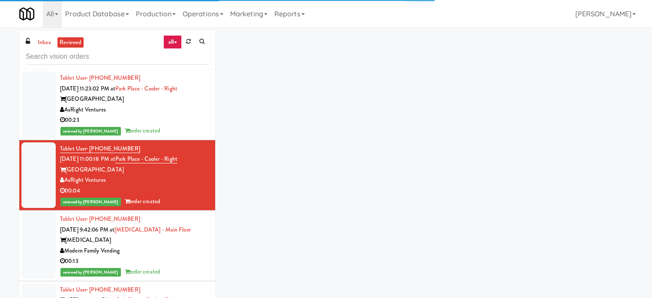
click at [171, 242] on div "MUSE" at bounding box center [134, 240] width 149 height 11
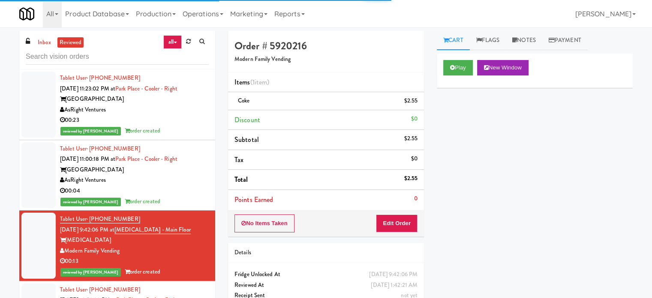
scroll to position [214, 0]
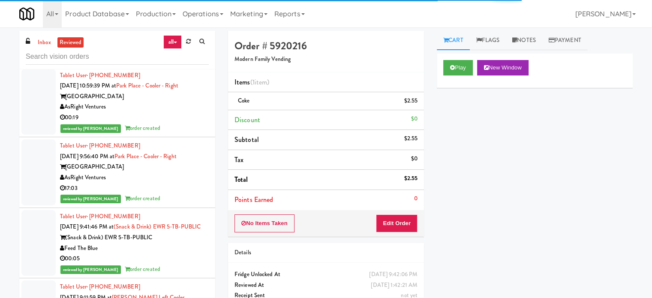
click at [173, 123] on div "reviewed by Francis M order created" at bounding box center [134, 128] width 149 height 11
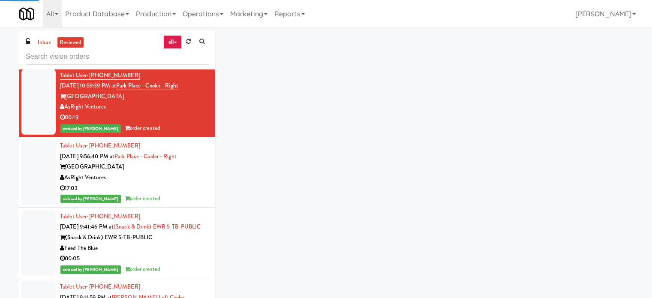
click at [176, 187] on div "17:03" at bounding box center [134, 188] width 149 height 11
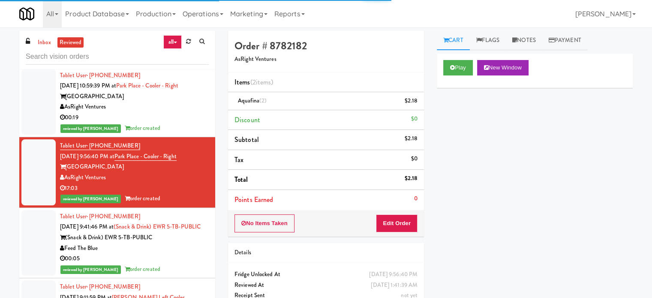
click at [184, 243] on div "(Snack & Drink) EWR 5-TB-PUBLIC" at bounding box center [134, 237] width 149 height 11
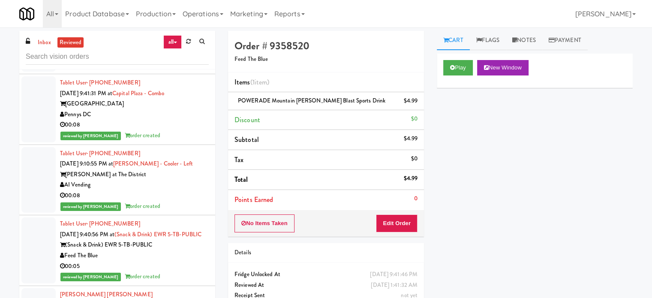
scroll to position [643, 0]
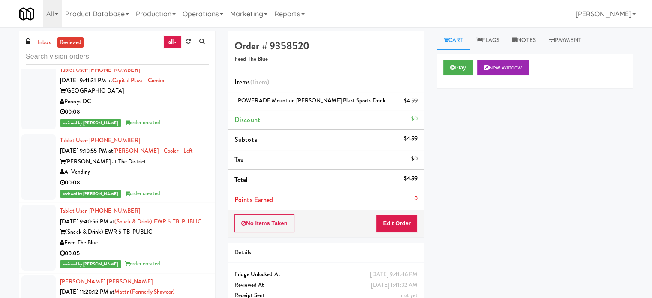
click at [163, 96] on div "Capital Plaza" at bounding box center [134, 91] width 149 height 11
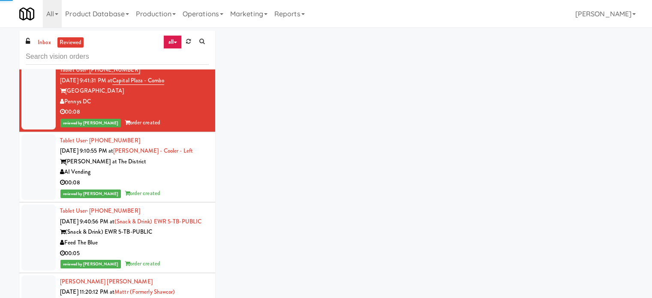
click at [188, 188] on div "00:08" at bounding box center [134, 182] width 149 height 11
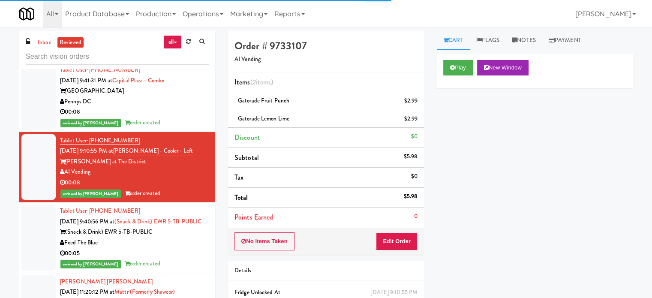
scroll to position [857, 0]
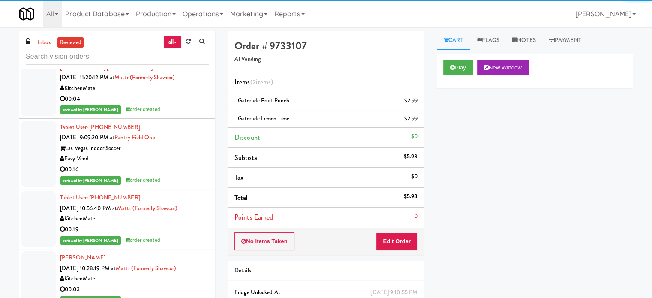
click at [159, 114] on div "Ryan Wilson Navarro Sep 8, 2025 11:20:12 PM at Mattr (formerly Shawcor) Kitchen…" at bounding box center [134, 88] width 149 height 53
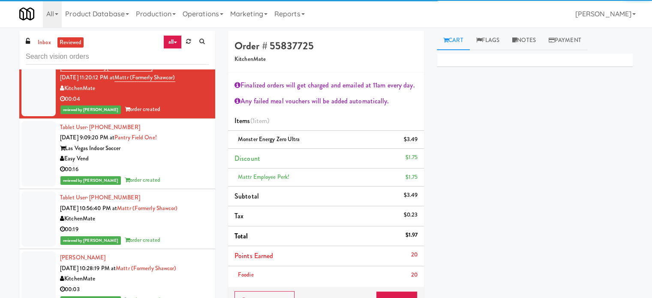
click at [182, 164] on div "Easy Vend" at bounding box center [134, 158] width 149 height 11
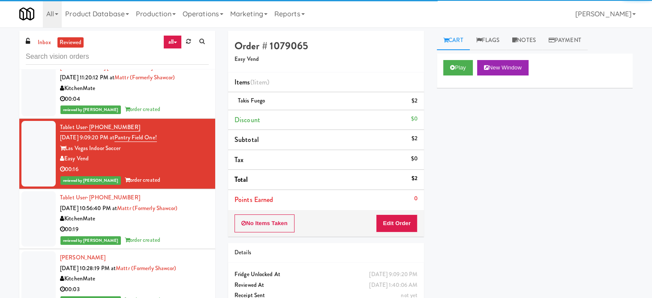
drag, startPoint x: 176, startPoint y: 270, endPoint x: 176, endPoint y: 261, distance: 9.0
click at [176, 245] on div "reviewed by Francis M order created" at bounding box center [134, 240] width 149 height 11
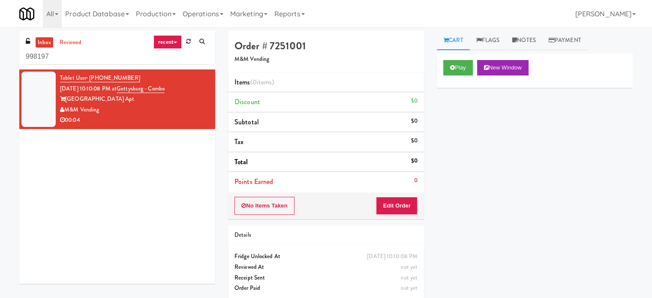
click at [173, 42] on icon at bounding box center [174, 43] width 3 height 2
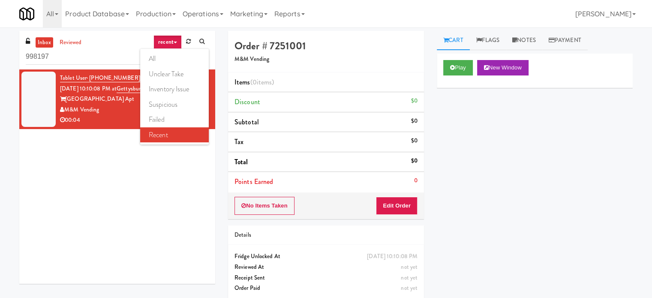
drag, startPoint x: 160, startPoint y: 55, endPoint x: 120, endPoint y: 56, distance: 39.8
click at [160, 56] on link "all" at bounding box center [174, 58] width 69 height 15
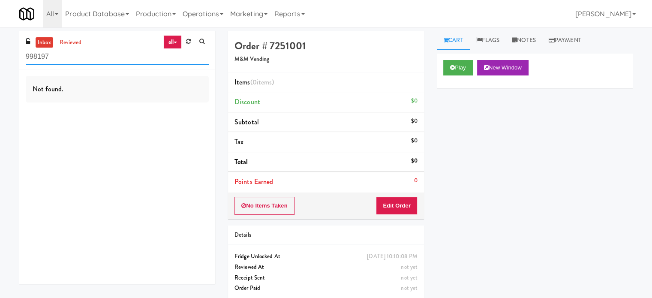
click at [60, 58] on input "998197" at bounding box center [117, 57] width 183 height 16
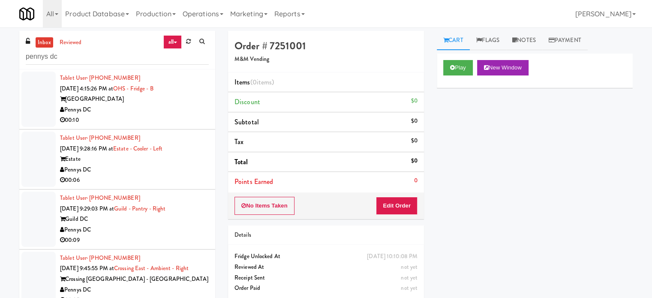
drag, startPoint x: 105, startPoint y: 120, endPoint x: 131, endPoint y: 136, distance: 30.8
click at [105, 123] on div "00:10" at bounding box center [134, 120] width 149 height 11
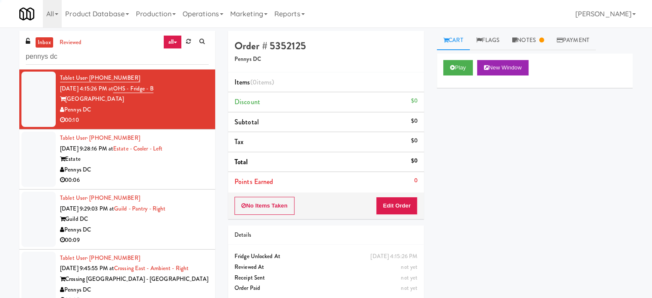
drag, startPoint x: 135, startPoint y: 166, endPoint x: 139, endPoint y: 170, distance: 4.8
click at [137, 169] on div "Pennys DC" at bounding box center [134, 170] width 149 height 11
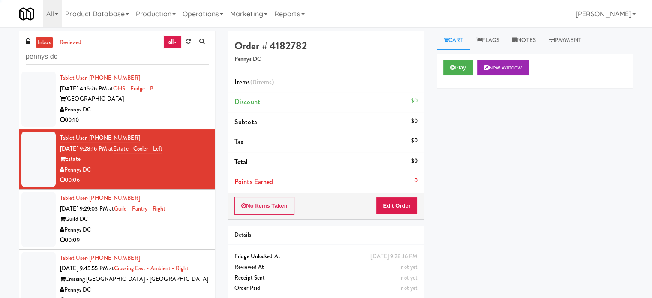
drag, startPoint x: 176, startPoint y: 228, endPoint x: 213, endPoint y: 187, distance: 55.3
click at [178, 228] on div "Pennys DC" at bounding box center [134, 229] width 149 height 11
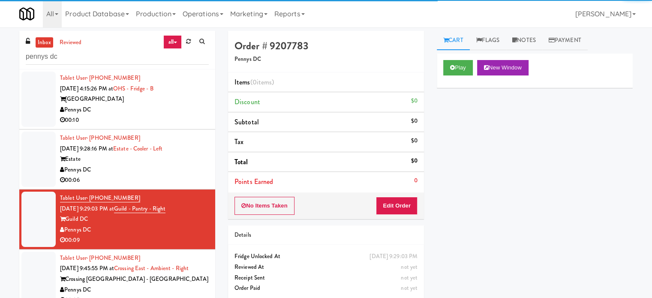
drag, startPoint x: 180, startPoint y: 288, endPoint x: 178, endPoint y: 220, distance: 68.1
click at [180, 287] on div "Pennys DC" at bounding box center [134, 289] width 149 height 11
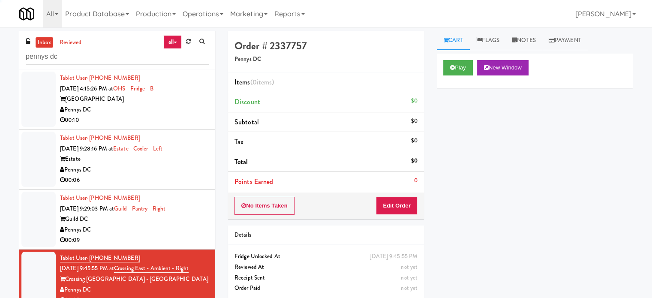
scroll to position [214, 0]
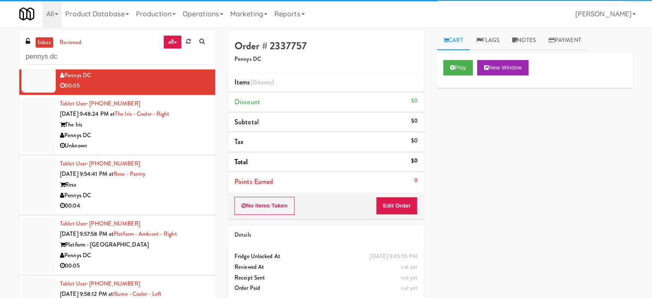
click at [159, 143] on div "Unknown" at bounding box center [134, 146] width 149 height 11
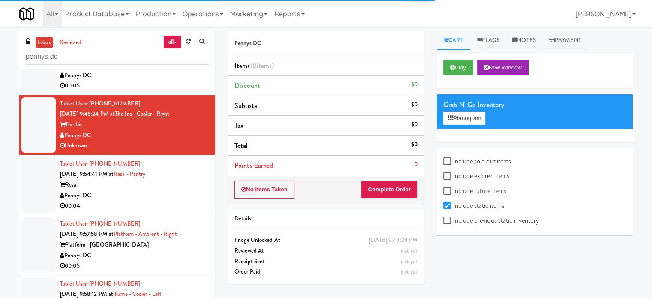
click at [182, 192] on div "Pennys DC" at bounding box center [134, 195] width 149 height 11
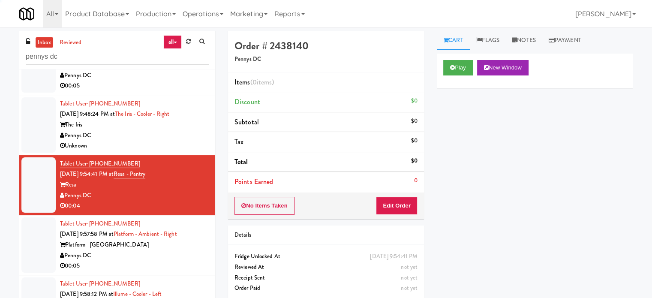
click at [178, 256] on div "Pennys DC" at bounding box center [134, 255] width 149 height 11
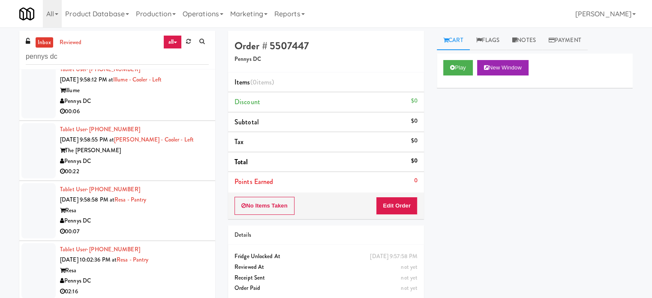
scroll to position [214, 0]
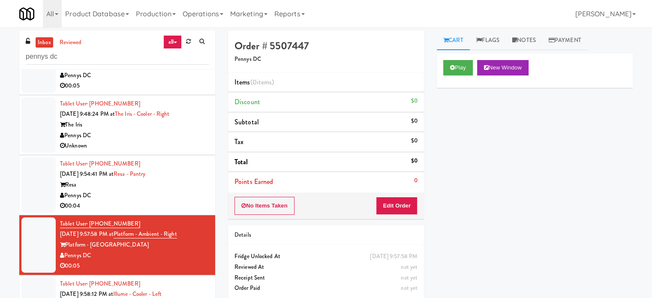
click at [470, 275] on div "Play New Window Primary Flag Clear Flag if unable to determine what was taken o…" at bounding box center [535, 214] width 196 height 321
click at [497, 269] on div "Play New Window Primary Flag Clear Flag if unable to determine what was taken o…" at bounding box center [535, 214] width 196 height 321
click at [531, 266] on div "Play New Window Primary Flag Clear Flag if unable to determine what was taken o…" at bounding box center [535, 214] width 196 height 321
click at [578, 265] on div "Play New Window Primary Flag Clear Flag if unable to determine what was taken o…" at bounding box center [535, 214] width 196 height 321
click at [590, 267] on div "Play New Window Primary Flag Clear Flag if unable to determine what was taken o…" at bounding box center [535, 214] width 196 height 321
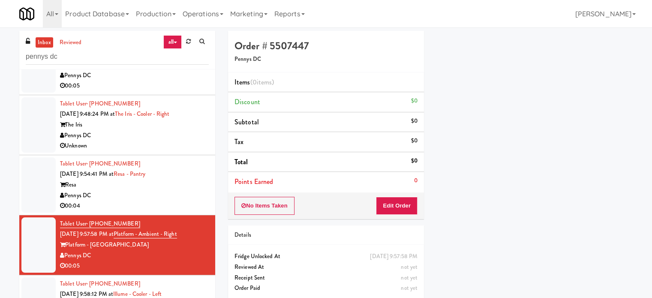
scroll to position [35, 0]
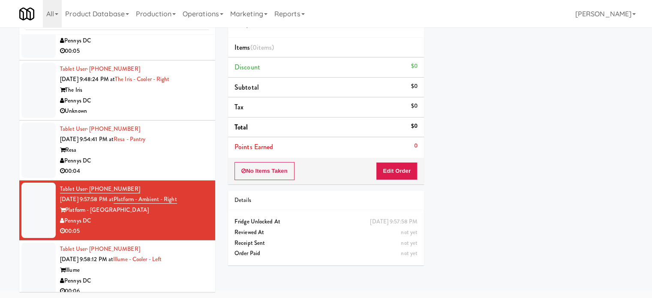
drag, startPoint x: 186, startPoint y: 151, endPoint x: 192, endPoint y: 144, distance: 10.0
click at [186, 152] on div "Resa" at bounding box center [134, 150] width 149 height 11
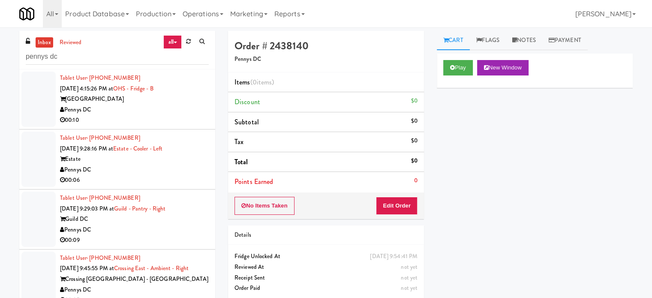
click at [149, 113] on div "Pennys DC" at bounding box center [134, 110] width 149 height 11
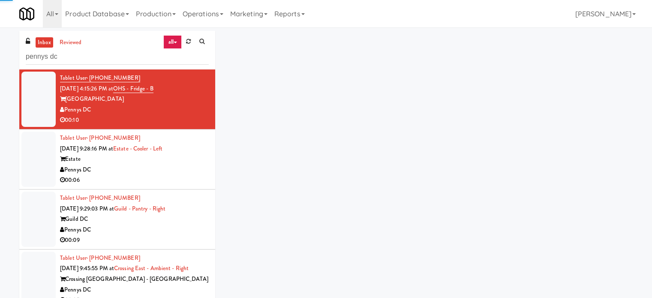
click at [166, 172] on div "Pennys DC" at bounding box center [134, 170] width 149 height 11
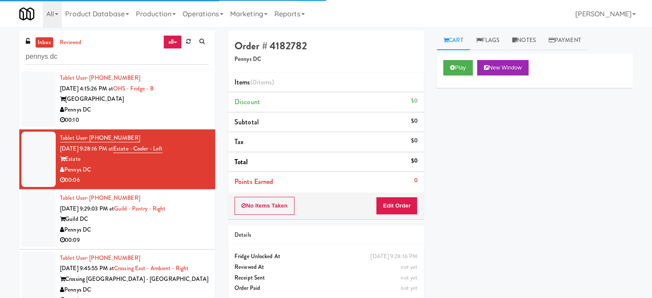
click at [192, 226] on div "Tablet User · (201) 417-2923 [DATE] 9:29:03 PM at Guild - Pantry - Right Guild …" at bounding box center [134, 219] width 149 height 53
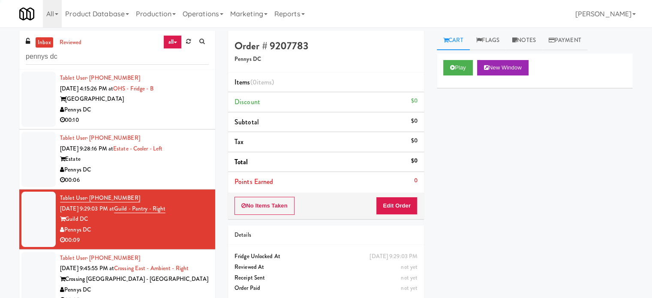
click at [181, 154] on div "Estate" at bounding box center [134, 159] width 149 height 11
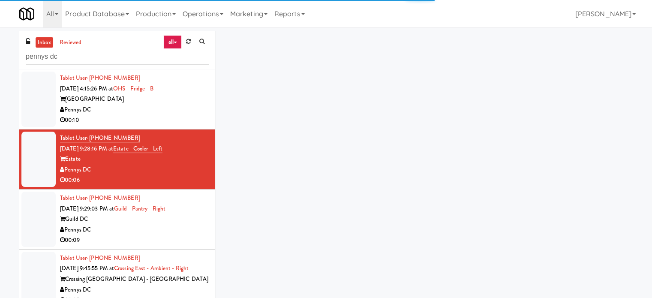
drag, startPoint x: 178, startPoint y: 97, endPoint x: 207, endPoint y: 128, distance: 42.4
click at [178, 97] on div "[GEOGRAPHIC_DATA]" at bounding box center [134, 99] width 149 height 11
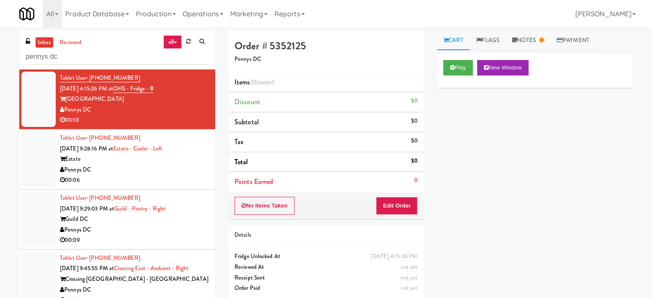
scroll to position [214, 0]
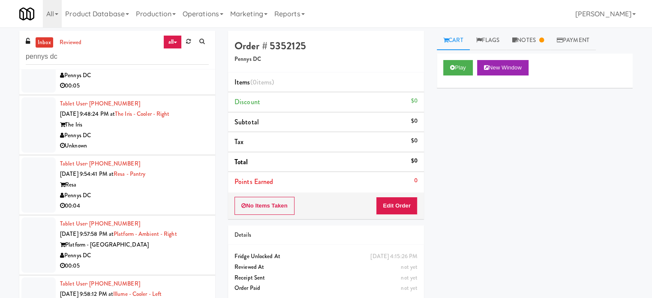
click at [185, 193] on div "Pennys DC" at bounding box center [134, 195] width 149 height 11
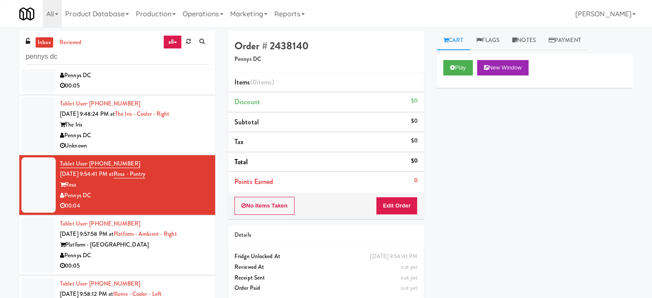
click at [187, 260] on div "00:05" at bounding box center [134, 265] width 149 height 11
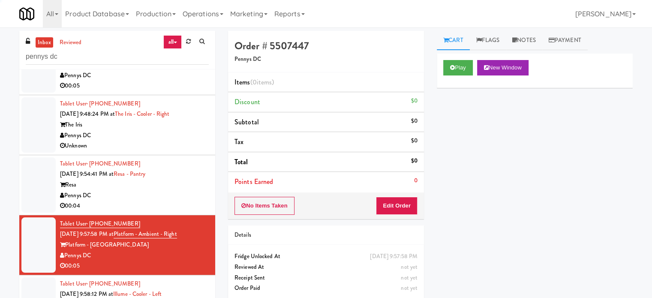
scroll to position [428, 0]
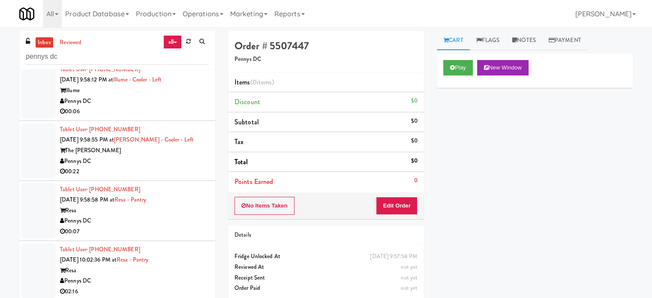
drag, startPoint x: 182, startPoint y: 162, endPoint x: 174, endPoint y: 114, distance: 47.7
click at [181, 161] on div "Pennys DC" at bounding box center [134, 161] width 149 height 11
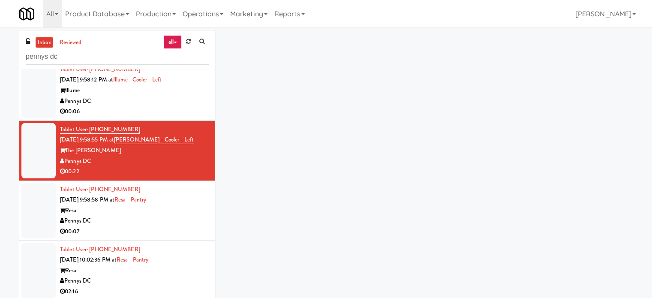
click at [176, 106] on div "00:06" at bounding box center [134, 111] width 149 height 11
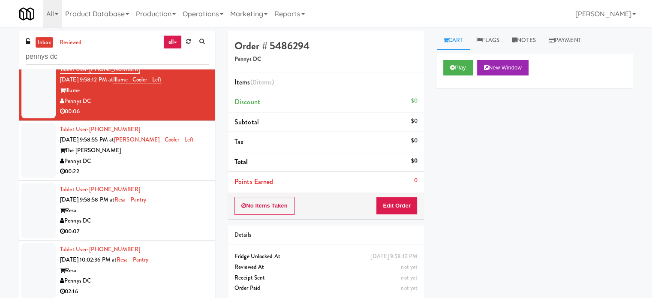
click at [176, 161] on div "Pennys DC" at bounding box center [134, 161] width 149 height 11
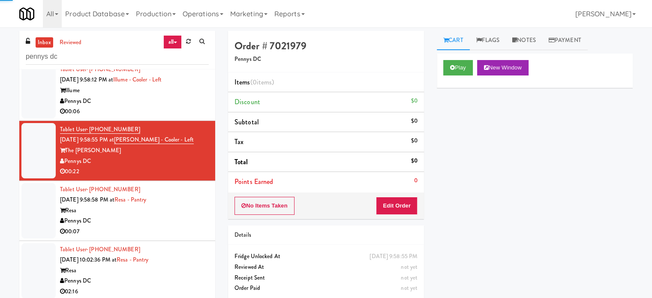
click at [178, 226] on div "00:07" at bounding box center [134, 231] width 149 height 11
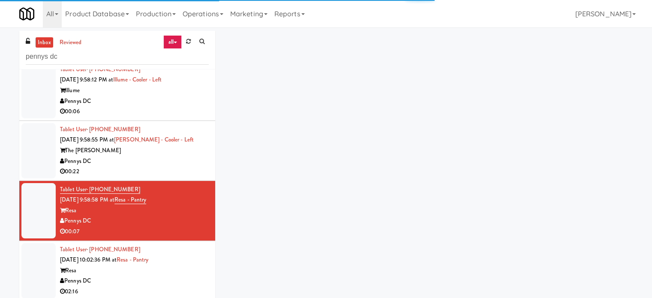
drag, startPoint x: 203, startPoint y: 276, endPoint x: 304, endPoint y: 211, distance: 120.4
click at [202, 275] on li "Tablet User · (912) 257-0337 [DATE] 10:02:36 PM at Resa - Pantry Resa Pennys DC…" at bounding box center [117, 271] width 196 height 60
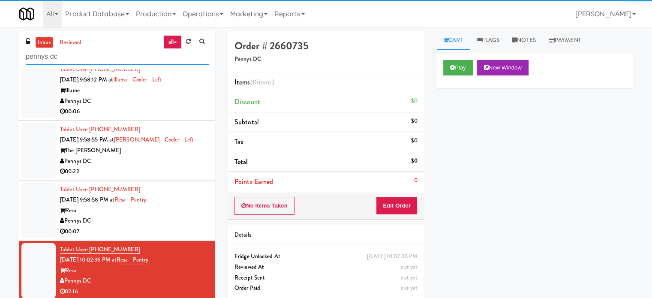
click at [76, 56] on input "pennys dc" at bounding box center [117, 57] width 183 height 16
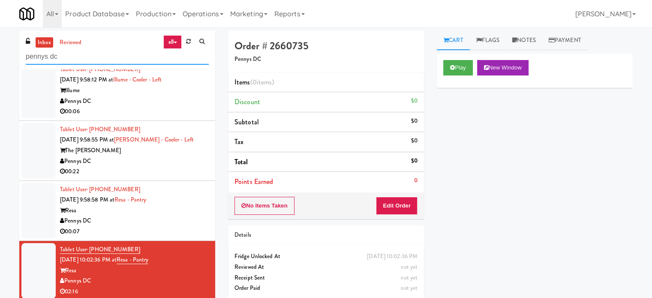
click at [76, 56] on input "pennys dc" at bounding box center [117, 57] width 183 height 16
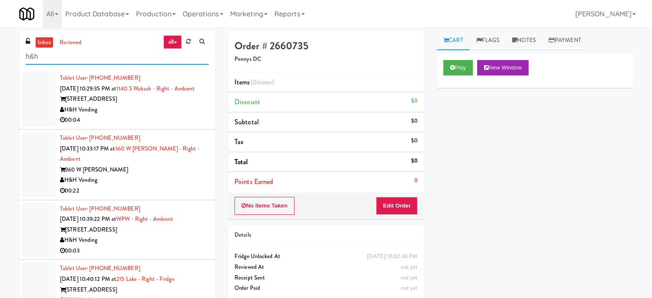
type input "h&h"
click at [174, 115] on div "H&H Vending" at bounding box center [134, 110] width 149 height 11
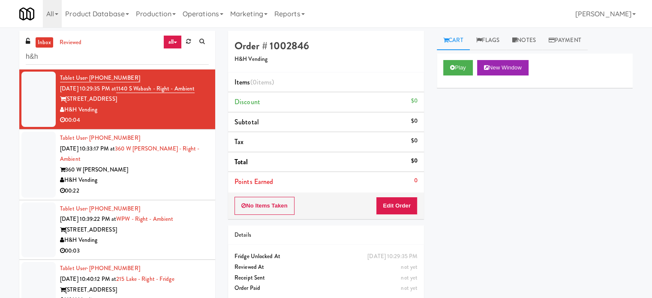
click at [158, 115] on div "H&H Vending" at bounding box center [134, 110] width 149 height 11
drag, startPoint x: 182, startPoint y: 198, endPoint x: 185, endPoint y: 195, distance: 4.6
click at [182, 196] on div "00:22" at bounding box center [134, 190] width 149 height 11
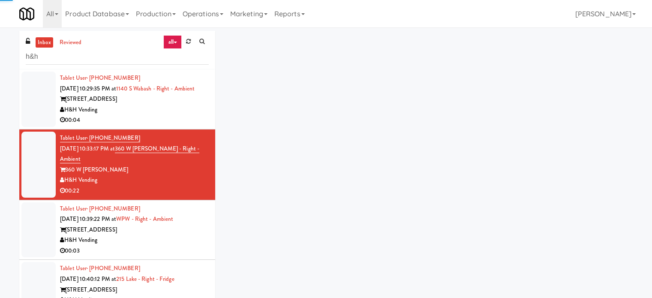
click at [186, 235] on div "[STREET_ADDRESS]" at bounding box center [134, 229] width 149 height 11
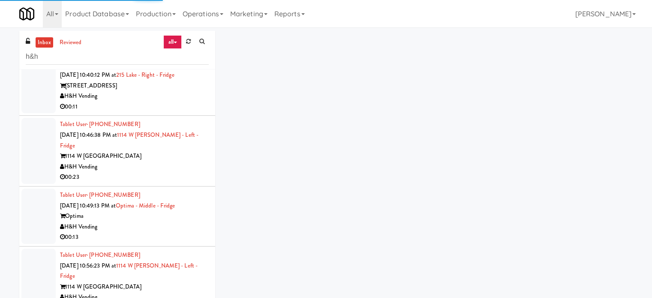
scroll to position [214, 0]
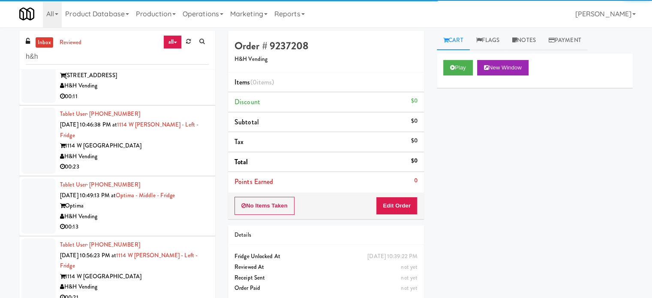
drag, startPoint x: 168, startPoint y: 105, endPoint x: 166, endPoint y: 129, distance: 24.5
click at [168, 102] on div "00:11" at bounding box center [134, 96] width 149 height 11
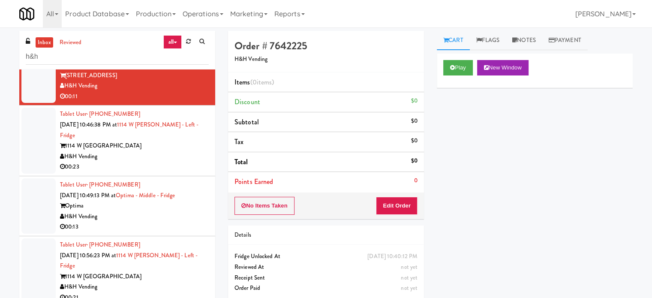
click at [164, 151] on div "Tablet User · (303) 727-0744 [DATE] 10:46:38 PM at 1114 W [PERSON_NAME] - Left …" at bounding box center [134, 140] width 149 height 63
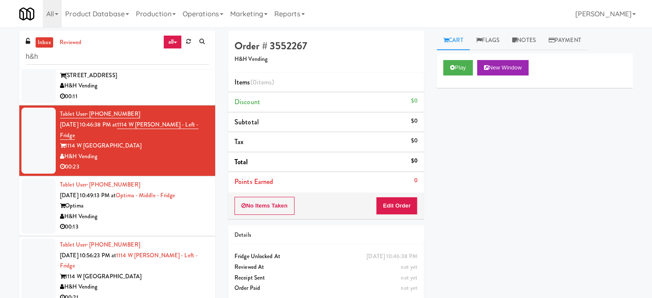
click at [191, 235] on li "Tablet User · (312) 404-0545 [DATE] 10:49:13 PM at Optima - Middle - Fridge Opt…" at bounding box center [117, 206] width 196 height 60
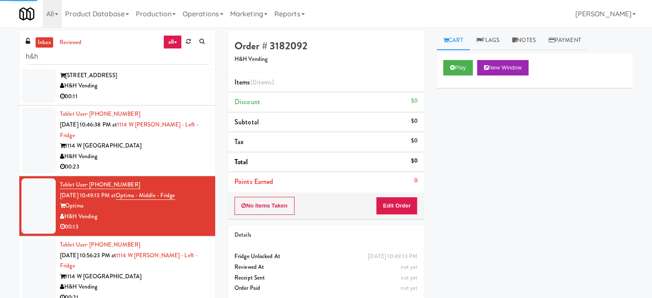
click at [165, 281] on div "H&H Vending" at bounding box center [134, 286] width 149 height 11
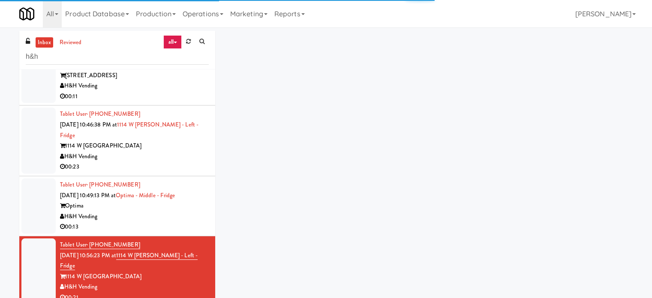
scroll to position [428, 0]
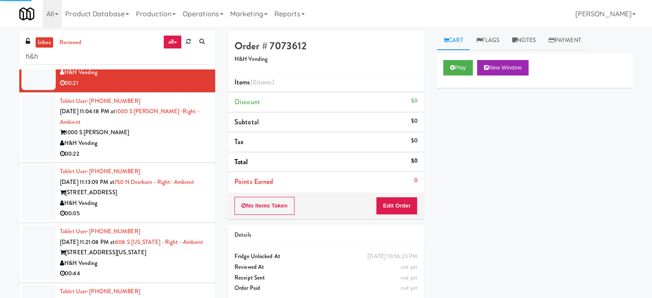
click at [143, 138] on div "H&H Vending" at bounding box center [134, 143] width 149 height 11
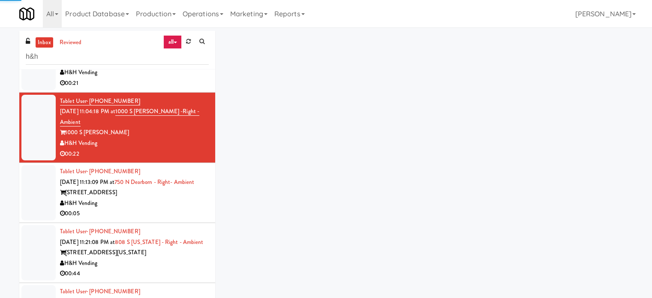
click at [162, 198] on div "H&H Vending" at bounding box center [134, 203] width 149 height 11
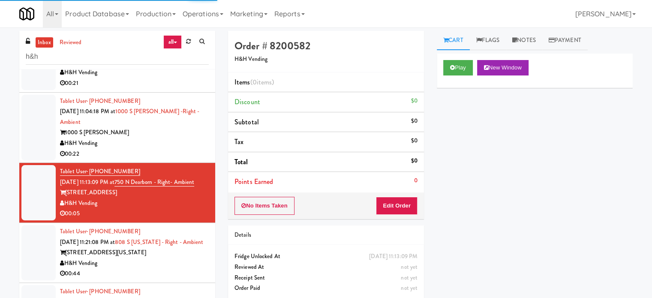
click at [165, 258] on div "Tablet User · (310) 997-5779 [DATE] 11:21:08 PM at 808 S [US_STATE] - Right - A…" at bounding box center [134, 252] width 149 height 53
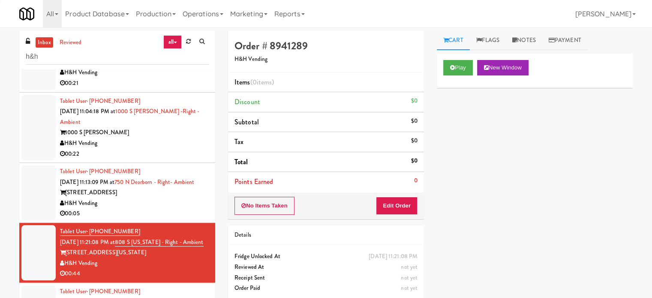
scroll to position [643, 0]
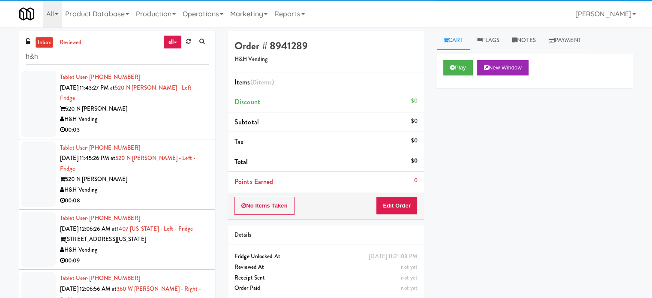
click at [154, 125] on div "00:03" at bounding box center [134, 130] width 149 height 11
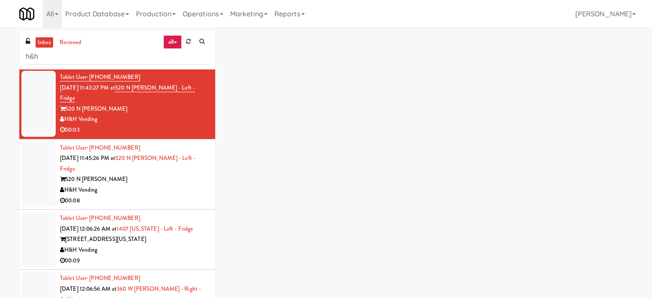
click at [157, 185] on div "H&H Vending" at bounding box center [134, 190] width 149 height 11
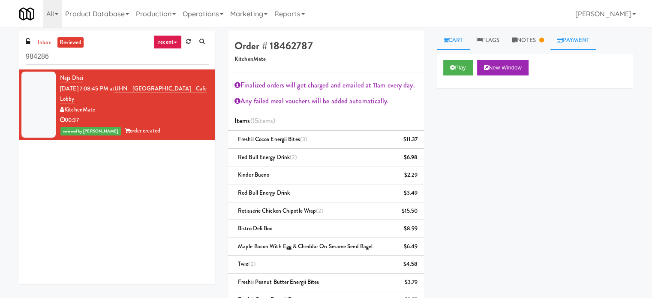
click at [587, 38] on link "Payment" at bounding box center [572, 40] width 45 height 19
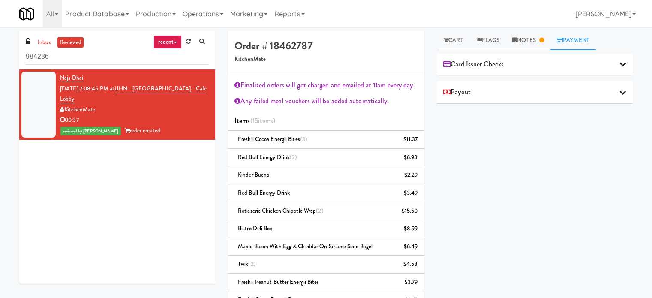
click at [619, 89] on icon at bounding box center [622, 92] width 7 height 7
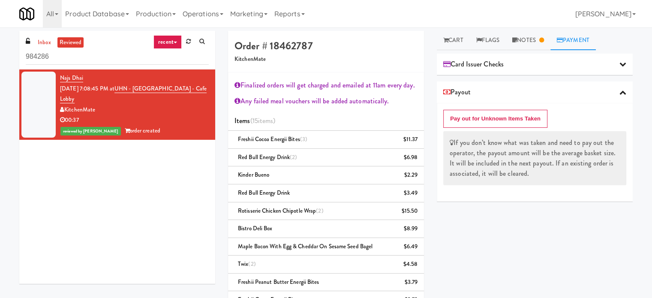
click at [619, 63] on icon at bounding box center [622, 63] width 7 height 7
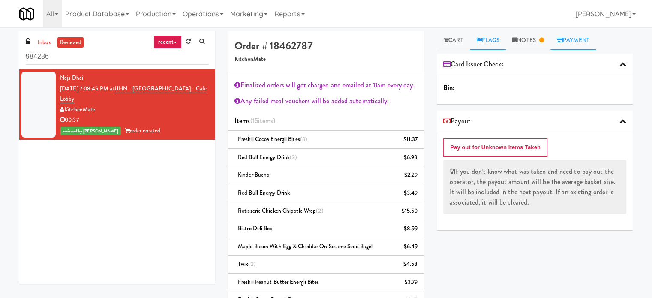
click at [498, 41] on link "Flags" at bounding box center [488, 40] width 36 height 19
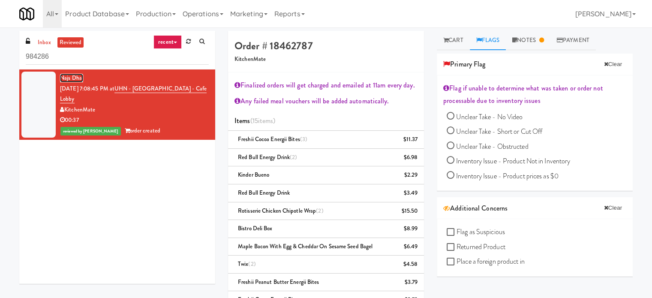
click at [74, 78] on link "Najs Dhai" at bounding box center [71, 78] width 23 height 9
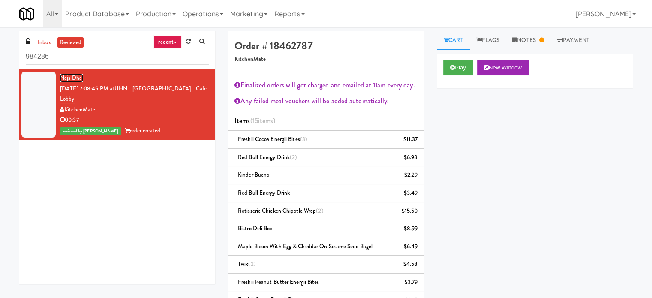
click at [73, 77] on link "Najs Dhai" at bounding box center [71, 78] width 23 height 9
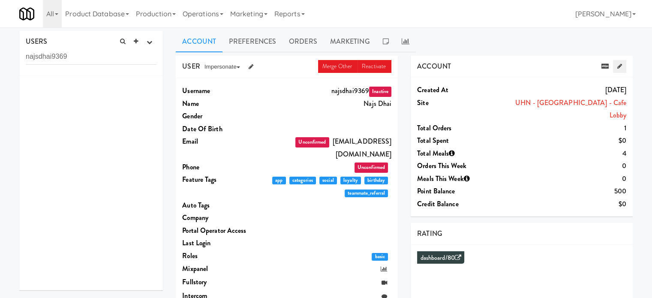
click at [619, 66] on icon at bounding box center [619, 66] width 5 height 6
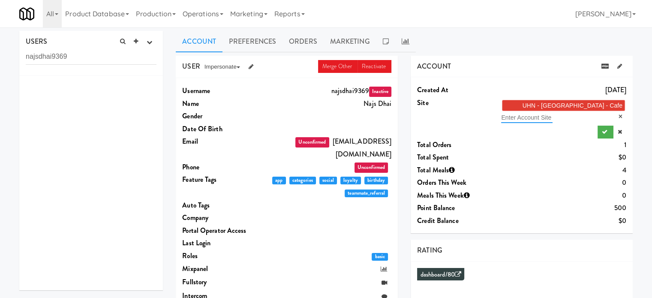
click at [524, 117] on input "text" at bounding box center [526, 117] width 51 height 11
click at [561, 102] on span "UHN - [GEOGRAPHIC_DATA] - Cafe Lobby" at bounding box center [572, 111] width 100 height 18
click at [618, 113] on link "×" at bounding box center [620, 116] width 4 height 7
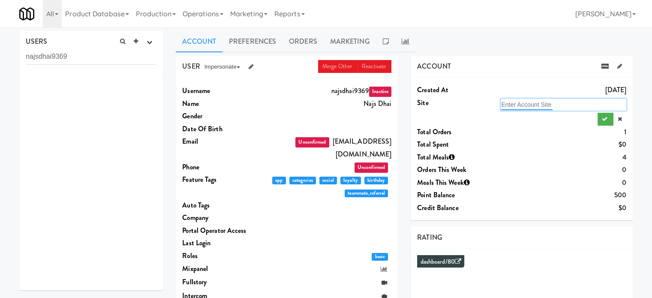
click at [521, 103] on input "text" at bounding box center [526, 104] width 51 height 11
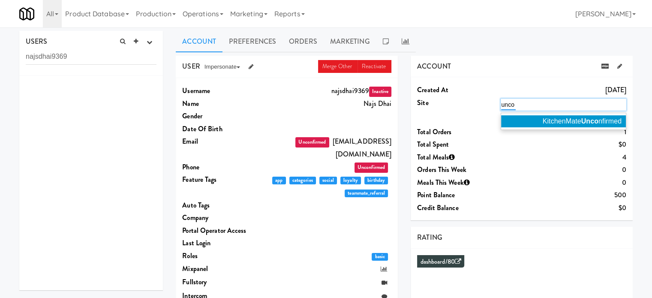
type input "unco"
click at [590, 121] on em "Unco" at bounding box center [589, 120] width 17 height 7
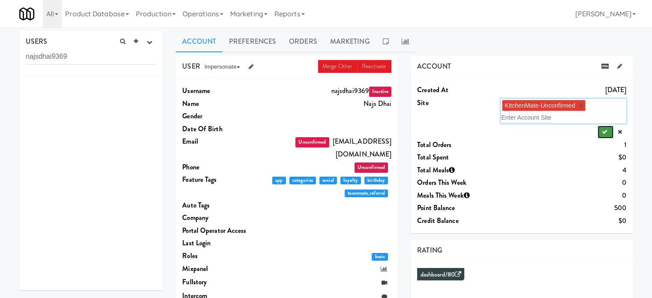
click at [605, 131] on icon "submit" at bounding box center [604, 132] width 6 height 6
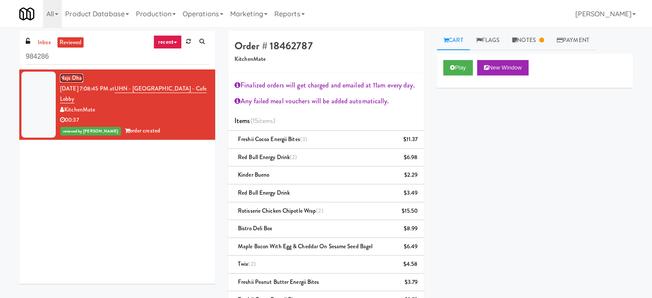
click at [69, 76] on link "Najs Dhai" at bounding box center [71, 78] width 23 height 9
